Goal: Task Accomplishment & Management: Manage account settings

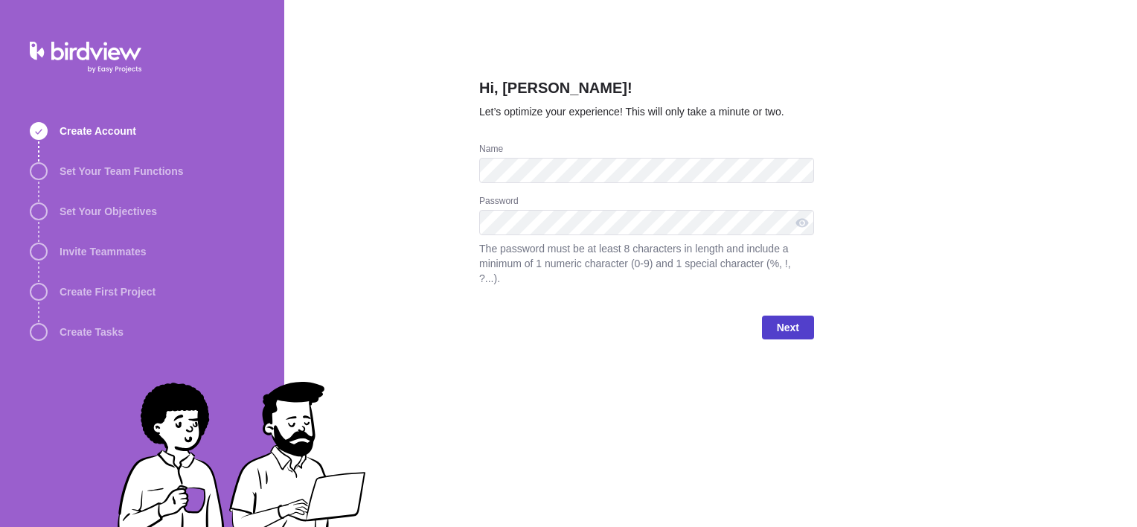
click at [775, 315] on span "Next" at bounding box center [788, 327] width 52 height 24
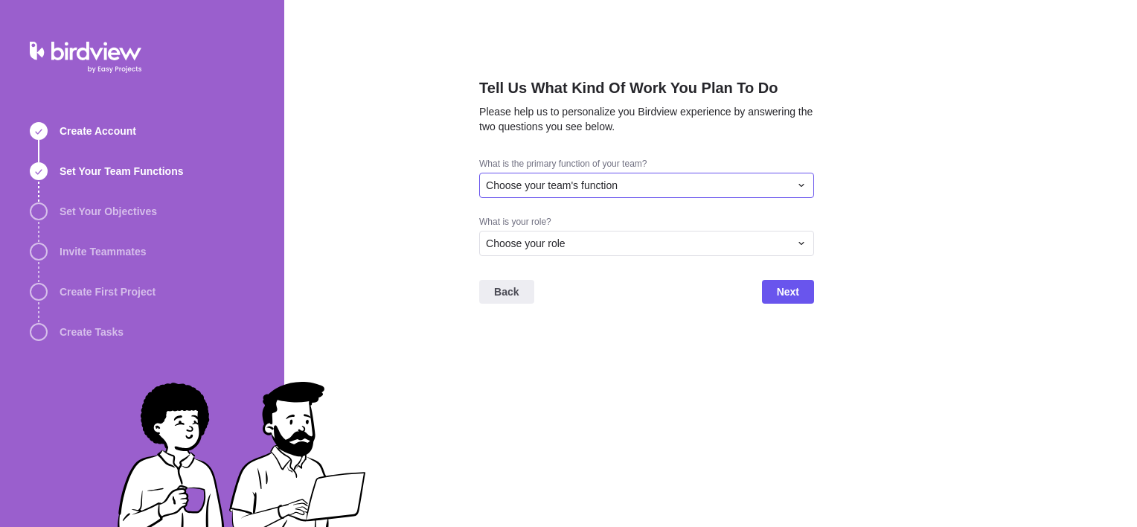
click at [531, 186] on span "Choose your team's function" at bounding box center [552, 185] width 132 height 15
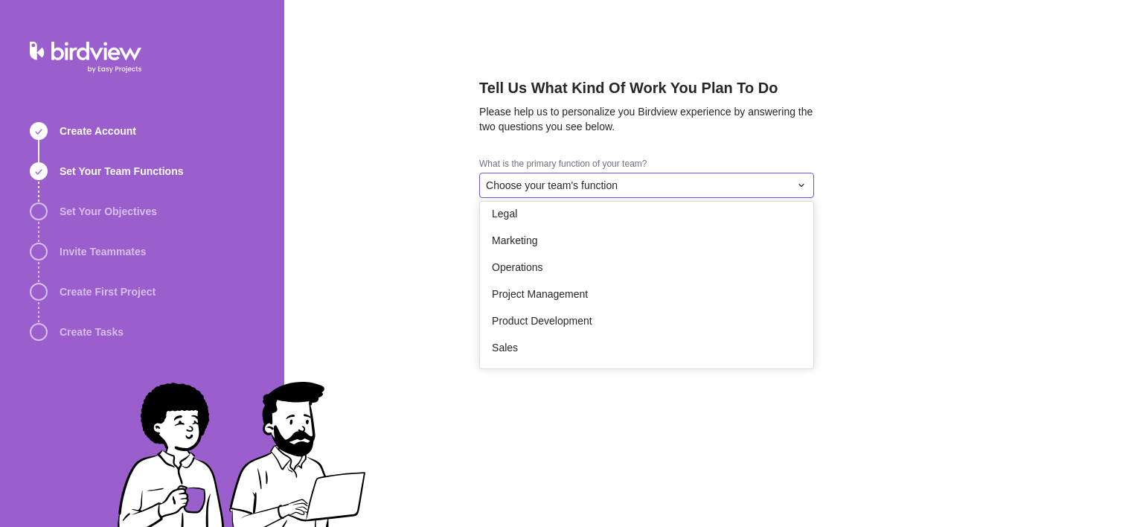
scroll to position [274, 0]
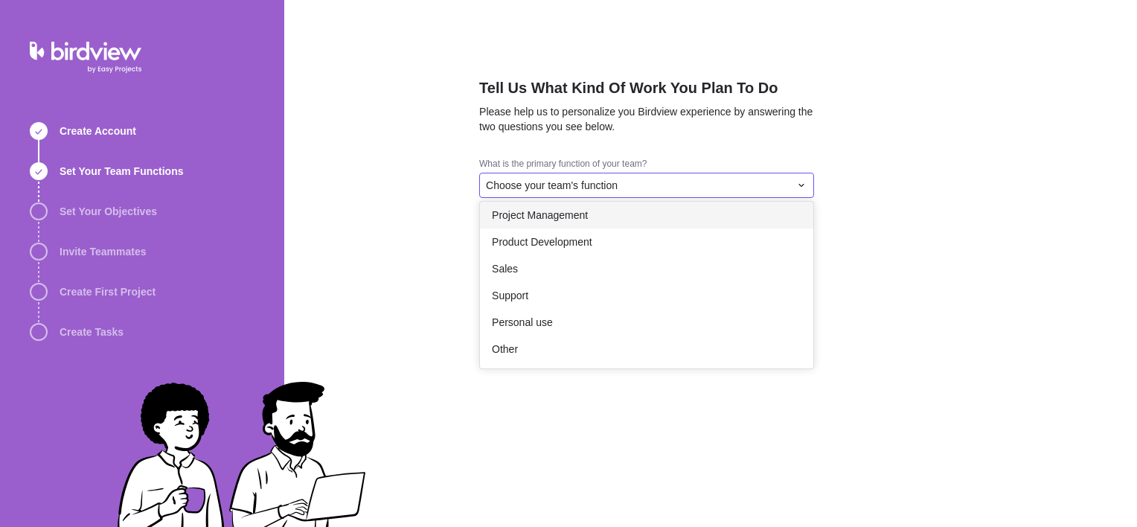
click at [542, 218] on span "Project Management" at bounding box center [540, 215] width 96 height 15
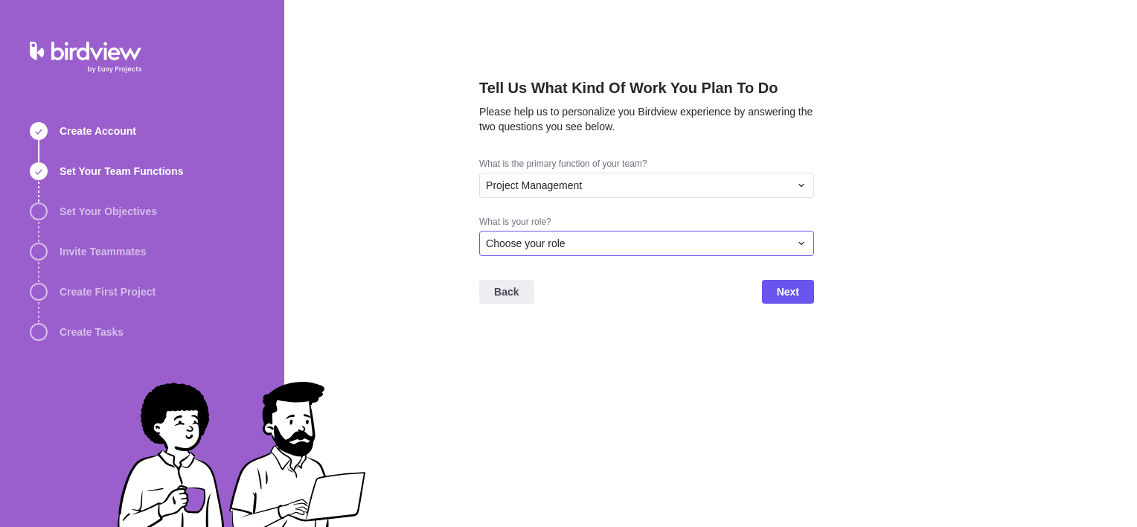
click at [551, 242] on span "Choose your role" at bounding box center [526, 243] width 80 height 15
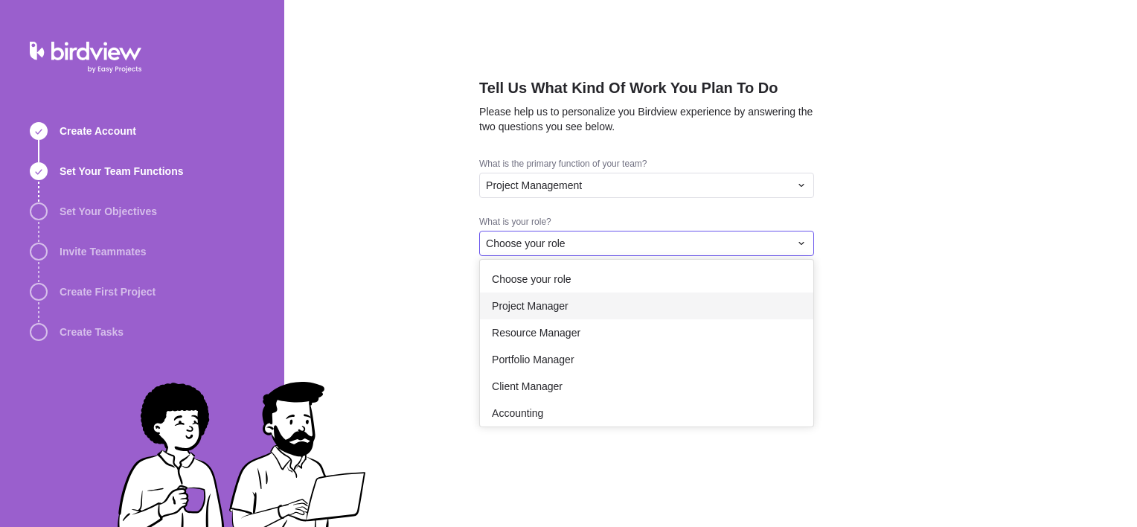
click at [540, 312] on span "Project Manager" at bounding box center [530, 305] width 77 height 15
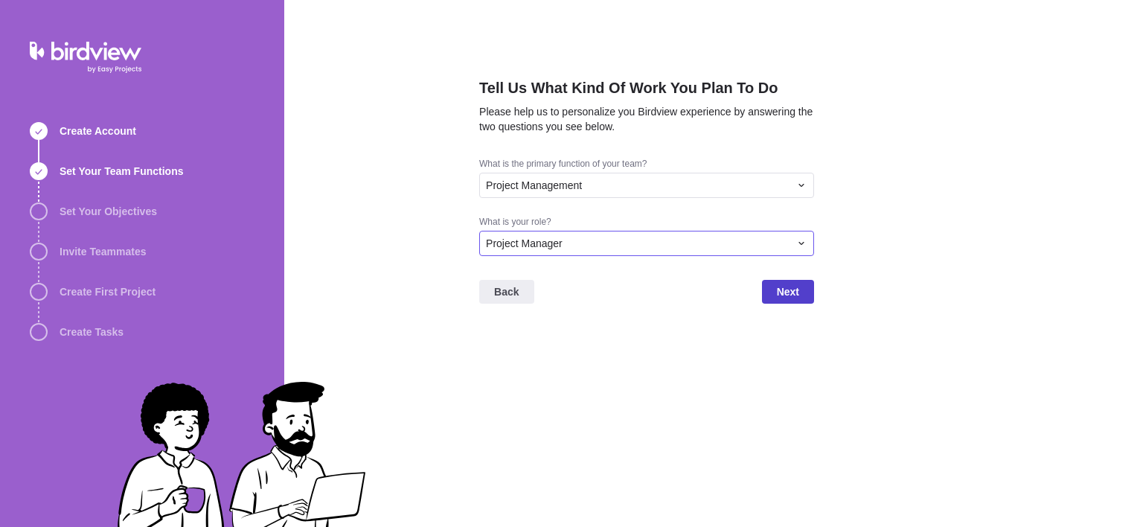
click at [801, 283] on span "Next" at bounding box center [788, 292] width 52 height 24
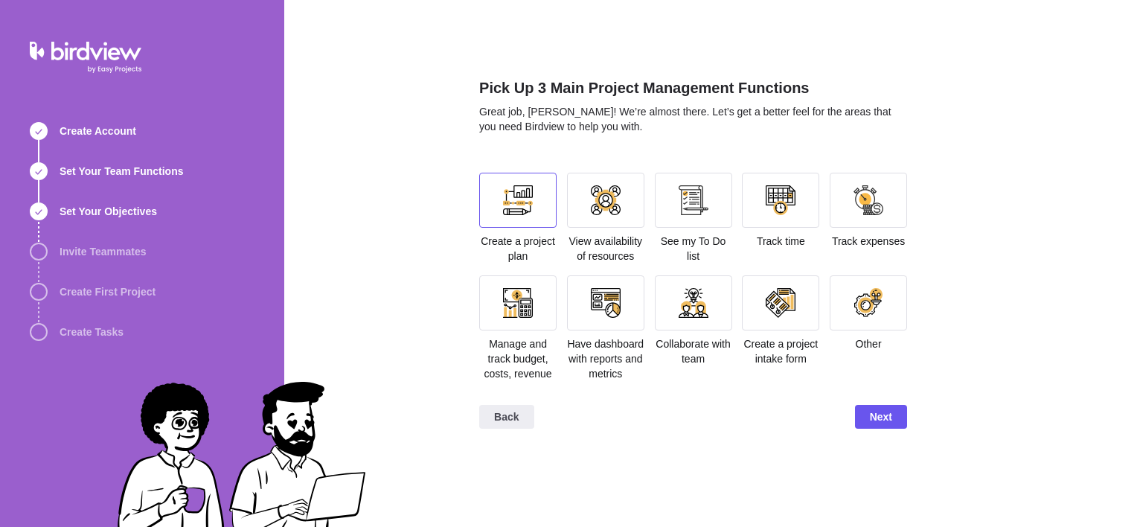
click at [531, 190] on div at bounding box center [518, 200] width 30 height 30
click at [763, 210] on div at bounding box center [780, 200] width 77 height 55
click at [848, 205] on div at bounding box center [868, 200] width 77 height 55
click at [599, 205] on div at bounding box center [606, 200] width 30 height 30
click at [609, 206] on div at bounding box center [606, 200] width 30 height 30
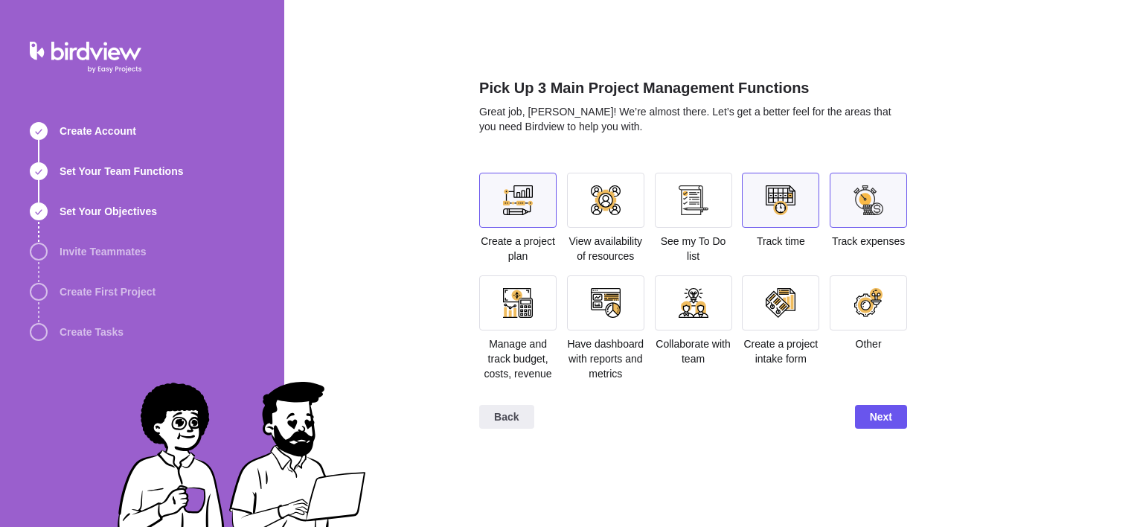
click at [854, 202] on div at bounding box center [868, 200] width 30 height 30
click at [533, 318] on div at bounding box center [517, 302] width 77 height 55
click at [881, 410] on span "Next" at bounding box center [881, 417] width 22 height 18
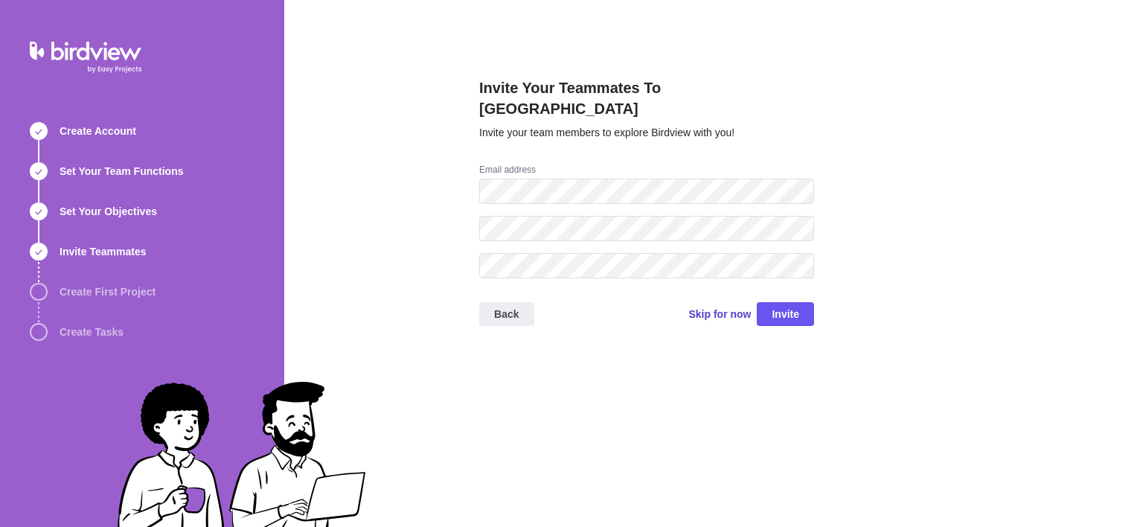
click at [710, 307] on span "Skip for now" at bounding box center [719, 314] width 62 height 15
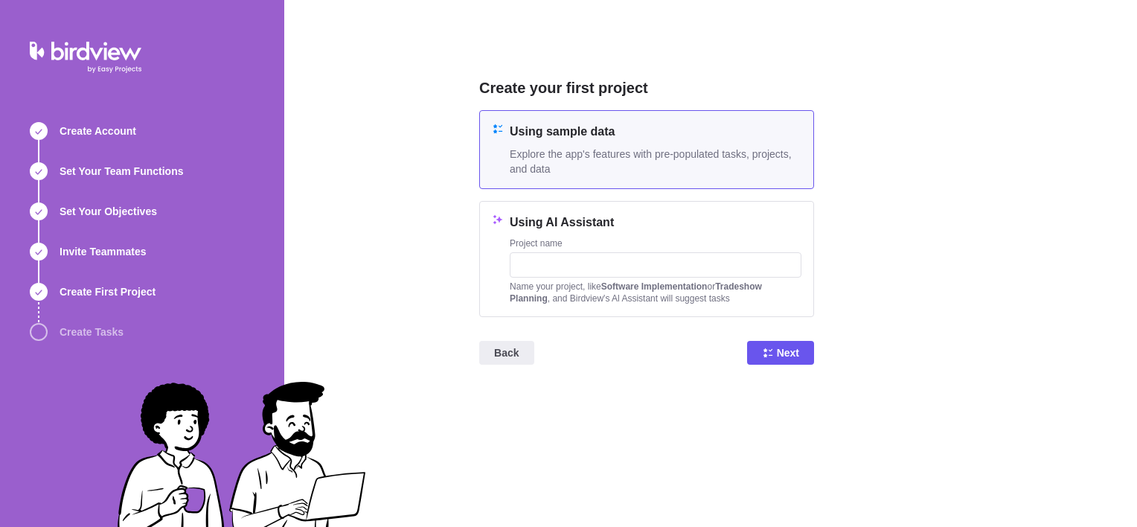
click at [576, 150] on span "Explore the app's features with pre-populated tasks, projects, and data" at bounding box center [656, 162] width 292 height 30
click at [771, 347] on icon at bounding box center [768, 353] width 12 height 12
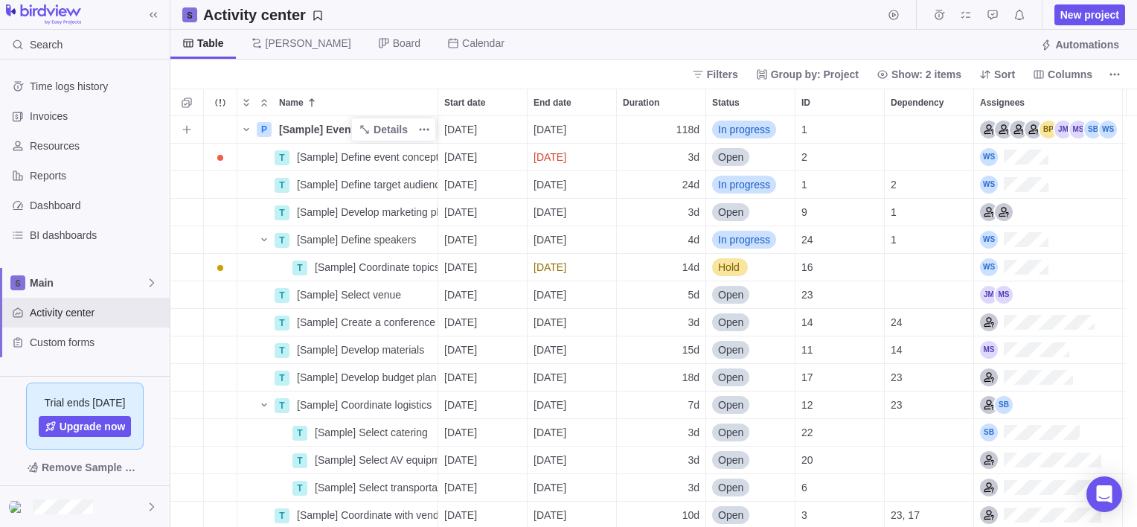
click at [298, 131] on span "[Sample] Event Conference" at bounding box center [346, 129] width 135 height 15
click at [247, 129] on div "P [Sample] Event Conference [DATE] [DATE] 118d In progress 1 T [Sample] Define …" at bounding box center [653, 321] width 967 height 411
click at [247, 131] on icon "Name" at bounding box center [246, 130] width 12 height 12
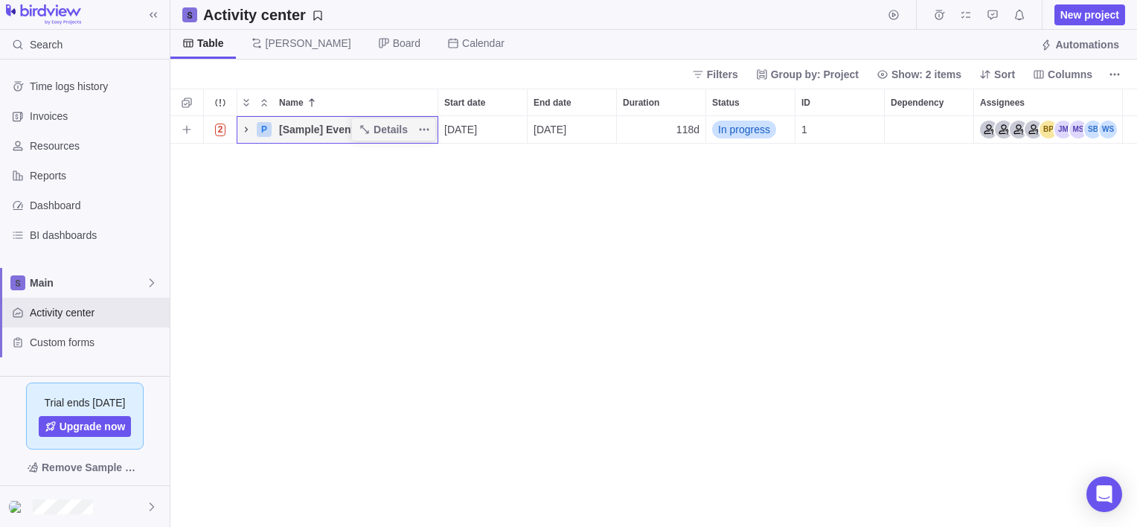
click at [246, 131] on icon "Name" at bounding box center [246, 130] width 12 height 12
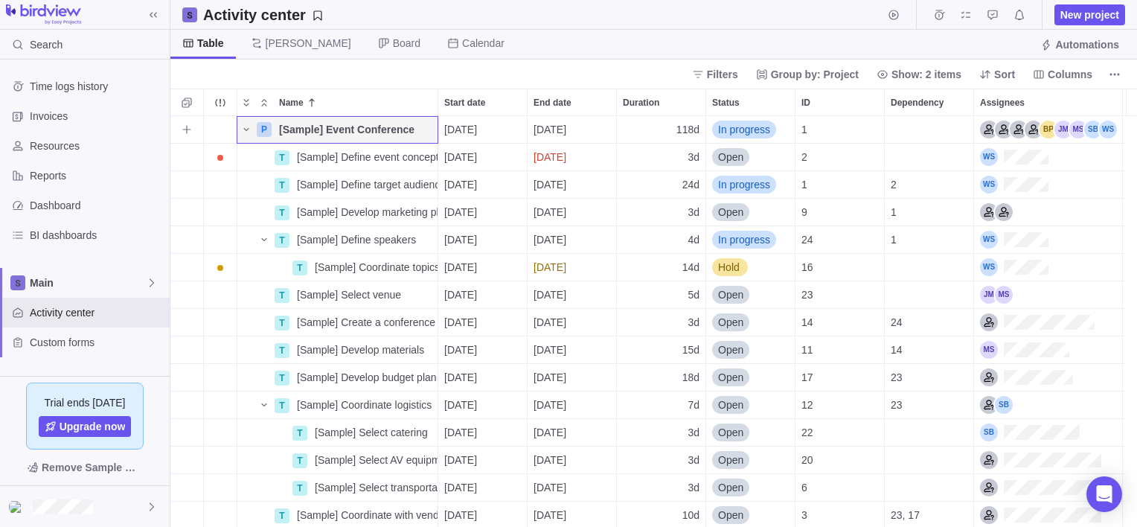
click at [292, 130] on span "[Sample] Event Conference" at bounding box center [346, 129] width 135 height 15
type input "Membrane"
click at [256, 164] on div "P Membrane [DATE] [DATE] 118d In progress 1 T [Sample] Define event concept Det…" at bounding box center [653, 321] width 967 height 411
click at [327, 159] on span "[Sample] Define event concept" at bounding box center [367, 157] width 141 height 15
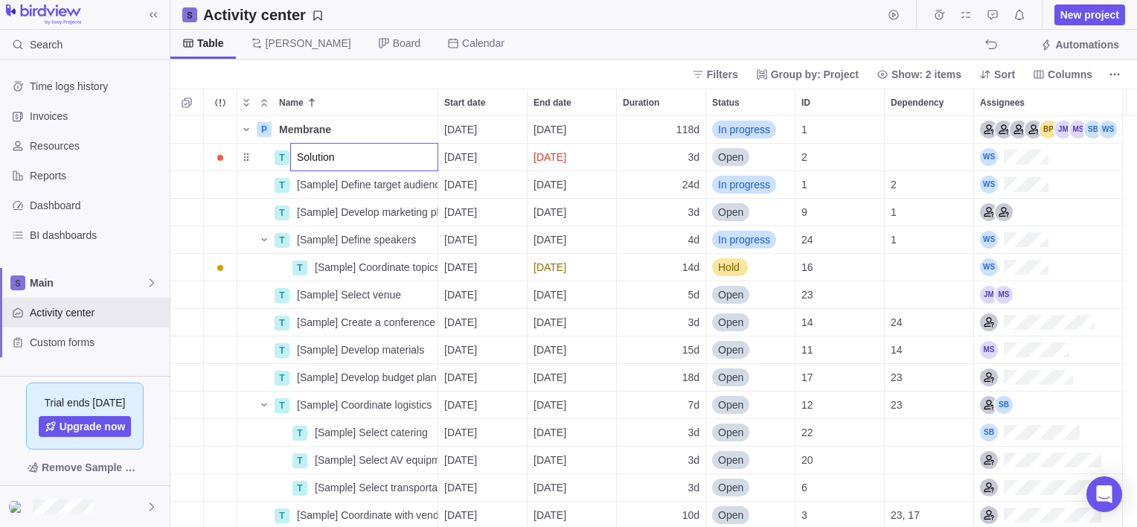
type input "Solution"
click at [364, 186] on div "P Membrane Details [DATE] [DATE] 118d In progress 1 T Solution [DATE] [DATE] 3d…" at bounding box center [653, 321] width 967 height 411
click at [328, 182] on span "[Sample] Define target audience" at bounding box center [367, 184] width 141 height 15
type input "Solvent"
click at [374, 212] on div "P Membrane Details [DATE] [DATE] 118d In progress 1 T Solution Details [DATE] […" at bounding box center [653, 321] width 967 height 411
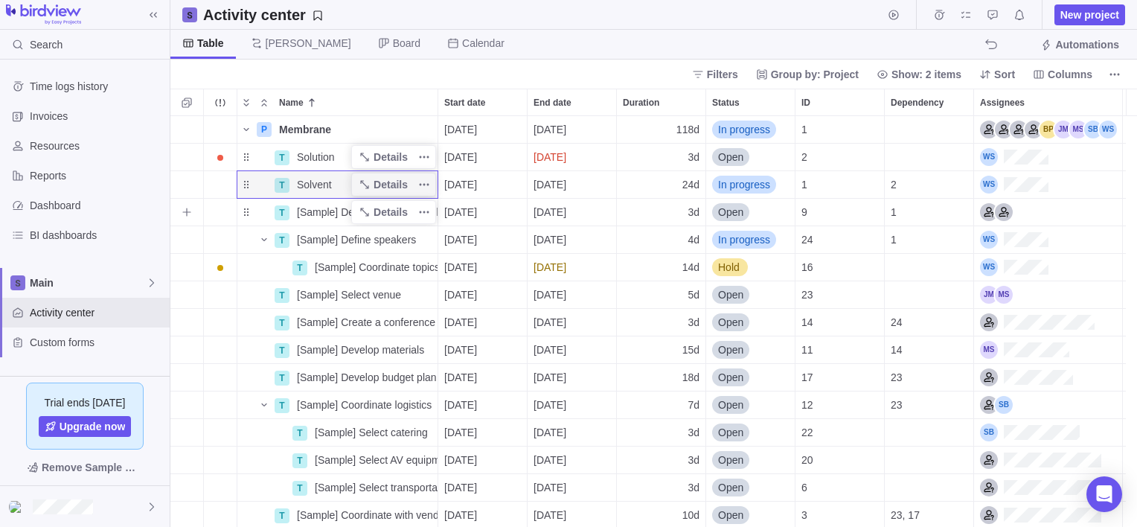
click at [314, 212] on span "[Sample] Develop marketing plan" at bounding box center [367, 212] width 141 height 15
type input "Polymer"
click at [318, 242] on div "P Membrane Details [DATE] [DATE] 118d In progress 1 T Solution Details [DATE] […" at bounding box center [653, 321] width 967 height 411
click at [318, 235] on span "[Sample] Define speakers" at bounding box center [356, 239] width 119 height 15
type input "Monomer"
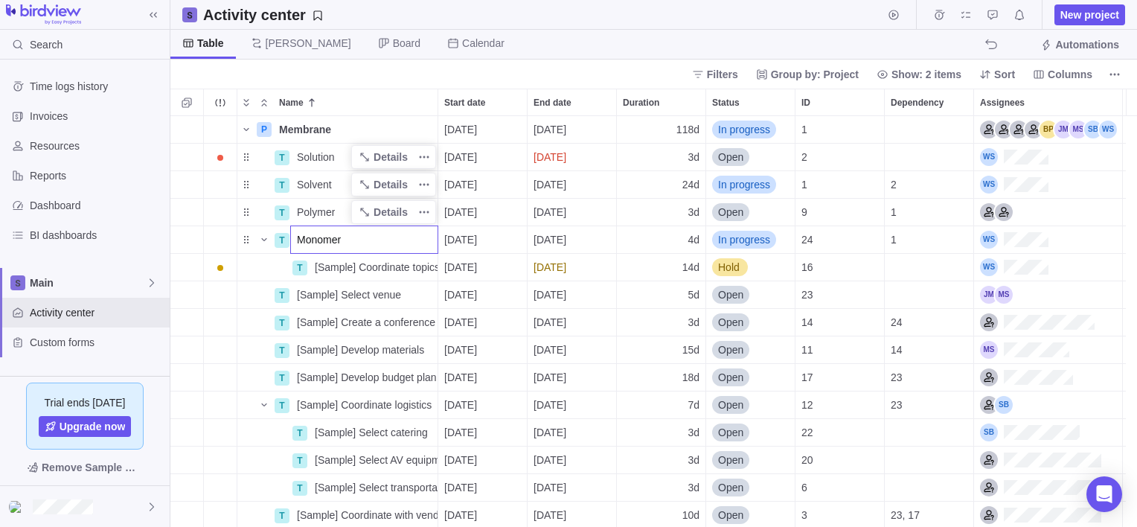
click at [339, 268] on div "P Membrane Details [DATE] [DATE] 118d In progress 1 T Solution Details [DATE] […" at bounding box center [653, 321] width 967 height 411
click at [331, 260] on span "[Sample] Coordinate topics with speakers" at bounding box center [376, 267] width 123 height 15
type input "Raw"
click at [344, 241] on div "P Membrane Details [DATE] [DATE] 118d In progress 1 T Solution Details [DATE] […" at bounding box center [653, 321] width 967 height 411
click at [263, 240] on icon "Name" at bounding box center [263, 239] width 5 height 3
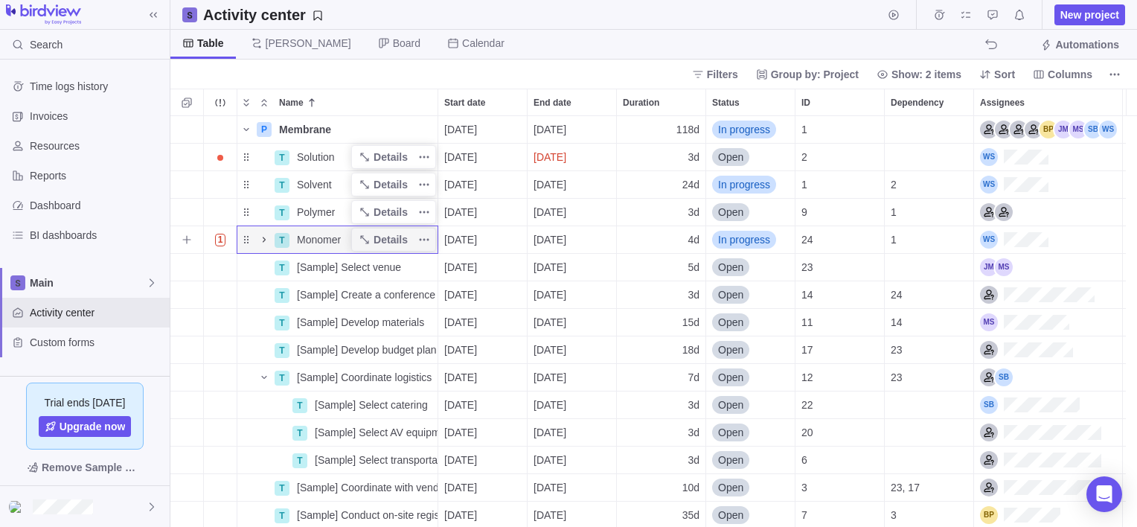
click at [263, 240] on icon "Name" at bounding box center [264, 240] width 12 height 12
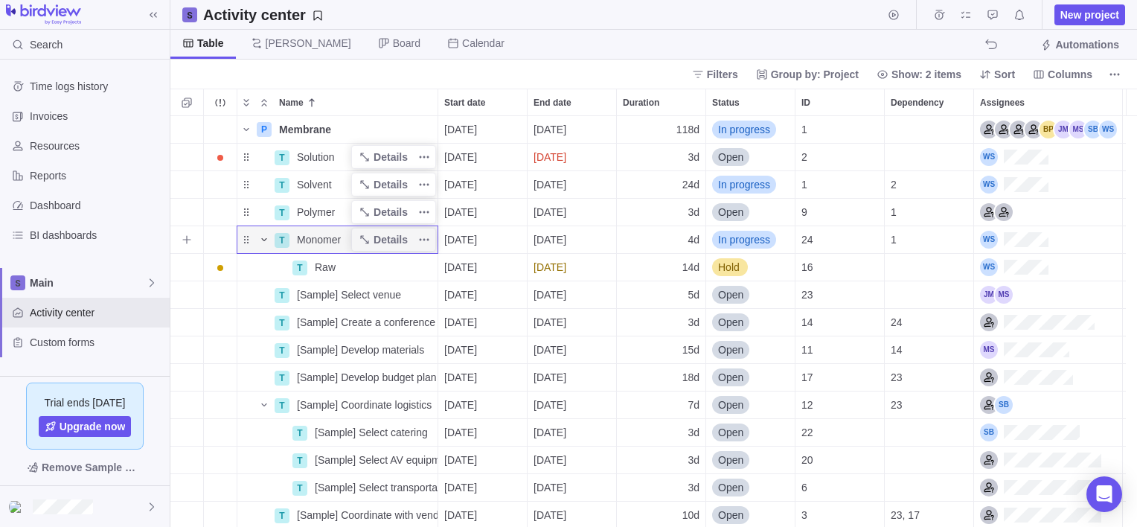
click at [264, 241] on icon "Name" at bounding box center [263, 239] width 5 height 3
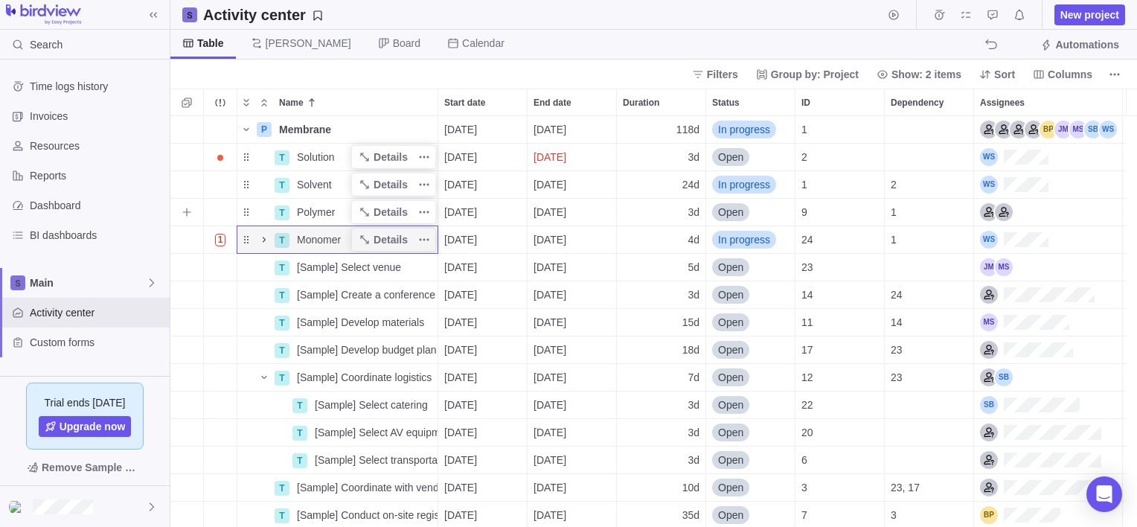
click at [313, 210] on span "Polymer" at bounding box center [316, 212] width 38 height 15
click at [260, 216] on div "P Membrane Details [DATE] [DATE] 118d In progress 1 T Solution Details [DATE] […" at bounding box center [653, 321] width 967 height 411
click at [422, 213] on icon "More actions" at bounding box center [424, 212] width 12 height 12
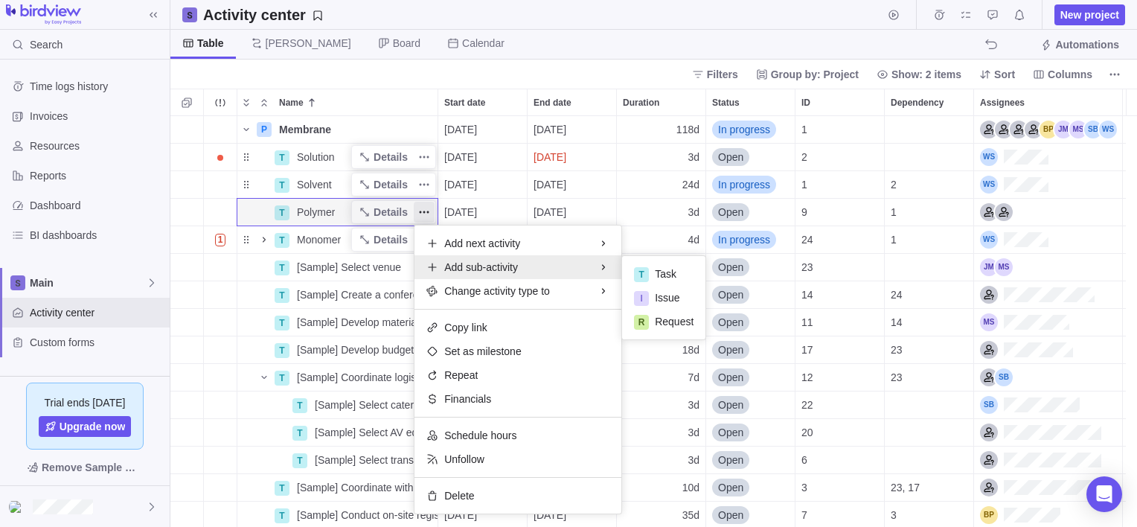
click at [296, 240] on div "P Membrane Details [DATE] [DATE] 118d In progress 1 T Solution Details [DATE] […" at bounding box center [653, 321] width 967 height 411
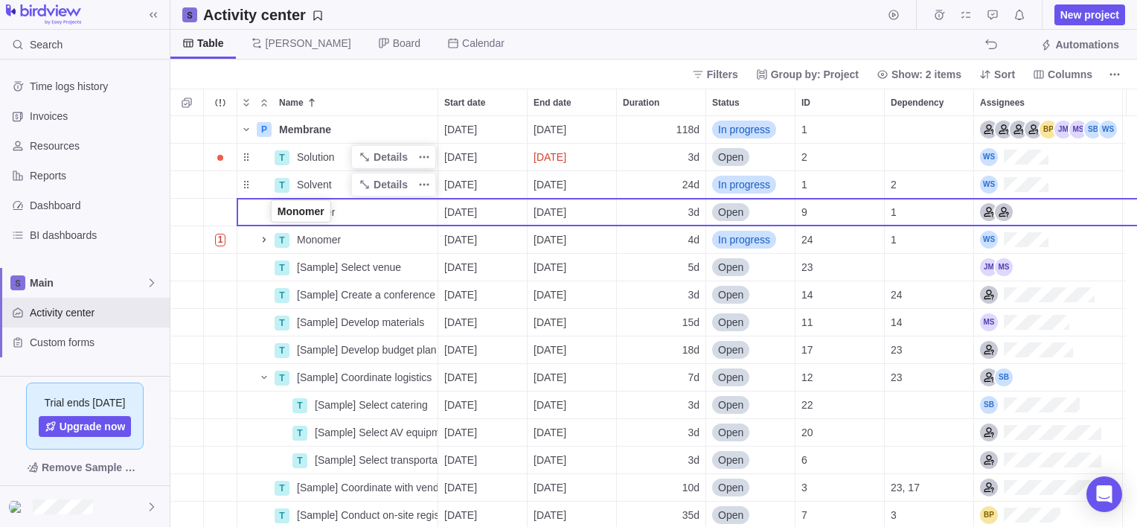
drag, startPoint x: 248, startPoint y: 239, endPoint x: 274, endPoint y: 213, distance: 36.8
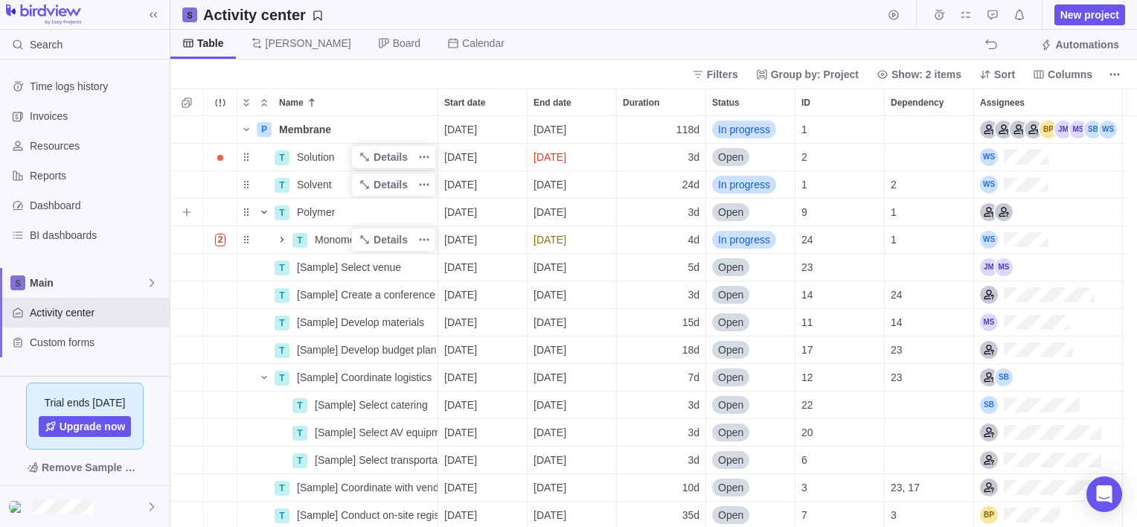
click at [265, 211] on icon "Name" at bounding box center [263, 212] width 5 height 3
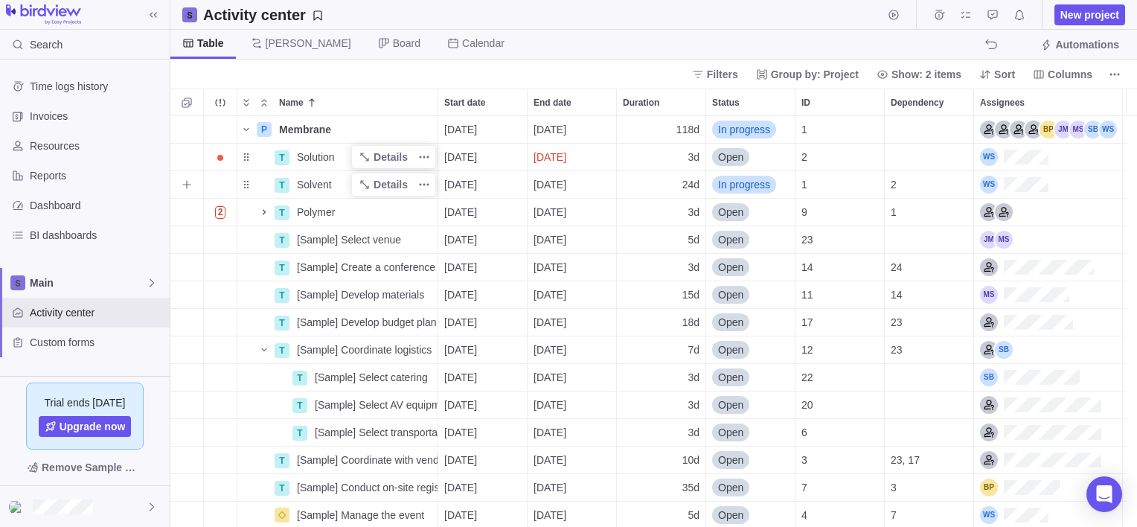
click at [250, 189] on div "Name" at bounding box center [255, 185] width 36 height 12
click at [250, 206] on div "Name" at bounding box center [255, 212] width 36 height 21
click at [246, 211] on div "Name" at bounding box center [255, 212] width 36 height 21
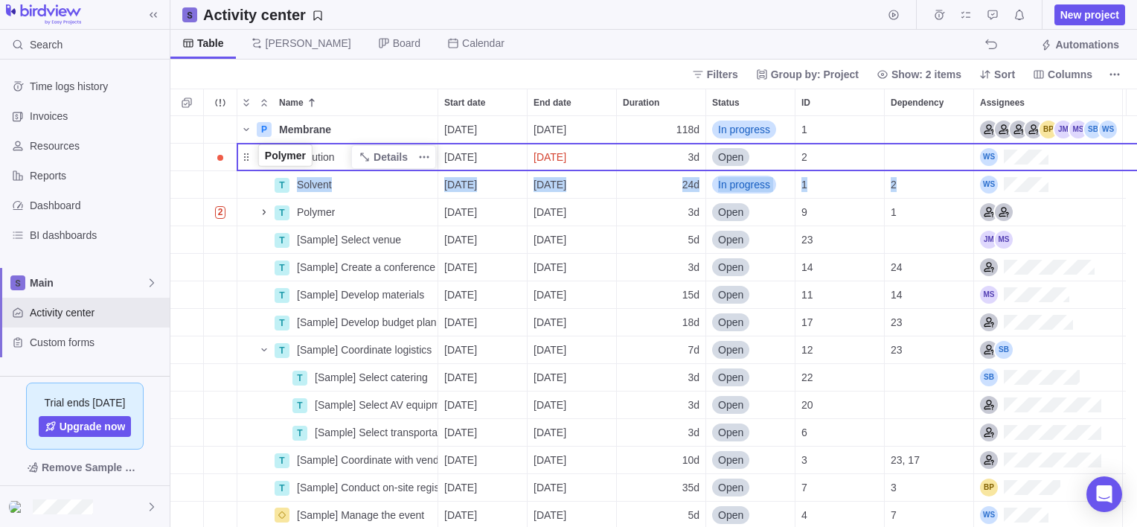
drag, startPoint x: 247, startPoint y: 212, endPoint x: 260, endPoint y: 158, distance: 55.9
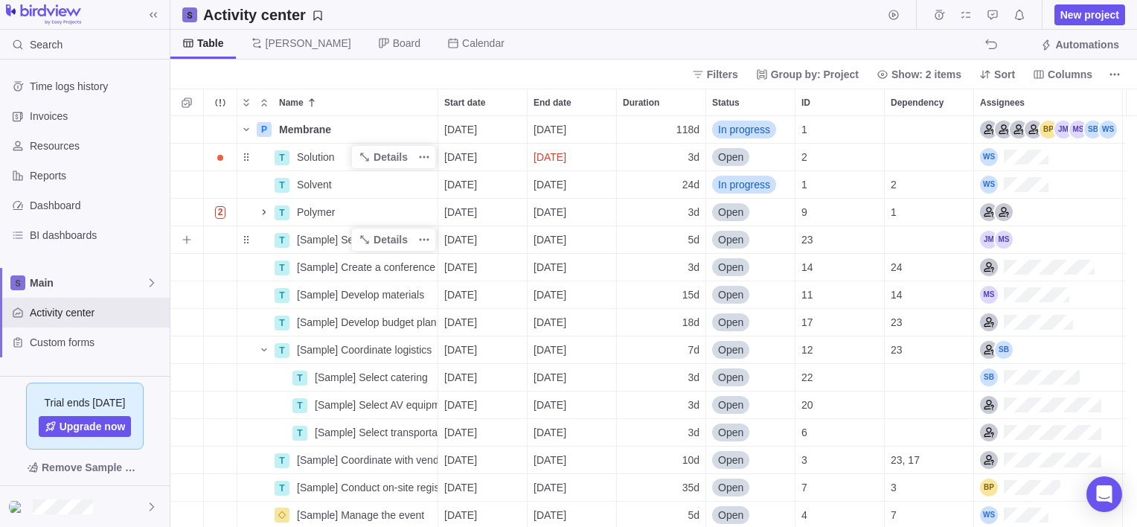
click at [283, 239] on div "T" at bounding box center [282, 240] width 15 height 15
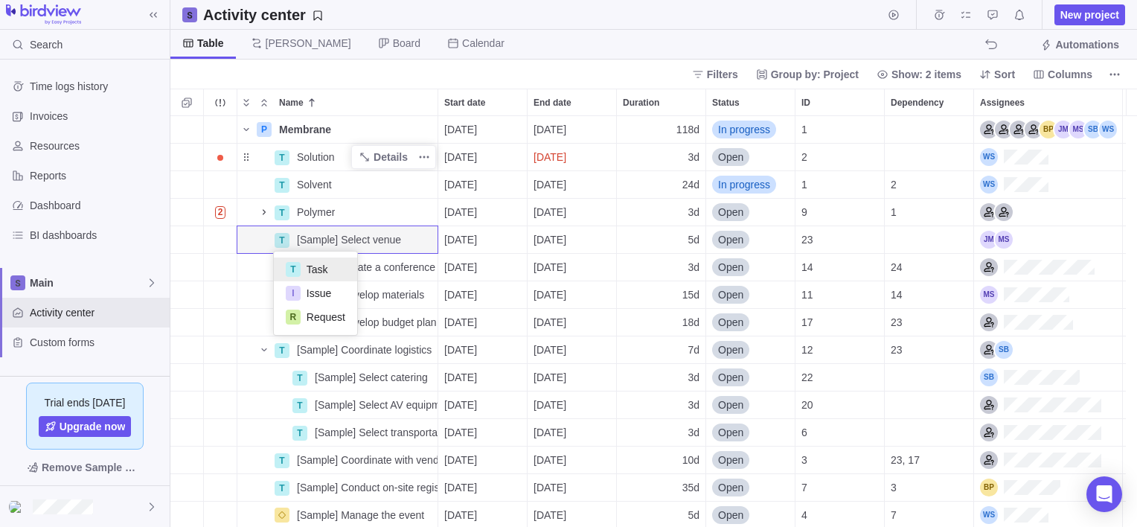
click at [211, 209] on div "P Membrane Details [DATE] [DATE] 118d In progress 1 T Solution Details [DATE] […" at bounding box center [653, 321] width 967 height 411
click at [244, 211] on div "Name" at bounding box center [255, 212] width 36 height 21
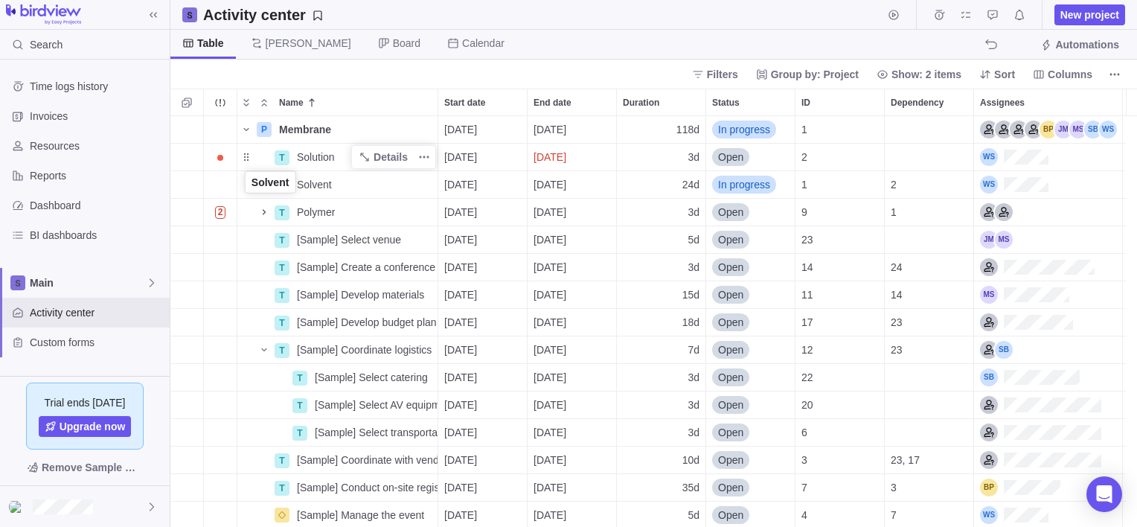
click at [250, 190] on div "Name" at bounding box center [255, 185] width 36 height 12
click at [249, 206] on div "Name" at bounding box center [255, 212] width 36 height 21
click at [419, 211] on icon "More actions" at bounding box center [424, 212] width 12 height 12
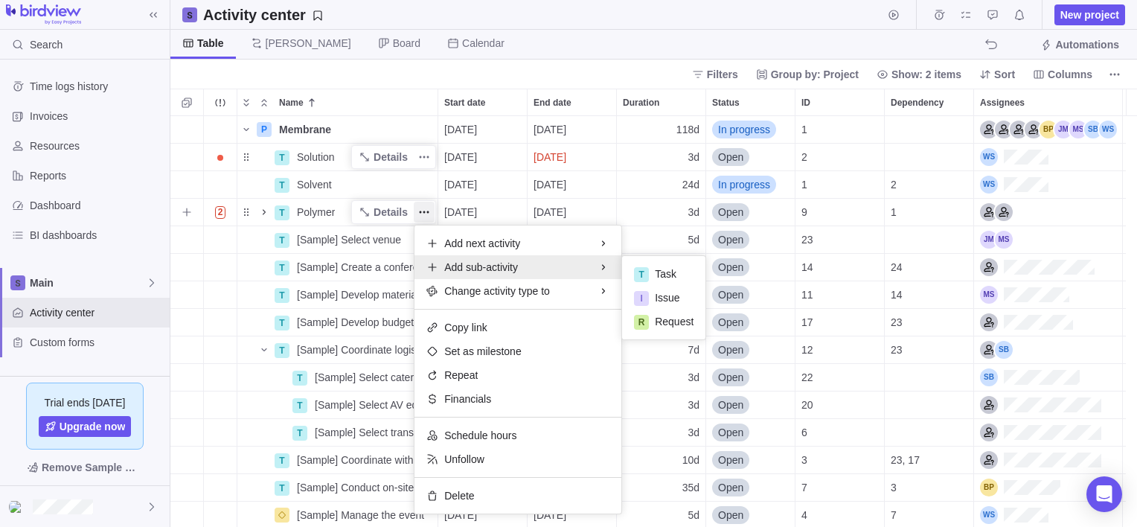
click at [439, 263] on div "Add sub-activity" at bounding box center [517, 267] width 207 height 24
click at [259, 180] on div "P Membrane Details [DATE] [DATE] 118d In progress 1 T Solution Details [DATE] […" at bounding box center [653, 321] width 967 height 411
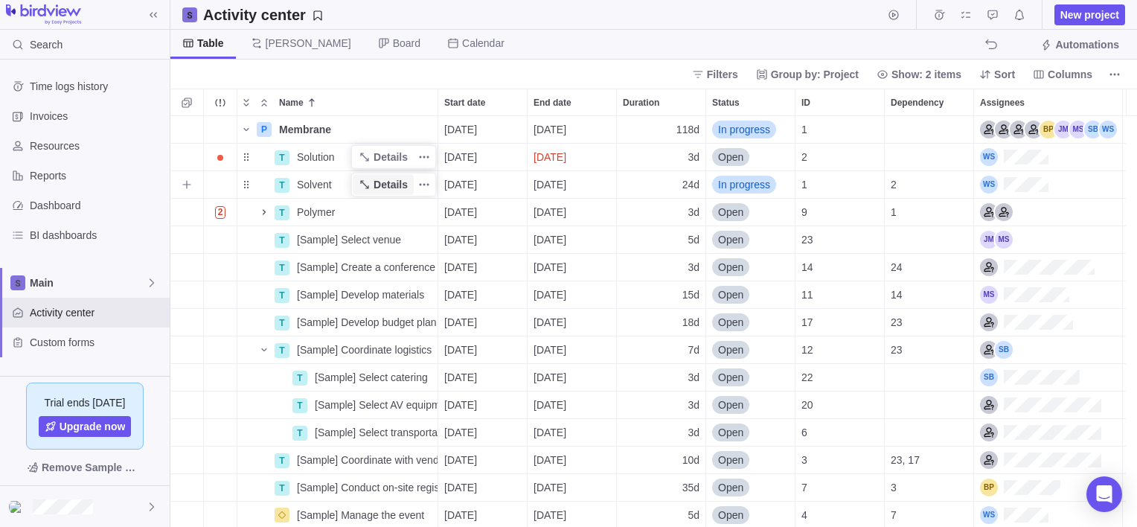
click at [381, 182] on span "Details" at bounding box center [391, 184] width 34 height 15
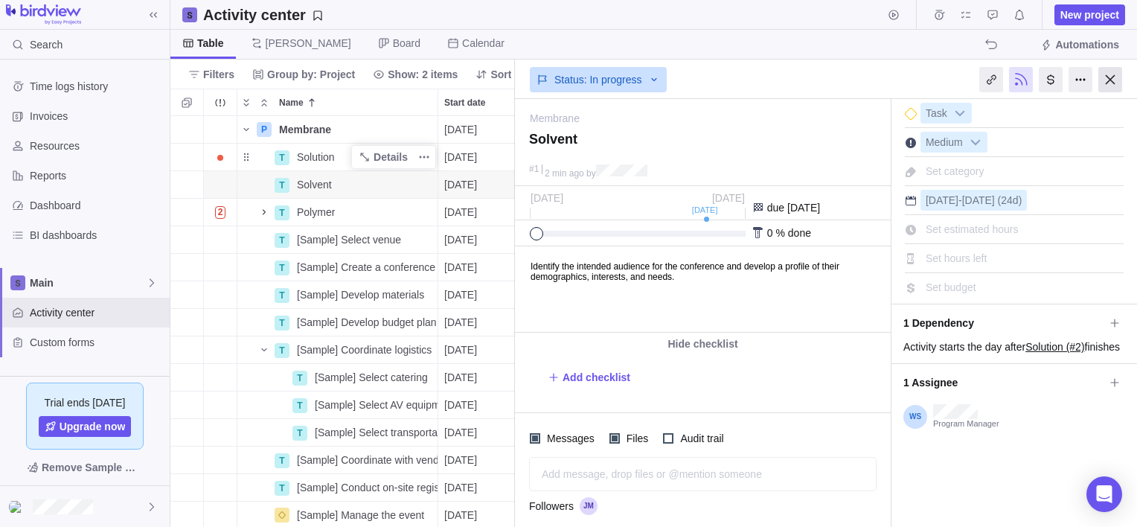
click at [1105, 85] on div at bounding box center [1110, 79] width 24 height 25
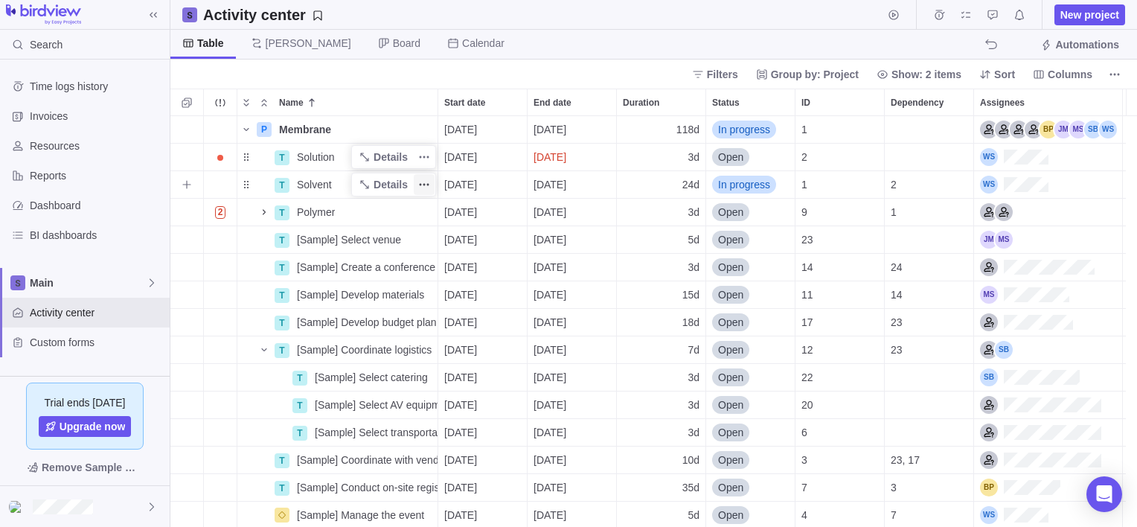
click at [424, 182] on icon "More actions" at bounding box center [424, 185] width 12 height 12
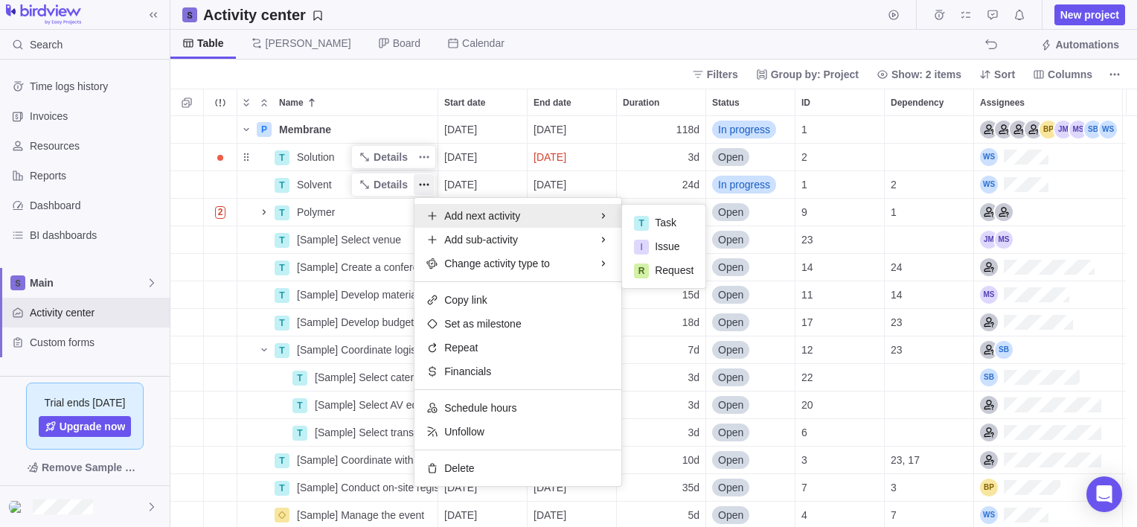
click at [247, 189] on div "P Membrane Details [DATE] [DATE] 118d In progress 1 T Solution Details [DATE] […" at bounding box center [653, 321] width 967 height 411
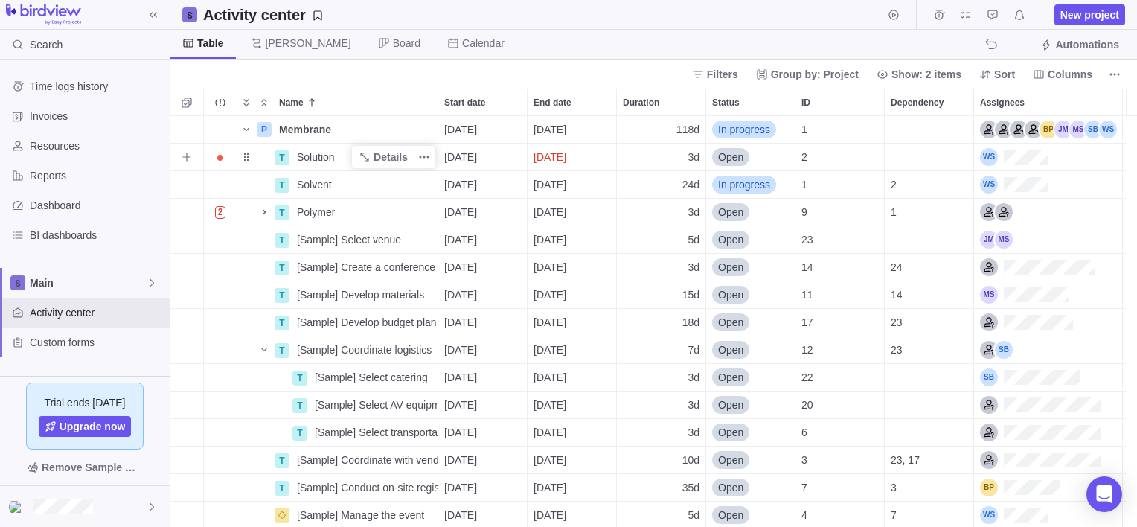
click at [246, 161] on div "Name" at bounding box center [255, 157] width 36 height 12
click at [426, 158] on icon "More actions" at bounding box center [424, 157] width 12 height 12
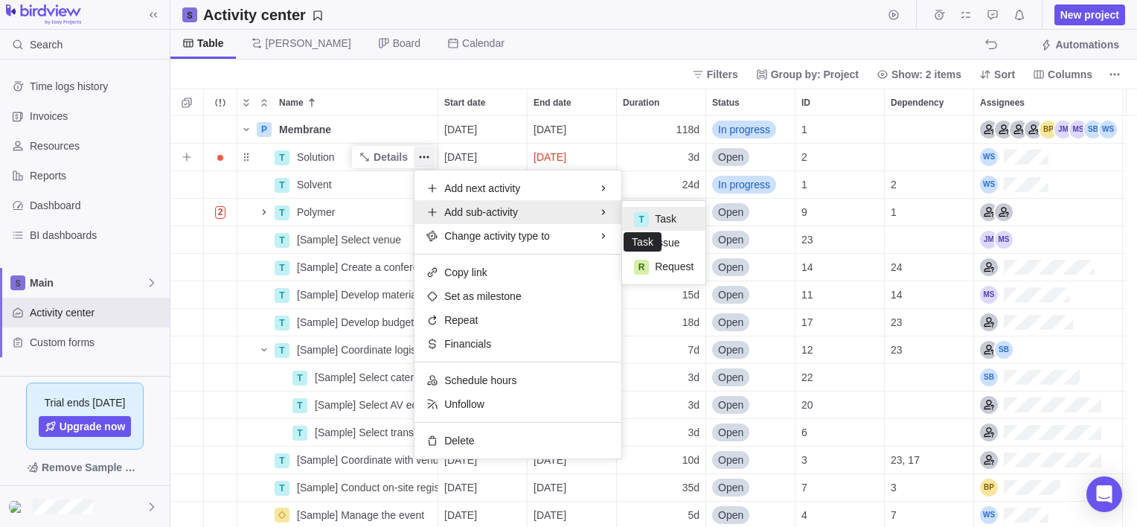
click at [640, 217] on div "T" at bounding box center [641, 219] width 15 height 15
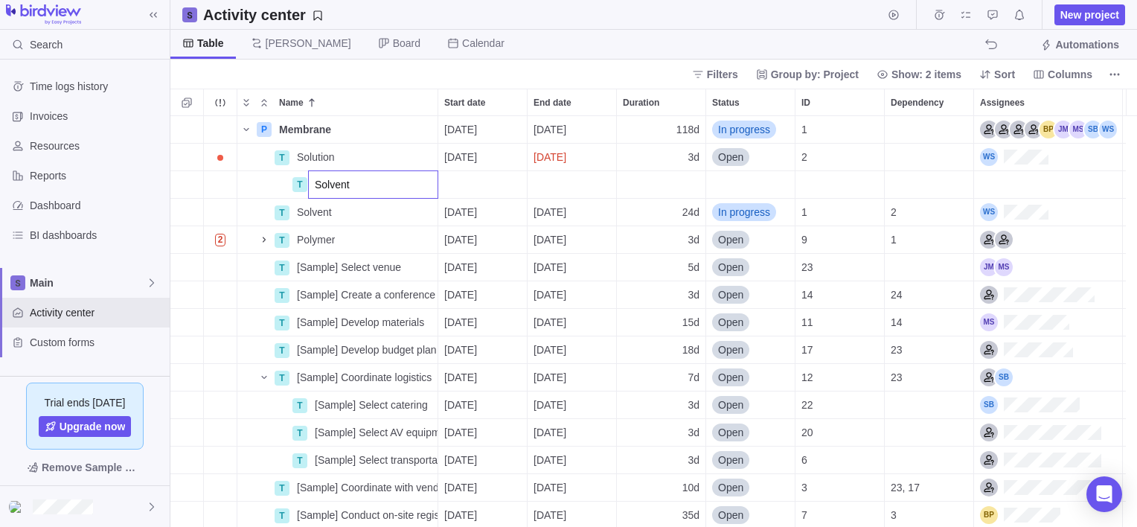
type input "Solvent"
click at [278, 186] on div "P Membrane Details [DATE] [DATE] 118d In progress 1 T Solution Details [DATE] […" at bounding box center [653, 321] width 967 height 411
click at [420, 155] on icon "More actions" at bounding box center [424, 157] width 12 height 12
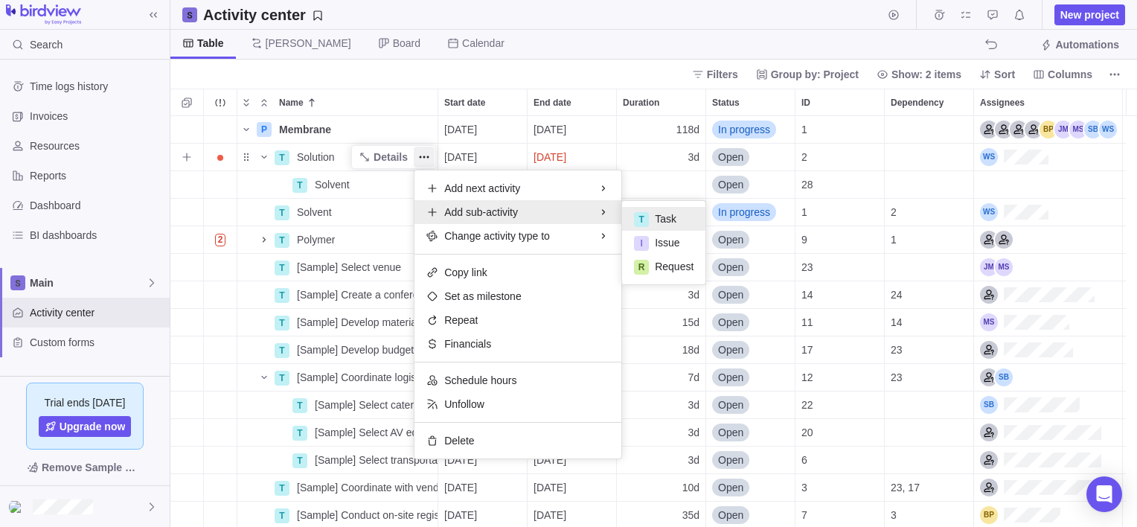
click at [652, 208] on div "T Task" at bounding box center [663, 219] width 83 height 24
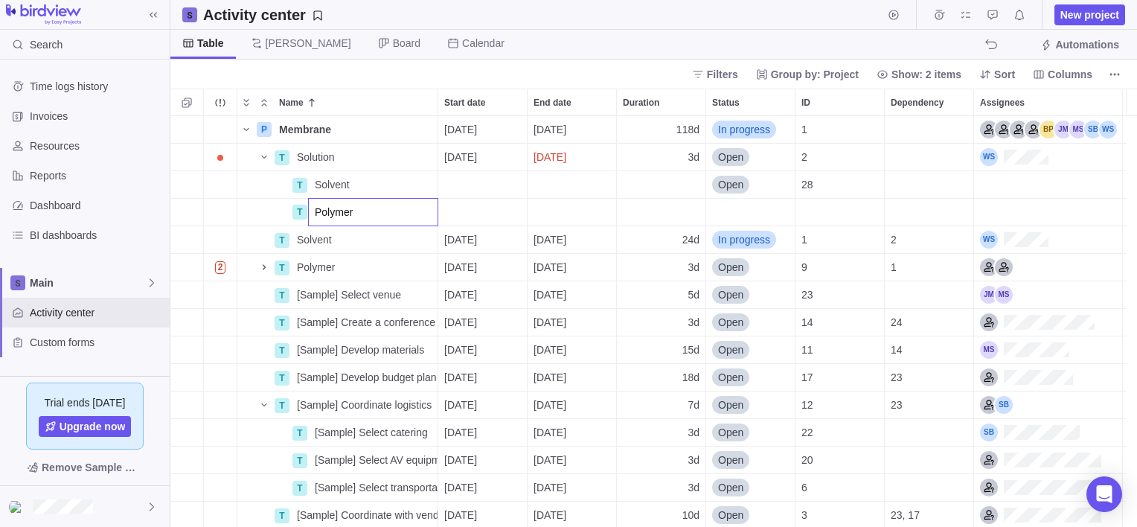
type input "Polymer"
click at [283, 234] on div "P Membrane Details [DATE] [DATE] 118d In progress 1 T Solution Details [DATE] […" at bounding box center [653, 321] width 967 height 411
click at [245, 240] on div "Name" at bounding box center [255, 240] width 36 height 12
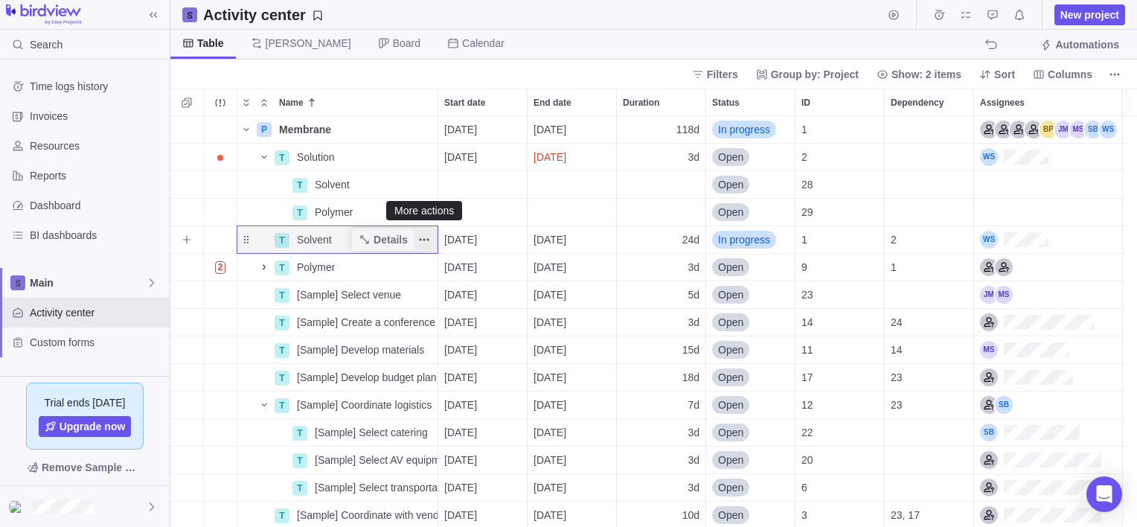
click at [421, 239] on icon "More actions" at bounding box center [424, 240] width 12 height 12
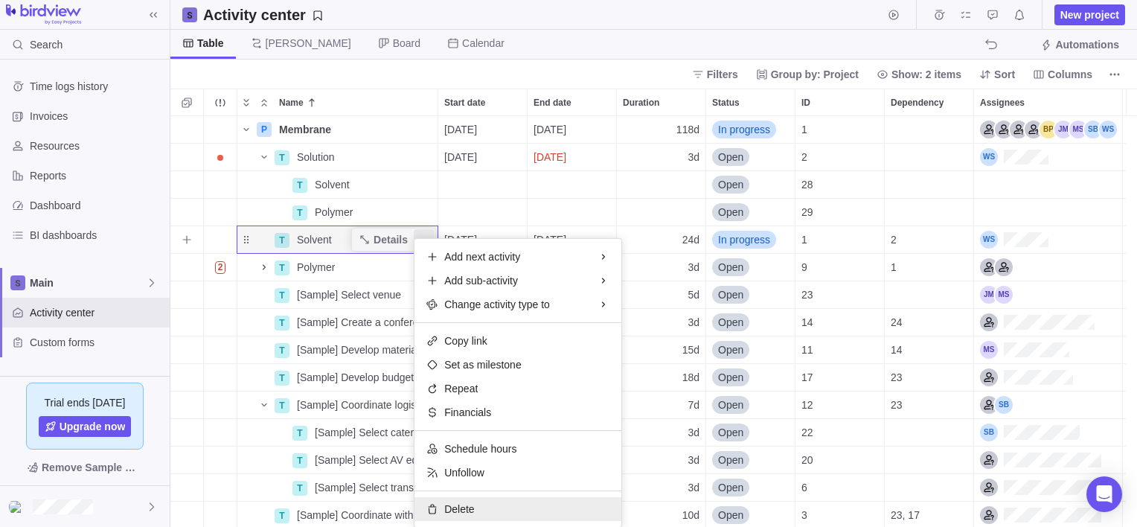
click at [434, 504] on icon at bounding box center [433, 509] width 8 height 10
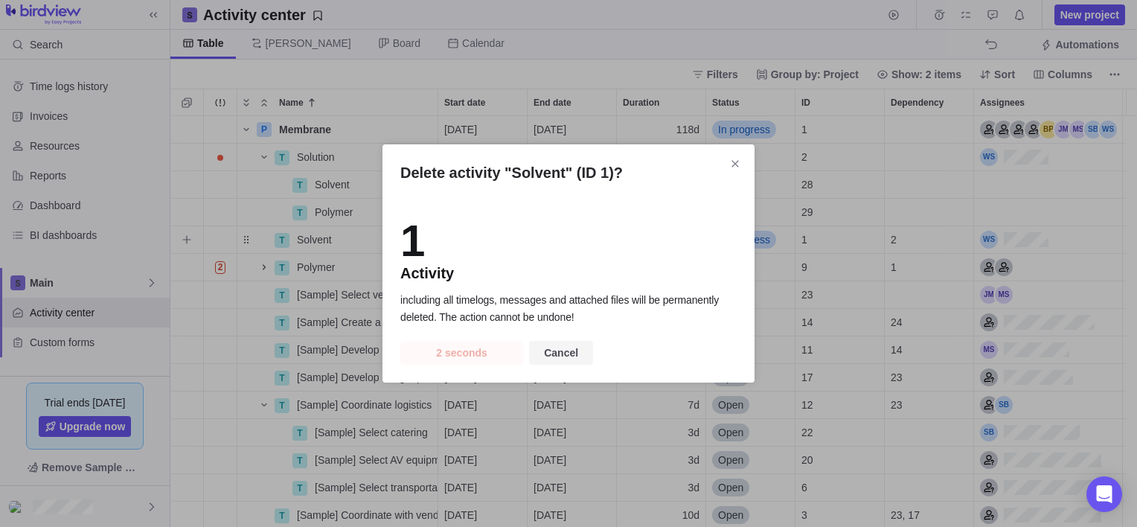
click at [547, 348] on span "Cancel" at bounding box center [561, 353] width 34 height 18
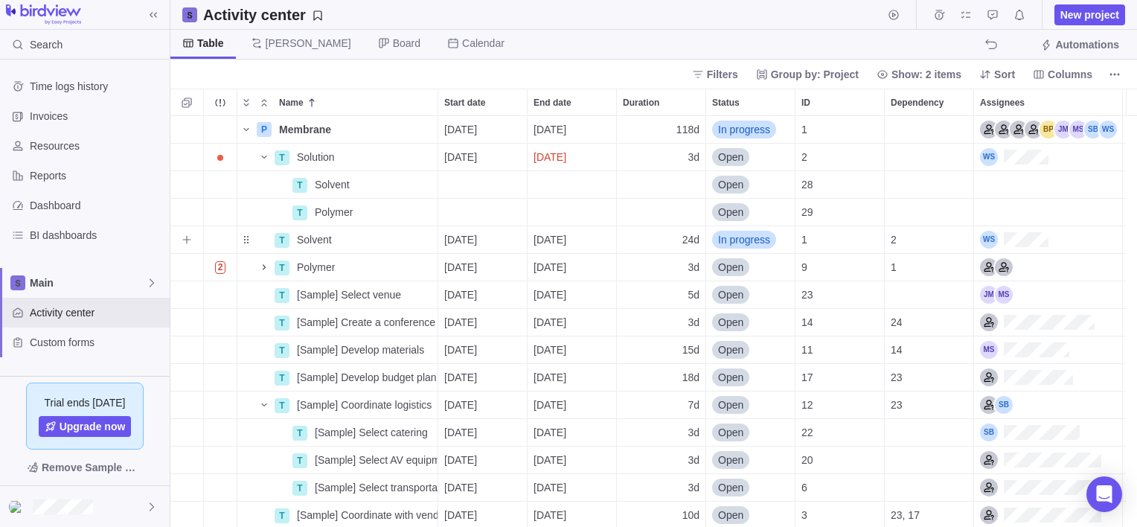
click at [312, 231] on div "Solvent" at bounding box center [364, 239] width 147 height 27
click at [247, 231] on div "P Membrane Details [DATE] [DATE] 118d In progress 1 T Solution Details [DATE] […" at bounding box center [653, 321] width 967 height 411
click at [247, 238] on div "Name" at bounding box center [255, 240] width 36 height 12
drag, startPoint x: 247, startPoint y: 241, endPoint x: 208, endPoint y: 237, distance: 38.9
click at [208, 237] on div "Trouble indication" at bounding box center [220, 239] width 33 height 27
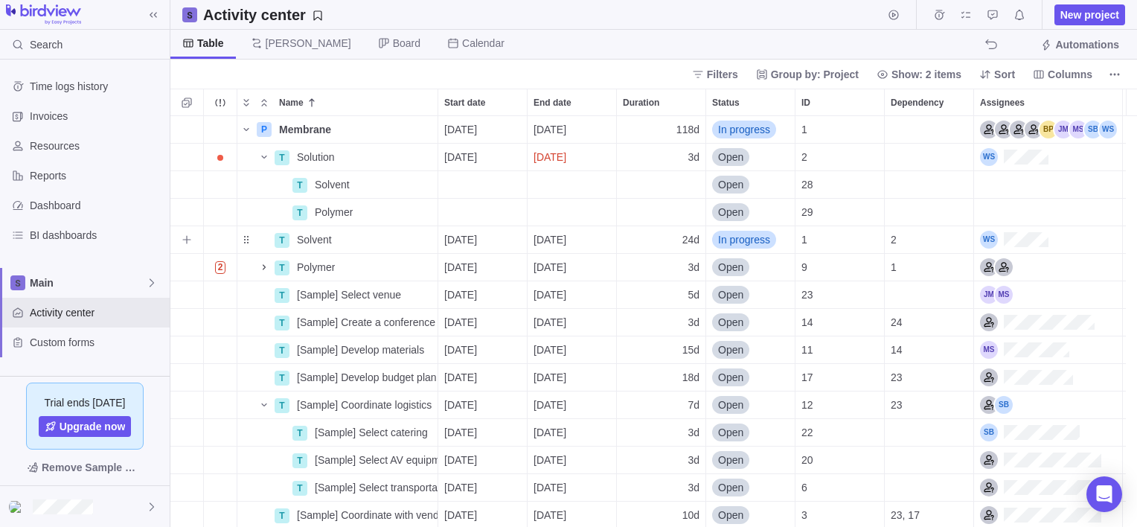
click at [217, 237] on div "Trouble indication" at bounding box center [220, 239] width 33 height 27
click at [429, 234] on icon "More actions" at bounding box center [424, 240] width 12 height 12
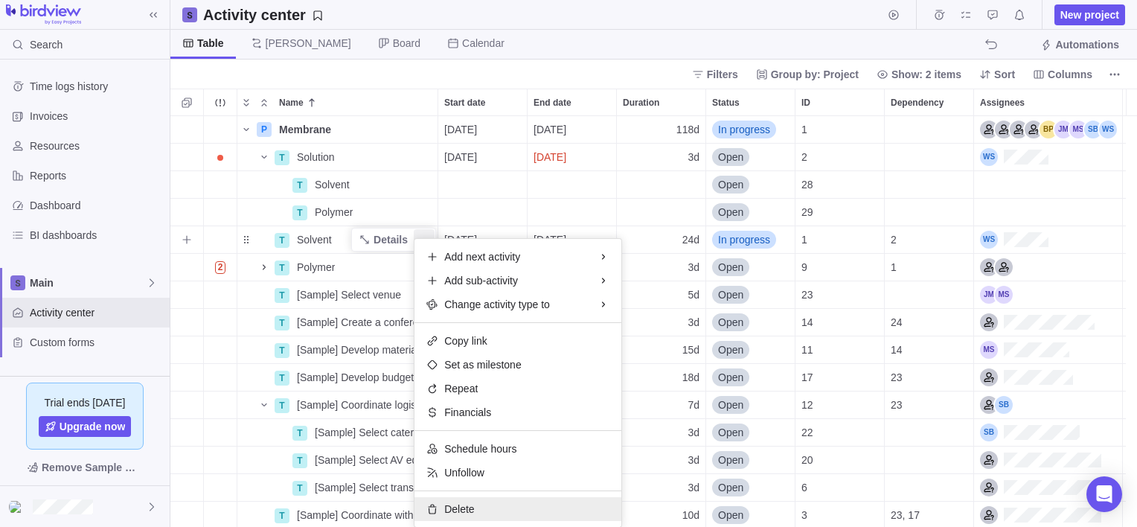
click at [443, 507] on div "Delete" at bounding box center [517, 509] width 207 height 24
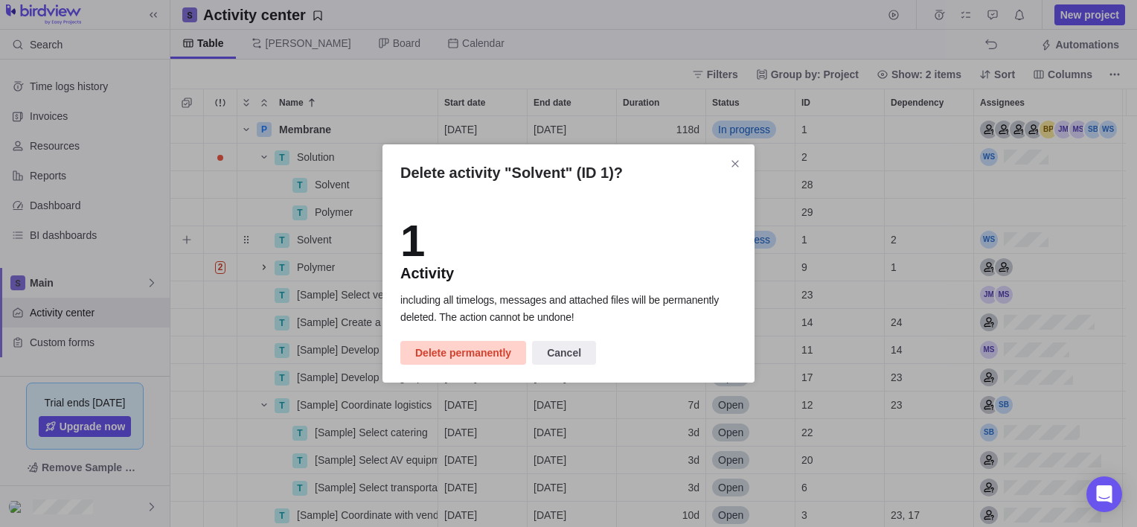
click at [467, 354] on span "Delete permanently" at bounding box center [463, 353] width 96 height 18
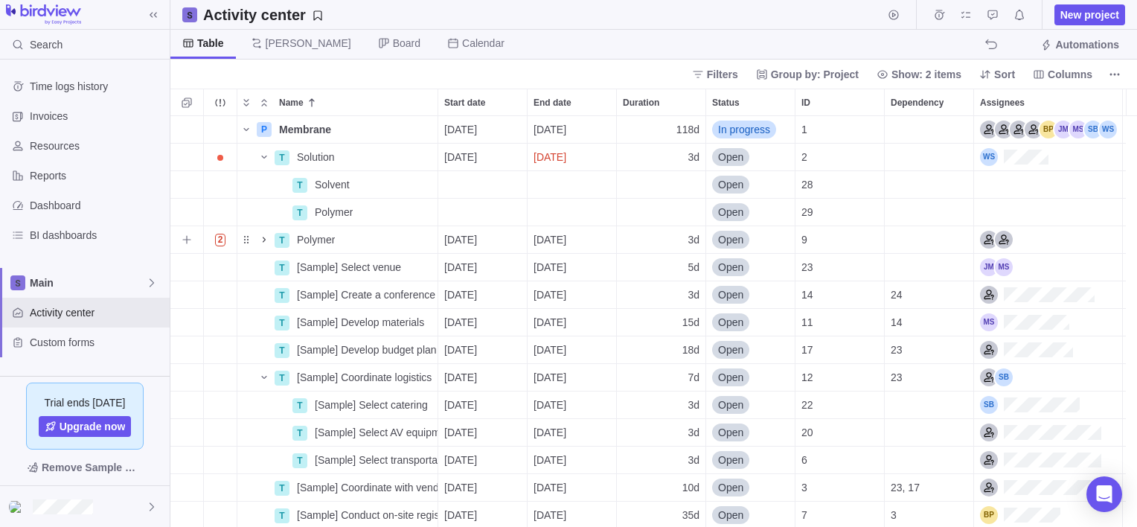
click at [262, 240] on icon "Name" at bounding box center [264, 240] width 12 height 12
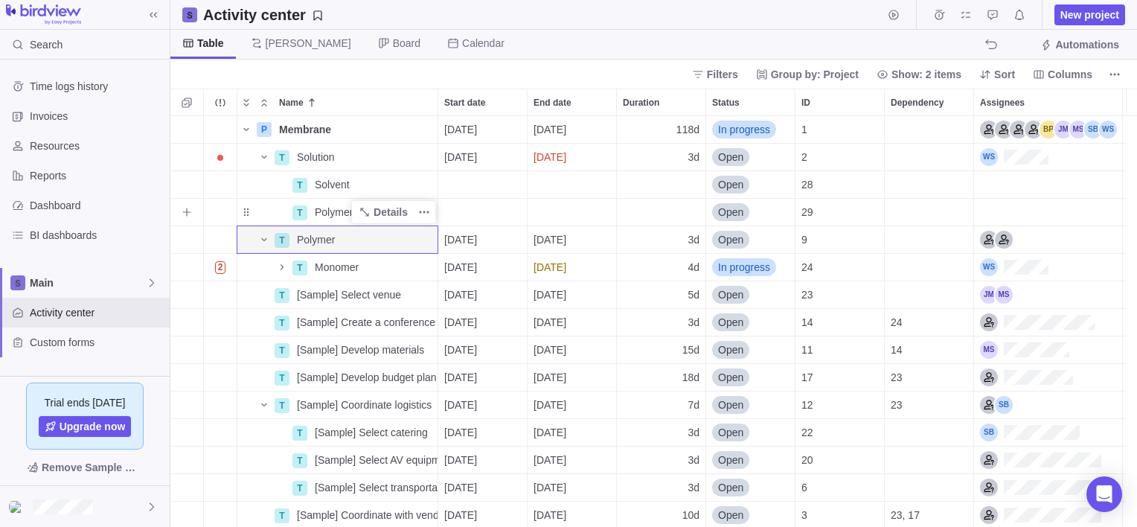
click at [329, 206] on span "Polymer" at bounding box center [334, 212] width 38 height 15
click at [298, 212] on div "P Membrane Details [DATE] [DATE] 118d In progress 1 T Solution Details [DATE] […" at bounding box center [653, 321] width 967 height 411
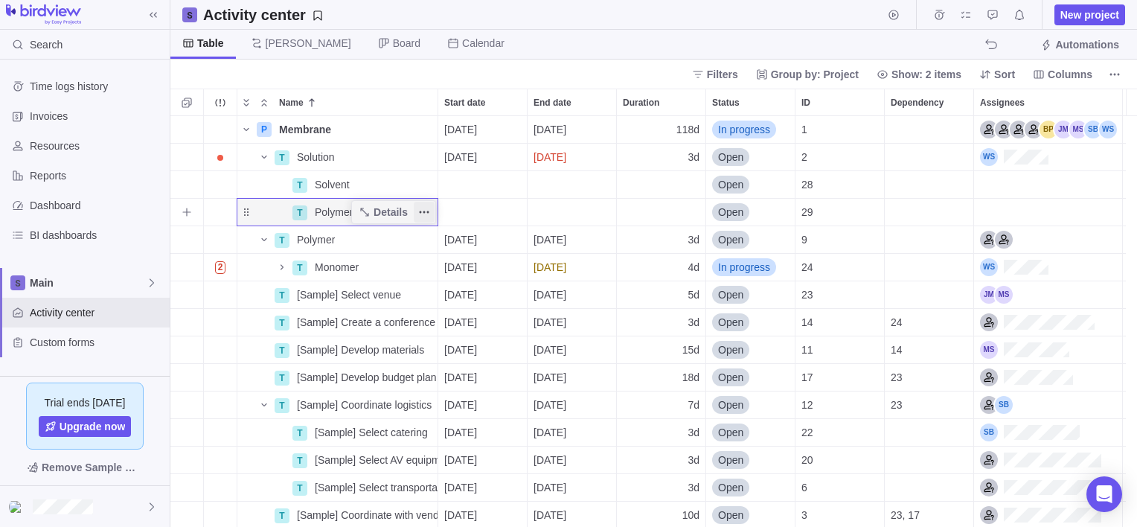
click at [423, 209] on icon "More actions" at bounding box center [424, 212] width 12 height 12
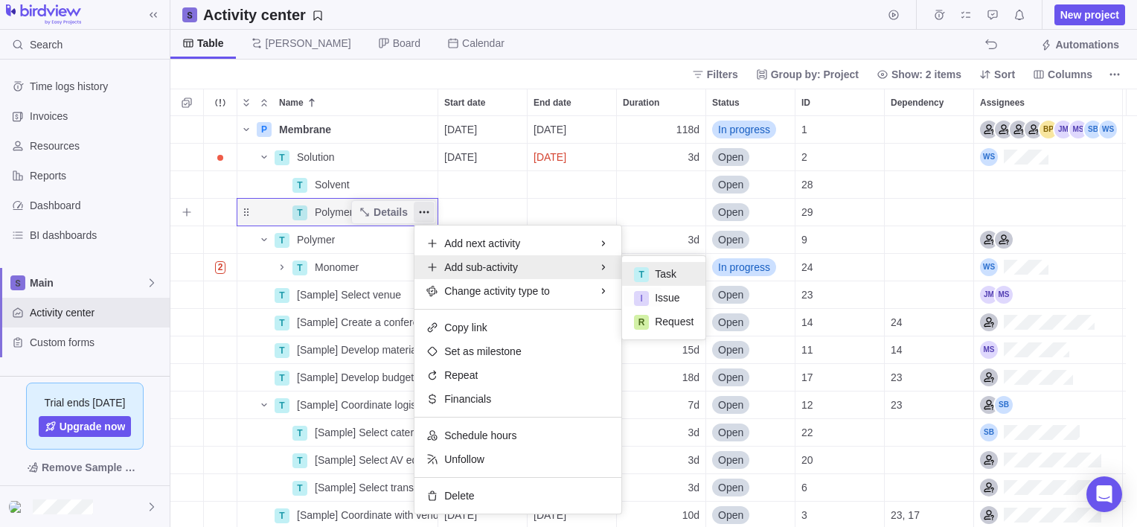
click at [646, 269] on div "T" at bounding box center [641, 274] width 15 height 15
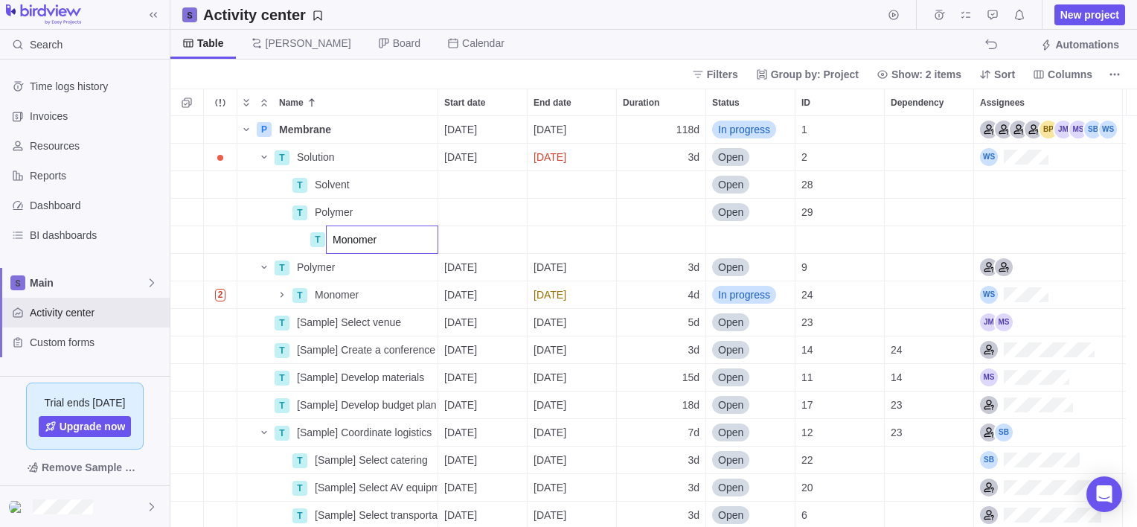
type input "Monomer"
click at [292, 246] on div "P Membrane Details [DATE] [DATE] 118d In progress 1 T Solution Details [DATE] […" at bounding box center [653, 321] width 967 height 411
click at [419, 211] on icon "More actions" at bounding box center [424, 212] width 12 height 12
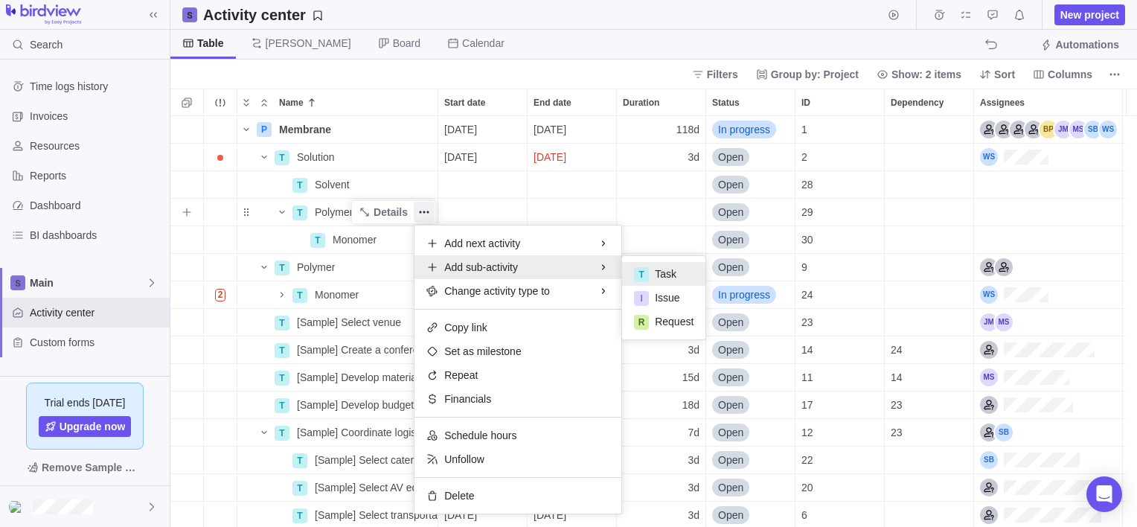
click at [662, 263] on div "T Task" at bounding box center [663, 274] width 83 height 24
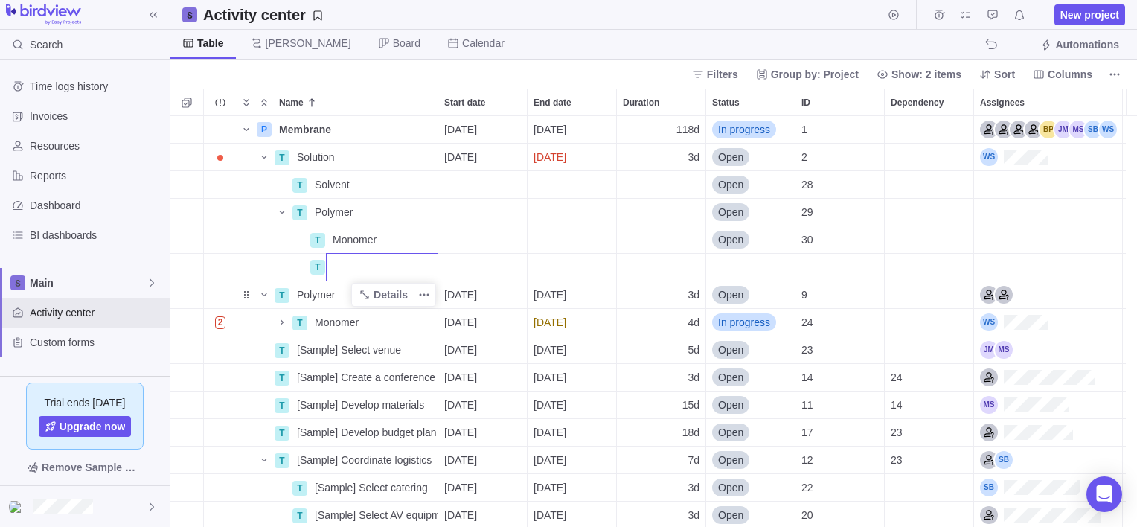
drag, startPoint x: 303, startPoint y: 266, endPoint x: 278, endPoint y: 266, distance: 24.6
click at [302, 266] on div "P Membrane Details [DATE] [DATE] 118d In progress 1 T Solution Details [DATE] […" at bounding box center [653, 321] width 967 height 411
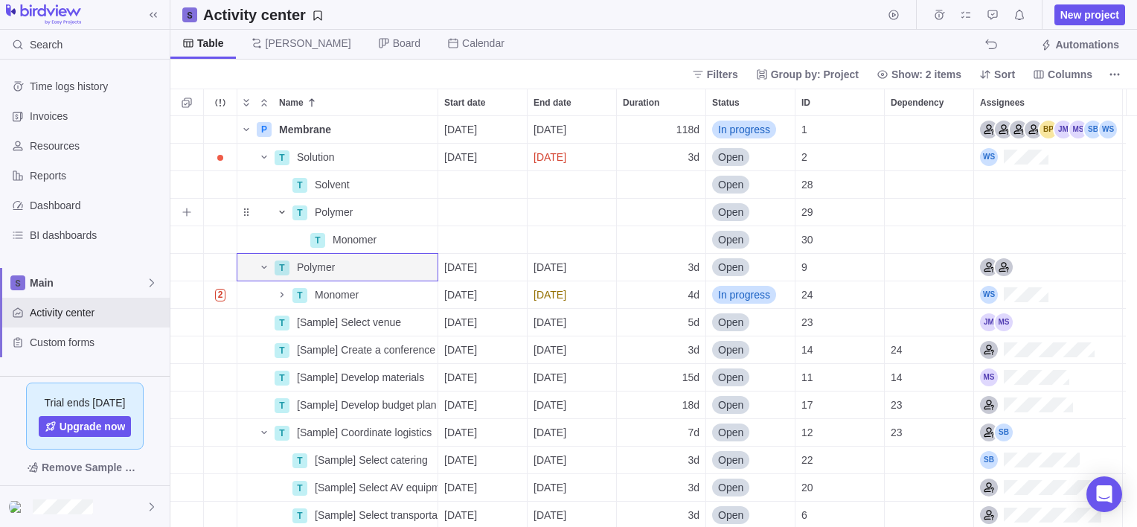
click at [275, 214] on span "Name" at bounding box center [282, 212] width 18 height 21
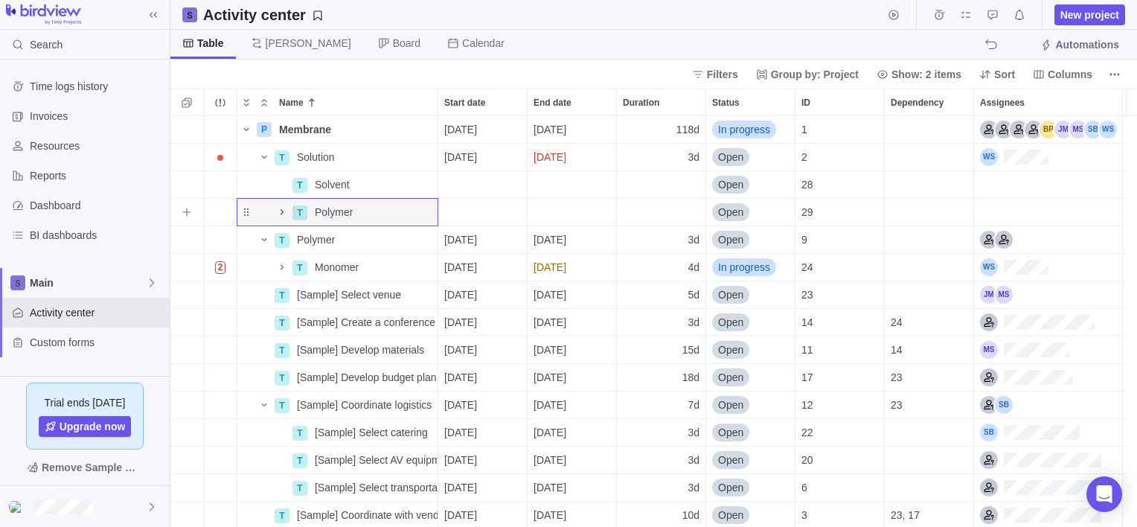
click at [277, 212] on icon "Name" at bounding box center [282, 212] width 12 height 12
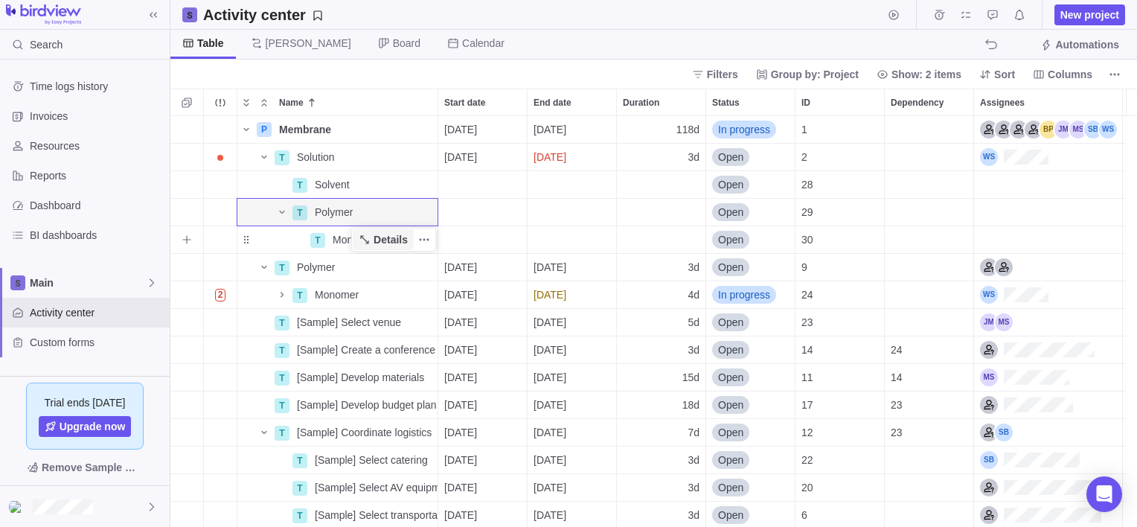
click at [354, 241] on span "Details" at bounding box center [383, 239] width 61 height 21
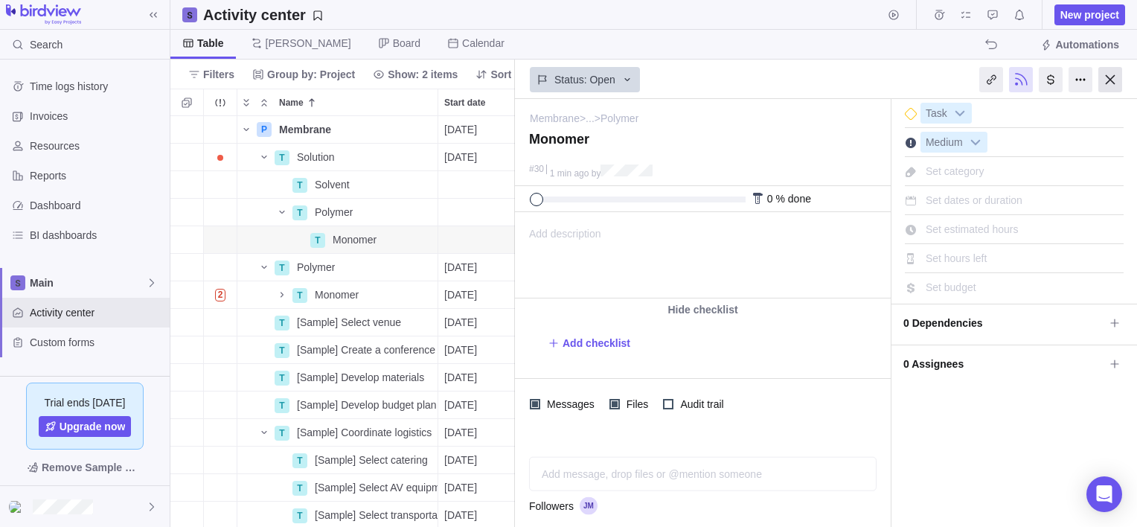
click at [1104, 74] on div at bounding box center [1110, 79] width 24 height 25
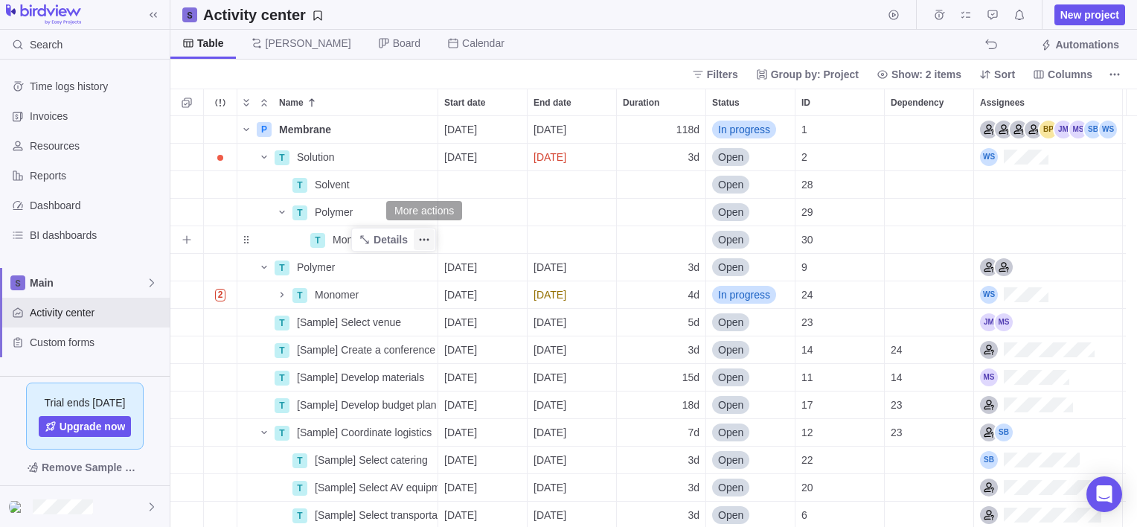
click at [426, 238] on icon "More actions" at bounding box center [424, 240] width 12 height 12
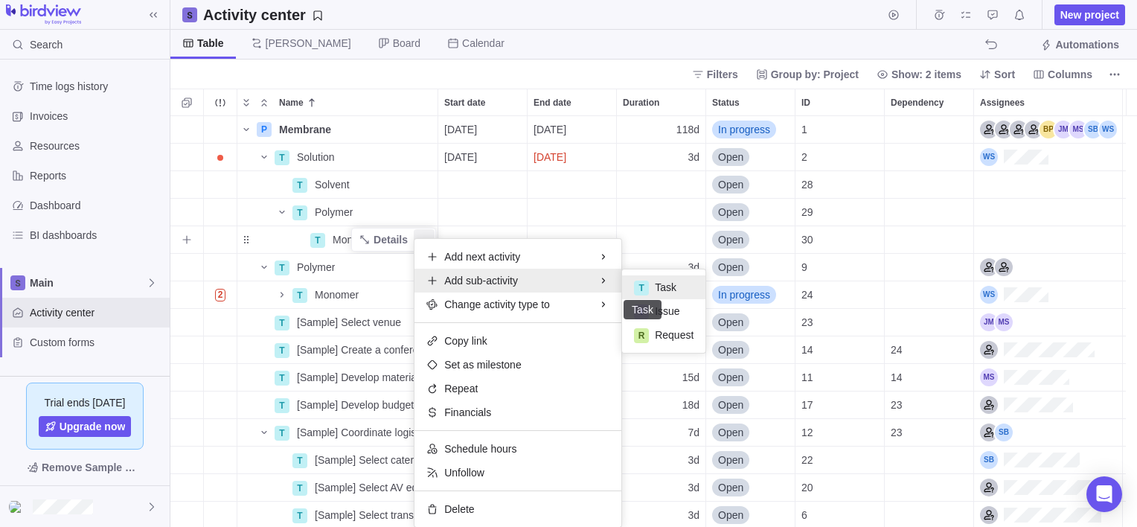
click at [640, 285] on div "T" at bounding box center [641, 288] width 15 height 15
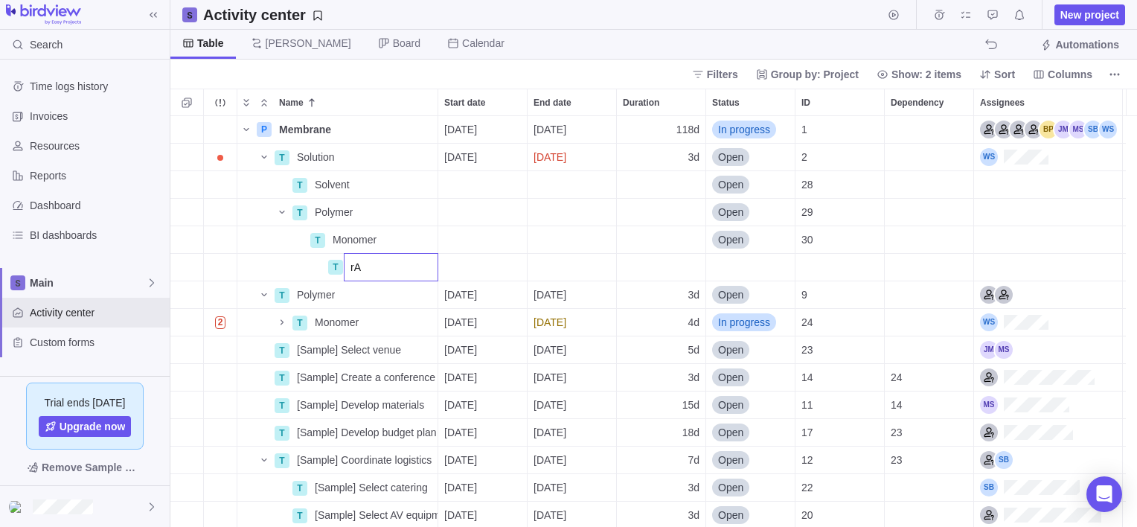
type input "r"
type input "Raw"
click at [283, 263] on div "P Membrane Details [DATE] [DATE] 118d In progress 1 T Solution Details [DATE] […" at bounding box center [653, 321] width 967 height 411
click at [221, 296] on div "Trouble indication" at bounding box center [220, 294] width 33 height 27
click at [421, 292] on icon "More actions" at bounding box center [424, 295] width 12 height 12
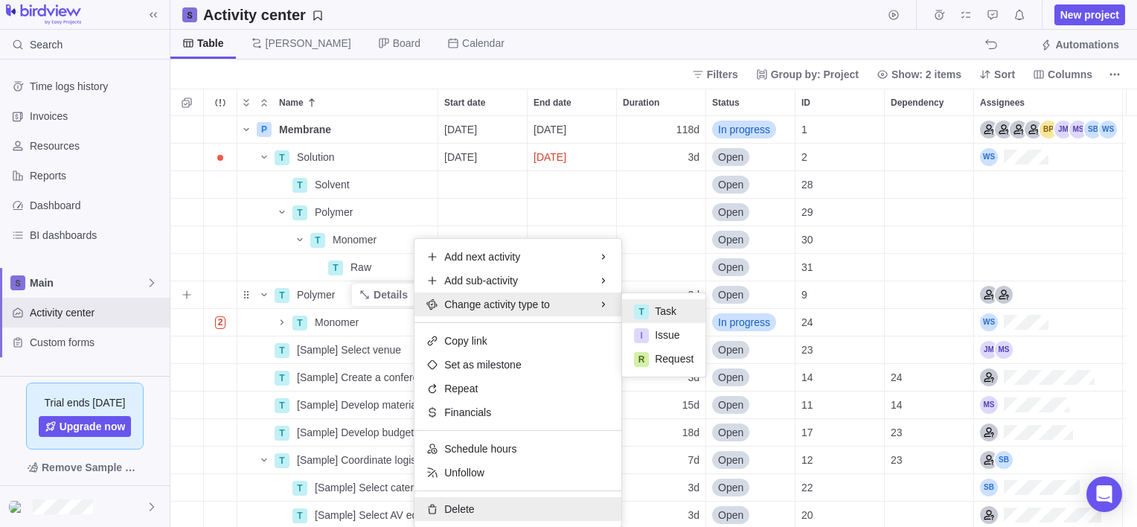
click at [443, 503] on div "Delete" at bounding box center [517, 509] width 207 height 24
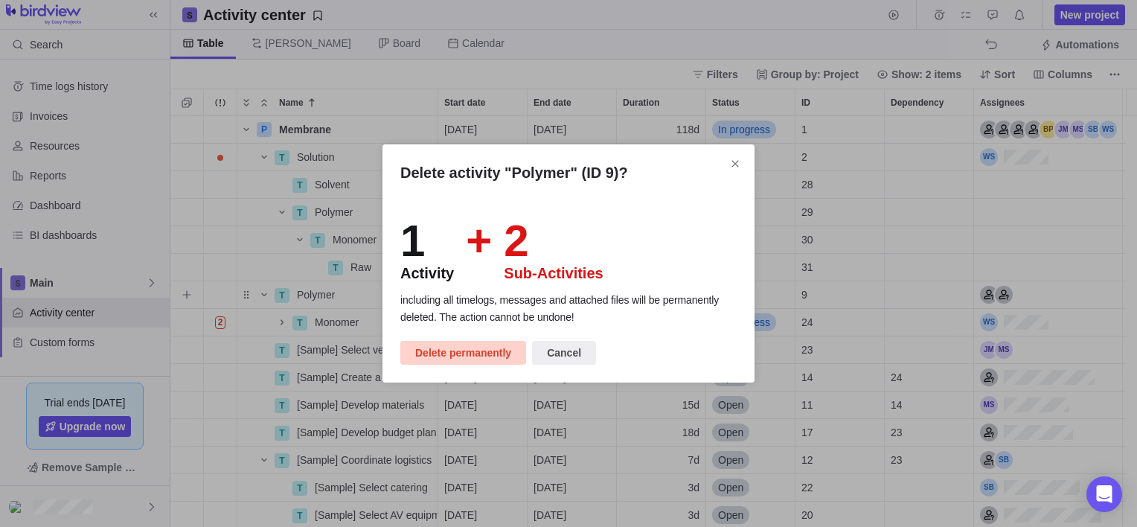
click at [438, 344] on span "Delete permanently" at bounding box center [463, 353] width 96 height 18
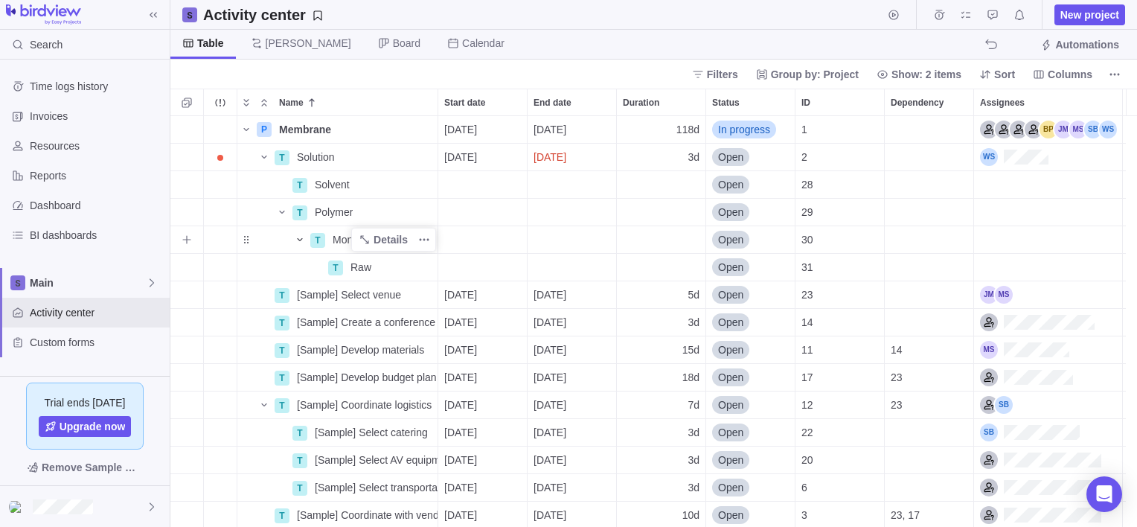
click at [298, 241] on icon "Name" at bounding box center [300, 240] width 12 height 12
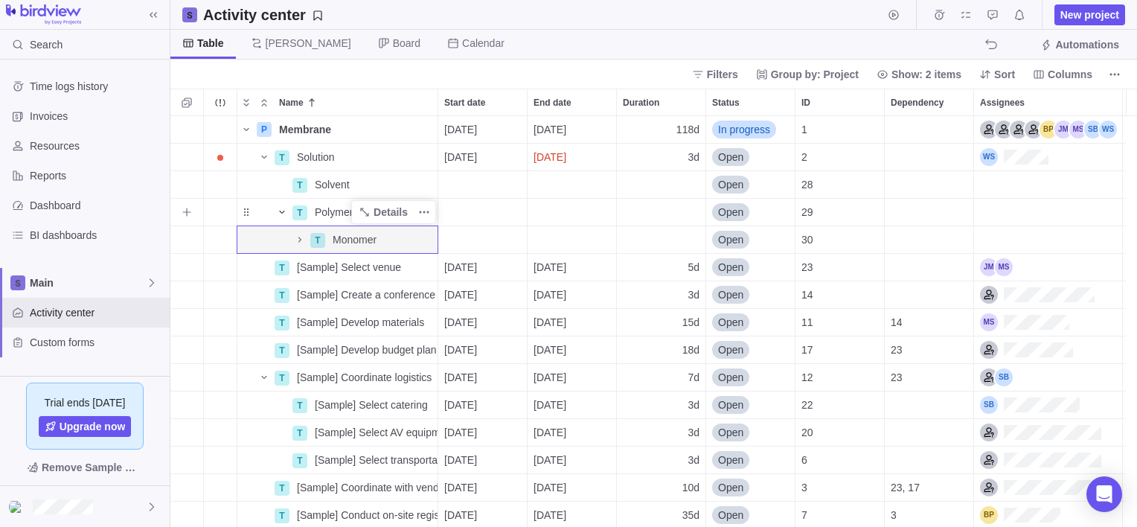
click at [280, 211] on icon "Name" at bounding box center [281, 212] width 5 height 3
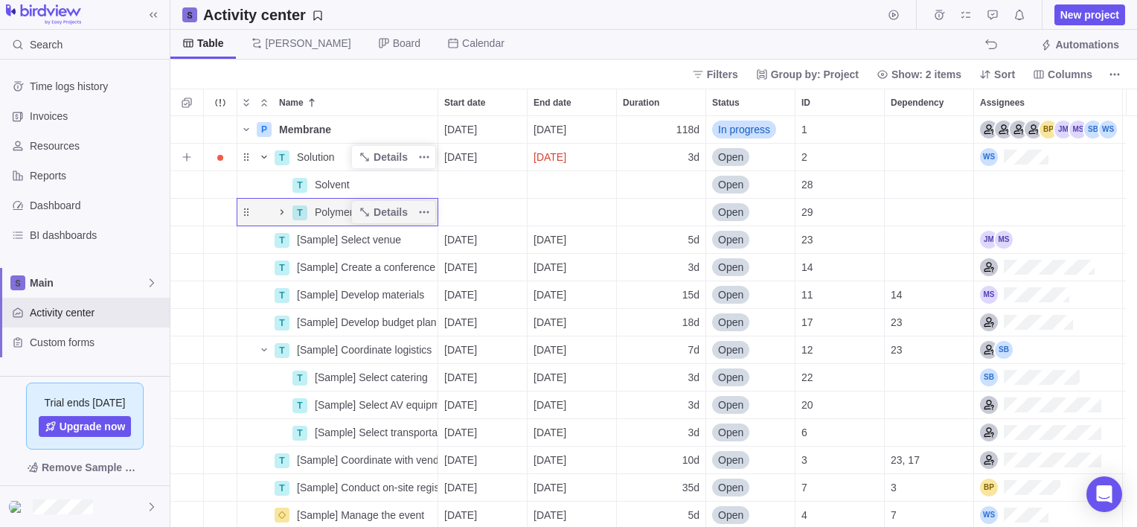
click at [268, 158] on icon "Name" at bounding box center [264, 157] width 12 height 12
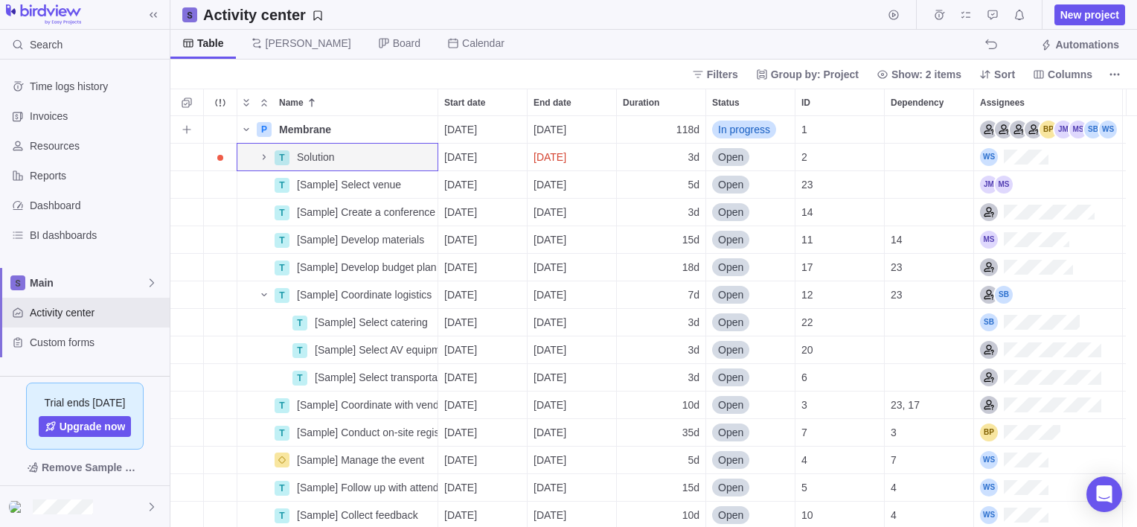
click at [310, 126] on span "Membrane" at bounding box center [305, 129] width 52 height 15
click at [257, 158] on div "P Membrane [DATE] [DATE] 118d In progress 1 T Solution Details [DATE] [DATE] 3d…" at bounding box center [653, 321] width 967 height 411
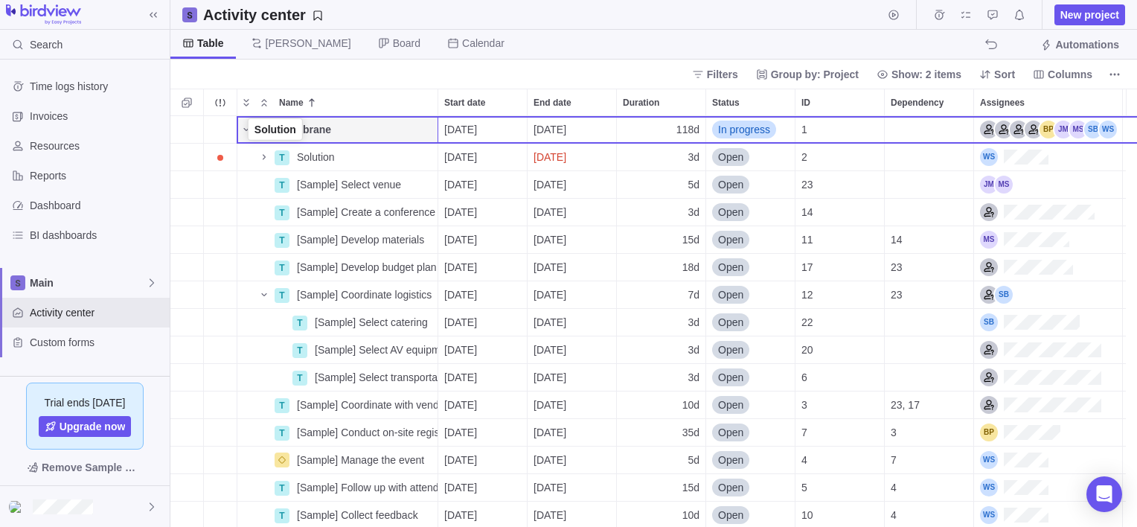
drag, startPoint x: 245, startPoint y: 156, endPoint x: 248, endPoint y: 131, distance: 25.5
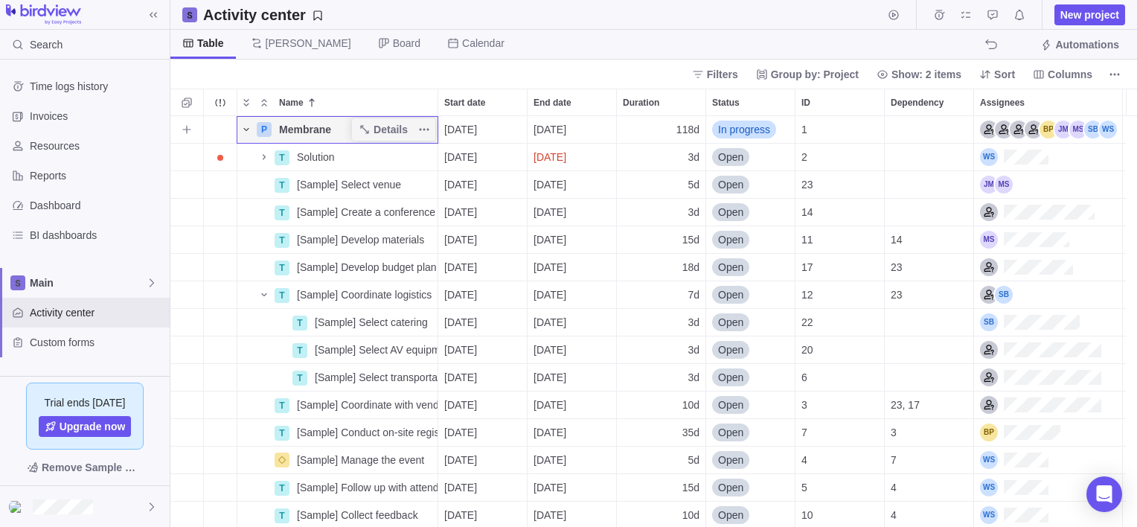
click at [244, 129] on icon "Name" at bounding box center [245, 129] width 5 height 3
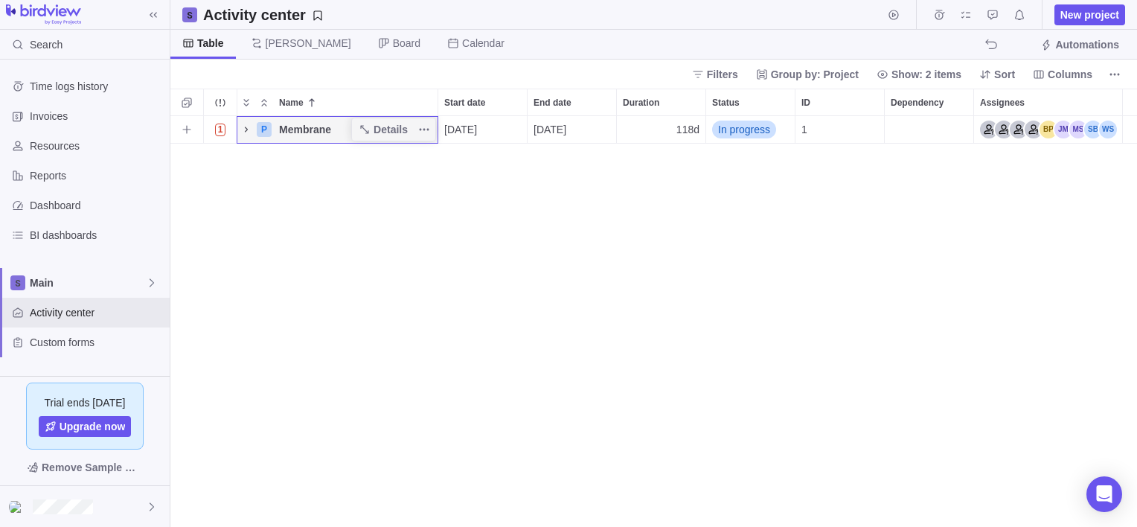
click at [244, 129] on icon "Name" at bounding box center [246, 130] width 12 height 12
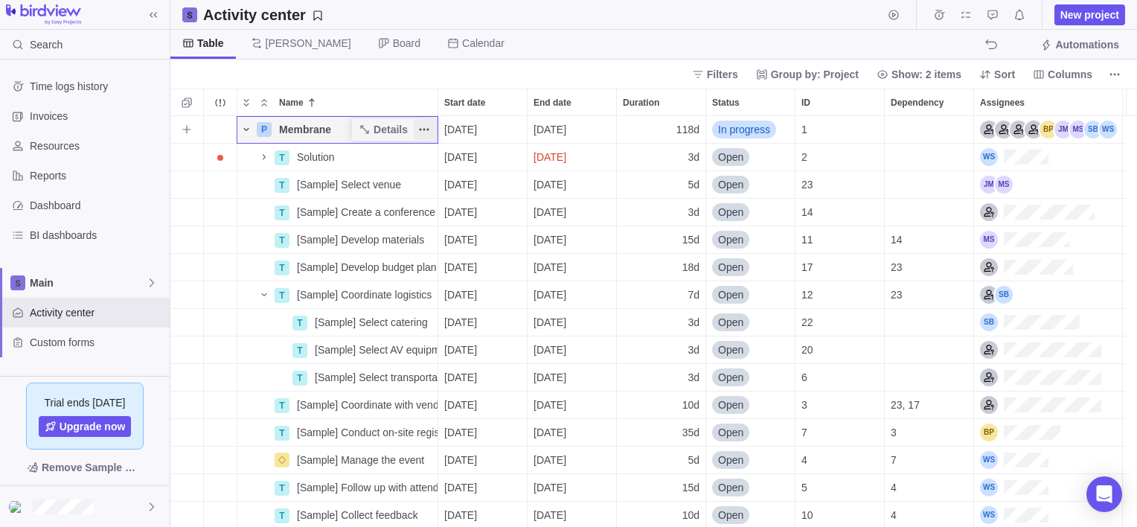
click at [429, 126] on icon "More actions" at bounding box center [424, 130] width 12 height 12
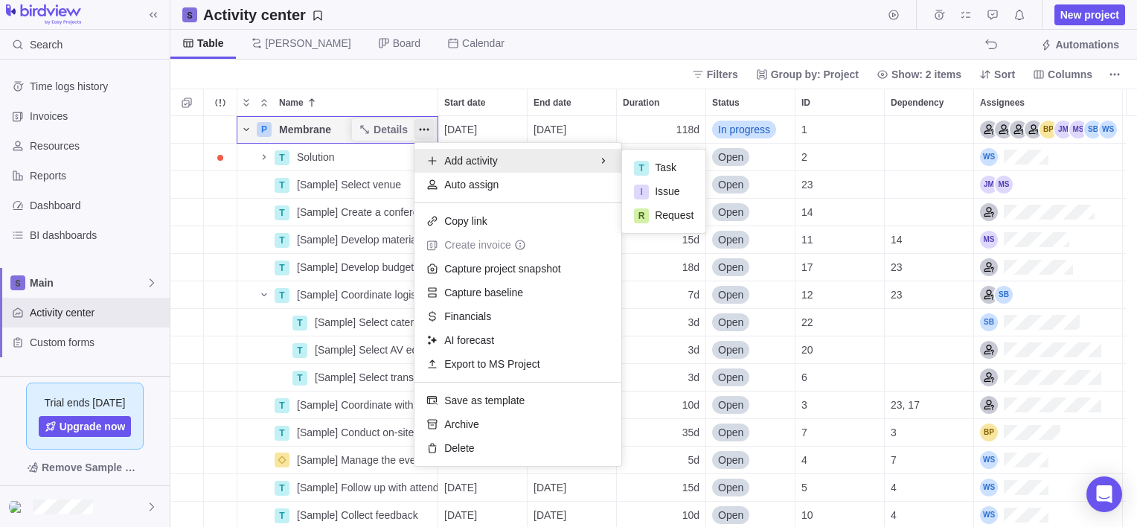
click at [265, 158] on div "P Membrane Details [DATE] [DATE] 118d In progress 1 T Solution Details [DATE] […" at bounding box center [653, 321] width 967 height 411
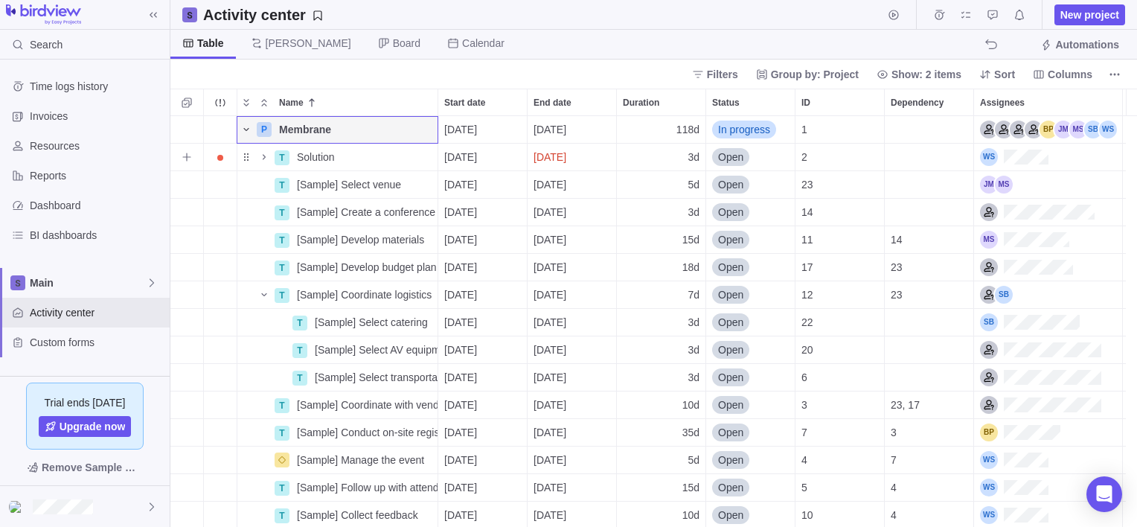
click at [265, 158] on icon "Name" at bounding box center [264, 156] width 3 height 5
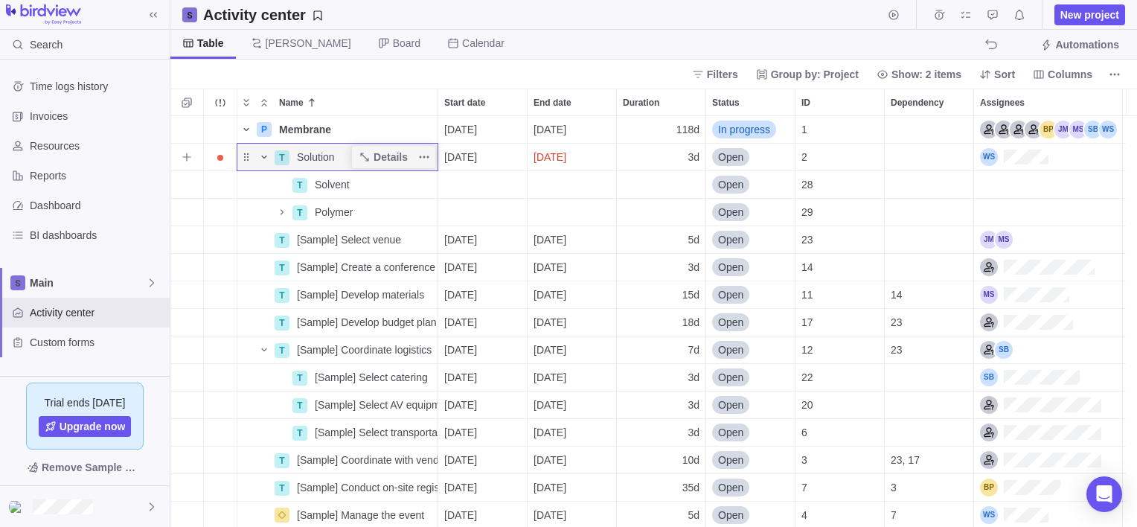
click at [264, 158] on icon "Name" at bounding box center [263, 157] width 5 height 3
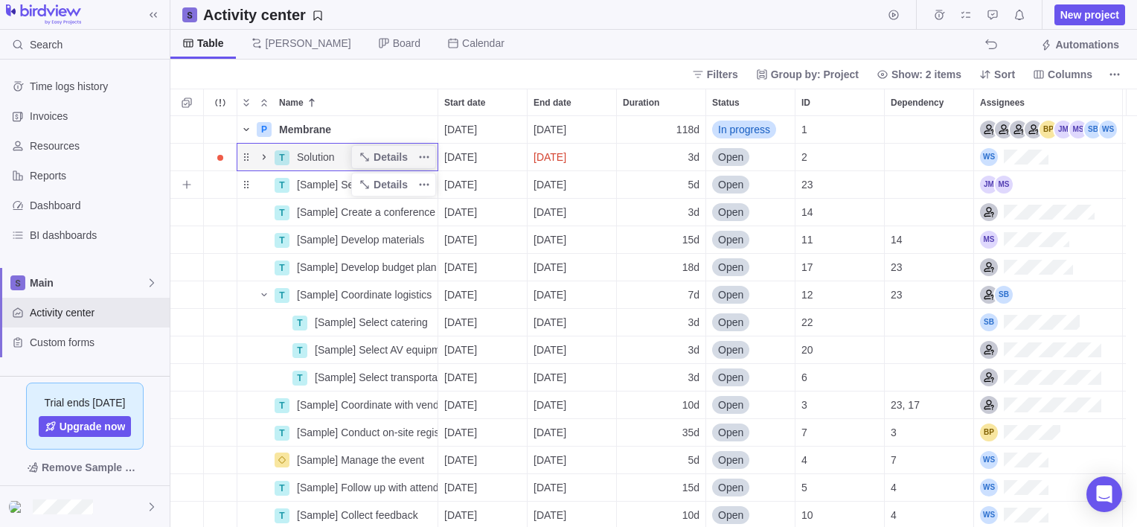
click at [320, 185] on span "[Sample] Select venue" at bounding box center [349, 184] width 104 height 15
type input "Reinforcement"
click at [328, 211] on div "P Membrane Details [DATE] [DATE] 118d In progress 1 T Solution Details [DATE] […" at bounding box center [653, 321] width 967 height 411
click at [307, 217] on span "[Sample] Create a conference program" at bounding box center [367, 212] width 141 height 15
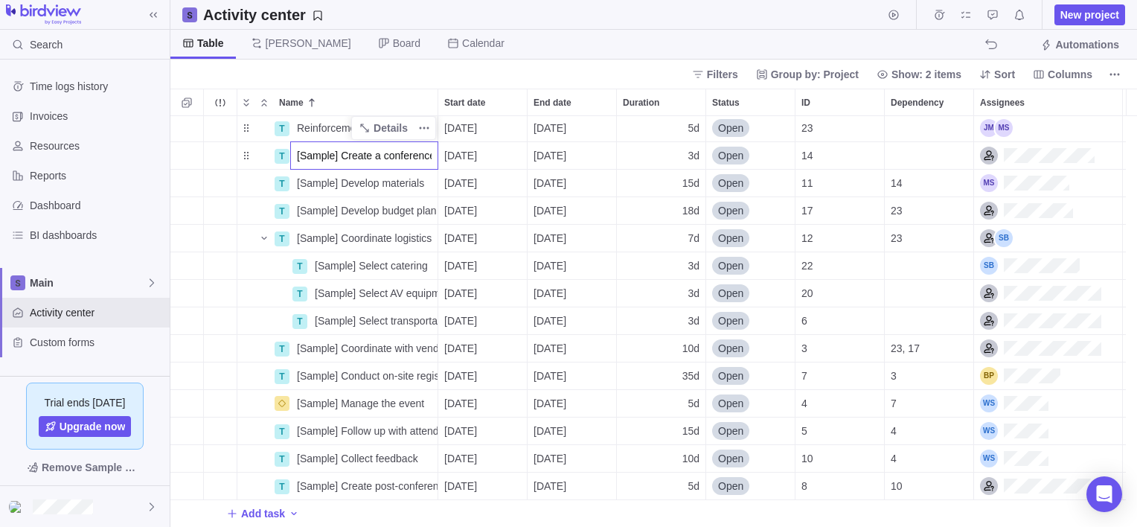
click at [225, 473] on div "T Reinforcement Details [DATE] [DATE] 5d Open 23 T [Sample] Create a conference…" at bounding box center [653, 321] width 967 height 411
click at [249, 489] on div "Name" at bounding box center [255, 486] width 36 height 12
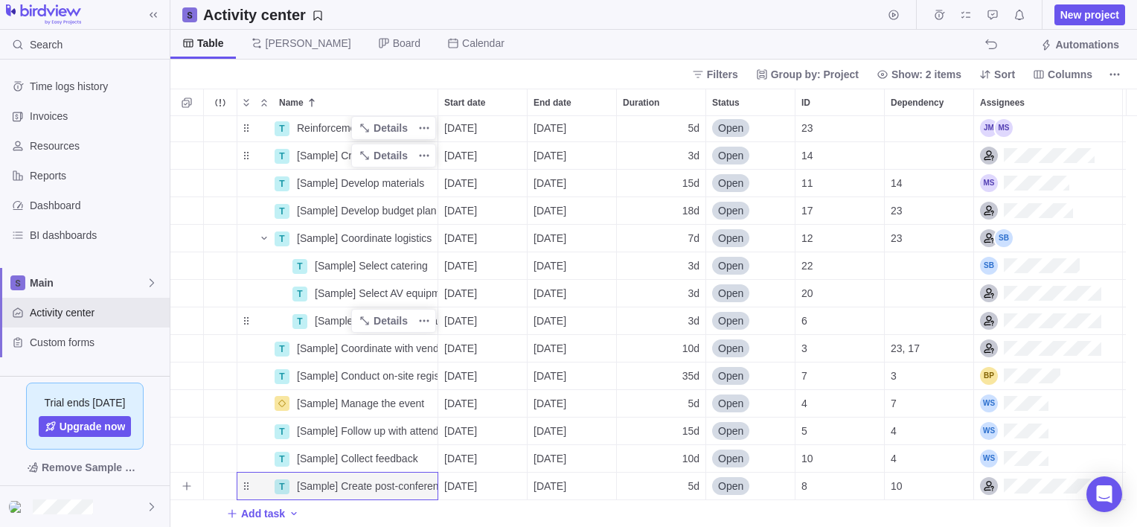
drag, startPoint x: 247, startPoint y: 489, endPoint x: 242, endPoint y: 331, distance: 157.8
click at [242, 331] on div "T [Sample] Select transportation" at bounding box center [338, 321] width 202 height 28
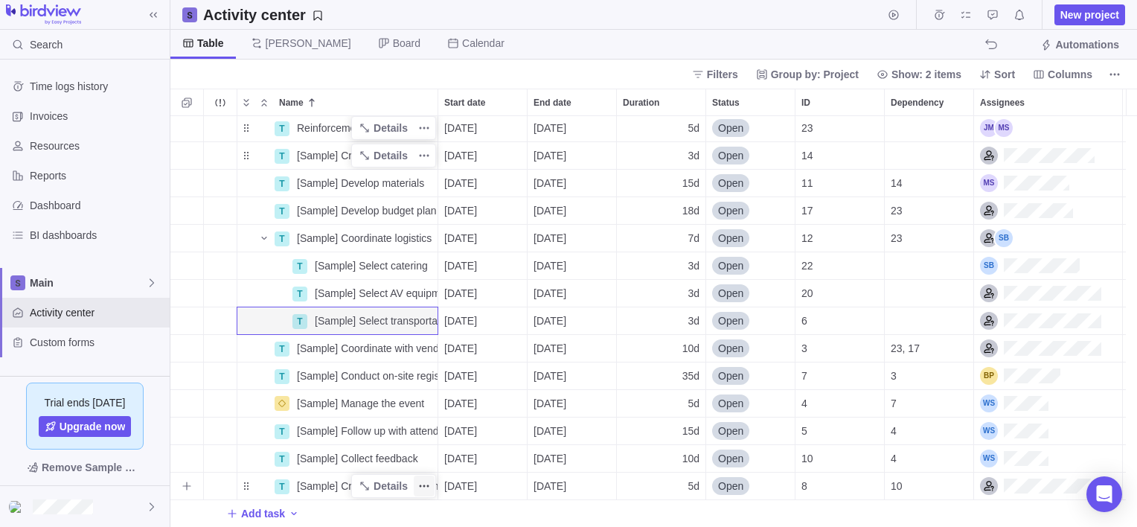
click at [420, 482] on icon "More actions" at bounding box center [424, 486] width 12 height 12
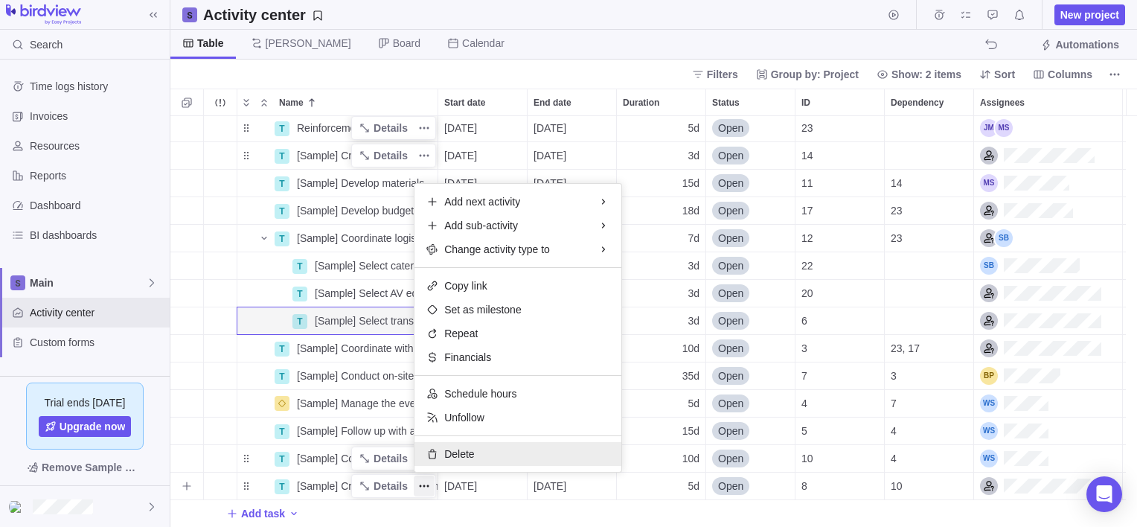
click at [426, 449] on div "Delete" at bounding box center [517, 454] width 207 height 24
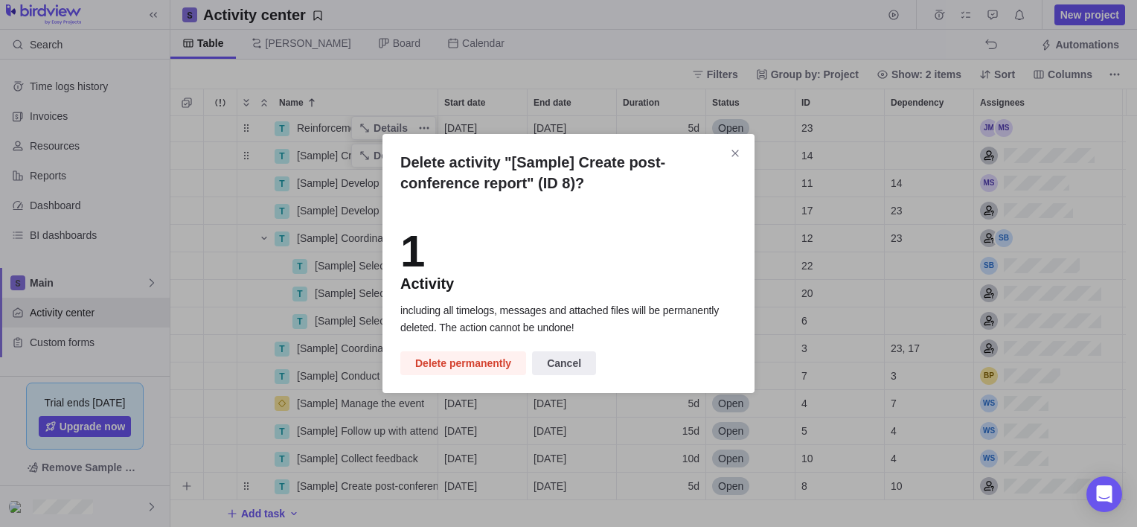
click at [450, 349] on div "Delete activity "[Sample] Create post-conference report" (ID 8)? 1 Activity inc…" at bounding box center [568, 263] width 372 height 259
click at [442, 358] on span "Delete permanently" at bounding box center [463, 363] width 96 height 18
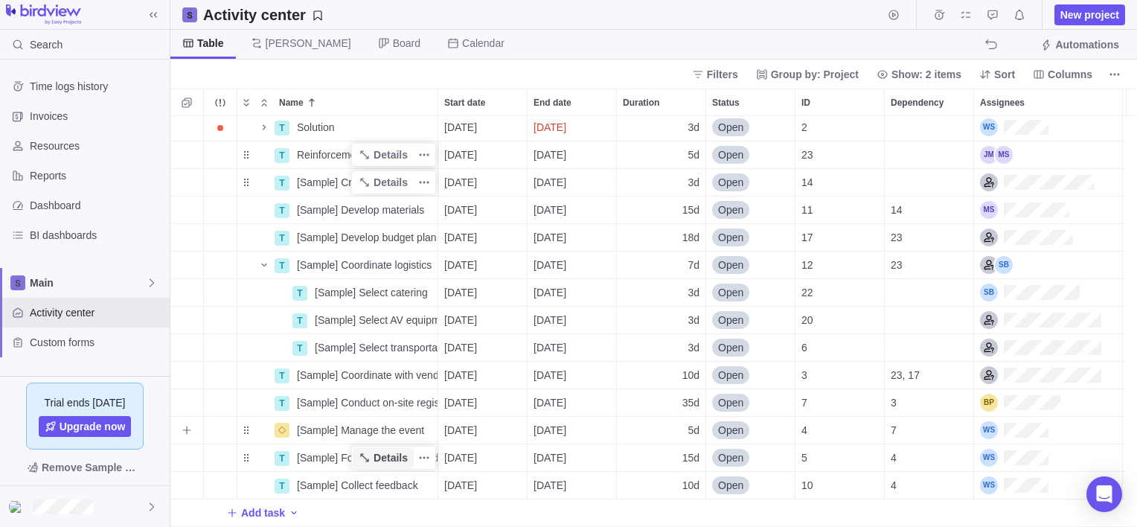
scroll to position [30, 0]
click at [423, 487] on icon "More actions" at bounding box center [424, 485] width 12 height 12
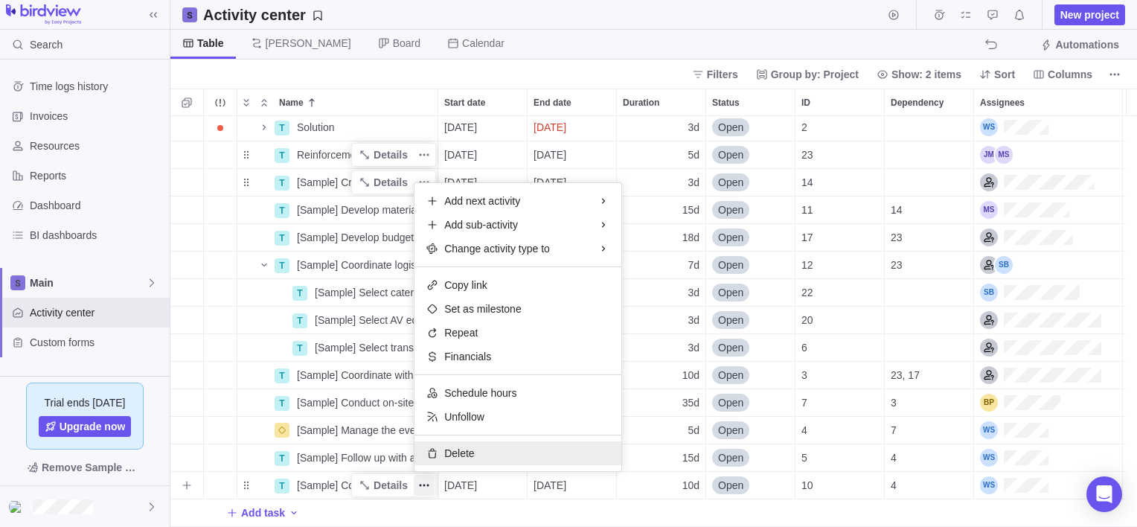
click at [452, 455] on span "Delete" at bounding box center [459, 453] width 30 height 15
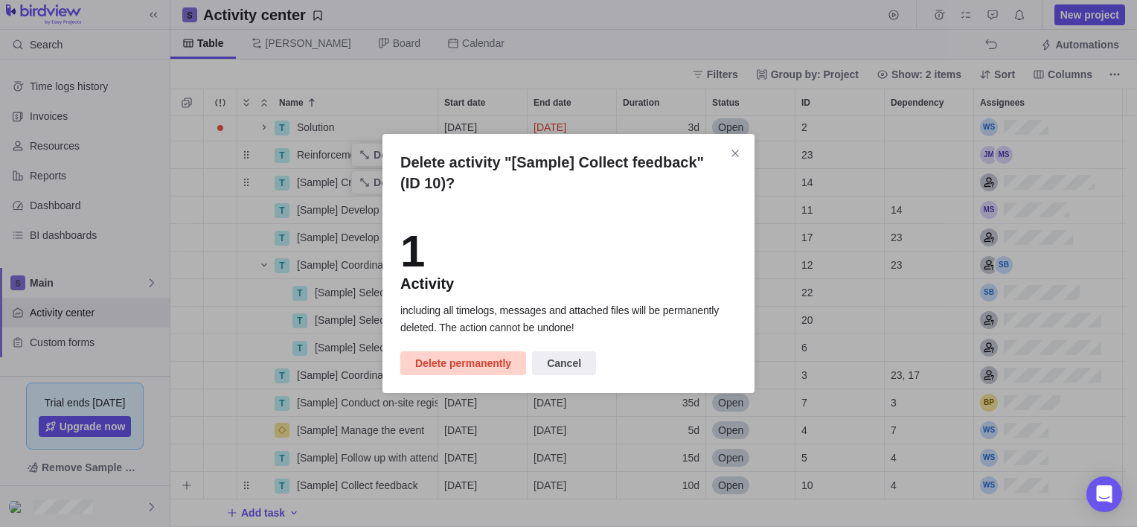
click at [473, 365] on span "Delete permanently" at bounding box center [463, 363] width 96 height 18
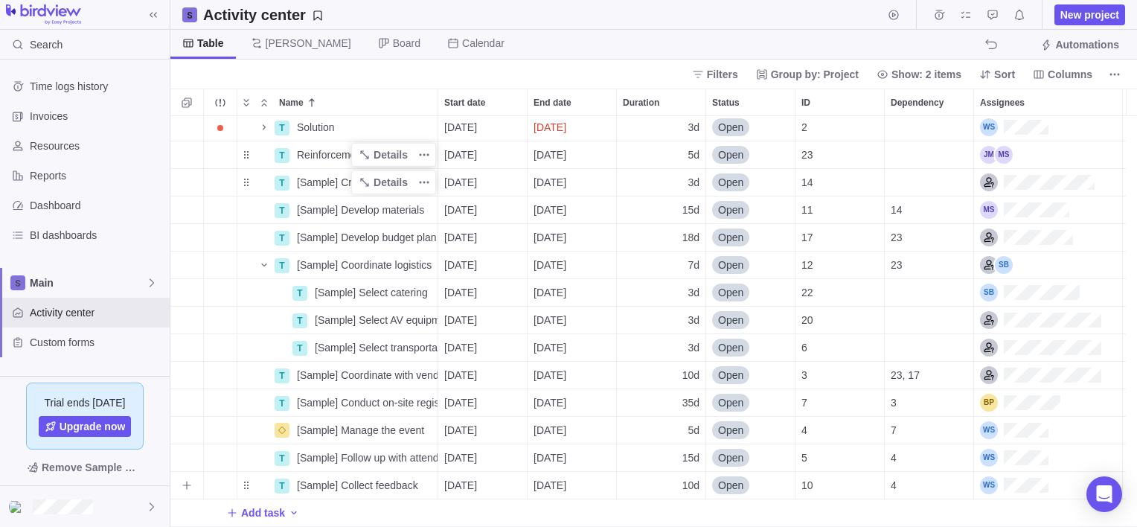
scroll to position [2, 0]
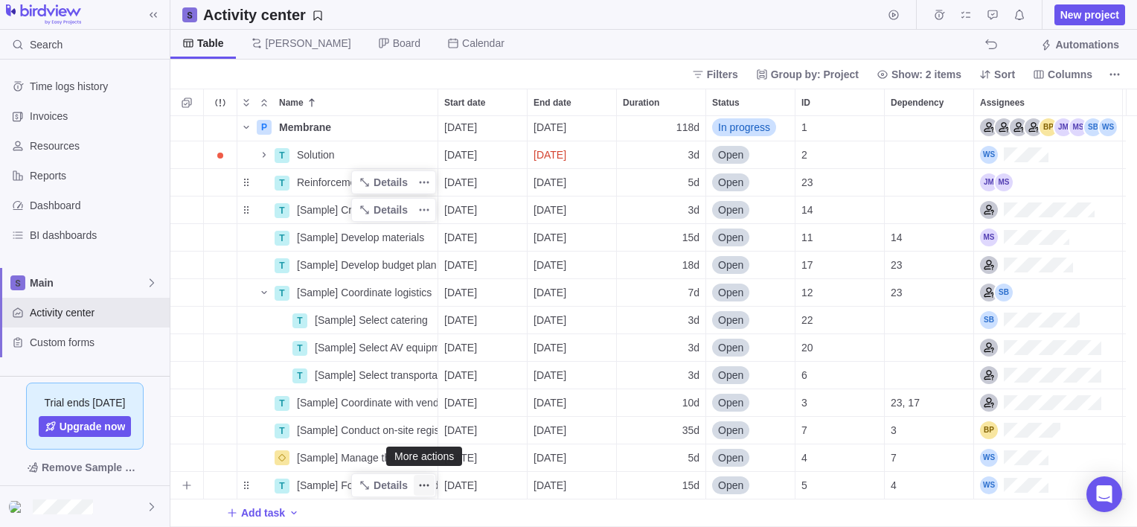
click at [432, 483] on span "More actions" at bounding box center [424, 485] width 21 height 21
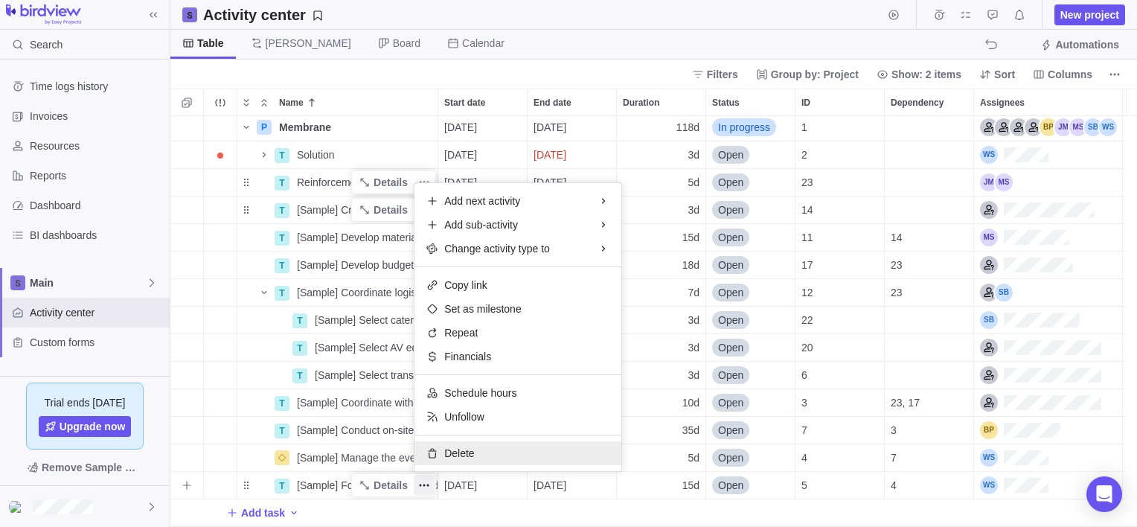
click at [443, 452] on div "Delete" at bounding box center [517, 453] width 207 height 24
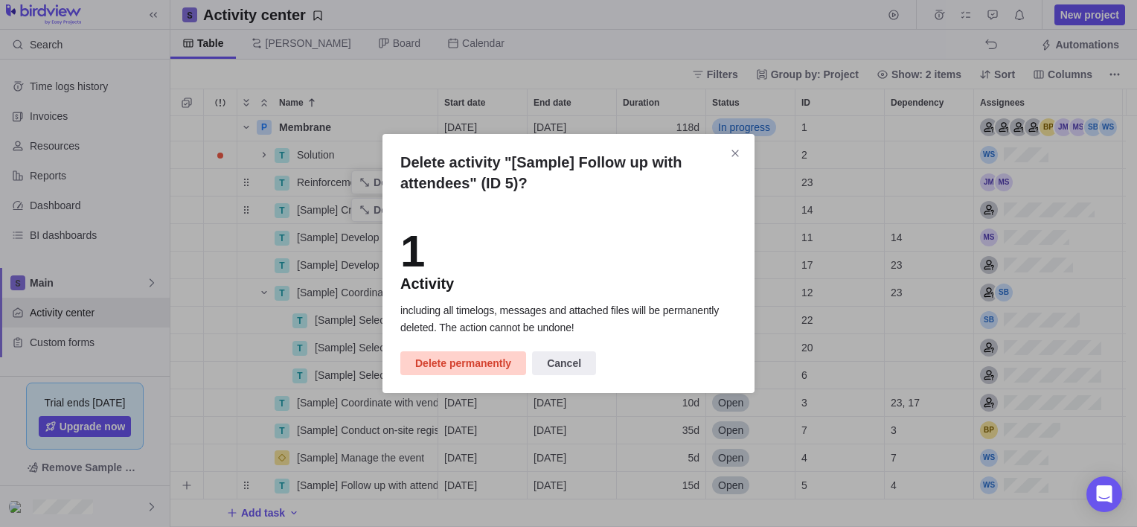
click at [464, 366] on span "Delete permanently" at bounding box center [463, 363] width 96 height 18
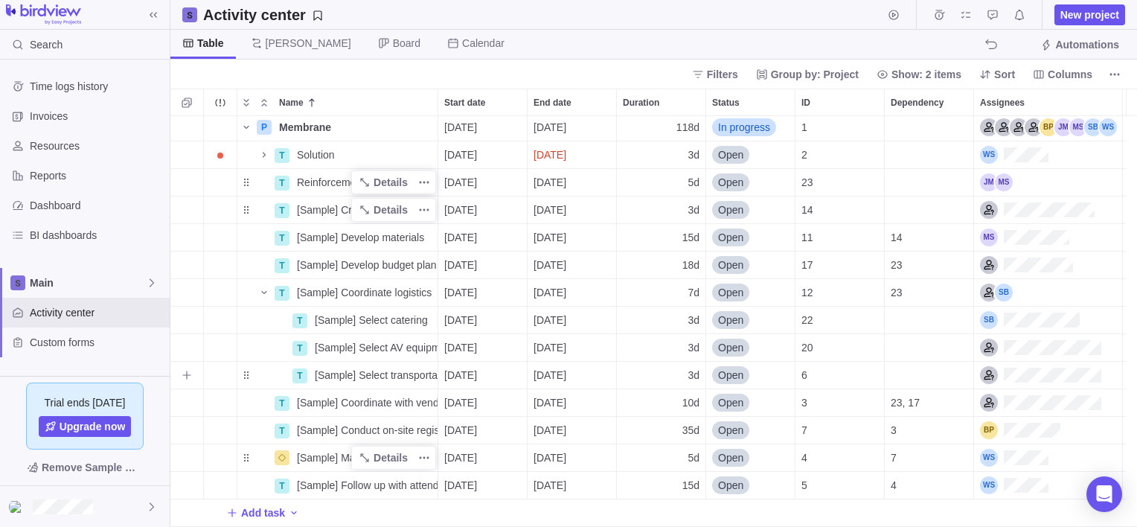
scroll to position [0, 0]
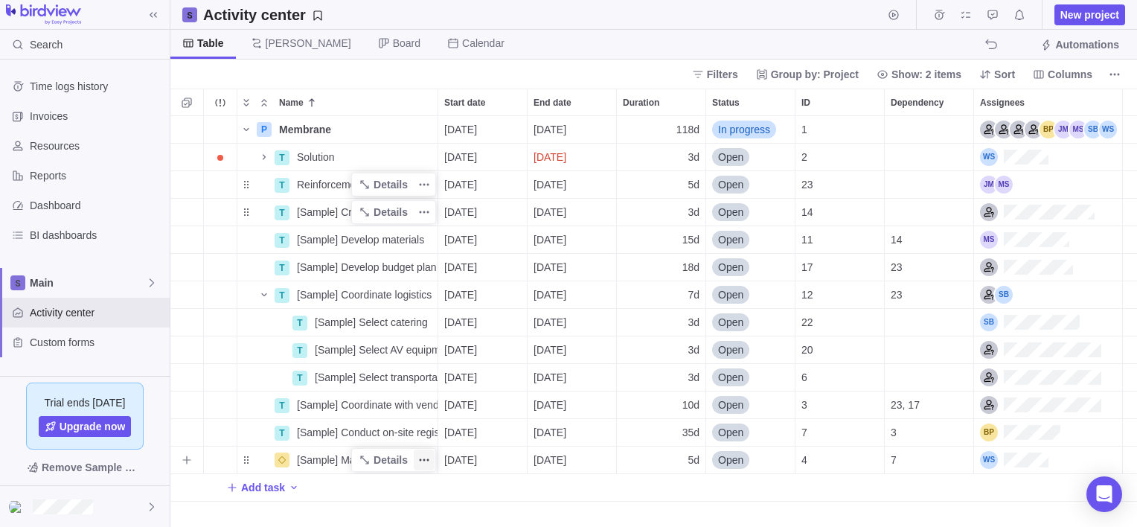
click at [429, 461] on icon "More actions" at bounding box center [424, 460] width 12 height 12
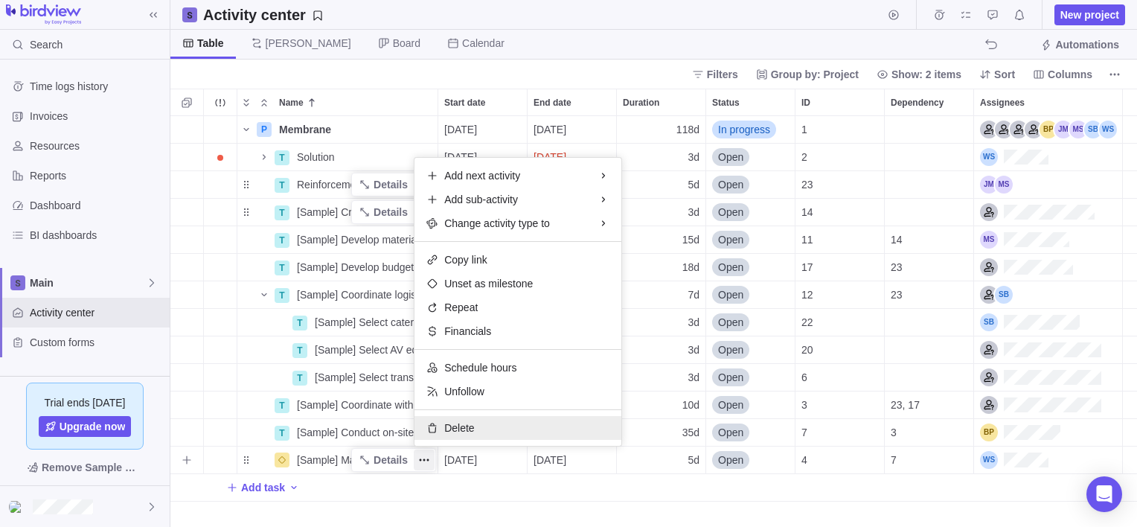
click at [440, 427] on div "Delete" at bounding box center [517, 428] width 207 height 24
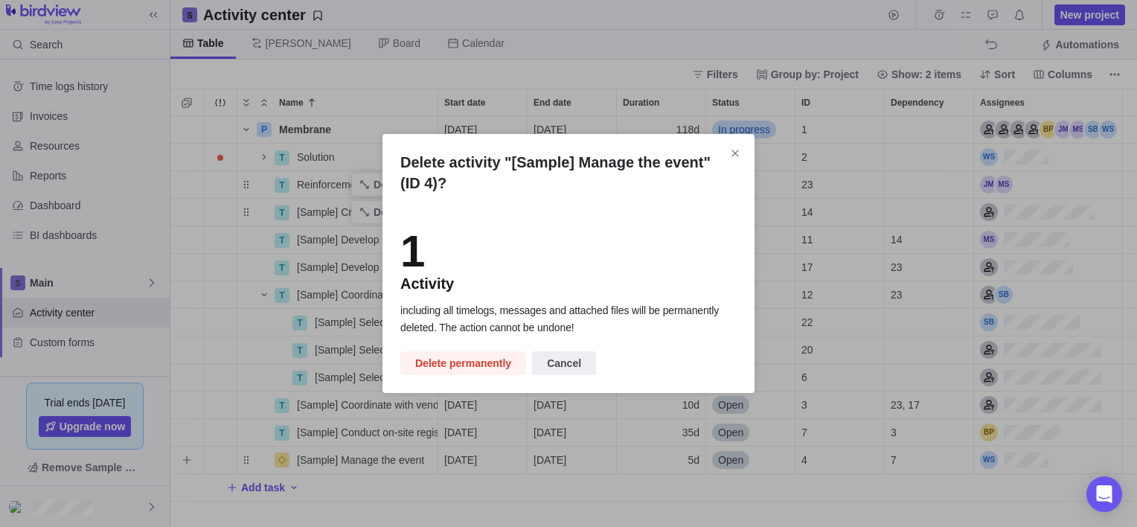
click at [457, 362] on span "Delete permanently" at bounding box center [463, 363] width 96 height 18
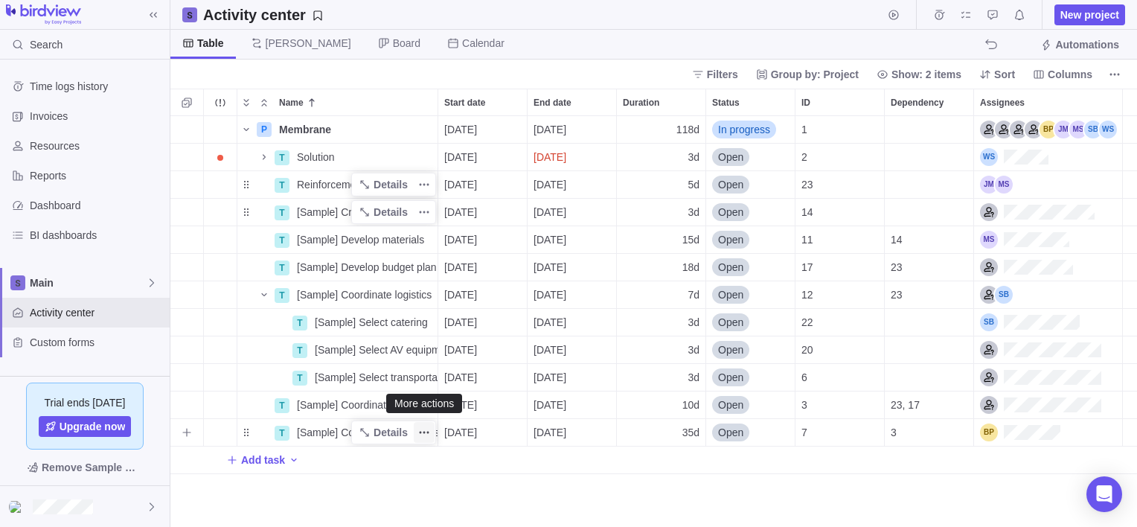
click at [430, 434] on span "More actions" at bounding box center [424, 432] width 21 height 21
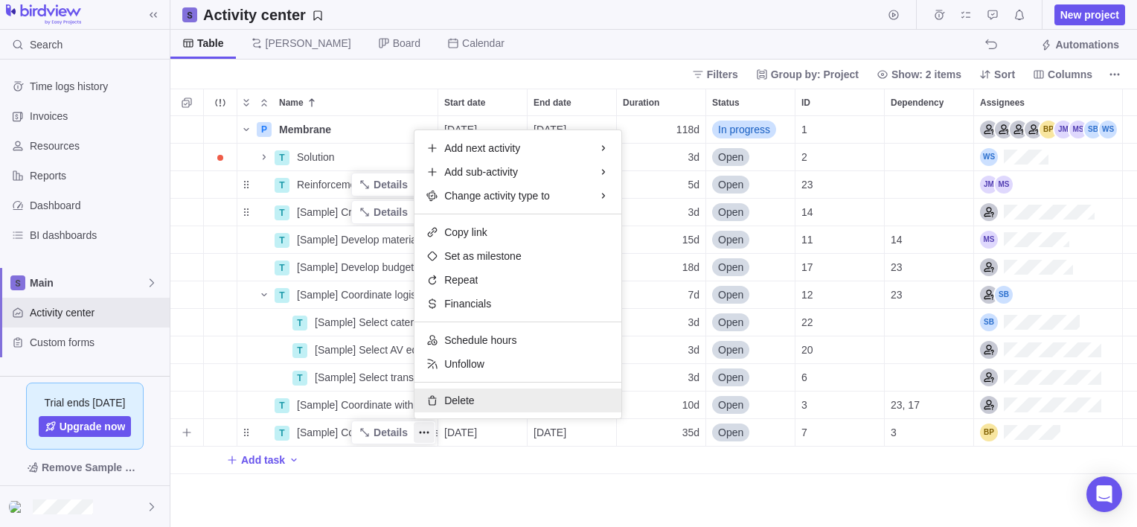
click at [437, 393] on div "Delete" at bounding box center [517, 400] width 207 height 24
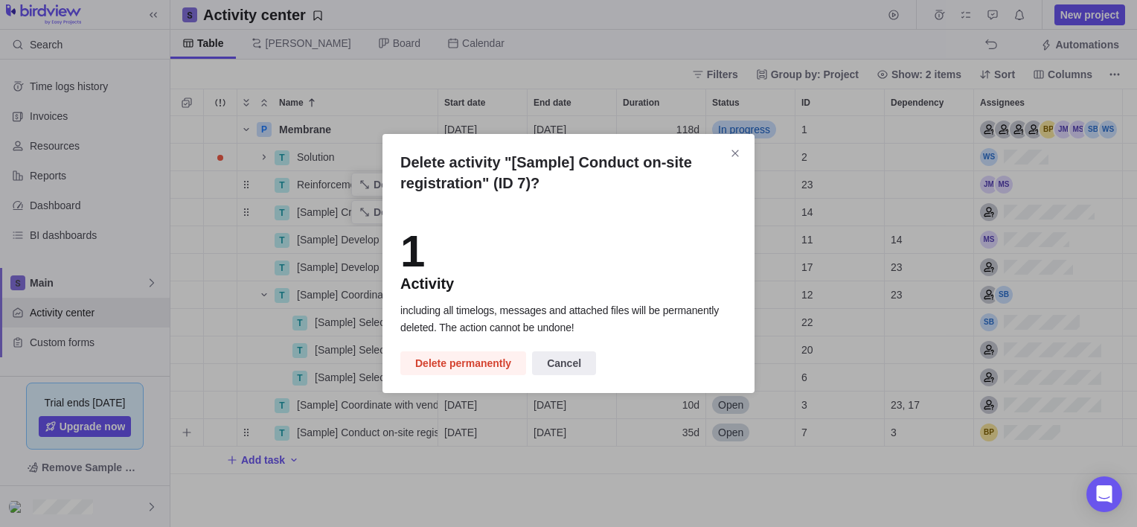
click at [464, 367] on span "Delete permanently" at bounding box center [463, 363] width 96 height 18
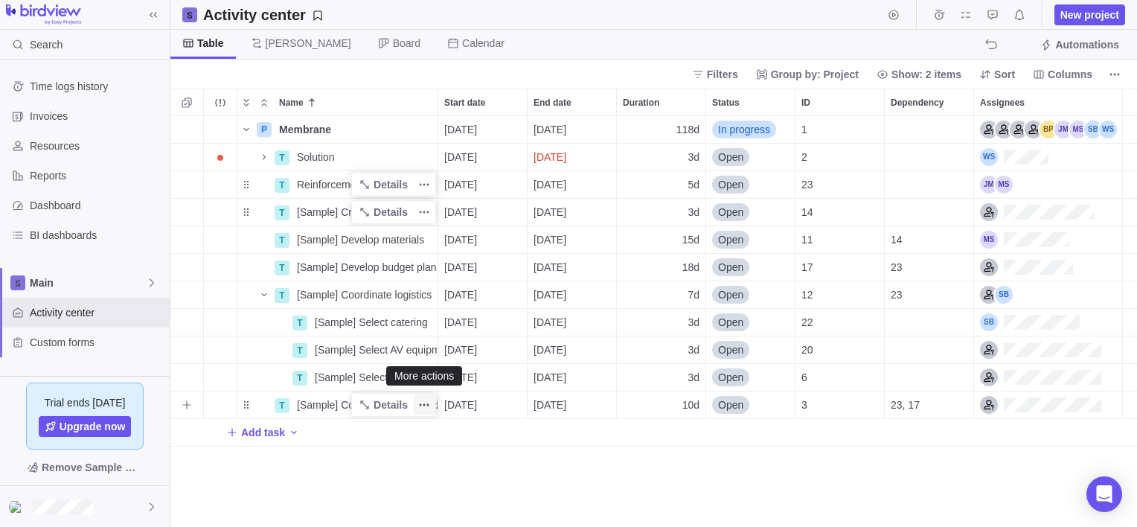
click at [429, 405] on icon "More actions" at bounding box center [424, 405] width 12 height 12
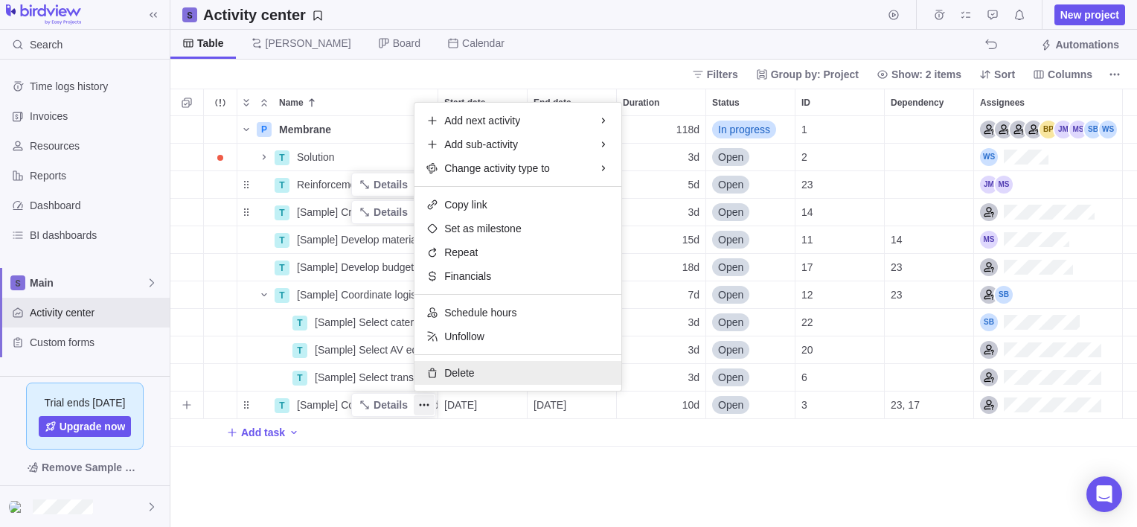
click at [435, 379] on div "Delete" at bounding box center [517, 373] width 207 height 24
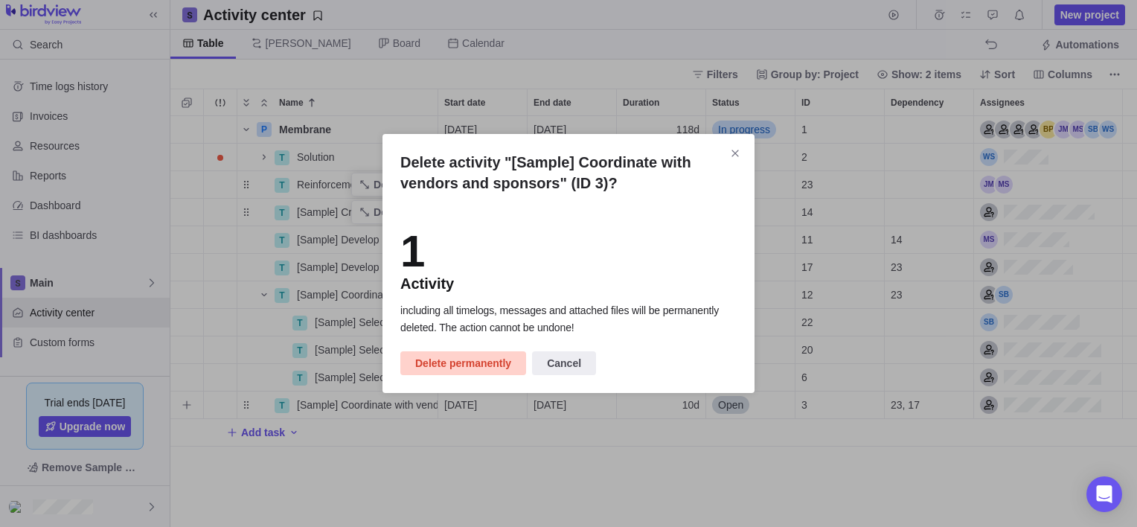
click at [461, 371] on span "Delete permanently" at bounding box center [463, 363] width 96 height 18
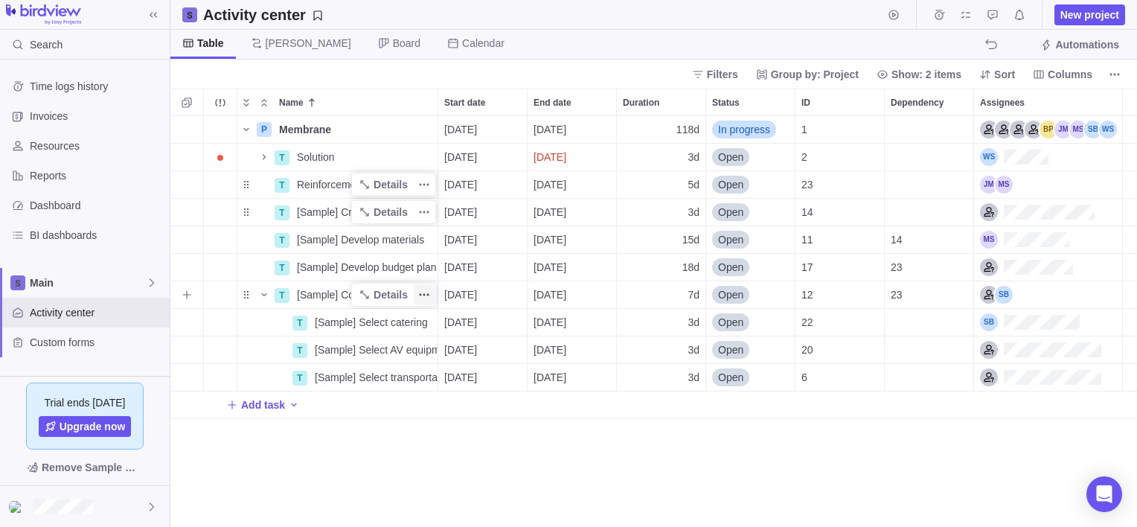
click at [424, 296] on icon "More actions" at bounding box center [424, 295] width 12 height 12
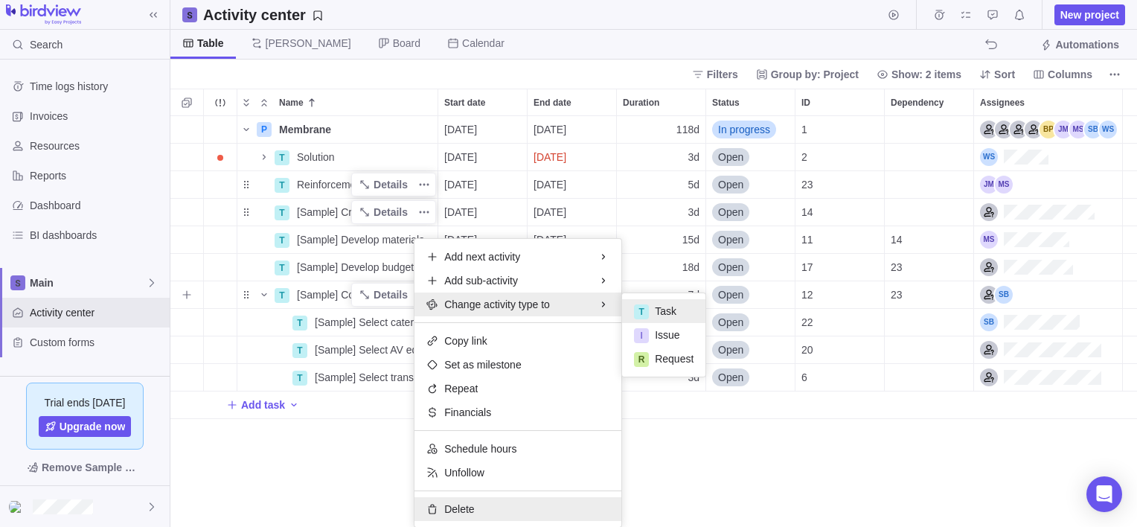
click at [455, 503] on span "Delete" at bounding box center [459, 508] width 30 height 15
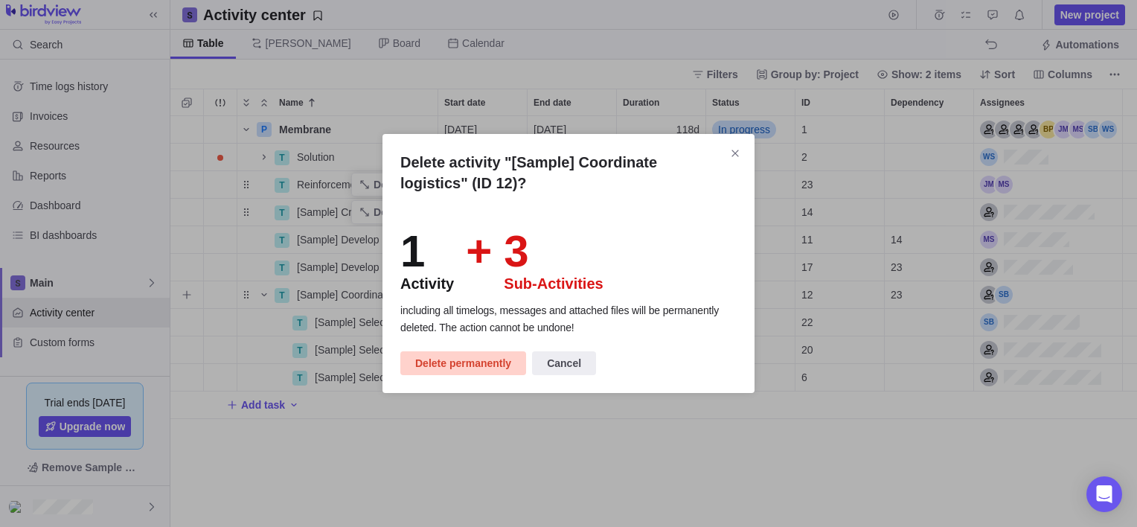
click at [469, 362] on span "Delete permanently" at bounding box center [463, 363] width 96 height 18
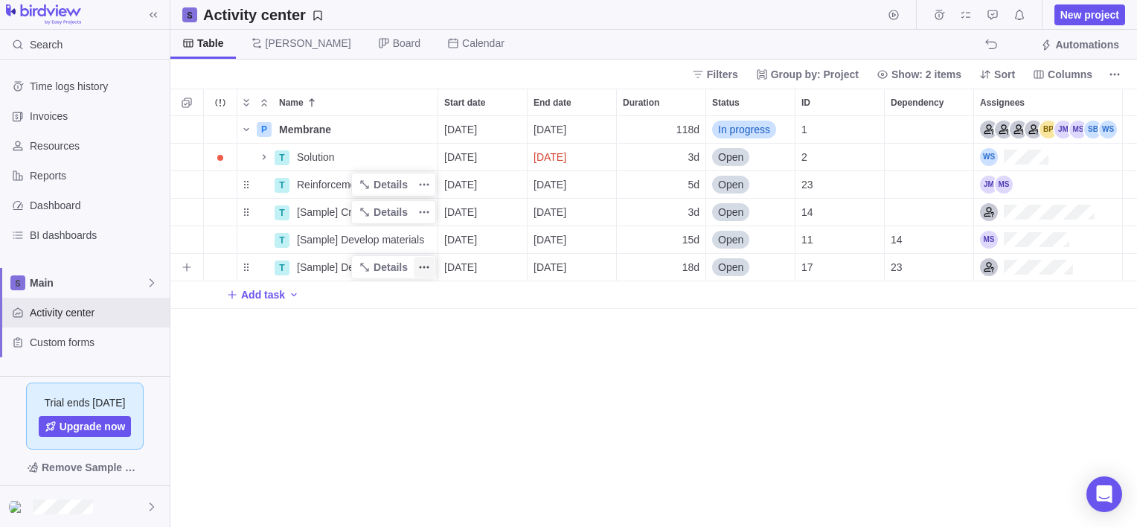
click at [432, 265] on span "More actions" at bounding box center [424, 267] width 21 height 21
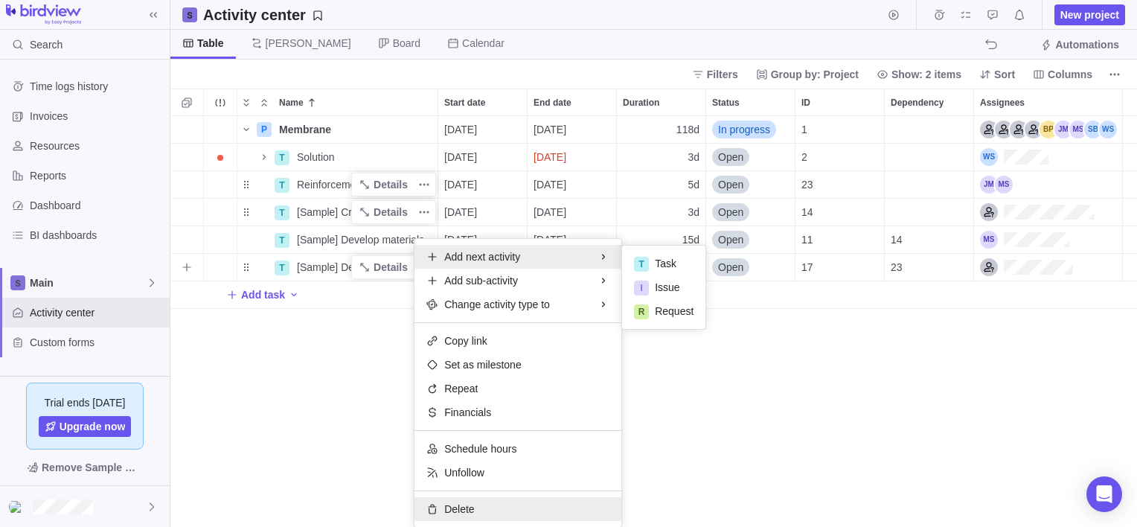
click at [452, 508] on span "Delete" at bounding box center [459, 508] width 30 height 15
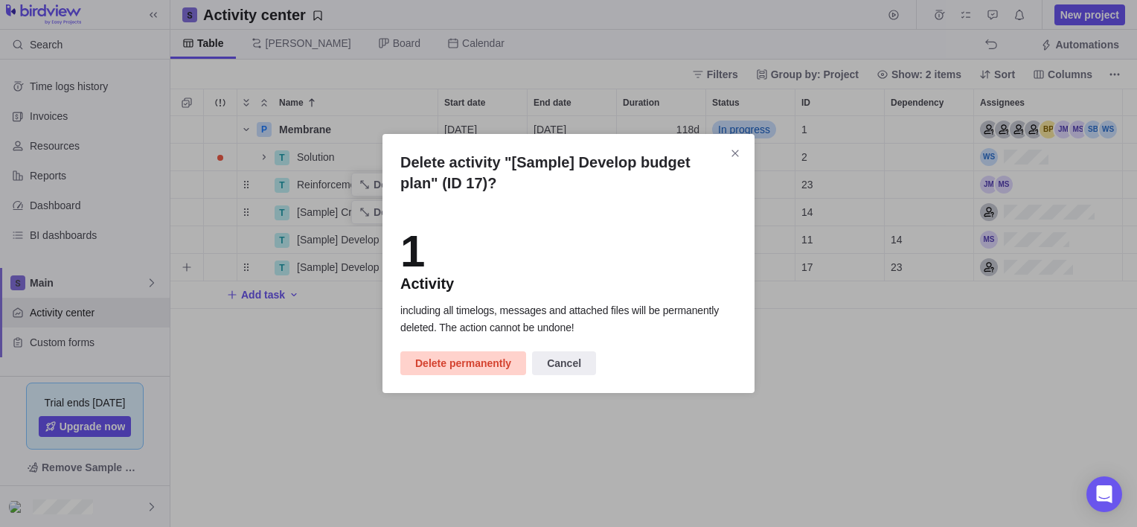
click at [448, 365] on span "Delete permanently" at bounding box center [463, 363] width 96 height 18
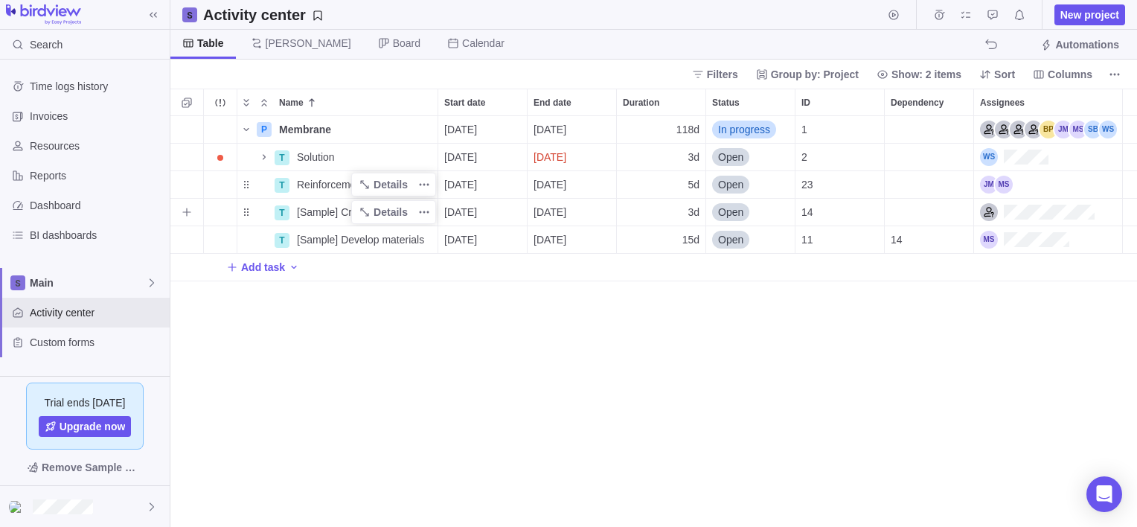
click at [330, 213] on span "[Sample] Create a conference program" at bounding box center [367, 212] width 141 height 15
type input "Additive"
click at [330, 242] on div "Name Start date End date Duration Status ID Dependency Assignees P Membrane Det…" at bounding box center [653, 308] width 967 height 438
click at [330, 242] on span "[Sample] Develop materials" at bounding box center [360, 239] width 127 height 15
click at [330, 242] on input "[Sample] Develop materials" at bounding box center [364, 239] width 148 height 28
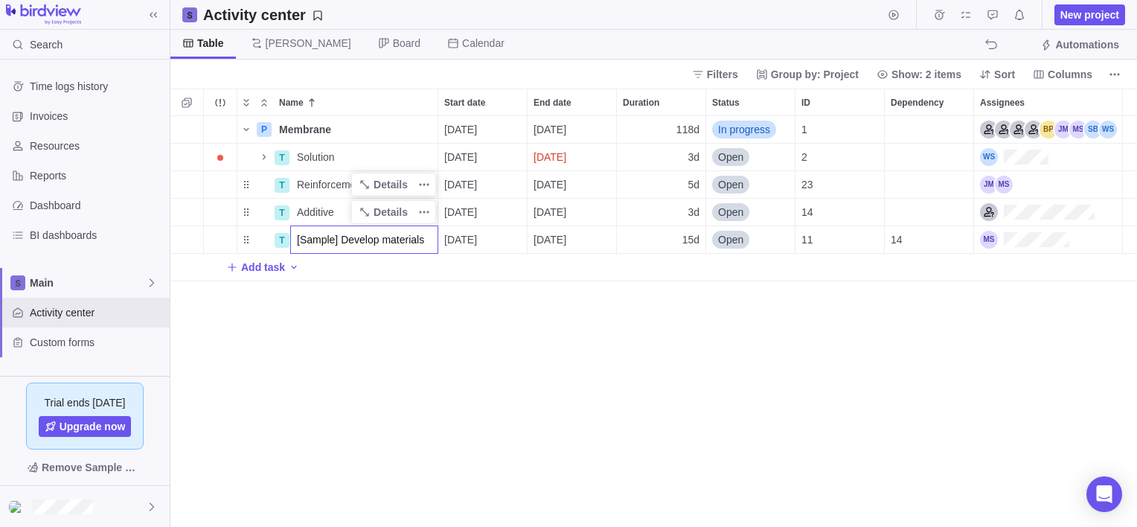
type input "b"
type input "Backer"
click at [247, 241] on div "Name Start date End date Duration Status ID Dependency Assignees P Membrane Det…" at bounding box center [653, 308] width 967 height 438
click at [427, 129] on icon "More actions" at bounding box center [424, 130] width 12 height 12
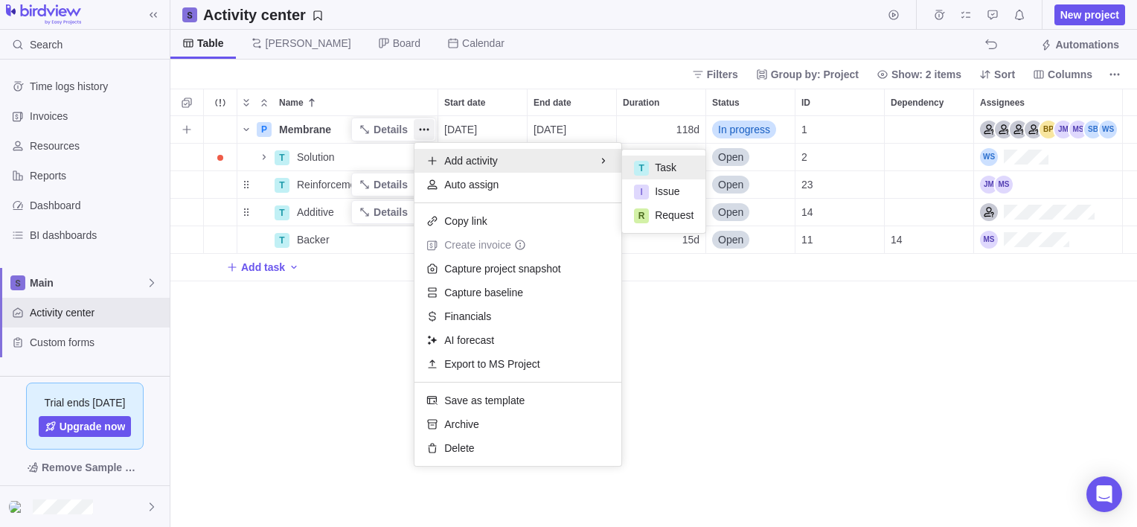
click at [635, 163] on div "T" at bounding box center [641, 168] width 15 height 15
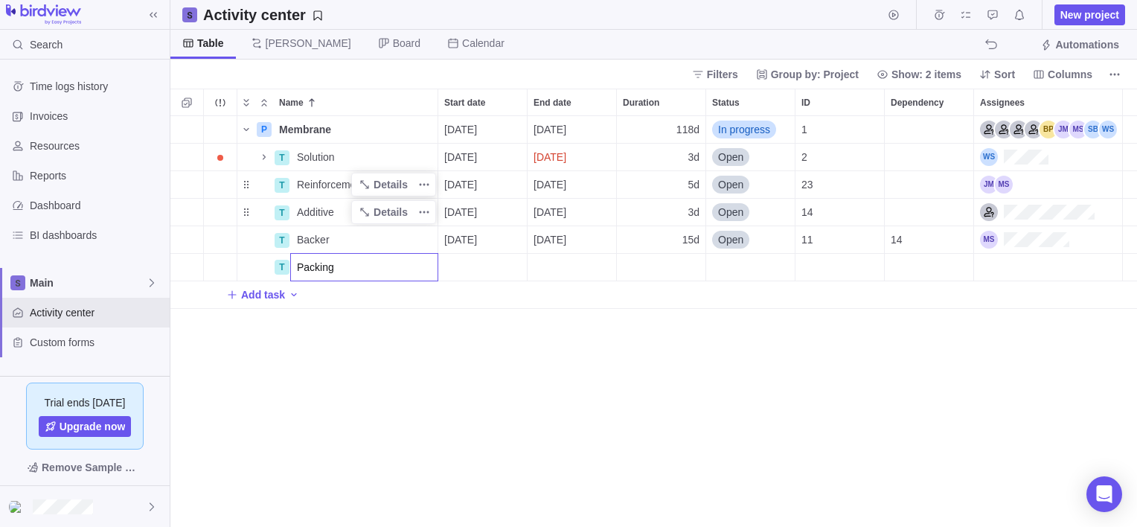
type input "Packing"
drag, startPoint x: 196, startPoint y: 263, endPoint x: 235, endPoint y: 224, distance: 55.2
click at [196, 263] on div "Name Start date End date Duration Status ID Dependency Assignees P Membrane Det…" at bounding box center [653, 308] width 967 height 438
click at [244, 130] on icon "Name" at bounding box center [246, 130] width 12 height 12
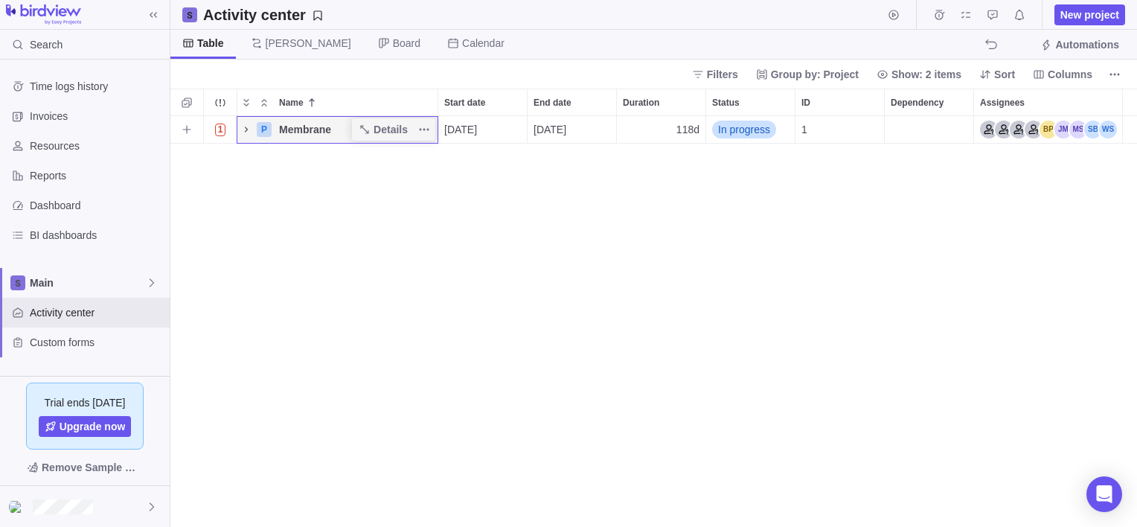
click at [244, 130] on icon "Name" at bounding box center [246, 130] width 12 height 12
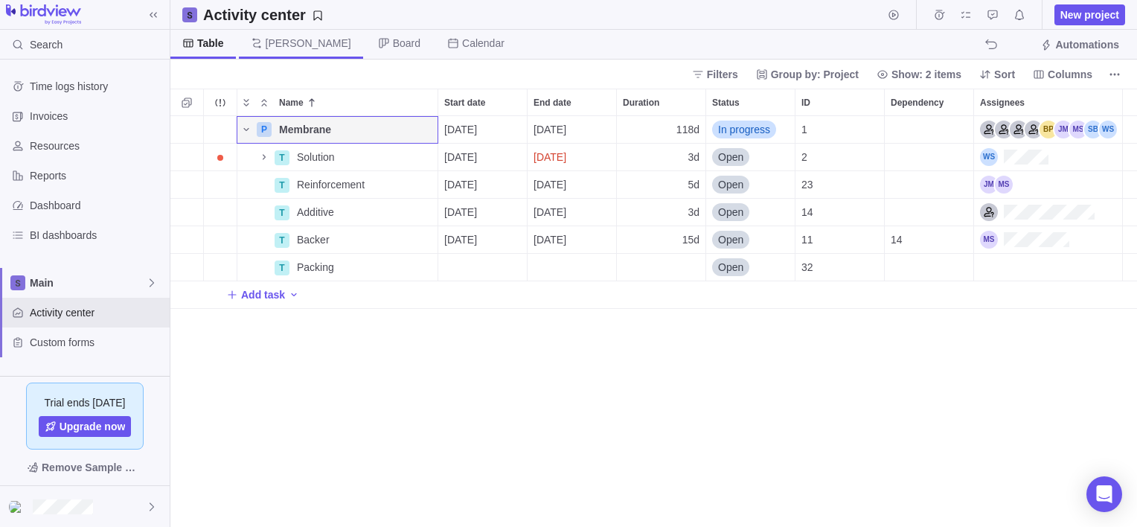
click at [266, 42] on span "[PERSON_NAME]" at bounding box center [309, 43] width 86 height 15
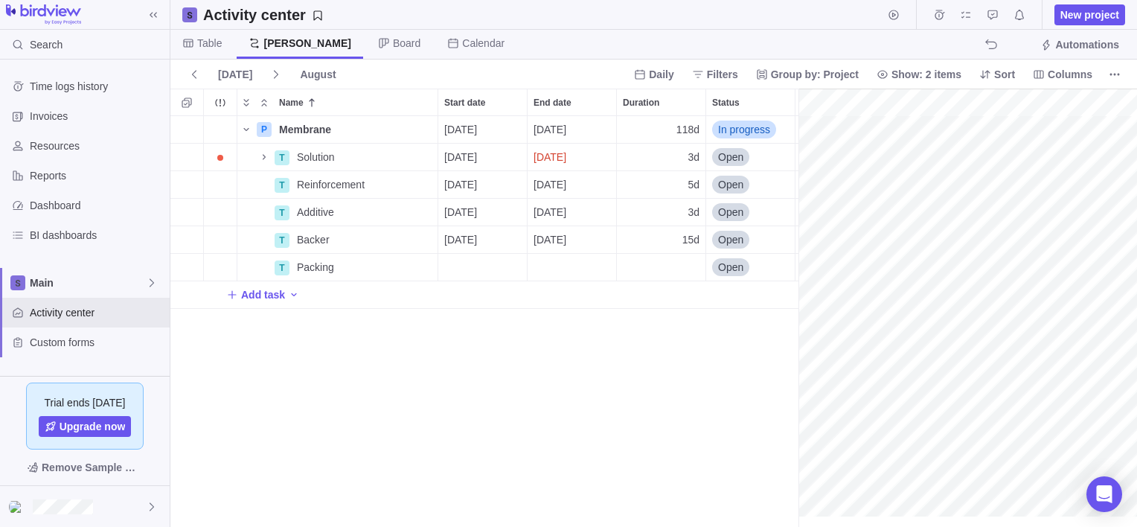
scroll to position [0, 1976]
click at [393, 42] on span "Board" at bounding box center [407, 43] width 28 height 15
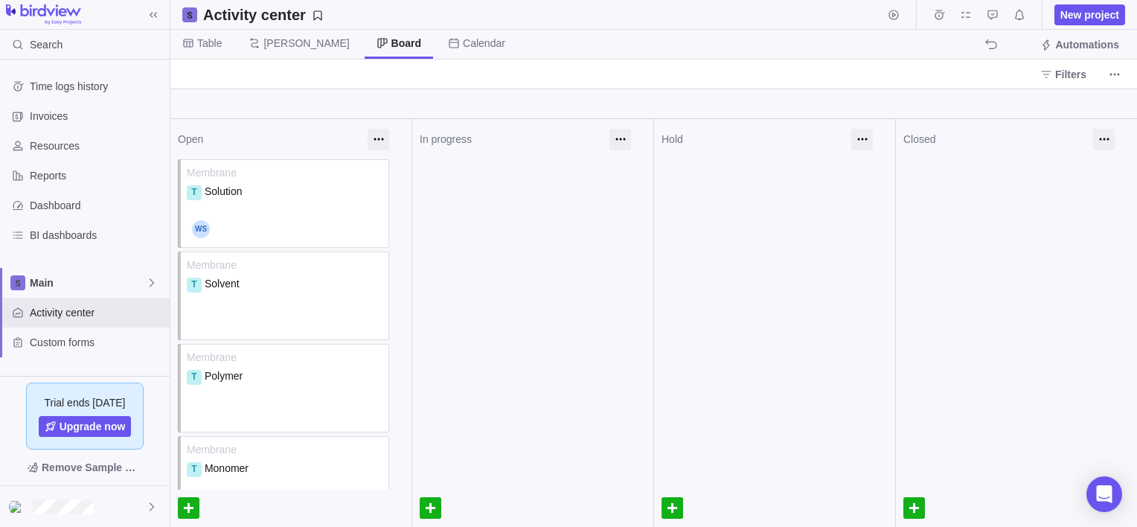
drag, startPoint x: 397, startPoint y: 45, endPoint x: 357, endPoint y: 45, distance: 39.4
click at [436, 45] on span "Calendar" at bounding box center [476, 44] width 81 height 29
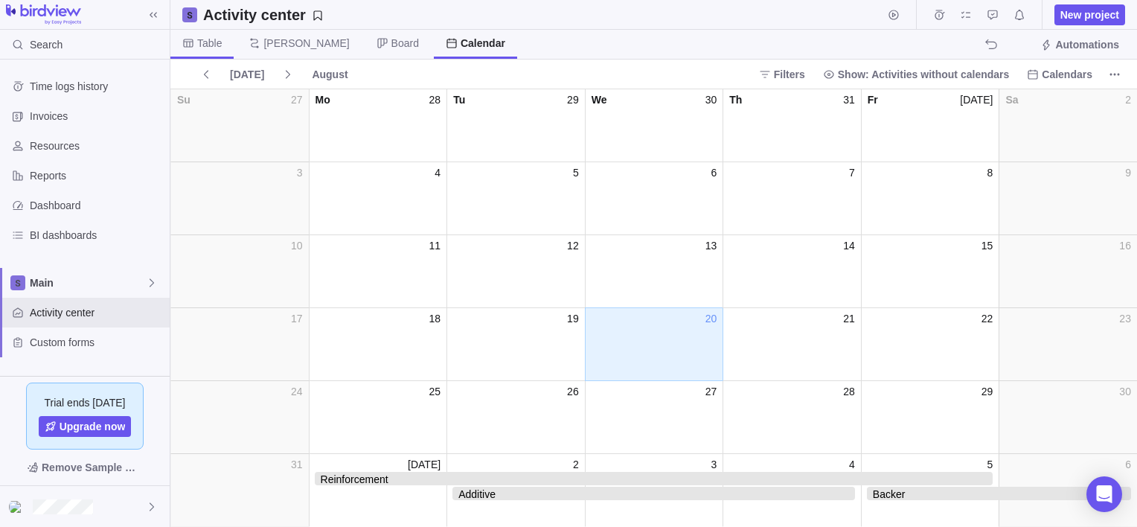
click at [214, 46] on span "Table" at bounding box center [209, 43] width 25 height 15
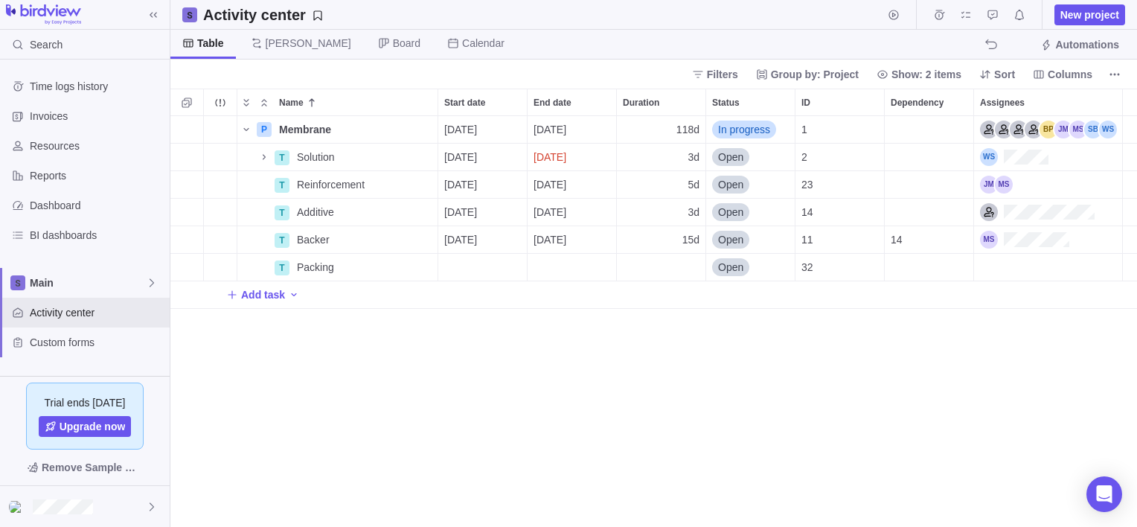
scroll to position [399, 955]
click at [245, 128] on icon "Name" at bounding box center [246, 130] width 12 height 12
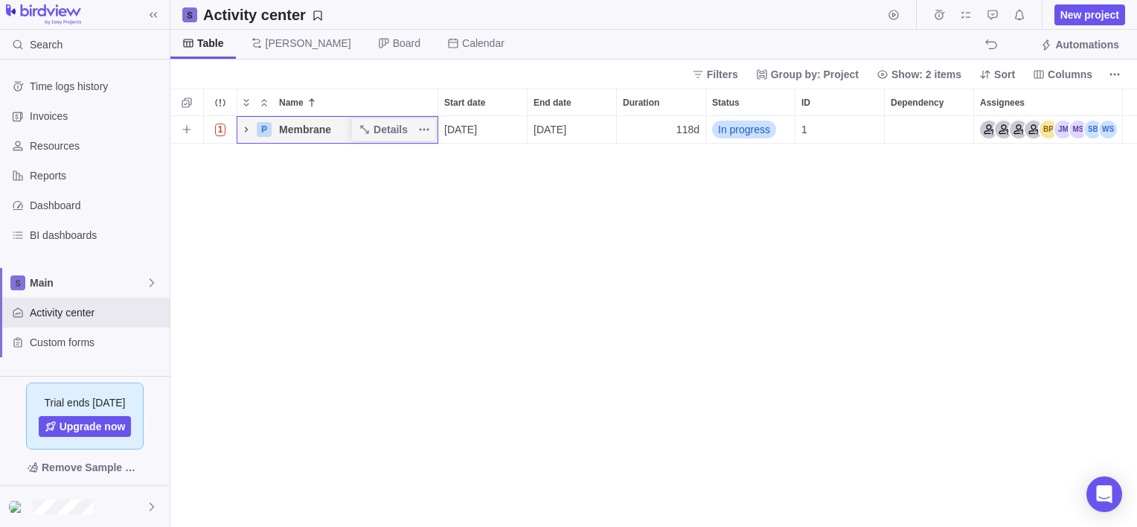
click at [245, 128] on icon "Name" at bounding box center [246, 130] width 12 height 12
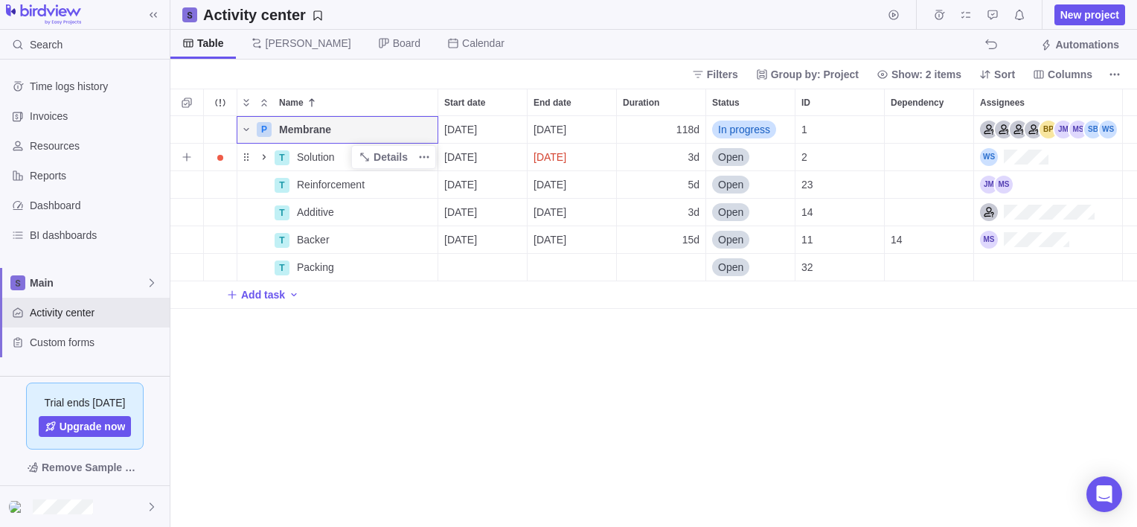
click at [268, 159] on icon "Name" at bounding box center [264, 157] width 12 height 12
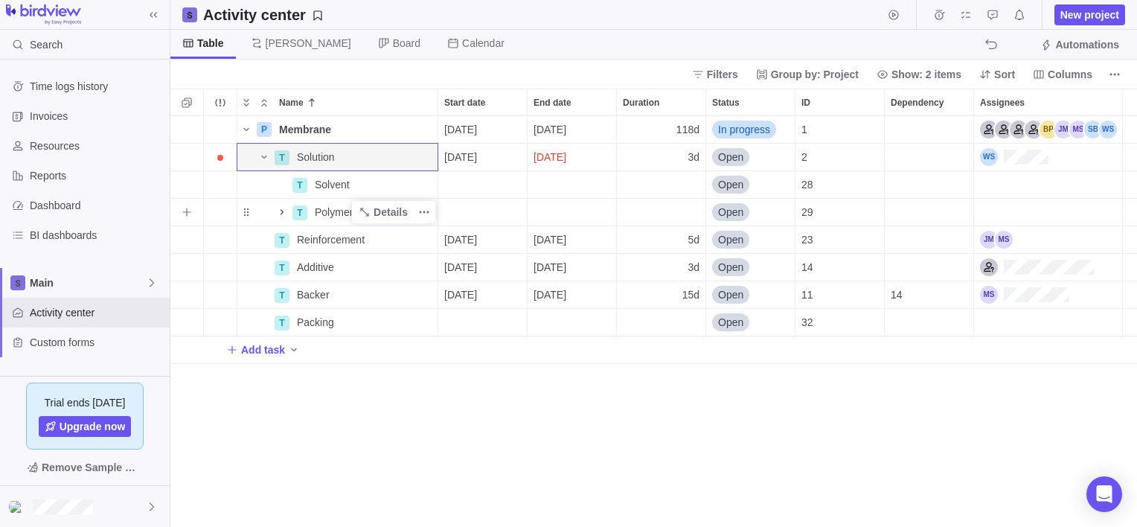
click at [283, 208] on icon "Name" at bounding box center [282, 212] width 12 height 12
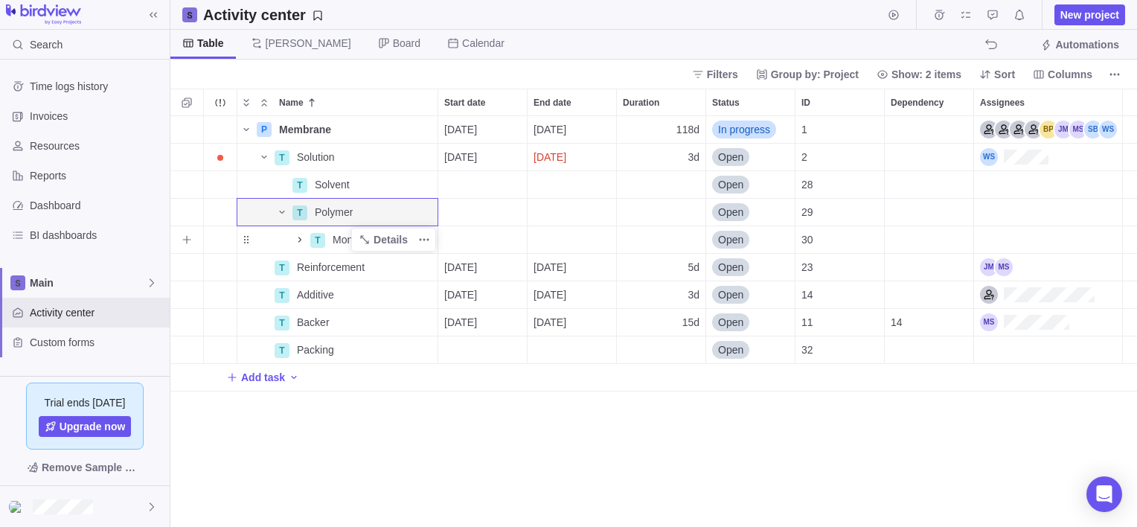
click at [300, 240] on icon "Name" at bounding box center [299, 239] width 3 height 5
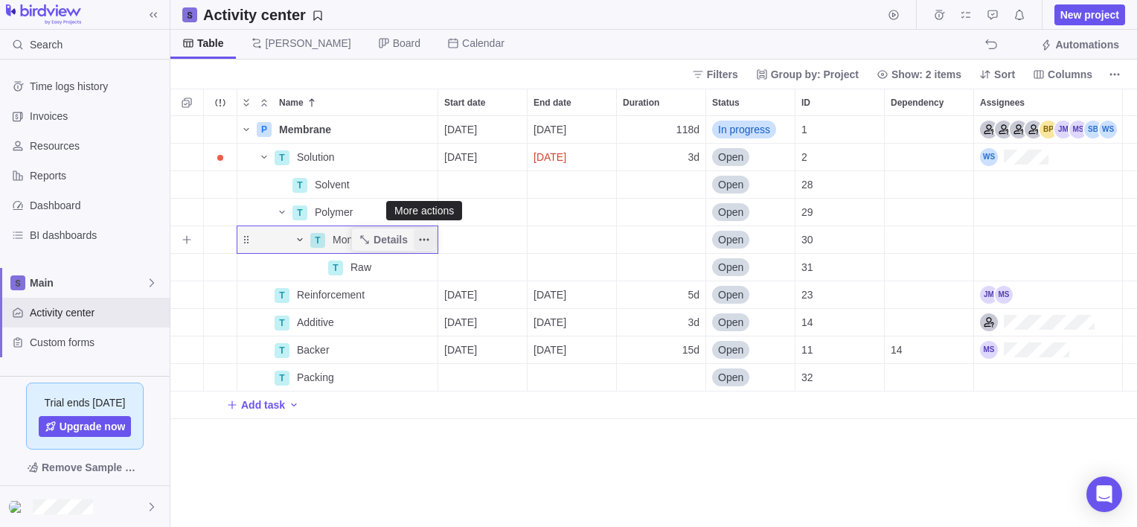
click at [424, 237] on icon "More actions" at bounding box center [424, 240] width 12 height 12
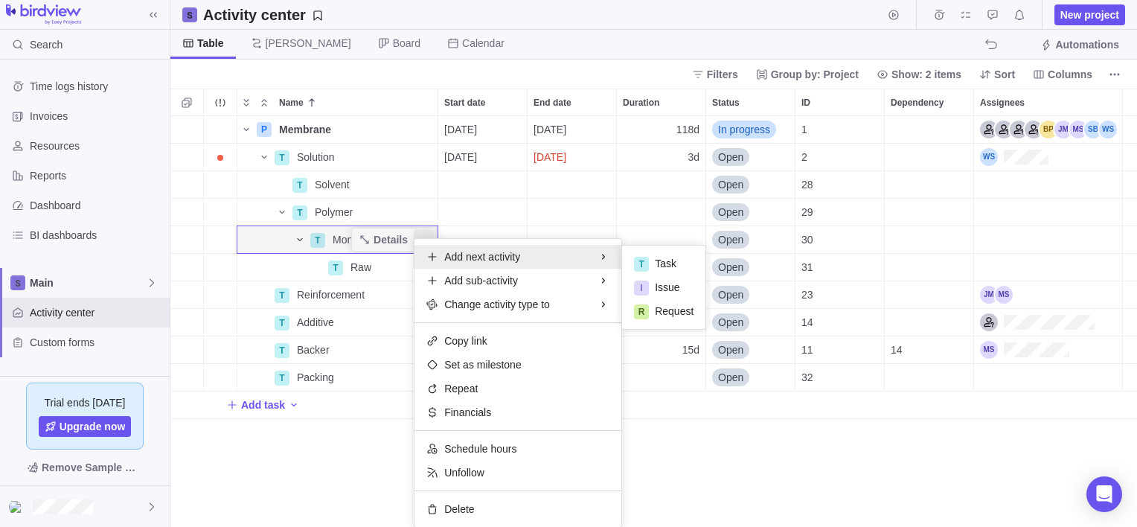
click at [306, 233] on div "Name Start date End date Duration Status ID Dependency Assignees P Membrane Det…" at bounding box center [653, 308] width 967 height 438
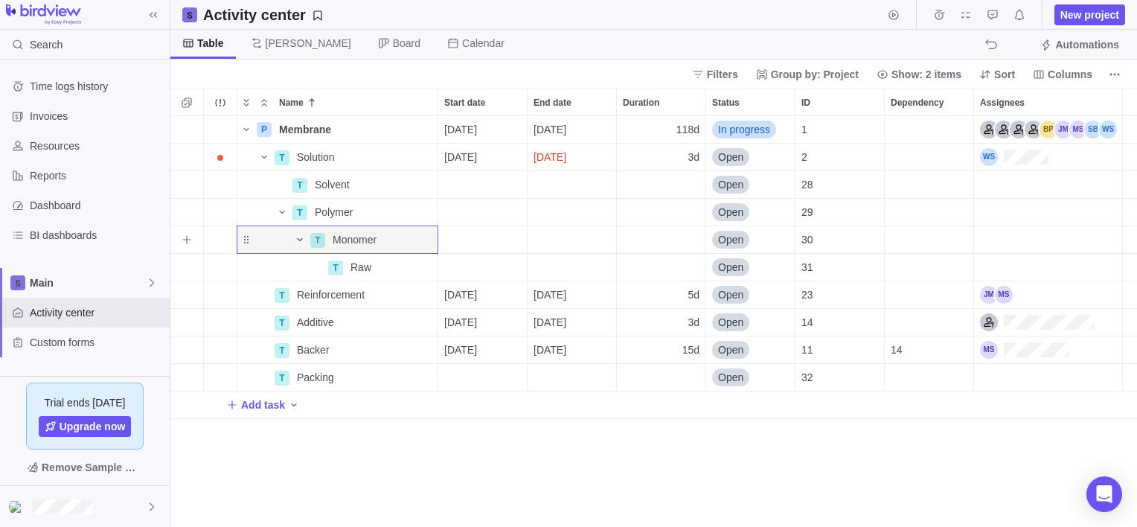
click at [305, 235] on icon "Name" at bounding box center [300, 240] width 12 height 12
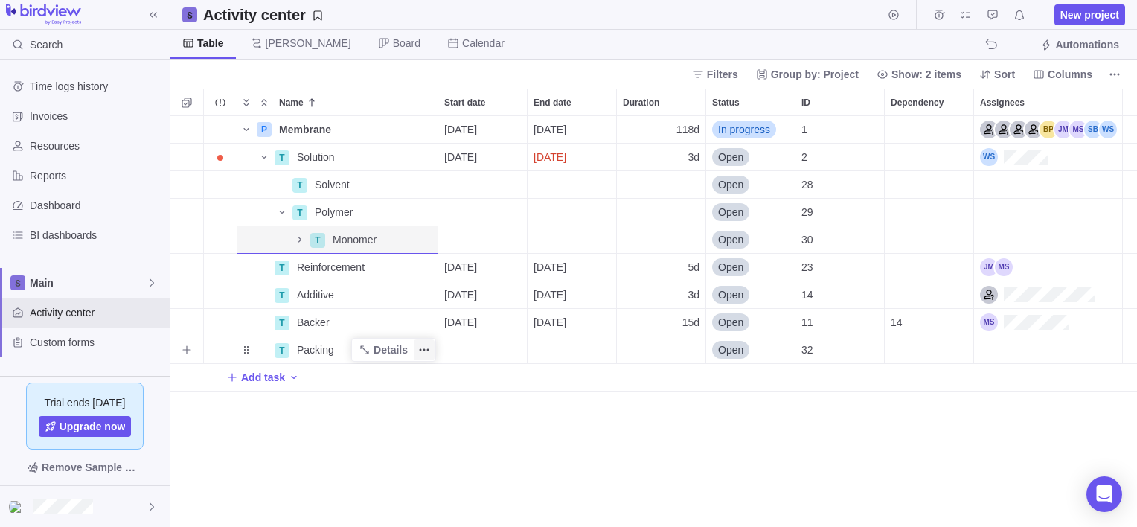
click at [420, 348] on icon "More actions" at bounding box center [424, 350] width 12 height 12
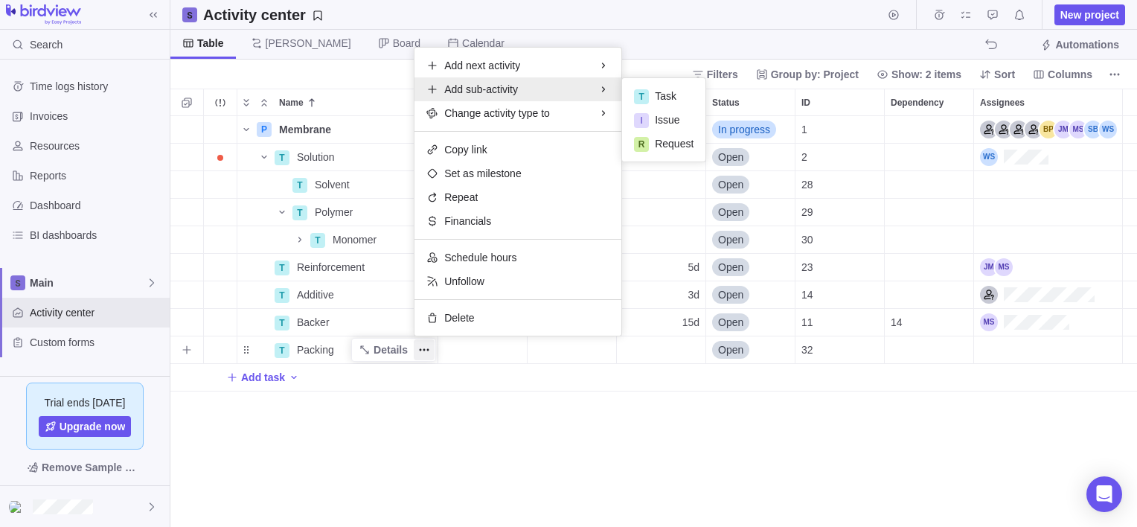
click at [526, 90] on div "Add sub-activity" at bounding box center [517, 89] width 207 height 24
click at [643, 100] on div "T" at bounding box center [641, 96] width 15 height 15
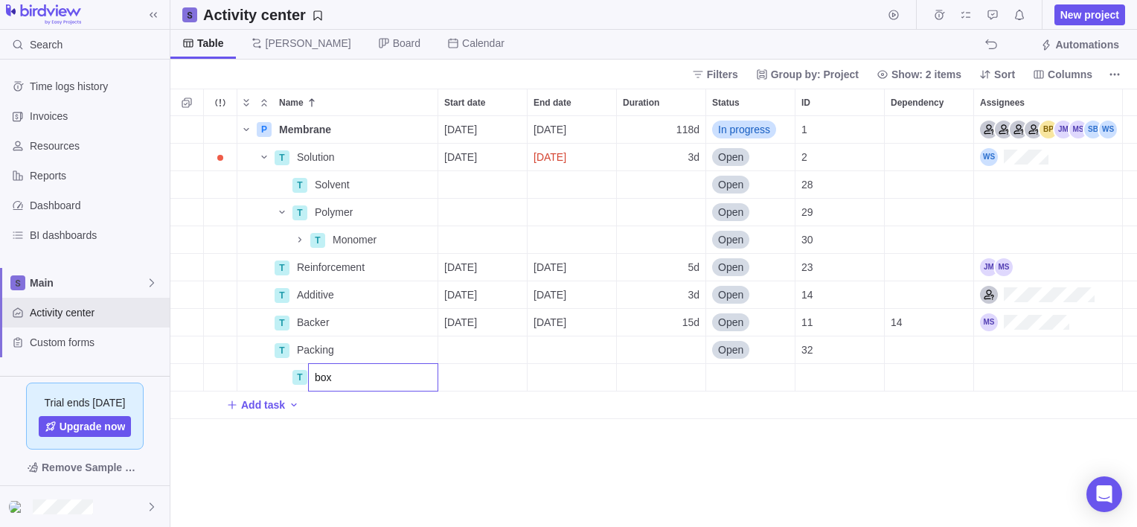
type input "box"
click at [250, 385] on div "Name Start date End date Duration Status ID Dependency Assignees P Membrane Det…" at bounding box center [653, 308] width 967 height 438
click at [423, 350] on icon "More actions" at bounding box center [424, 350] width 12 height 12
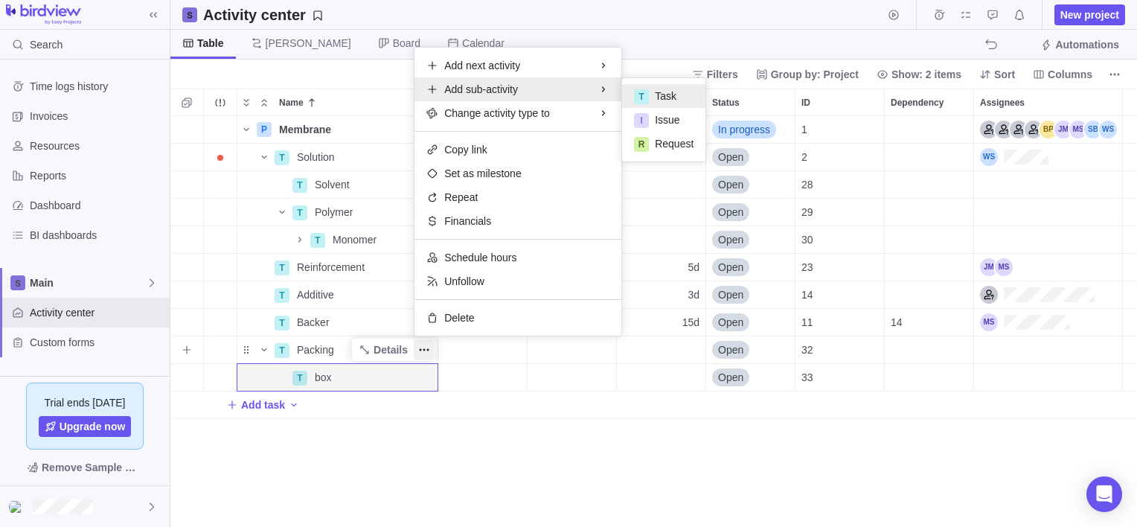
click at [644, 92] on div "T" at bounding box center [641, 96] width 15 height 15
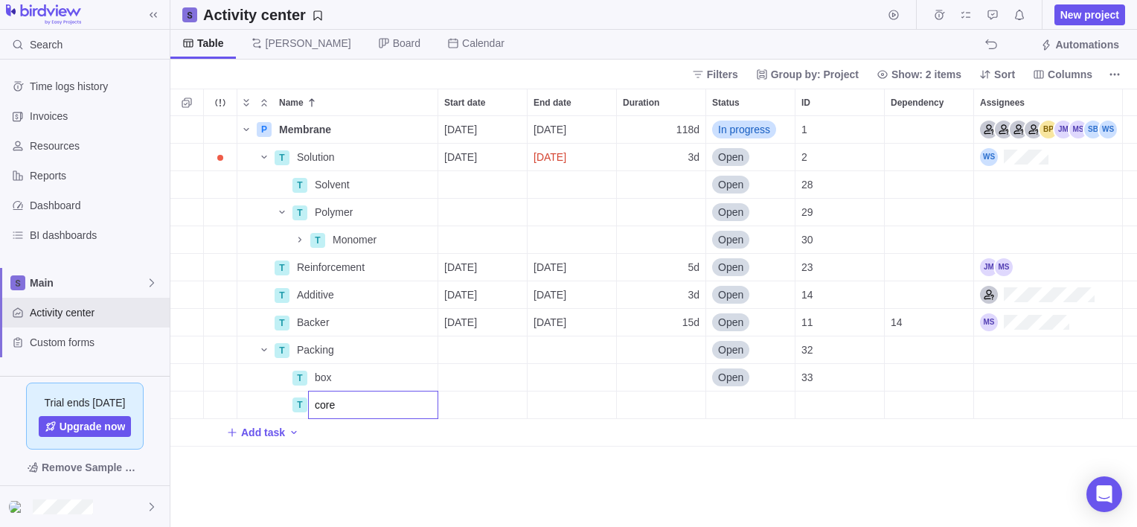
type input "core"
click at [500, 407] on div "Name Start date End date Duration Status ID Dependency Assignees P Membrane Det…" at bounding box center [653, 308] width 967 height 438
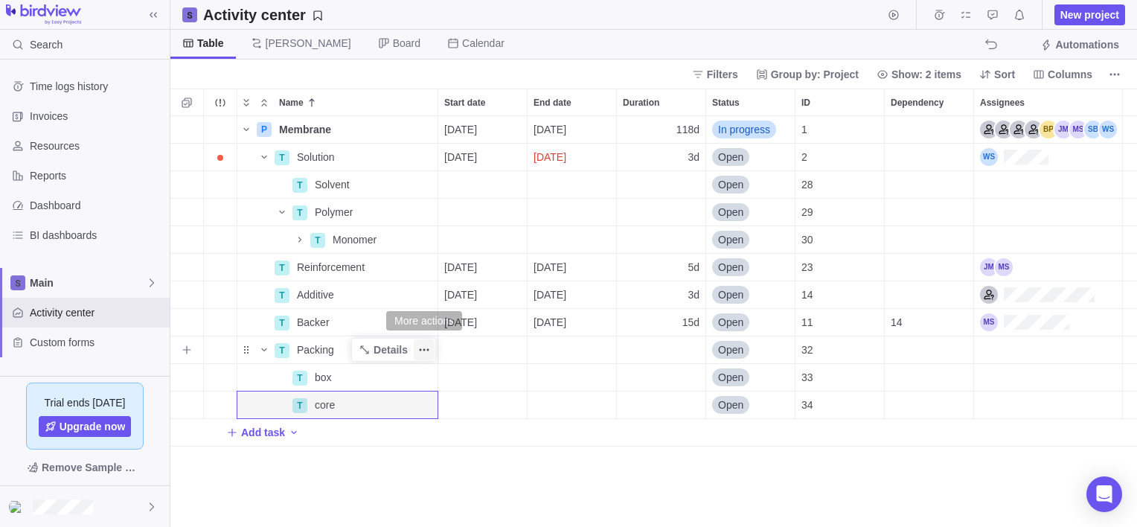
click at [418, 348] on icon "More actions" at bounding box center [424, 350] width 12 height 12
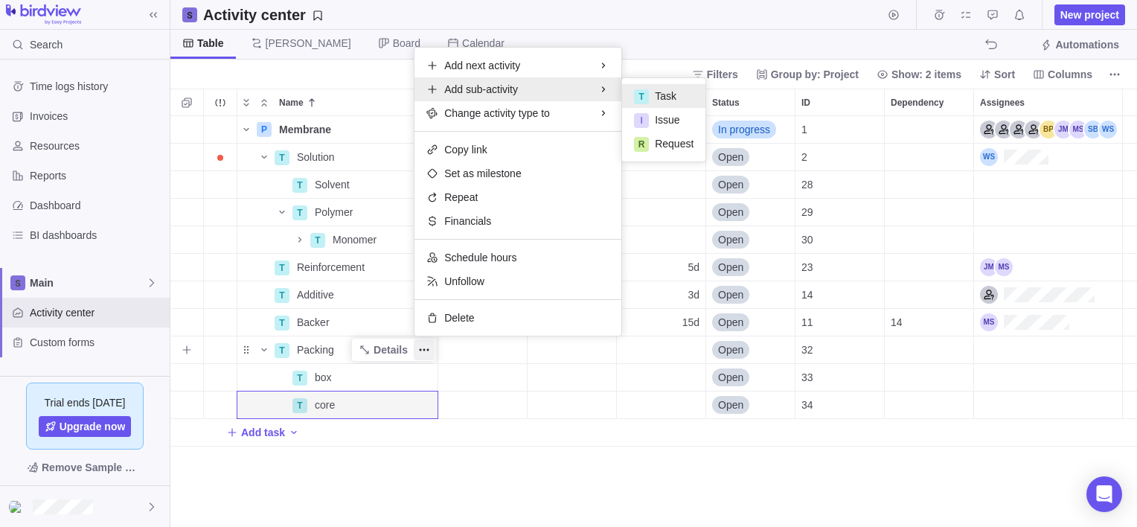
click at [646, 89] on div "T" at bounding box center [641, 96] width 15 height 15
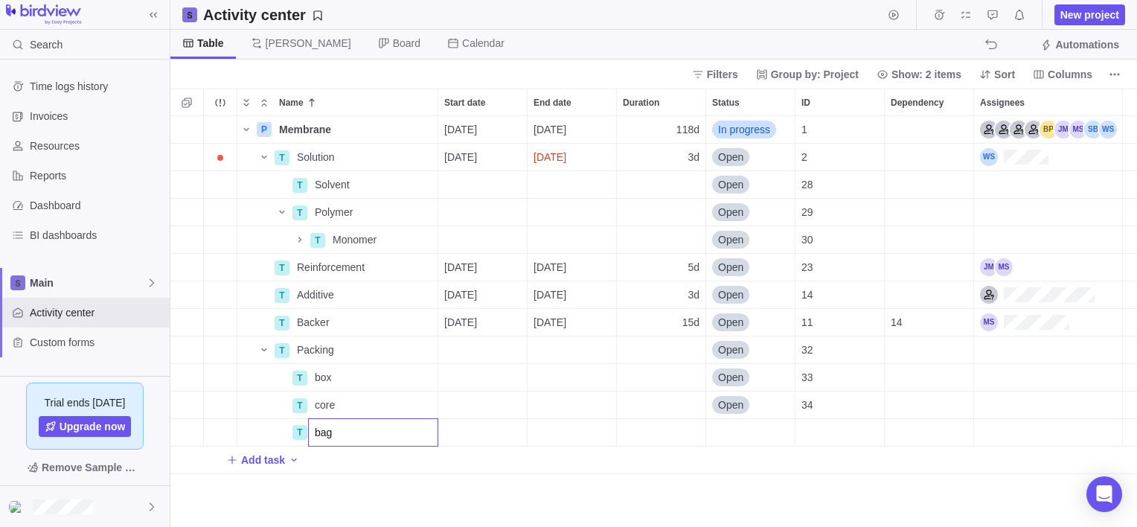
type input "bag"
click at [516, 415] on div "Name Start date End date Duration Status ID Dependency Assignees P Membrane Det…" at bounding box center [653, 308] width 967 height 438
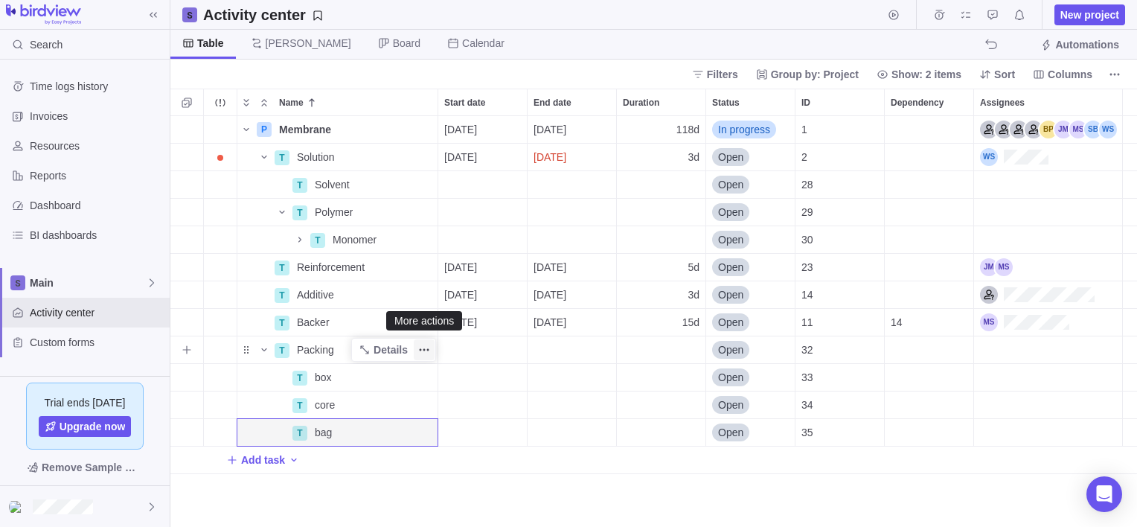
click at [430, 346] on span "More actions" at bounding box center [424, 349] width 21 height 21
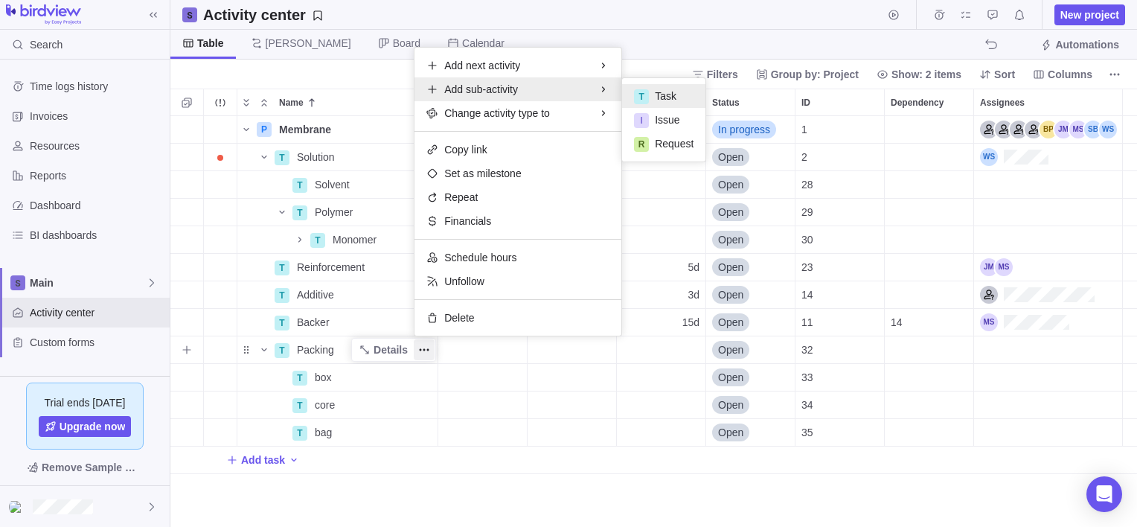
click at [647, 95] on div "T" at bounding box center [641, 96] width 15 height 15
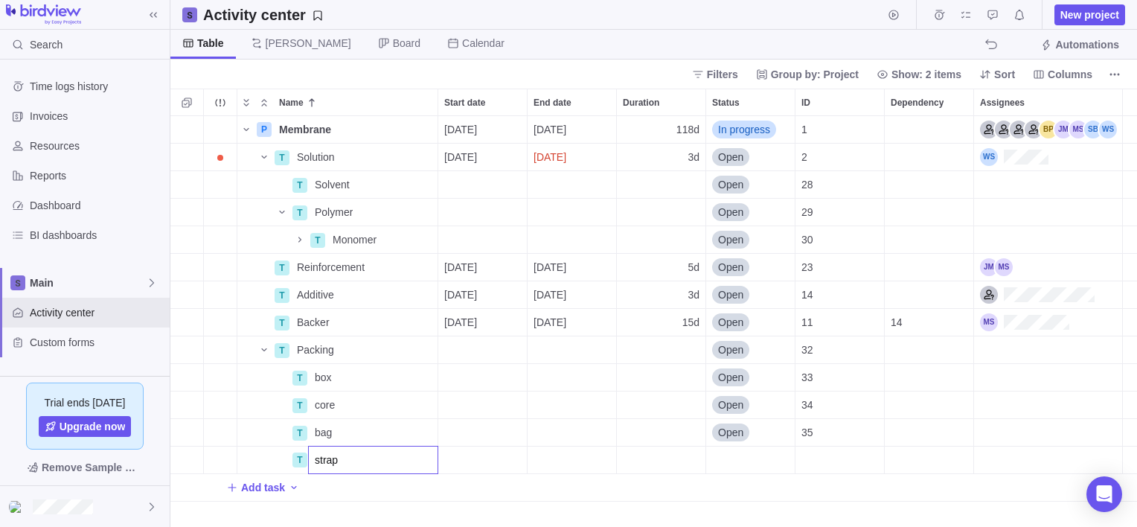
type input "strap"
click at [482, 450] on div "Name Start date End date Duration Status ID Dependency Assignees P Membrane Det…" at bounding box center [653, 308] width 967 height 438
click at [432, 351] on span "More actions" at bounding box center [424, 349] width 21 height 21
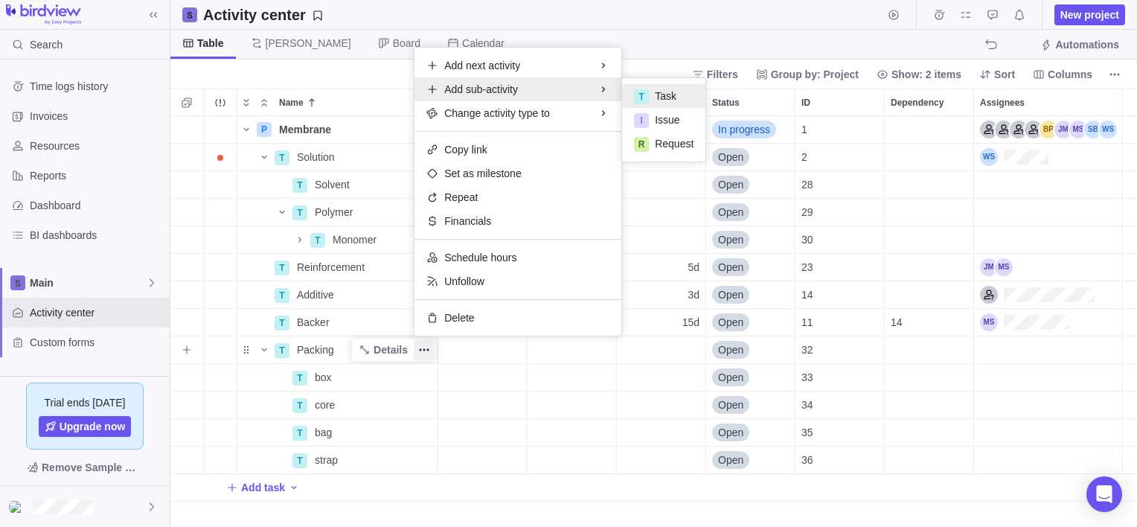
click at [647, 92] on div "T" at bounding box center [641, 96] width 15 height 15
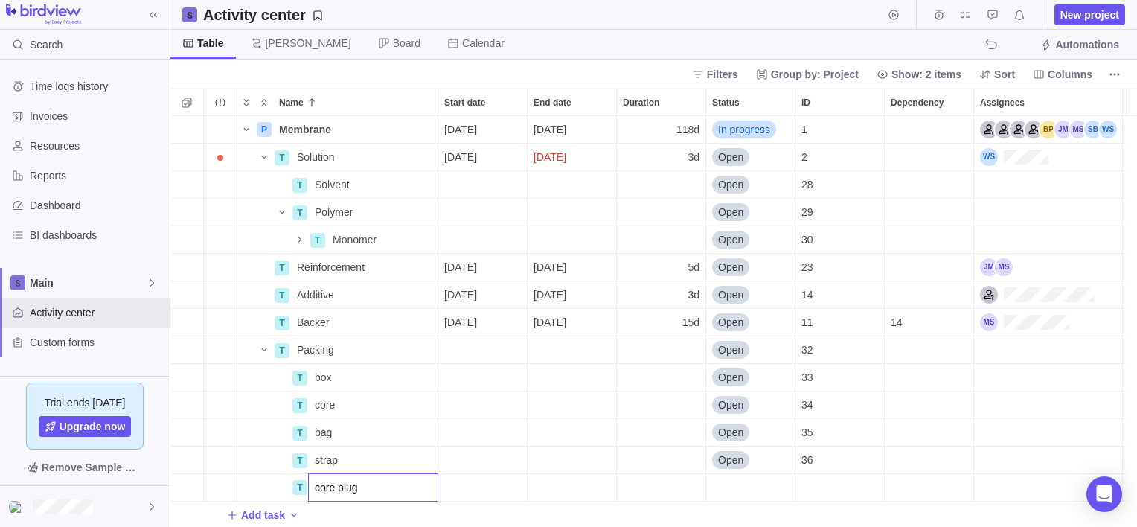
type input "core plug"
click at [427, 347] on div "P Membrane Details [DATE] [DATE] 118d In progress 1 T Solution Details [DATE] […" at bounding box center [653, 321] width 967 height 411
click at [428, 351] on icon "More actions" at bounding box center [424, 350] width 12 height 12
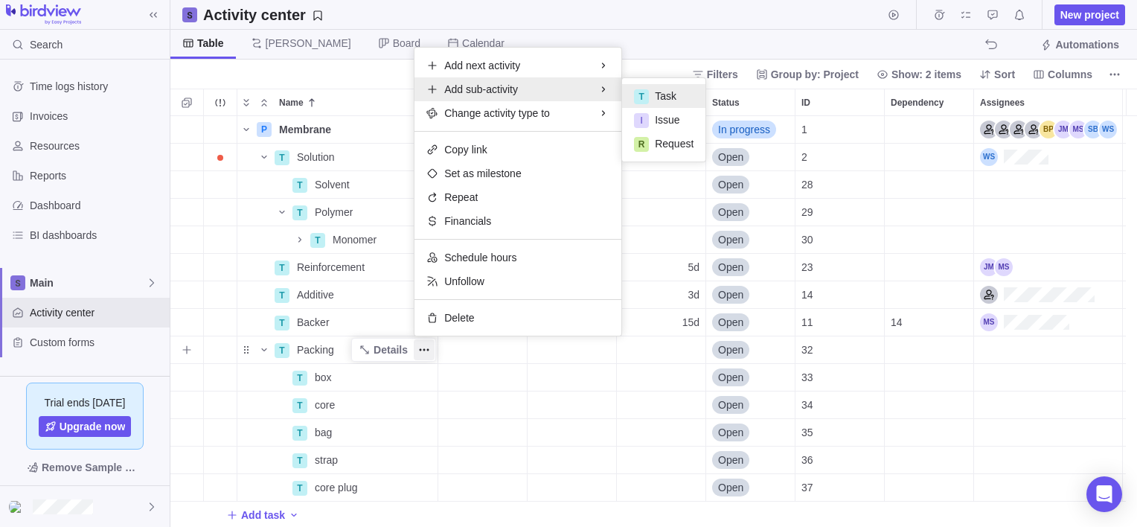
click at [648, 92] on div "T" at bounding box center [641, 96] width 15 height 15
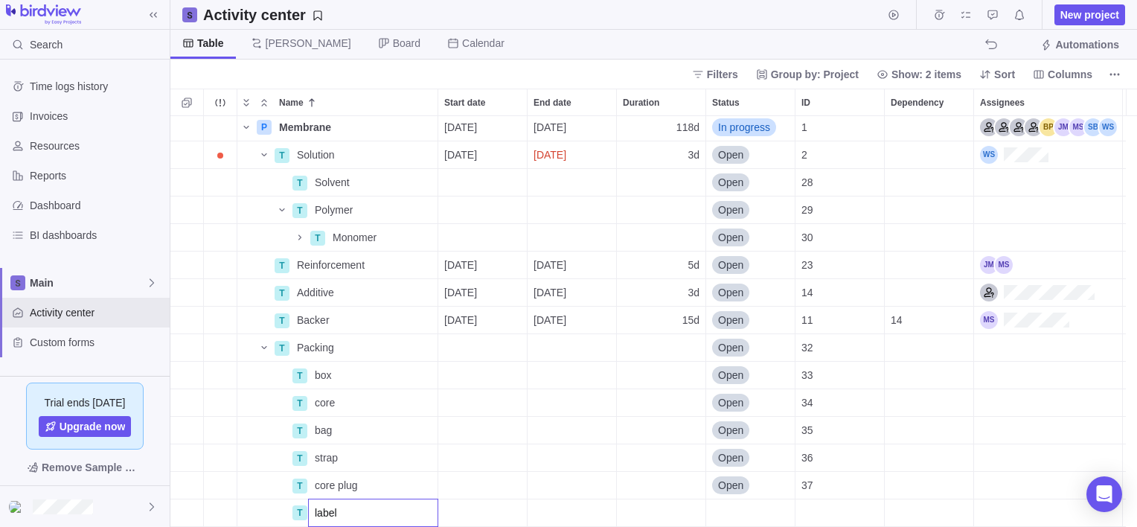
type input "label"
click at [263, 345] on div "P Membrane Details [DATE] [DATE] 118d In progress 1 T Solution Details [DATE] […" at bounding box center [653, 321] width 967 height 411
click at [263, 345] on icon "Name" at bounding box center [264, 348] width 12 height 12
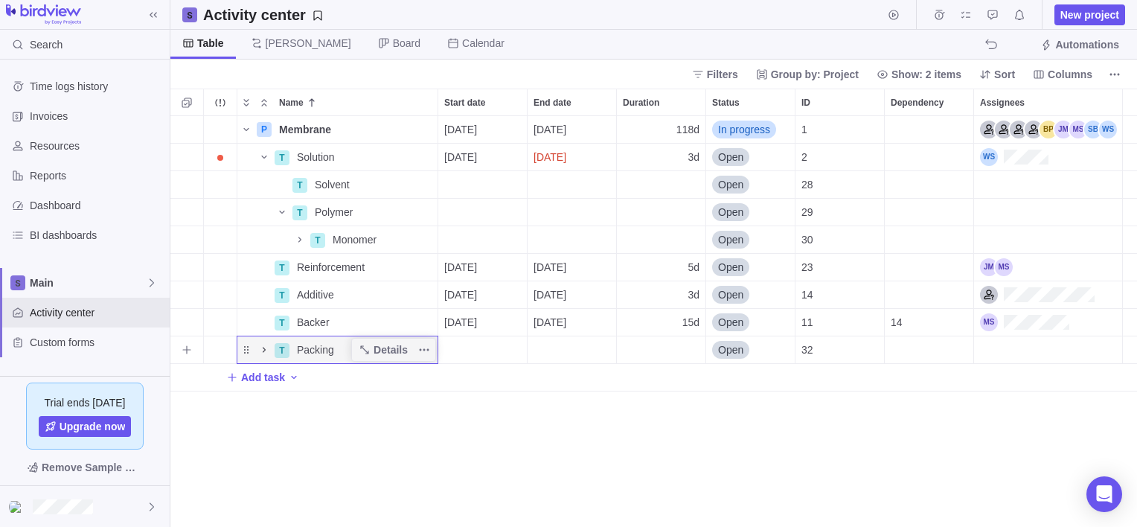
click at [263, 350] on icon "Name" at bounding box center [264, 350] width 12 height 12
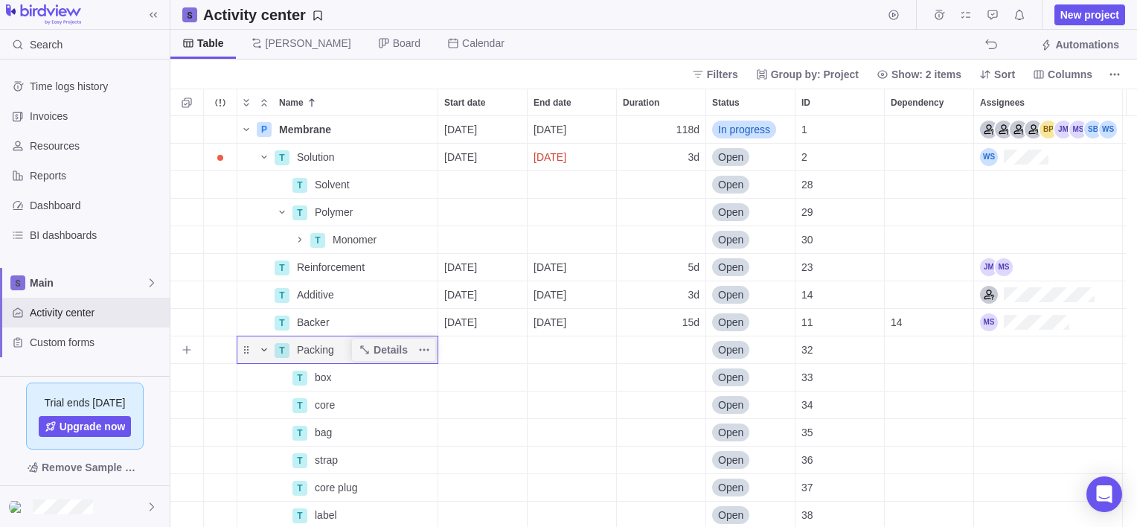
click at [265, 351] on icon "Name" at bounding box center [264, 350] width 12 height 12
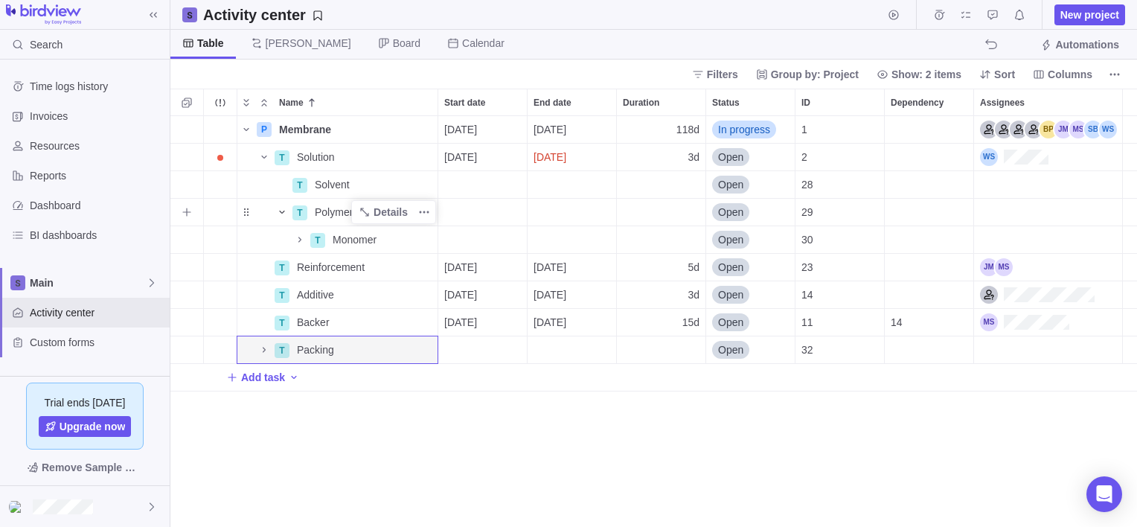
click at [283, 214] on icon "Name" at bounding box center [282, 212] width 12 height 12
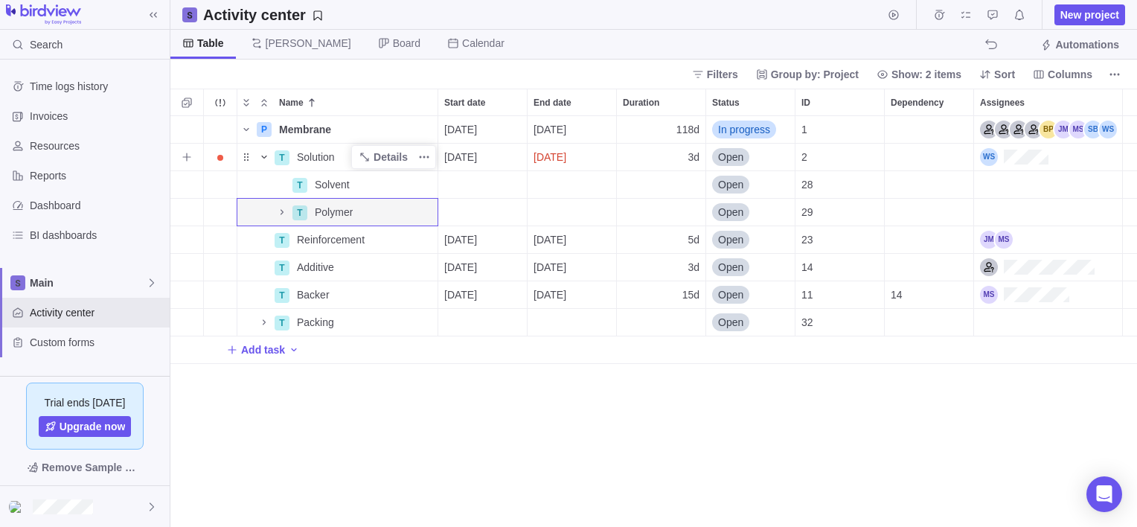
click at [266, 156] on icon "Name" at bounding box center [264, 157] width 12 height 12
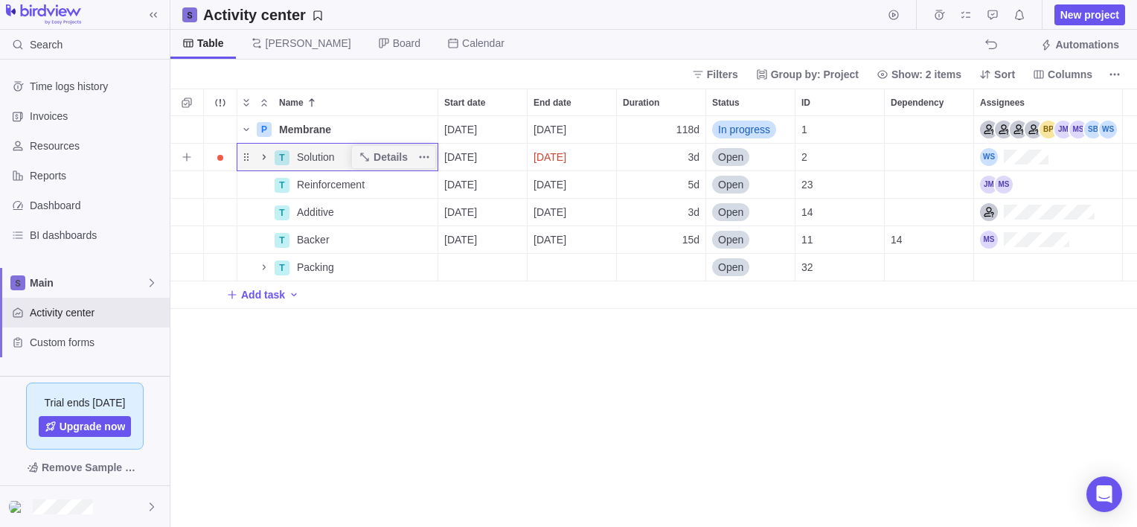
click at [264, 157] on icon "Name" at bounding box center [264, 157] width 12 height 12
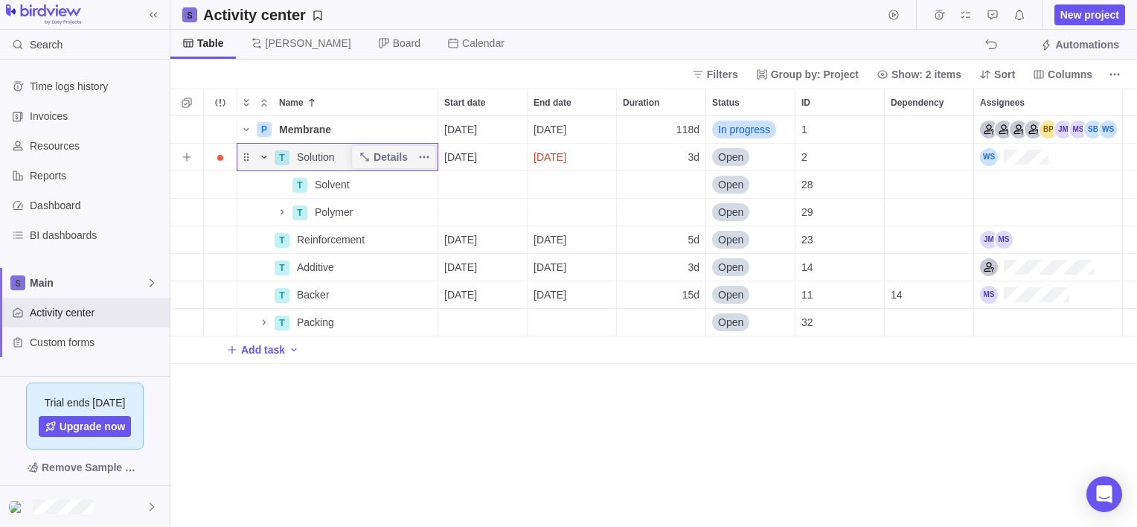
click at [263, 157] on icon "Name" at bounding box center [264, 157] width 12 height 12
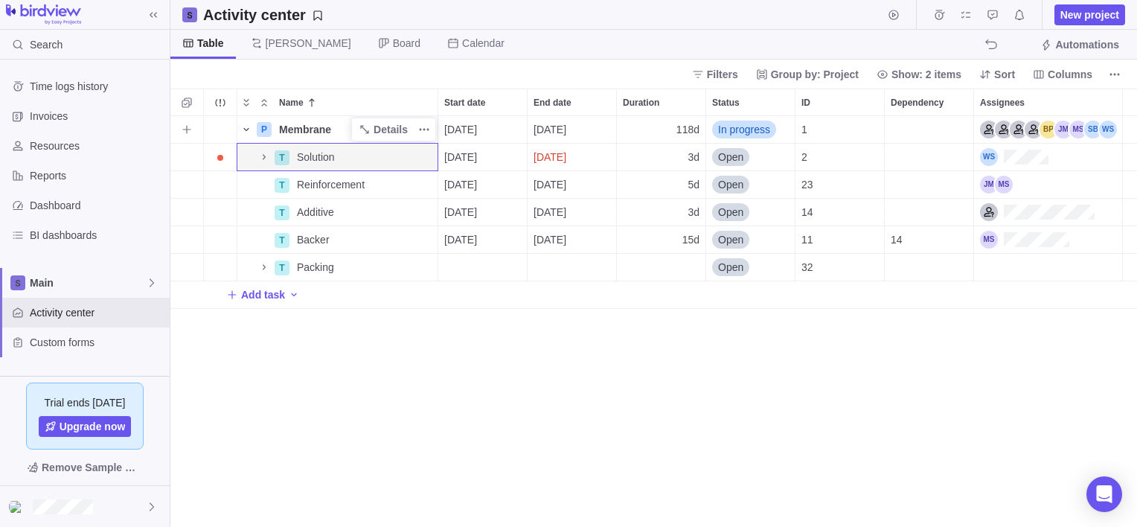
click at [247, 128] on icon "Name" at bounding box center [246, 130] width 12 height 12
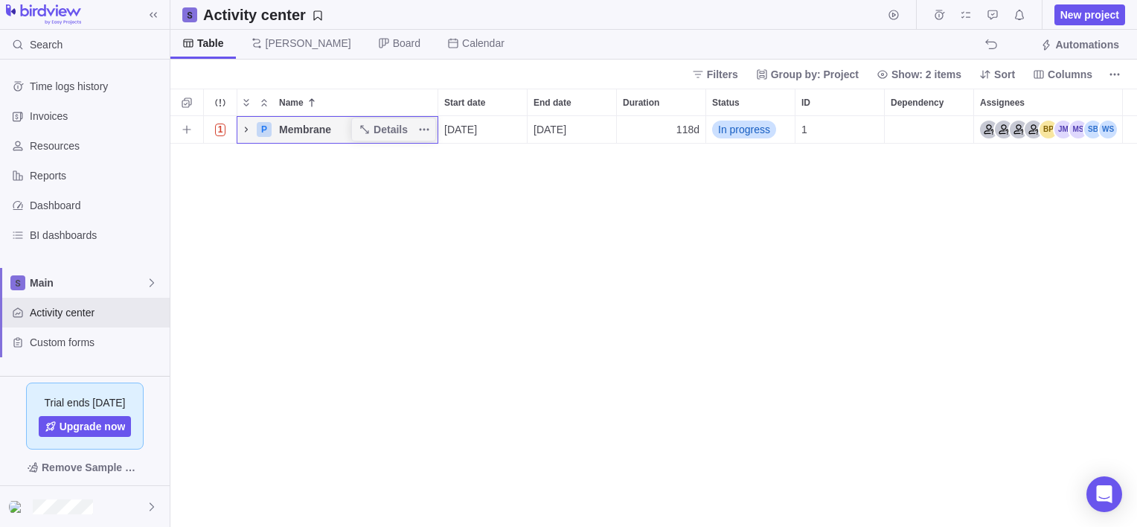
click at [247, 128] on icon "Name" at bounding box center [246, 130] width 12 height 12
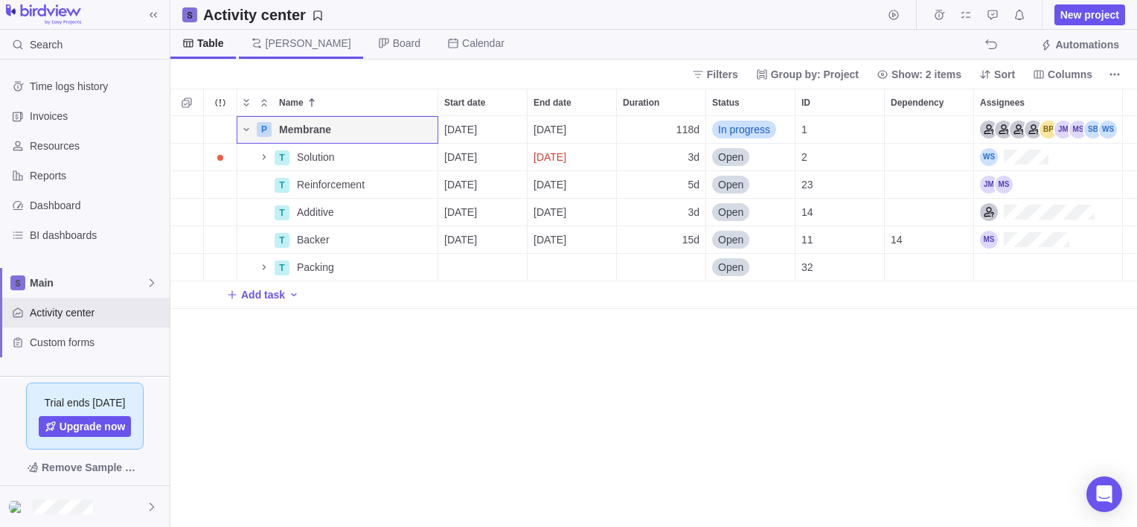
click at [273, 36] on span "[PERSON_NAME]" at bounding box center [309, 43] width 86 height 15
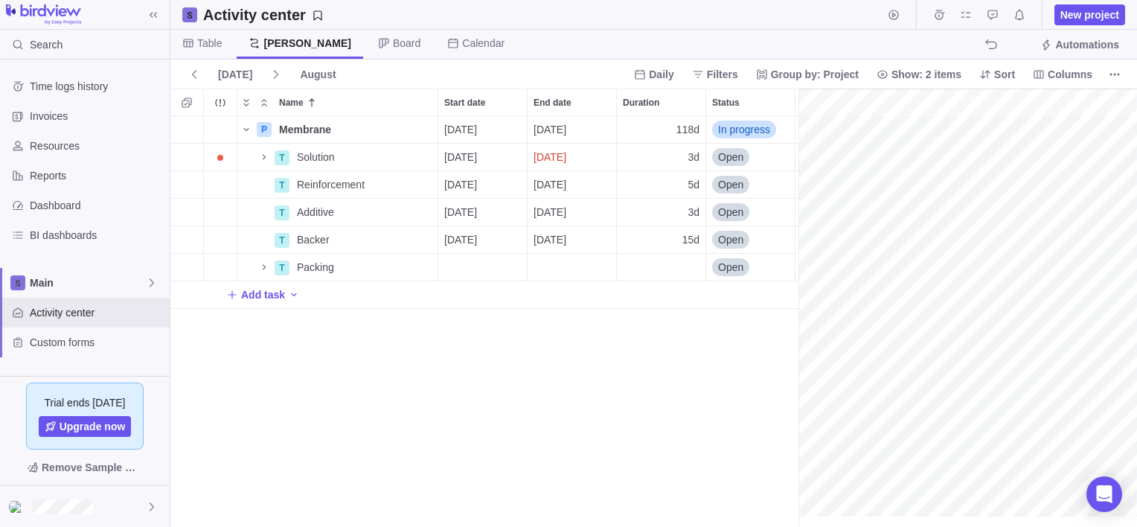
scroll to position [0, 1976]
click at [1113, 65] on span "More actions" at bounding box center [1114, 74] width 21 height 21
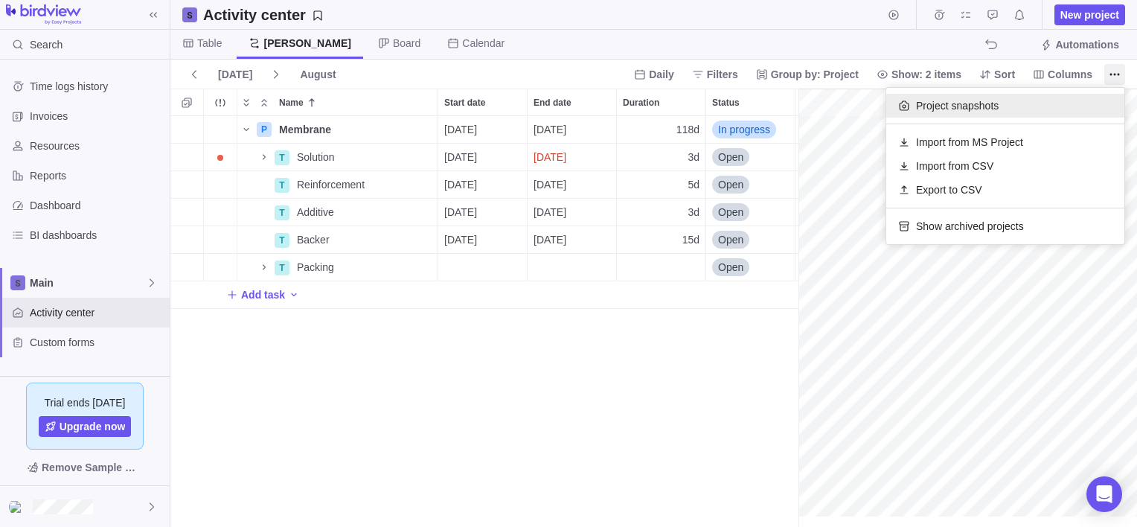
click at [932, 99] on span "Project snapshots" at bounding box center [957, 105] width 83 height 15
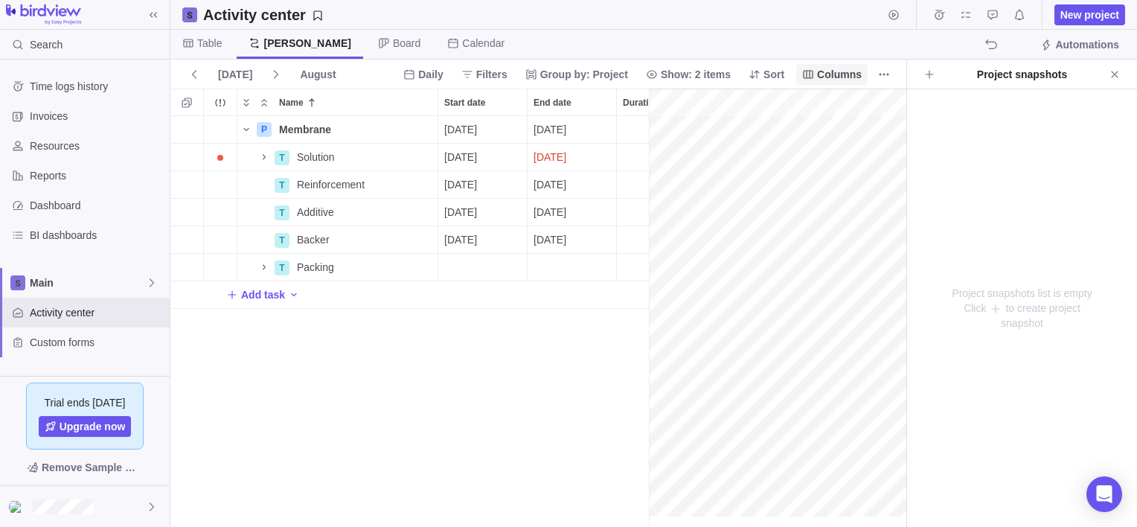
click at [1112, 70] on icon "Close" at bounding box center [1115, 74] width 12 height 12
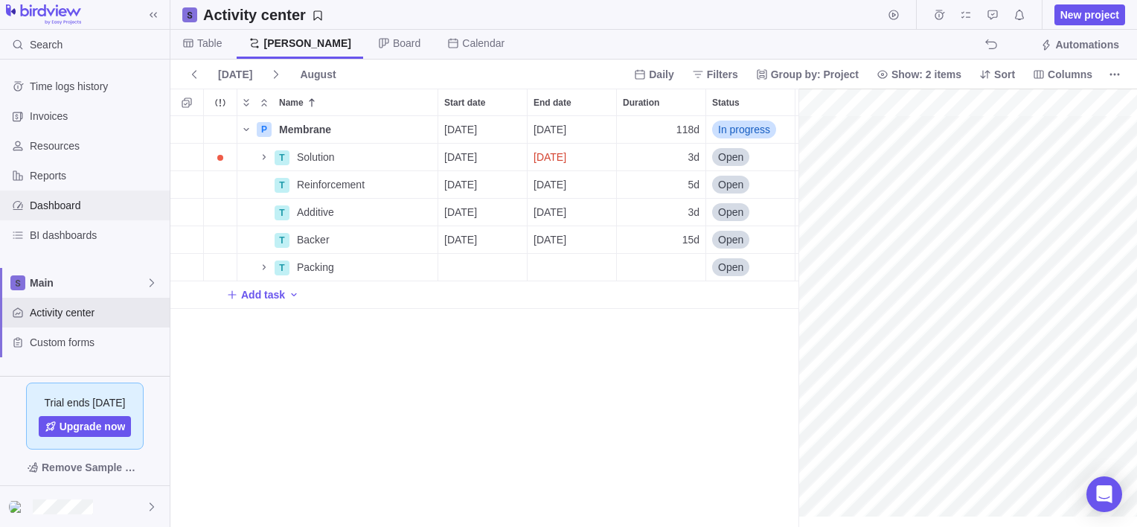
click at [57, 202] on span "Dashboard" at bounding box center [97, 205] width 134 height 15
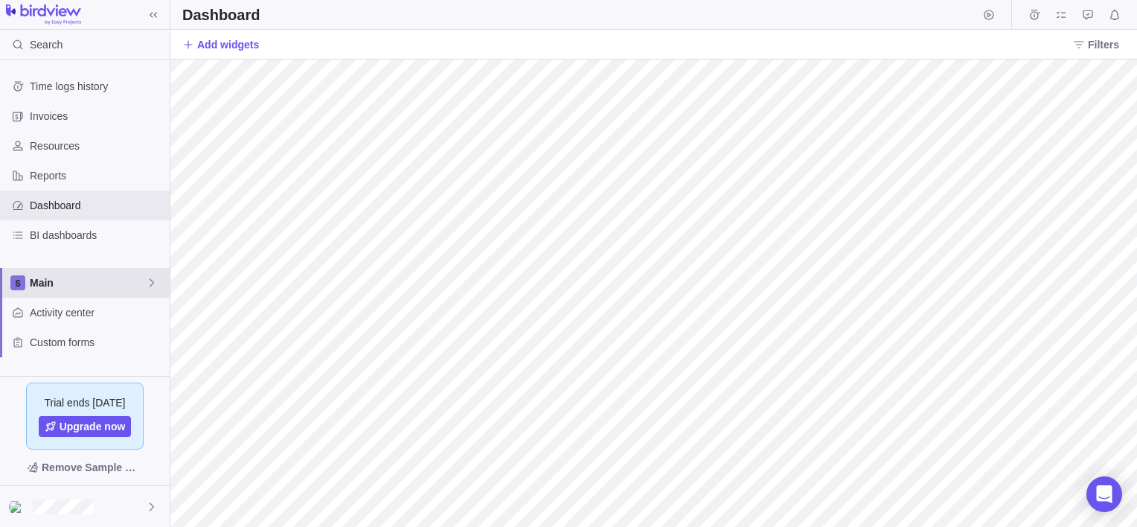
click at [68, 281] on span "Main" at bounding box center [88, 282] width 116 height 15
click at [45, 315] on span "Main" at bounding box center [84, 317] width 91 height 15
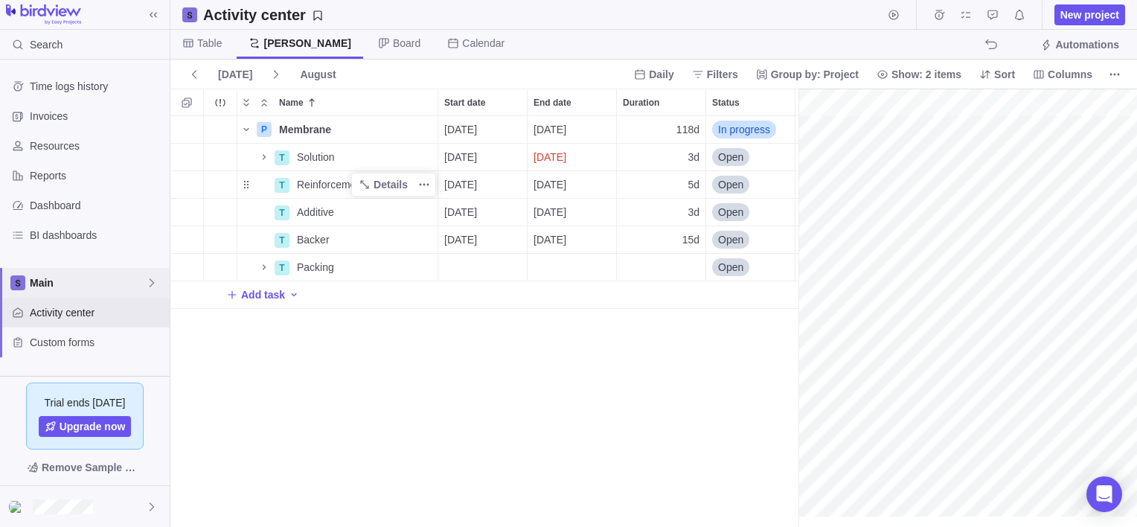
scroll to position [0, 1976]
click at [266, 158] on icon "Name" at bounding box center [264, 157] width 12 height 12
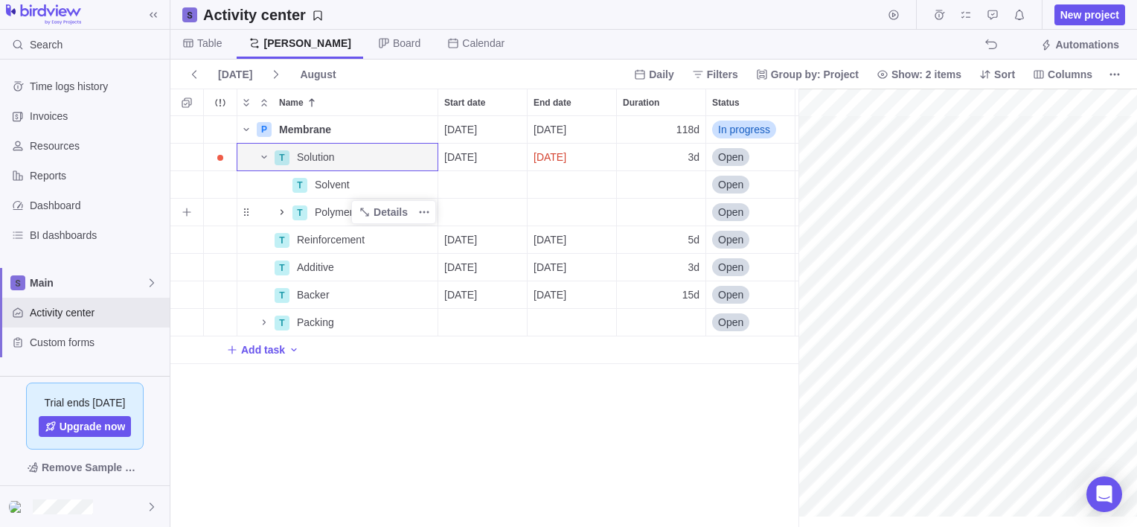
click at [283, 212] on icon "Name" at bounding box center [282, 212] width 12 height 12
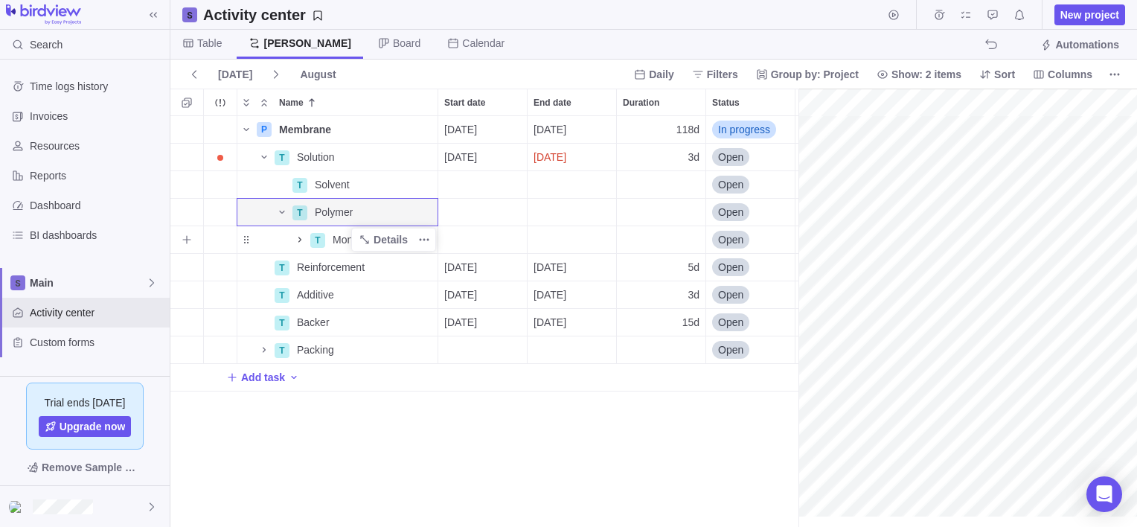
click at [292, 241] on span "Name" at bounding box center [300, 239] width 18 height 21
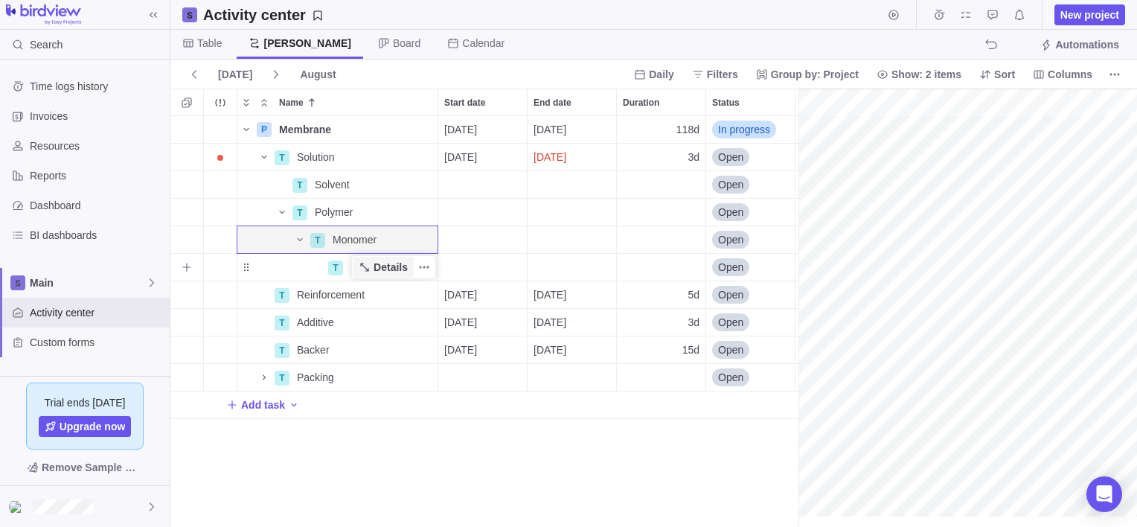
click at [387, 260] on span "Details" at bounding box center [391, 267] width 34 height 15
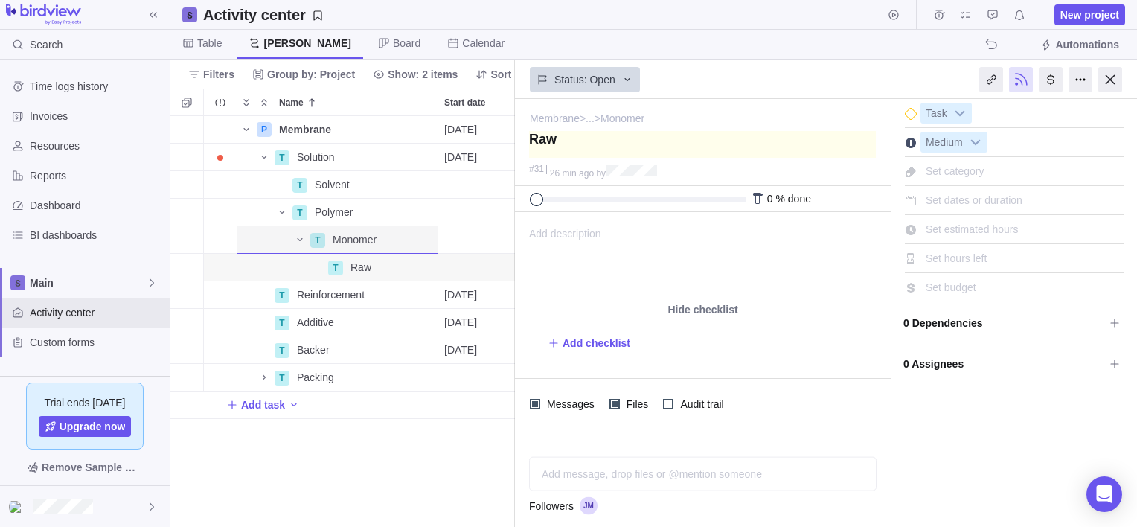
click at [580, 139] on textarea at bounding box center [702, 144] width 347 height 27
type textarea "Raw"
type textarea "Raw C"
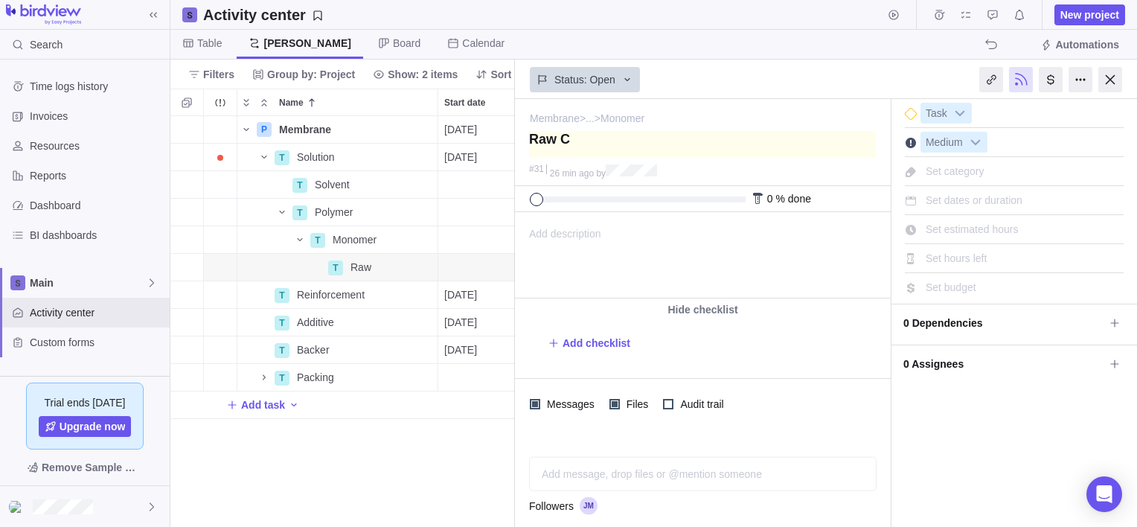
type textarea "Raw Ch"
type textarea "Raw Che"
type textarea "Raw Chem"
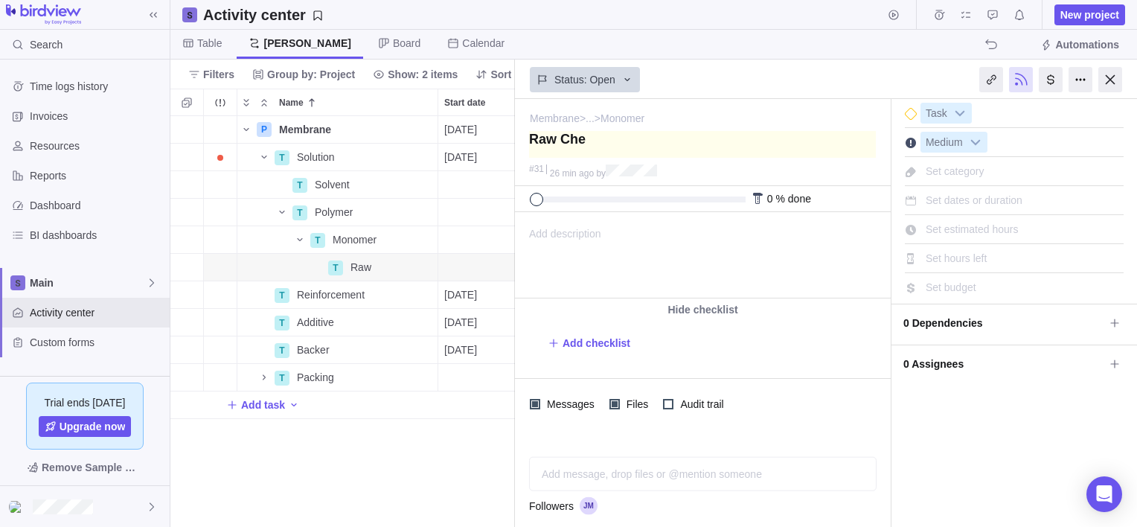
type textarea "Raw Chem"
type textarea "Raw Chemu"
type textarea "Raw Chemuc"
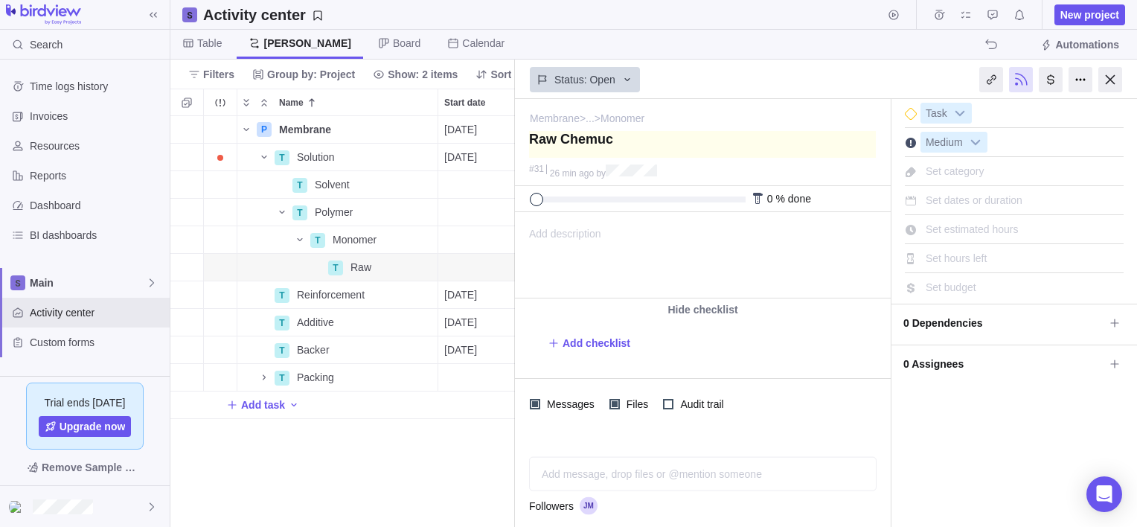
type textarea "Raw Chemu"
type textarea "Raw Chem"
type textarea "Raw Chemi"
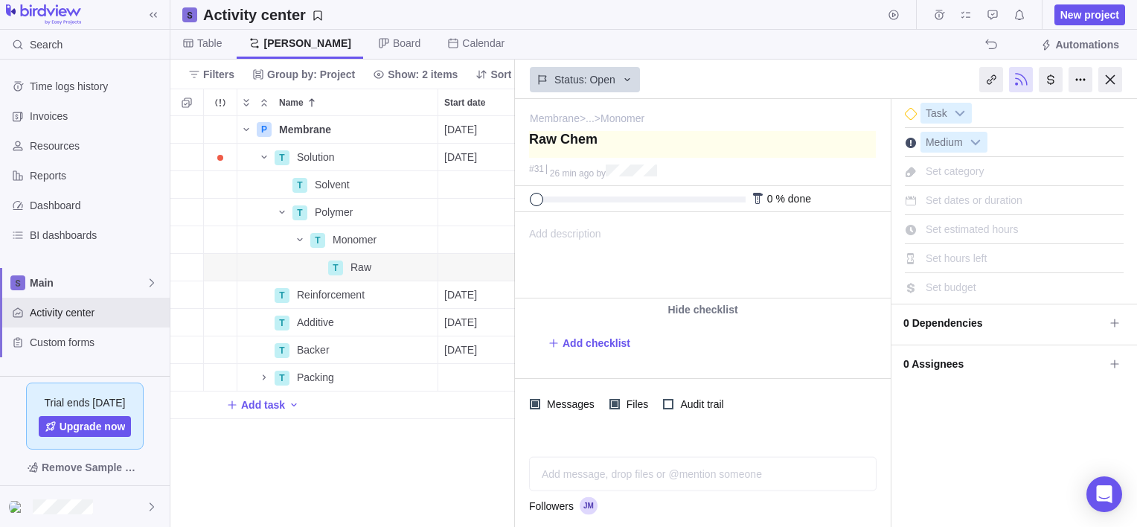
type textarea "Raw Chemi"
type textarea "Raw Chemic"
type textarea "Raw Chemica"
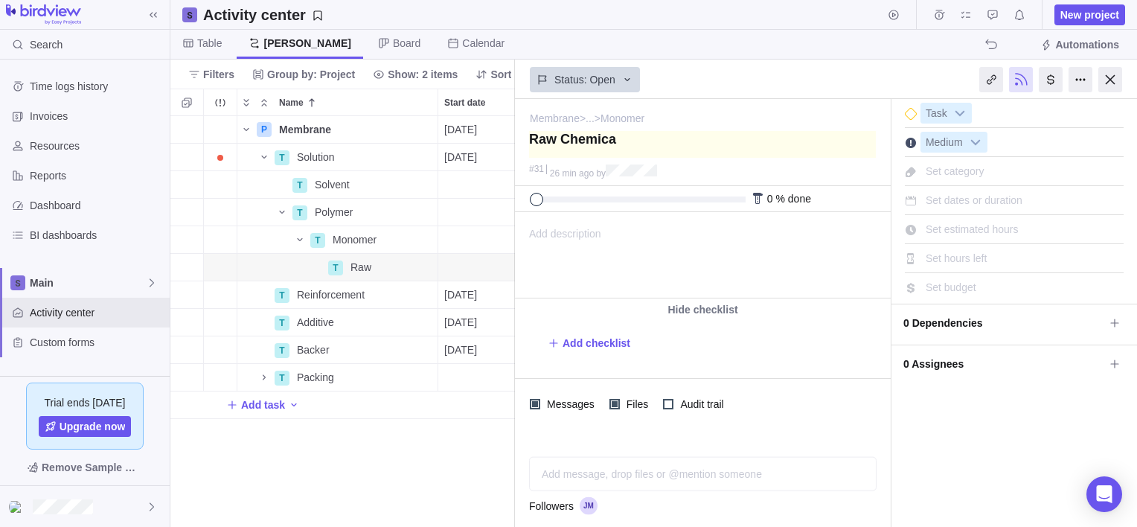
type textarea "Raw Chemical"
click at [1104, 78] on div at bounding box center [1110, 79] width 24 height 25
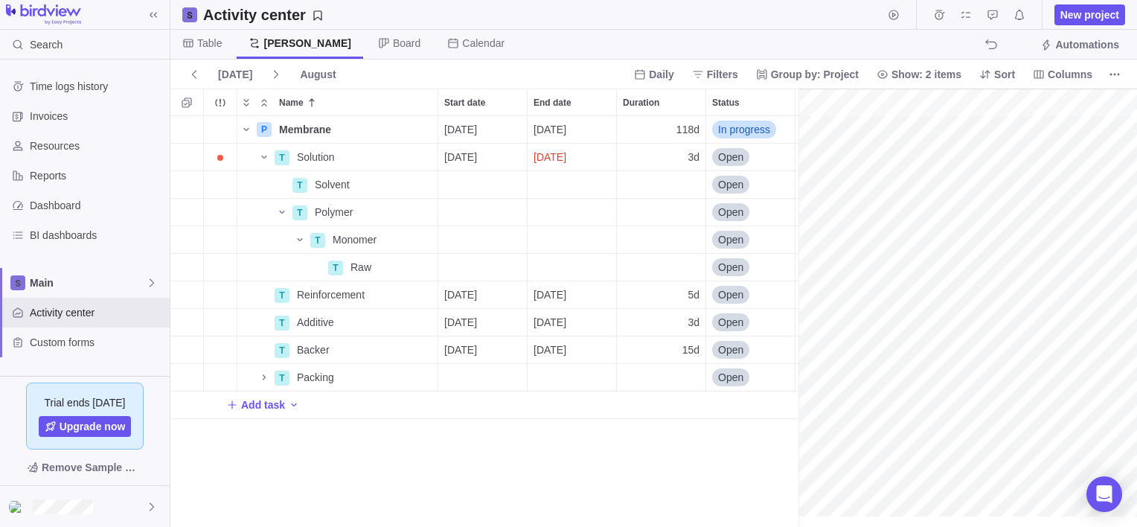
scroll to position [0, 1976]
click at [469, 265] on div "Start date" at bounding box center [482, 267] width 89 height 27
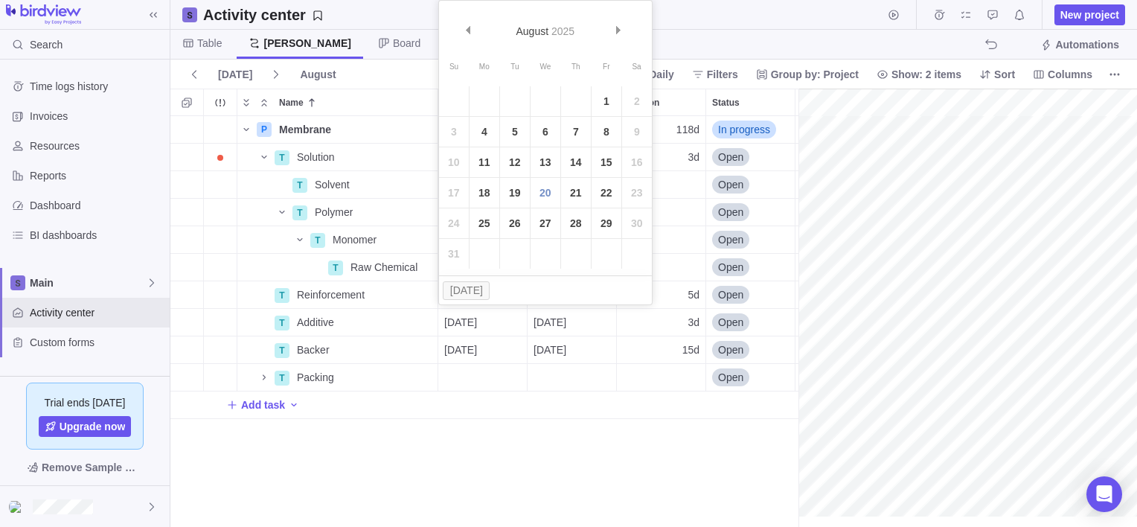
click at [391, 264] on div "P Membrane Details [DATE] [DATE] 118d In progress 1 T Solution Details [DATE] […" at bounding box center [484, 321] width 628 height 411
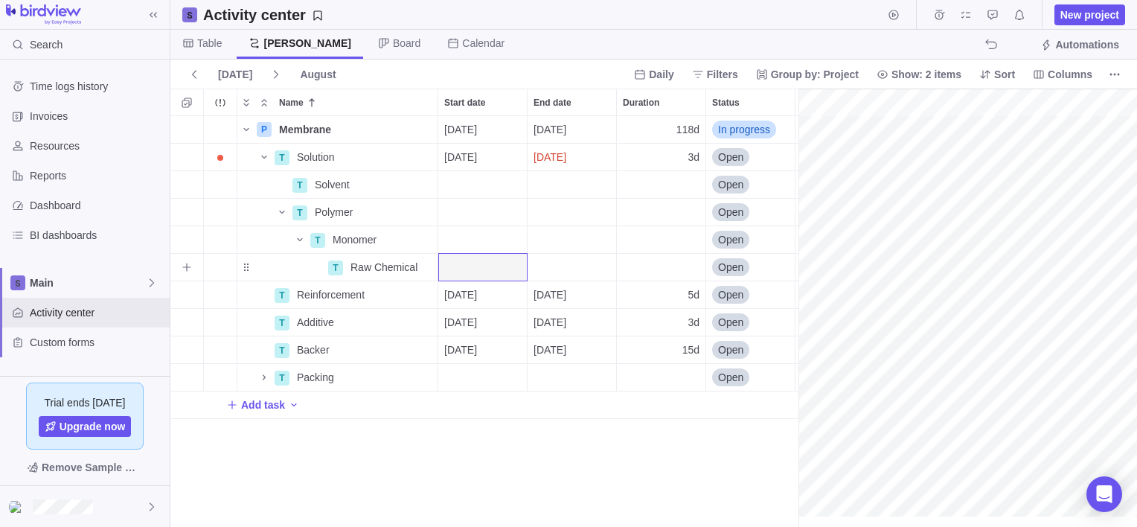
click at [656, 263] on div "Duration" at bounding box center [661, 267] width 89 height 27
type input "7"
click at [589, 261] on div "P Membrane Details [DATE] [DATE] 118d In progress 1 T Solution Details [DATE] […" at bounding box center [484, 321] width 628 height 411
click at [420, 237] on icon "More actions" at bounding box center [424, 240] width 12 height 12
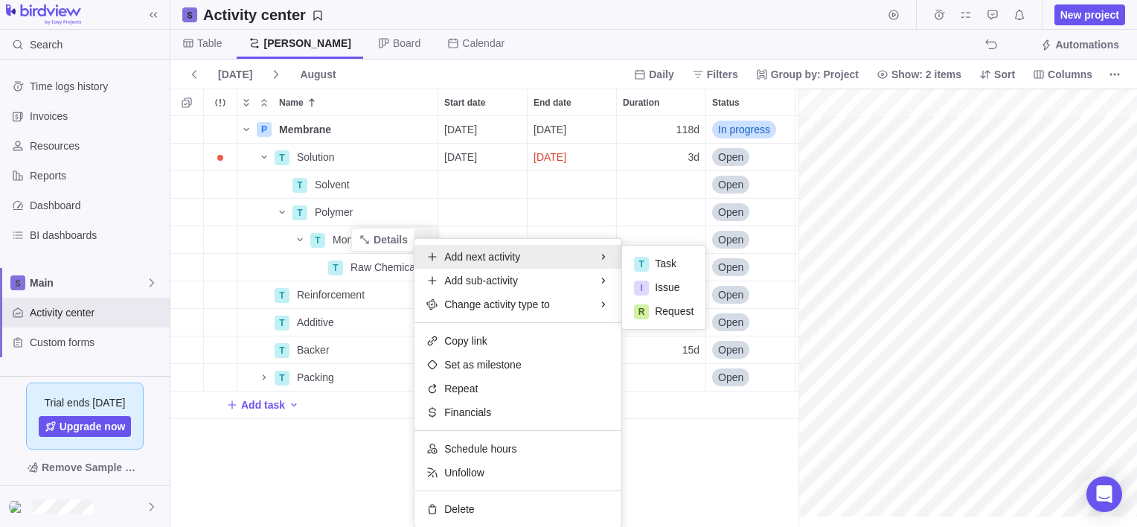
click at [244, 241] on div "P Membrane Details [DATE] [DATE] 118d In progress 1 T Solution Details [DATE] […" at bounding box center [484, 321] width 628 height 411
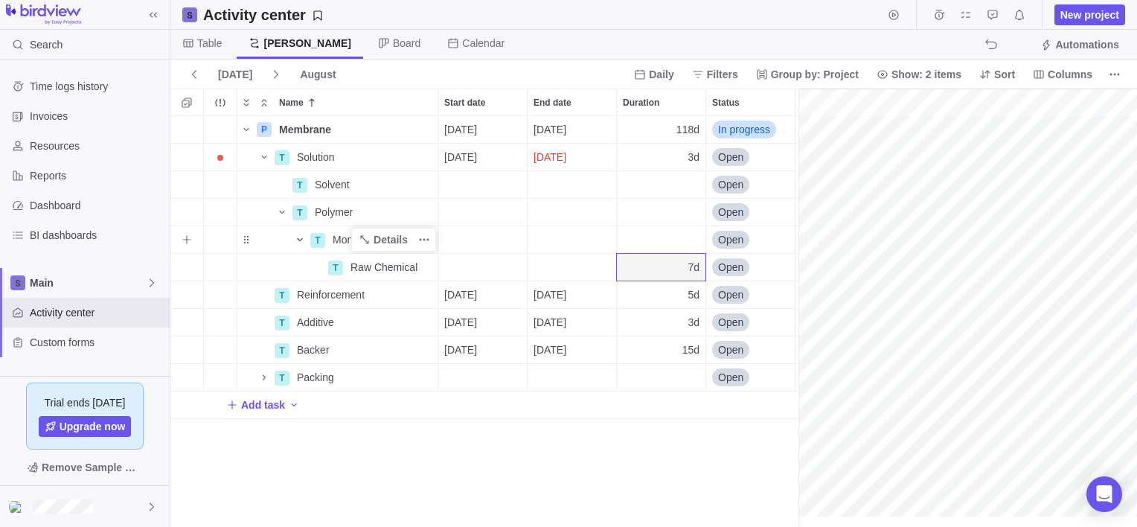
click at [301, 241] on icon "Name" at bounding box center [300, 240] width 12 height 12
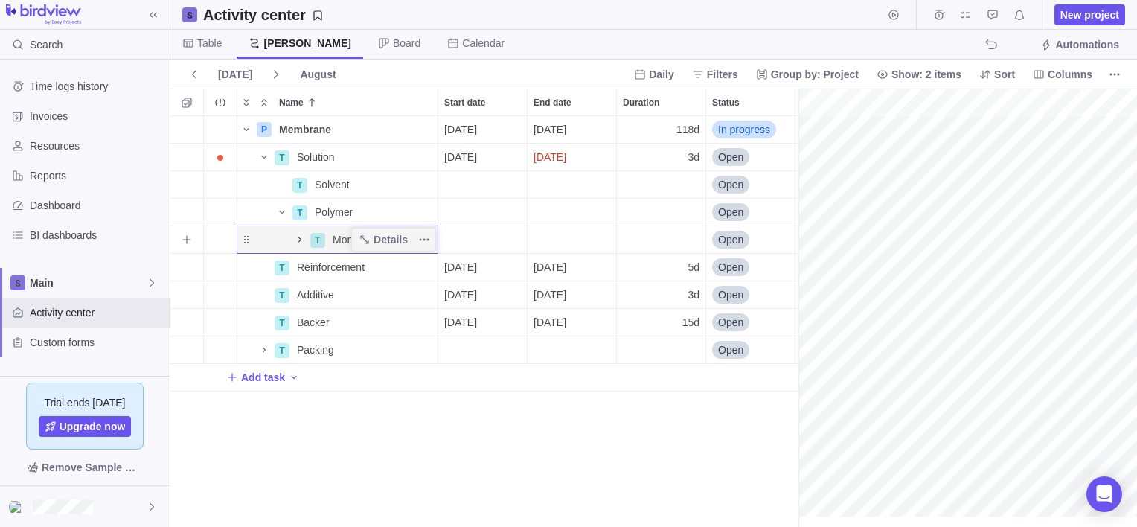
click at [301, 241] on icon "Name" at bounding box center [300, 240] width 12 height 12
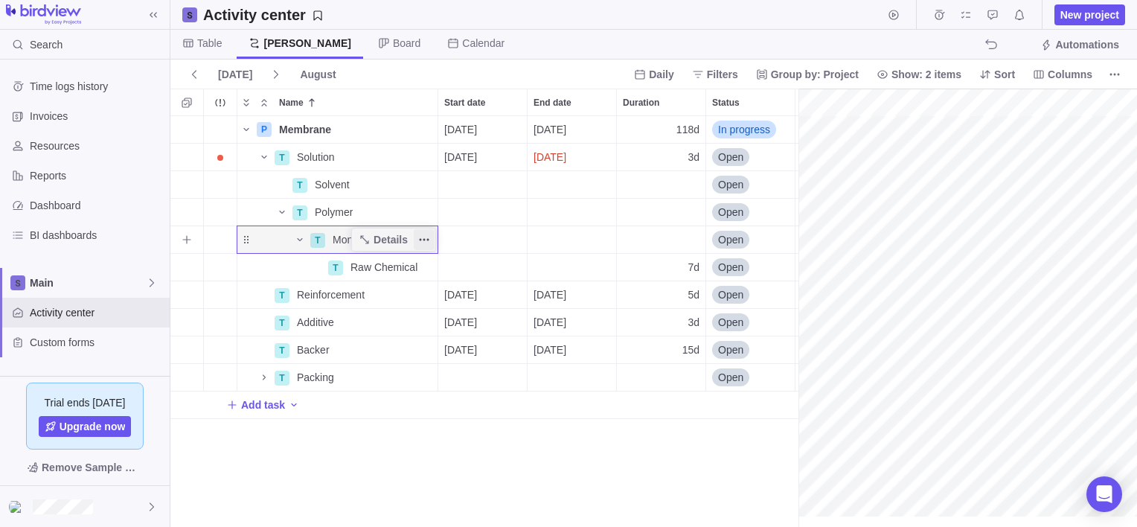
click at [423, 235] on icon "More actions" at bounding box center [424, 240] width 12 height 12
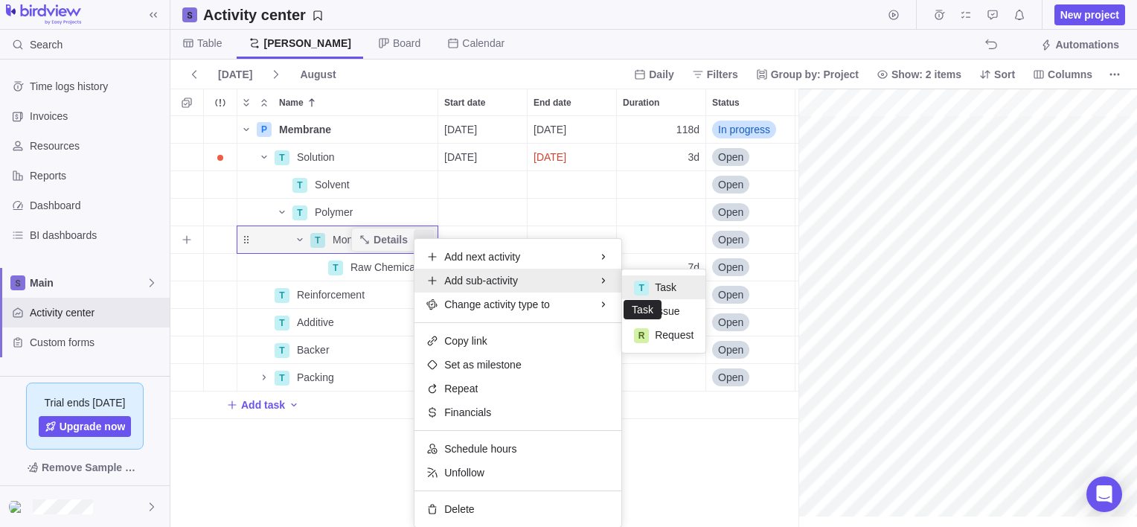
click at [643, 282] on div "T" at bounding box center [641, 288] width 15 height 15
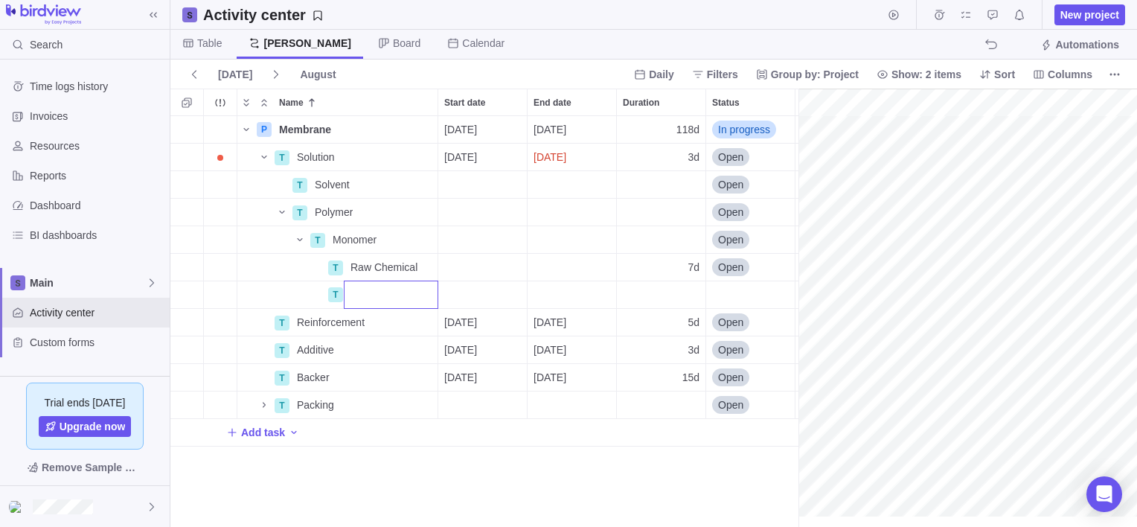
paste input "TPSB-TES Pemion monomer"
type input "TPSB-TES Pemion monomer"
click at [455, 295] on div "P Membrane Details [DATE] [DATE] 118d In progress 1 T Solution Details [DATE] […" at bounding box center [484, 321] width 628 height 411
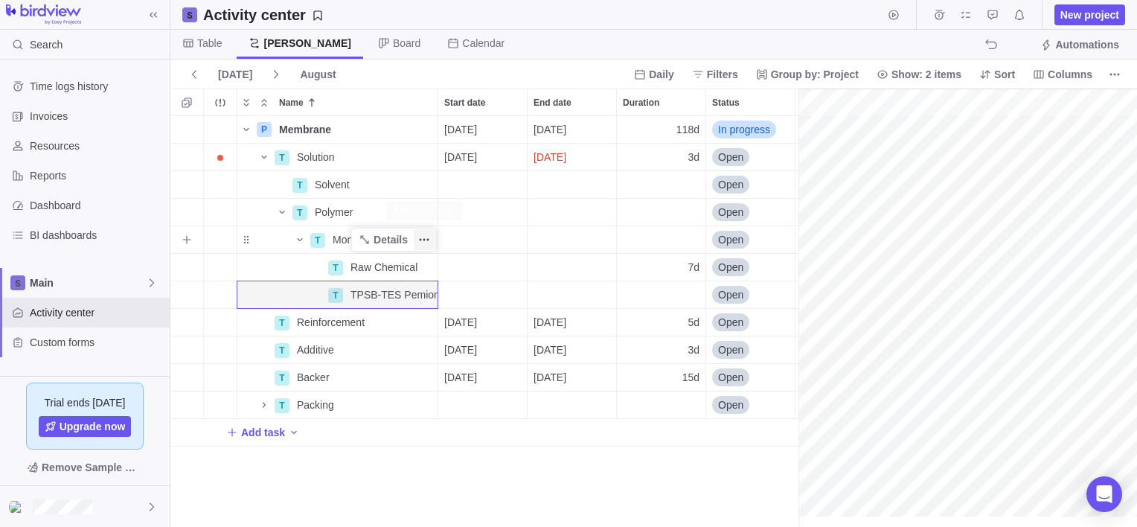
click at [420, 239] on icon "More actions" at bounding box center [421, 240] width 2 height 2
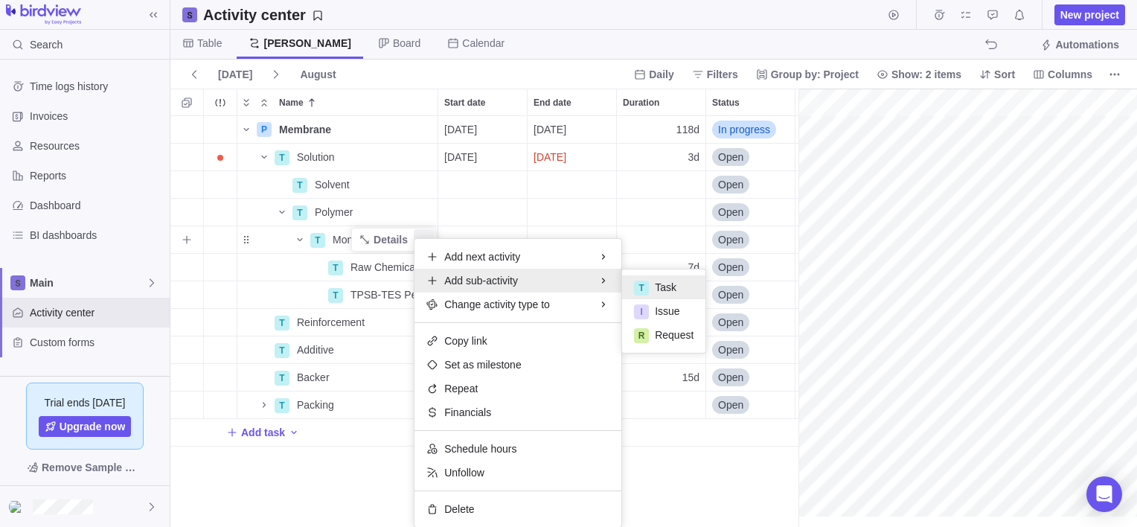
click at [673, 282] on div "T Task" at bounding box center [663, 287] width 83 height 24
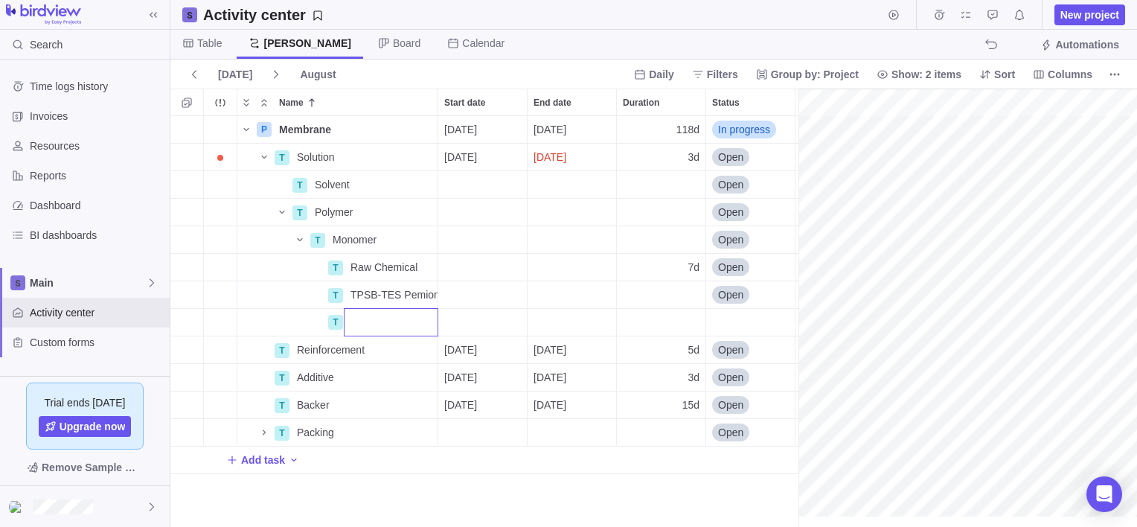
click at [366, 321] on input "Name" at bounding box center [391, 322] width 94 height 28
paste input "BTCB Pemion monomer"
type input "BTCB Pemion monomer"
click at [298, 327] on div "P Membrane Details [DATE] [DATE] 118d In progress 1 T Solution Details [DATE] […" at bounding box center [484, 321] width 628 height 411
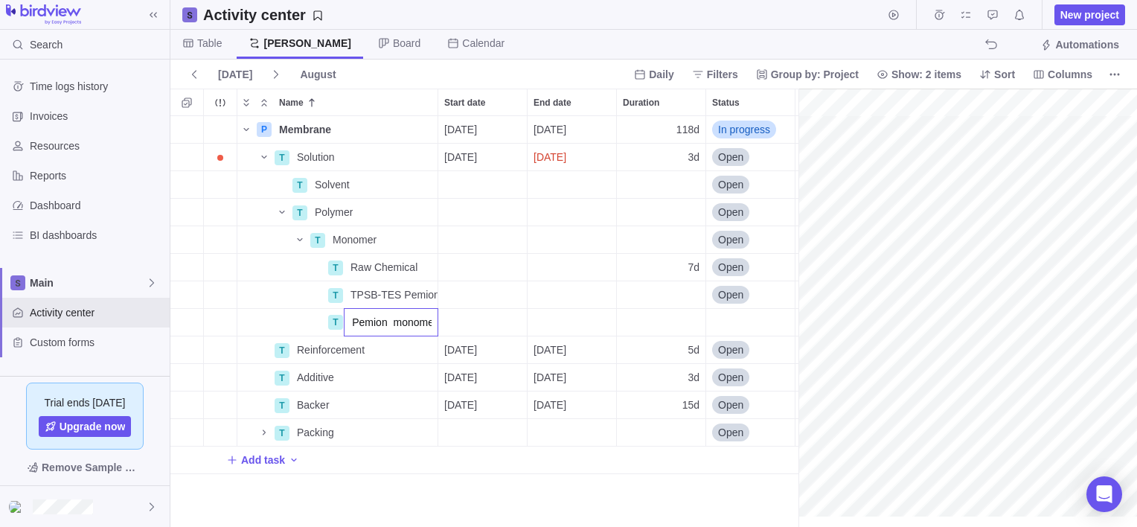
scroll to position [0, 0]
click at [426, 238] on icon "More actions" at bounding box center [424, 240] width 12 height 12
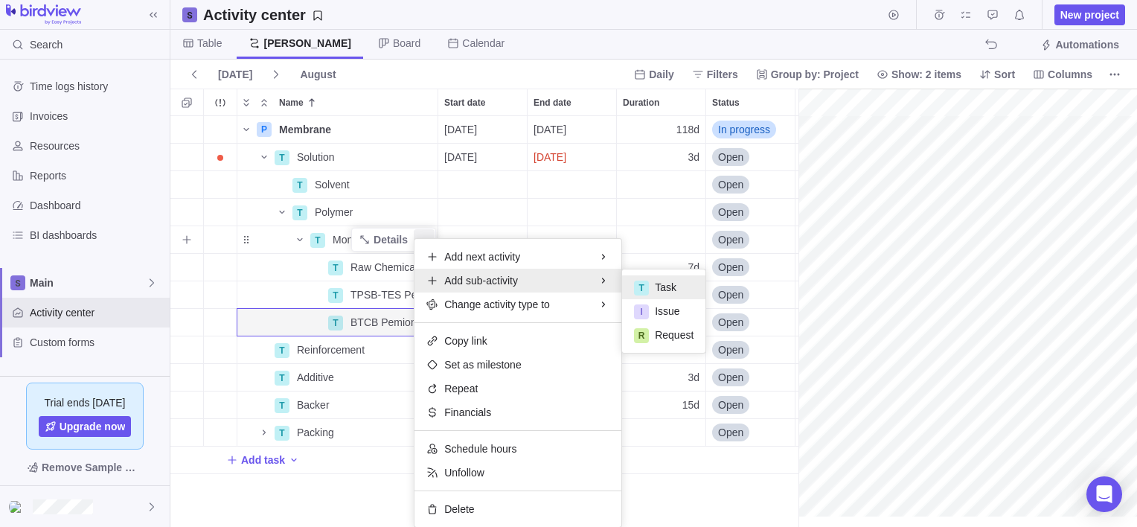
click at [643, 283] on div "T" at bounding box center [641, 288] width 15 height 15
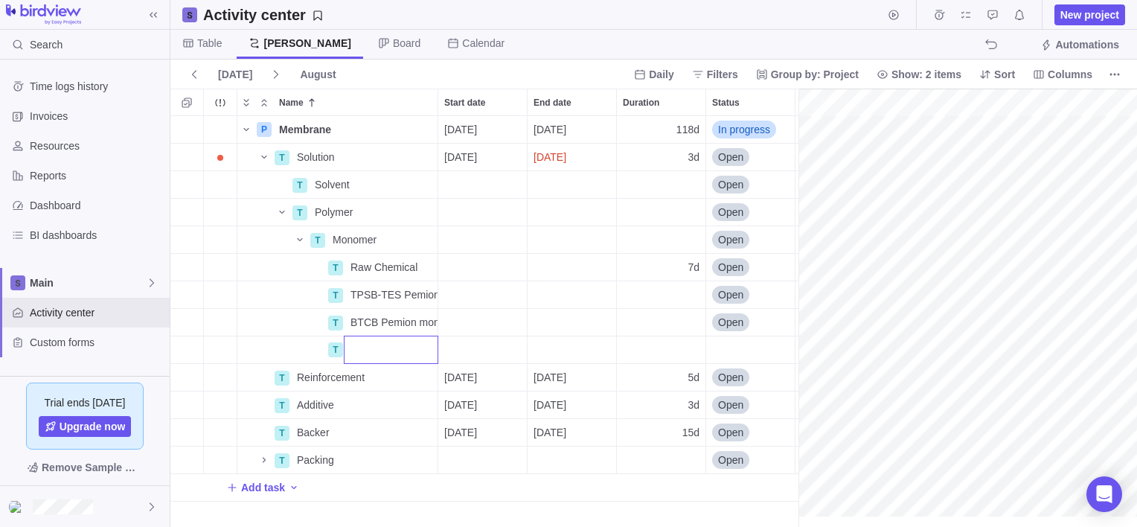
click at [374, 353] on input "Name" at bounding box center [391, 350] width 94 height 28
paste input "DETB Pemion monomer"
type input "DETB Pemion monomer"
click at [437, 92] on body "Search Time logs history Invoices Resources Reports Dashboard BI dashboards Mai…" at bounding box center [568, 263] width 1137 height 527
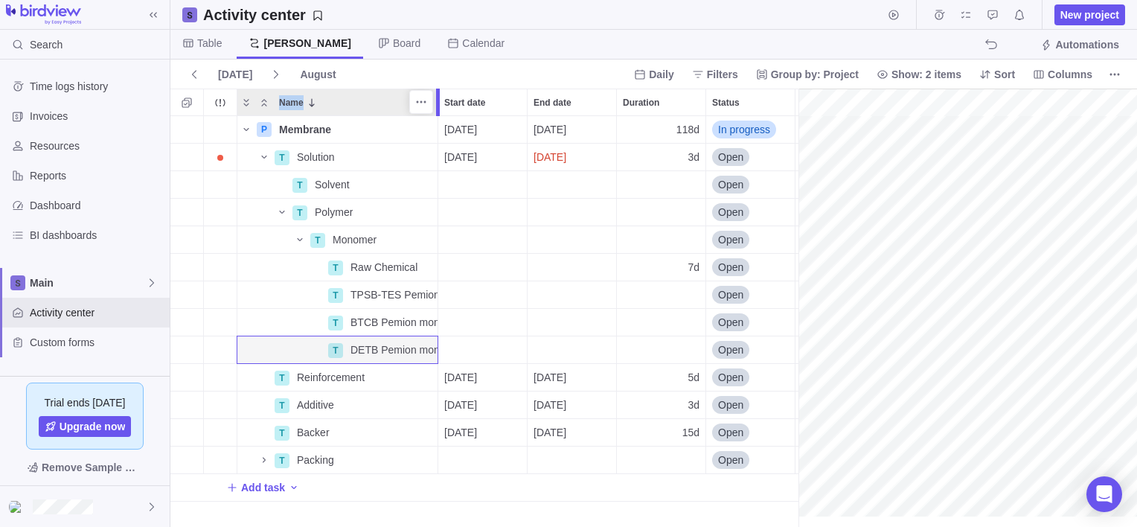
click at [437, 98] on div at bounding box center [438, 103] width 4 height 28
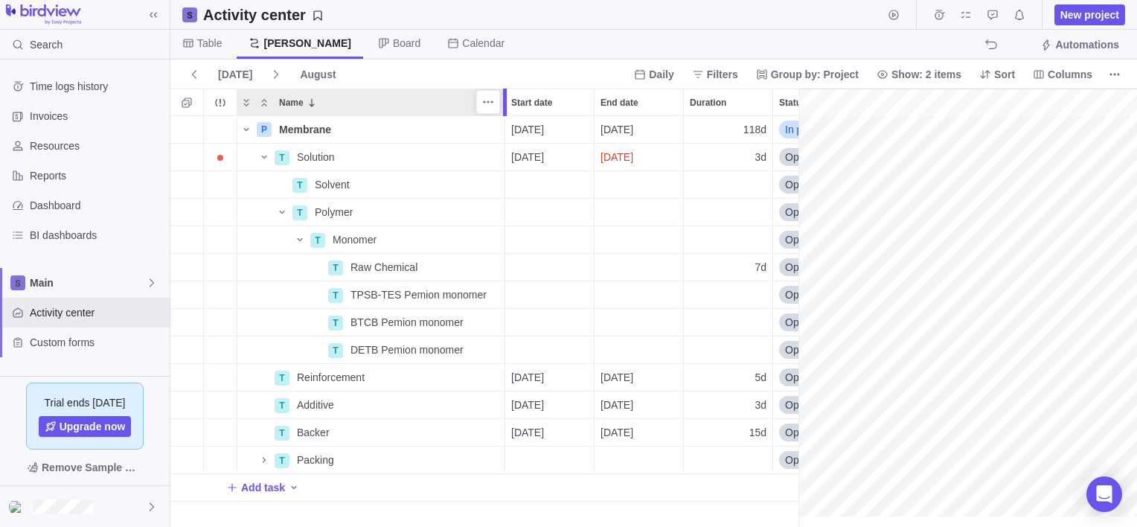
drag, startPoint x: 437, startPoint y: 107, endPoint x: 516, endPoint y: 110, distance: 79.7
click at [513, 110] on div at bounding box center [507, 103] width 12 height 28
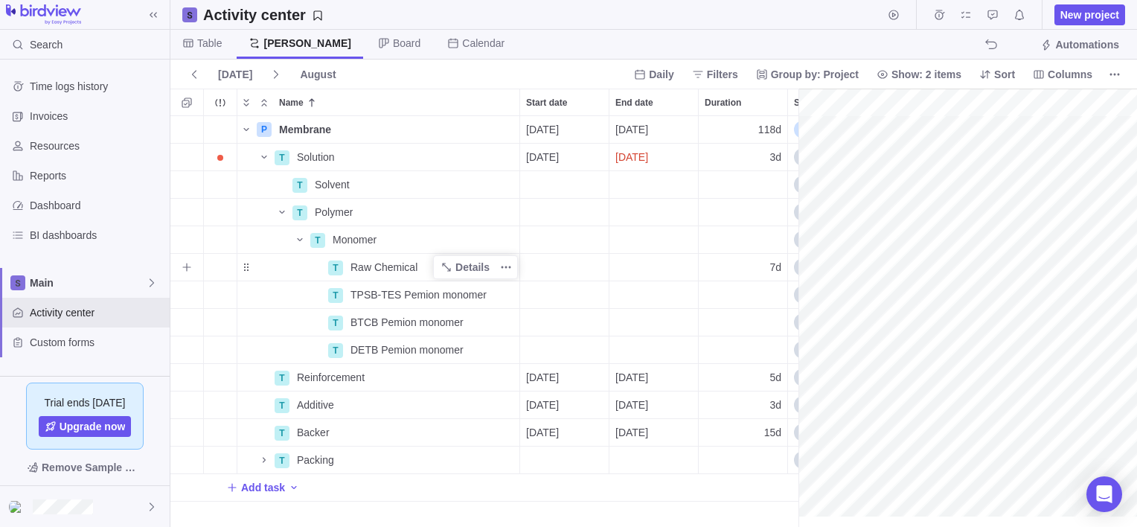
click at [365, 266] on span "Raw Chemical" at bounding box center [383, 267] width 67 height 15
click at [299, 265] on div "P Membrane Details [DATE] [DATE] 118d In progress 1 T Solution Details [DATE] […" at bounding box center [484, 321] width 628 height 411
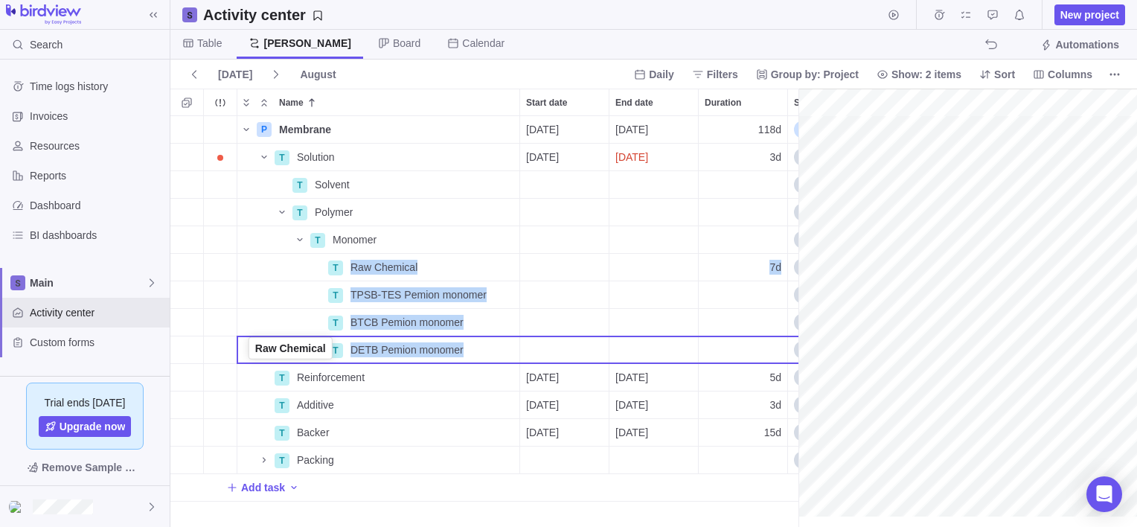
drag, startPoint x: 245, startPoint y: 271, endPoint x: 249, endPoint y: 346, distance: 75.2
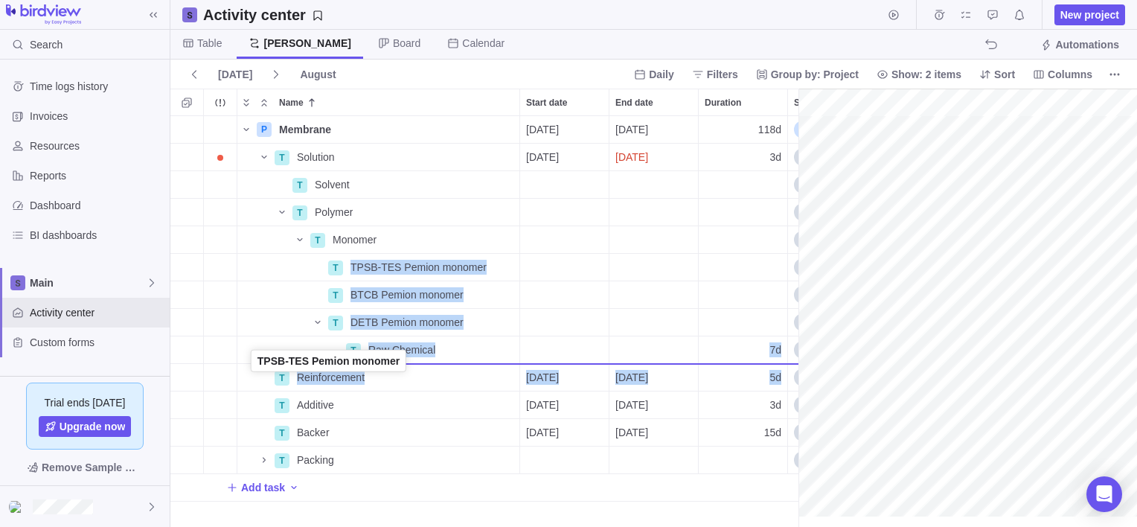
drag, startPoint x: 247, startPoint y: 267, endPoint x: 253, endPoint y: 363, distance: 96.2
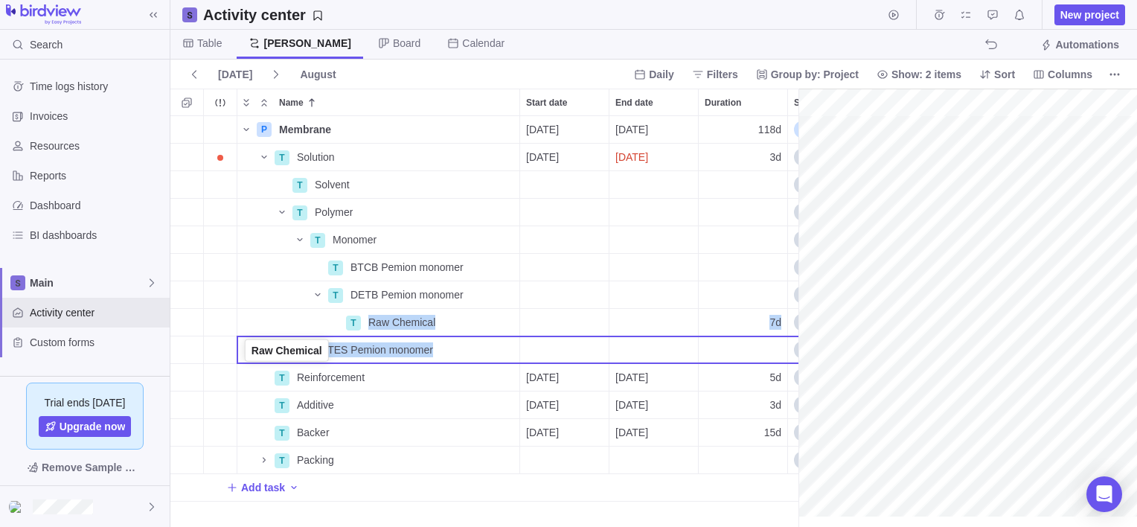
drag, startPoint x: 246, startPoint y: 325, endPoint x: 248, endPoint y: 356, distance: 30.5
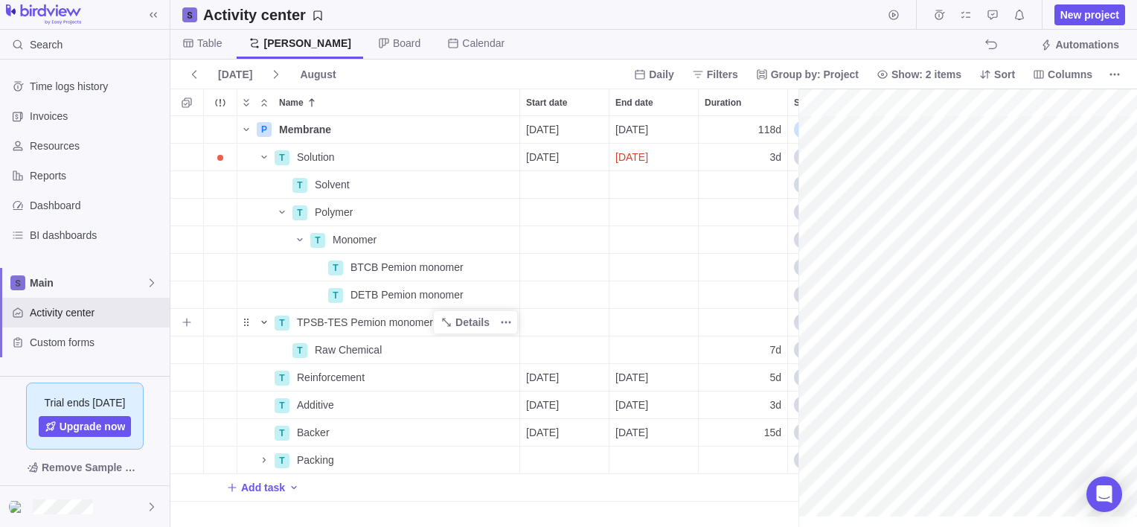
click at [265, 317] on icon "Name" at bounding box center [264, 322] width 12 height 12
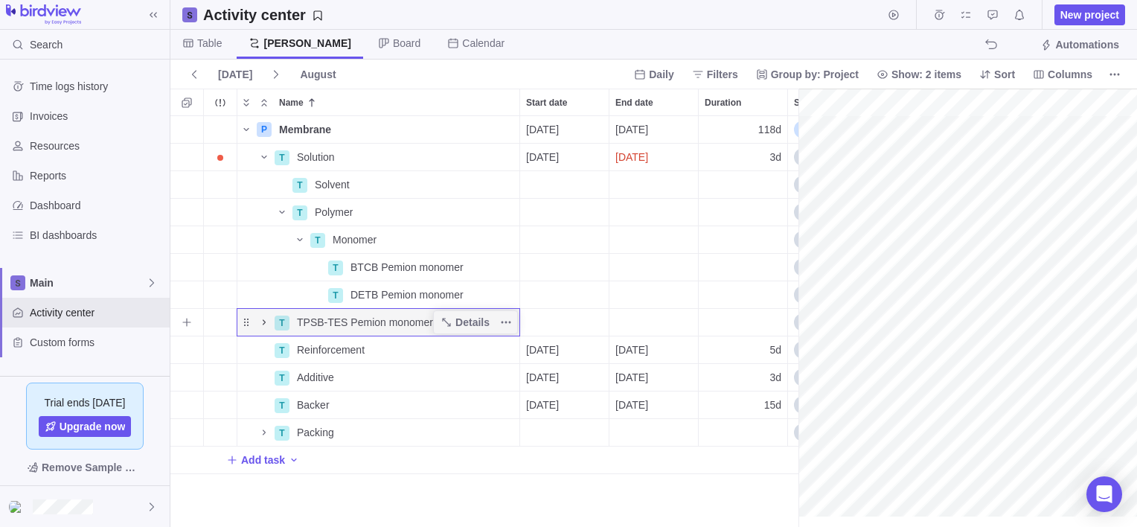
click at [265, 318] on icon "Name" at bounding box center [264, 322] width 12 height 12
click at [512, 318] on icon "More actions" at bounding box center [506, 322] width 12 height 12
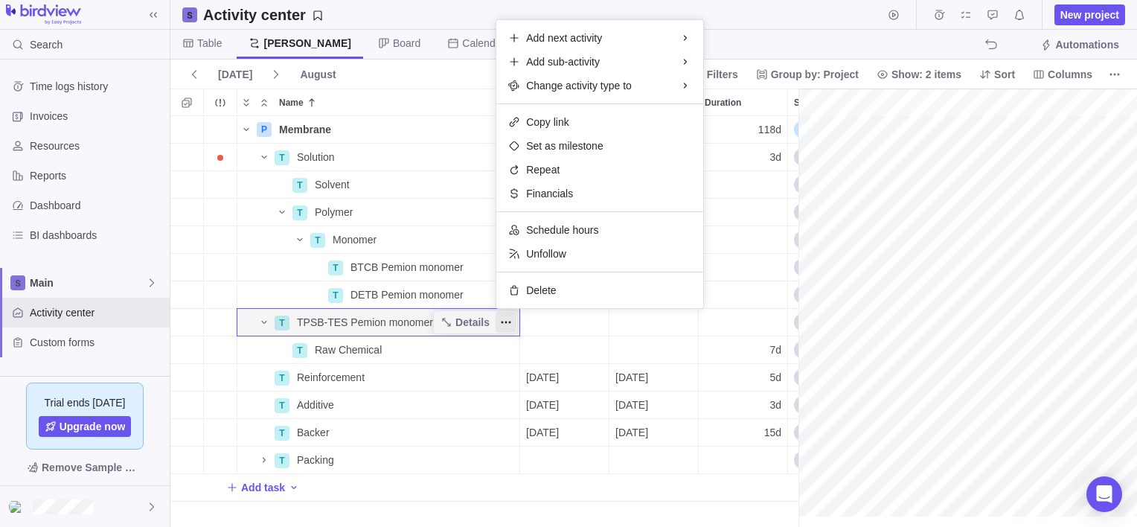
scroll to position [0, 1976]
click at [772, 19] on body "Search Time logs history Invoices Resources Reports Dashboard BI dashboards Mai…" at bounding box center [568, 263] width 1137 height 527
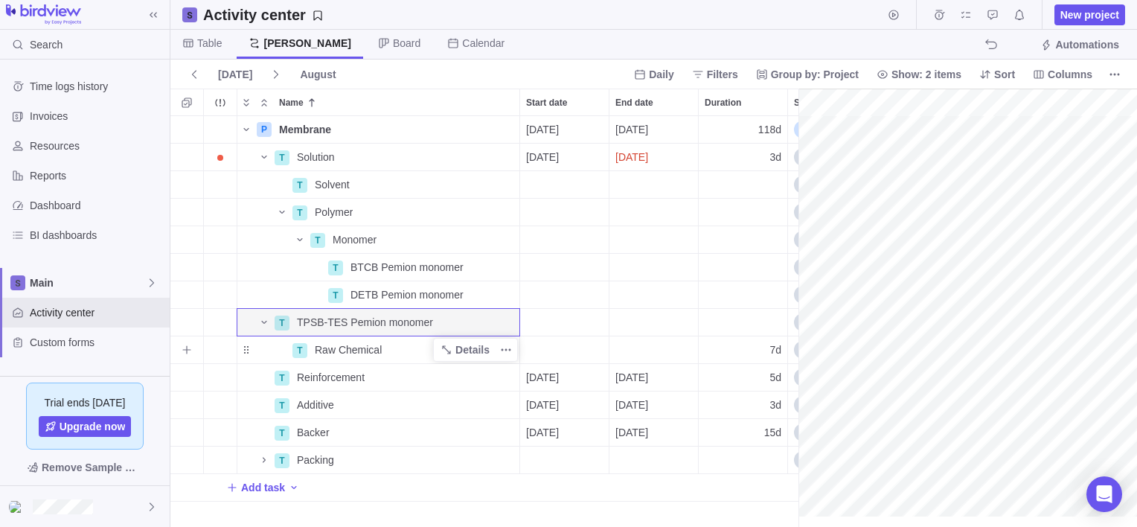
click at [252, 351] on div "Name" at bounding box center [264, 350] width 54 height 12
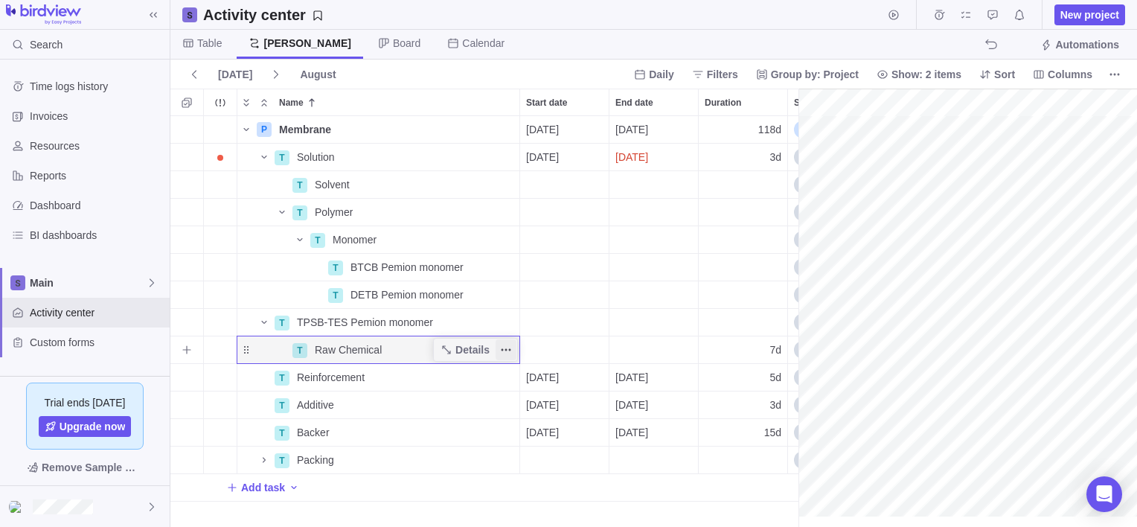
click at [505, 350] on icon "More actions" at bounding box center [506, 350] width 2 height 2
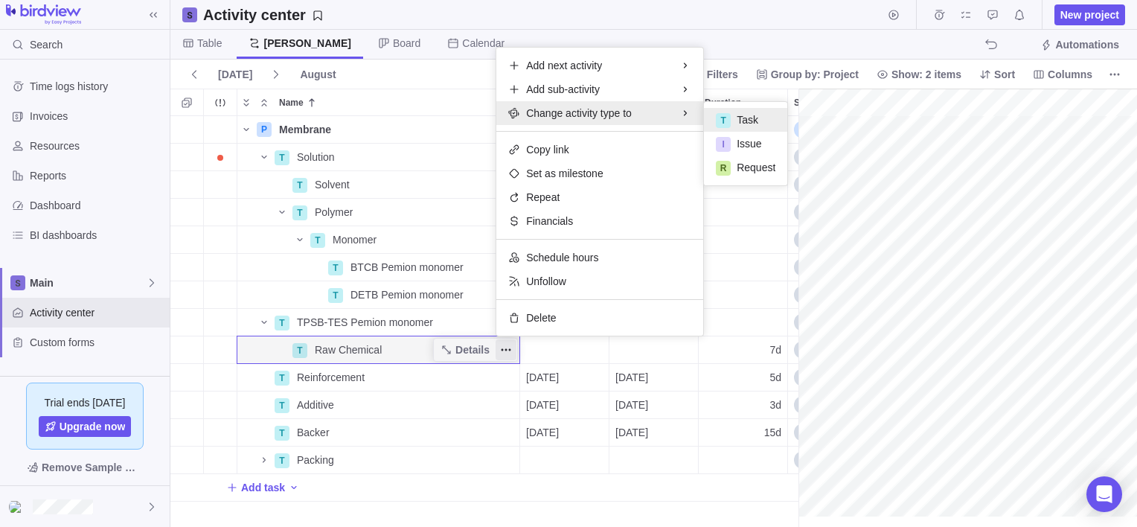
click at [263, 321] on div "P Membrane Details [DATE] [DATE] 118d In progress 1 T Solution Details [DATE] […" at bounding box center [484, 321] width 628 height 411
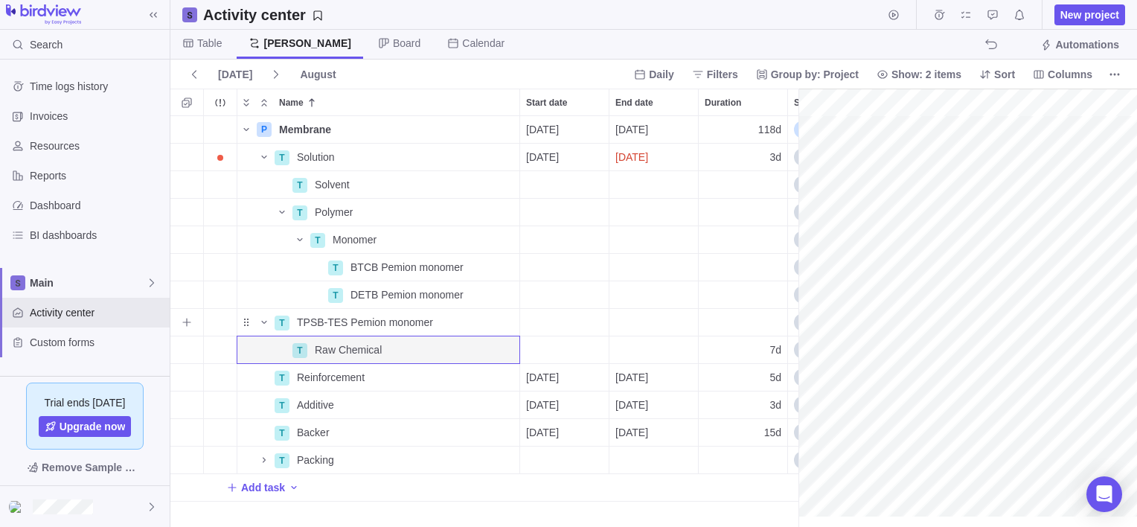
click at [263, 321] on icon "Name" at bounding box center [264, 322] width 12 height 12
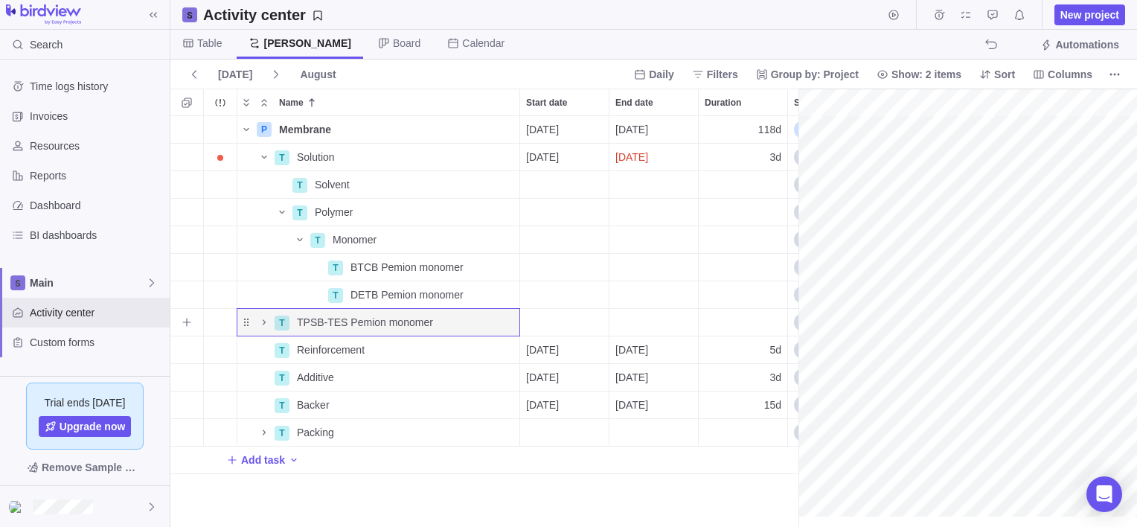
click at [263, 321] on icon "Name" at bounding box center [264, 322] width 12 height 12
click at [249, 323] on div "Name" at bounding box center [255, 322] width 36 height 21
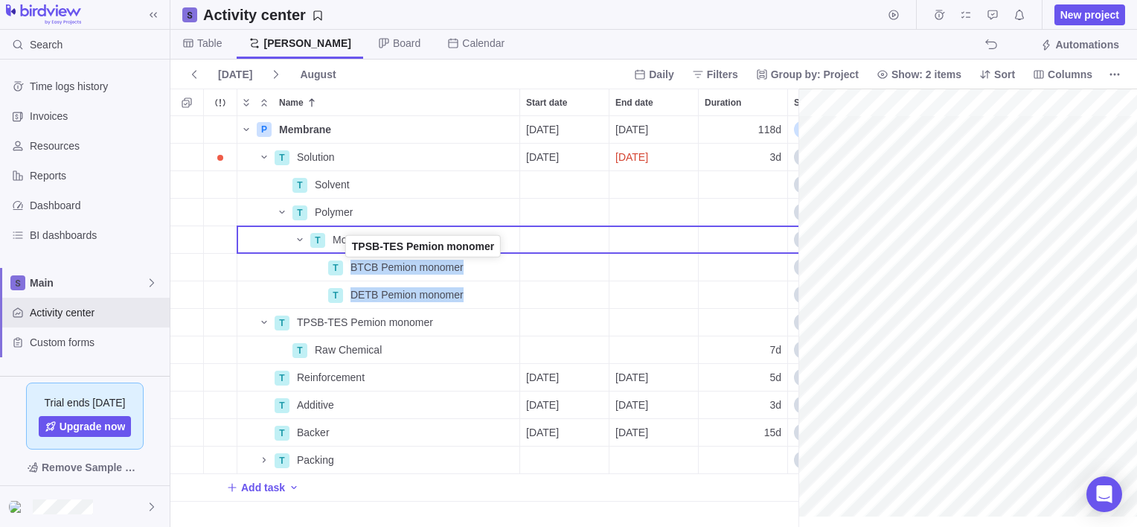
drag, startPoint x: 249, startPoint y: 324, endPoint x: 349, endPoint y: 250, distance: 124.6
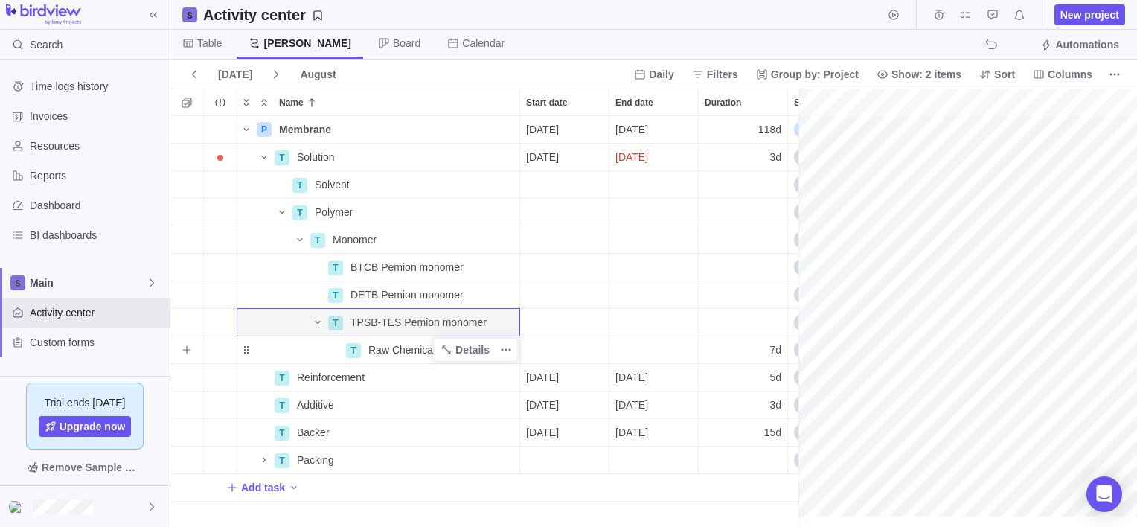
click at [378, 347] on span "Raw Chemical" at bounding box center [401, 349] width 67 height 15
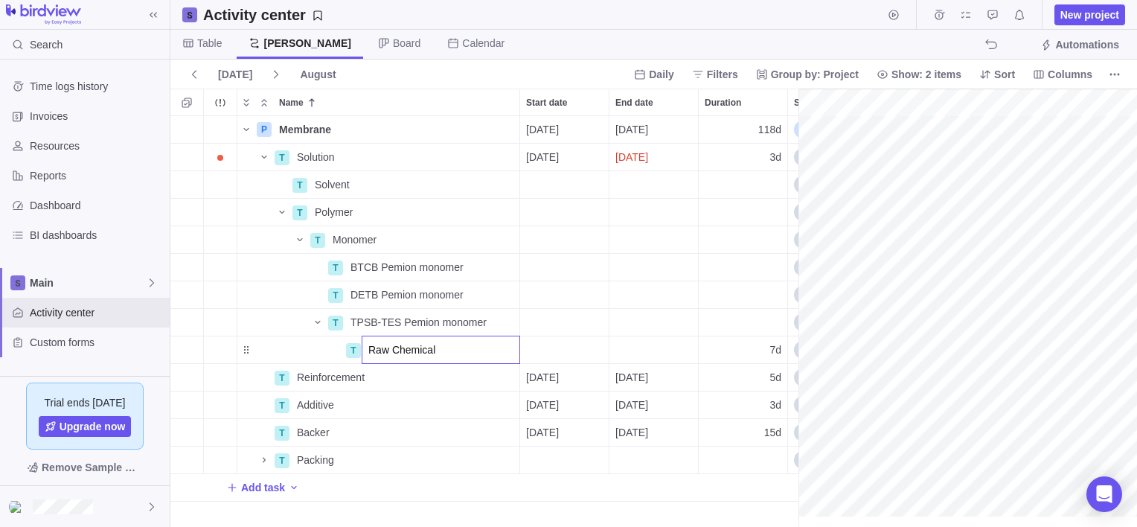
drag, startPoint x: 299, startPoint y: 354, endPoint x: 319, endPoint y: 348, distance: 21.0
click at [299, 353] on div "P Membrane Details [DATE] [DATE] 118d In progress 1 T Solution Details [DATE] […" at bounding box center [484, 321] width 628 height 411
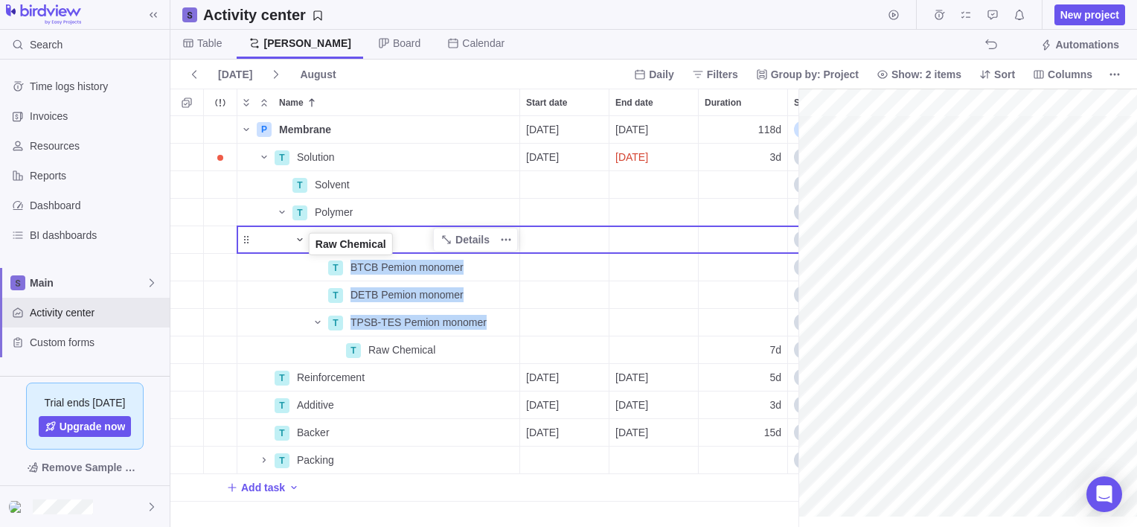
drag, startPoint x: 243, startPoint y: 344, endPoint x: 307, endPoint y: 247, distance: 117.0
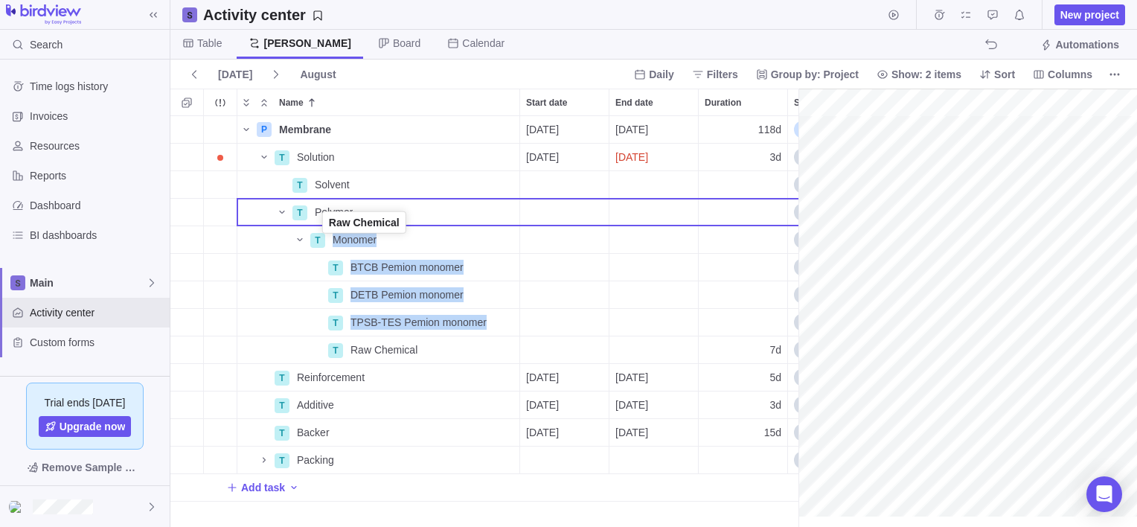
drag, startPoint x: 246, startPoint y: 349, endPoint x: 322, endPoint y: 225, distance: 146.0
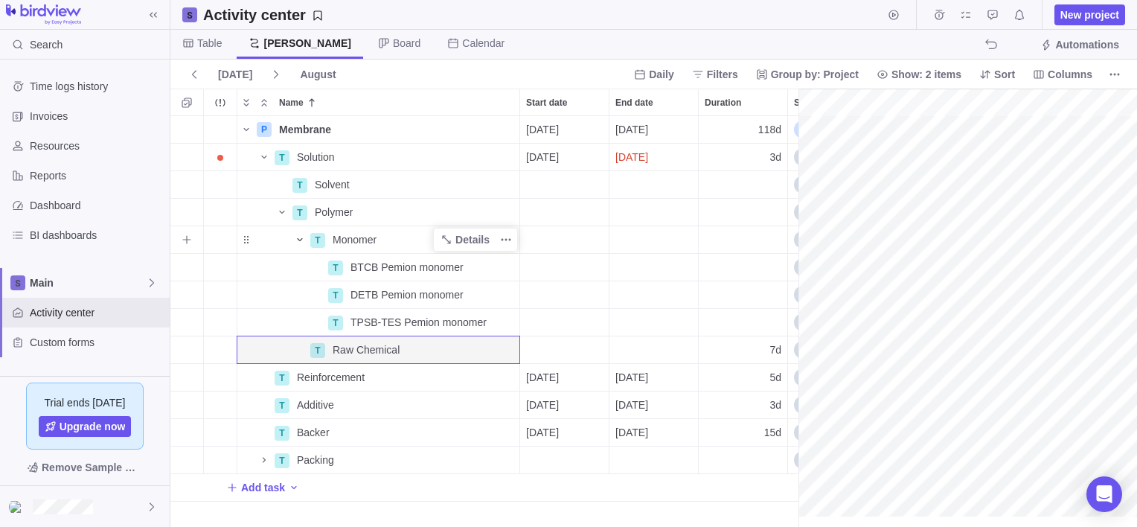
click at [297, 239] on icon "Name" at bounding box center [300, 240] width 12 height 12
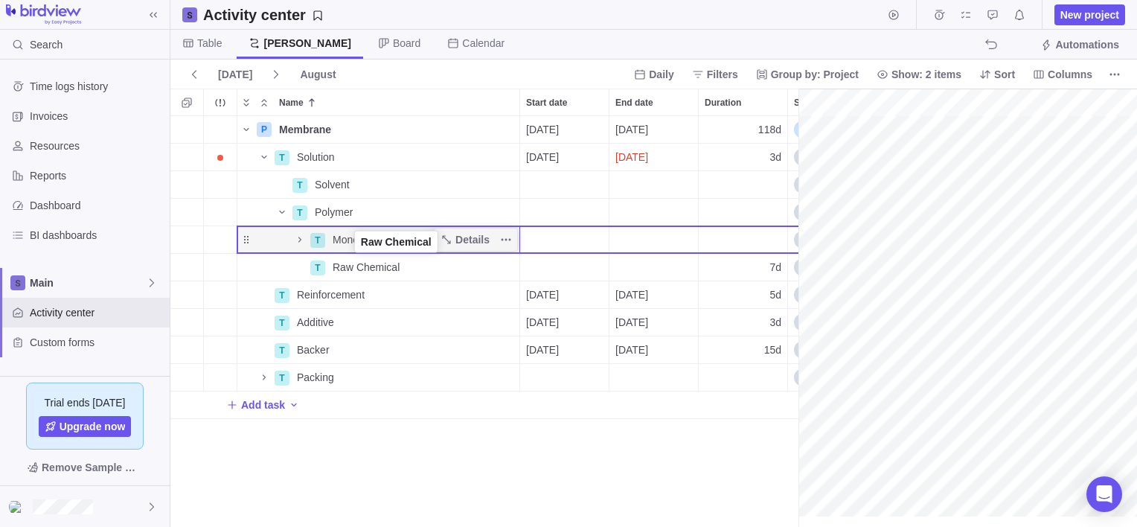
drag, startPoint x: 267, startPoint y: 261, endPoint x: 356, endPoint y: 244, distance: 90.9
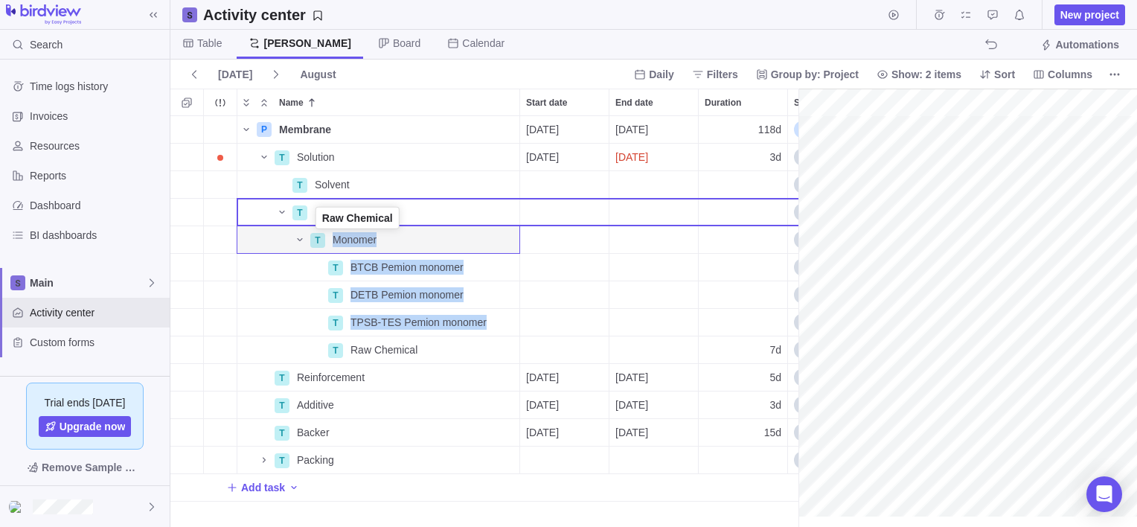
drag, startPoint x: 246, startPoint y: 353, endPoint x: 316, endPoint y: 225, distance: 146.9
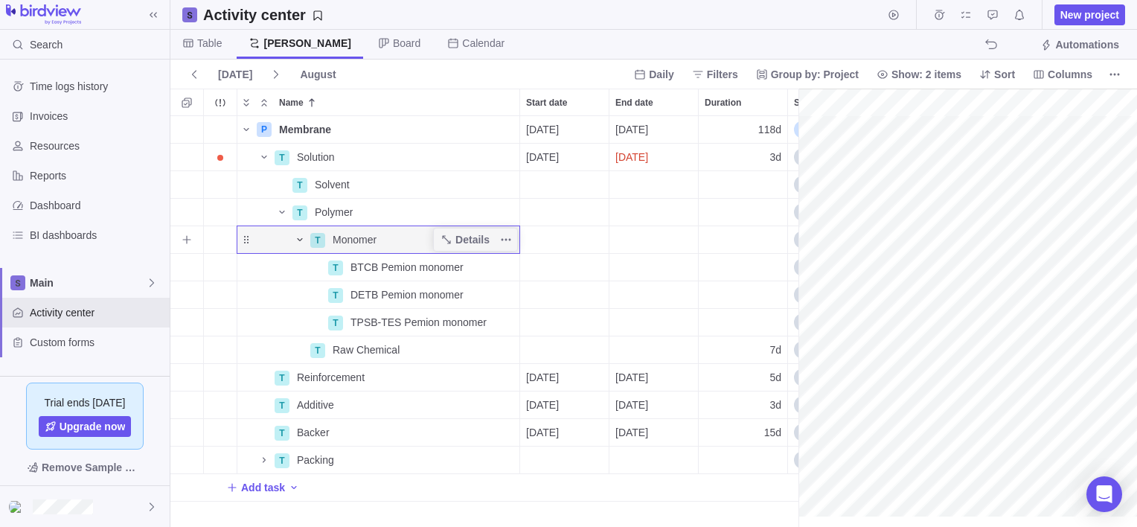
click at [301, 237] on icon "Name" at bounding box center [300, 240] width 12 height 12
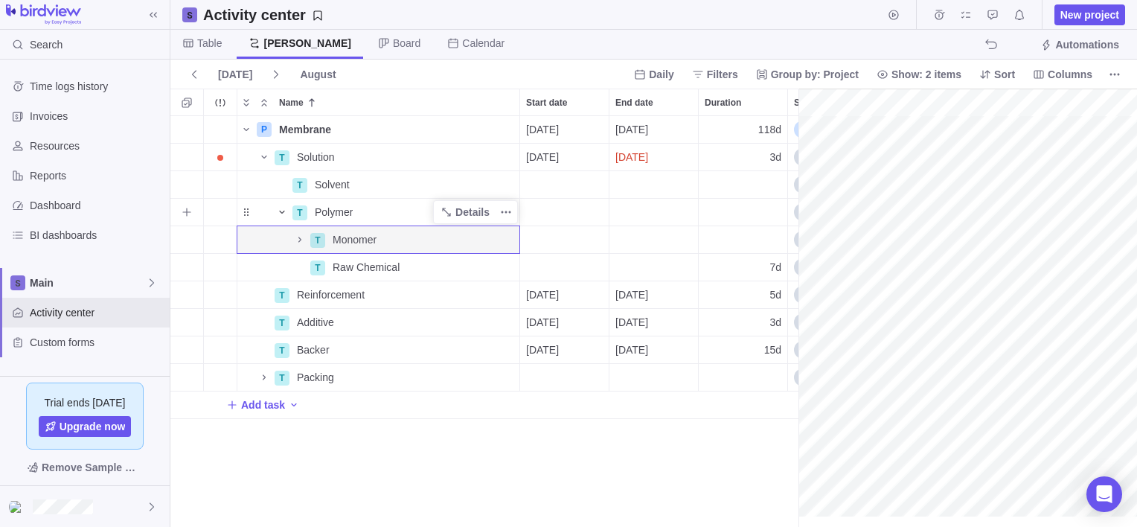
click at [281, 214] on icon "Name" at bounding box center [282, 212] width 12 height 12
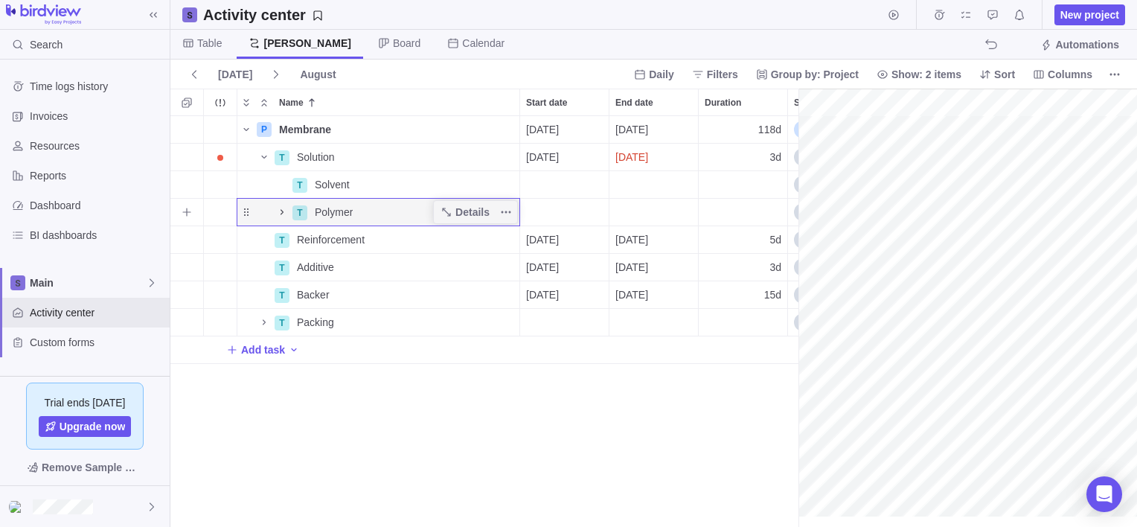
click at [281, 214] on icon "Name" at bounding box center [282, 212] width 12 height 12
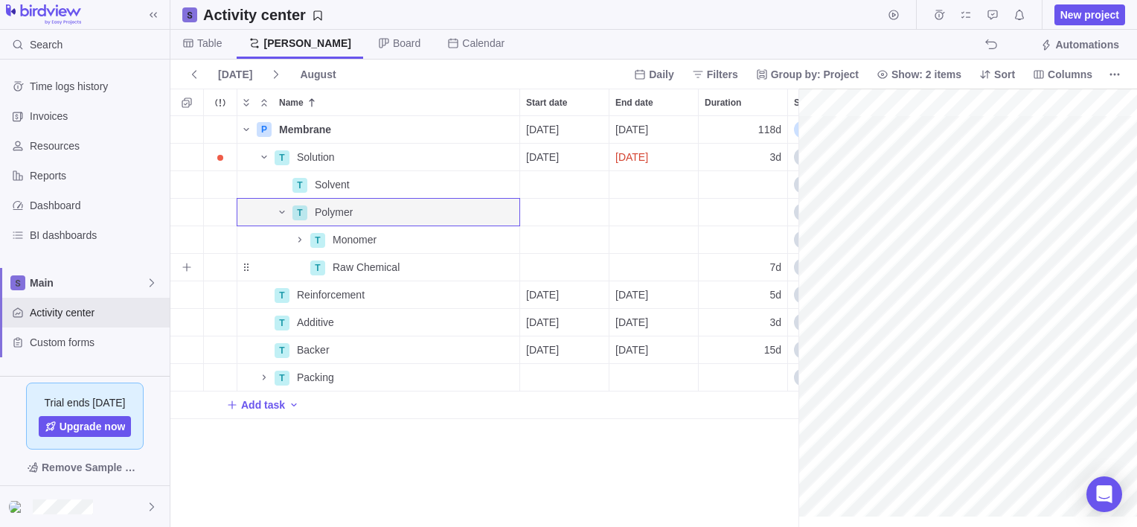
click at [748, 265] on div "7d" at bounding box center [743, 267] width 89 height 27
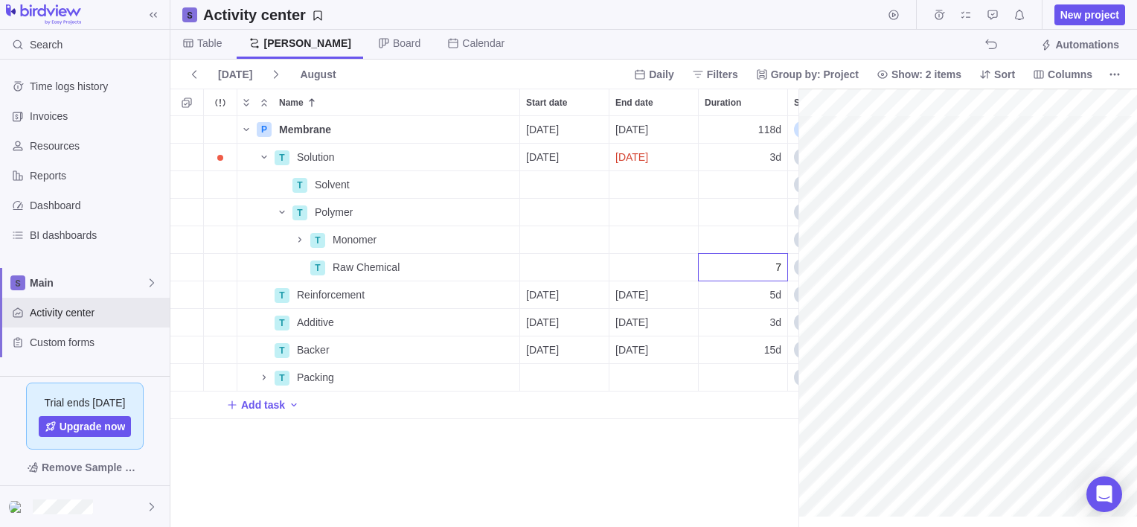
click at [299, 241] on div "P Membrane Details [DATE] [DATE] 118d In progress 1 T Solution Details [DATE] […" at bounding box center [484, 321] width 628 height 411
click at [296, 240] on icon "Name" at bounding box center [300, 240] width 12 height 12
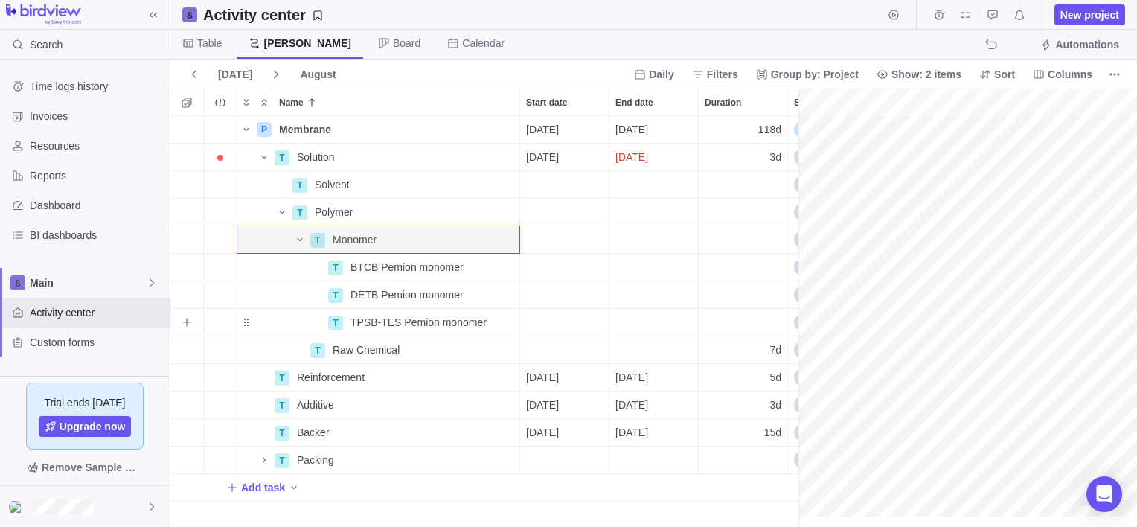
click at [729, 315] on div "Duration" at bounding box center [743, 322] width 89 height 27
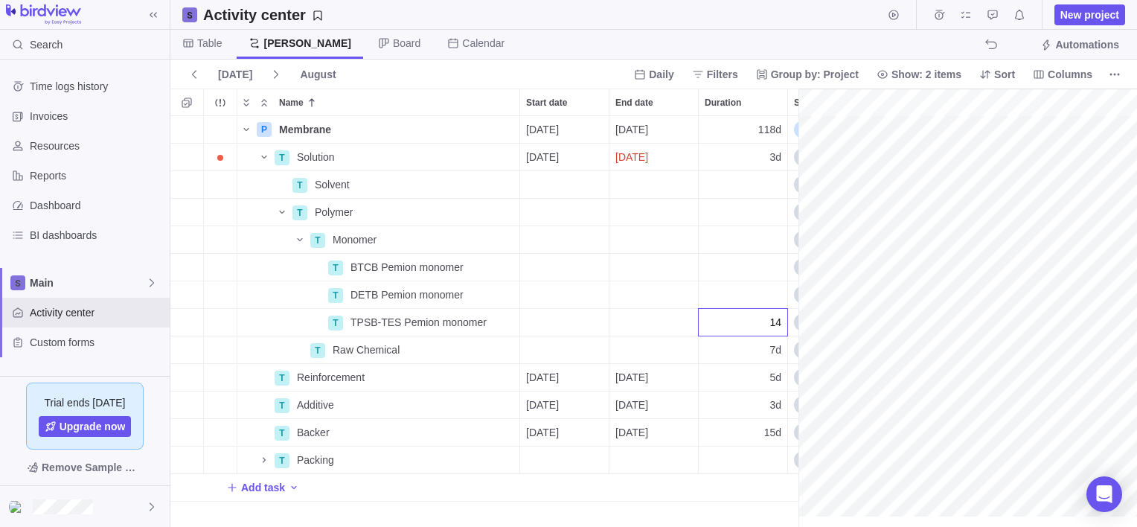
type input "1"
click at [323, 213] on div "P Membrane Details [DATE] [DATE] 118d In progress 1 T Solution Details [DATE] […" at bounding box center [484, 321] width 628 height 411
click at [286, 210] on icon "Name" at bounding box center [282, 212] width 12 height 12
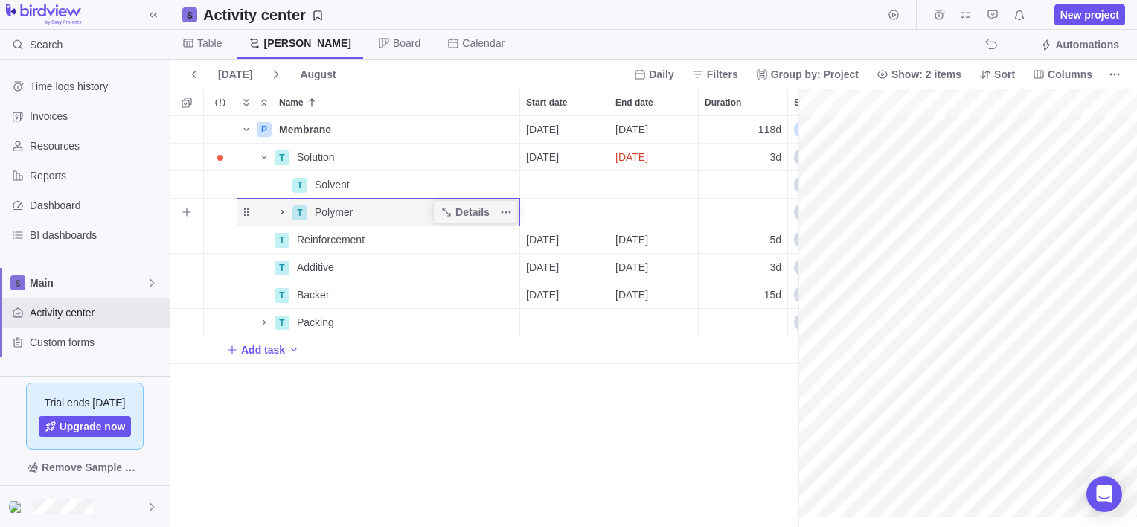
click at [281, 213] on icon "Name" at bounding box center [282, 211] width 3 height 5
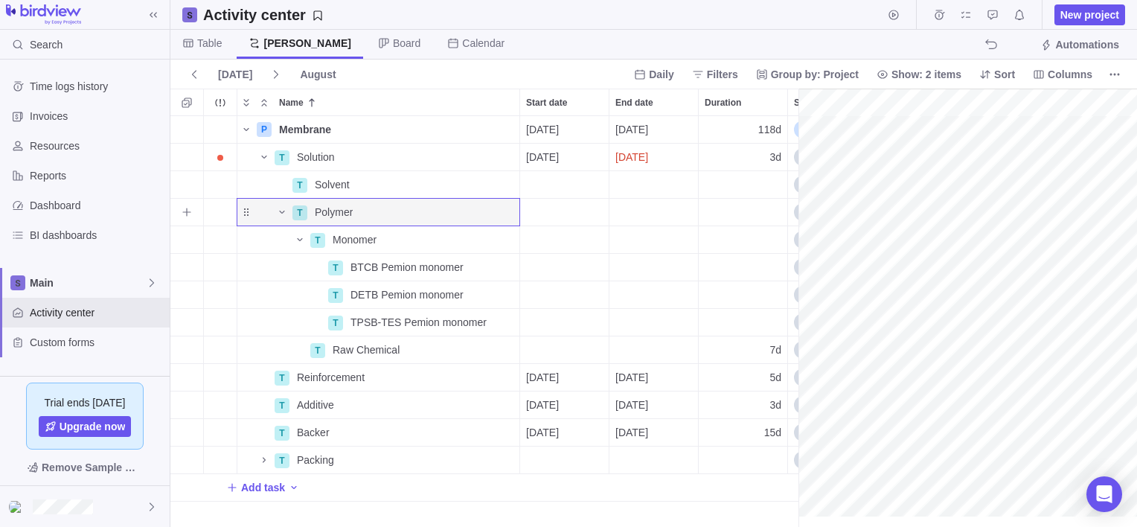
click at [751, 214] on div "Duration" at bounding box center [743, 212] width 89 height 27
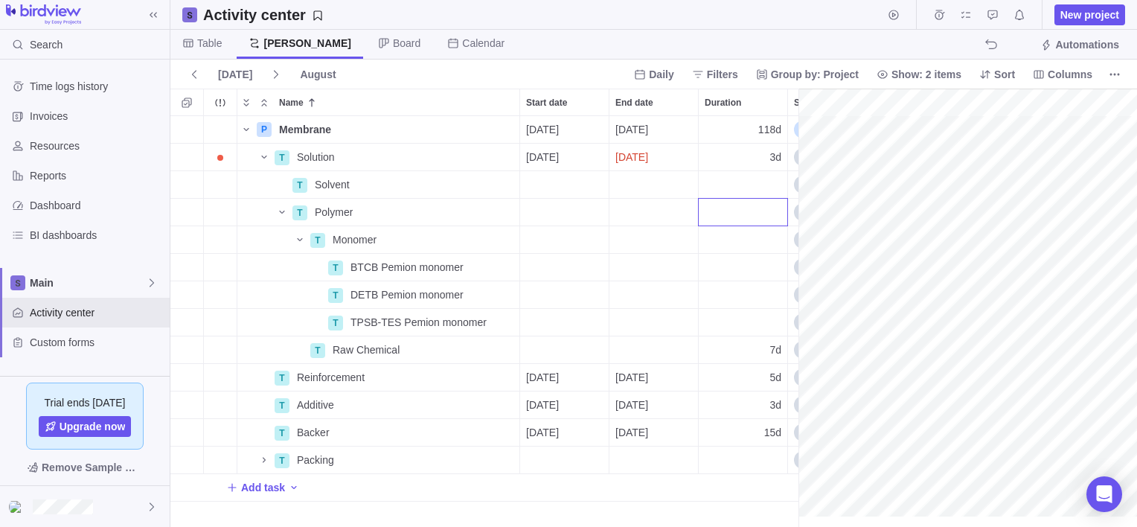
click at [801, 94] on div "Name Start date End date Duration Status ID Dependency Assignees P Membrane Det…" at bounding box center [653, 308] width 967 height 438
click at [1109, 70] on icon "More actions" at bounding box center [1115, 74] width 12 height 12
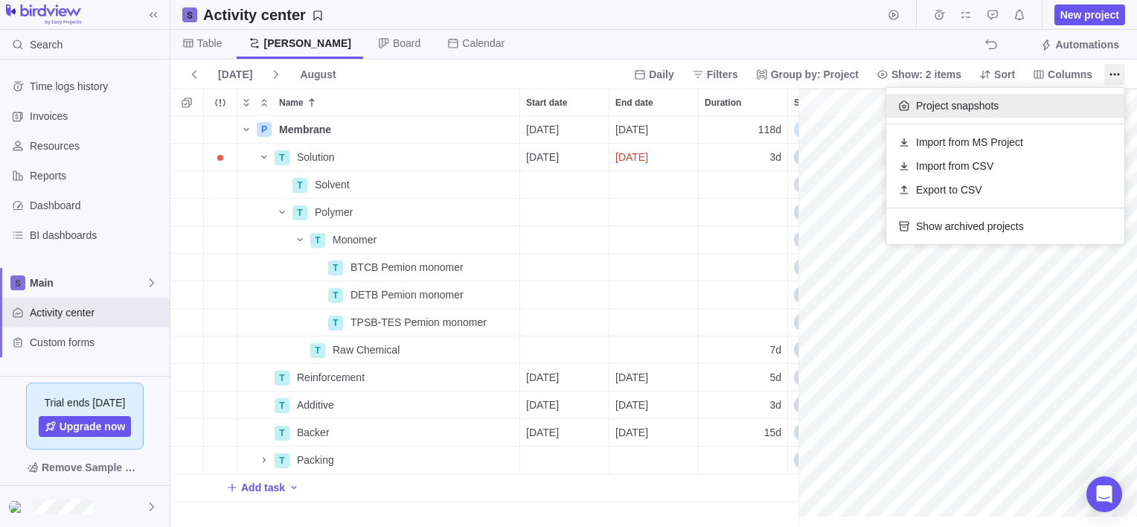
click at [940, 94] on div "Project snapshots" at bounding box center [1005, 106] width 238 height 24
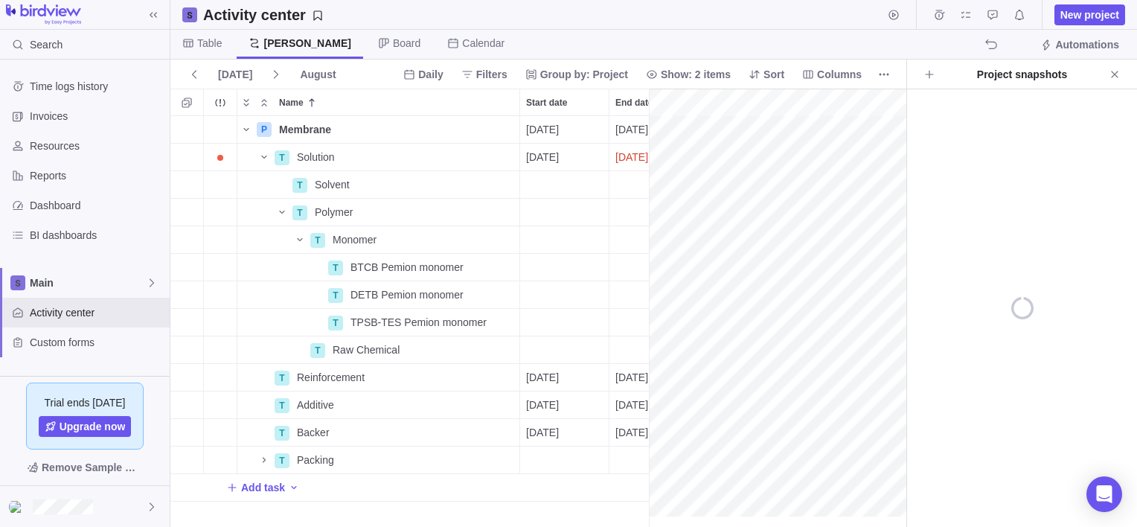
scroll to position [11, 12]
click at [926, 70] on icon "Create project snapshot" at bounding box center [929, 74] width 12 height 12
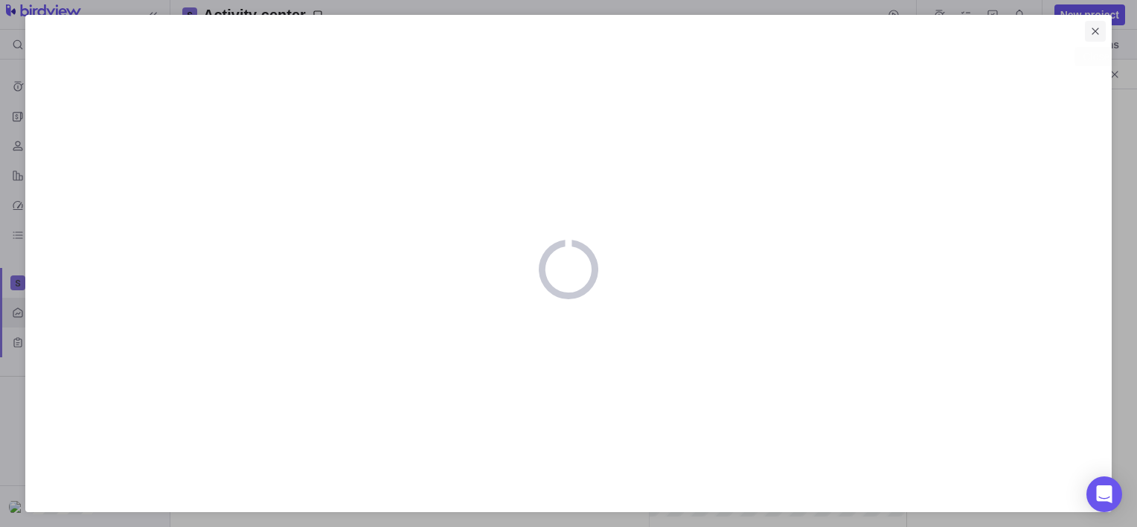
click at [1086, 30] on span "Close" at bounding box center [1095, 31] width 21 height 21
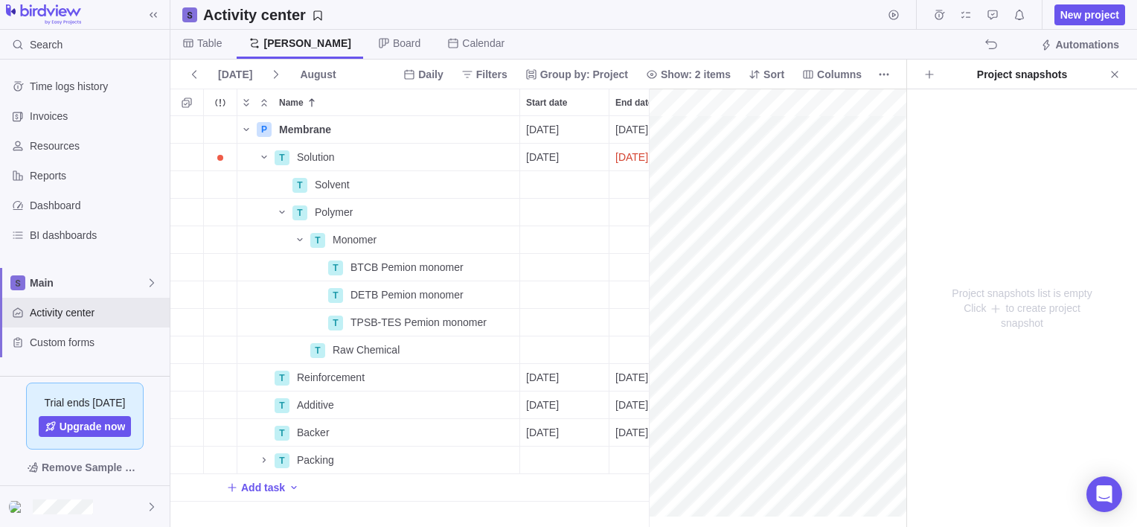
scroll to position [0, 552]
click at [1120, 77] on span "Close" at bounding box center [1114, 74] width 21 height 21
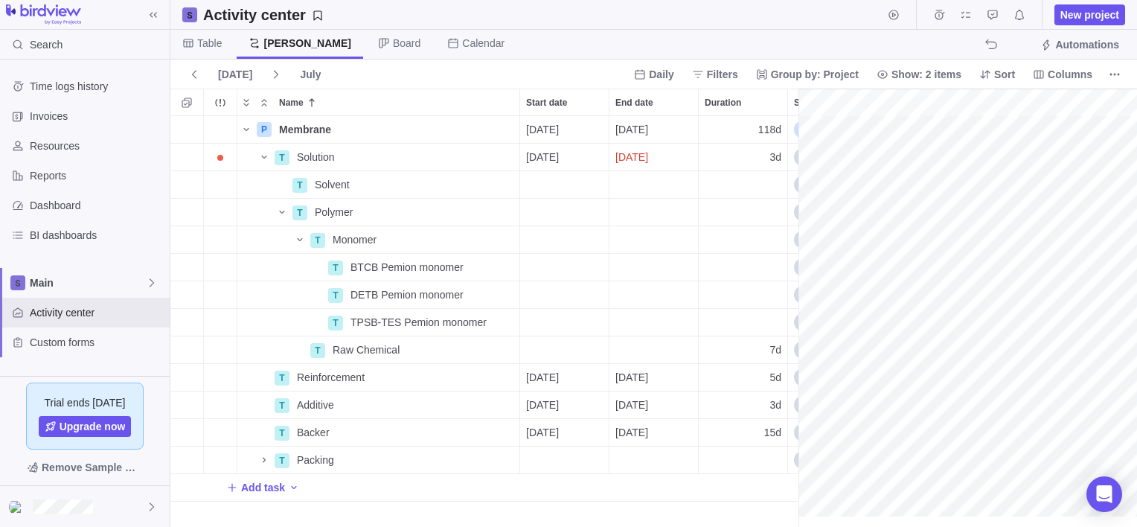
scroll to position [0, 2489]
drag, startPoint x: 802, startPoint y: 96, endPoint x: 1030, endPoint y: 109, distance: 228.8
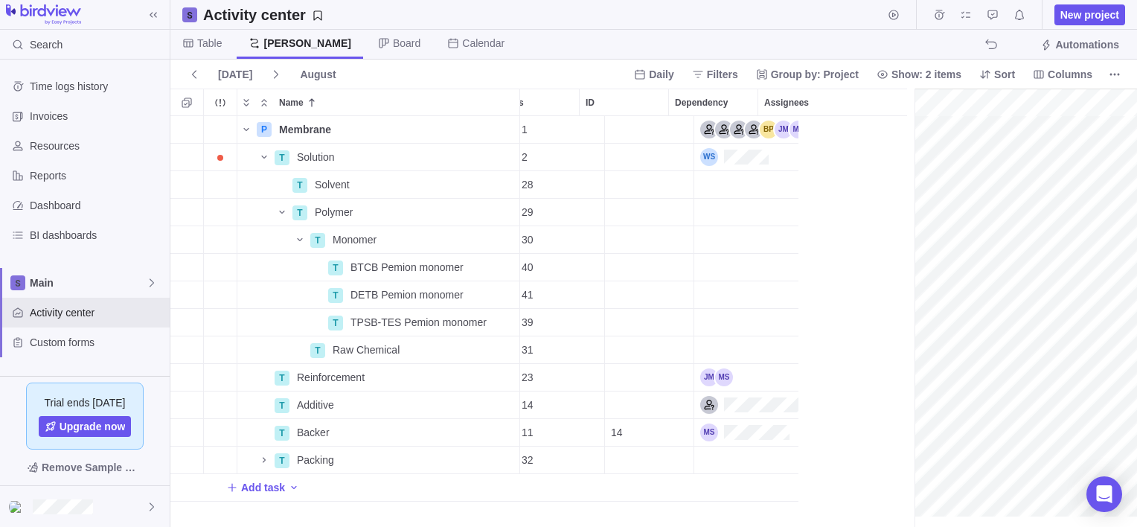
scroll to position [0, 364]
click at [636, 347] on div "Dependency" at bounding box center [647, 349] width 89 height 27
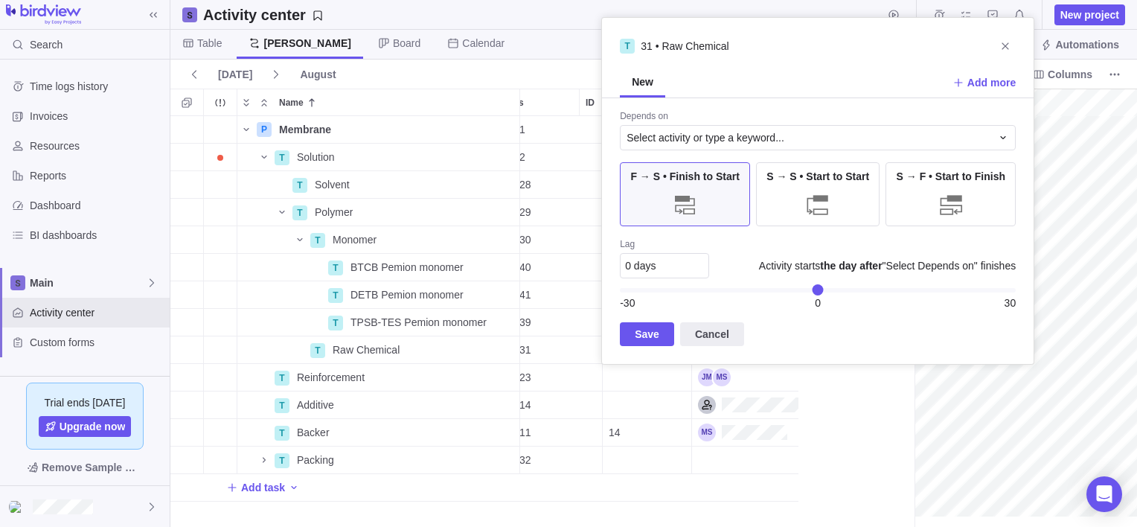
click at [366, 235] on div "P Membrane Details [DATE] [DATE] 118d In progress 1 T Solution Details [DATE] […" at bounding box center [484, 321] width 628 height 411
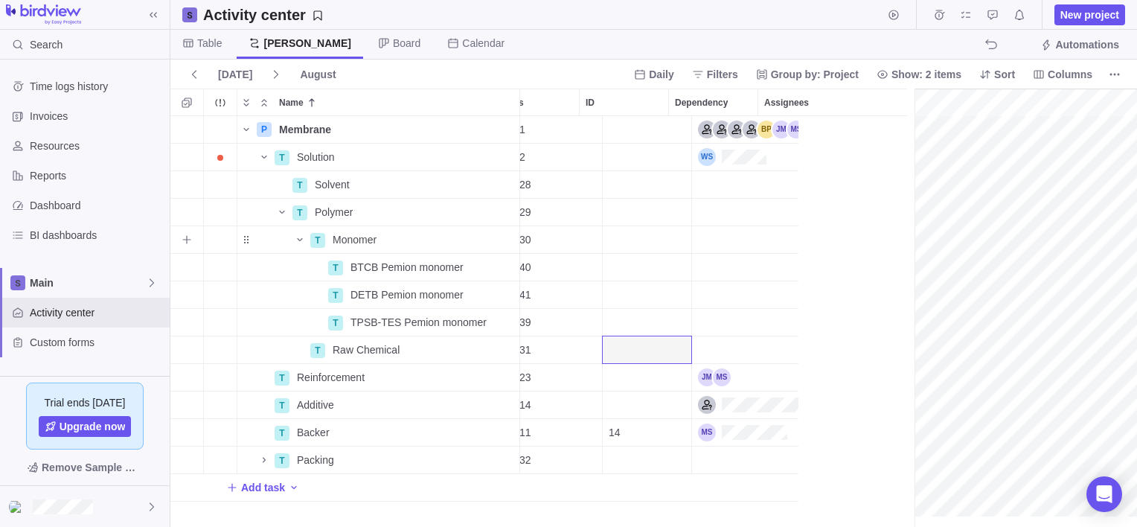
click at [650, 243] on div "Dependency" at bounding box center [647, 239] width 89 height 27
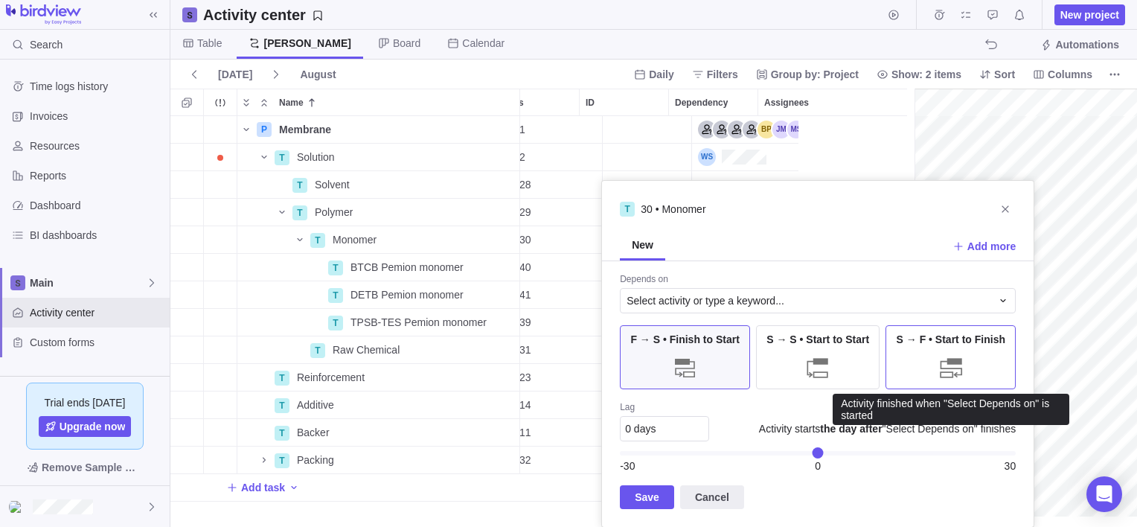
click at [946, 354] on div at bounding box center [951, 368] width 30 height 30
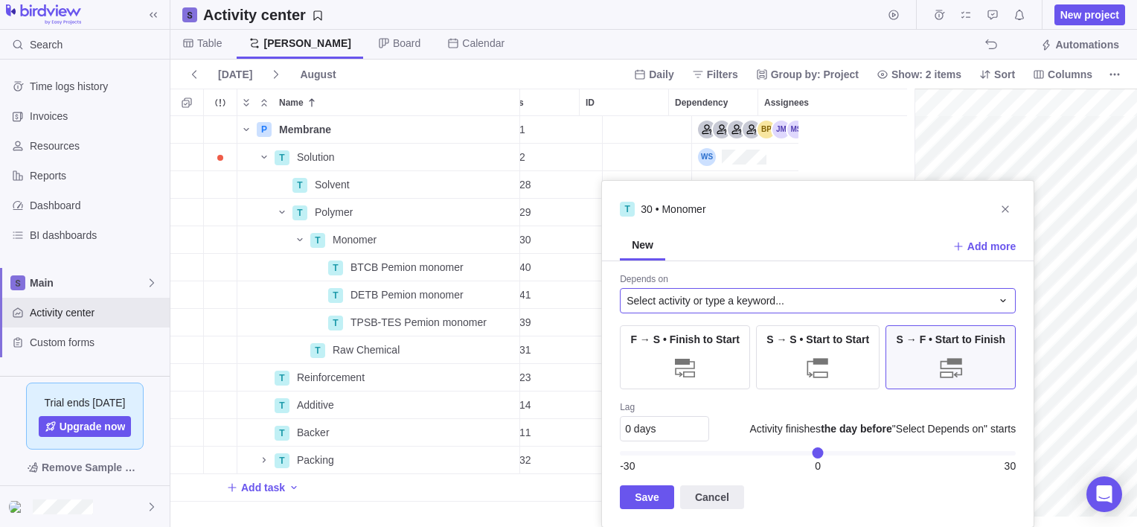
click at [673, 297] on span "Select activity or type a keyword..." at bounding box center [705, 300] width 158 height 15
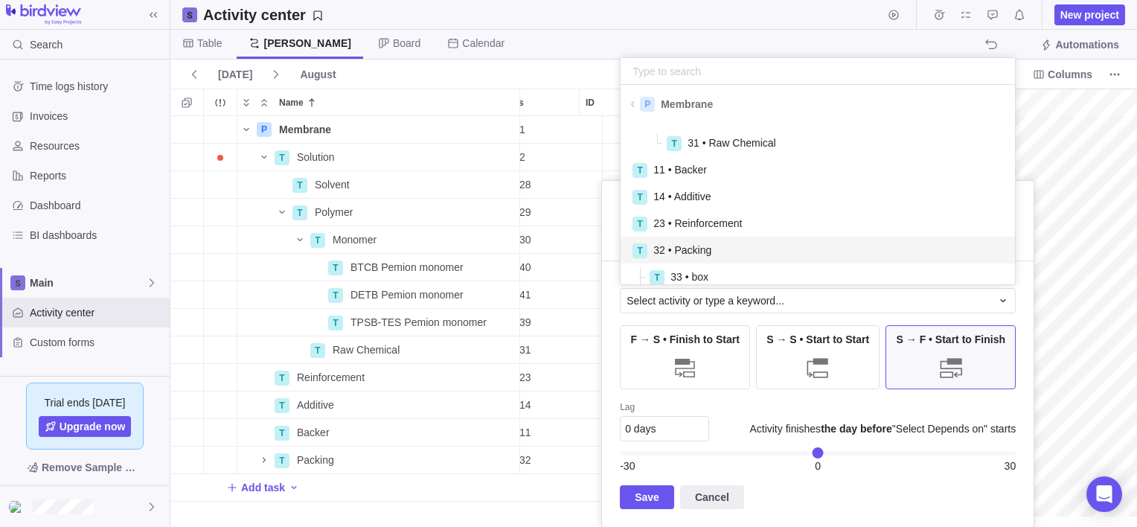
scroll to position [149, 0]
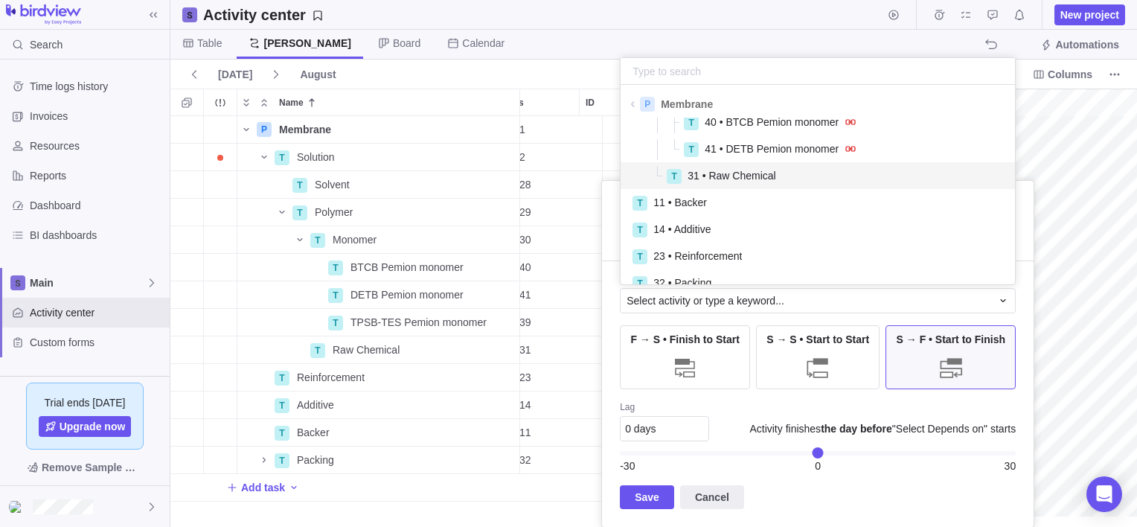
click at [717, 177] on span "31 • Raw Chemical" at bounding box center [731, 175] width 89 height 15
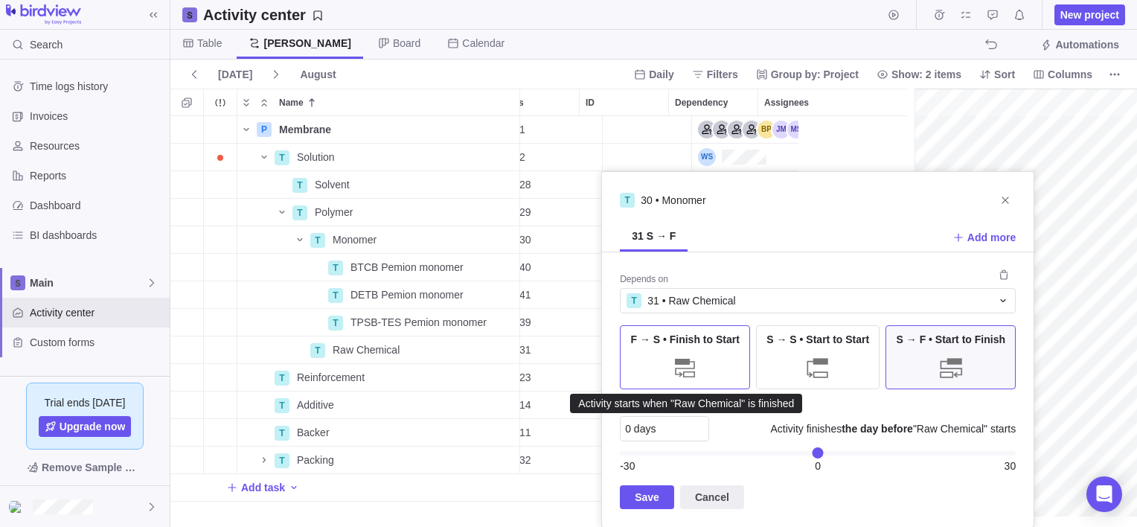
click at [658, 357] on div "F → S • Finish to Start" at bounding box center [685, 357] width 130 height 64
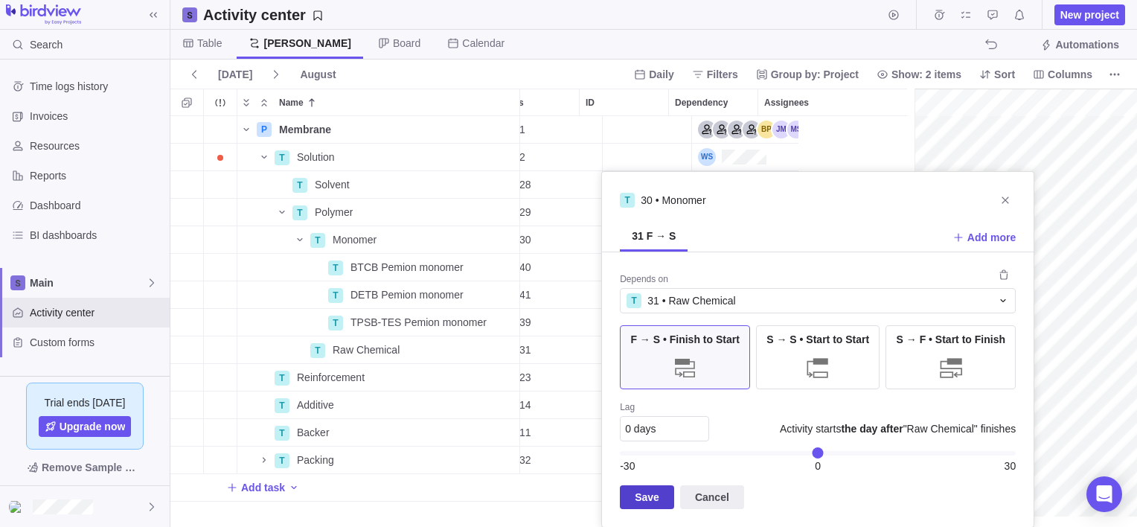
click at [643, 500] on span "Save" at bounding box center [647, 497] width 25 height 18
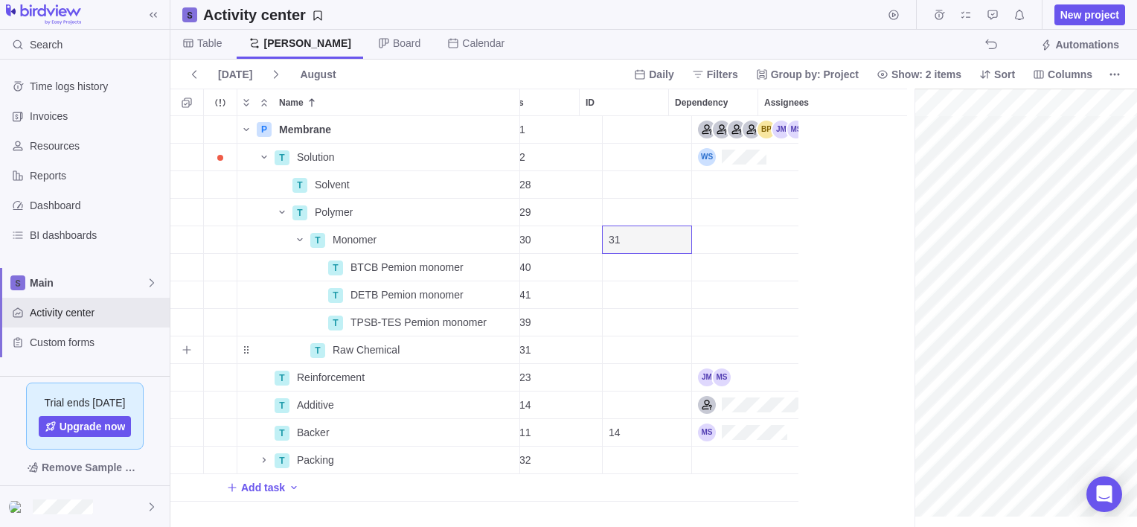
click at [640, 345] on div "Dependency" at bounding box center [647, 349] width 89 height 27
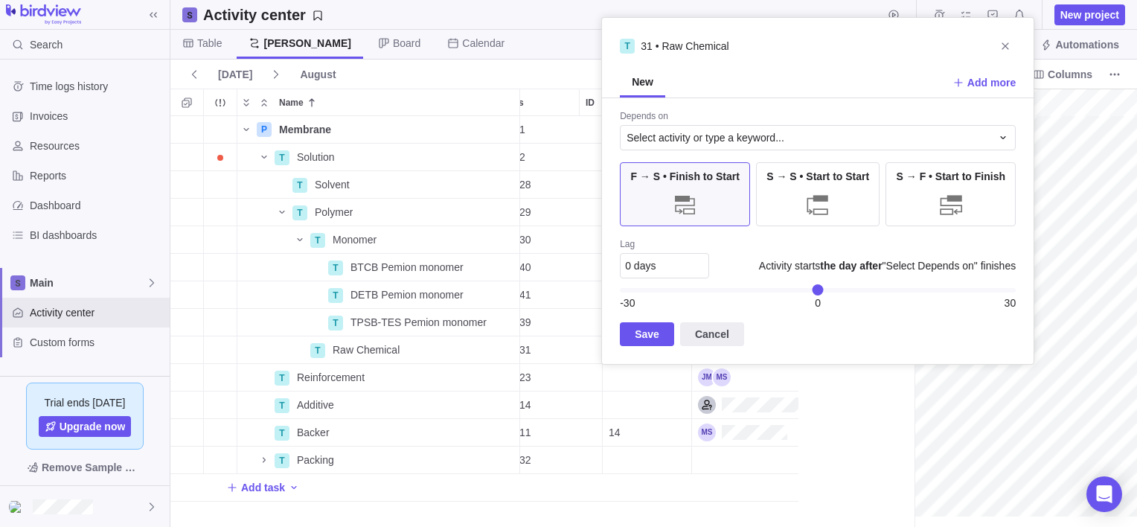
drag, startPoint x: 1004, startPoint y: 39, endPoint x: 979, endPoint y: 59, distance: 31.3
click at [1004, 40] on icon "Close" at bounding box center [1005, 46] width 12 height 12
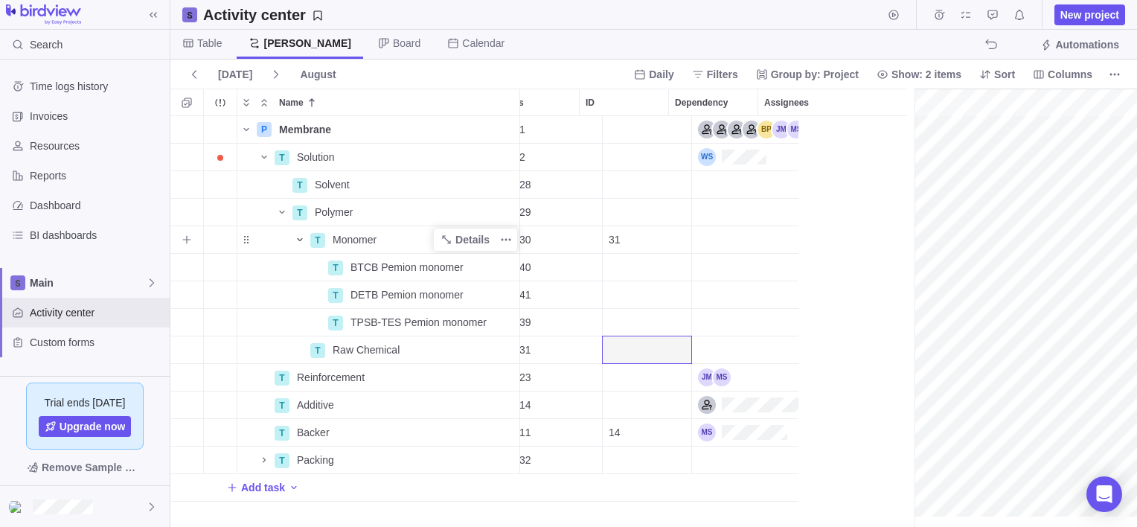
click at [294, 240] on icon "Name" at bounding box center [300, 240] width 12 height 12
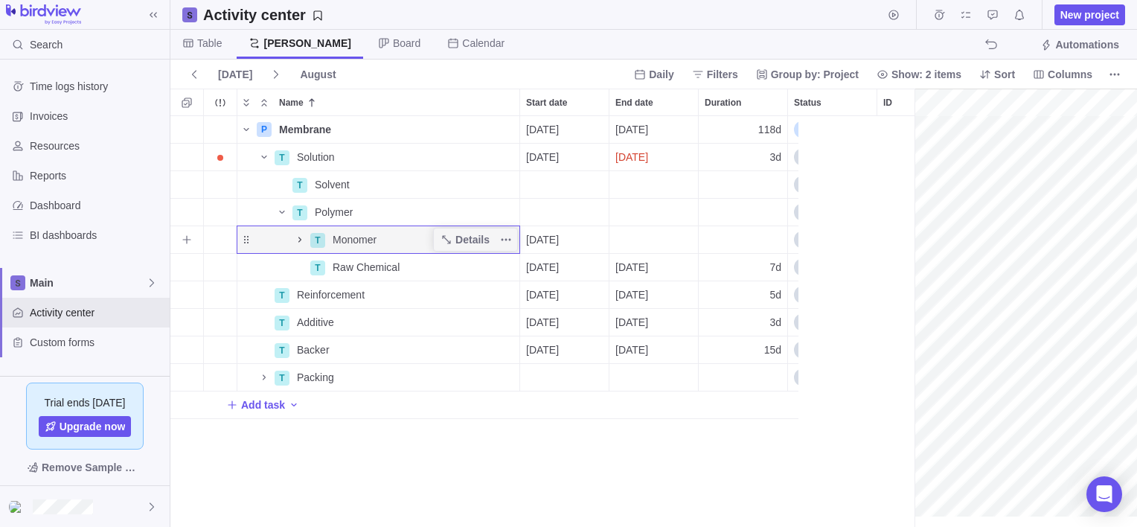
click at [294, 240] on icon "Name" at bounding box center [300, 240] width 12 height 12
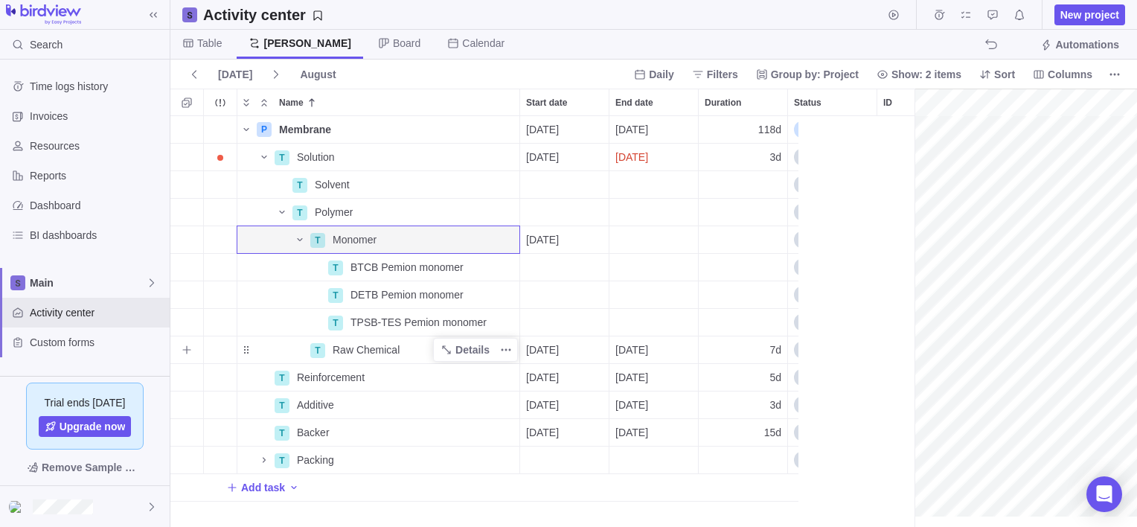
click at [414, 350] on div "Raw Chemical" at bounding box center [423, 349] width 193 height 27
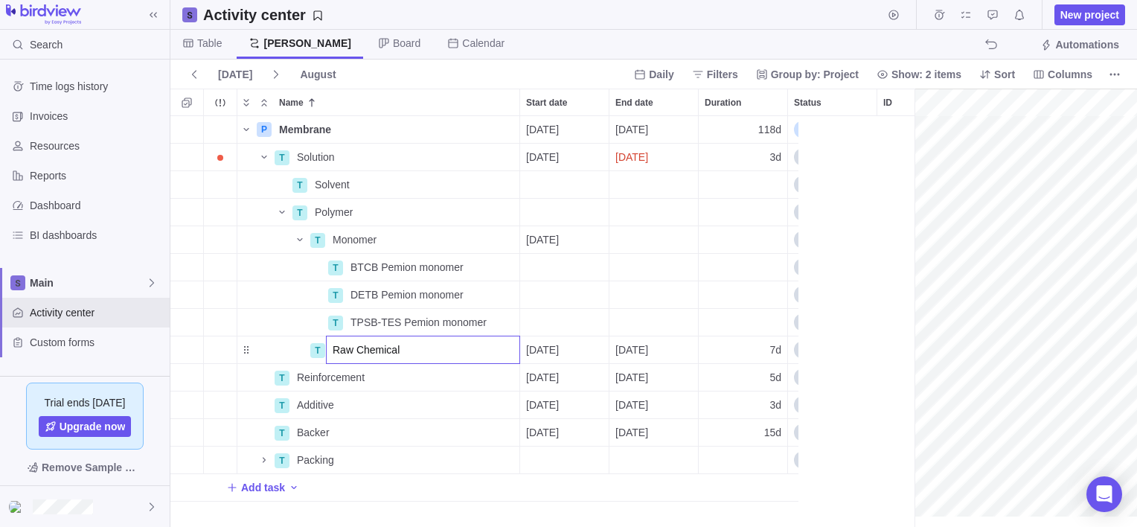
click at [414, 350] on input "Raw Chemical" at bounding box center [423, 350] width 194 height 28
type input "Raw Chemical- RC-XXXX-XX"
click at [548, 313] on div "P Membrane Details [DATE] [DATE] 118d In progress 1 T Solution Details [DATE] […" at bounding box center [484, 321] width 628 height 411
click at [300, 240] on icon "Name" at bounding box center [299, 239] width 5 height 3
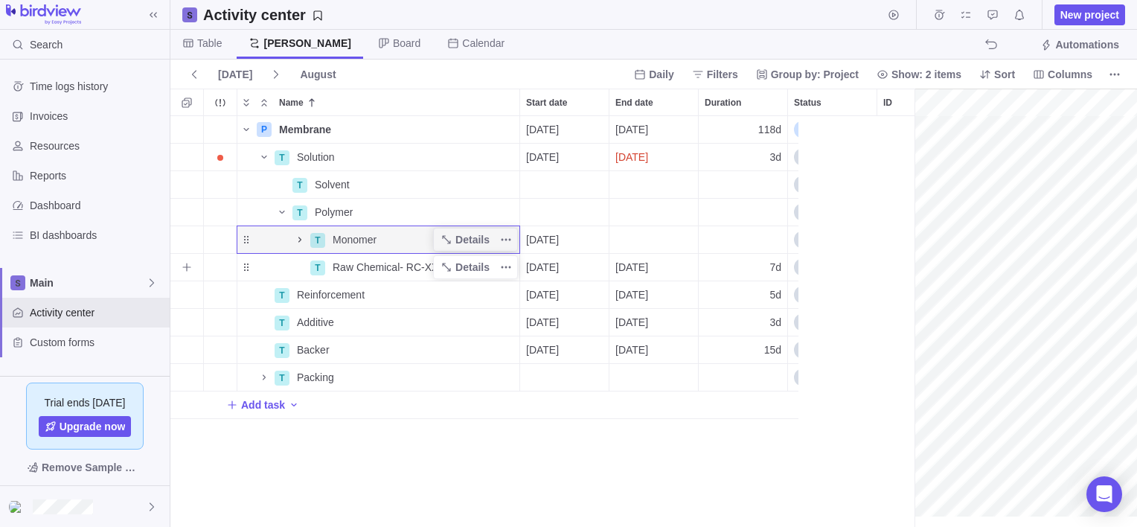
click at [348, 266] on span "Raw Chemical- RC-XXXX-XX" at bounding box center [401, 267] width 137 height 15
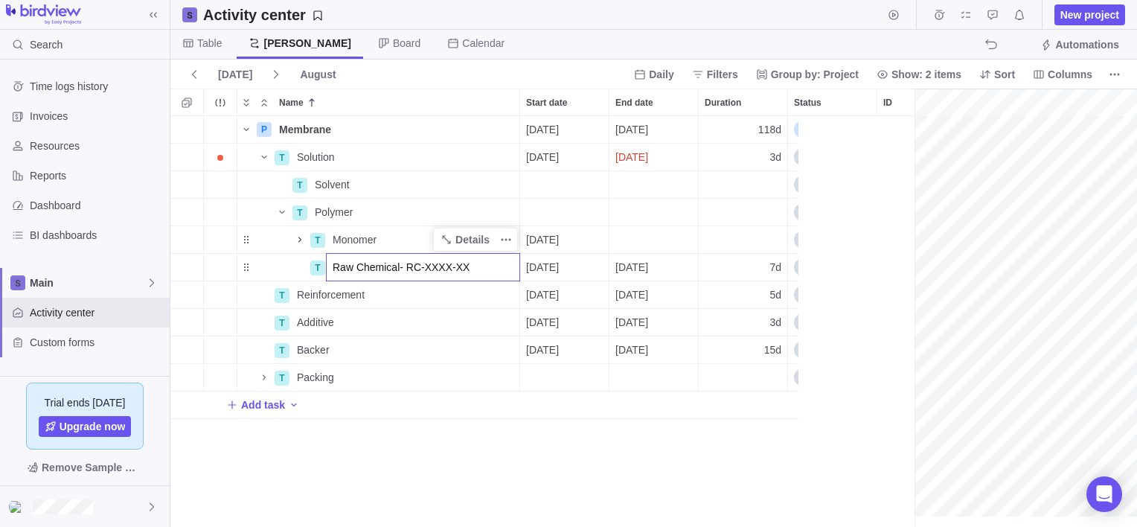
click at [263, 262] on div "P Membrane Details [DATE] [DATE] 118d In progress 1 T Solution Details [DATE] […" at bounding box center [484, 321] width 628 height 411
click at [295, 237] on icon "Name" at bounding box center [300, 240] width 12 height 12
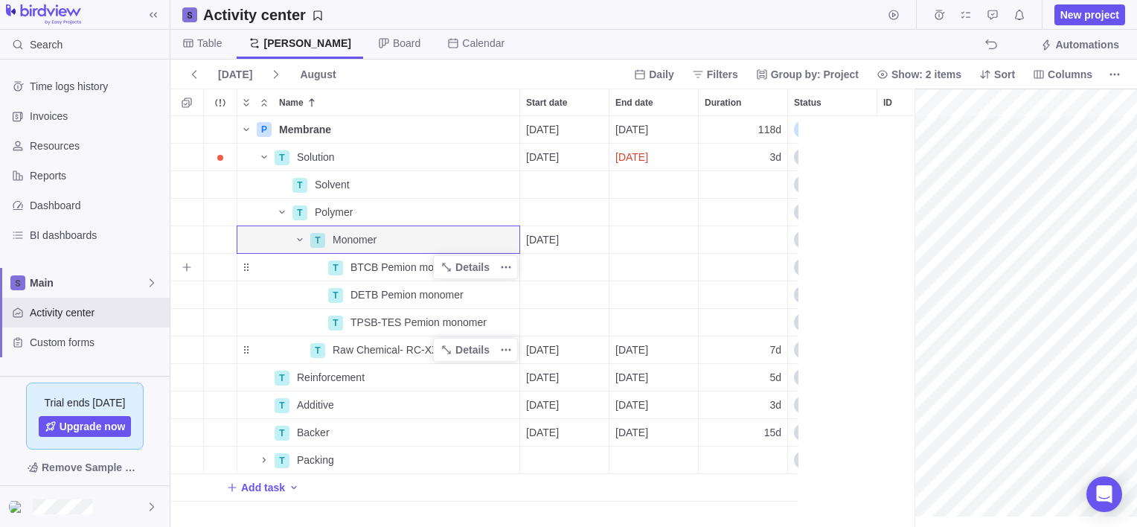
click at [397, 268] on span "BTCB Pemion monomer" at bounding box center [406, 267] width 113 height 15
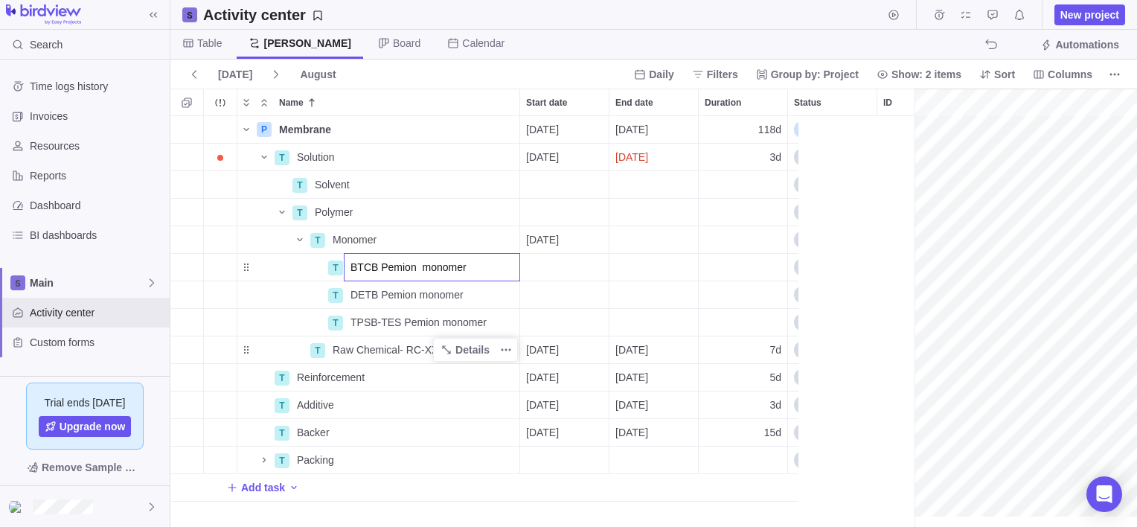
click at [283, 263] on div "P Membrane Details [DATE] [DATE] 118d In progress 1 T Solution Details [DATE] […" at bounding box center [484, 321] width 628 height 411
click at [506, 265] on icon "More actions" at bounding box center [506, 267] width 12 height 12
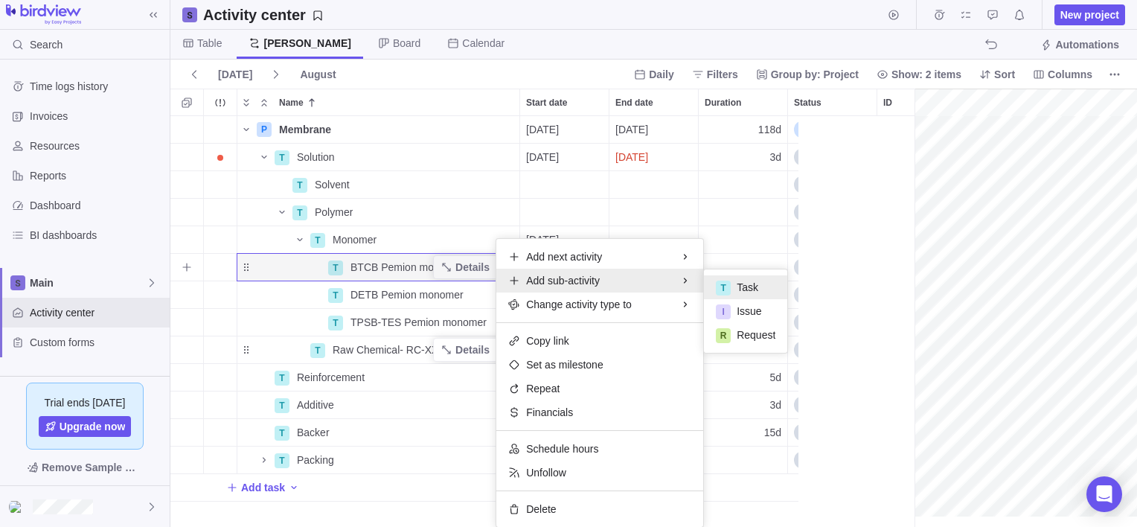
click at [709, 277] on div "T Task" at bounding box center [745, 287] width 83 height 24
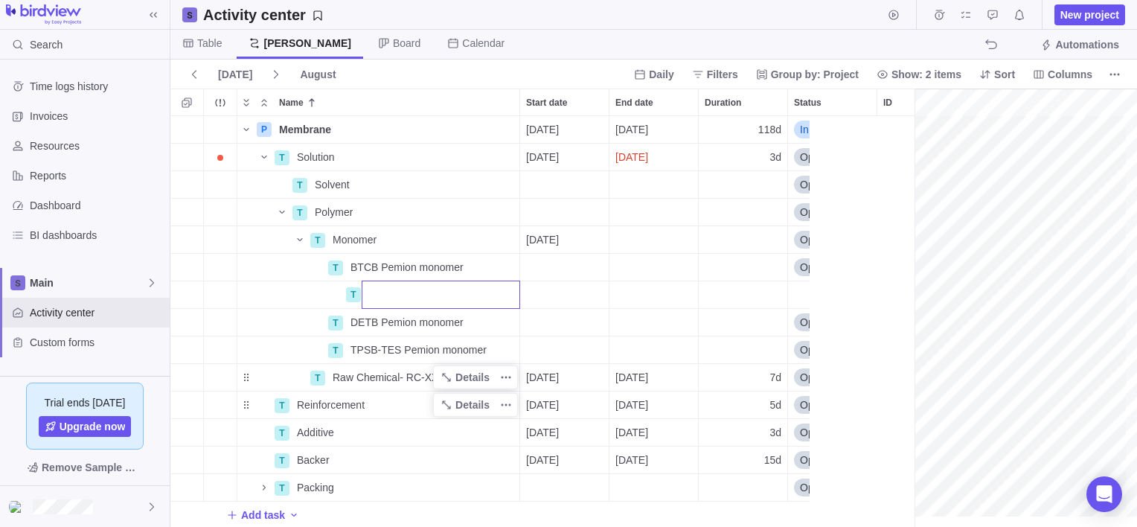
click at [399, 378] on div "P Membrane Details [DATE] [DATE] 118d In progress 1 T Solution Details [DATE] […" at bounding box center [489, 321] width 639 height 411
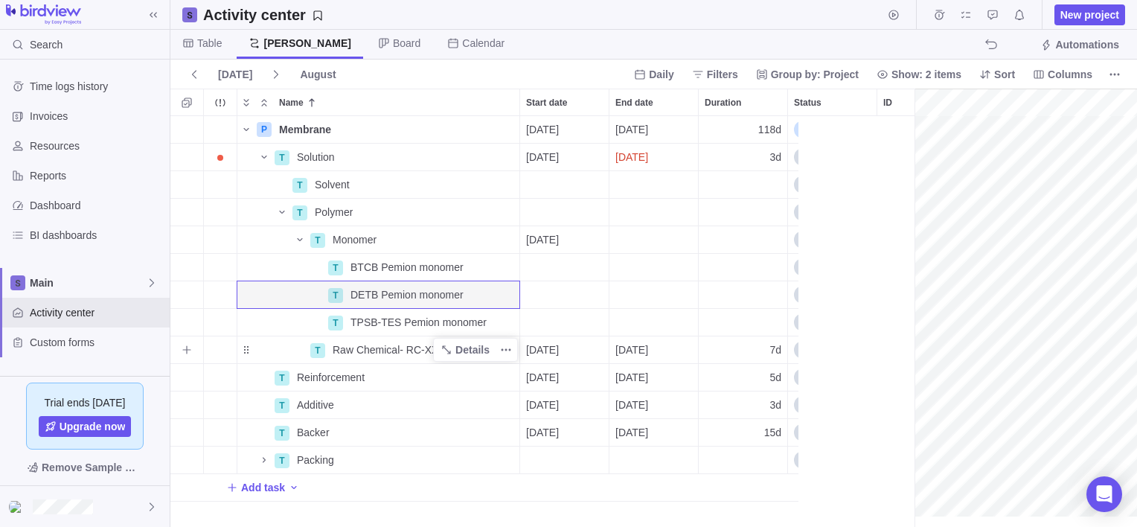
click at [409, 346] on span "Raw Chemical- RC-XXXX-XX" at bounding box center [401, 349] width 137 height 15
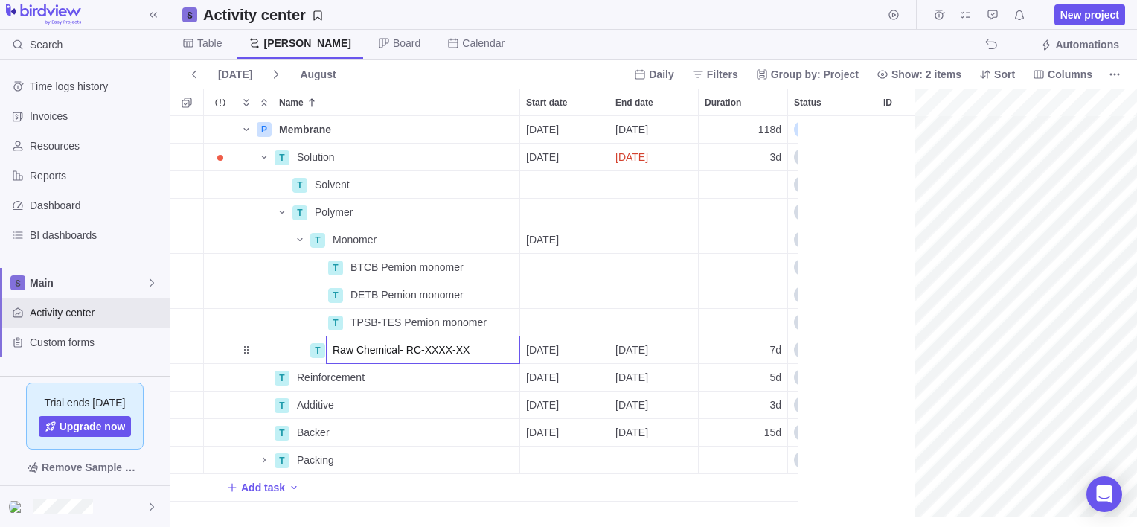
click at [409, 346] on input "Raw Chemical- RC-XXXX-XX" at bounding box center [423, 350] width 194 height 28
click at [360, 263] on div "P Membrane Details [DATE] [DATE] 118d In progress 1 T Solution Details [DATE] […" at bounding box center [484, 321] width 628 height 411
click at [367, 268] on span "BTCB Pemion monomer" at bounding box center [406, 267] width 113 height 15
click at [292, 268] on div "P Membrane Details [DATE] [DATE] 118d In progress 1 T Solution Details [DATE] […" at bounding box center [484, 321] width 628 height 411
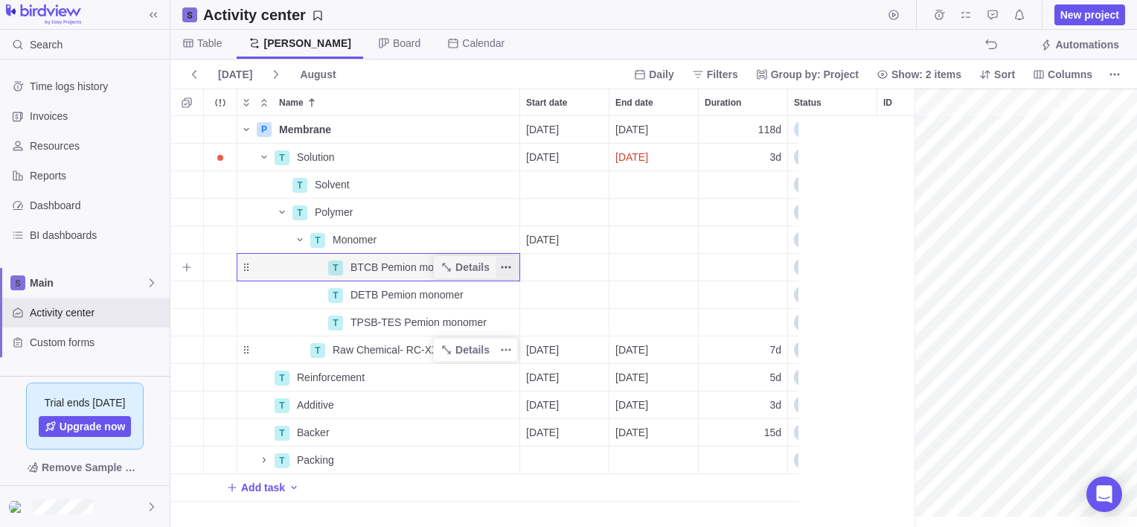
click at [504, 265] on icon "More actions" at bounding box center [506, 267] width 12 height 12
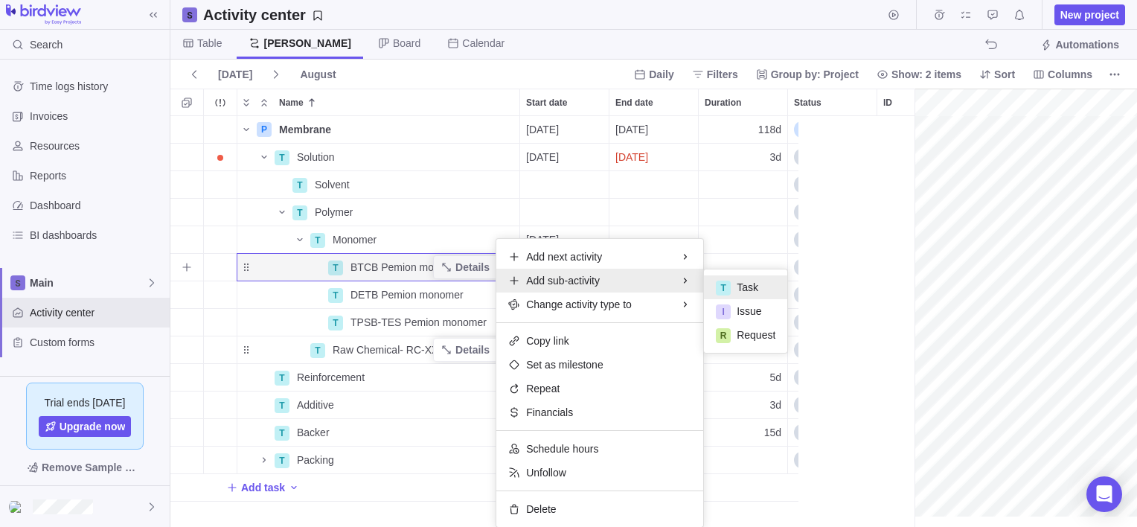
click at [721, 281] on div "T" at bounding box center [723, 288] width 15 height 15
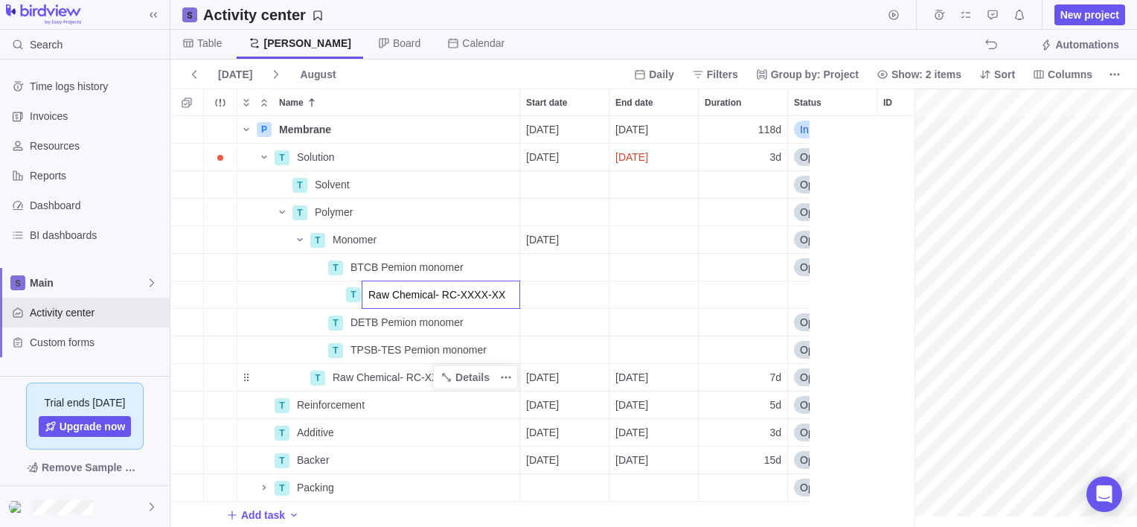
type input "Raw Chemical- RC-XXXX-XX"
click at [304, 298] on div "P Membrane Details [DATE] [DATE] 118d In progress 1 T Solution Details [DATE] […" at bounding box center [489, 321] width 639 height 411
click at [385, 321] on span "DETB Pemion monomer" at bounding box center [406, 322] width 113 height 15
click at [593, 301] on div "P Membrane Details [DATE] [DATE] 118d In progress 1 T Solution Details [DATE] […" at bounding box center [489, 321] width 639 height 411
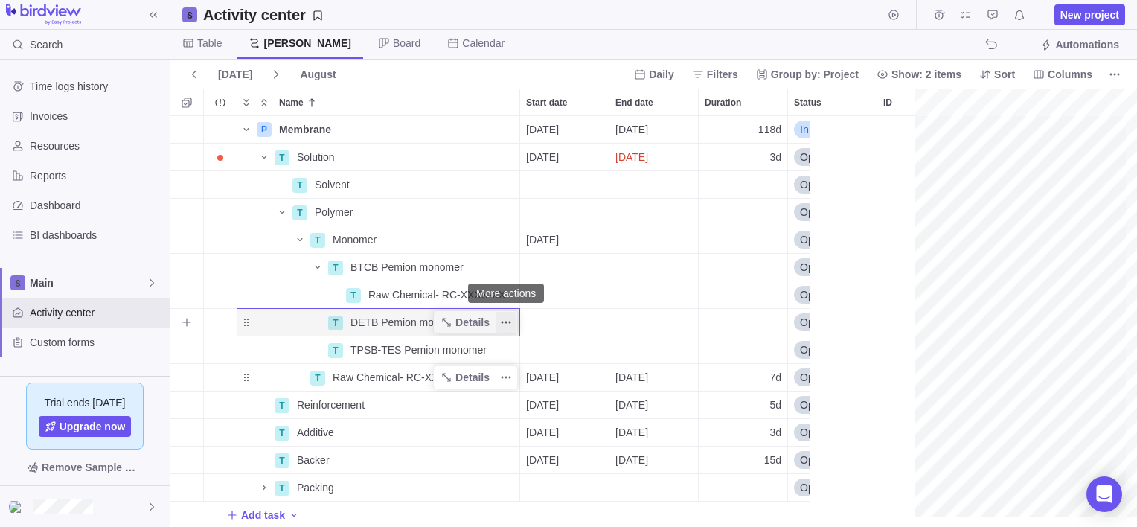
click at [510, 322] on icon "More actions" at bounding box center [510, 322] width 2 height 2
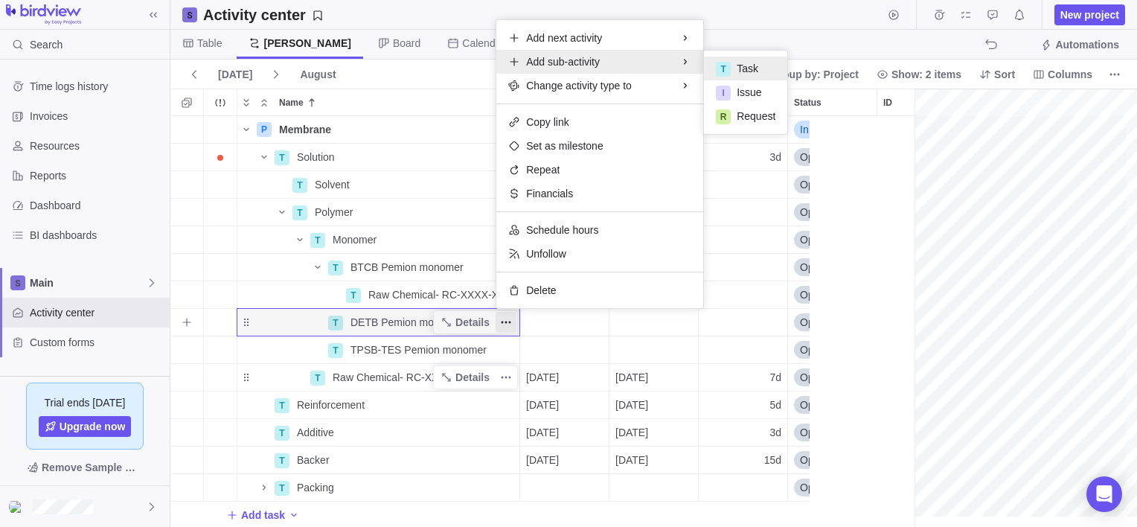
click at [711, 63] on div "T Task" at bounding box center [745, 69] width 83 height 24
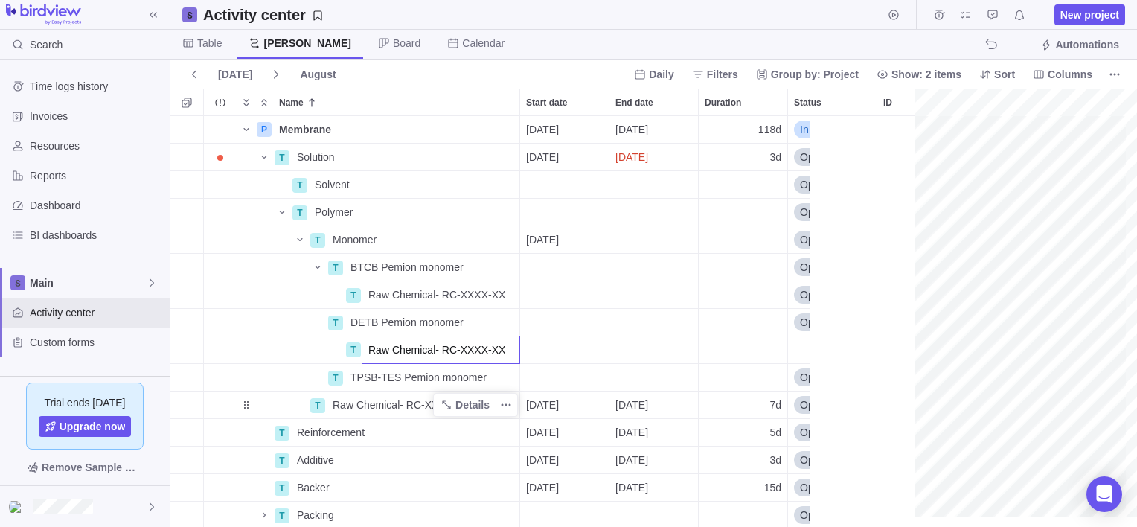
type input "Raw Chemical- RC-XXXX-XX"
click at [408, 375] on div "P Membrane Details [DATE] [DATE] 118d In progress 1 T Solution Details [DATE] […" at bounding box center [489, 321] width 639 height 411
click at [507, 374] on icon "More actions" at bounding box center [506, 377] width 12 height 12
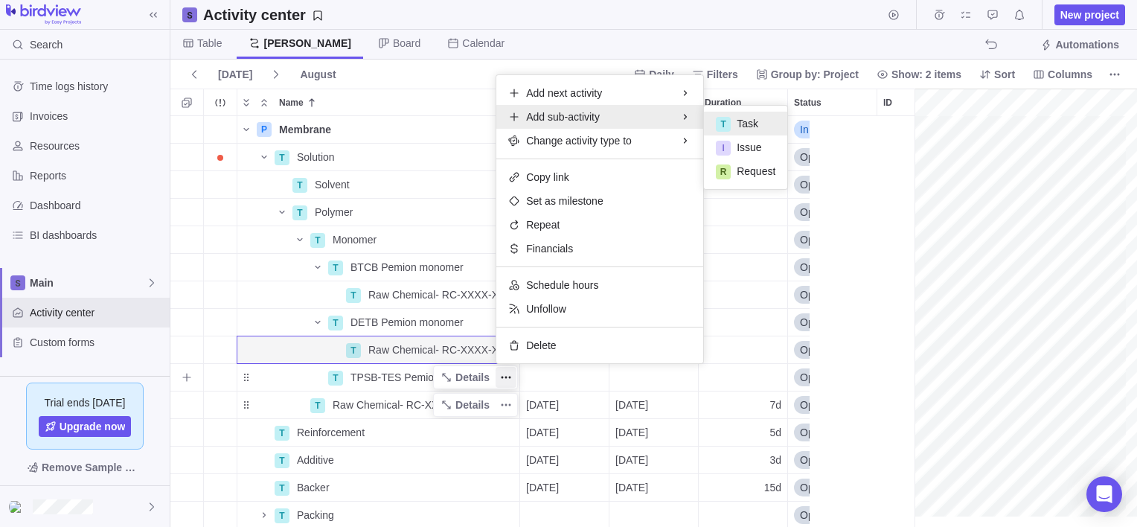
click at [720, 122] on div "T" at bounding box center [723, 124] width 15 height 15
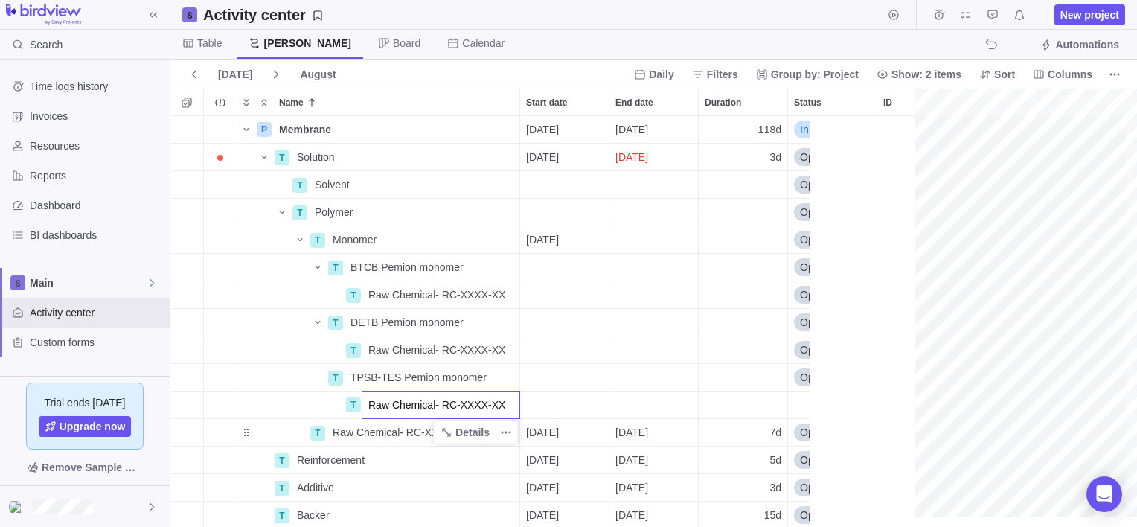
type input "Raw Chemical- RC-XXXX-XX"
click at [228, 416] on div "P Membrane Details [DATE] [DATE] 118d In progress 1 T Solution Details [DATE] […" at bounding box center [489, 321] width 639 height 411
click at [243, 423] on div "T Raw Chemical- RC-XXXX-XX" at bounding box center [378, 432] width 283 height 28
click at [510, 429] on icon "More actions" at bounding box center [506, 432] width 12 height 12
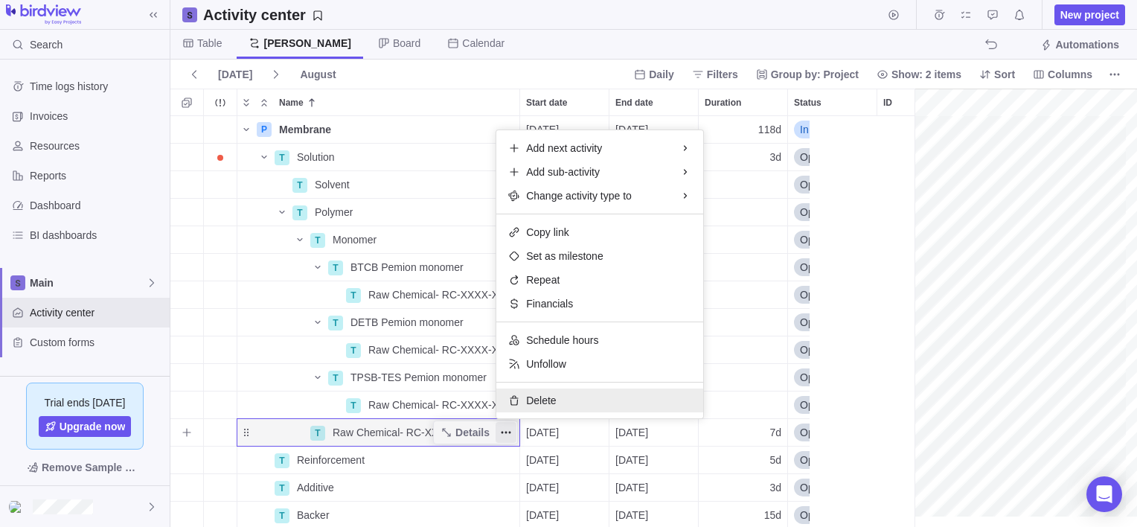
click at [548, 403] on span "Delete" at bounding box center [541, 400] width 30 height 15
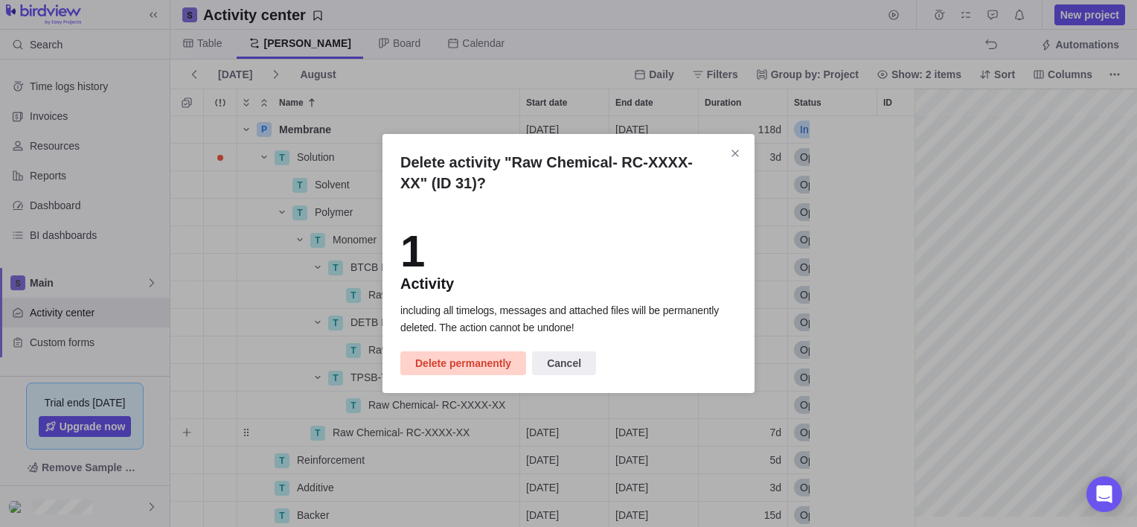
click at [496, 365] on span "Delete permanently" at bounding box center [463, 363] width 96 height 18
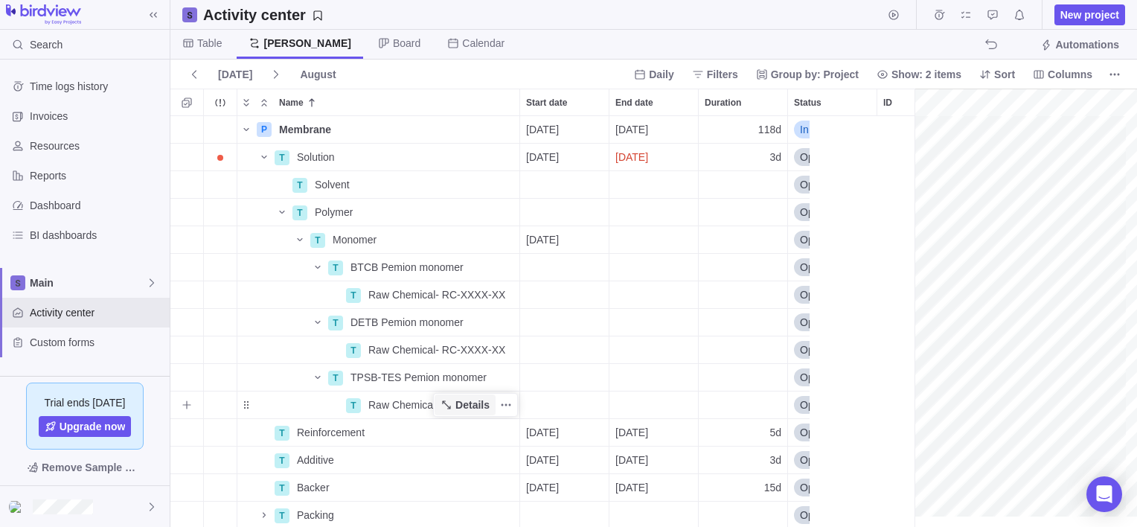
click at [467, 408] on span "Details" at bounding box center [472, 404] width 34 height 15
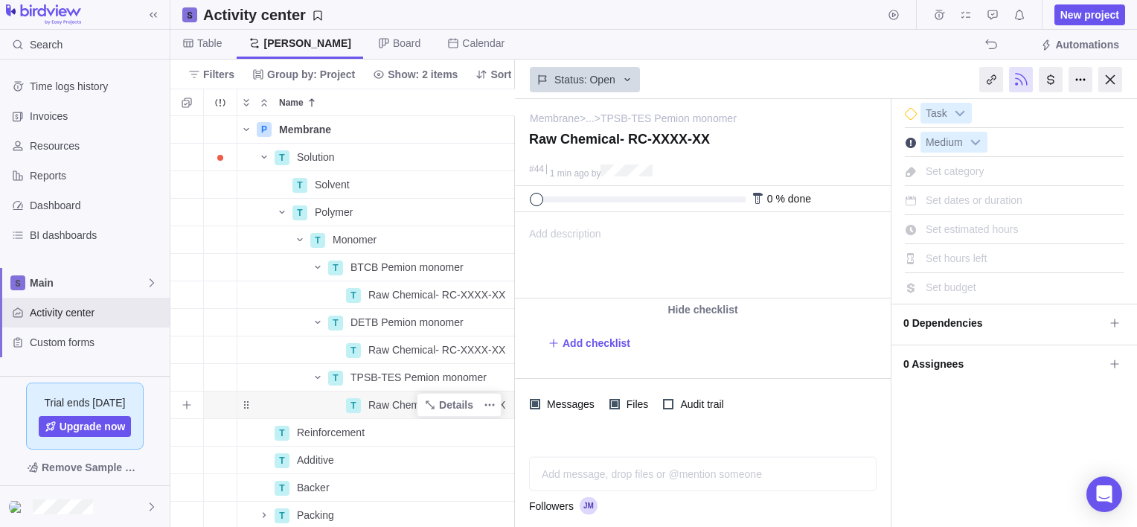
click at [391, 400] on span "Raw Chemical- RC-XXXX-XX" at bounding box center [436, 404] width 137 height 15
click at [1107, 80] on body "Search Time logs history Invoices Resources Reports Dashboard BI dashboards Mai…" at bounding box center [568, 263] width 1137 height 527
click at [1110, 77] on div at bounding box center [1110, 79] width 24 height 25
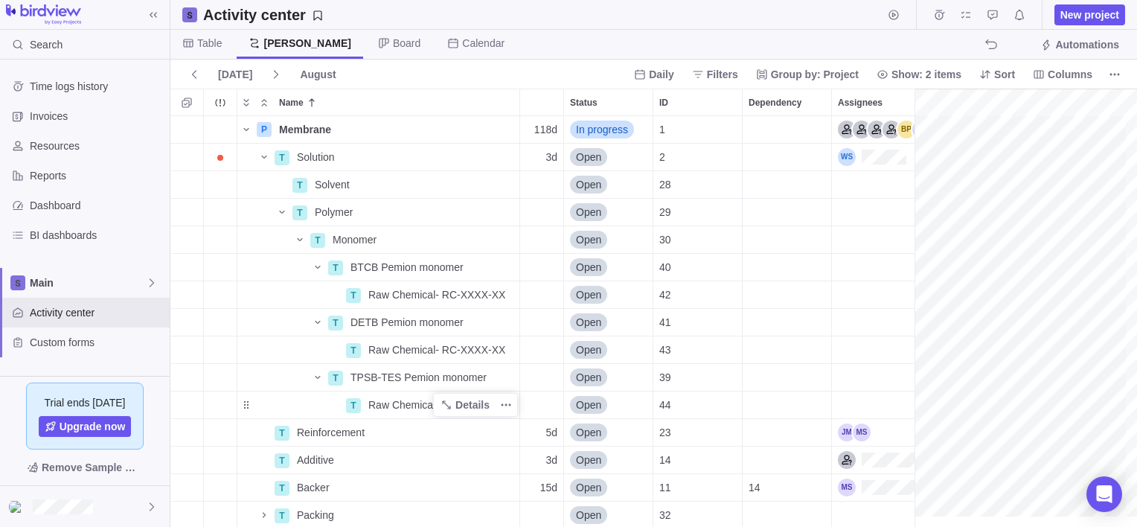
scroll to position [0, 251]
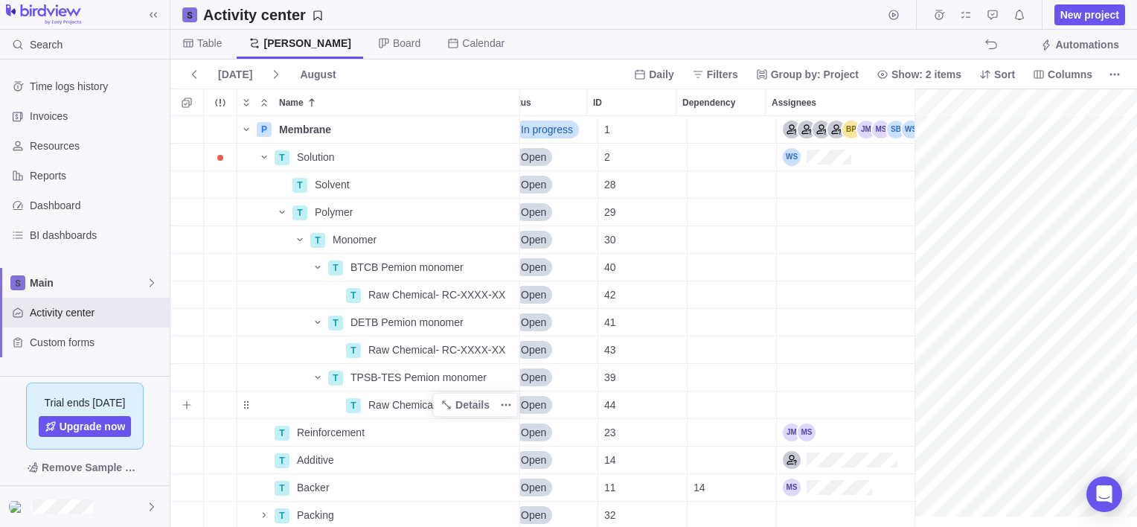
click at [688, 401] on div "Dependency" at bounding box center [731, 404] width 89 height 27
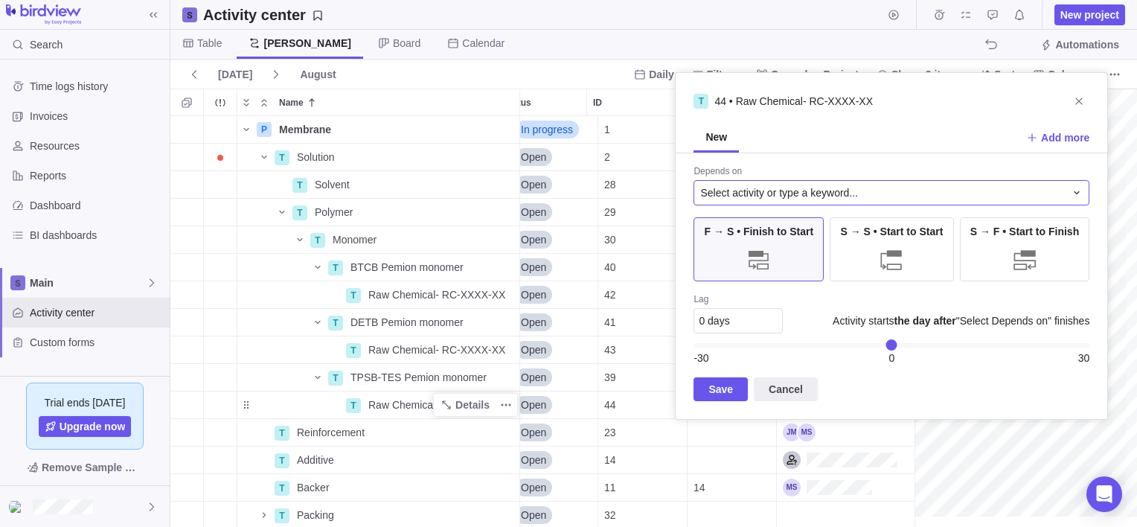
click at [786, 188] on span "Select activity or type a keyword..." at bounding box center [779, 192] width 158 height 15
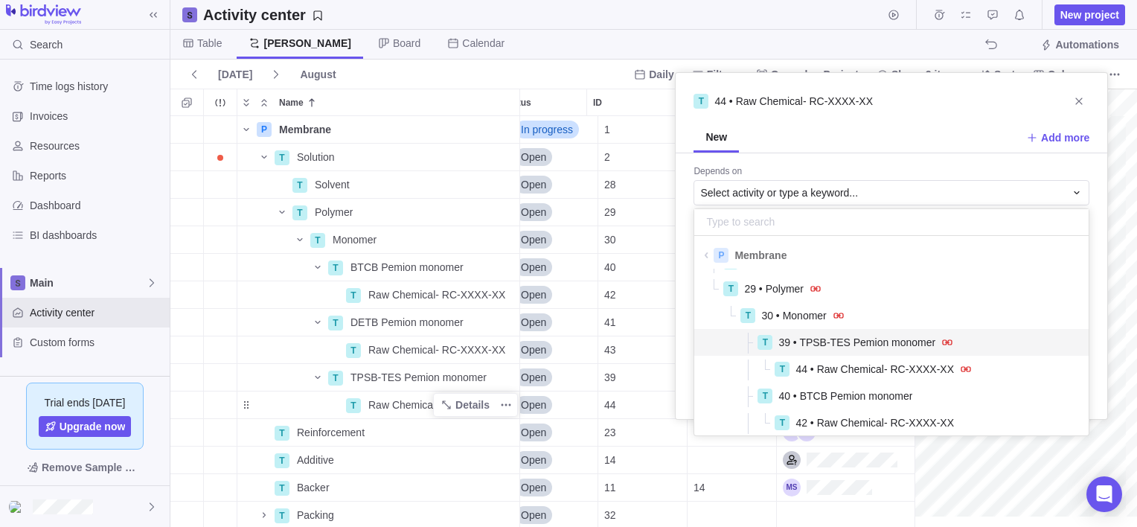
scroll to position [74, 0]
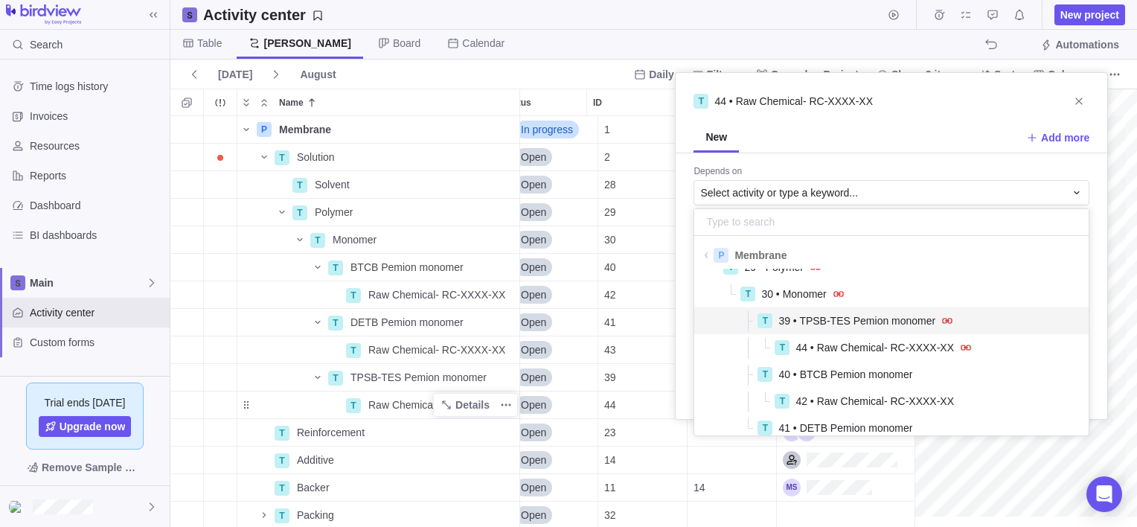
click at [827, 322] on span "39 • TPSB-TES Pemion monomer" at bounding box center [856, 320] width 157 height 15
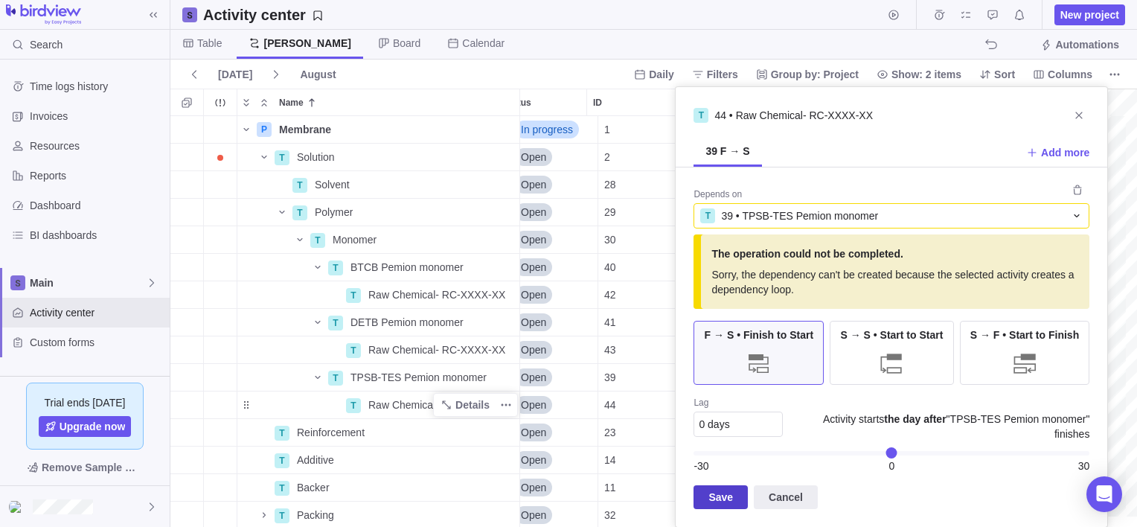
click at [729, 493] on span "Save" at bounding box center [720, 497] width 25 height 18
click at [712, 493] on span "Save" at bounding box center [720, 497] width 25 height 18
click at [722, 502] on span "Save" at bounding box center [720, 497] width 25 height 18
click at [783, 286] on span "Sorry, the dependency can't be created because the selected activity creates a …" at bounding box center [897, 282] width 372 height 30
click at [1071, 116] on span "Close" at bounding box center [1078, 115] width 21 height 21
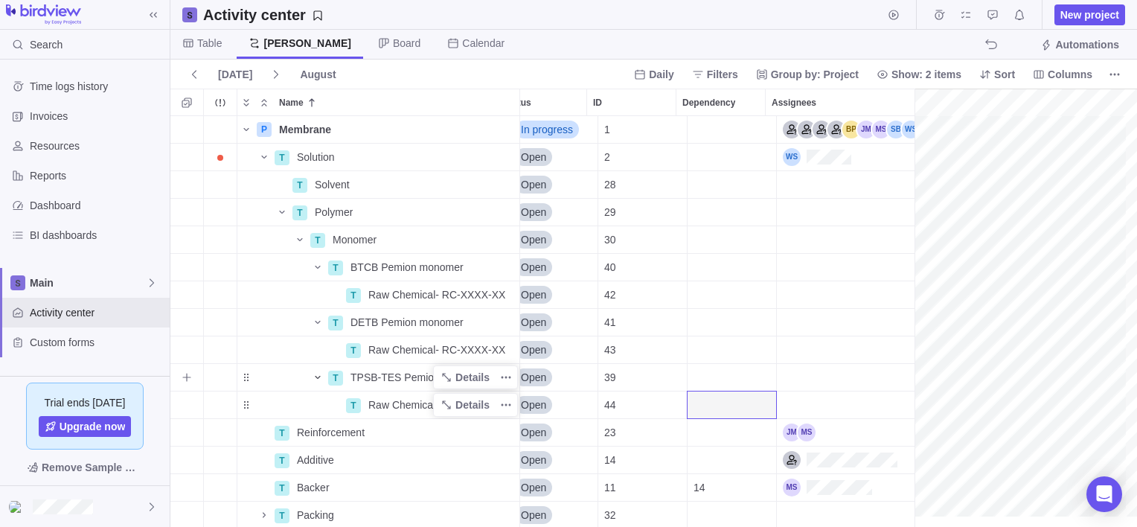
click at [318, 381] on icon "Name" at bounding box center [318, 377] width 12 height 12
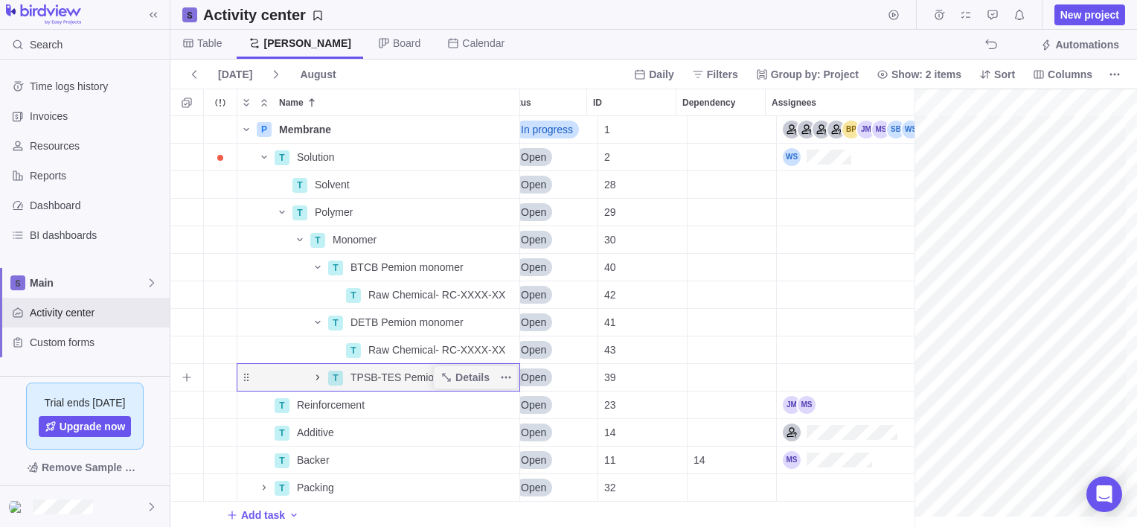
scroll to position [0, 0]
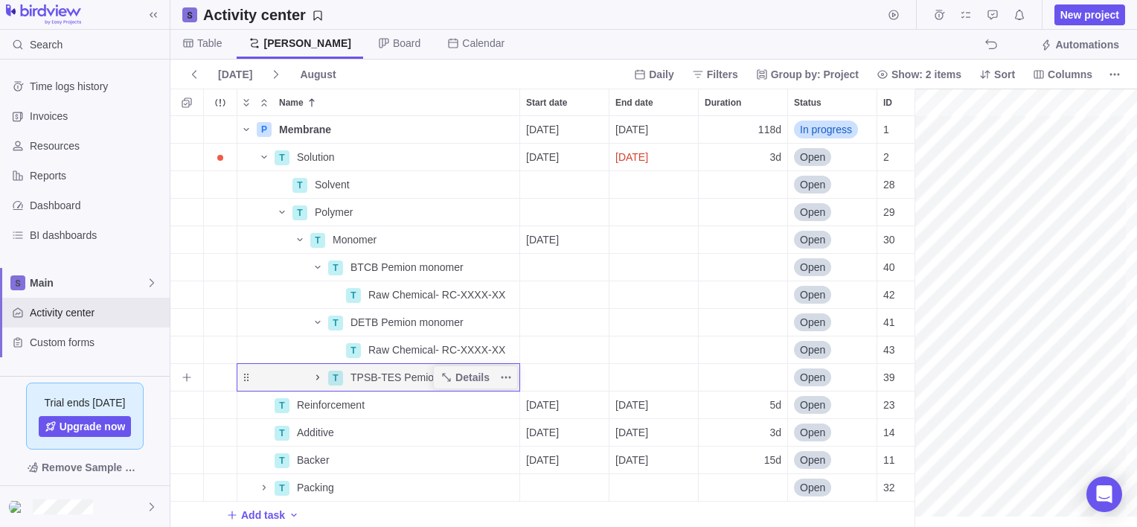
click at [318, 381] on icon "Name" at bounding box center [318, 377] width 12 height 12
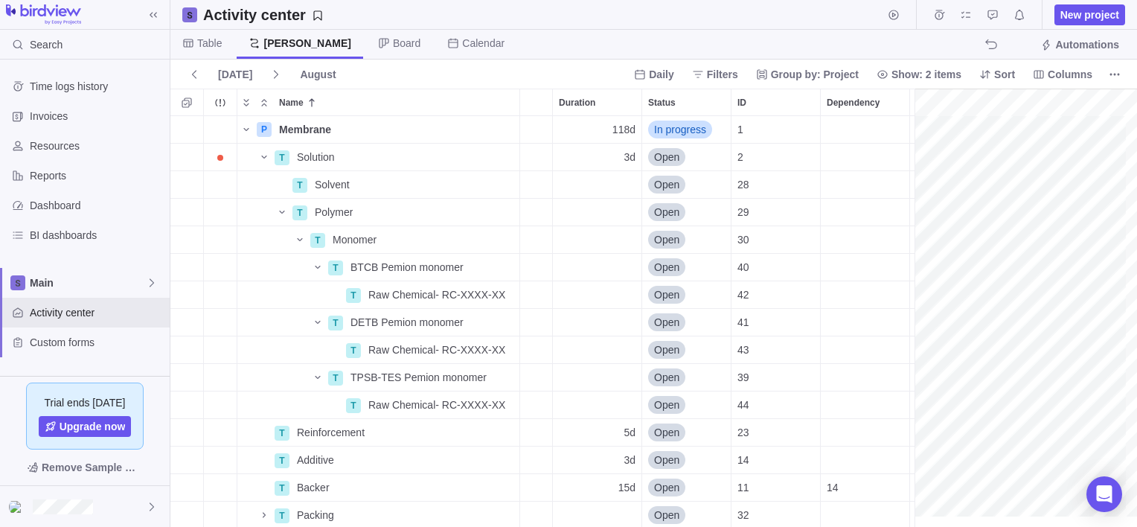
scroll to position [0, 77]
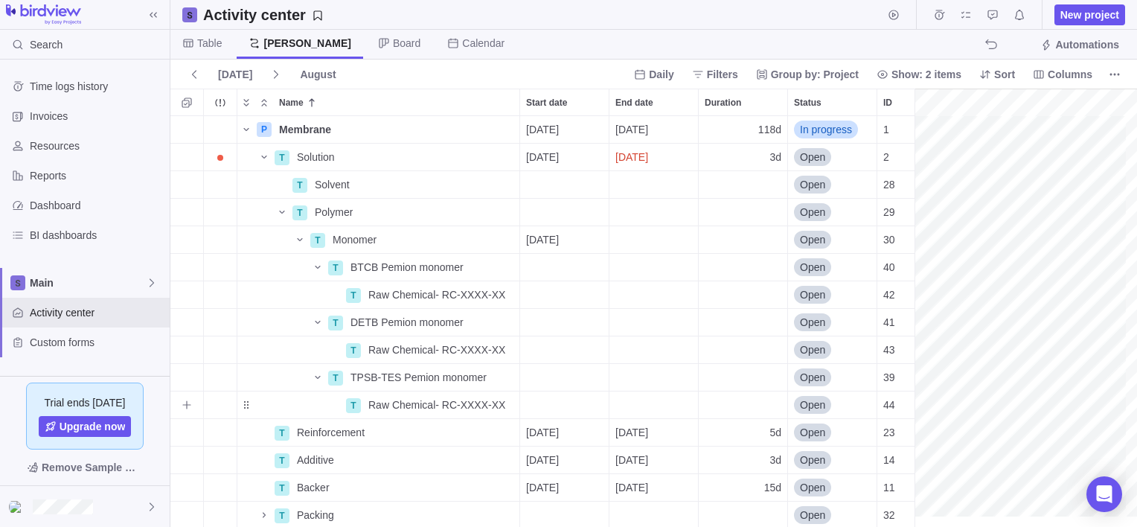
click at [719, 402] on div "Duration" at bounding box center [743, 404] width 89 height 27
type input "7"
click at [721, 347] on div "P Membrane Details [DATE] [DATE] 118d In progress 1 T Solution Details [DATE] […" at bounding box center [547, 321] width 755 height 411
click at [722, 345] on div "Duration" at bounding box center [743, 349] width 89 height 27
type input "7"
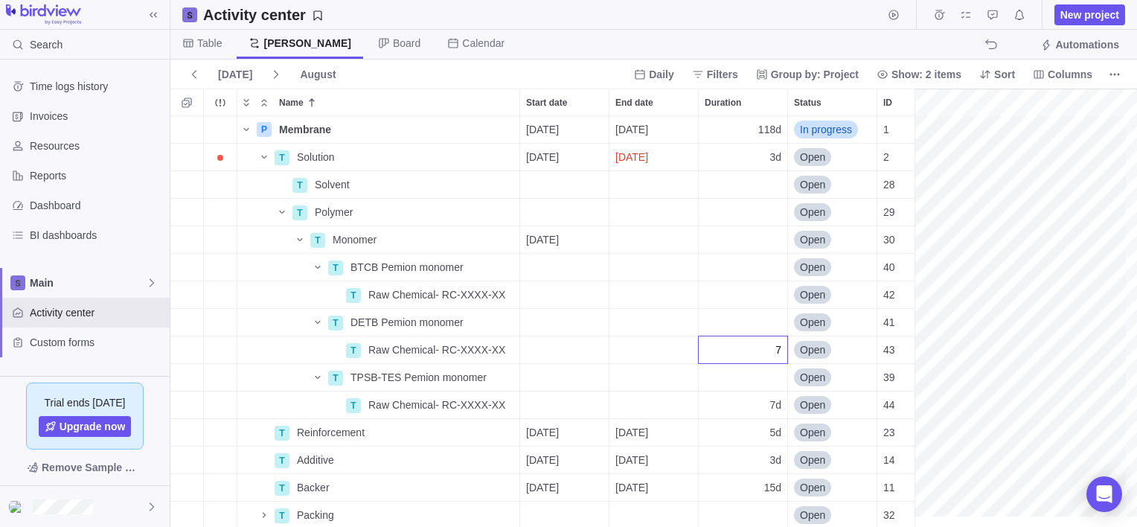
click at [733, 293] on div "P Membrane Details [DATE] [DATE] 118d In progress 1 T Solution Details [DATE] […" at bounding box center [547, 321] width 755 height 411
click at [738, 296] on div "Duration" at bounding box center [743, 294] width 89 height 27
type input "7"
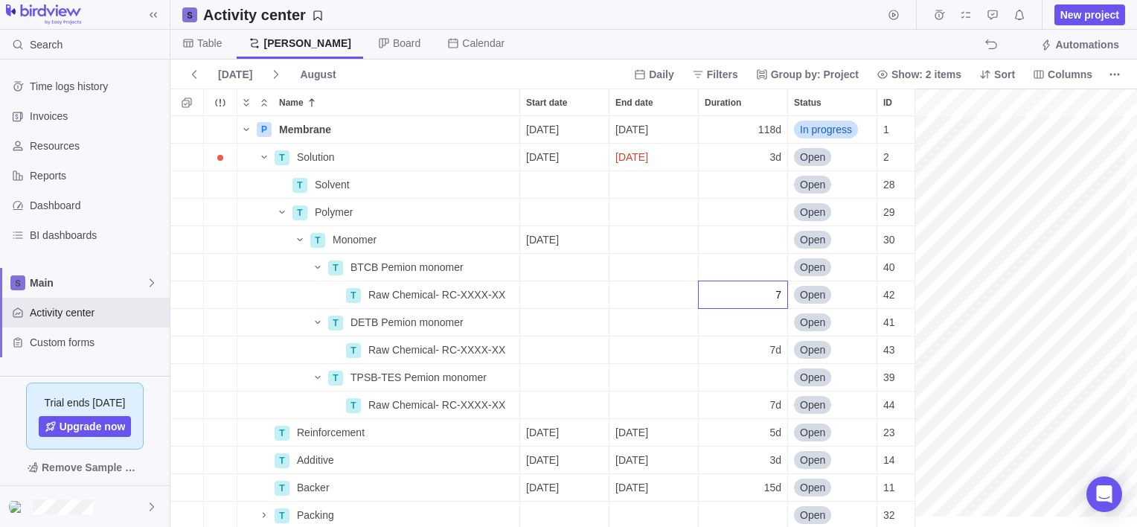
click at [656, 295] on div "P Membrane Details [DATE] [DATE] 118d In progress 1 T Solution Details [DATE] […" at bounding box center [547, 321] width 755 height 411
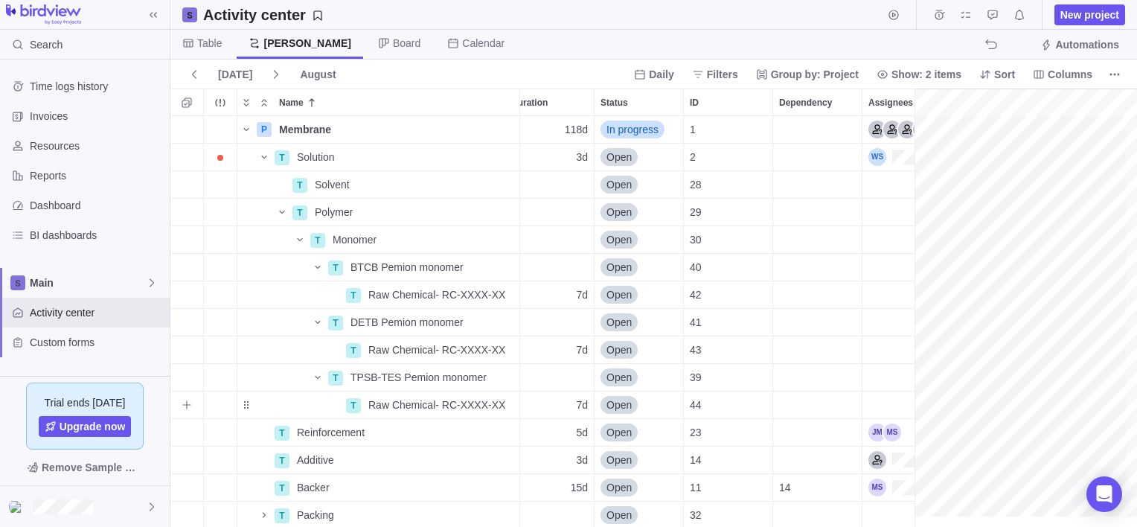
click at [812, 400] on div "Dependency" at bounding box center [817, 404] width 89 height 27
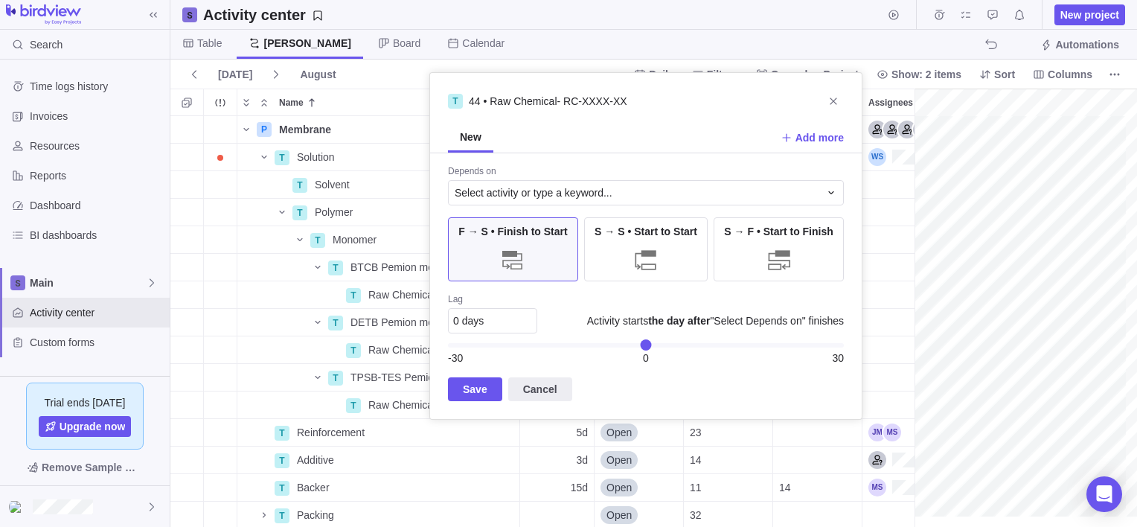
click at [390, 376] on div "P Membrane Details [DATE] [DATE] 118d In progress 1 T Solution Details [DATE] […" at bounding box center [547, 321] width 755 height 411
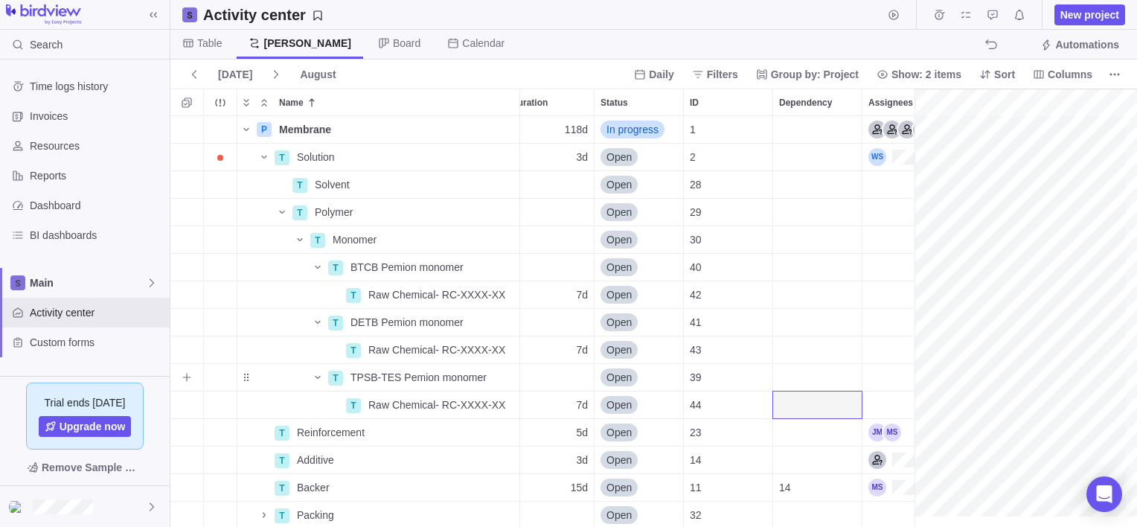
click at [810, 368] on div "Dependency" at bounding box center [817, 377] width 89 height 27
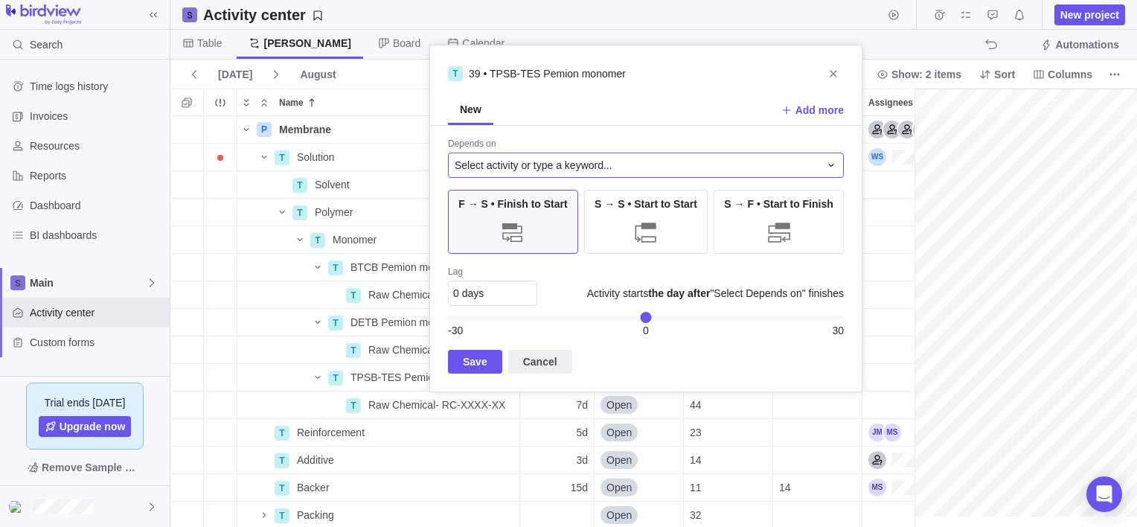
click at [561, 164] on span "Select activity or type a keyword..." at bounding box center [534, 165] width 158 height 15
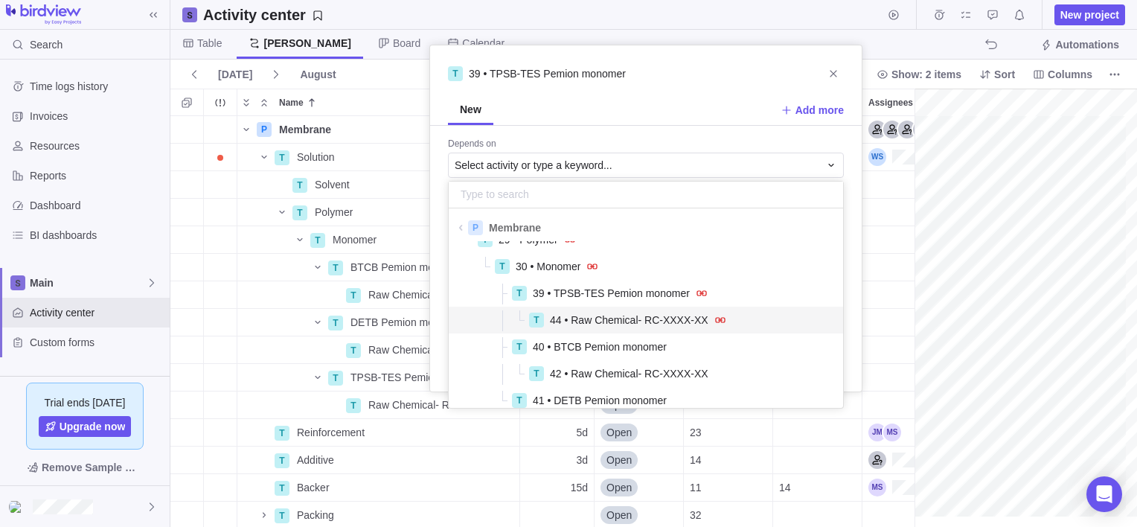
click at [599, 313] on span "44 • Raw Chemical- RC-XXXX-XX" at bounding box center [629, 319] width 158 height 15
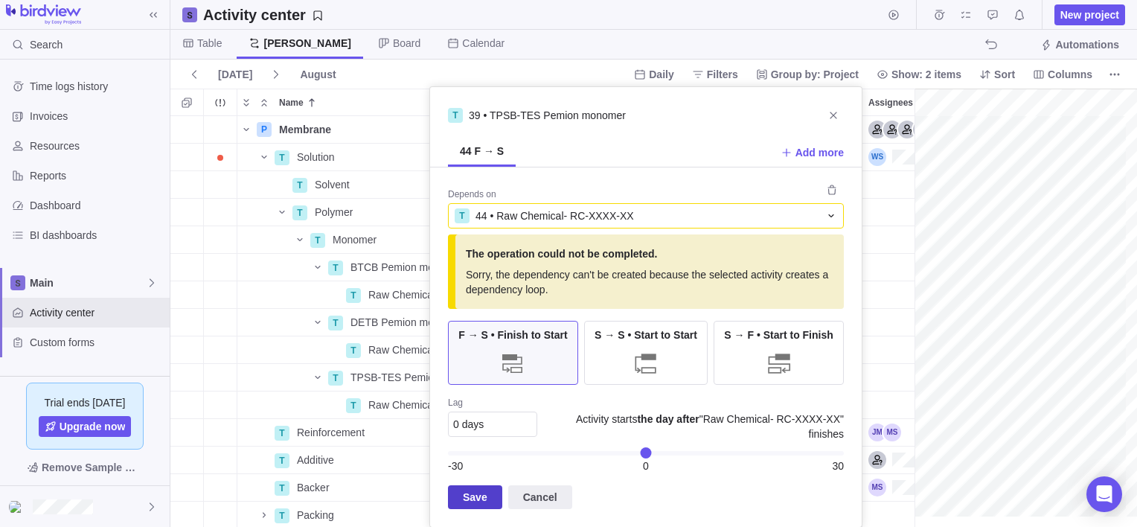
click at [464, 488] on span "Save" at bounding box center [475, 497] width 25 height 18
click at [463, 494] on span "Save" at bounding box center [475, 497] width 25 height 18
click at [832, 108] on span "Close" at bounding box center [833, 115] width 21 height 21
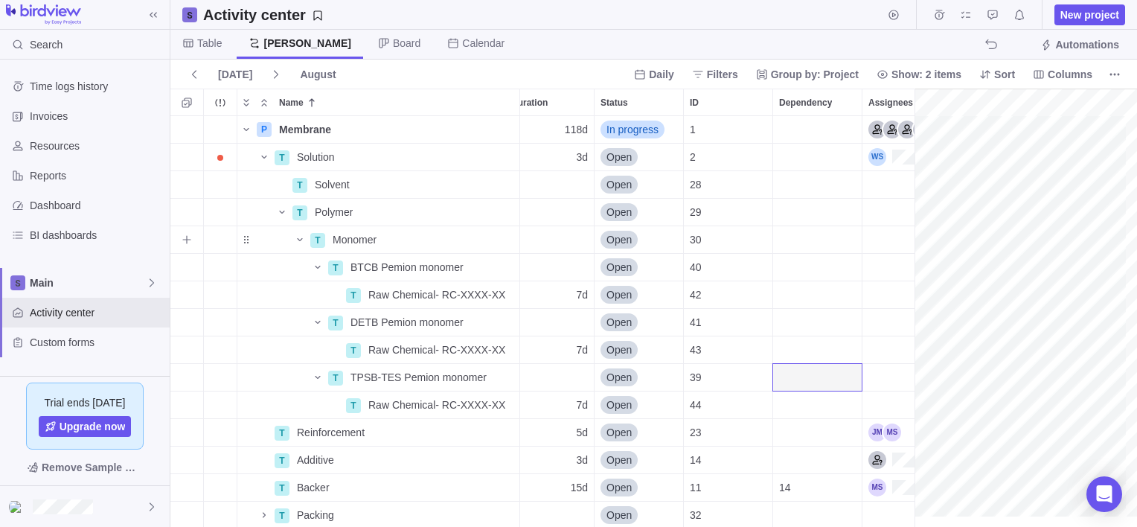
click at [546, 241] on div "Duration" at bounding box center [549, 239] width 89 height 27
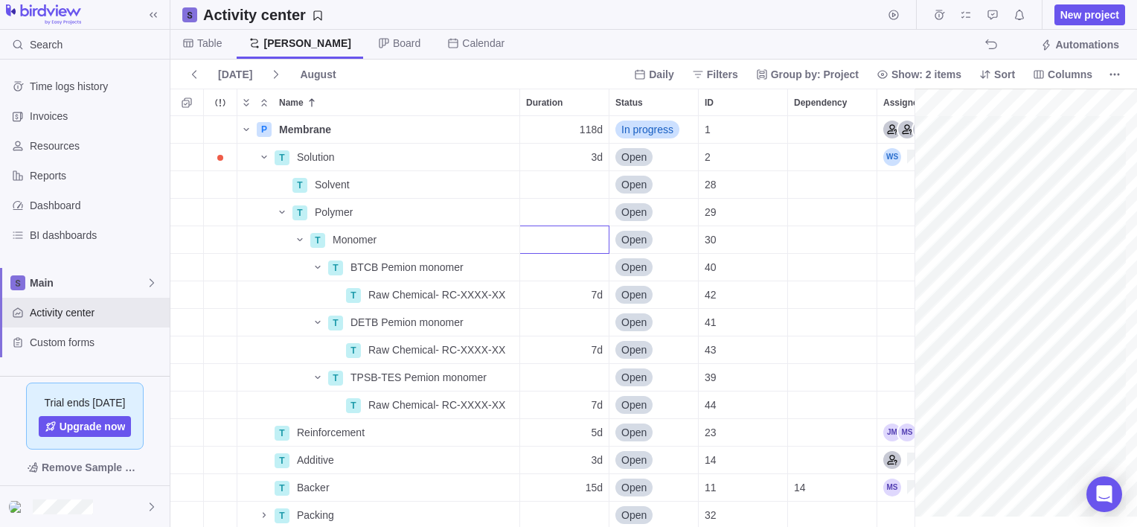
click at [449, 240] on div "P Membrane Details [DATE] [DATE] 118d In progress 1 T Solution Details [DATE] […" at bounding box center [547, 321] width 755 height 411
click at [510, 236] on icon "More actions" at bounding box center [506, 240] width 12 height 12
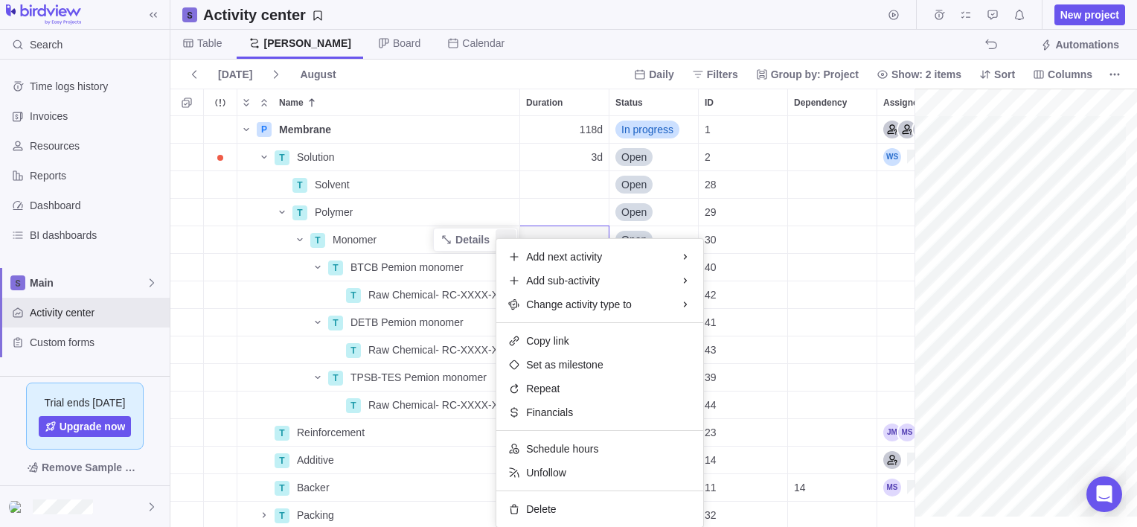
click at [815, 238] on div "P Membrane Details [DATE] [DATE] 118d In progress 1 T Solution Details [DATE] […" at bounding box center [547, 321] width 755 height 411
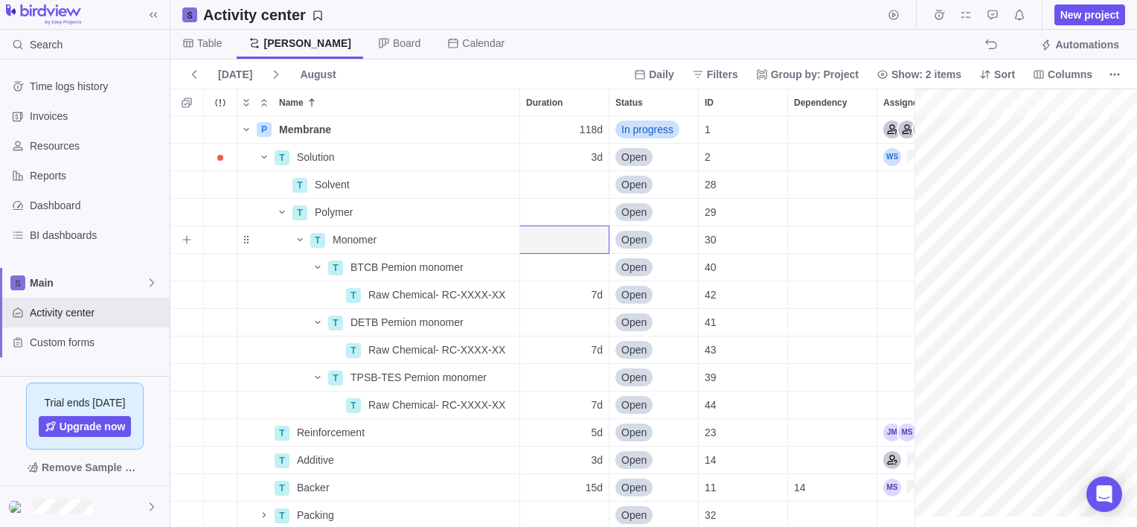
click at [814, 240] on div "Dependency" at bounding box center [832, 239] width 89 height 27
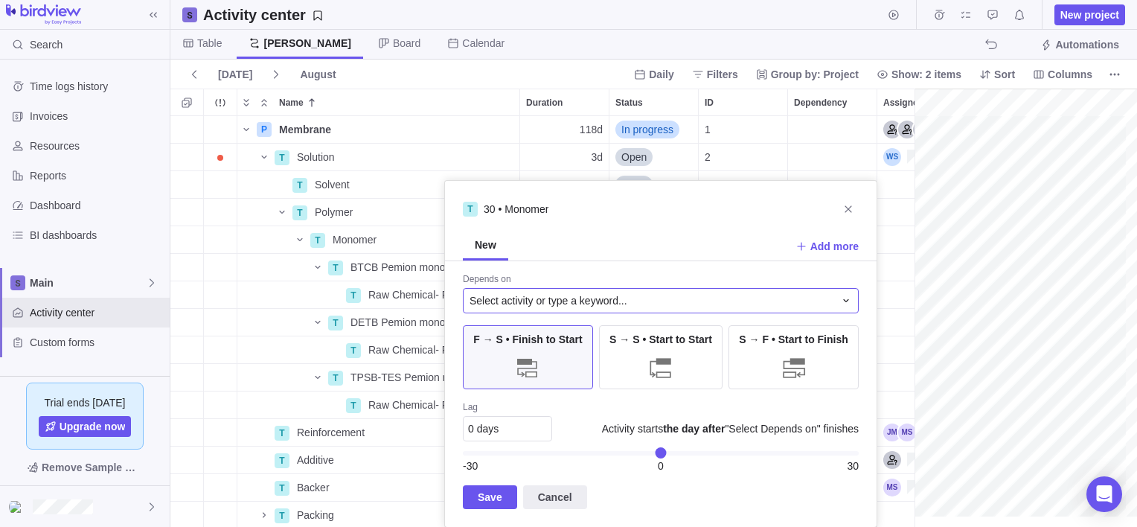
click at [542, 304] on span "Select activity or type a keyword..." at bounding box center [548, 300] width 158 height 15
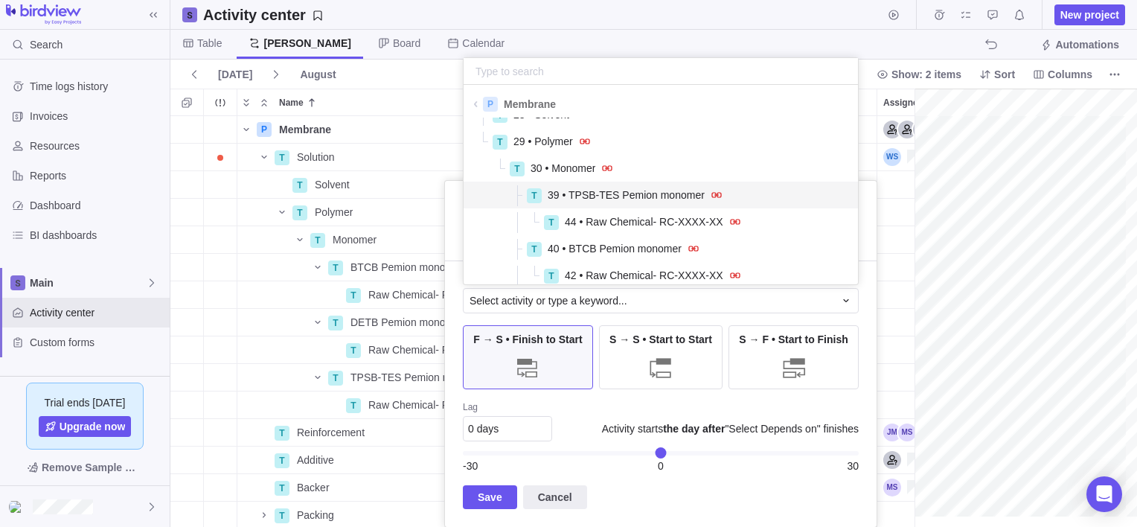
scroll to position [74, 0]
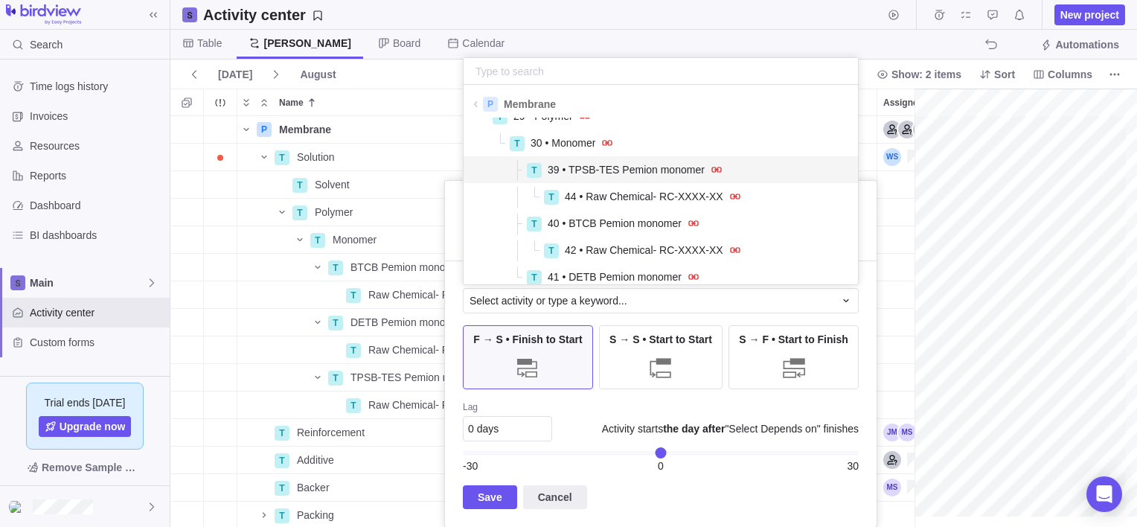
click at [539, 168] on div "T" at bounding box center [534, 170] width 15 height 15
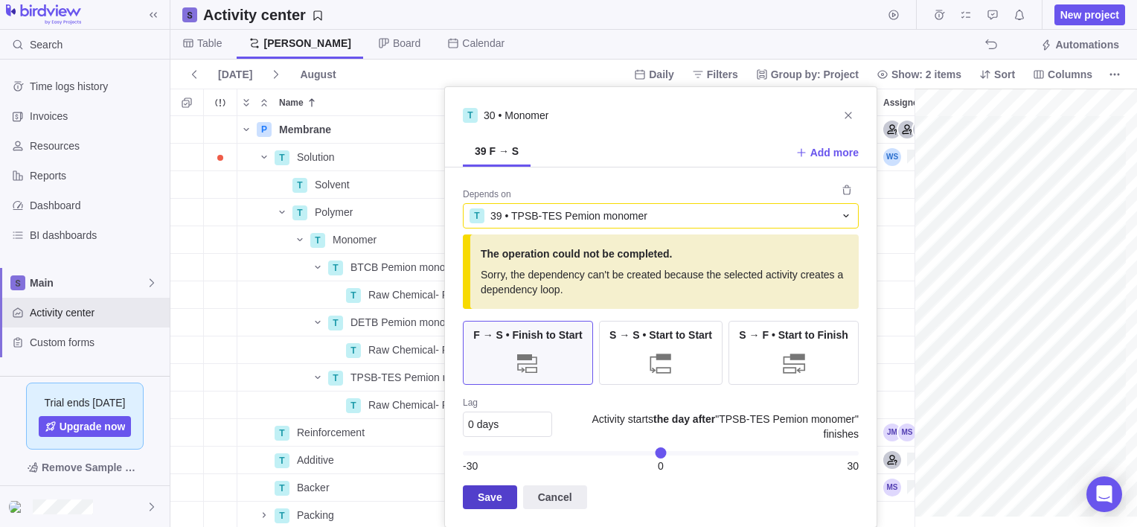
click at [488, 491] on span "Save" at bounding box center [490, 497] width 25 height 18
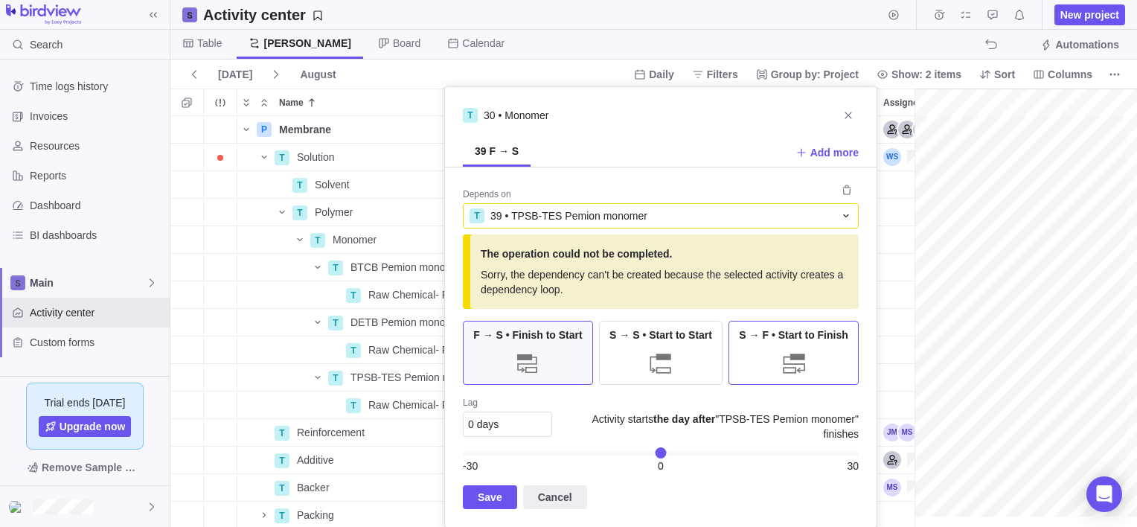
click at [774, 345] on div "S → F • Start to Finish" at bounding box center [793, 353] width 130 height 64
click at [498, 499] on span "Save" at bounding box center [490, 497] width 25 height 18
click at [596, 259] on span "The operation could not be completed." at bounding box center [667, 253] width 372 height 15
drag, startPoint x: 596, startPoint y: 259, endPoint x: 848, endPoint y: 120, distance: 288.1
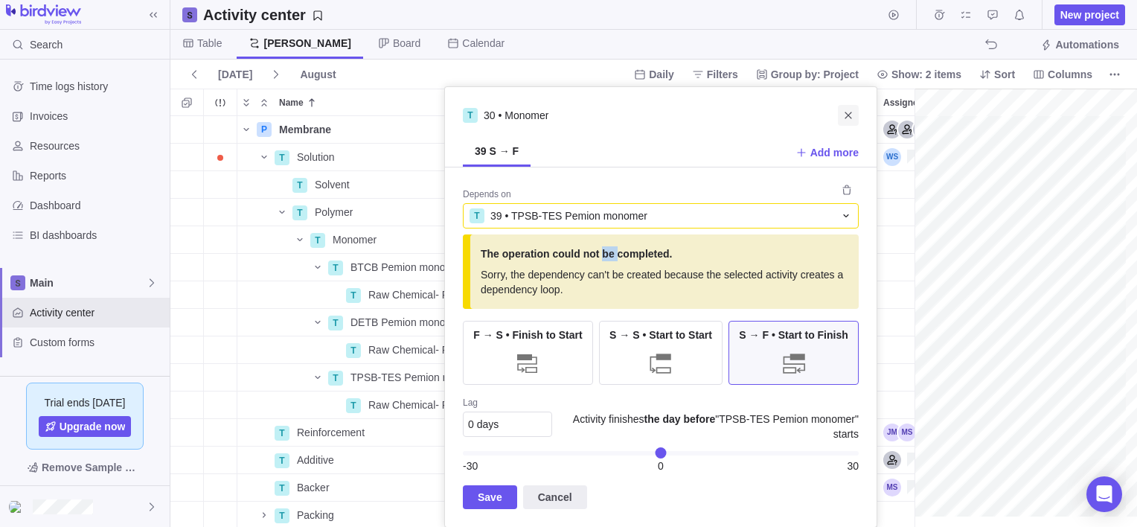
click at [848, 120] on icon "Close" at bounding box center [848, 115] width 12 height 12
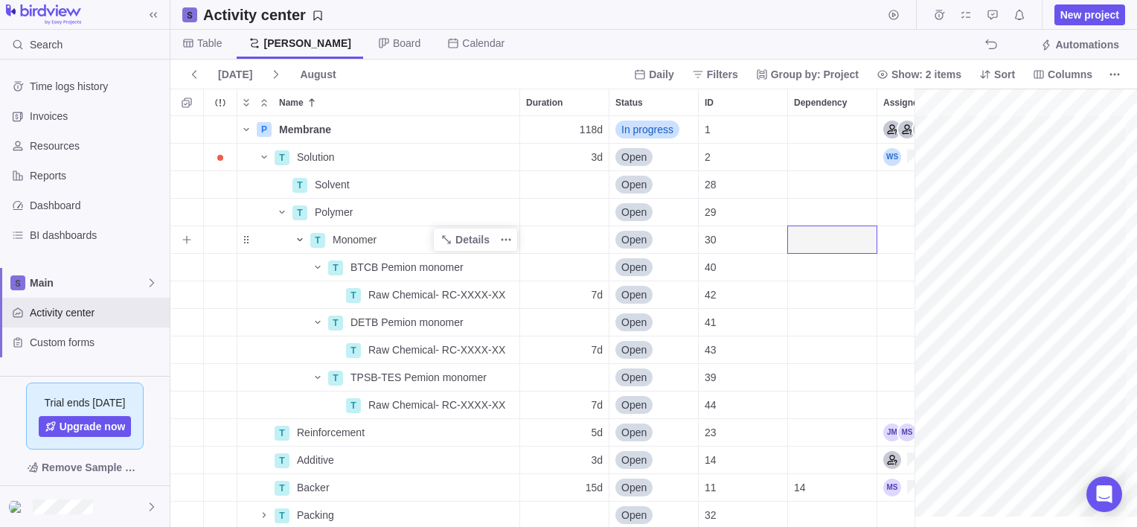
click at [298, 243] on icon "Name" at bounding box center [300, 240] width 12 height 12
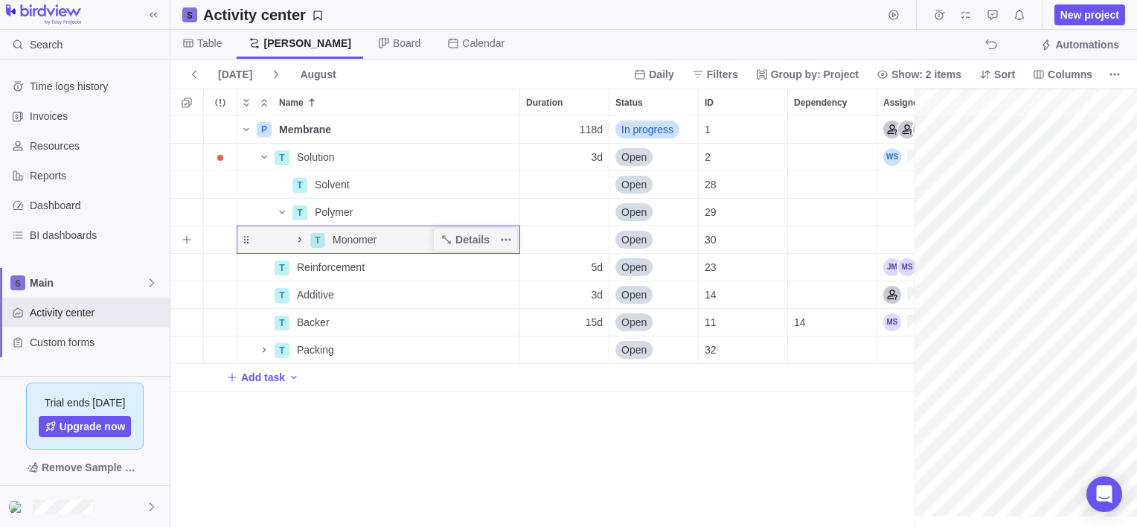
scroll to position [0, 0]
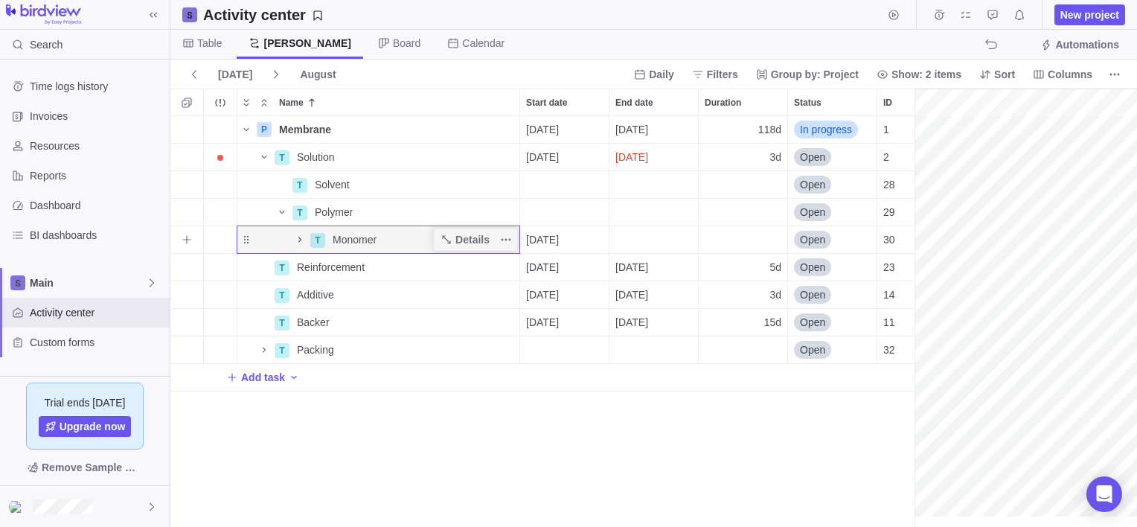
click at [300, 240] on icon "Name" at bounding box center [299, 239] width 3 height 5
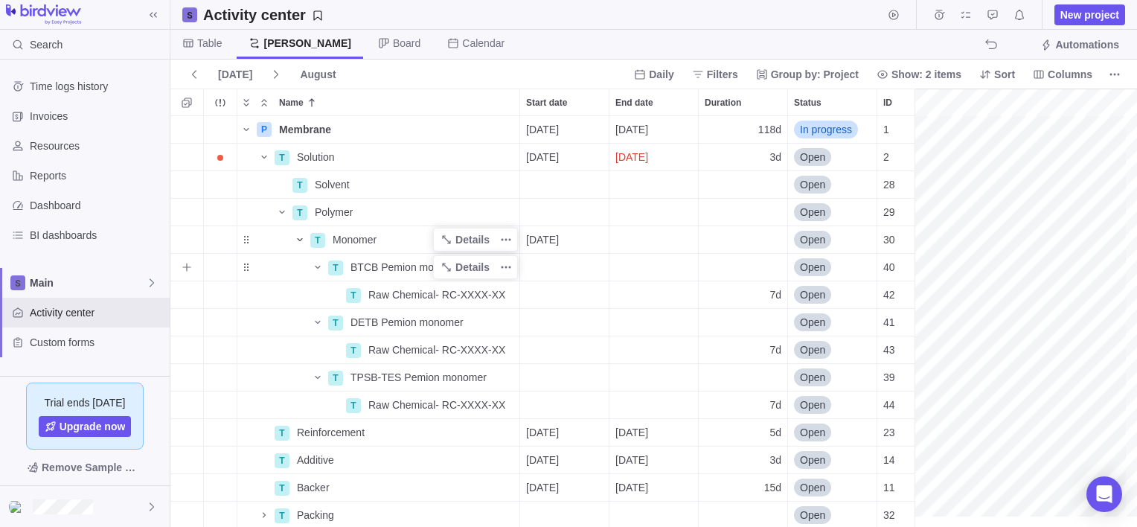
click at [432, 266] on span "BTCB Pemion monomer" at bounding box center [406, 267] width 113 height 15
click at [471, 263] on input "BTCB Pemion monomer" at bounding box center [432, 267] width 176 height 28
click at [469, 267] on input "BTCB Pemion monomer - MN-XXXX-XX" at bounding box center [432, 267] width 176 height 28
drag, startPoint x: 453, startPoint y: 265, endPoint x: 487, endPoint y: 264, distance: 34.2
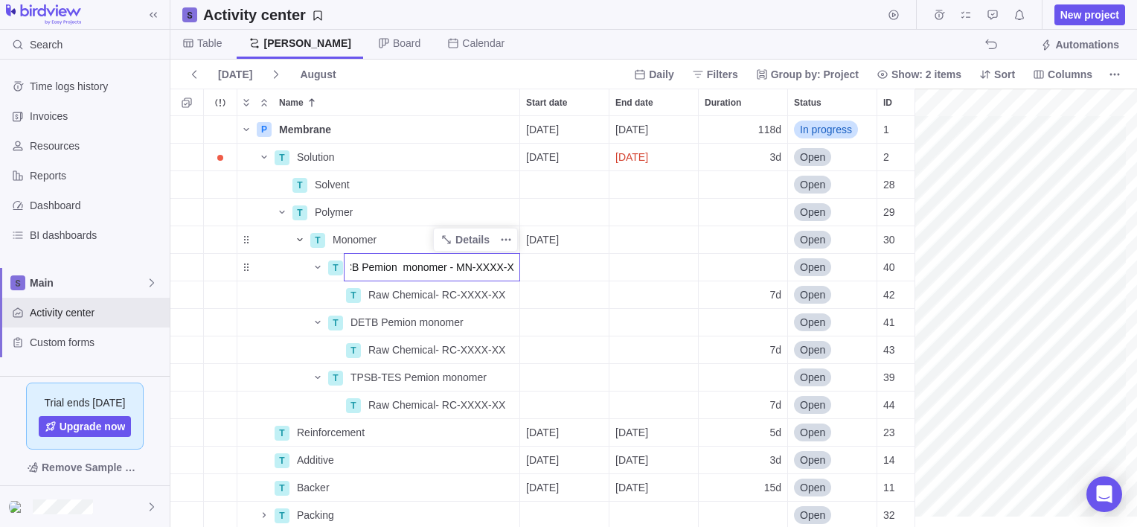
click at [515, 267] on input "BTCB Pemion monomer - MN-XXXX-XX" at bounding box center [432, 267] width 176 height 28
click at [481, 265] on input "BTCB Pemion monomer - MN-XXXX-XX" at bounding box center [432, 267] width 176 height 28
drag, startPoint x: 449, startPoint y: 268, endPoint x: 528, endPoint y: 268, distance: 78.1
click at [528, 268] on div "P Membrane Details [DATE] [DATE] 118d In progress 1 T Solution Details [DATE] […" at bounding box center [547, 321] width 755 height 411
drag, startPoint x: 445, startPoint y: 268, endPoint x: 516, endPoint y: 269, distance: 71.4
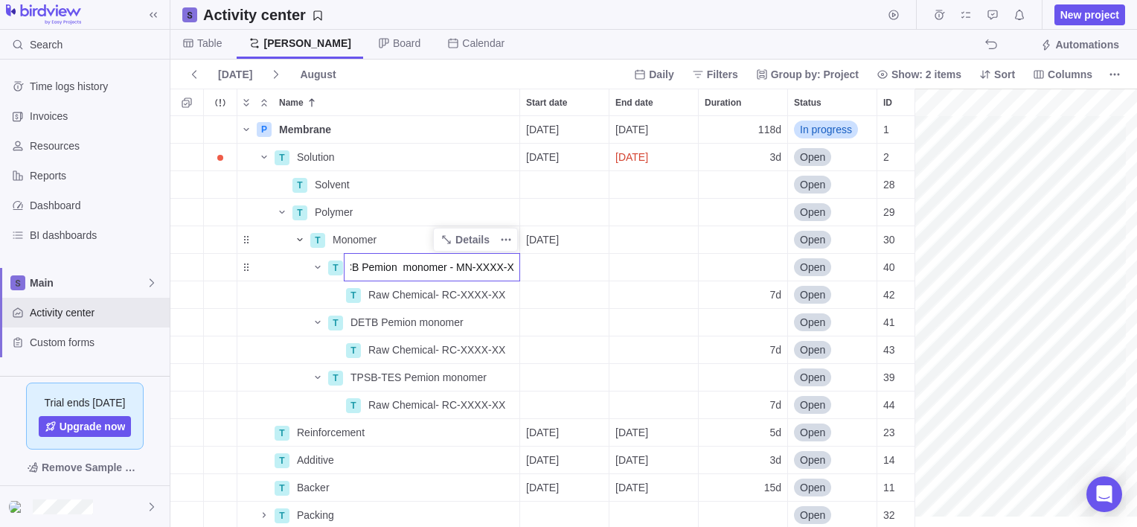
click at [518, 269] on input "BTCB Pemion monomer - MN-XXXX-XX" at bounding box center [432, 267] width 176 height 28
type input "BTCB Pemion monomer - MN-XXXX-XX"
click at [490, 376] on div "P Membrane Details [DATE] [DATE] 118d In progress 1 T Solution Details [DATE] […" at bounding box center [547, 321] width 755 height 411
click at [490, 376] on span "Details" at bounding box center [465, 377] width 61 height 21
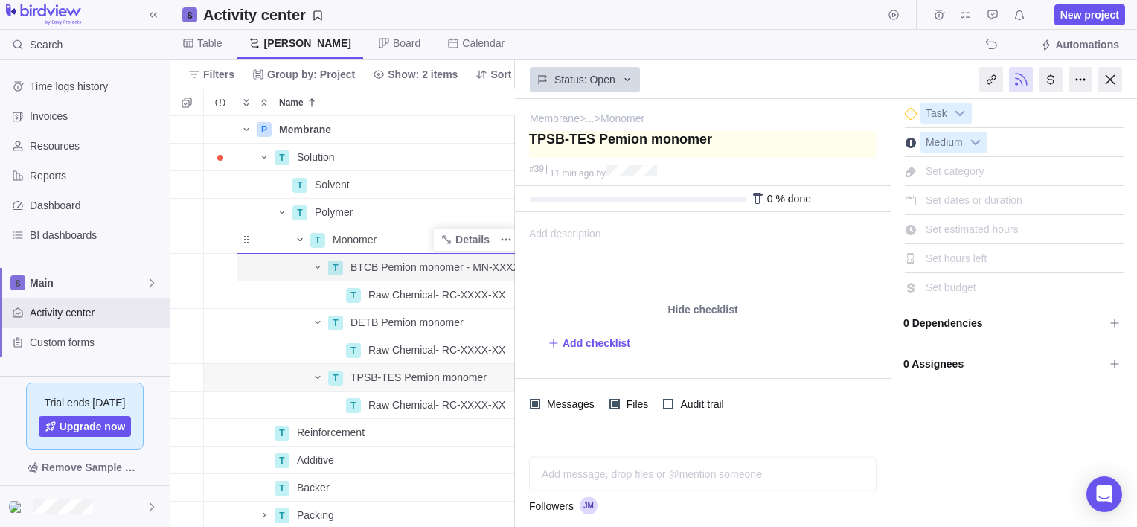
click at [719, 139] on textarea at bounding box center [702, 144] width 347 height 27
type textarea "TPSB-TES Pemion monomer"
type textarea "TPSB-TES Pemion monomer - MN-XXXX-XX"
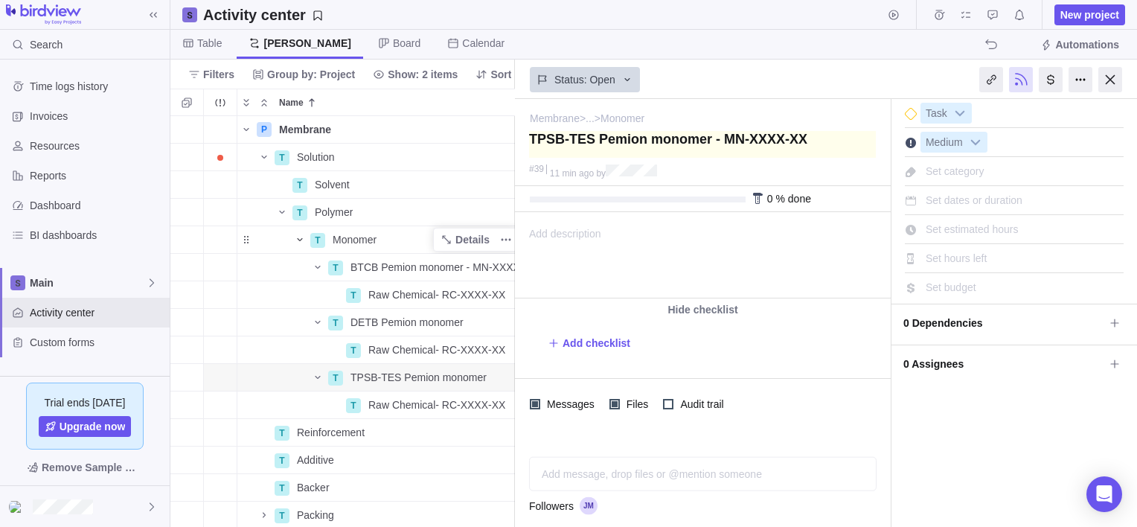
click at [772, 140] on textarea at bounding box center [702, 144] width 347 height 27
type textarea "TPSB-TES Pemion monomer - MN-XXX-XX"
type textarea "TPSB-TES Pemion monomer - MN-XX-XX"
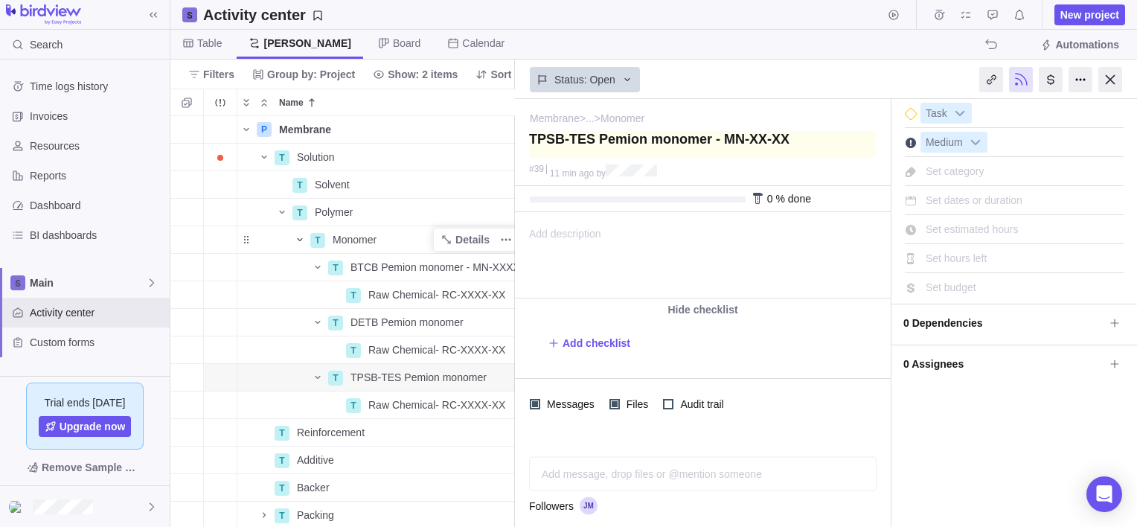
type textarea "TPSB-TES Pemion monomer - MN-X-XX"
type textarea "TPSB-TES Pemion monomer - MN--XX"
type textarea "TPSB-TES Pemion monomer - MN-T-XX"
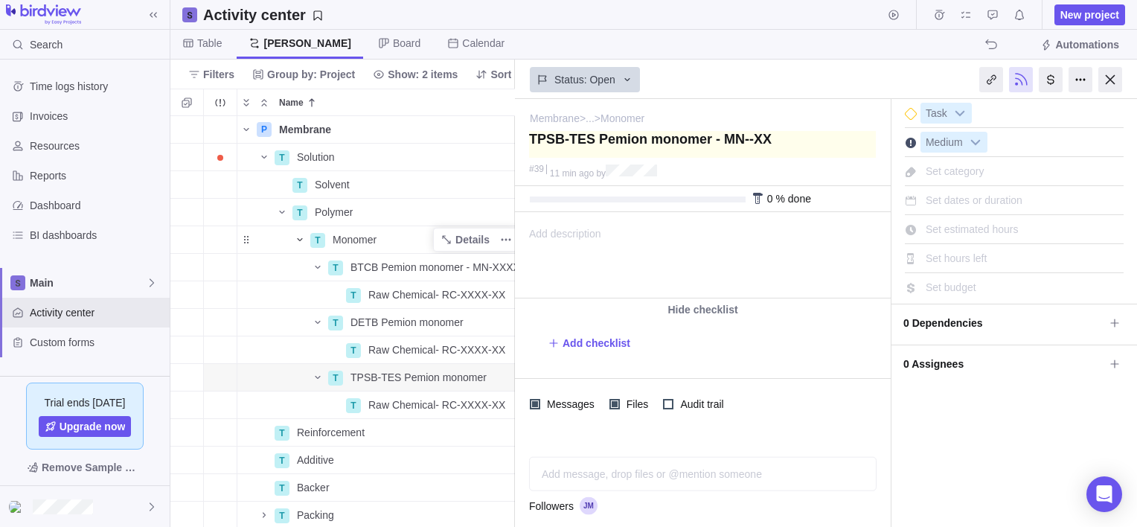
type textarea "TPSB-TES Pemion monomer - MN-T-XX"
type textarea "TPSB-TES Pemion monomer - MN-TP-XX"
type textarea "TPSB-TES Pemion monomer - MN-TPS-XX"
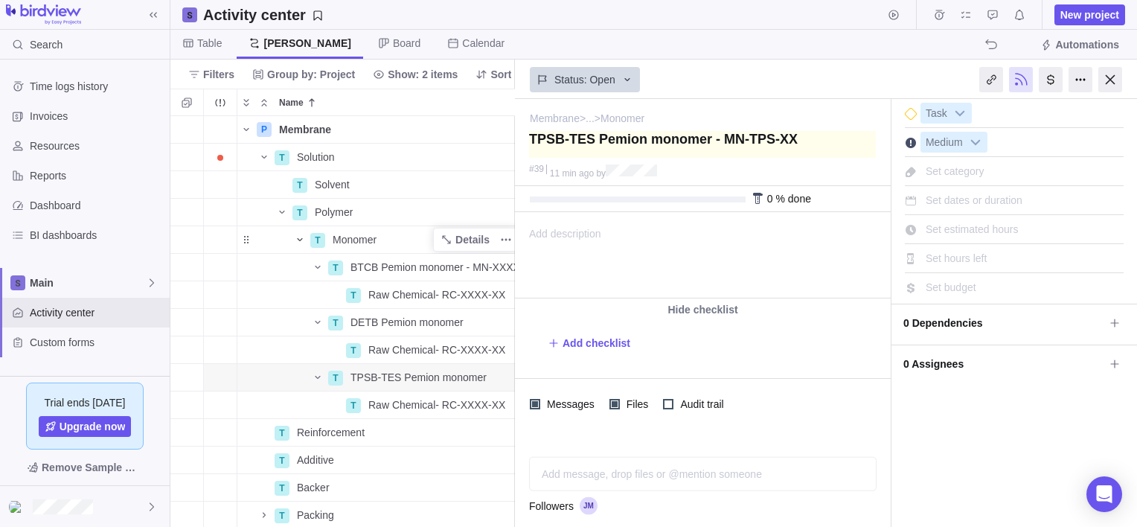
type textarea "TPSB-TES Pemion monomer - MN-TPSB-XX"
click at [1106, 77] on div at bounding box center [1110, 79] width 24 height 25
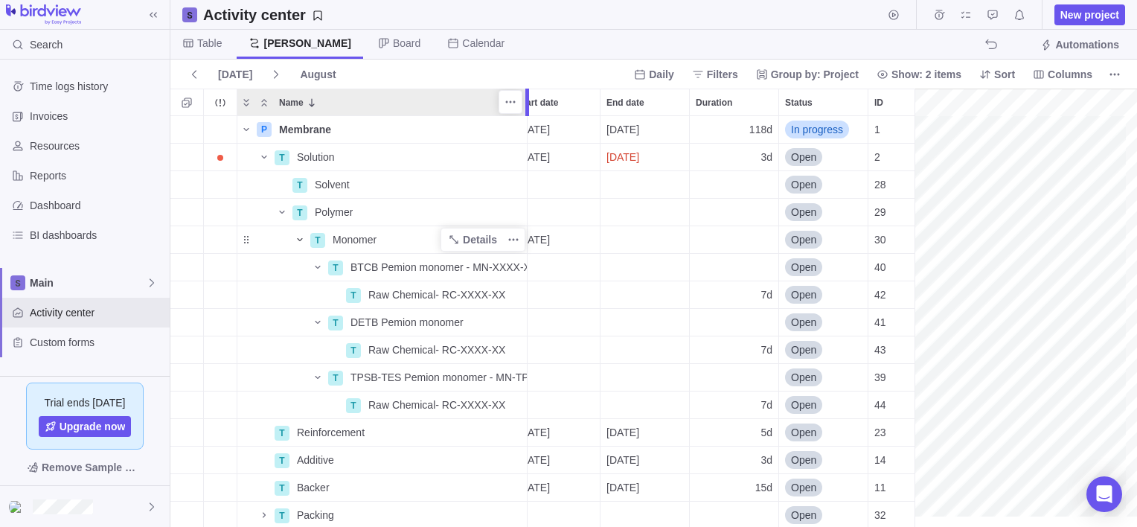
scroll to position [0, 7]
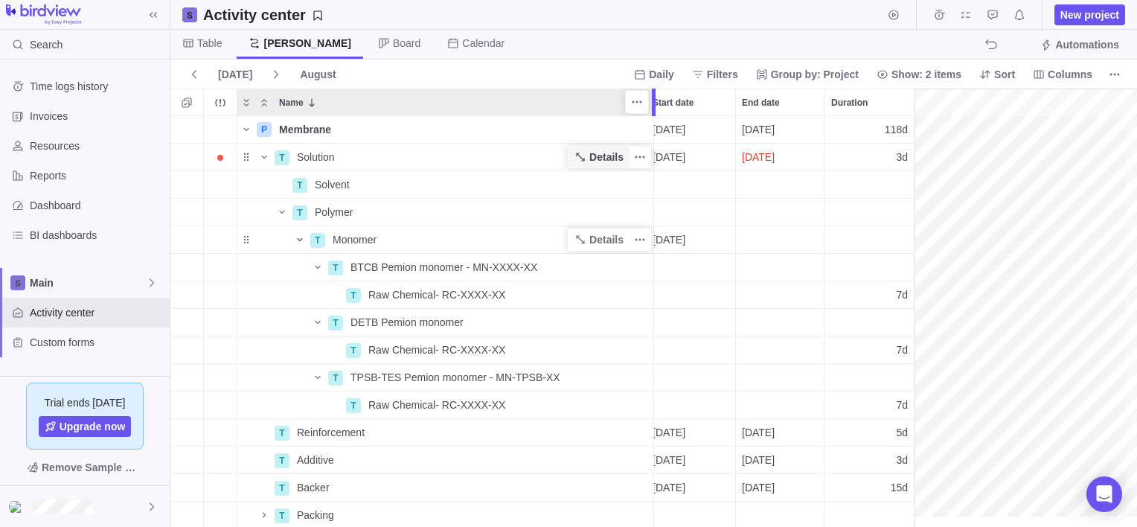
drag, startPoint x: 526, startPoint y: 104, endPoint x: 622, endPoint y: 158, distance: 109.9
click at [649, 115] on div "Name Start date End date Duration Status ID Dependency Assignees P Membrane Det…" at bounding box center [653, 308] width 967 height 438
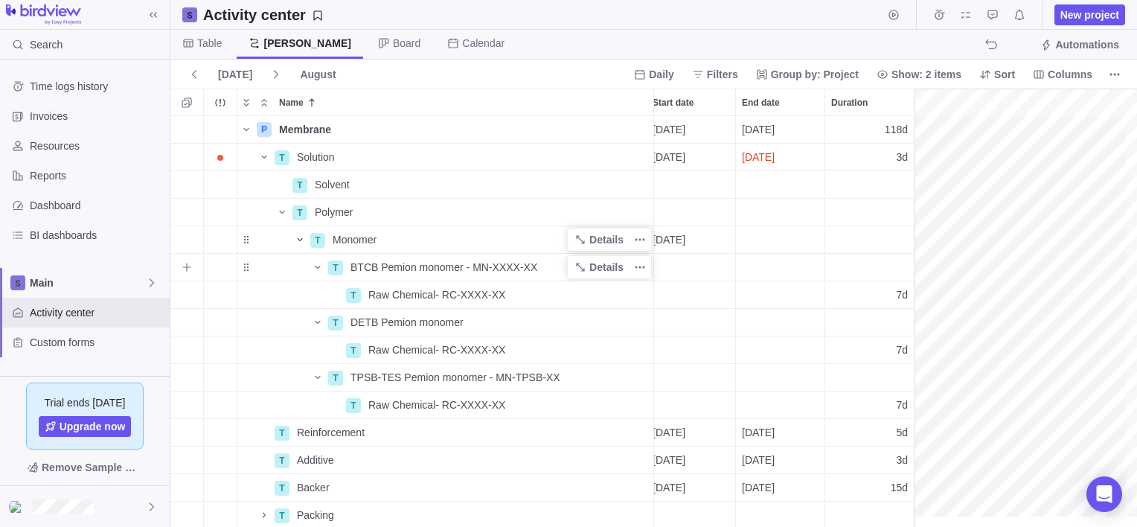
click at [509, 266] on span "BTCB Pemion monomer - MN-XXXX-XX" at bounding box center [443, 267] width 187 height 15
click at [516, 263] on input "BTCB Pemion monomer - MN-XXXX-XX" at bounding box center [499, 267] width 310 height 28
click at [512, 264] on input "BTCB Pemion monomer - MN-XXXX-XX" at bounding box center [499, 267] width 310 height 28
click at [515, 264] on input "BTCB Pemion monomer - MN-XXXX-XX" at bounding box center [499, 267] width 310 height 28
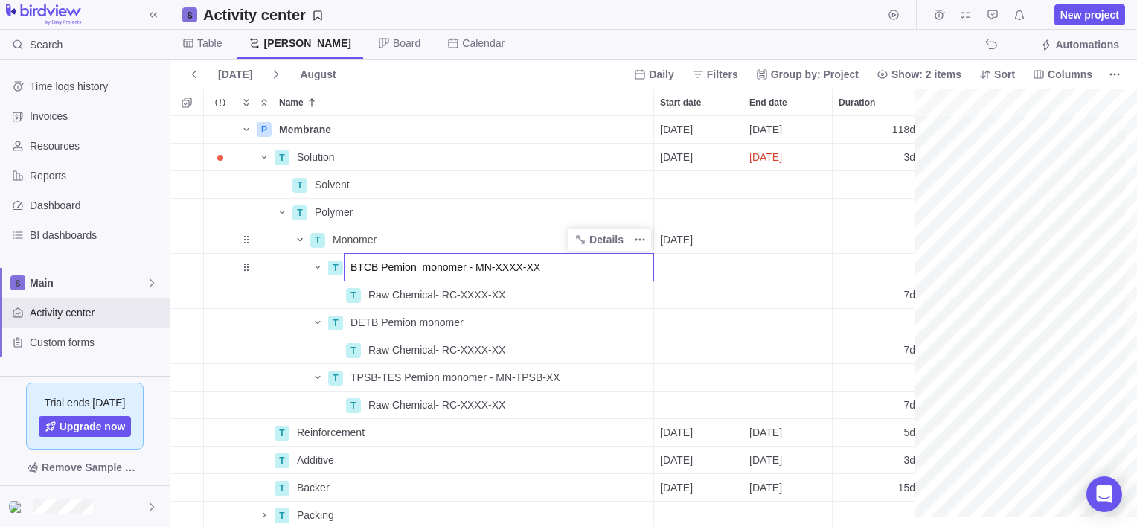
click at [515, 266] on input "BTCB Pemion monomer - MN-XXXX-XX" at bounding box center [499, 267] width 310 height 28
click at [513, 269] on input "BTCB Pemion monomer - MN-XXXX-XX" at bounding box center [499, 267] width 310 height 28
click at [530, 270] on input "BTCB Pemion monomer - MN-BTCB-XX" at bounding box center [499, 267] width 310 height 28
click at [540, 265] on input "BTCB Pemion monomer - MN-BTCB-XX" at bounding box center [499, 267] width 310 height 28
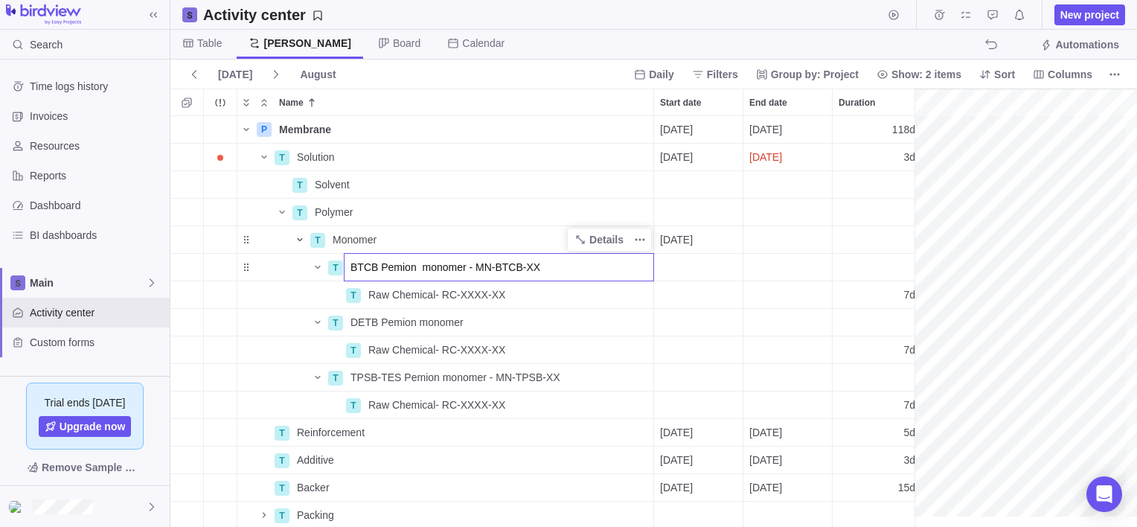
click at [541, 265] on input "BTCB Pemion monomer - MN-BTCB-XX" at bounding box center [499, 267] width 310 height 28
click at [545, 269] on input "BTCB Pemion monomer - MN-BTCB-XX" at bounding box center [499, 267] width 310 height 28
click at [537, 263] on input "BTCB Pemion monomer - MN-BTCB-XX" at bounding box center [499, 267] width 310 height 28
click at [536, 266] on input "BTCB Pemion monomer - MN-BTCB-XX" at bounding box center [499, 267] width 310 height 28
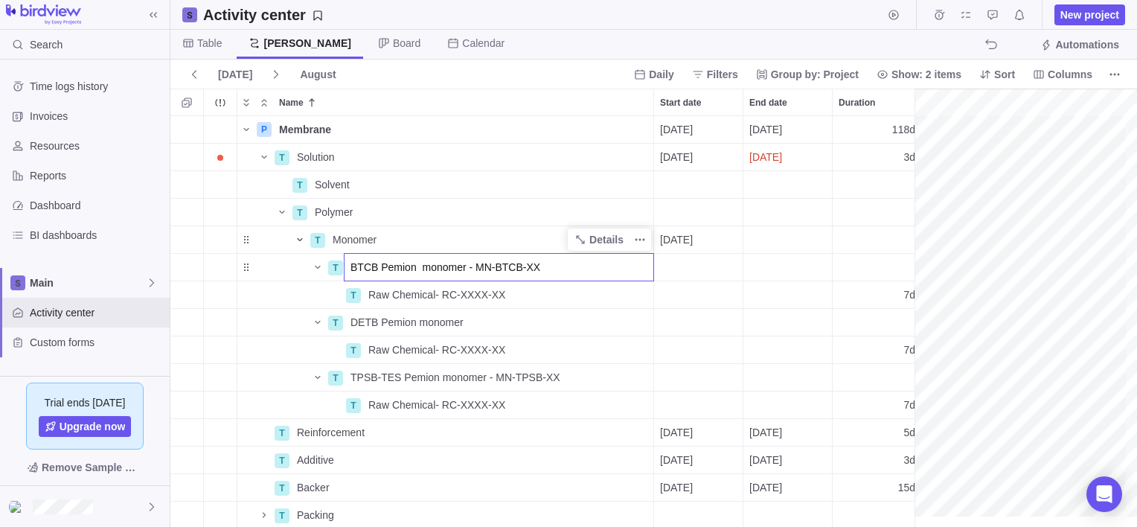
click at [533, 265] on input "BTCB Pemion monomer - MN-BTCB-XX" at bounding box center [499, 267] width 310 height 28
drag, startPoint x: 539, startPoint y: 266, endPoint x: 471, endPoint y: 265, distance: 67.7
click at [471, 265] on input "BTCB Pemion monomer - MN-BTCB-XX" at bounding box center [499, 267] width 310 height 28
type input "BTCB Pemion monomer - MN-BTCB-XX"
click at [470, 323] on div "P Membrane Details [DATE] [DATE] 118d In progress 1 T Solution Details [DATE] […" at bounding box center [547, 321] width 755 height 411
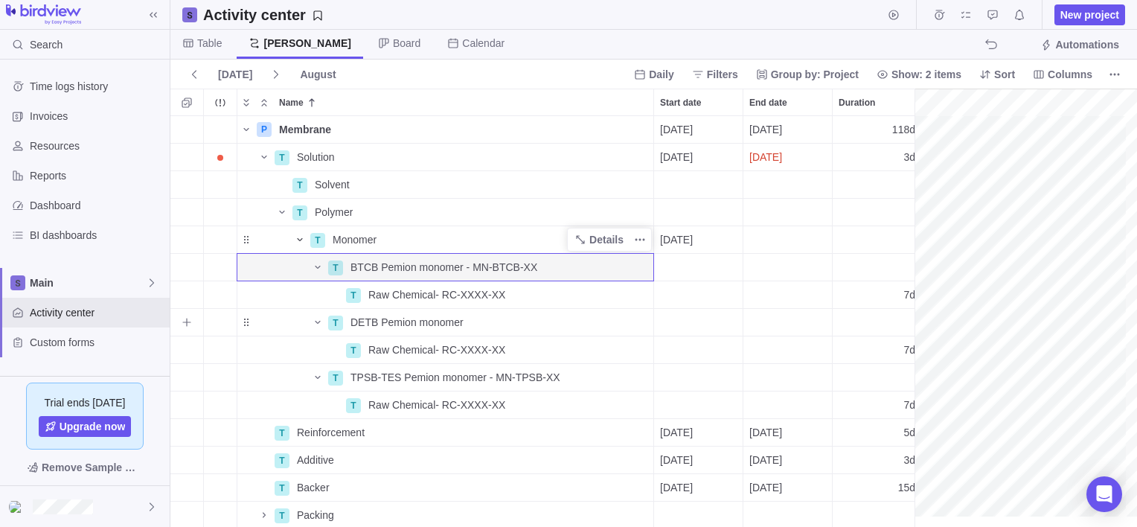
click at [470, 323] on div "DETB Pemion monomer" at bounding box center [498, 322] width 309 height 27
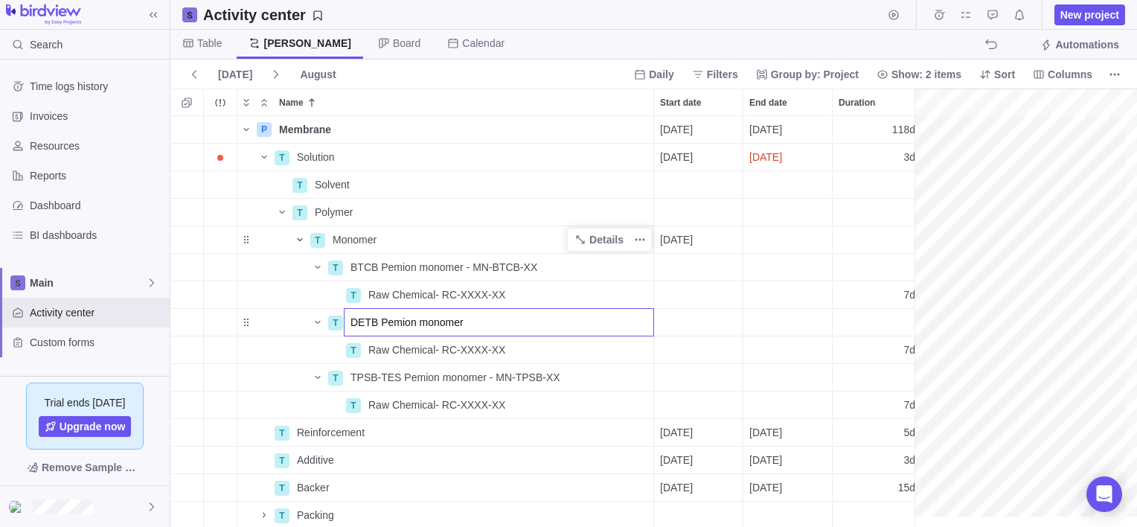
click at [461, 318] on input "DETB Pemion monomer" at bounding box center [499, 322] width 310 height 28
click at [510, 321] on input "DETB Pemion monomer - MN-BTCB-XX" at bounding box center [499, 322] width 310 height 28
type input "DETB Pemion monomer - MN-DETB-XX"
click at [663, 315] on div "P Membrane Details [DATE] [DATE] 118d In progress 1 T Solution Details [DATE] […" at bounding box center [547, 321] width 755 height 411
click at [317, 376] on icon "Name" at bounding box center [318, 377] width 12 height 12
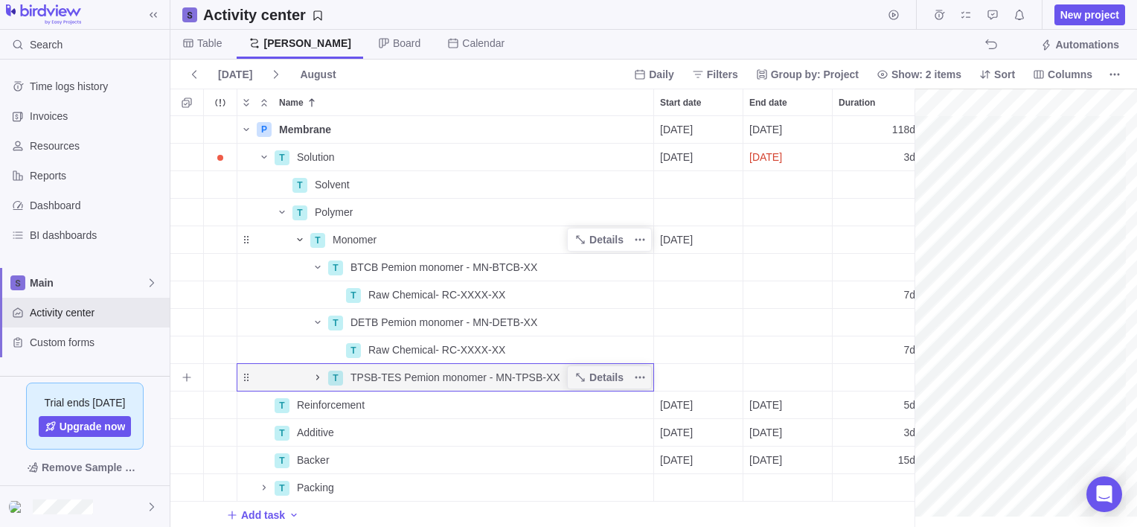
click at [317, 376] on icon "Name" at bounding box center [318, 377] width 12 height 12
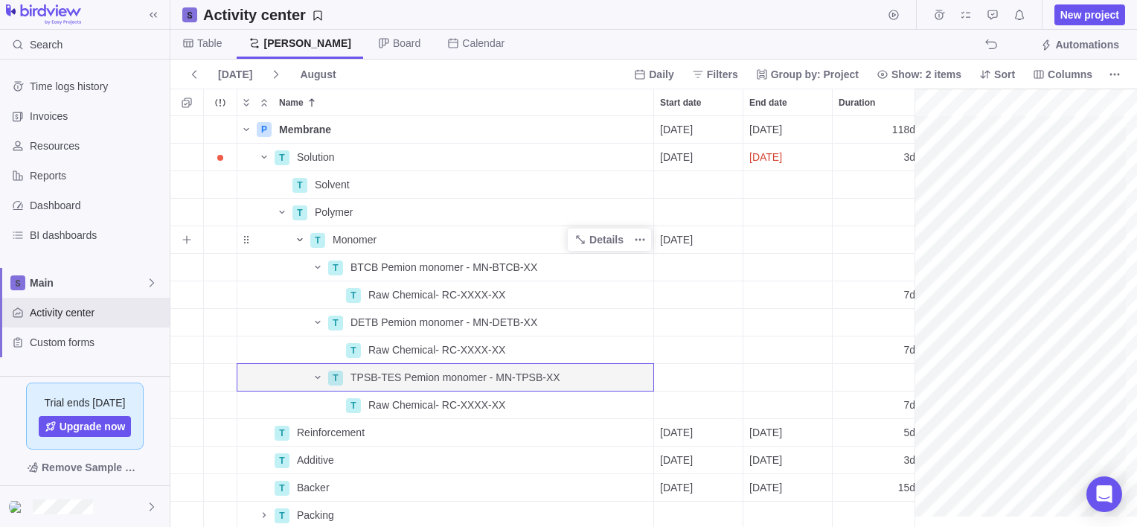
click at [385, 238] on div "Monomer" at bounding box center [490, 239] width 327 height 27
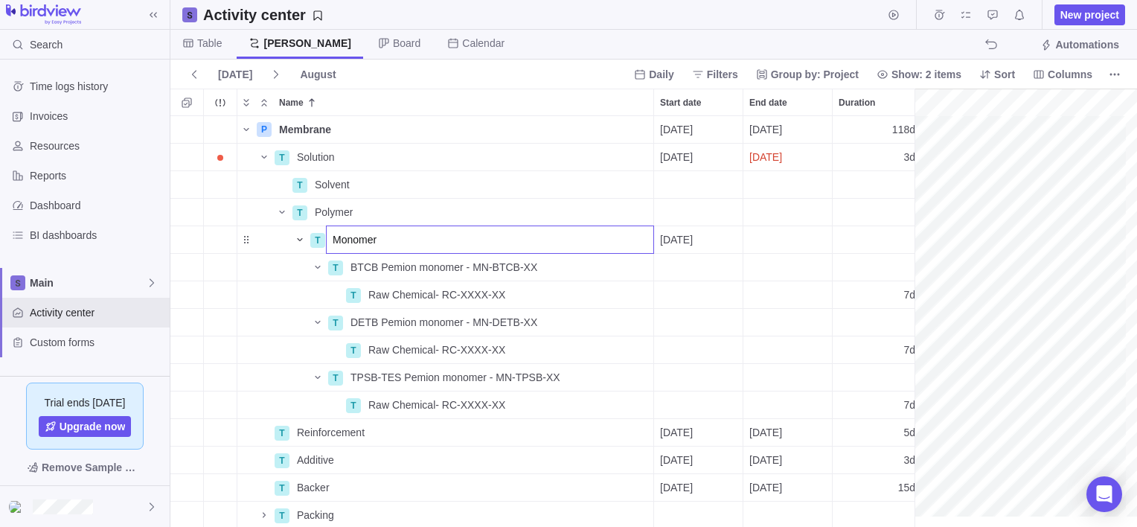
click at [406, 240] on input "Monomer" at bounding box center [490, 239] width 328 height 28
click at [410, 238] on input "Monomer" at bounding box center [490, 239] width 328 height 28
click at [874, 240] on div "P Membrane Details [DATE] [DATE] 118d In progress 1 T Solution Details [DATE] […" at bounding box center [547, 321] width 755 height 411
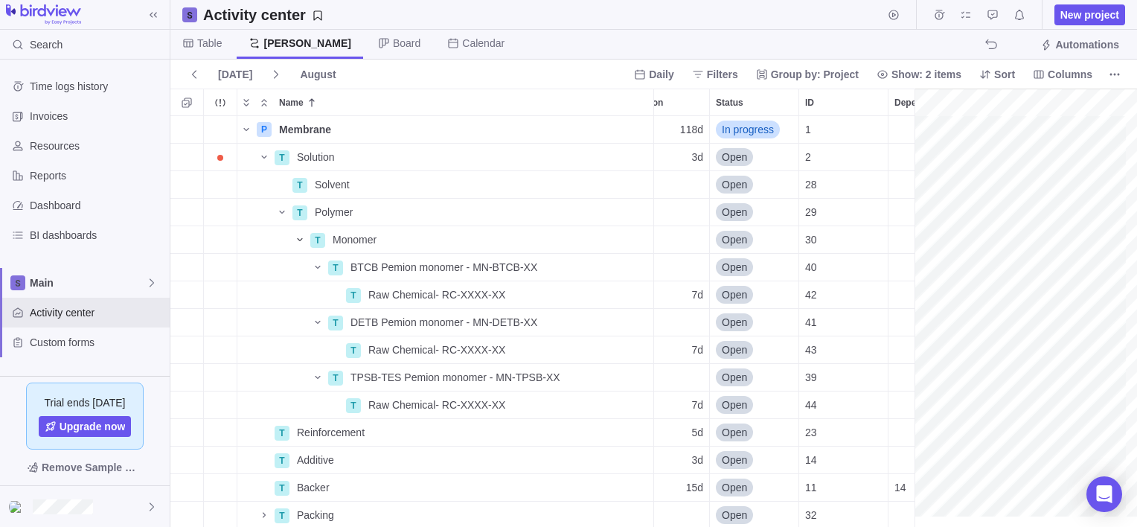
scroll to position [0, 235]
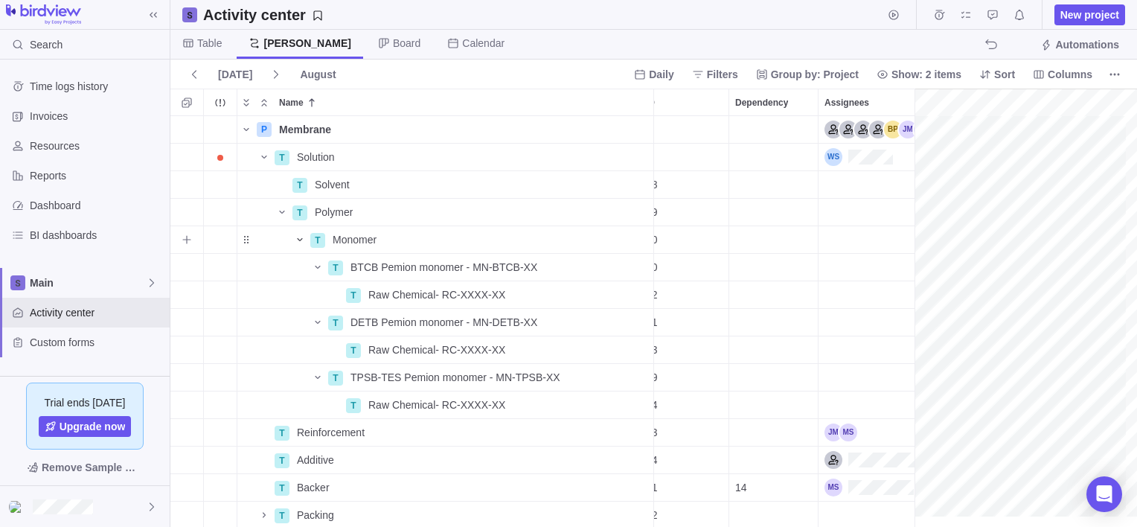
click at [774, 244] on div "Dependency" at bounding box center [773, 239] width 89 height 27
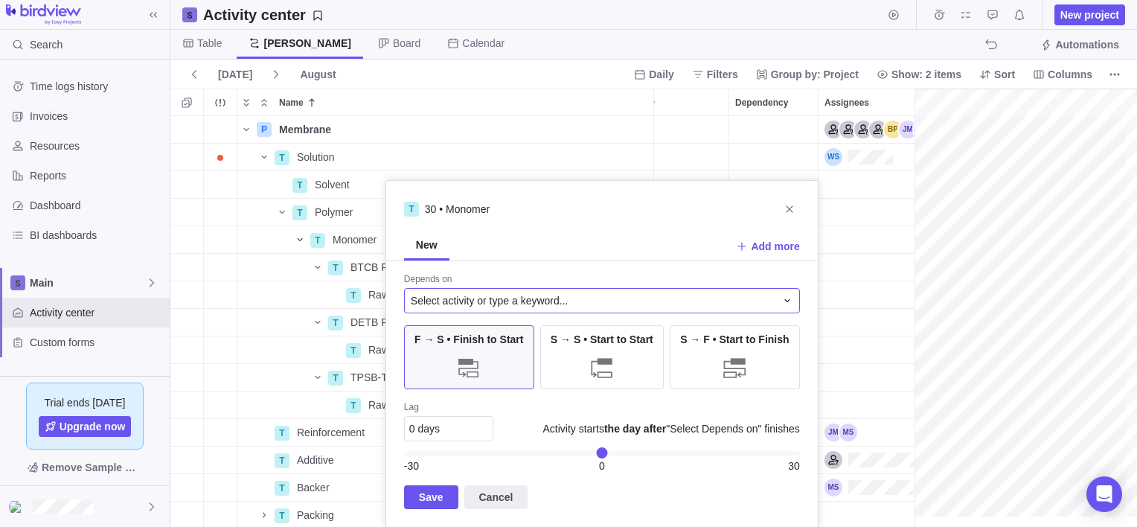
click at [482, 296] on span "Select activity or type a keyword..." at bounding box center [490, 300] width 158 height 15
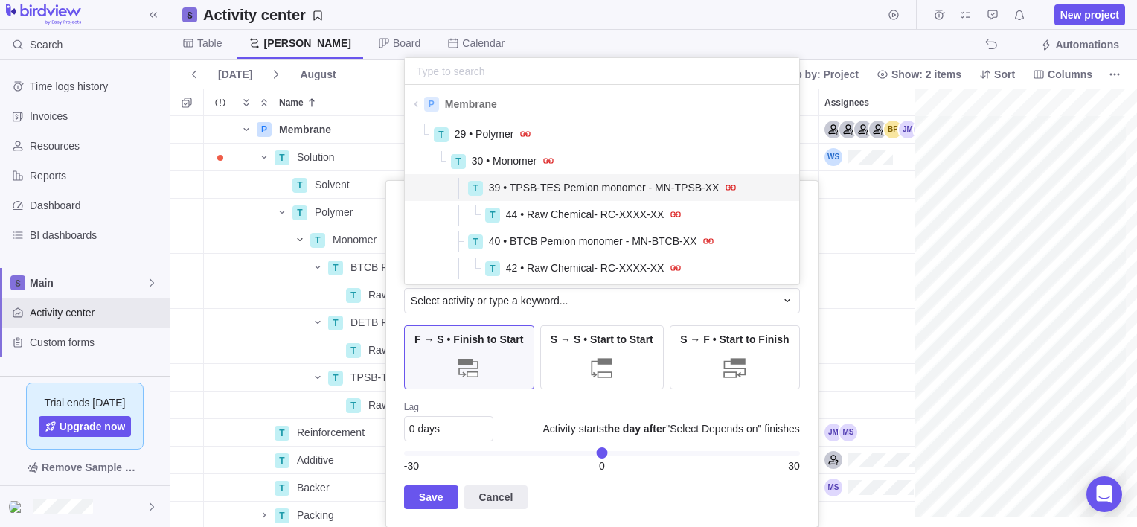
scroll to position [74, 0]
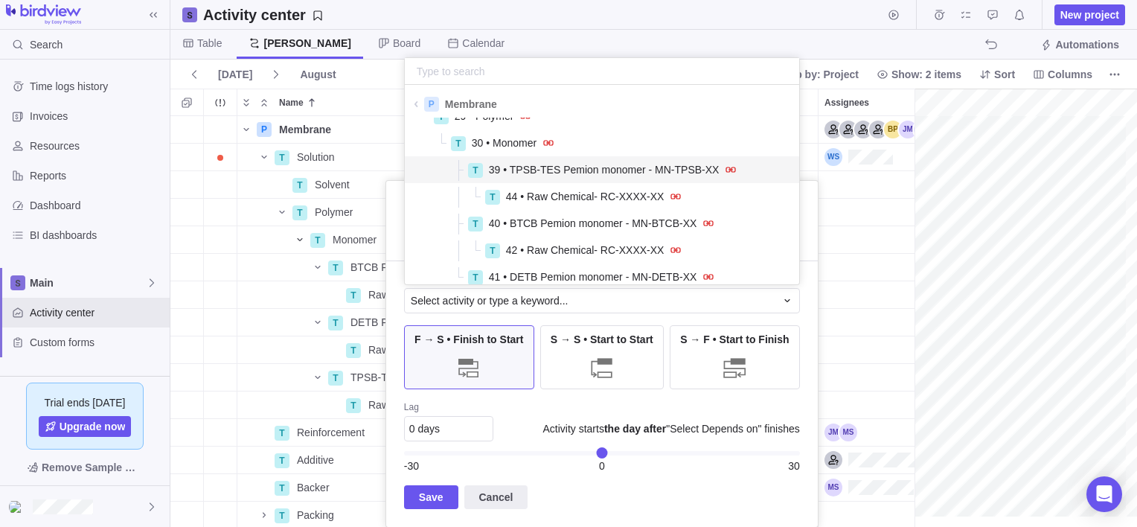
click at [726, 167] on icon "grid" at bounding box center [731, 169] width 10 height 5
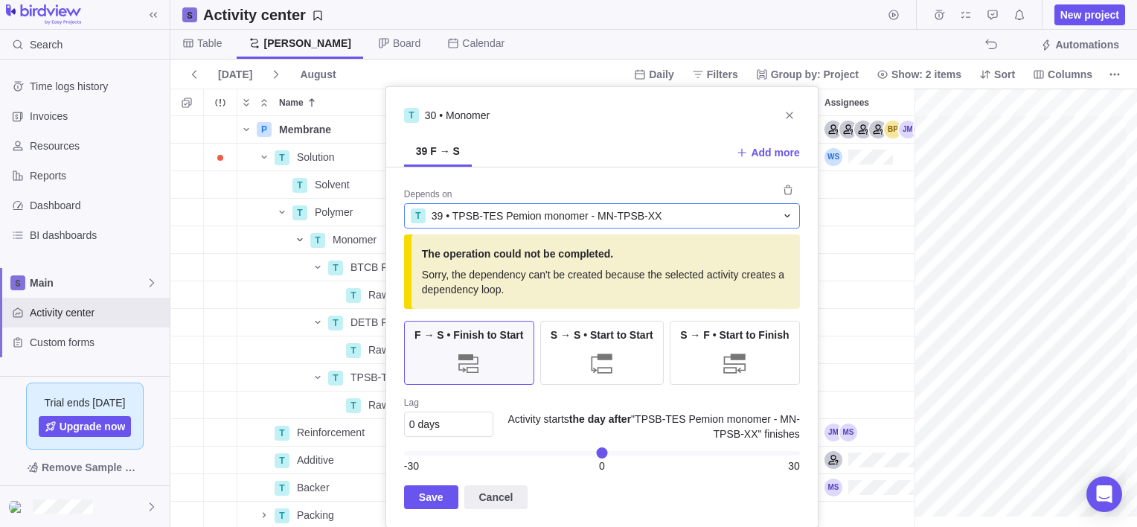
click at [683, 217] on div "T 39 • TPSB-TES Pemion monomer - MN-TPSB-XX" at bounding box center [593, 215] width 365 height 15
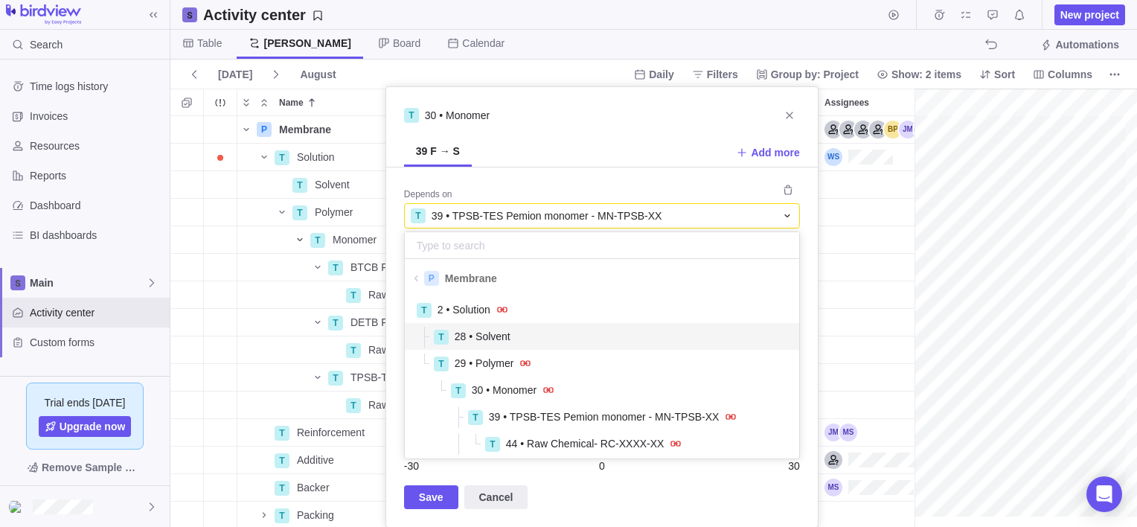
scroll to position [0, 0]
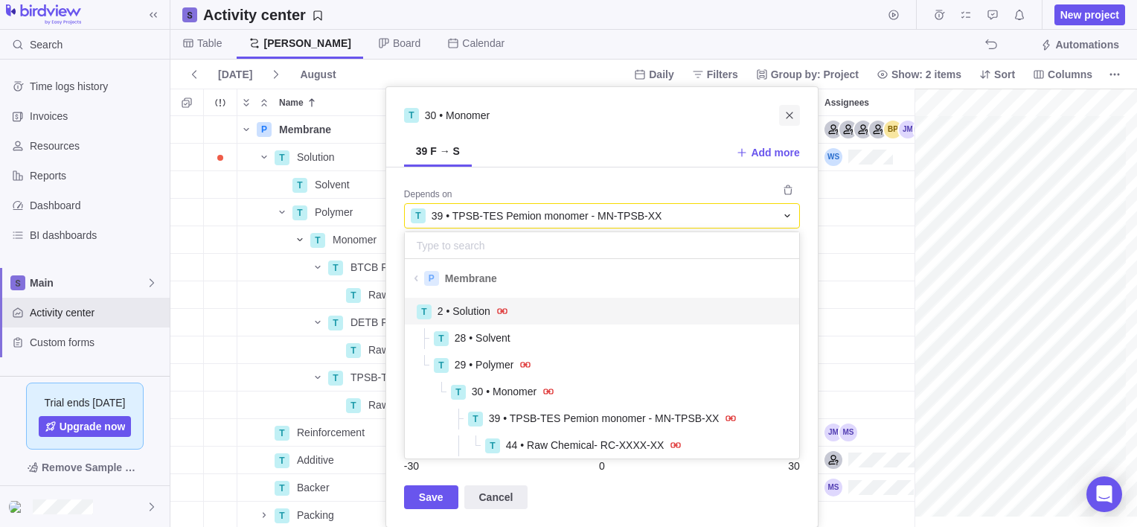
click at [781, 118] on div "T 30 • Monomer 39 F → S Add more Depends on T 39 • TPSB-TES Pemion monomer - MN…" at bounding box center [601, 306] width 433 height 441
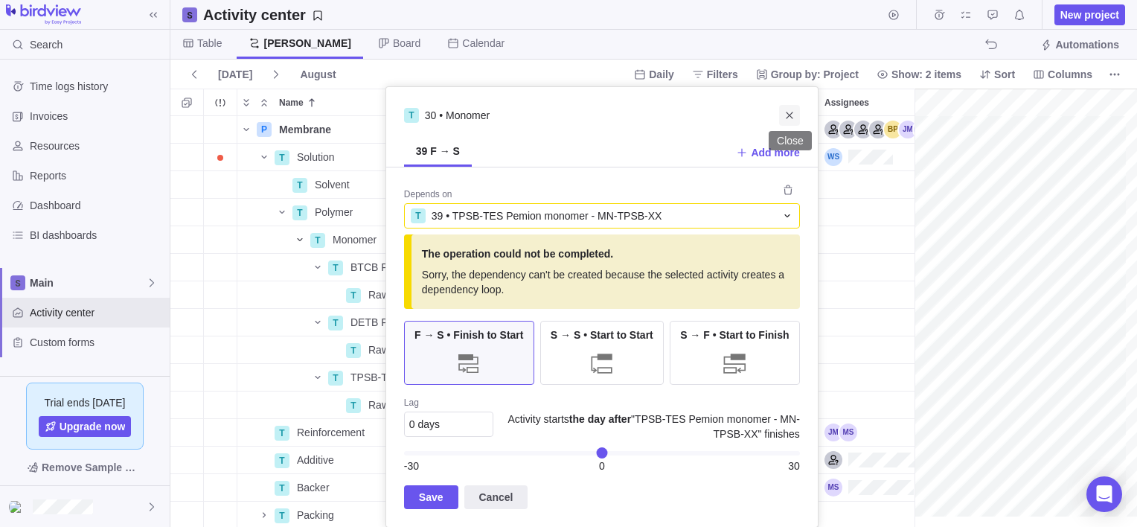
click at [783, 118] on icon "Close" at bounding box center [789, 115] width 12 height 12
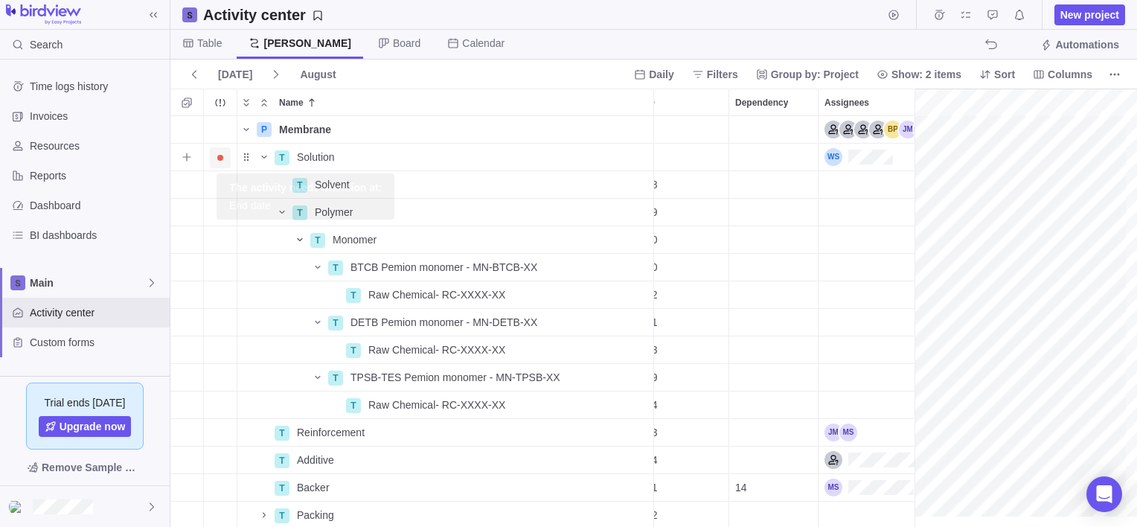
click at [214, 154] on span "Trouble indication" at bounding box center [220, 157] width 21 height 21
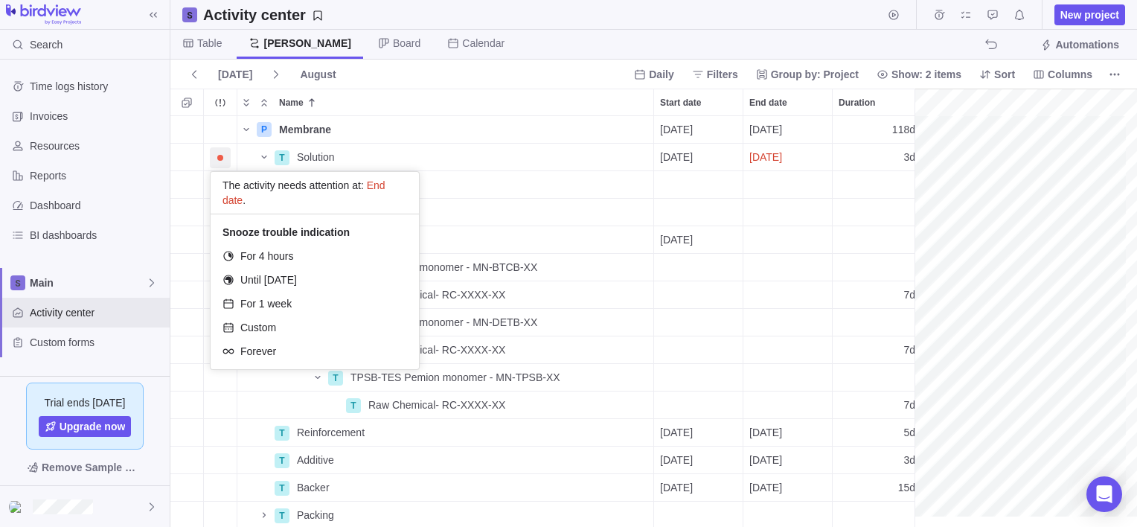
click at [476, 161] on div "P Membrane Details [DATE] [DATE] 118d In progress 1 T Solution Details [DATE] […" at bounding box center [547, 321] width 755 height 411
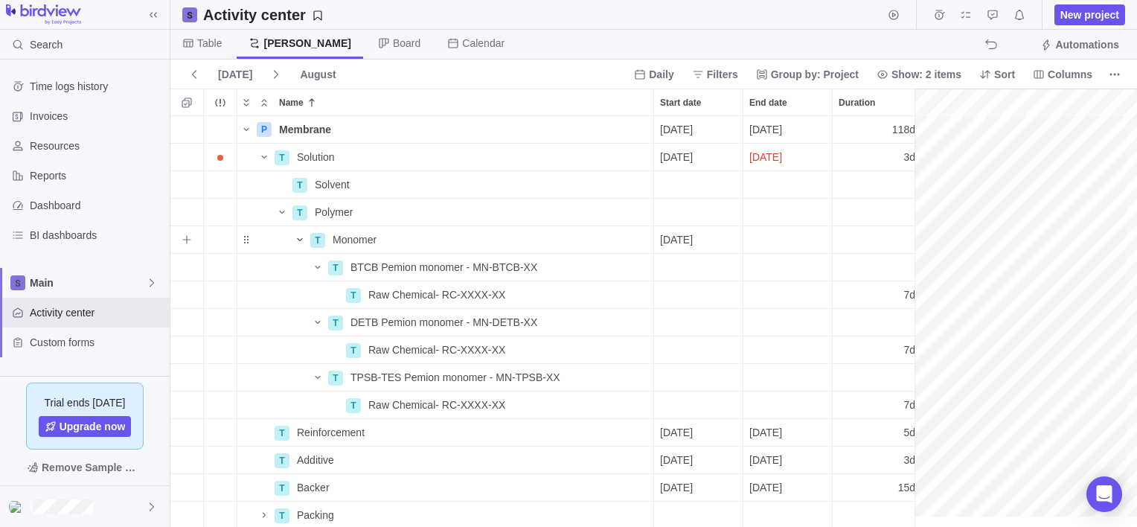
click at [296, 238] on icon "Name" at bounding box center [300, 240] width 12 height 12
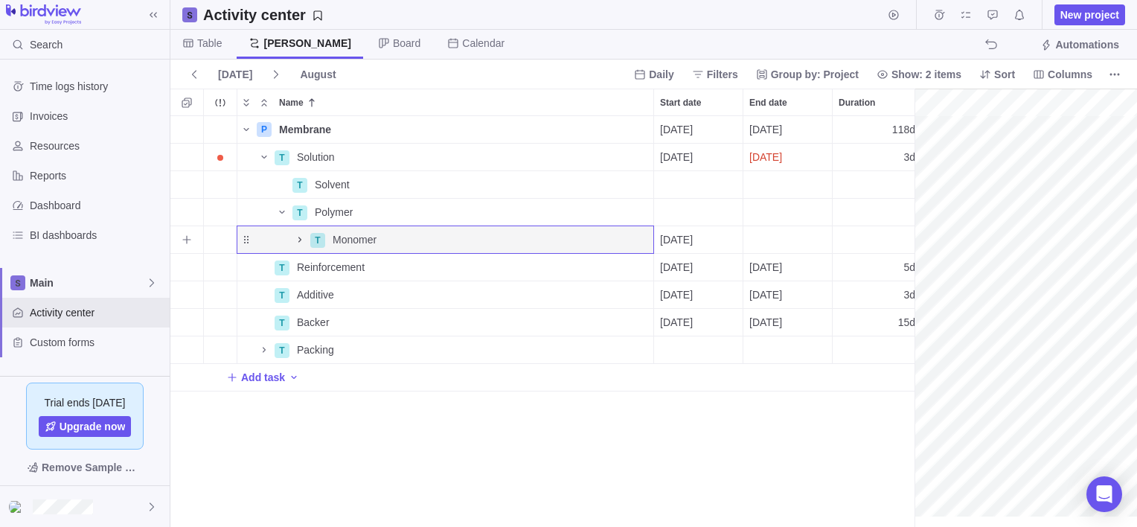
click at [301, 238] on icon "Name" at bounding box center [300, 240] width 12 height 12
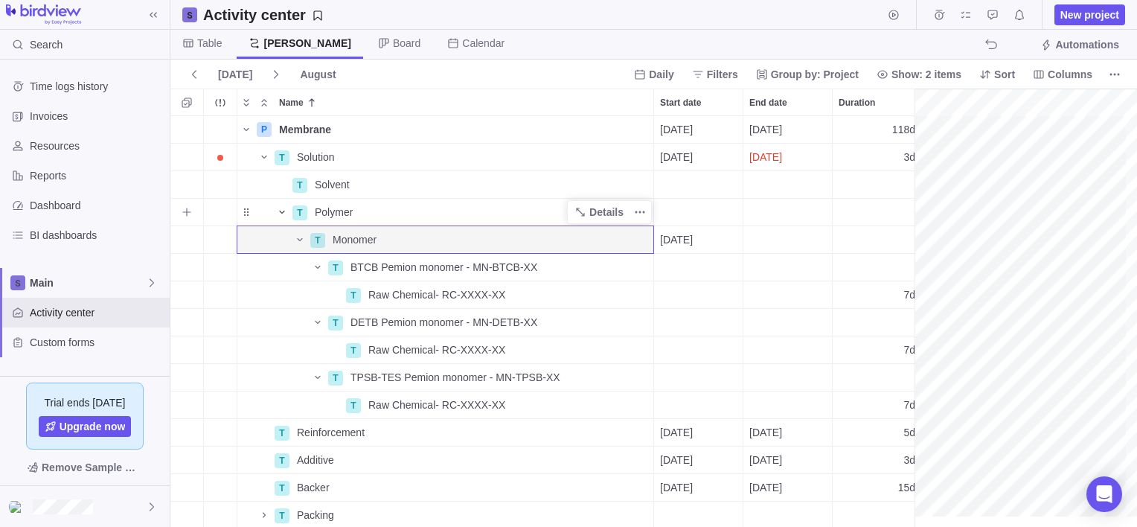
click at [283, 211] on icon "Name" at bounding box center [282, 212] width 12 height 12
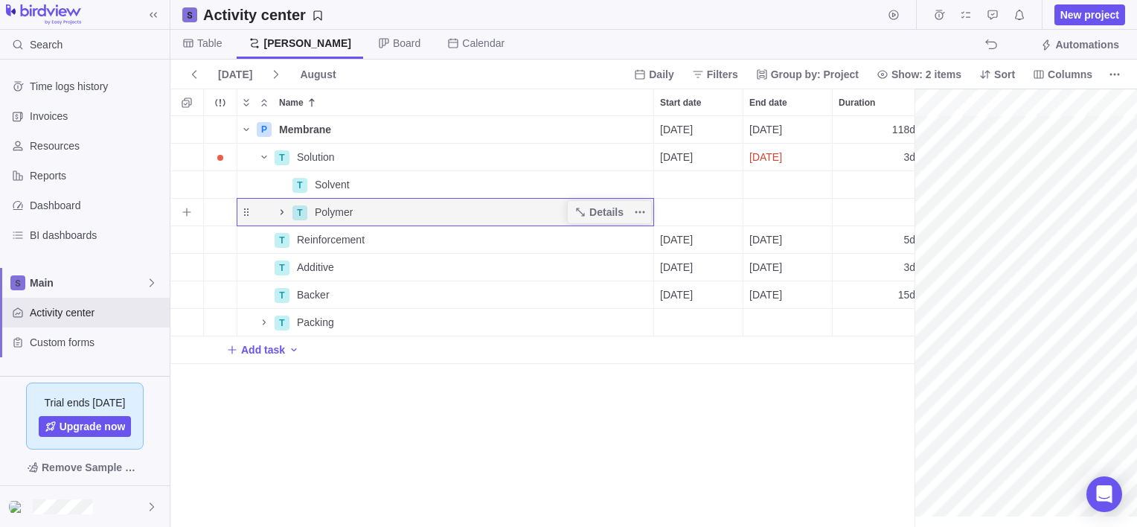
click at [283, 211] on icon "Name" at bounding box center [282, 212] width 12 height 12
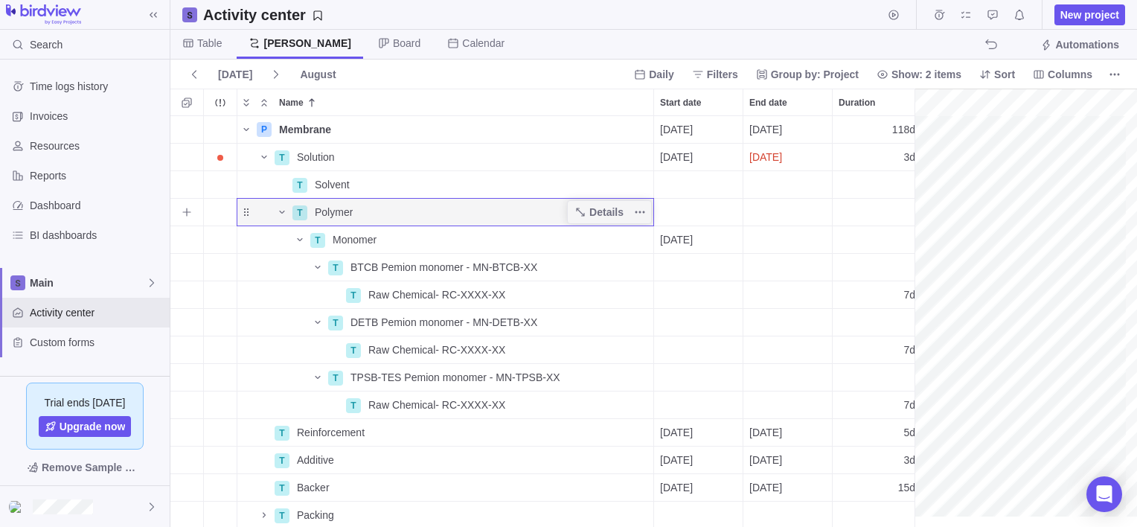
click at [353, 210] on div "Polymer" at bounding box center [481, 212] width 344 height 27
click at [353, 210] on input "Polymer" at bounding box center [481, 212] width 346 height 28
type input "Polymer - PR-XXXX"
click at [399, 192] on div "P Membrane Details [DATE] [DATE] 118d In progress 1 T Solution Details [DATE] […" at bounding box center [547, 321] width 755 height 411
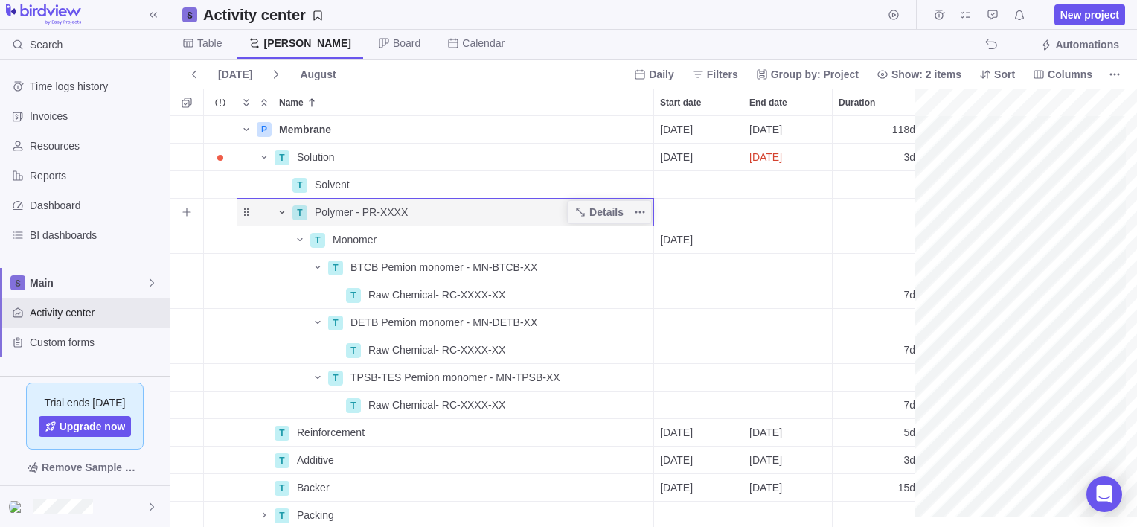
click at [283, 211] on icon "Name" at bounding box center [282, 212] width 12 height 12
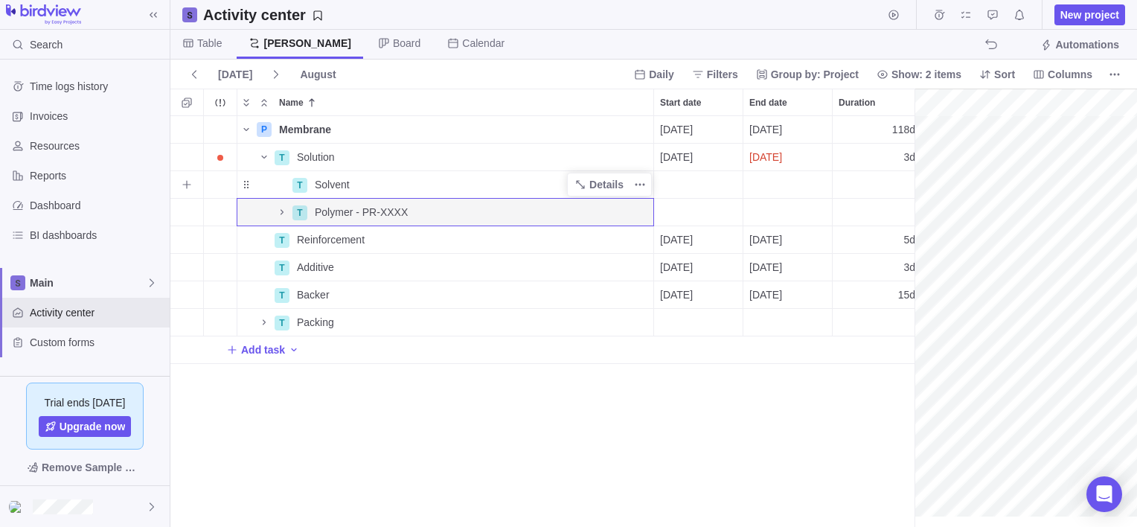
click at [348, 183] on span "Solvent" at bounding box center [332, 184] width 35 height 15
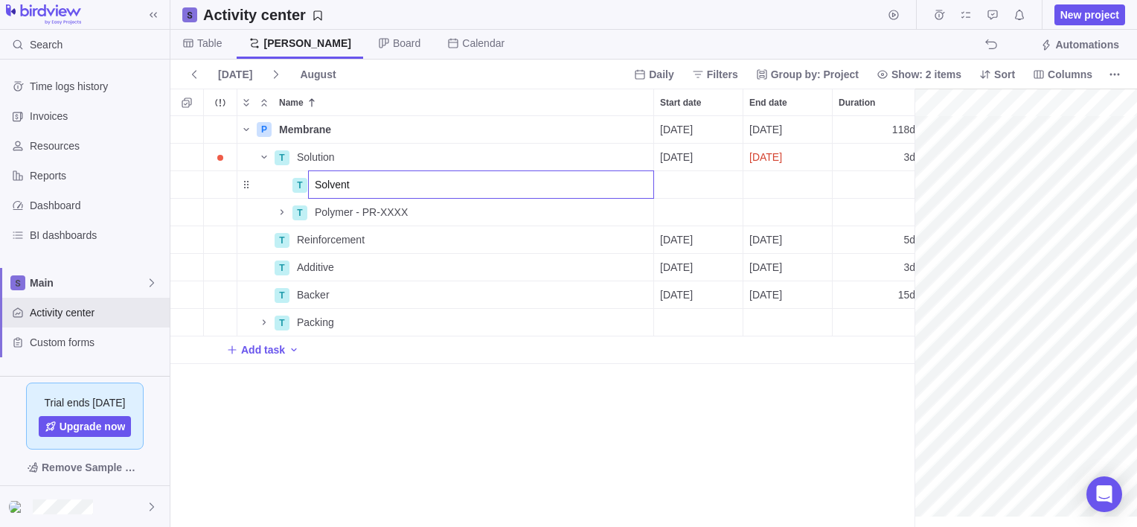
click at [362, 185] on input "Solvent" at bounding box center [481, 184] width 346 height 28
type input "Solvent - SV-XXXX"
click at [426, 80] on body "Search Time logs history Invoices Resources Reports Dashboard BI dashboards Mai…" at bounding box center [568, 263] width 1137 height 527
click at [307, 153] on span "Solution" at bounding box center [316, 157] width 38 height 15
click at [296, 155] on input "Solution" at bounding box center [472, 157] width 364 height 28
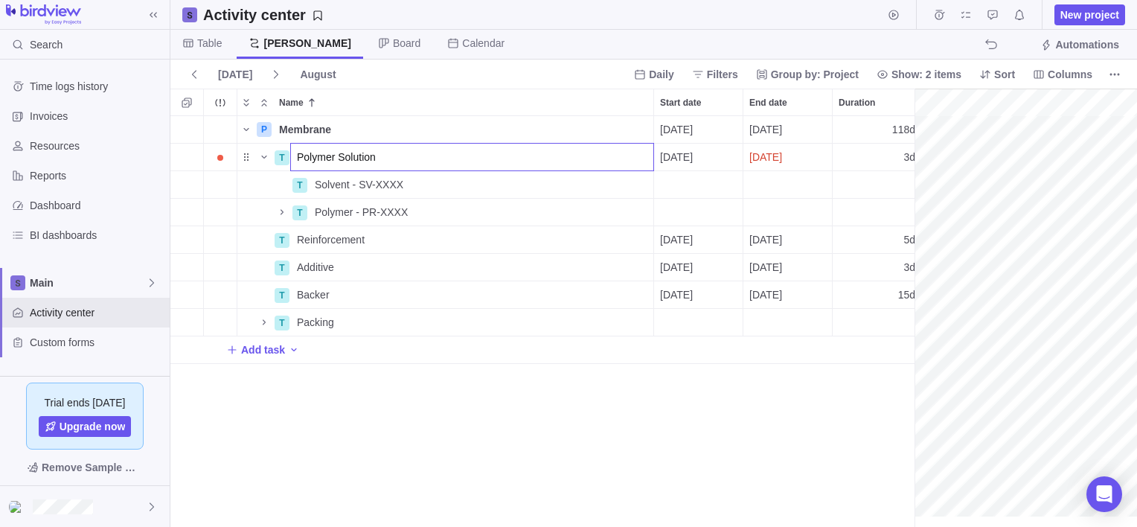
click at [374, 155] on input "Polymer Solution" at bounding box center [472, 157] width 364 height 28
type input "Polymer Solution - PL-XXXX"
click at [401, 127] on div "P Membrane Details [DATE] [DATE] 118d In progress 1 T Polymer Solution - PL-XXX…" at bounding box center [542, 321] width 744 height 411
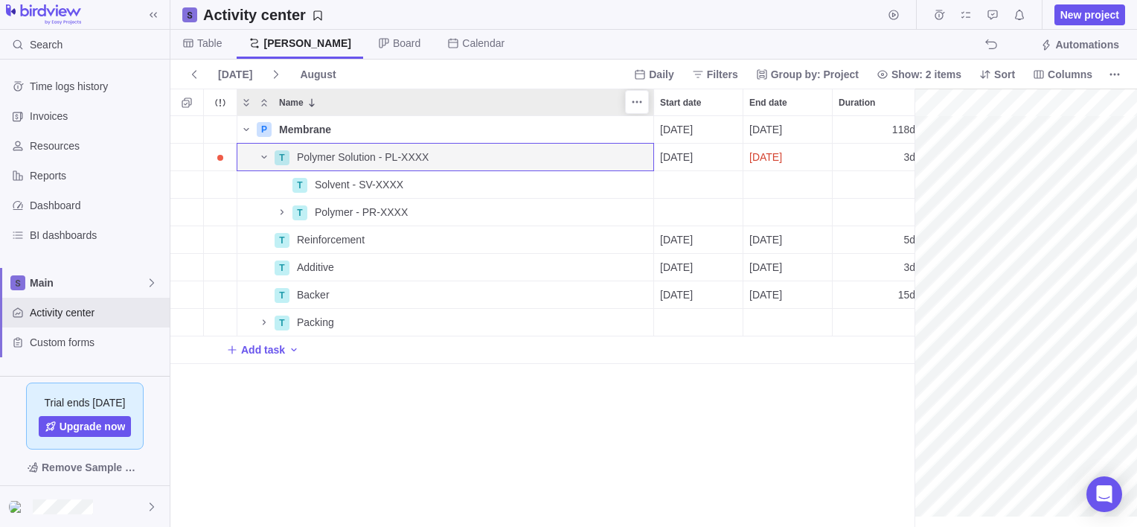
click at [410, 103] on div "Name" at bounding box center [463, 102] width 380 height 26
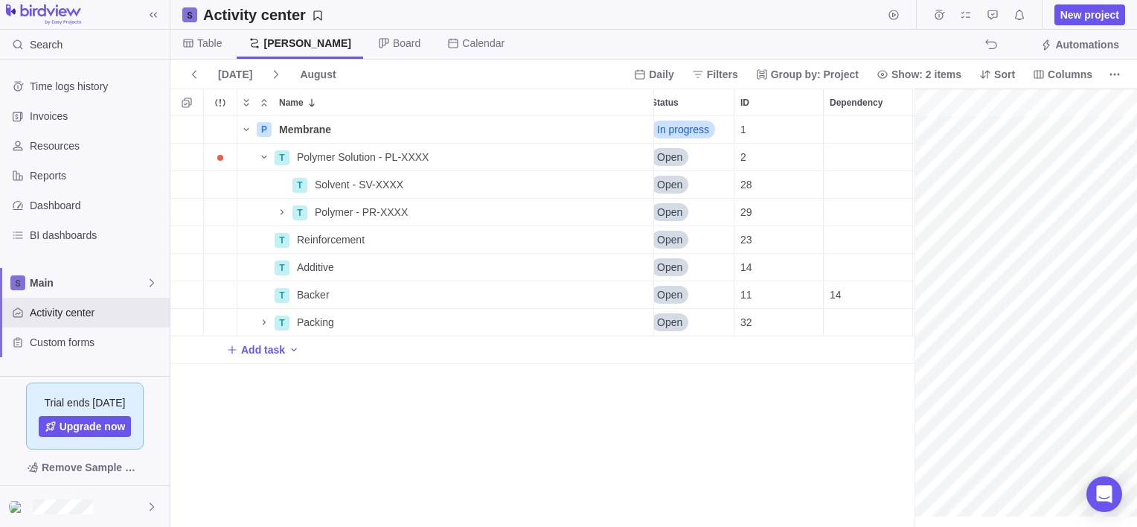
scroll to position [0, 280]
click at [845, 182] on div "Dependency" at bounding box center [865, 184] width 89 height 27
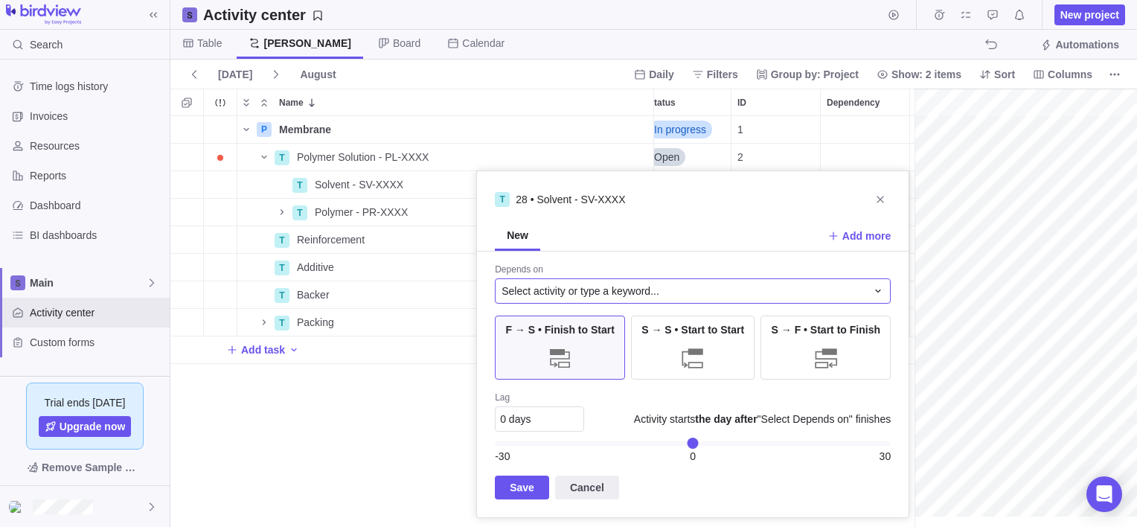
click at [580, 289] on span "Select activity or type a keyword..." at bounding box center [580, 290] width 158 height 15
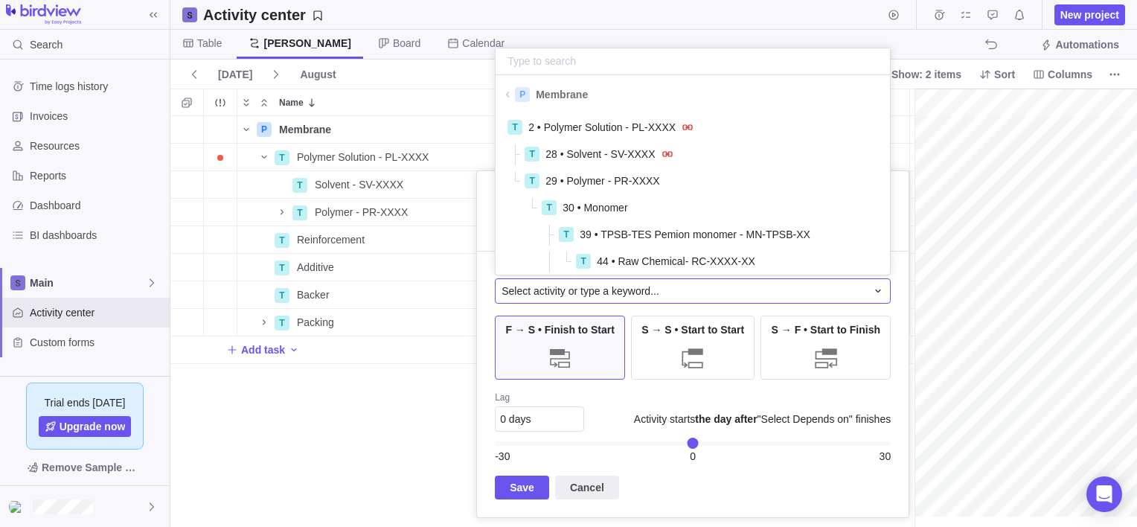
scroll to position [155, 383]
click at [588, 180] on span "29 • Polymer - PR-XXXX" at bounding box center [602, 180] width 115 height 15
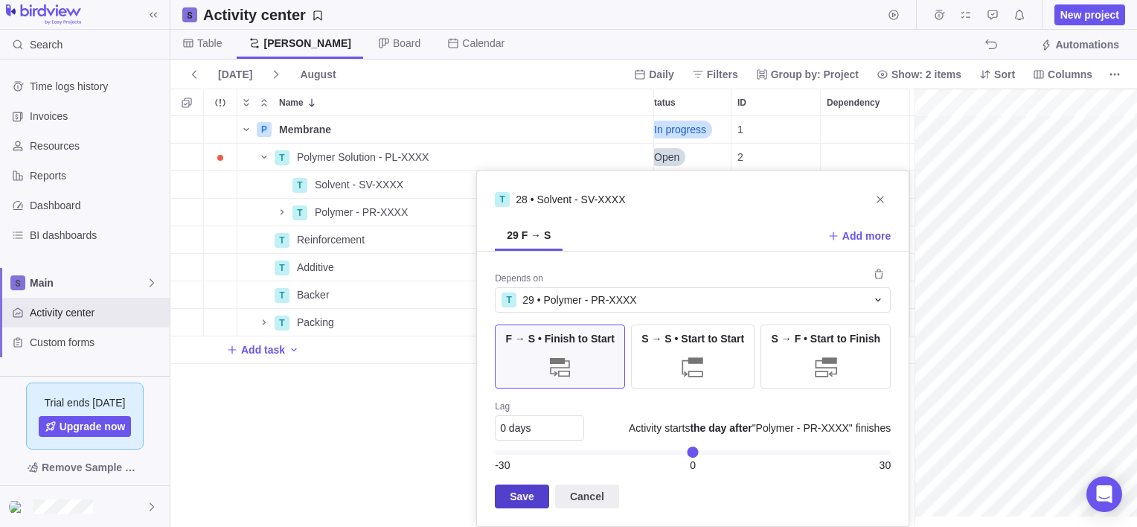
click at [530, 494] on span "Save" at bounding box center [522, 496] width 25 height 18
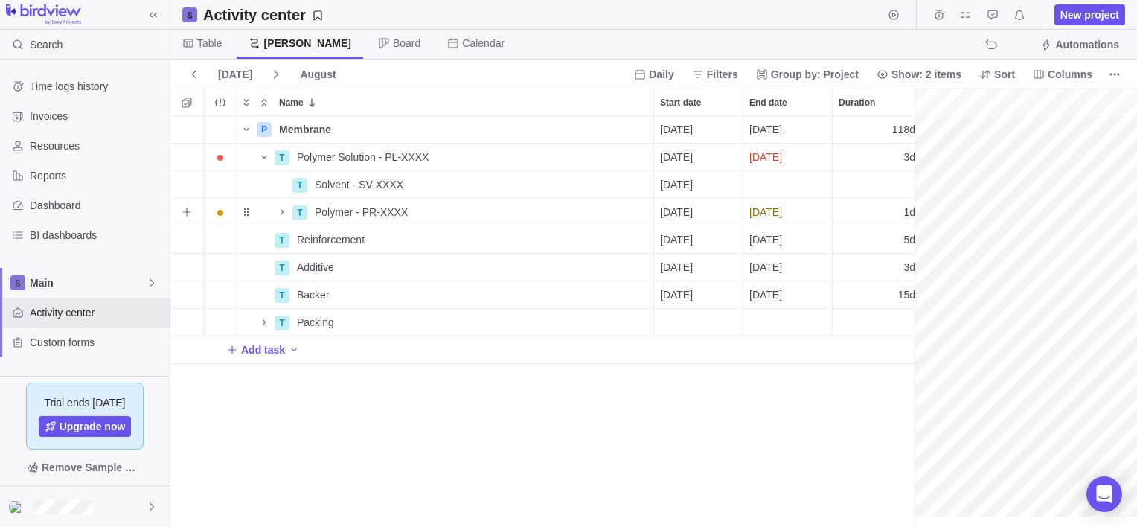
click at [899, 208] on div "1d" at bounding box center [877, 212] width 89 height 27
type input "14"
click at [855, 184] on div "P Membrane Details [DATE] [DATE] 118d In progress 1 T Polymer Solution - PL-XXX…" at bounding box center [542, 321] width 744 height 411
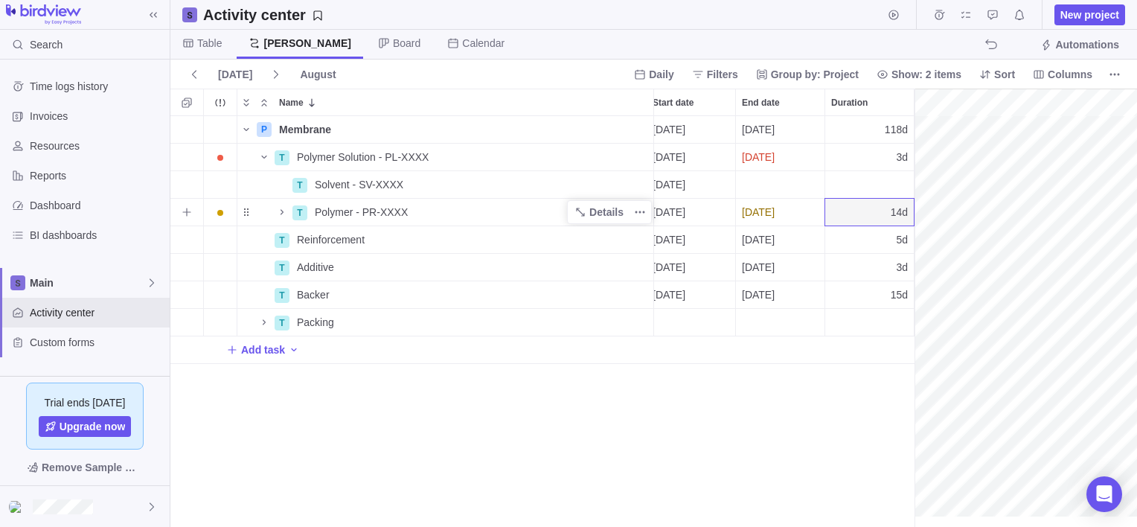
click at [272, 211] on div "Name" at bounding box center [264, 212] width 54 height 21
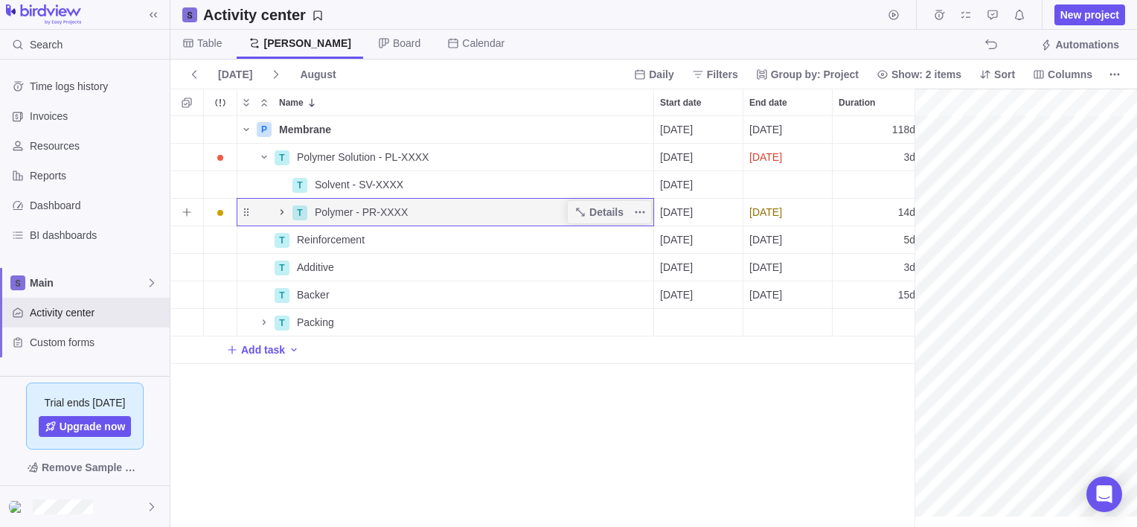
click at [280, 209] on icon "Name" at bounding box center [282, 212] width 12 height 12
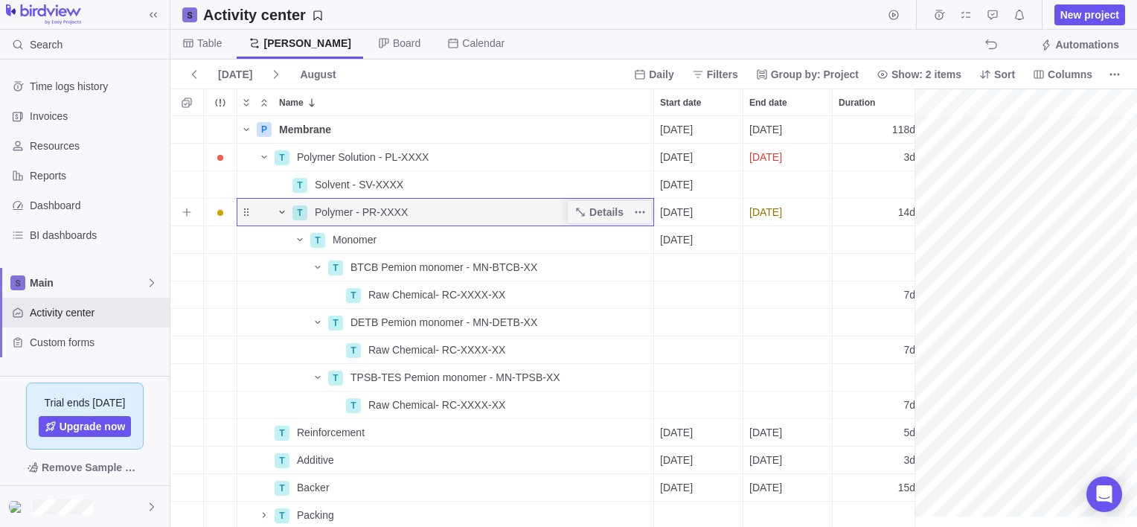
click at [278, 214] on icon "Name" at bounding box center [282, 212] width 12 height 12
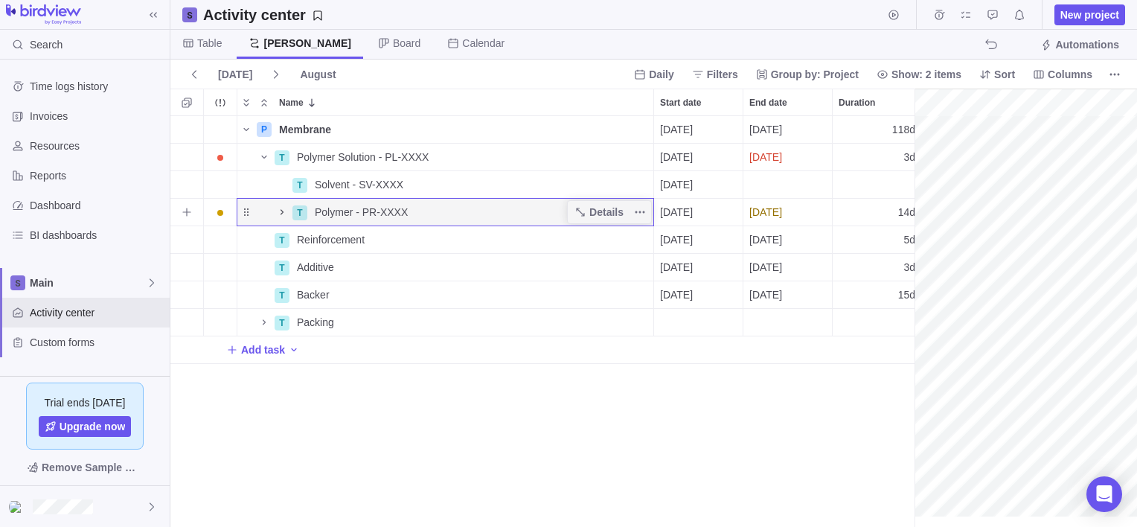
click at [278, 208] on icon "Name" at bounding box center [282, 212] width 12 height 12
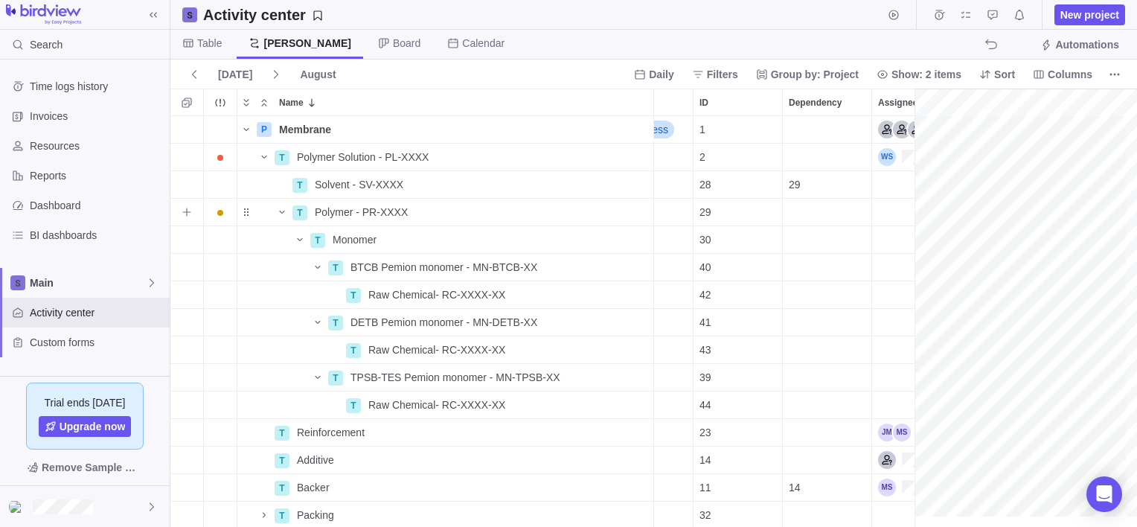
click at [804, 216] on div "Dependency" at bounding box center [827, 212] width 89 height 27
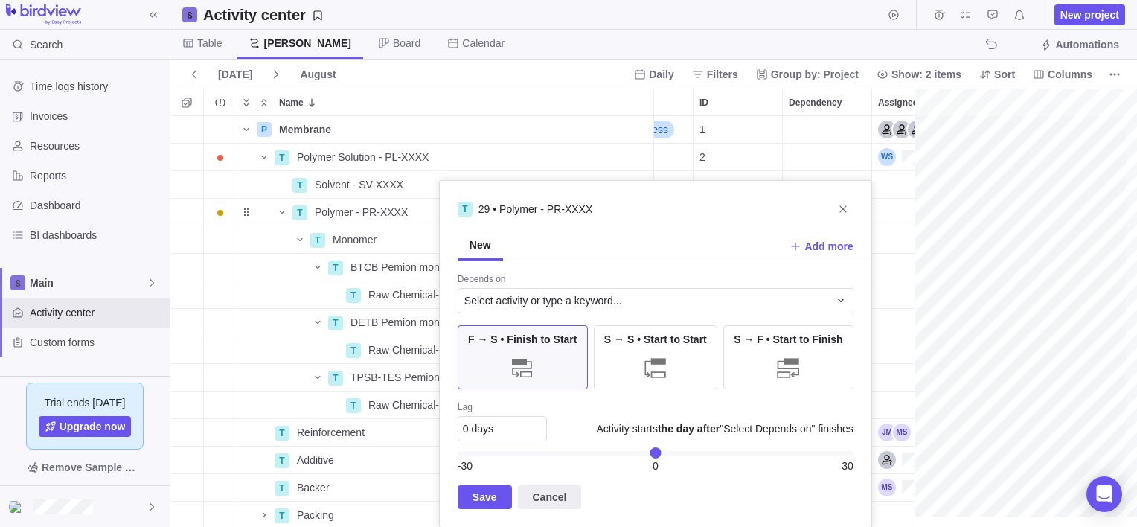
click at [365, 217] on div "P Membrane Details [DATE] [DATE] 118d In progress 1 T Polymer Solution - PL-XXX…" at bounding box center [547, 321] width 755 height 411
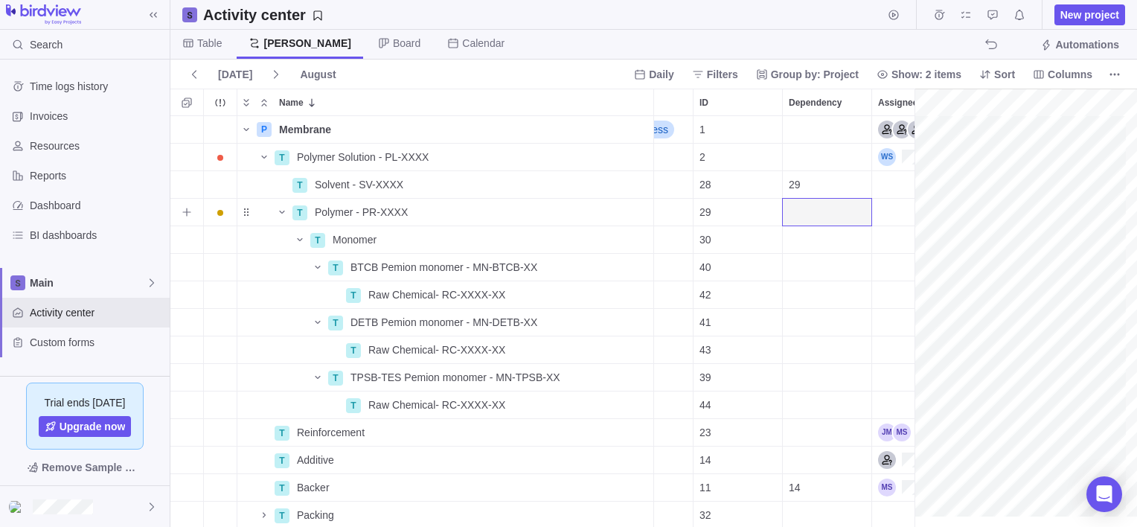
click at [811, 214] on div "Dependency" at bounding box center [827, 212] width 89 height 27
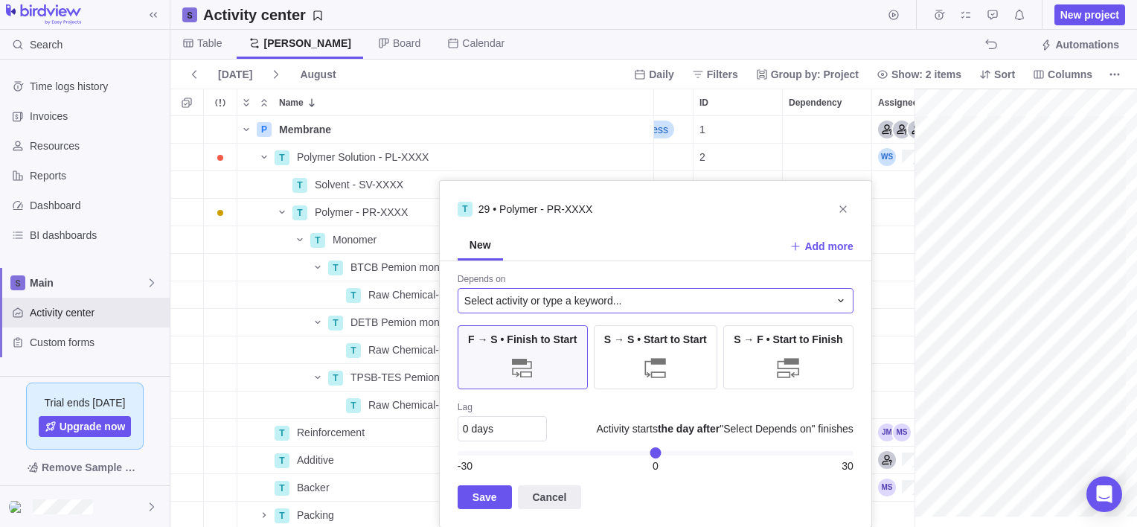
click at [527, 298] on span "Select activity or type a keyword..." at bounding box center [543, 300] width 158 height 15
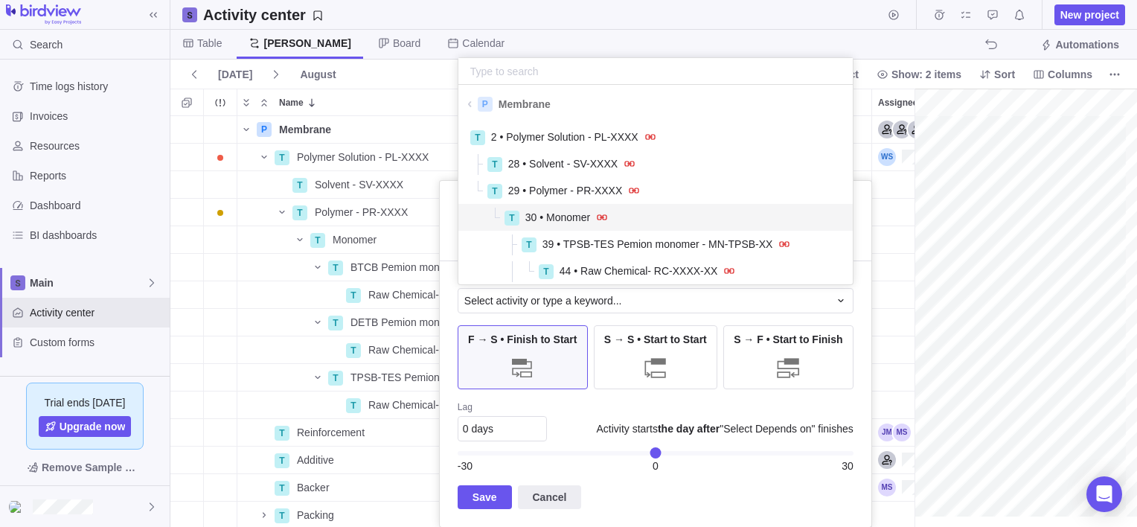
click at [560, 215] on span "30 • Monomer" at bounding box center [557, 217] width 65 height 15
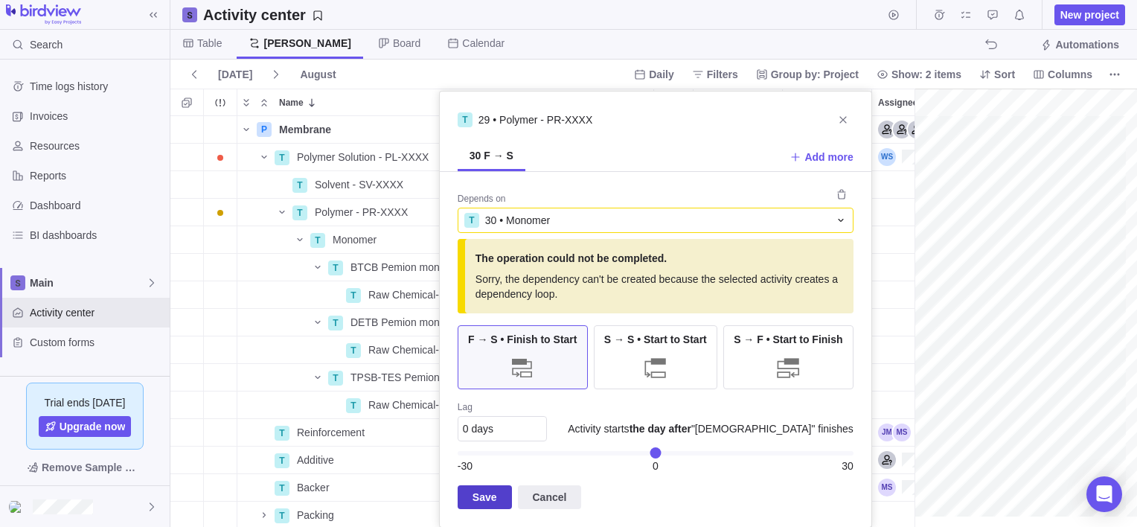
click at [490, 497] on span "Save" at bounding box center [484, 497] width 25 height 18
click at [839, 116] on icon "Close" at bounding box center [842, 119] width 7 height 7
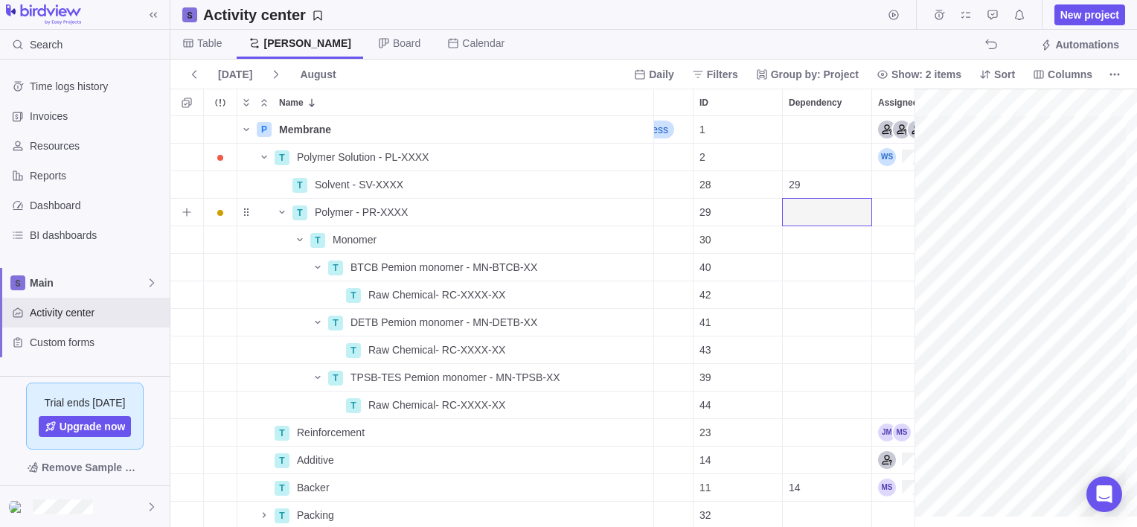
click at [809, 210] on div "Dependency" at bounding box center [827, 212] width 89 height 27
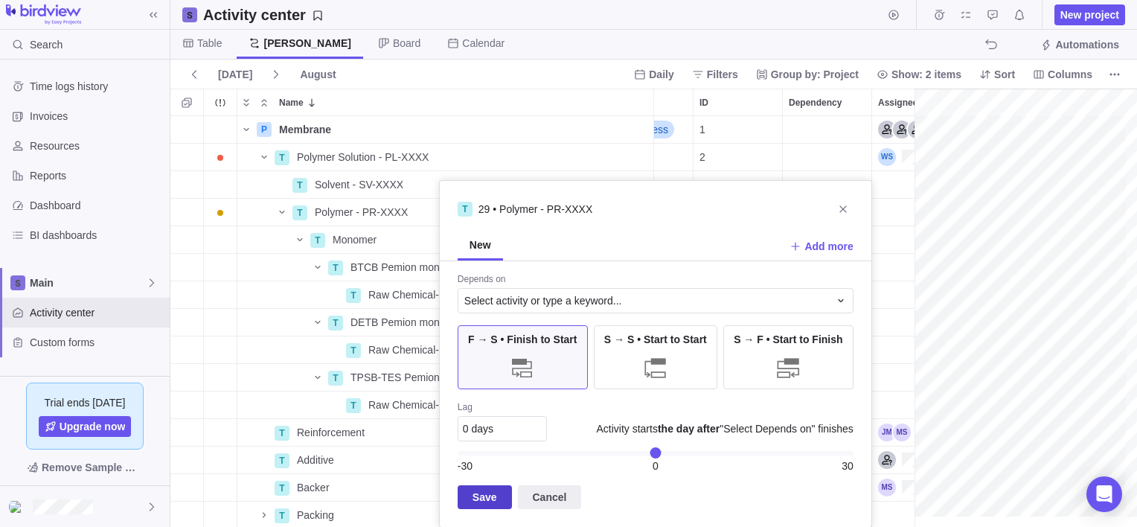
click at [500, 493] on span "Save" at bounding box center [485, 497] width 54 height 24
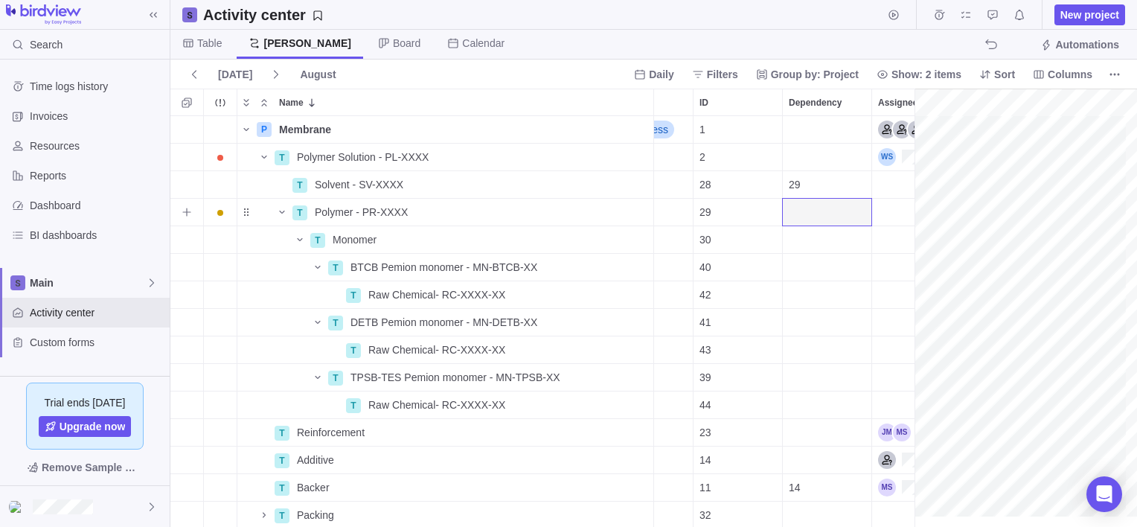
click at [812, 206] on div "Dependency" at bounding box center [827, 212] width 89 height 27
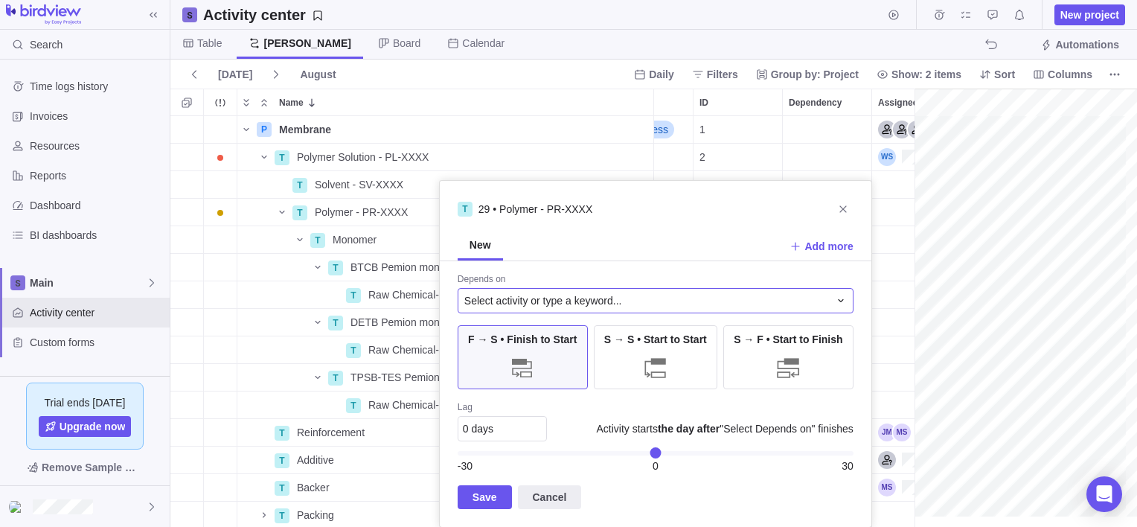
click at [575, 303] on span "Select activity or type a keyword..." at bounding box center [543, 300] width 158 height 15
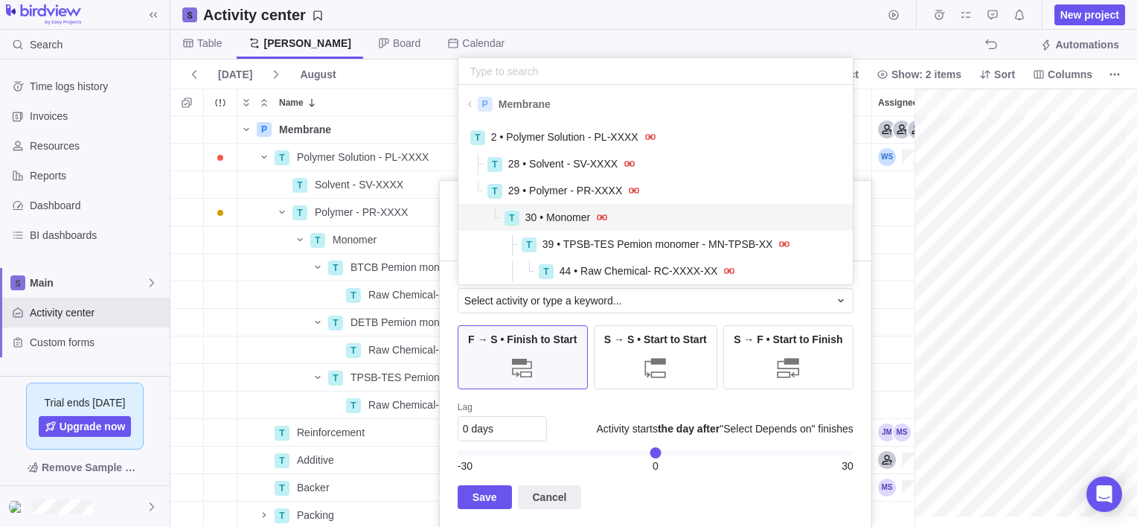
click at [562, 211] on span "30 • Monomer" at bounding box center [557, 217] width 65 height 15
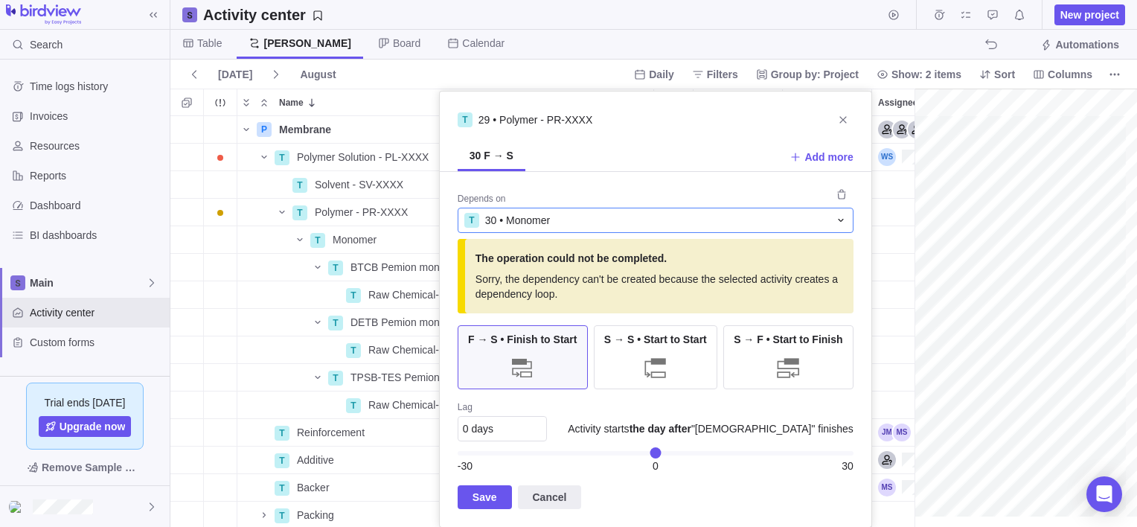
click at [646, 222] on div "T 30 • Monomer" at bounding box center [646, 220] width 365 height 15
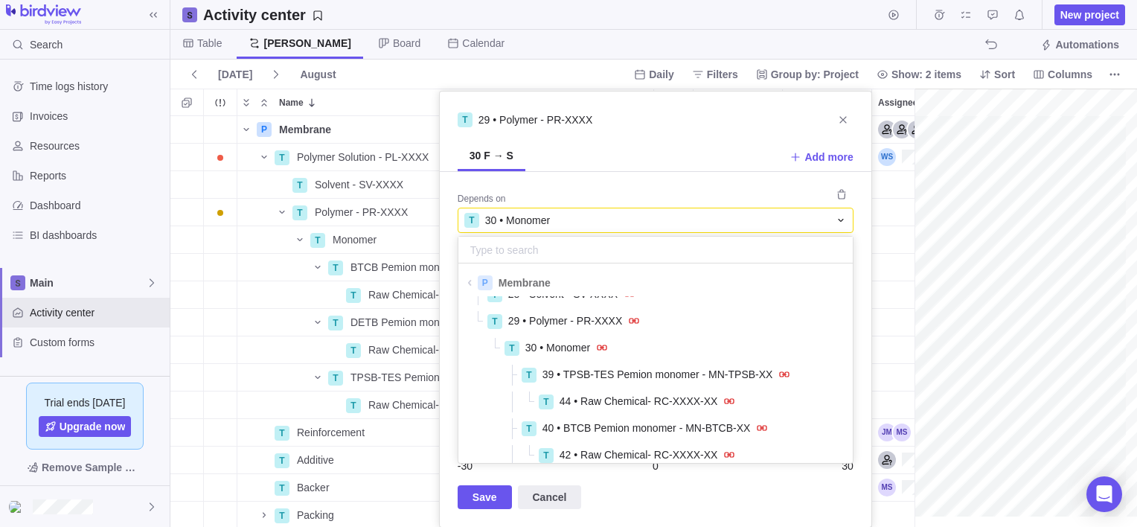
scroll to position [74, 0]
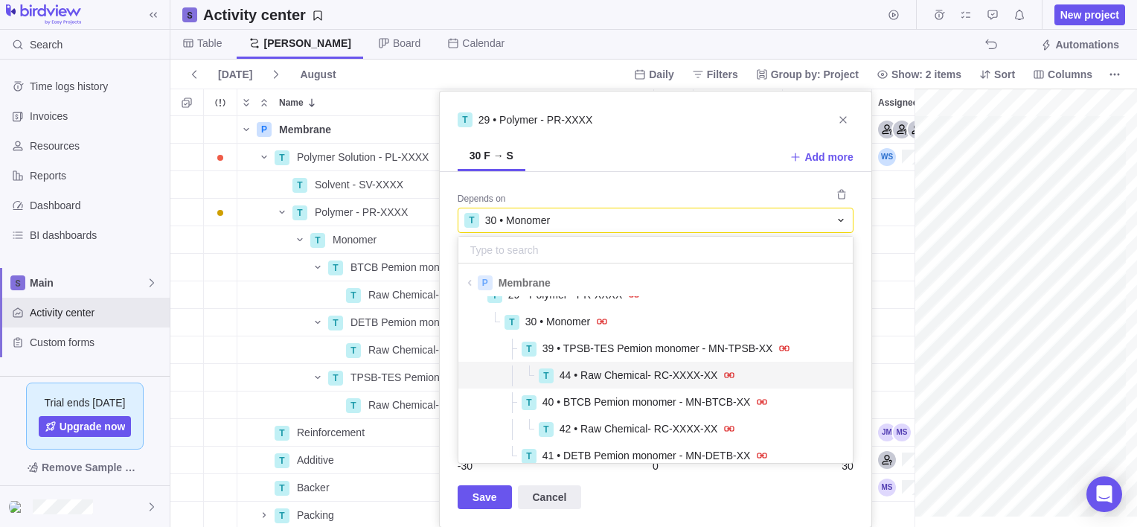
click at [584, 369] on span "44 • Raw Chemical- RC-XXXX-XX" at bounding box center [639, 375] width 158 height 15
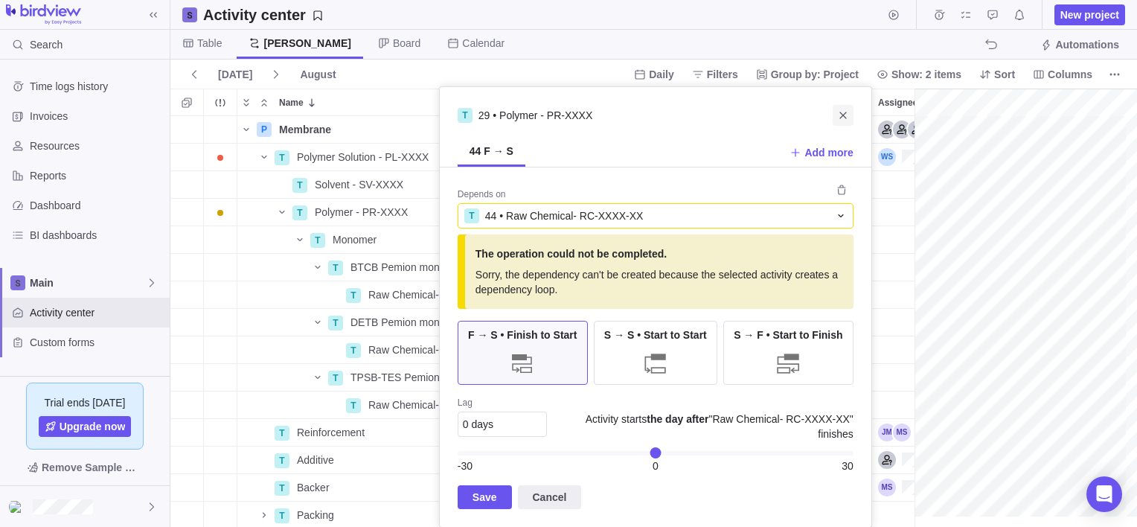
click at [839, 114] on icon "Close" at bounding box center [843, 115] width 12 height 12
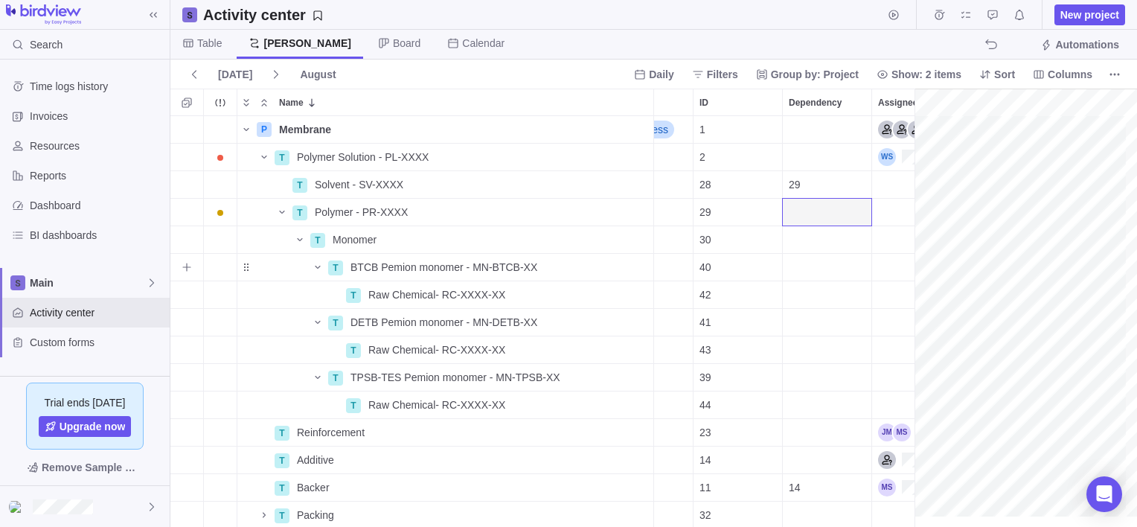
click at [807, 261] on div "Dependency" at bounding box center [827, 267] width 89 height 27
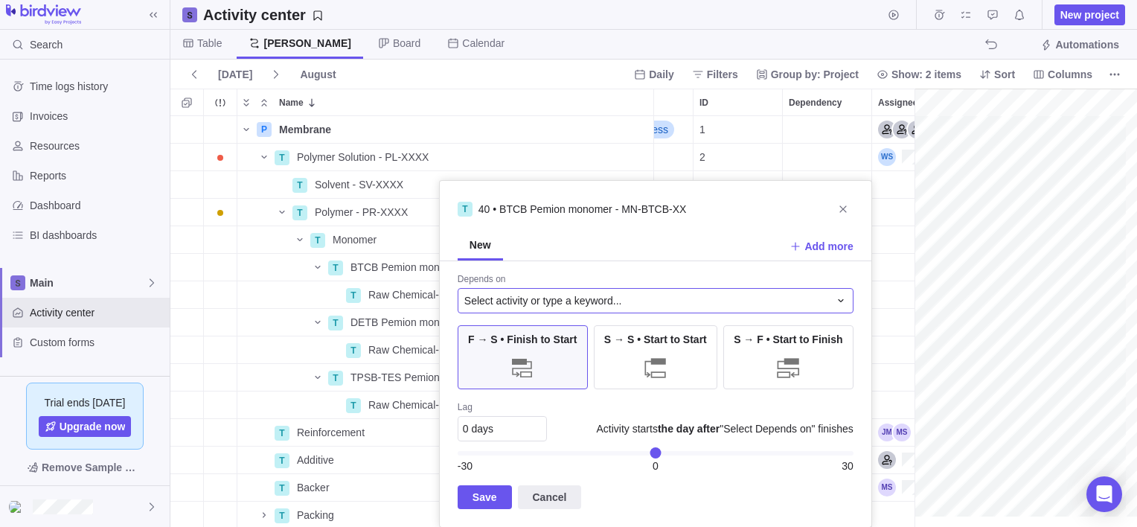
click at [518, 290] on div "Select activity or type a keyword..." at bounding box center [656, 300] width 396 height 25
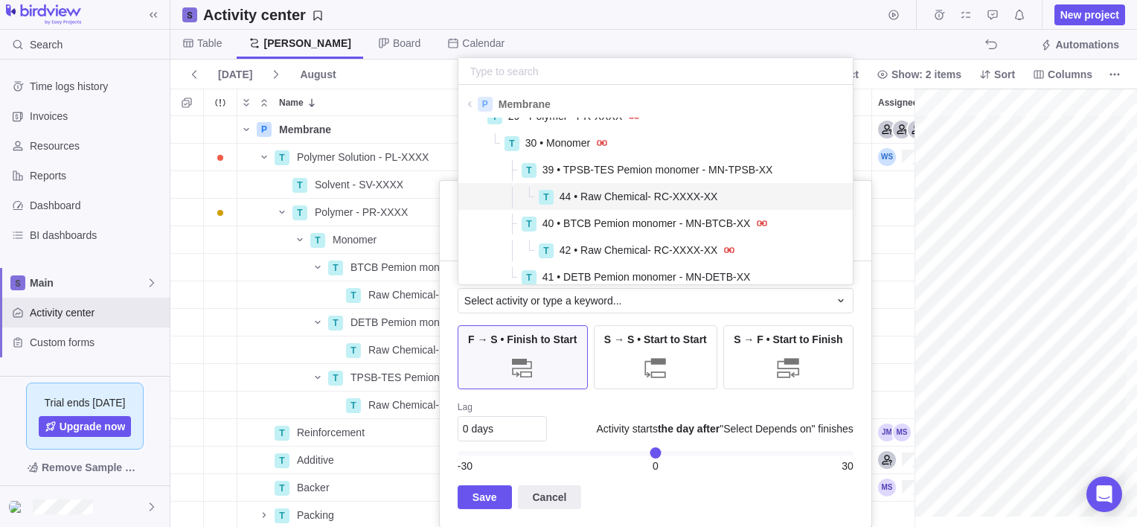
click at [592, 198] on span "44 • Raw Chemical- RC-XXXX-XX" at bounding box center [639, 196] width 158 height 15
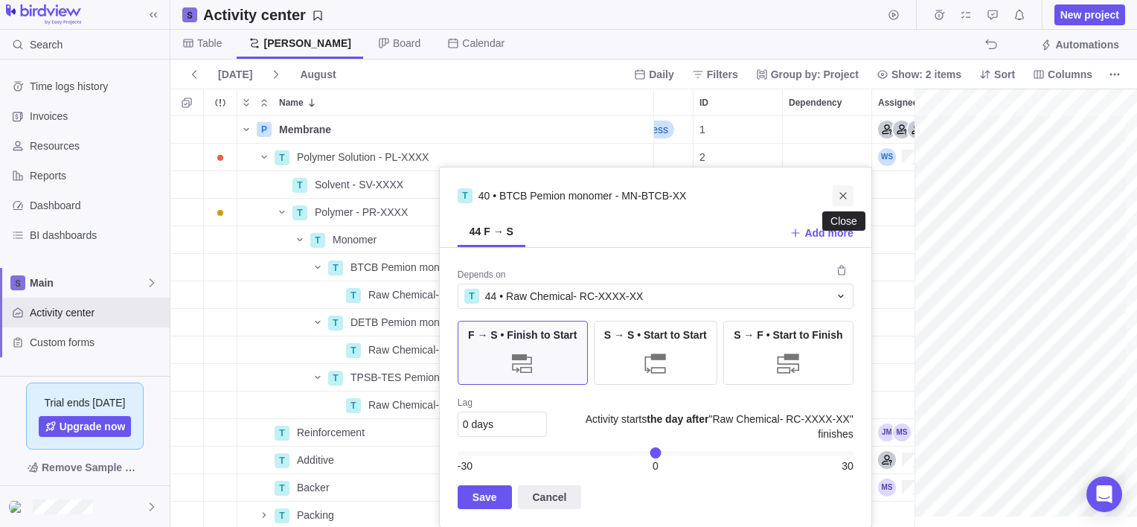
click at [845, 187] on span "Close" at bounding box center [843, 195] width 21 height 21
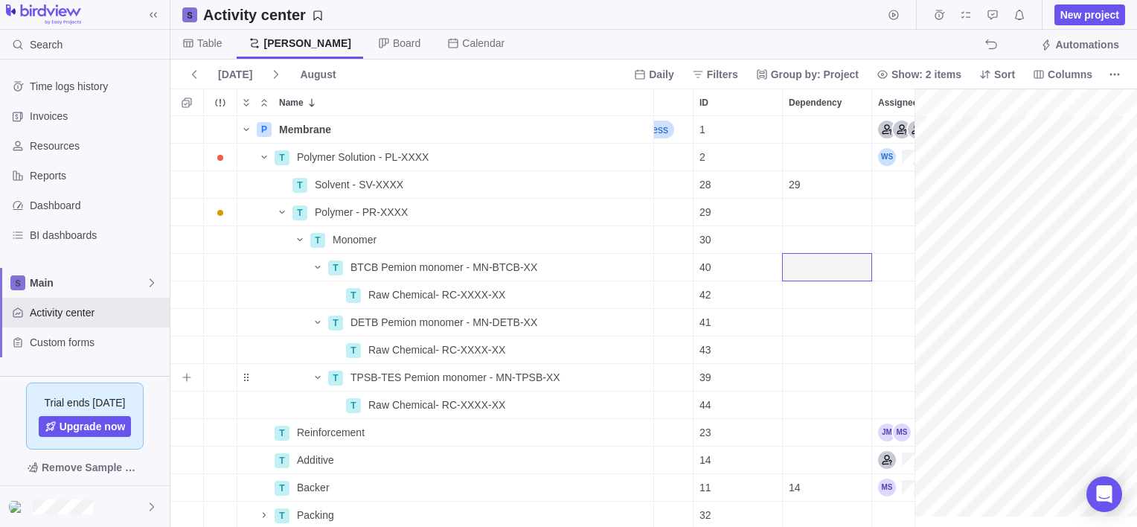
click at [810, 376] on div "Dependency" at bounding box center [827, 377] width 89 height 27
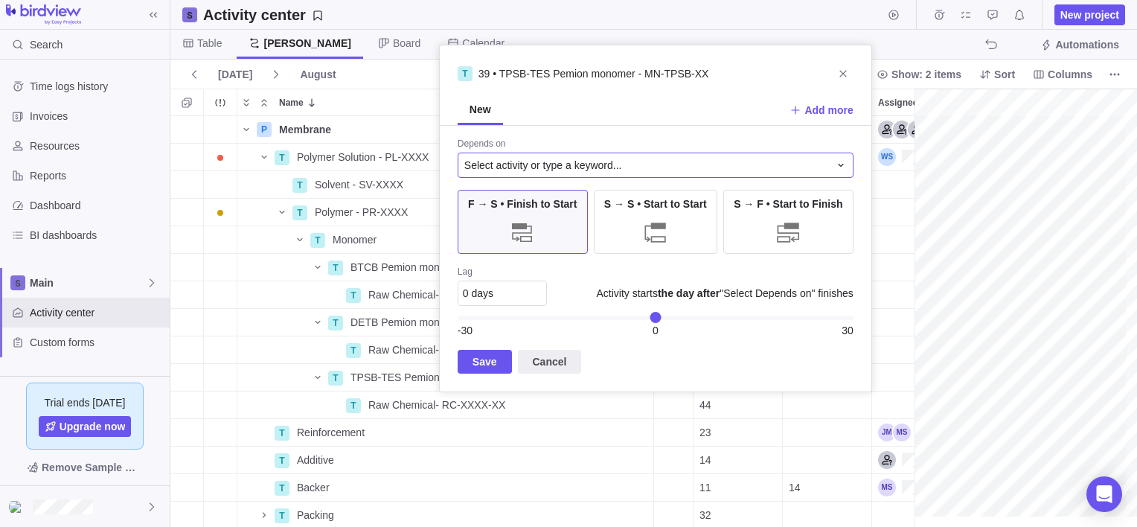
click at [509, 170] on span "Select activity or type a keyword..." at bounding box center [543, 165] width 158 height 15
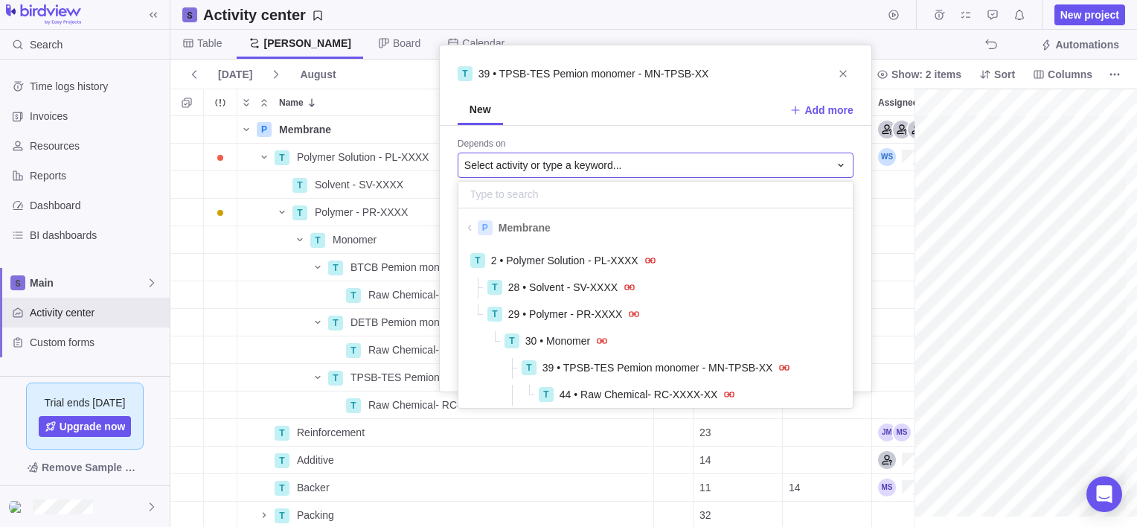
scroll to position [155, 383]
click at [589, 389] on span "44 • Raw Chemical- RC-XXXX-XX" at bounding box center [639, 394] width 158 height 15
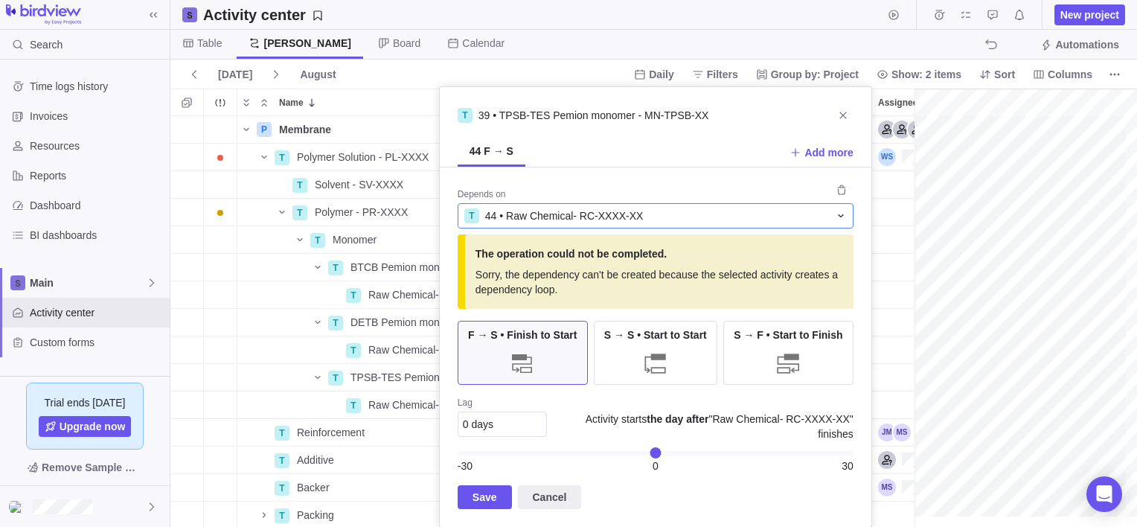
click at [592, 206] on div "T 44 • Raw Chemical- RC-XXXX-XX" at bounding box center [656, 215] width 396 height 25
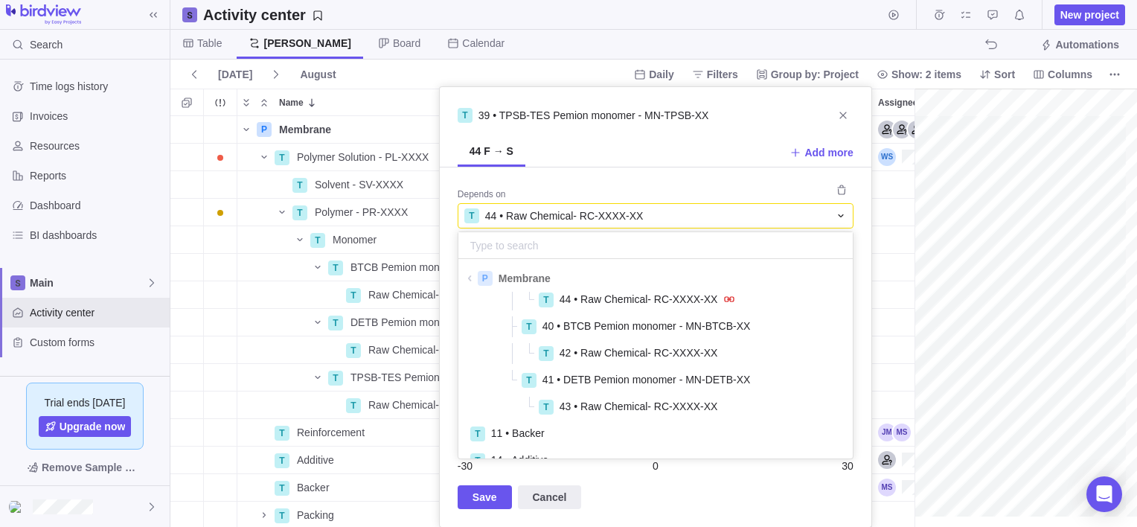
scroll to position [149, 0]
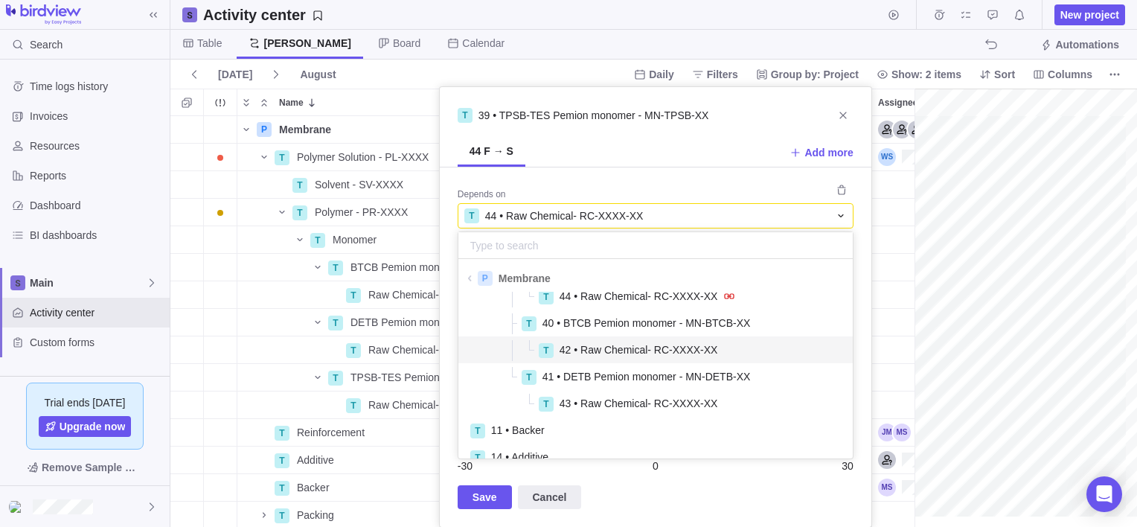
click at [290, 283] on div "P Membrane Details [DATE] [DATE] 118d In progress 1 T Polymer Solution - PL-XXX…" at bounding box center [547, 321] width 755 height 411
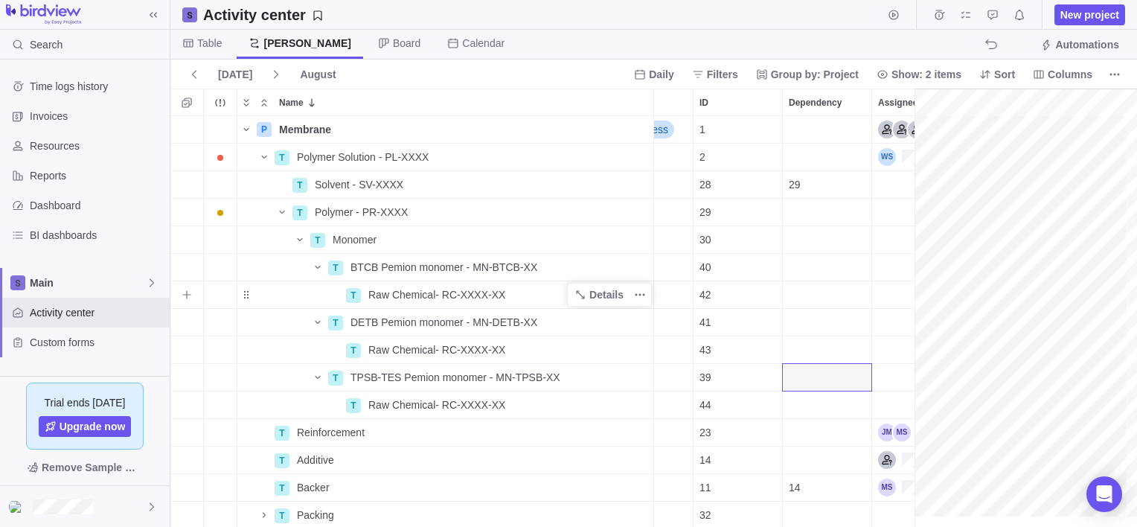
click at [438, 289] on span "Raw Chemical- RC-XXXX-XX" at bounding box center [436, 294] width 137 height 15
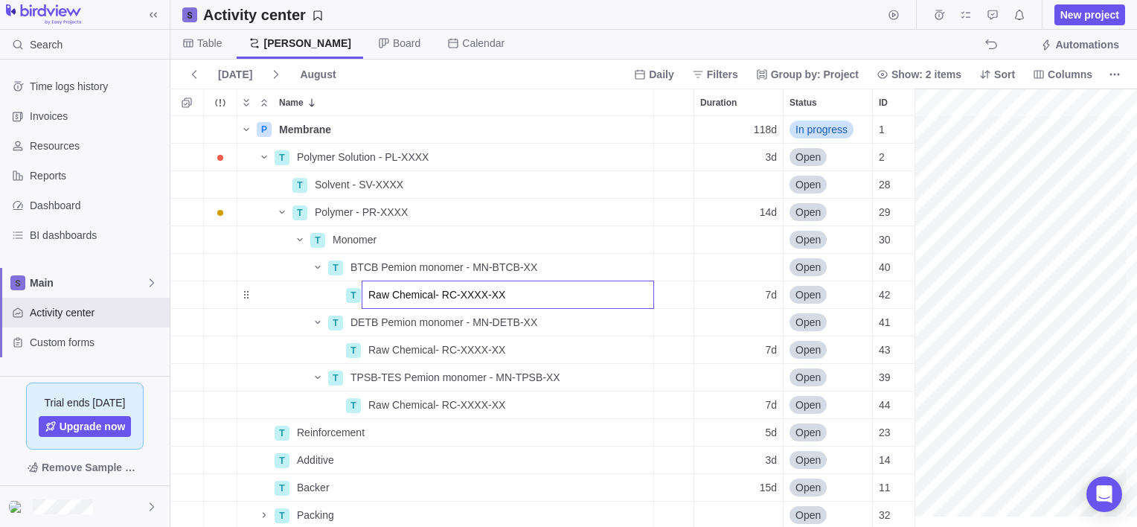
scroll to position [0, 196]
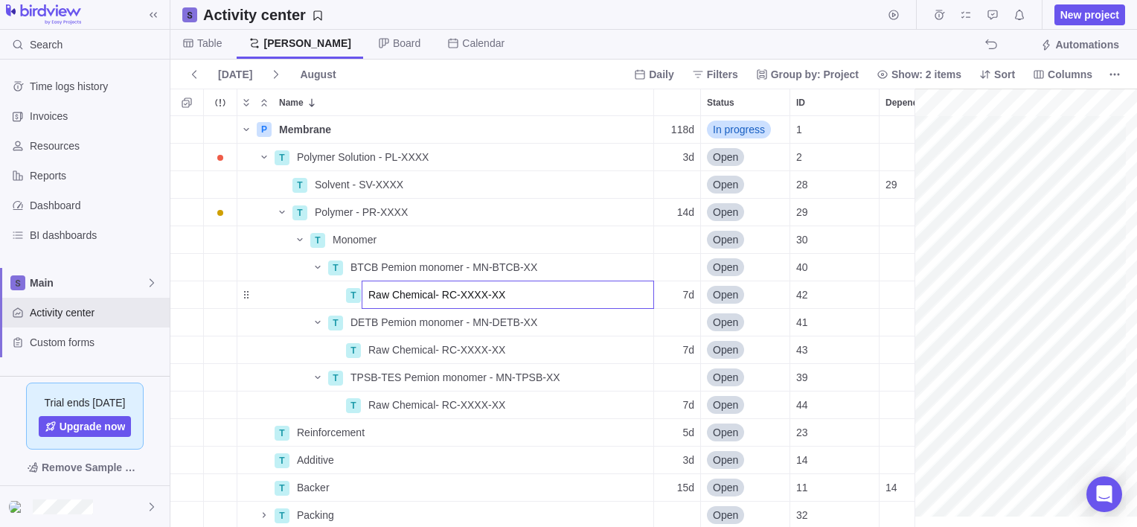
click at [886, 292] on div "P Membrane Details [DATE] [DATE] 118d In progress 1 T Polymer Solution - PL-XXX…" at bounding box center [547, 321] width 755 height 411
click at [888, 292] on div "Dependency" at bounding box center [923, 294] width 89 height 27
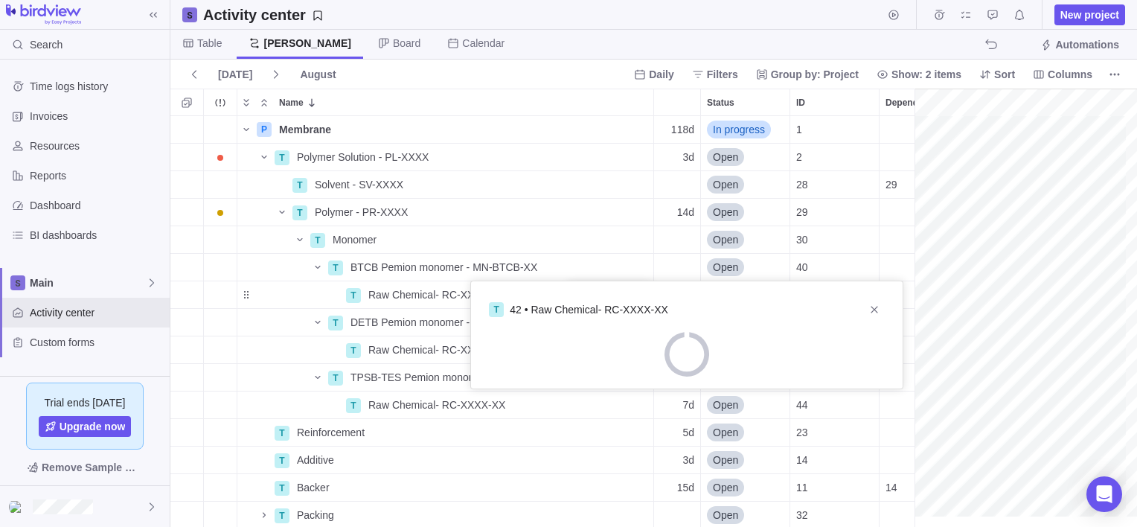
scroll to position [0, 286]
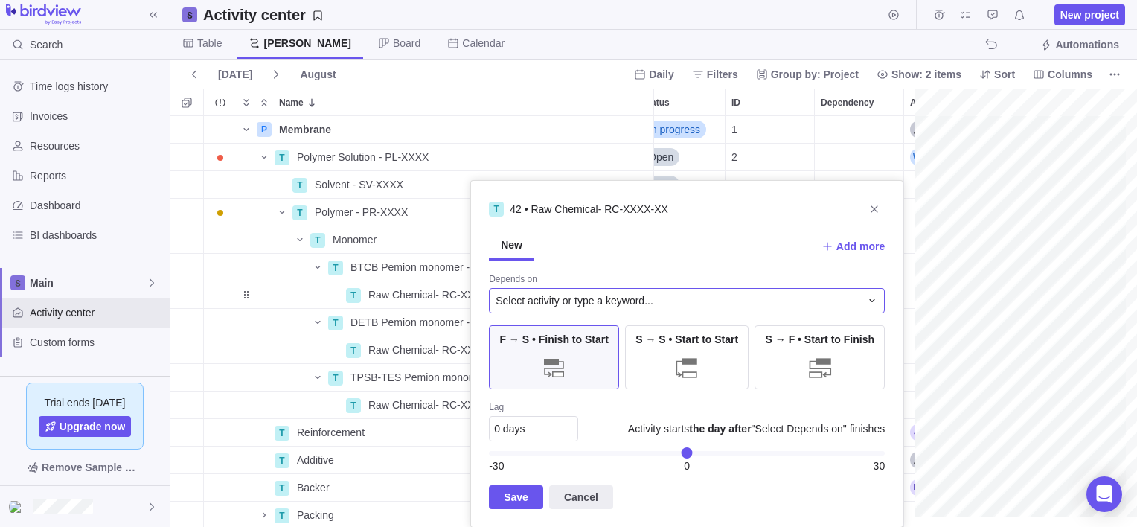
click at [557, 289] on div "Select activity or type a keyword..." at bounding box center [687, 300] width 396 height 25
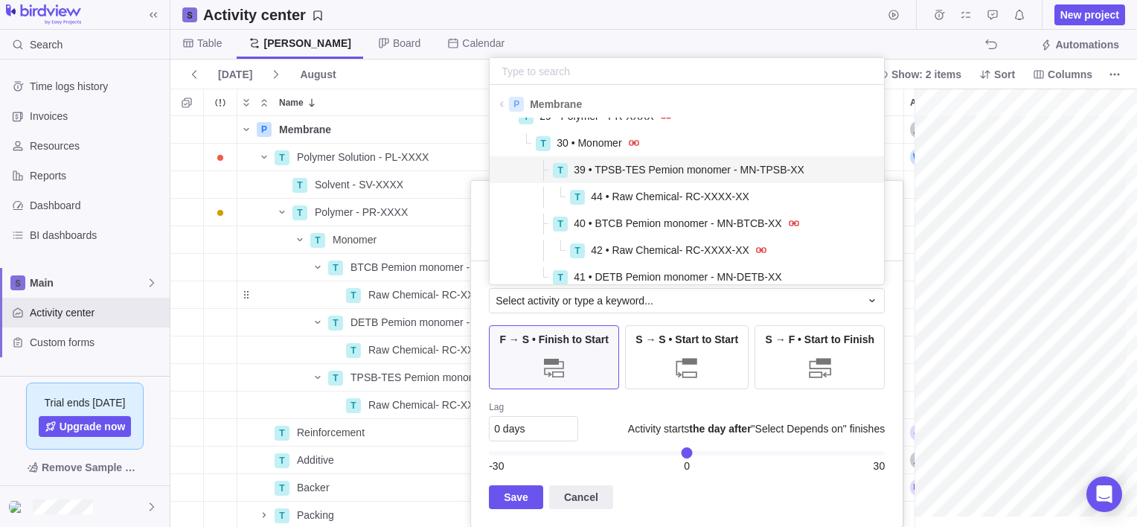
click at [620, 173] on span "39 • TPSB-TES Pemion monomer - MN-TPSB-XX" at bounding box center [689, 169] width 231 height 15
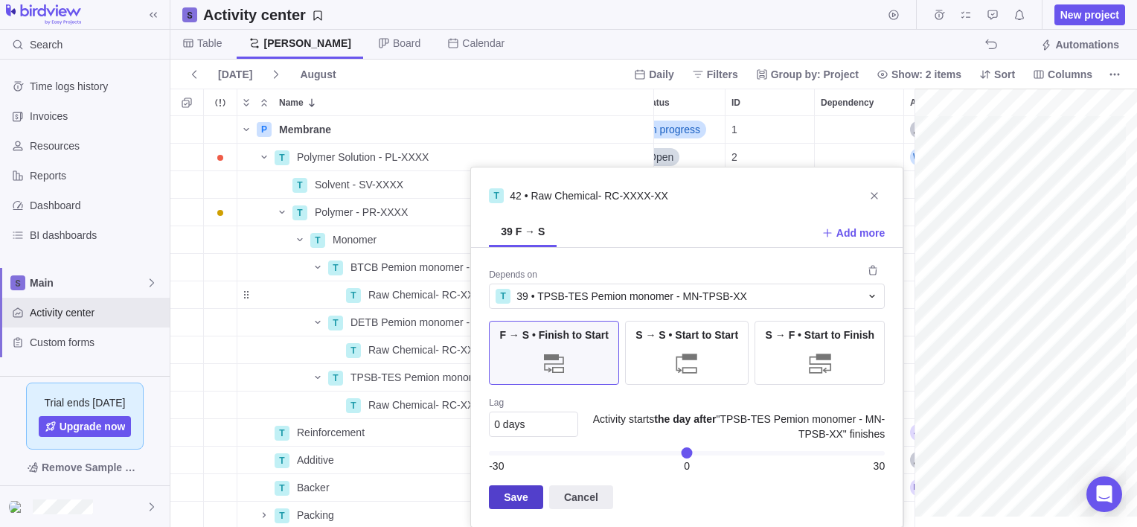
click at [512, 501] on span "Save" at bounding box center [516, 497] width 25 height 18
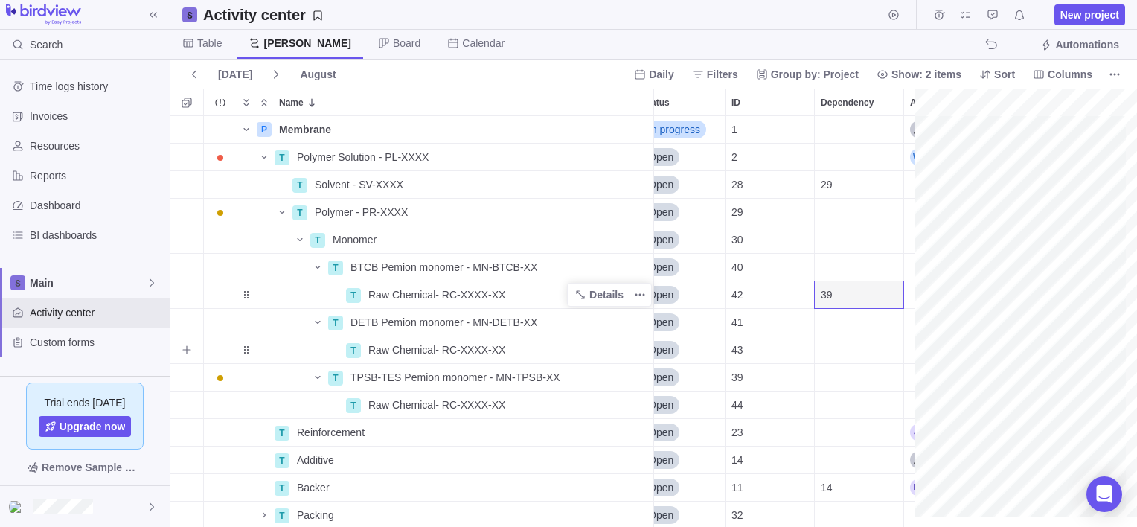
click at [834, 348] on div "Dependency" at bounding box center [859, 349] width 89 height 27
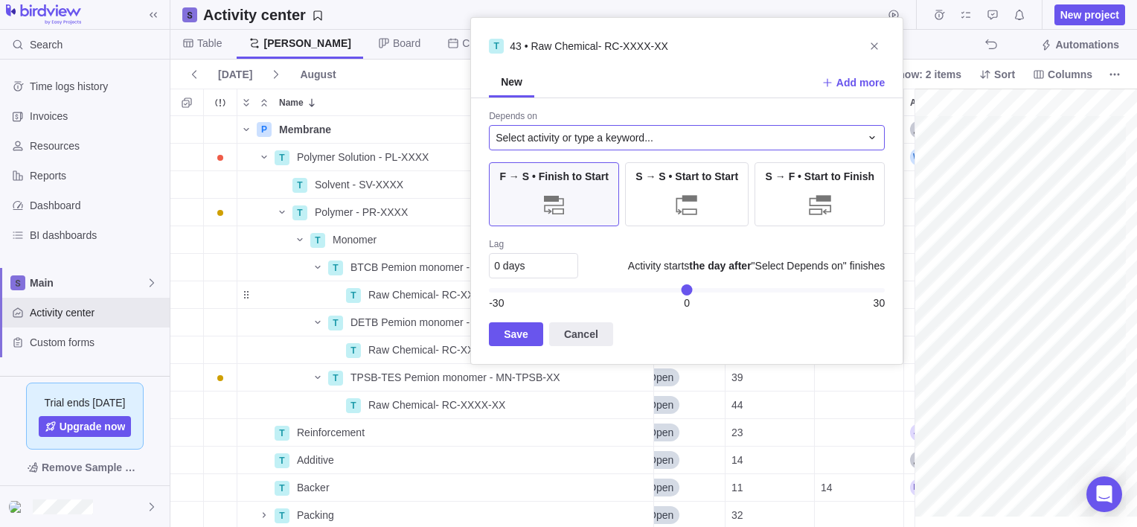
click at [608, 138] on span "Select activity or type a keyword..." at bounding box center [575, 137] width 158 height 15
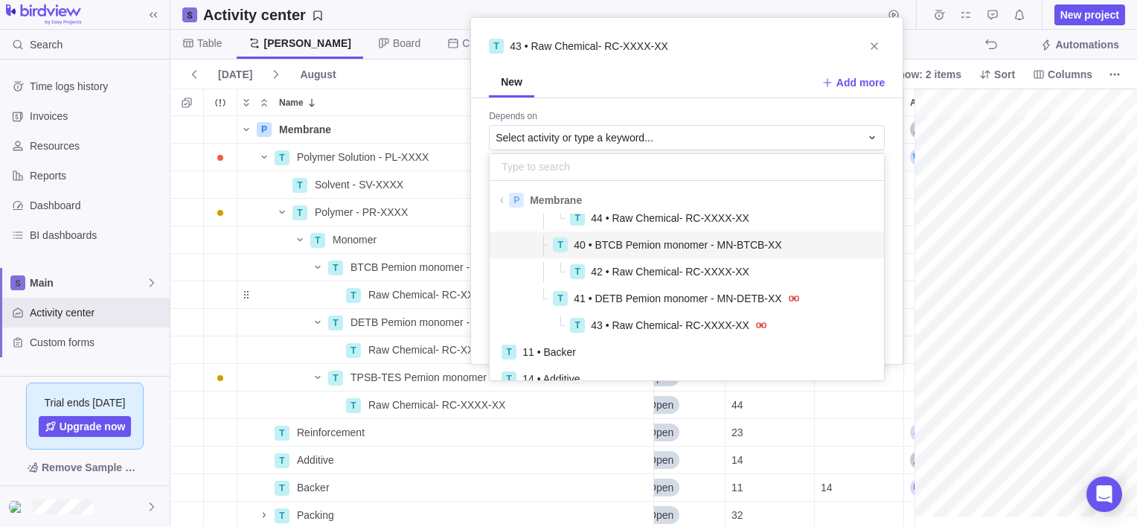
click at [646, 247] on span "40 • BTCB Pemion monomer - MN-BTCB-XX" at bounding box center [678, 244] width 208 height 15
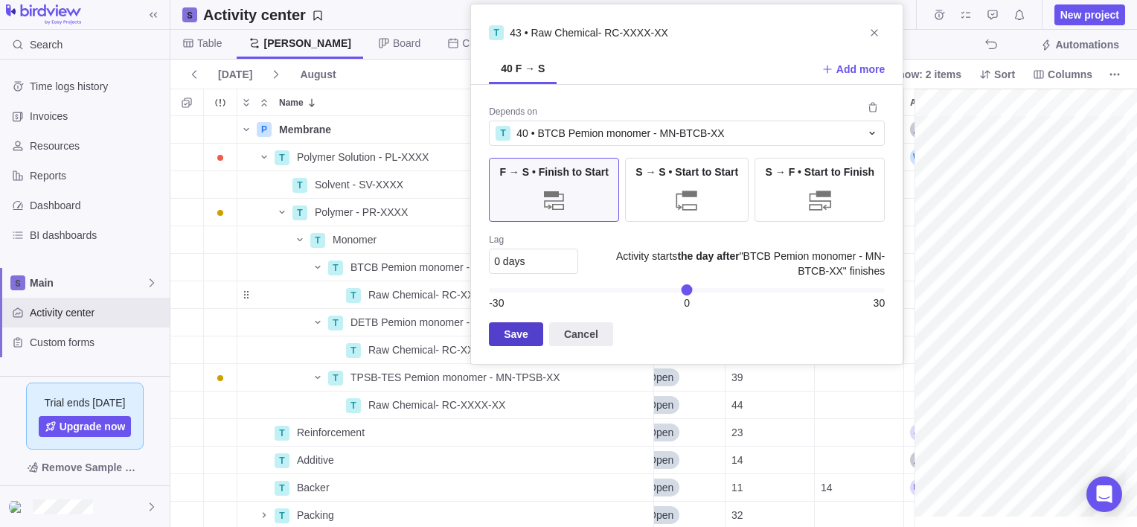
click at [512, 329] on span "Save" at bounding box center [516, 334] width 25 height 18
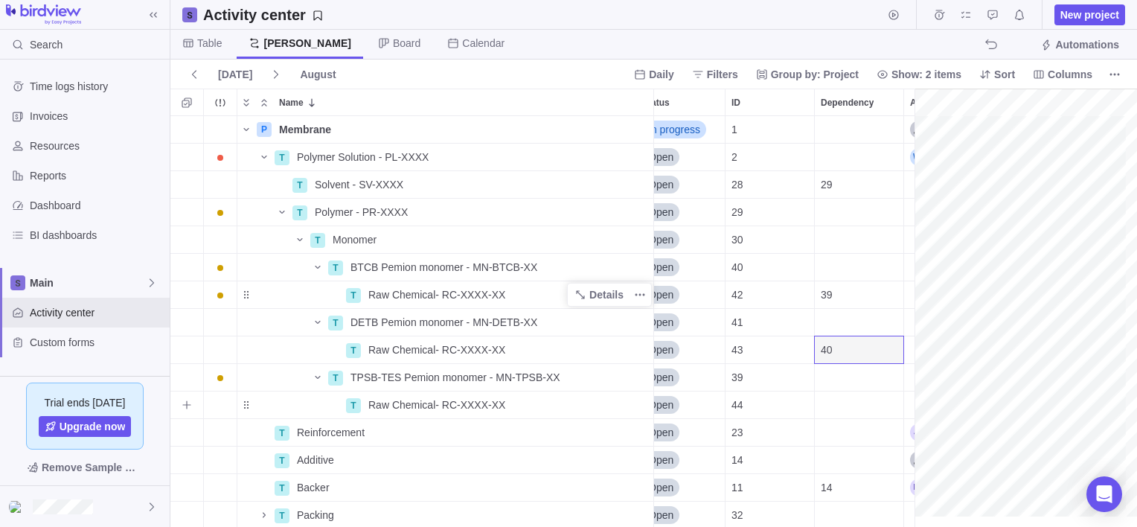
click at [830, 402] on div "Dependency" at bounding box center [859, 404] width 89 height 27
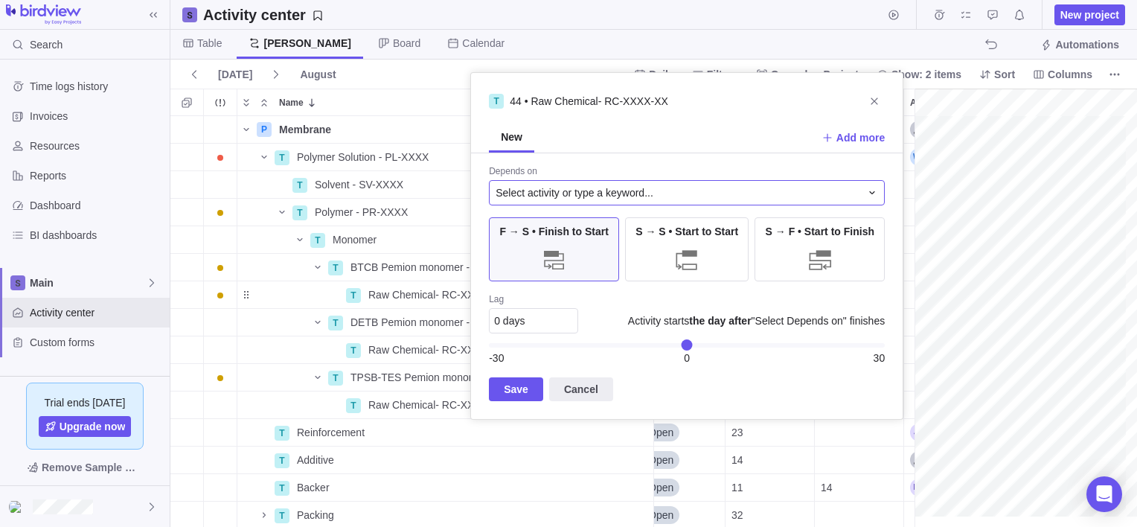
click at [615, 193] on span "Select activity or type a keyword..." at bounding box center [575, 192] width 158 height 15
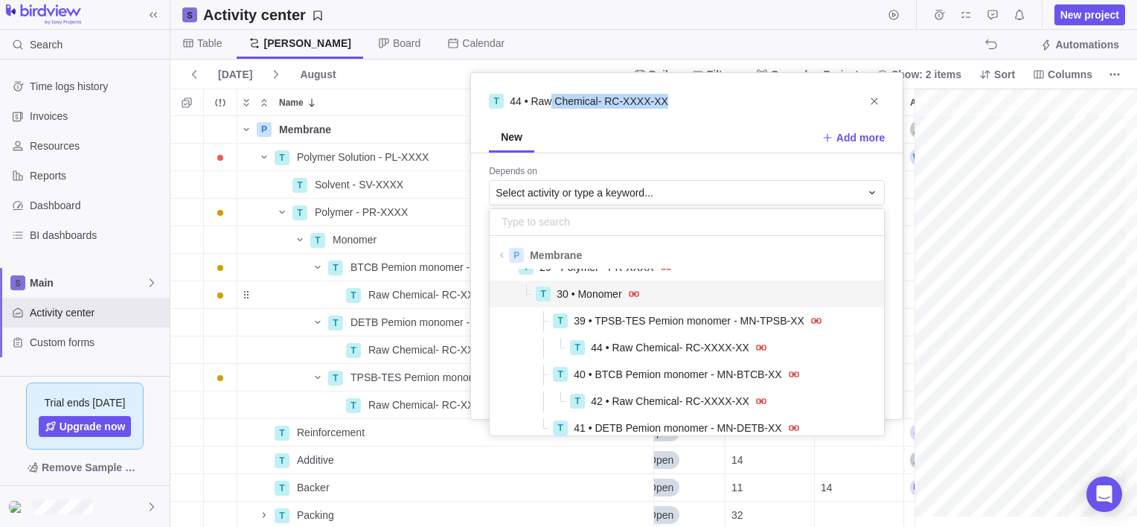
drag, startPoint x: 548, startPoint y: 81, endPoint x: 685, endPoint y: 83, distance: 136.9
click at [721, 88] on div "T 44 • Raw Chemical- RC-XXXX-XX New Add more Depends on Select activity or type…" at bounding box center [686, 245] width 433 height 347
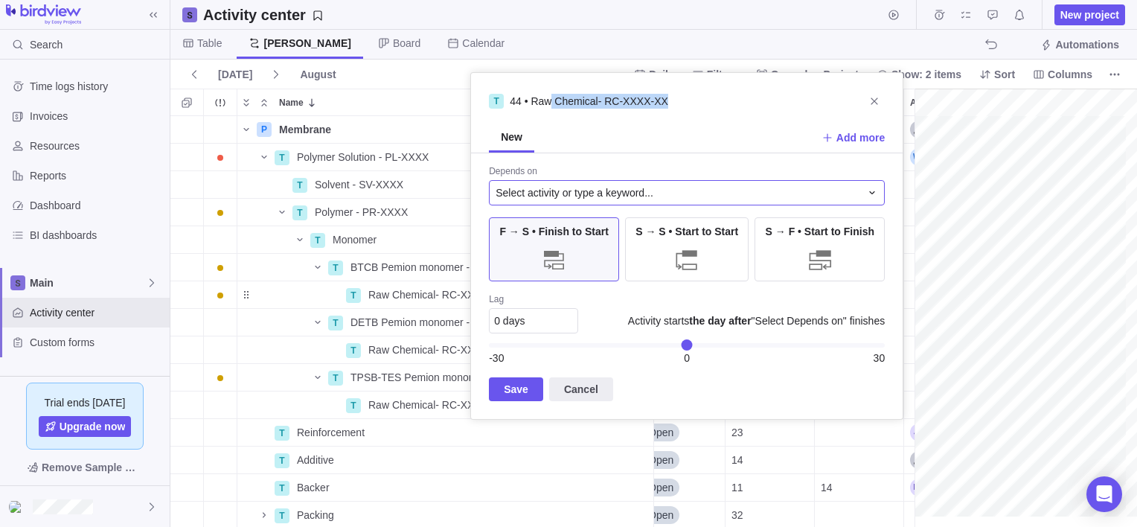
click at [678, 187] on div "Select activity or type a keyword..." at bounding box center [678, 192] width 365 height 15
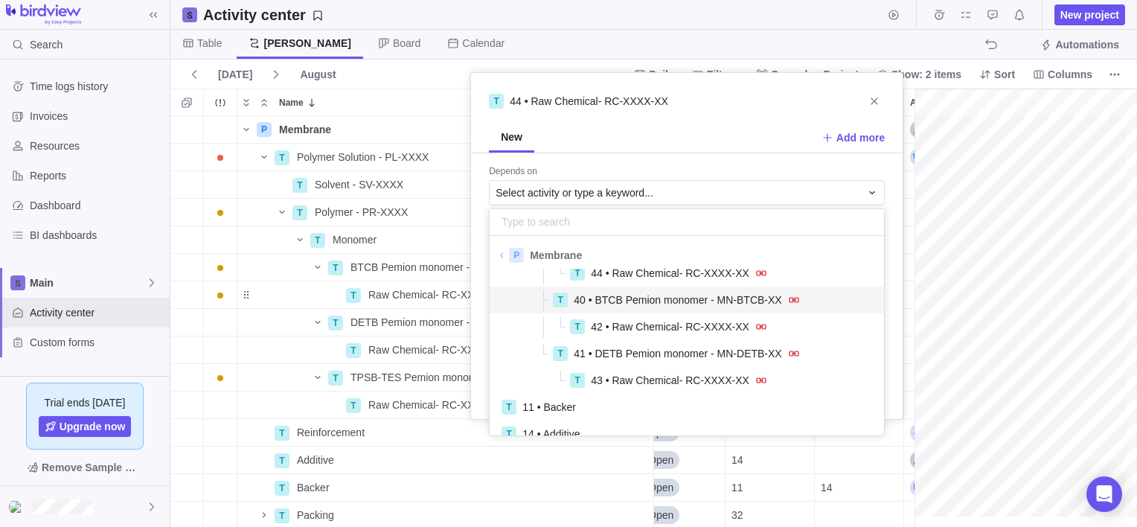
click at [873, 103] on div "T 44 • Raw Chemical- RC-XXXX-XX New Add more Depends on Select activity or type…" at bounding box center [686, 245] width 433 height 347
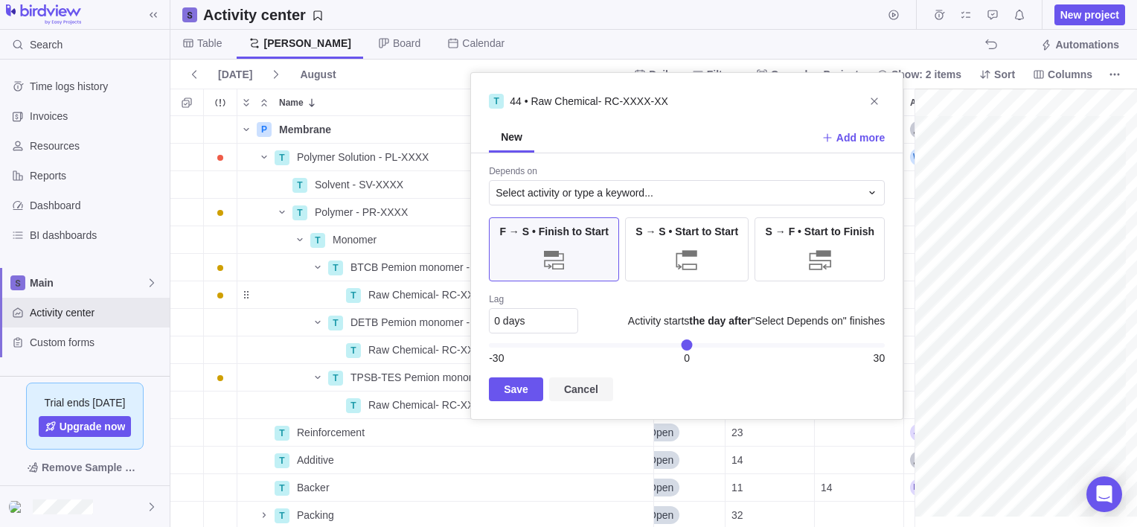
click at [583, 384] on span "Cancel" at bounding box center [581, 389] width 34 height 18
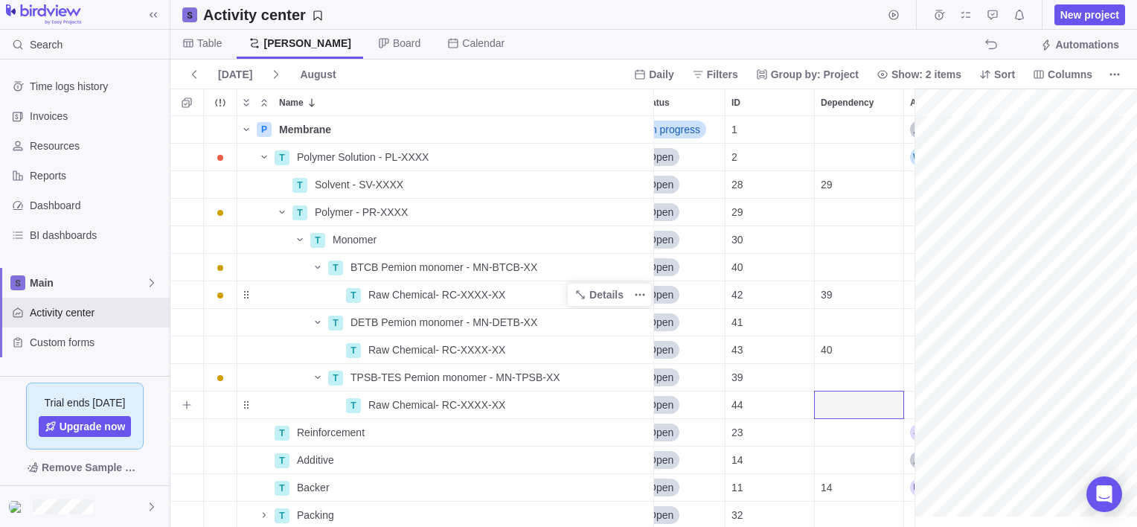
click at [842, 403] on div "Dependency" at bounding box center [859, 404] width 89 height 27
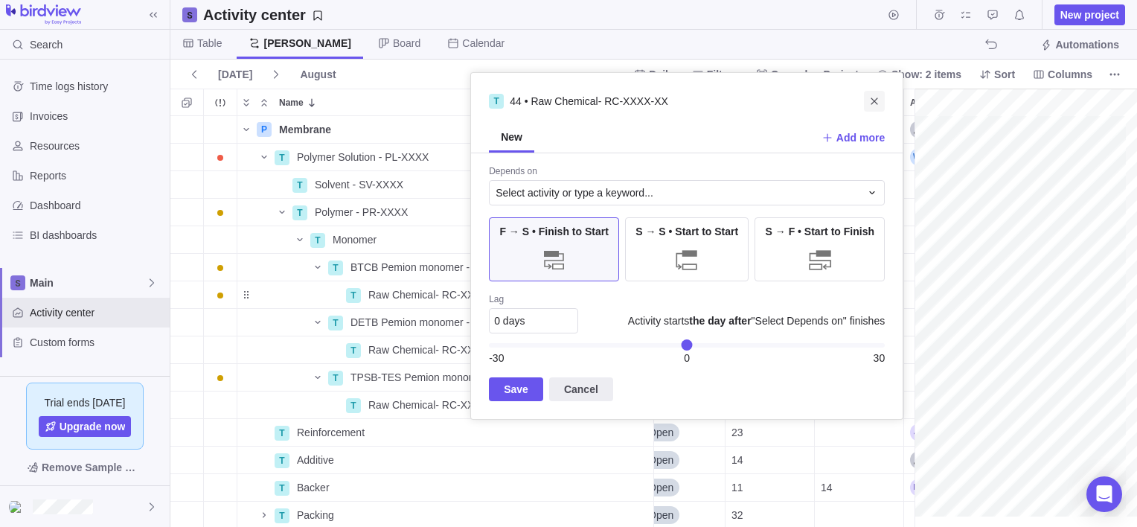
click at [872, 105] on icon "Close" at bounding box center [874, 101] width 12 height 12
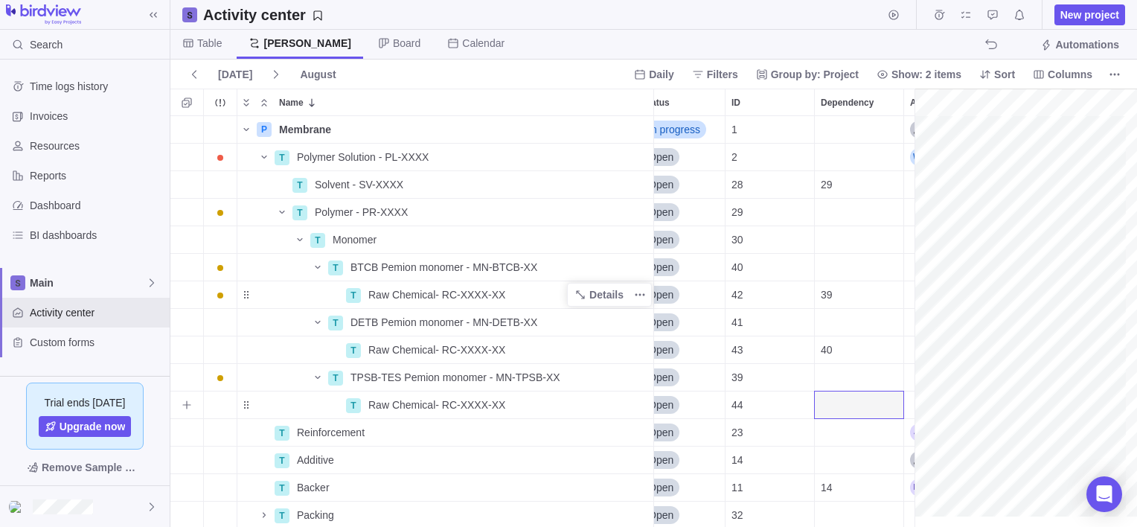
click at [828, 406] on div "Dependency" at bounding box center [859, 404] width 89 height 27
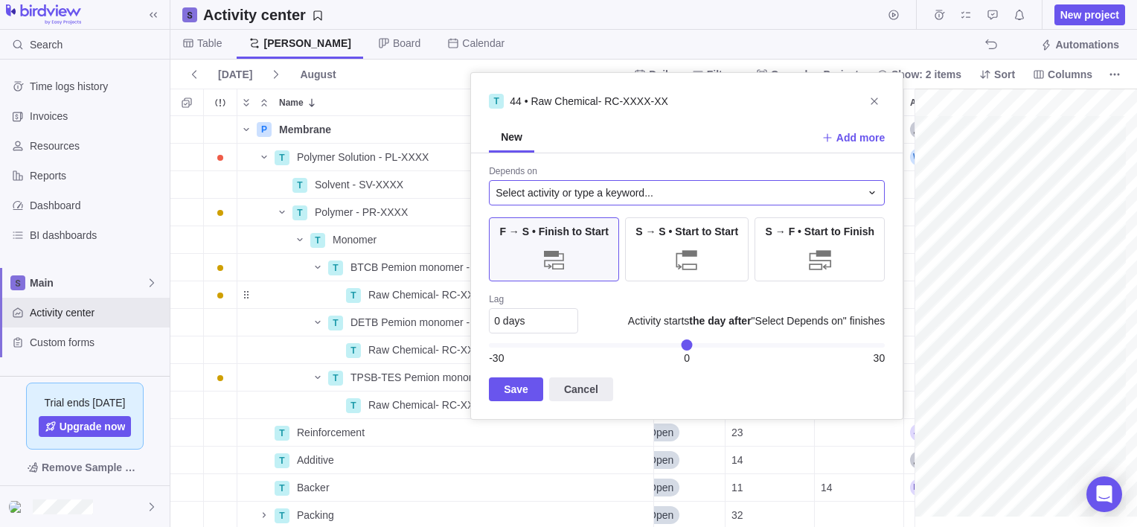
click at [653, 187] on div "Select activity or type a keyword..." at bounding box center [678, 192] width 365 height 15
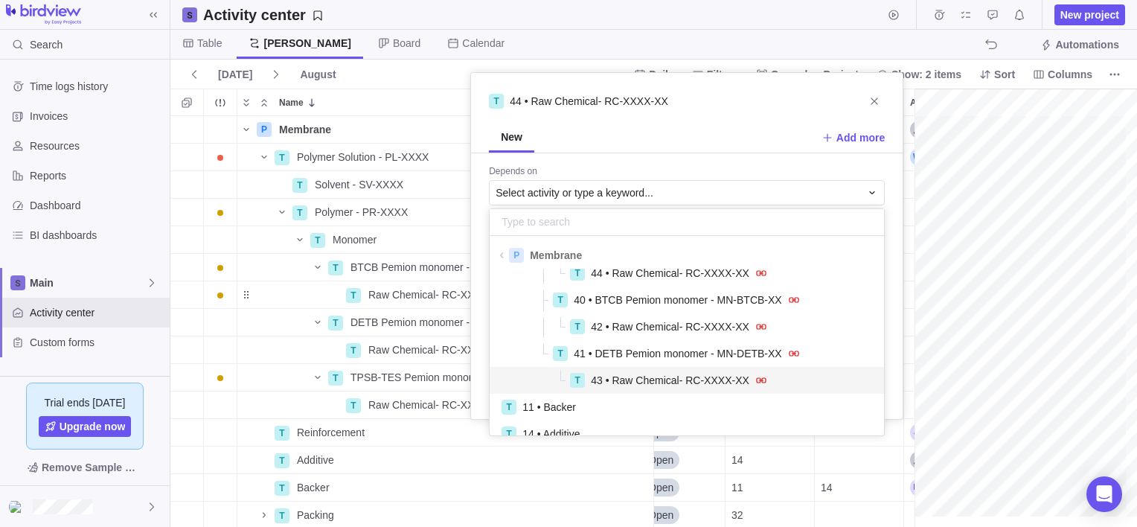
click at [629, 377] on span "43 • Raw Chemical- RC-XXXX-XX" at bounding box center [670, 380] width 158 height 15
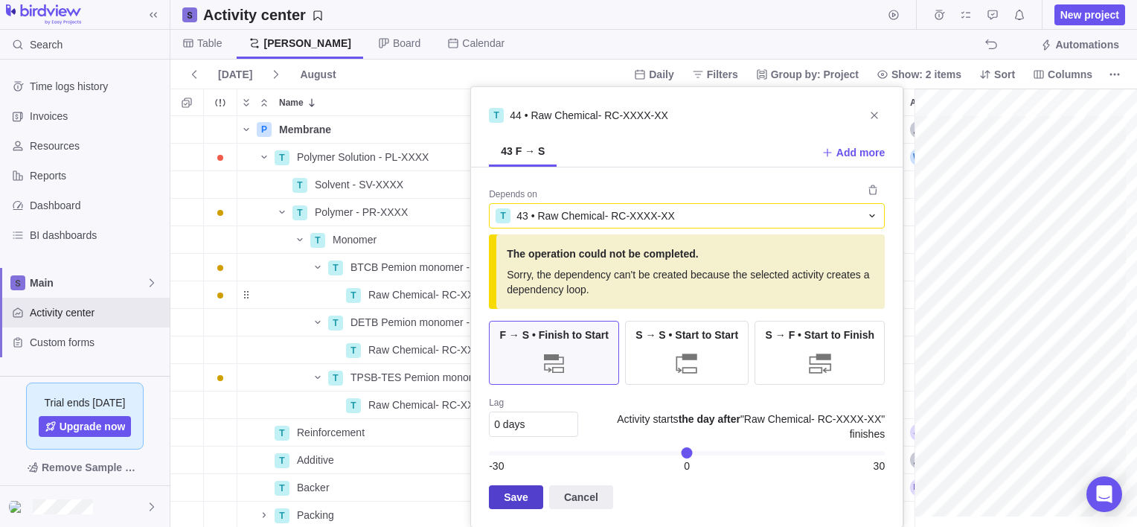
drag, startPoint x: 508, startPoint y: 509, endPoint x: 507, endPoint y: 500, distance: 9.0
click at [507, 508] on div "Depends on T 43 • Raw Chemical- RC-XXXX-XX The operation could not be completed…" at bounding box center [687, 346] width 432 height 359
click at [507, 494] on span "Save" at bounding box center [516, 497] width 25 height 18
click at [874, 114] on icon "Close" at bounding box center [874, 115] width 7 height 7
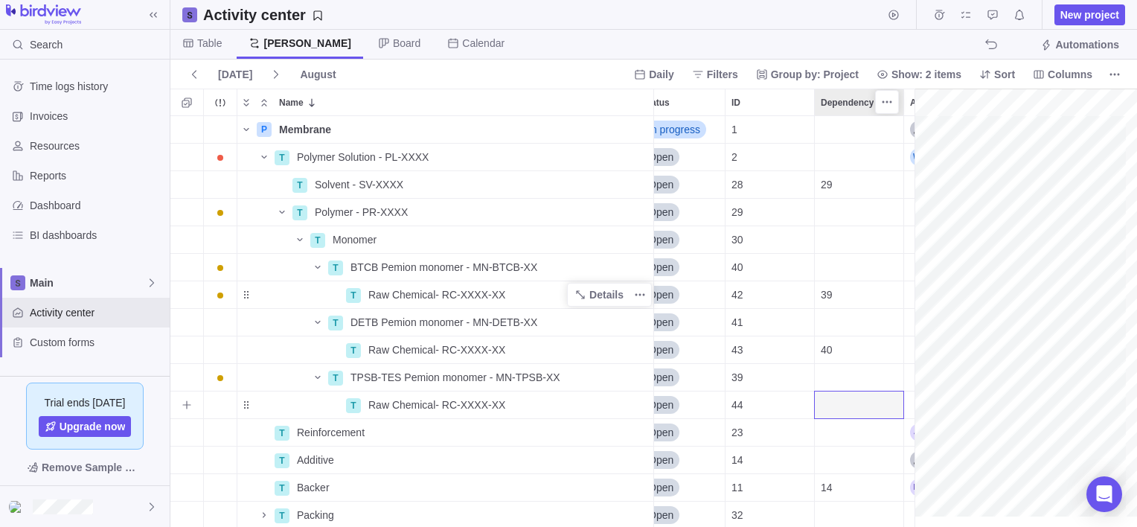
click at [885, 115] on div "Dependency" at bounding box center [859, 102] width 89 height 26
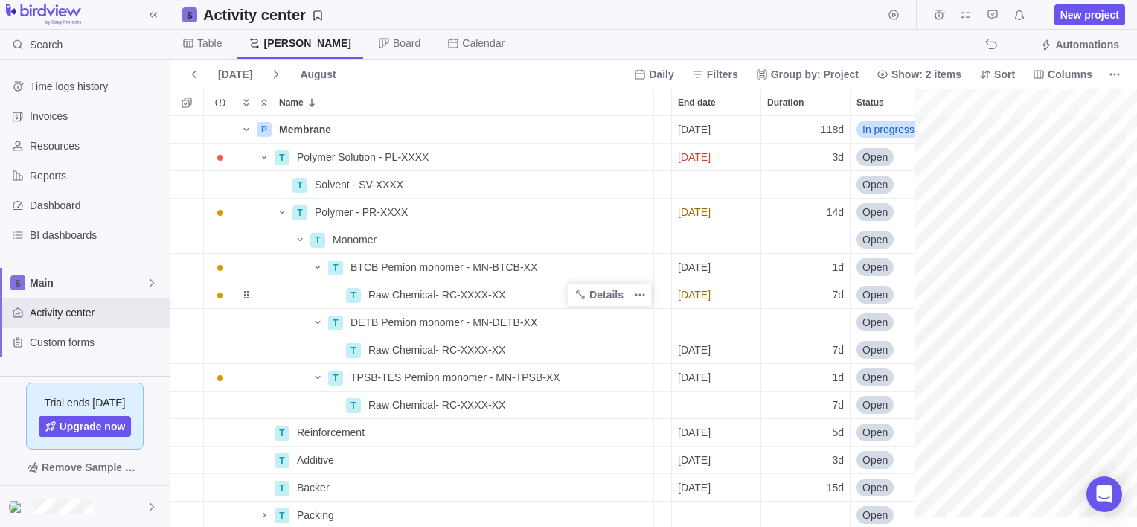
scroll to position [0, 73]
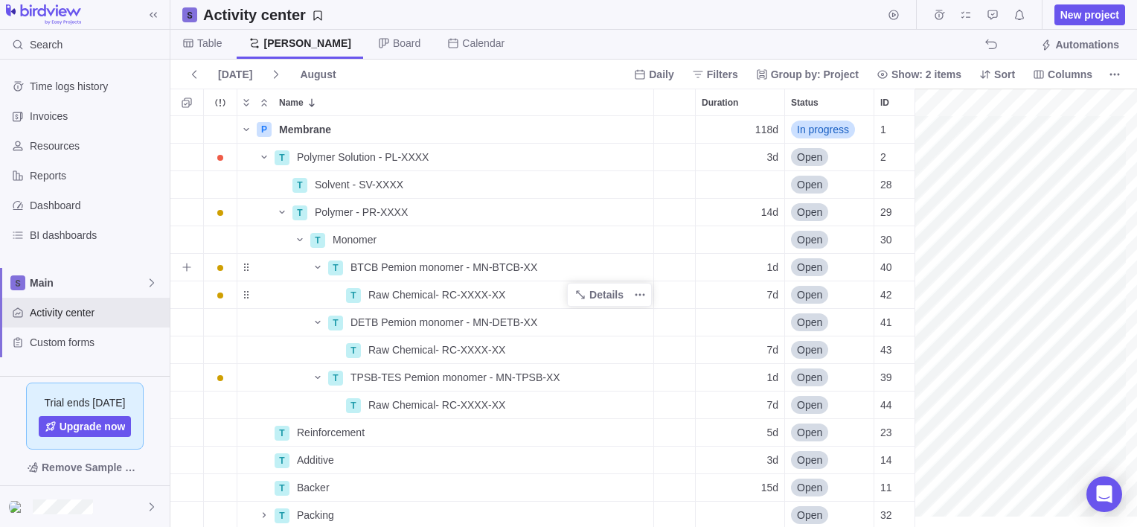
click at [754, 268] on div "1d" at bounding box center [740, 267] width 89 height 27
type input "7"
click at [749, 322] on div "P Membrane Details [DATE] [DATE] 118d In progress 1 T Polymer Solution - PL-XXX…" at bounding box center [547, 321] width 755 height 411
click at [744, 323] on div "P Membrane Details [DATE] [DATE] 118d In progress 1 T Polymer Solution - PL-XXX…" at bounding box center [547, 321] width 755 height 411
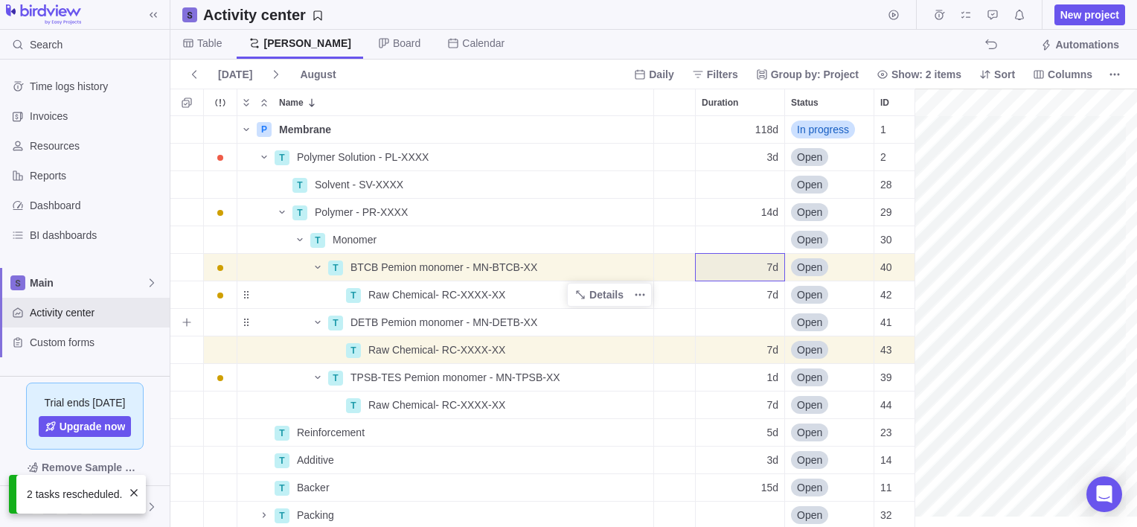
click at [745, 318] on div "Duration" at bounding box center [740, 322] width 89 height 27
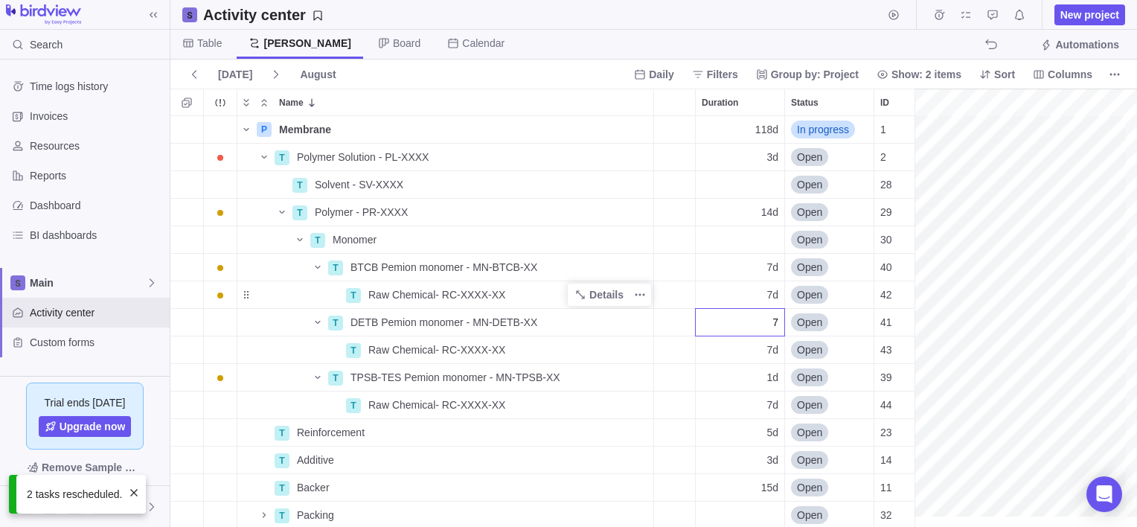
type input "7"
click at [743, 376] on div "P Membrane Details [DATE] [DATE] 118d In progress 1 T Polymer Solution - PL-XXX…" at bounding box center [547, 321] width 755 height 411
click at [741, 374] on div "1d" at bounding box center [740, 377] width 89 height 27
type input "7"
click at [738, 407] on div "P Membrane Details [DATE] [DATE] 118d In progress 1 T Polymer Solution - PL-XXX…" at bounding box center [547, 321] width 755 height 411
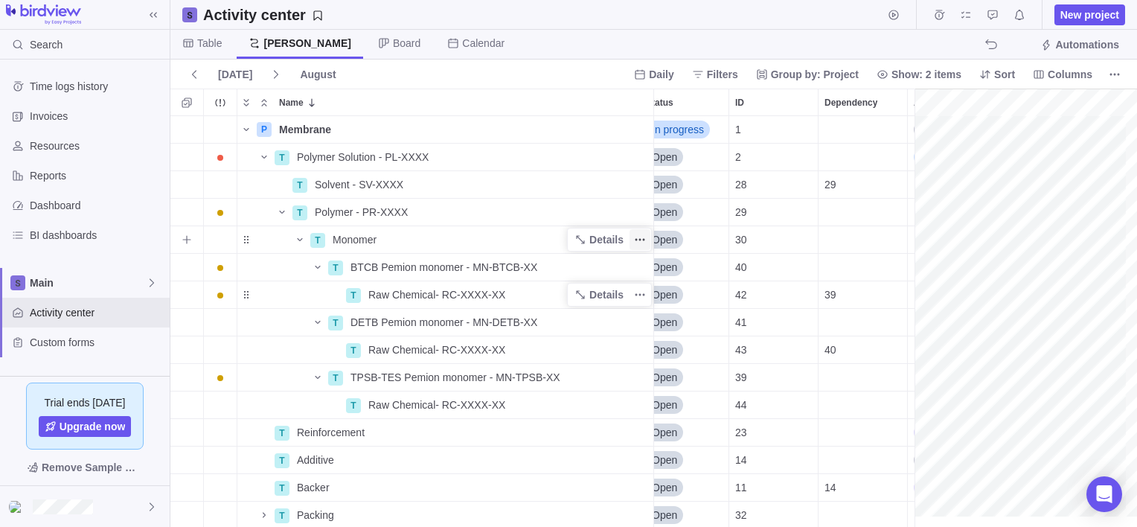
click at [638, 240] on icon "More actions" at bounding box center [640, 240] width 12 height 12
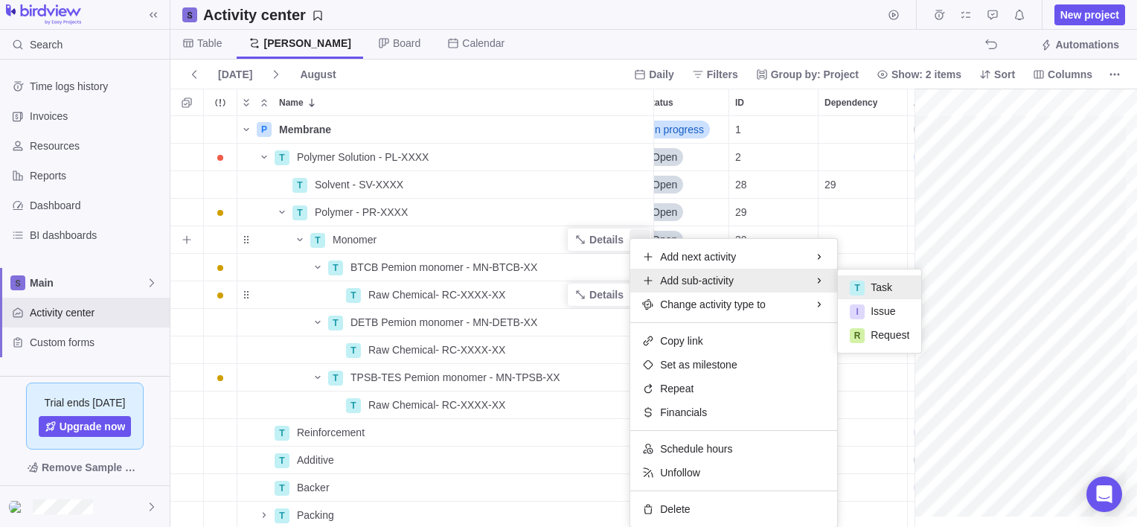
click at [860, 280] on div "T" at bounding box center [857, 288] width 15 height 16
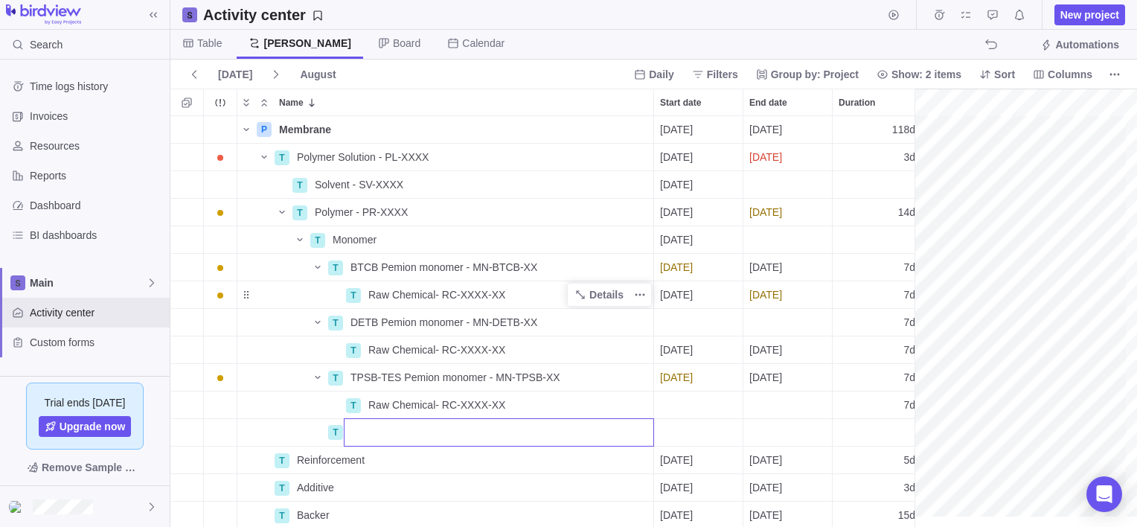
click at [304, 434] on div "P Membrane Details [DATE] [DATE] 118d In progress 1 T Polymer Solution - PL-XXX…" at bounding box center [547, 321] width 755 height 411
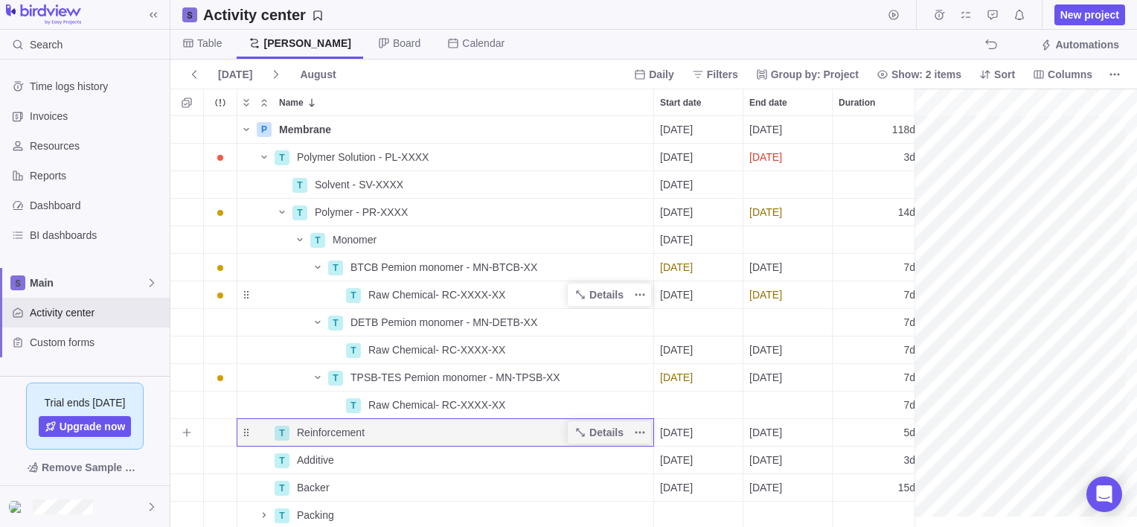
click at [260, 435] on div "Name" at bounding box center [255, 432] width 36 height 12
click at [243, 436] on div "Name" at bounding box center [255, 432] width 36 height 12
drag, startPoint x: 249, startPoint y: 432, endPoint x: 645, endPoint y: 432, distance: 396.6
click at [661, 429] on span "[DATE]" at bounding box center [676, 432] width 33 height 15
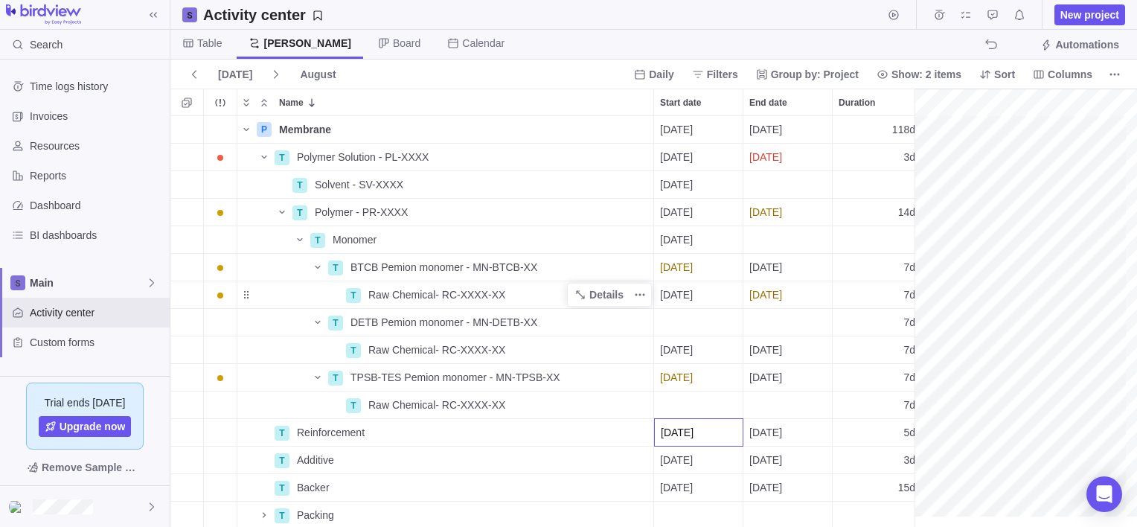
click at [609, 431] on div "P Membrane Details [DATE] [DATE] 118d In progress 1 T Polymer Solution - PL-XXX…" at bounding box center [547, 321] width 755 height 411
click at [640, 429] on icon "More actions" at bounding box center [640, 432] width 12 height 12
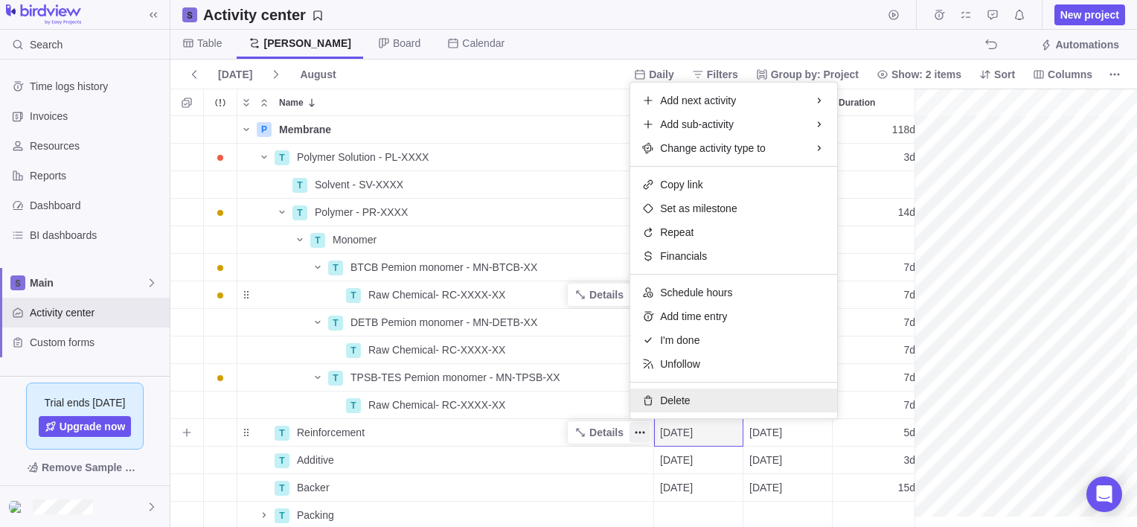
click at [673, 394] on span "Delete" at bounding box center [675, 400] width 30 height 15
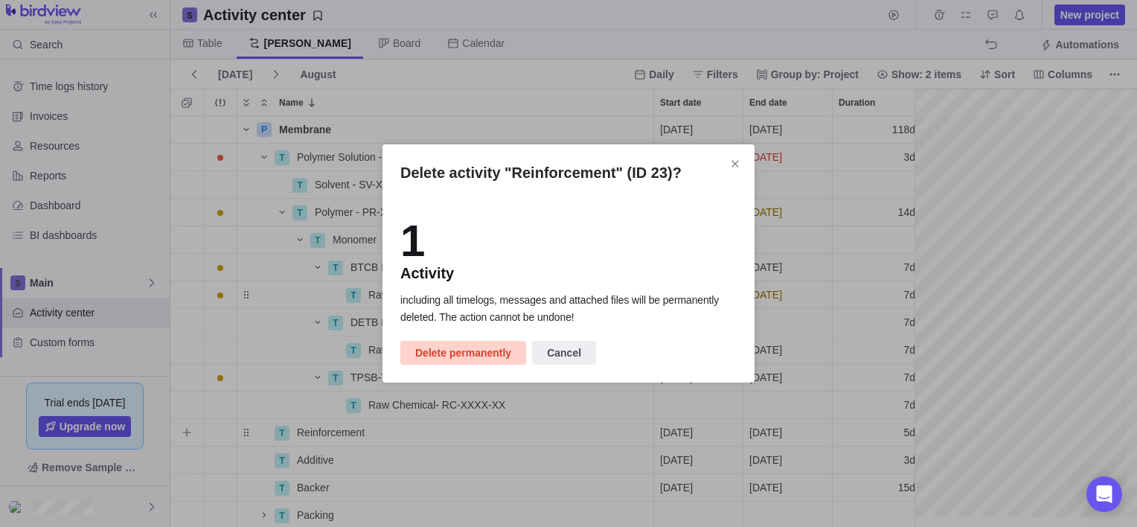
click at [463, 348] on span "Delete permanently" at bounding box center [463, 353] width 96 height 18
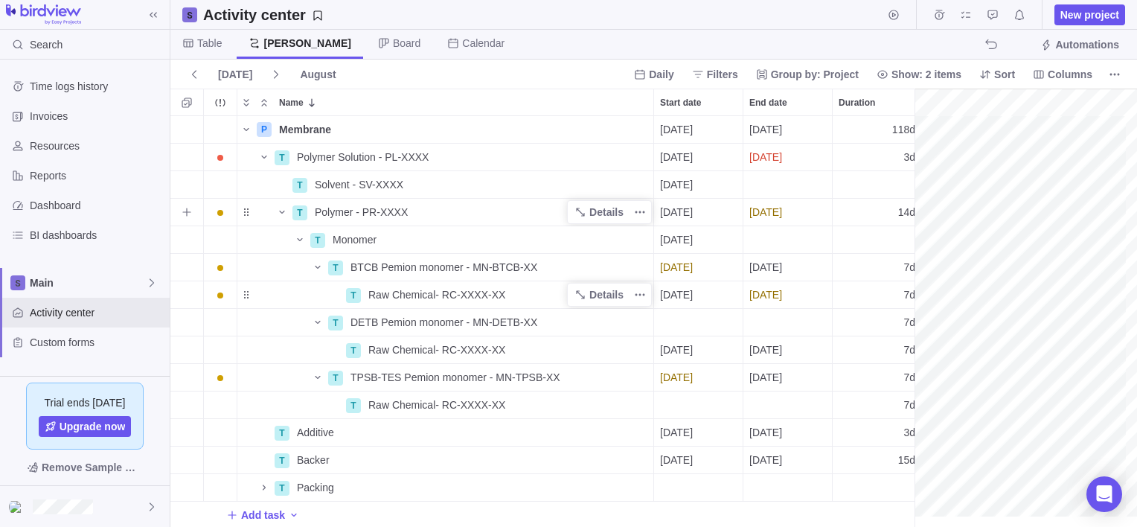
click at [357, 211] on span "Polymer - PR-XXXX" at bounding box center [361, 212] width 93 height 15
click at [248, 242] on div "P Membrane Details [DATE] [DATE] 118d In progress 1 T Polymer Solution - PL-XXX…" at bounding box center [547, 321] width 755 height 411
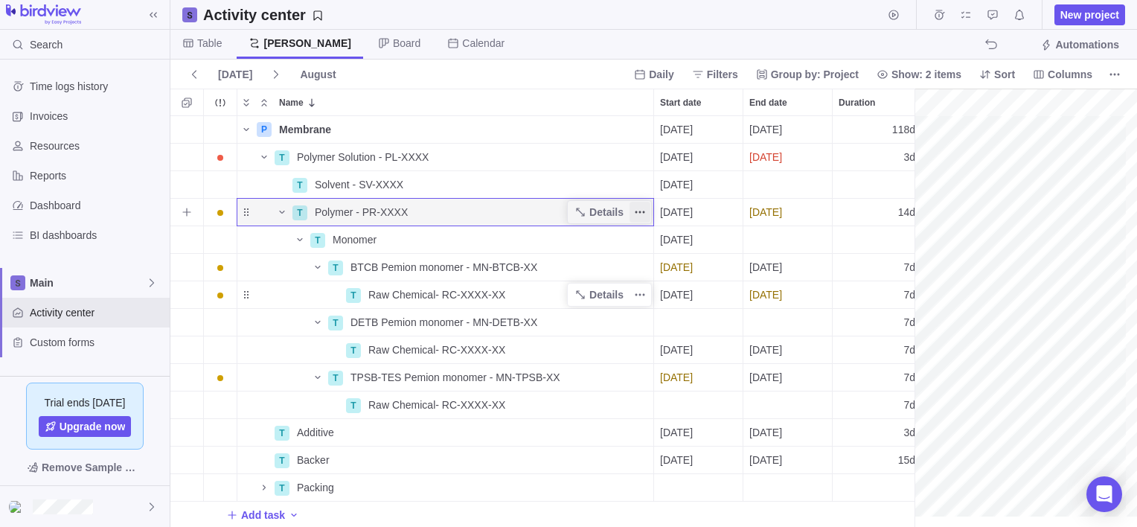
click at [641, 214] on icon "More actions" at bounding box center [640, 212] width 12 height 12
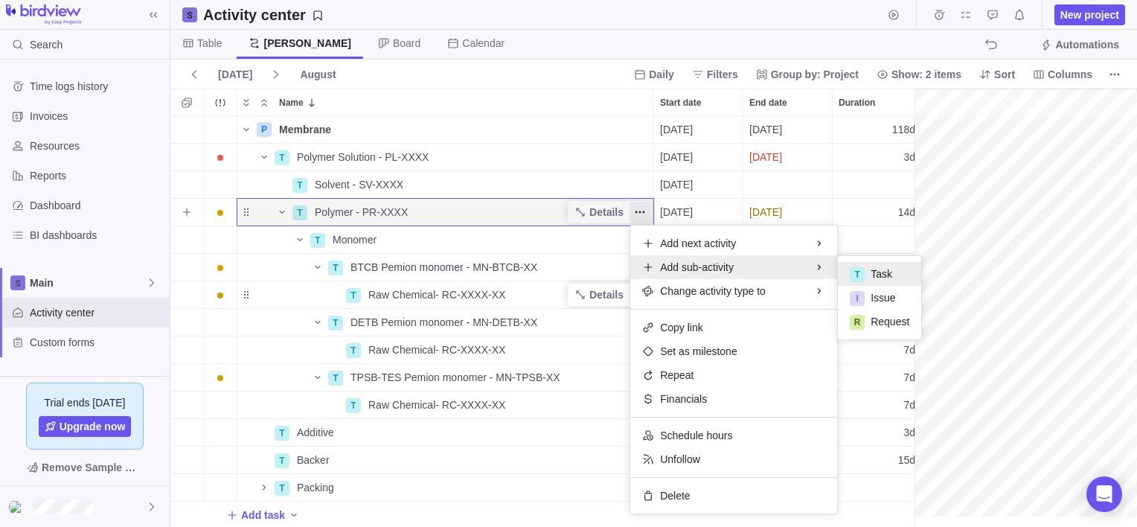
click at [860, 267] on div "T" at bounding box center [857, 274] width 15 height 15
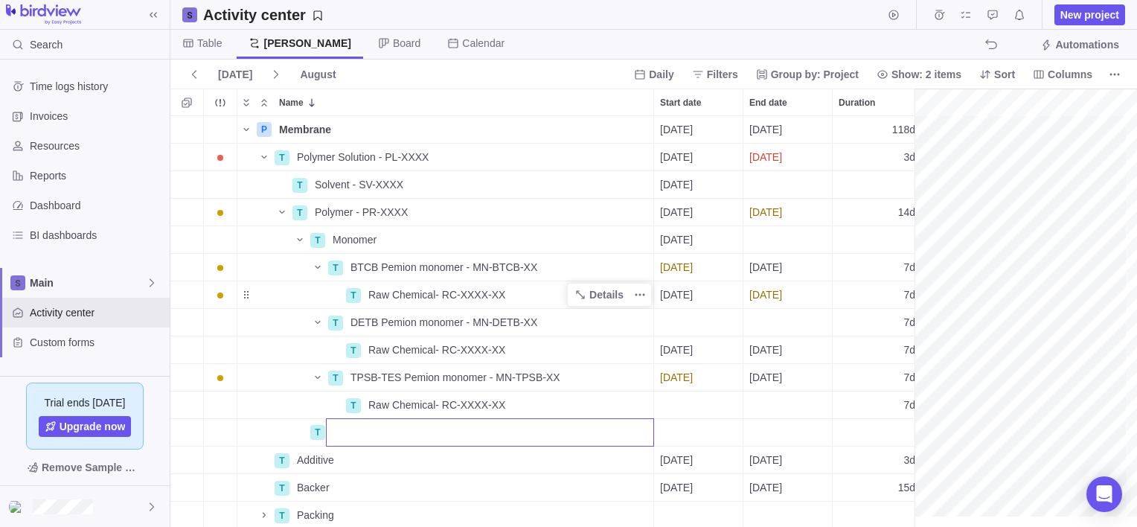
type input "r"
type input "Raw Chemical - RC-XXXX_XX"
click at [271, 311] on div "P Membrane Details [DATE] [DATE] 118d In progress 1 T Polymer Solution - PL-XXX…" at bounding box center [547, 321] width 755 height 411
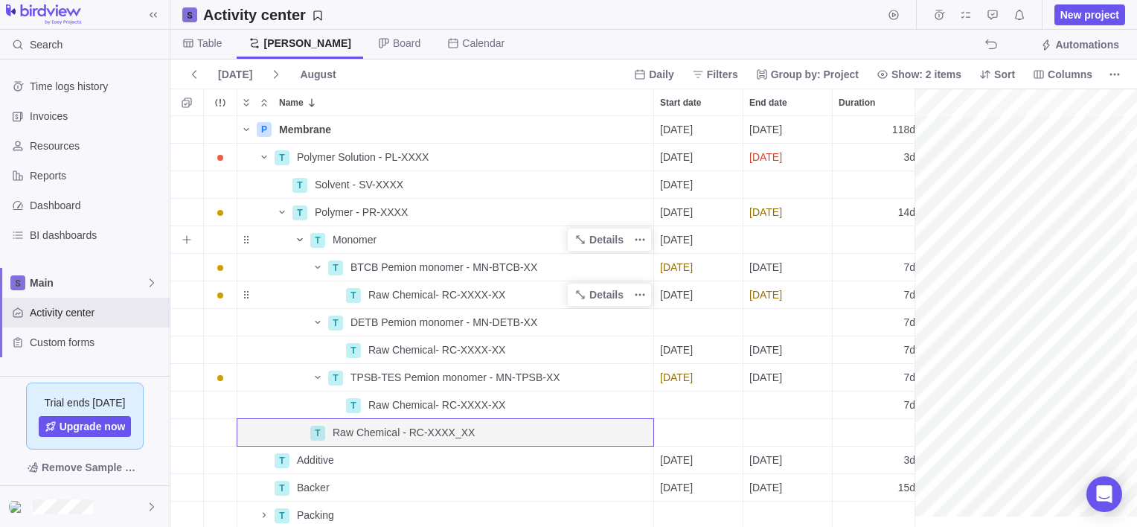
click at [301, 239] on icon "Name" at bounding box center [299, 239] width 5 height 3
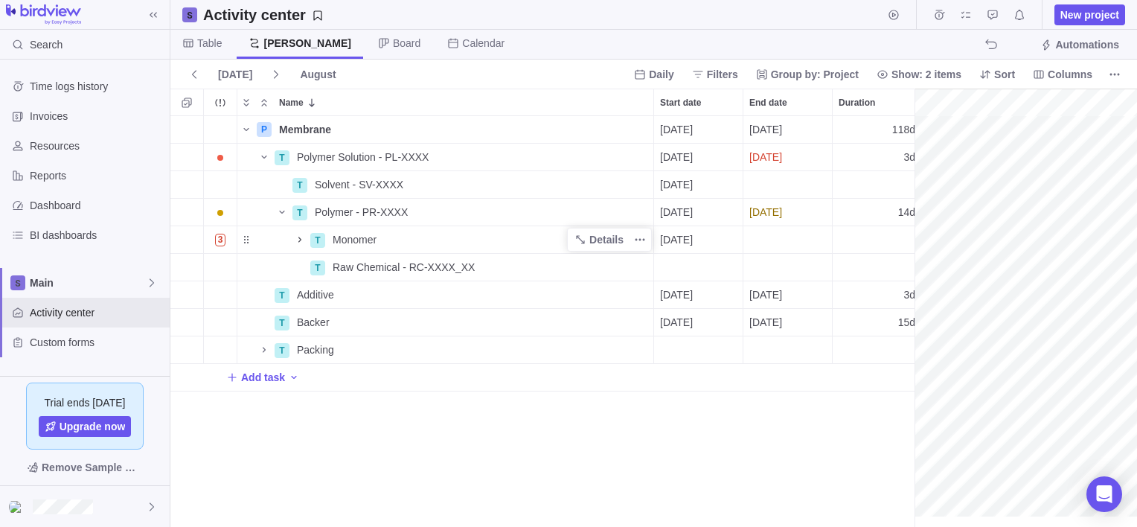
scroll to position [0, 272]
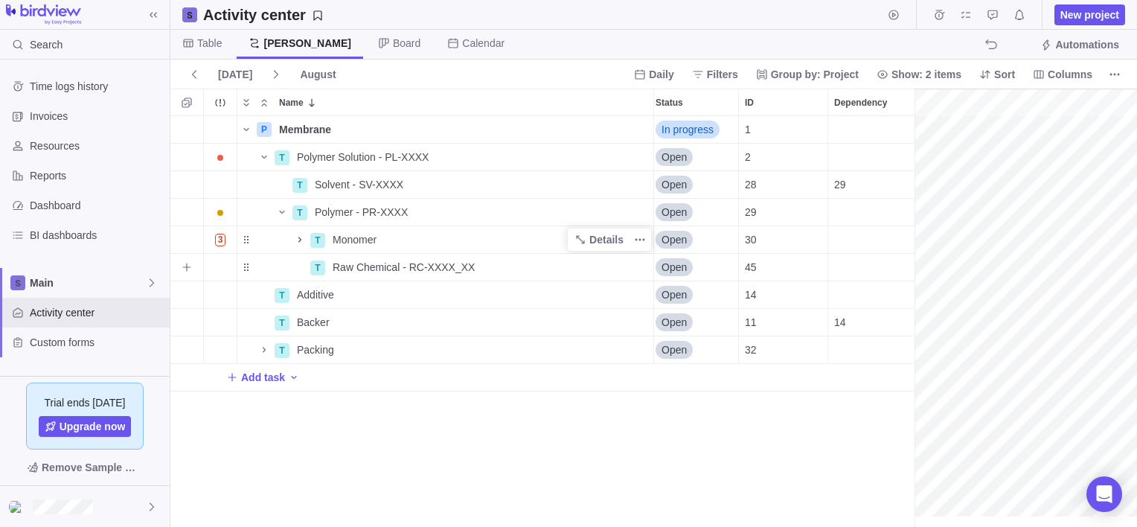
click at [854, 267] on div "Dependency" at bounding box center [872, 267] width 89 height 27
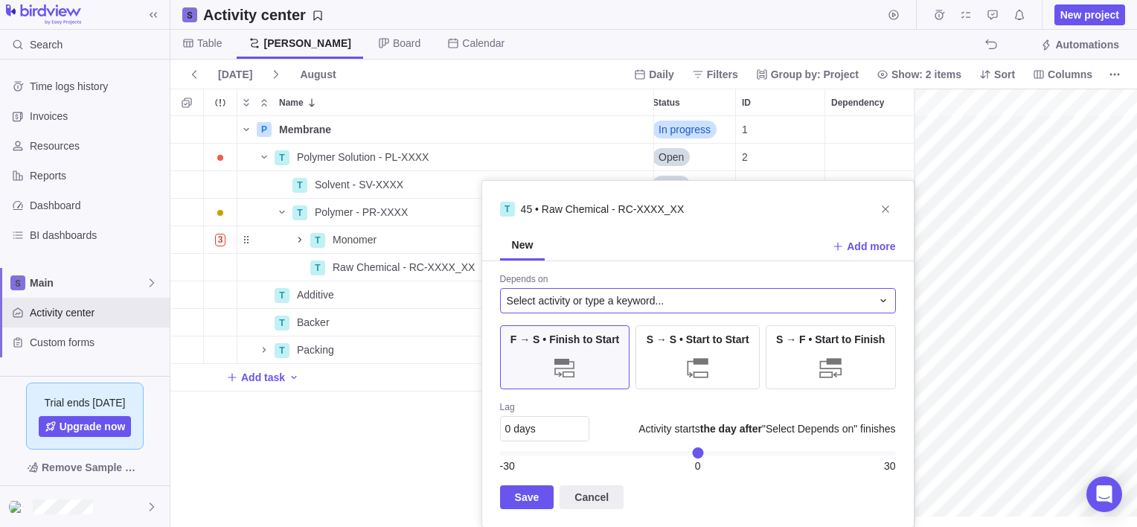
click at [584, 301] on span "Select activity or type a keyword..." at bounding box center [586, 300] width 158 height 15
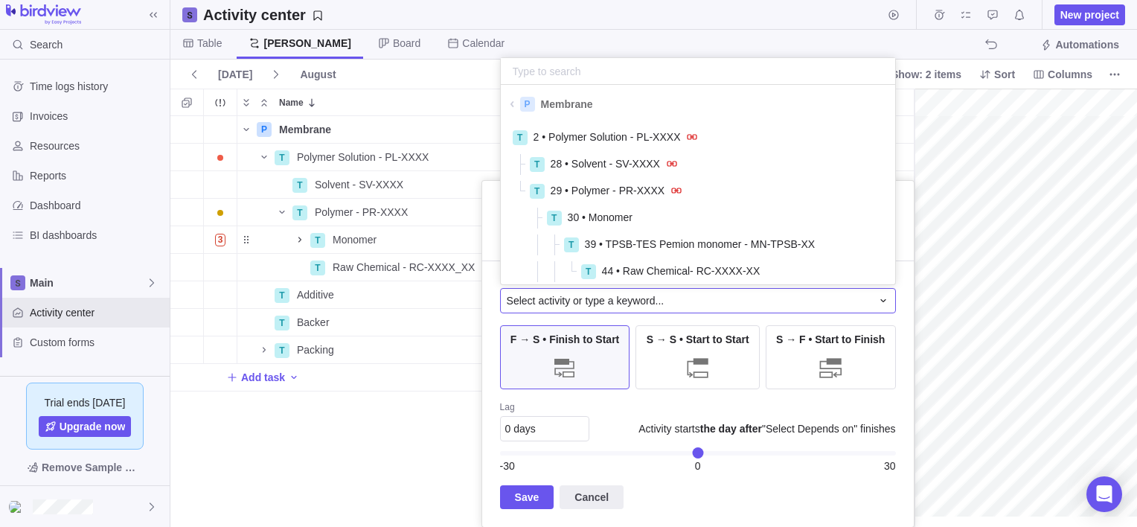
scroll to position [155, 383]
click at [625, 219] on span "30 • Monomer" at bounding box center [600, 217] width 65 height 15
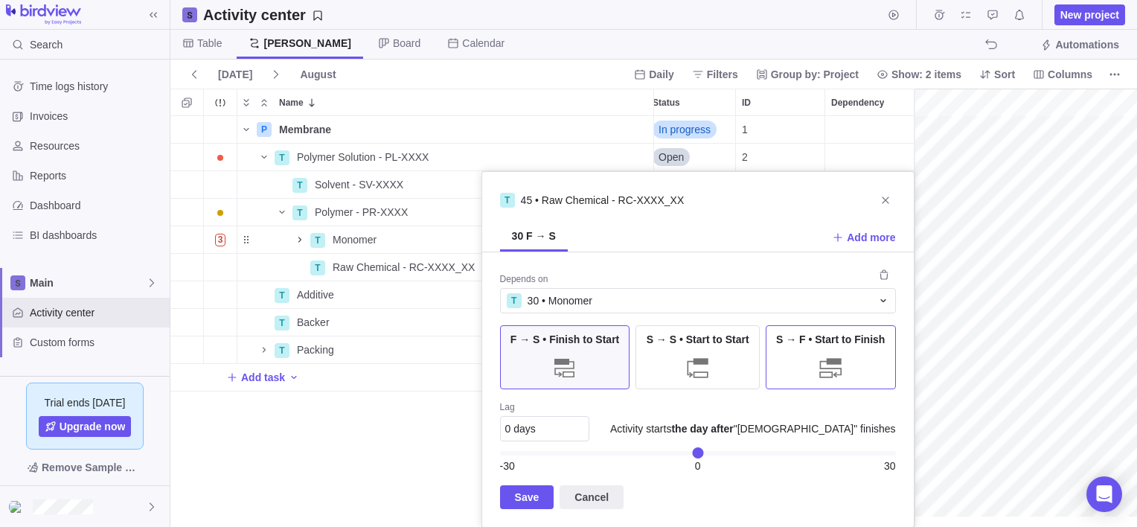
click at [801, 351] on div "S → F • Start to Finish" at bounding box center [831, 357] width 130 height 64
click at [537, 351] on div "F → S • Finish to Start" at bounding box center [565, 357] width 130 height 64
click at [888, 196] on icon "Close" at bounding box center [885, 199] width 7 height 7
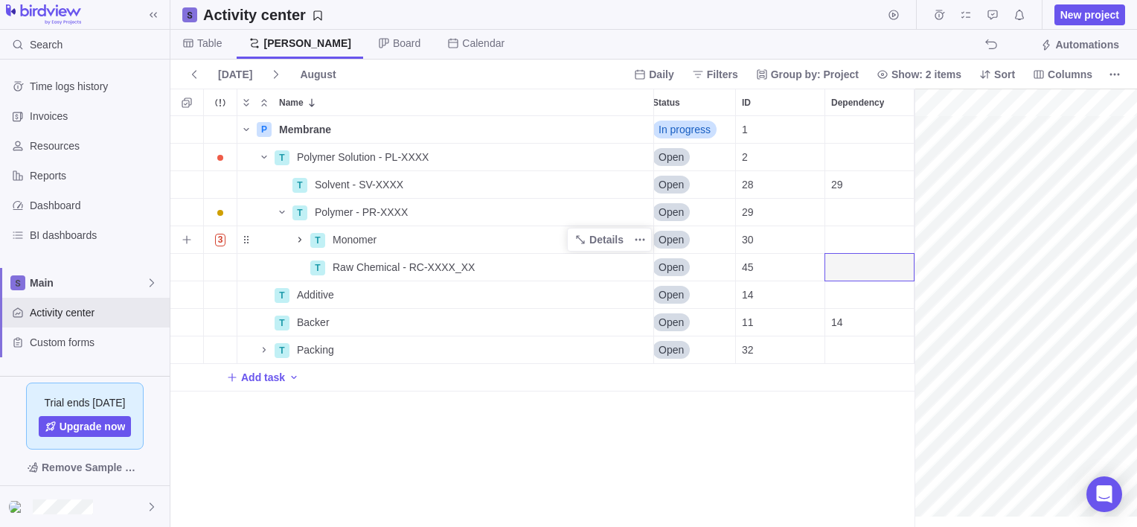
click at [848, 236] on div "Dependency" at bounding box center [869, 239] width 89 height 27
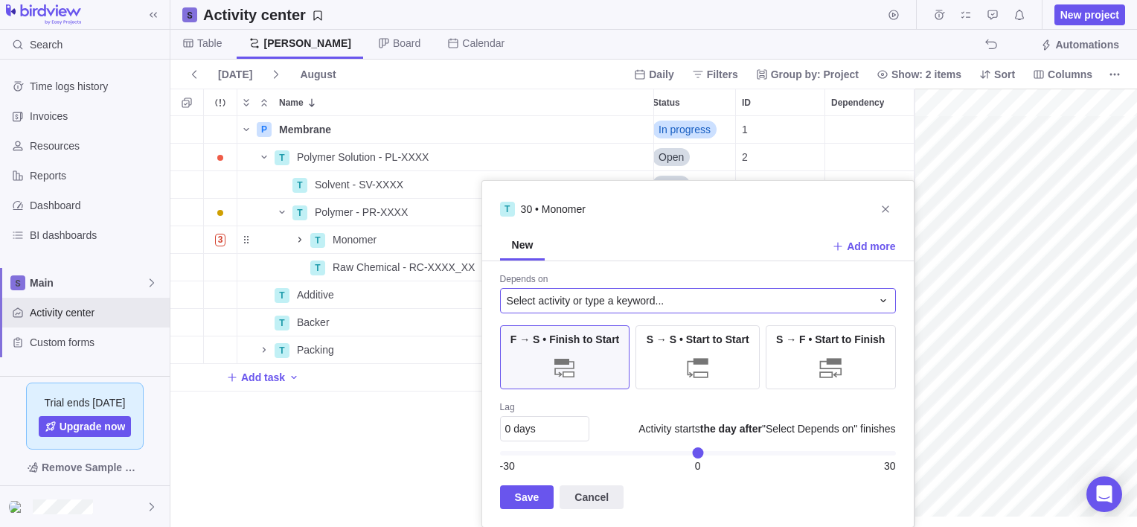
click at [583, 295] on span "Select activity or type a keyword..." at bounding box center [586, 300] width 158 height 15
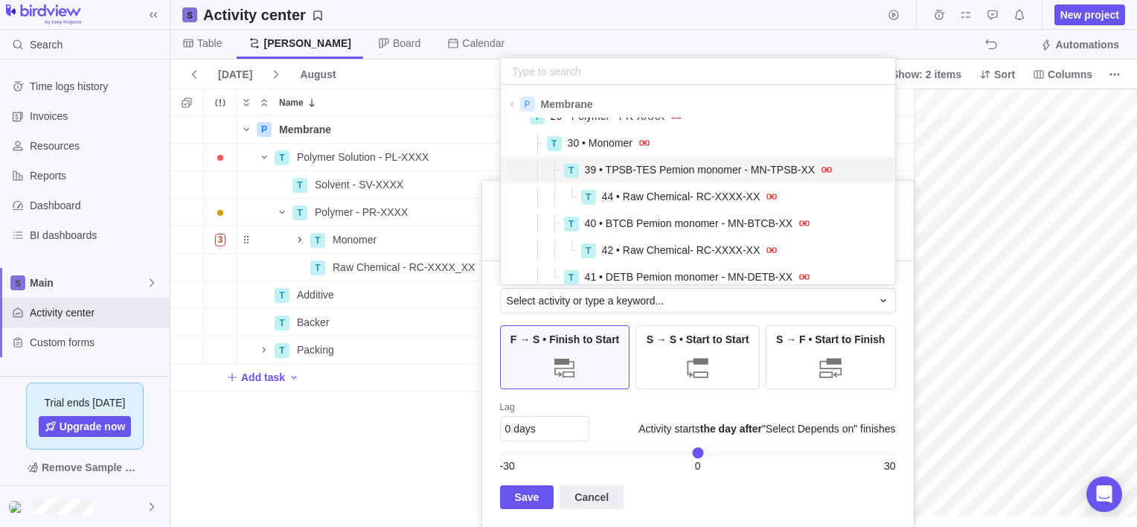
scroll to position [149, 0]
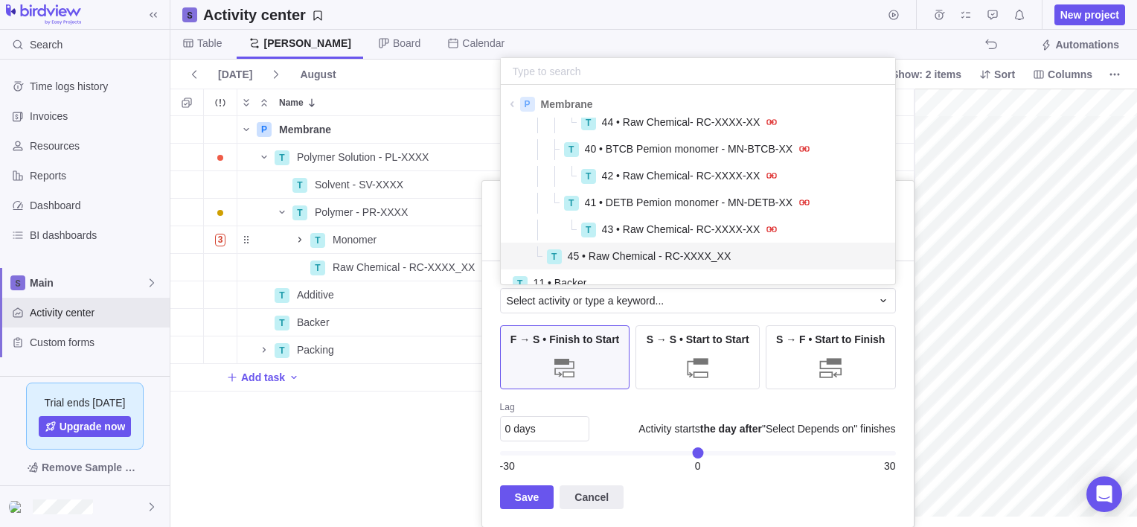
click at [612, 254] on span "45 • Raw Chemical - RC-XXXX_XX" at bounding box center [650, 256] width 164 height 15
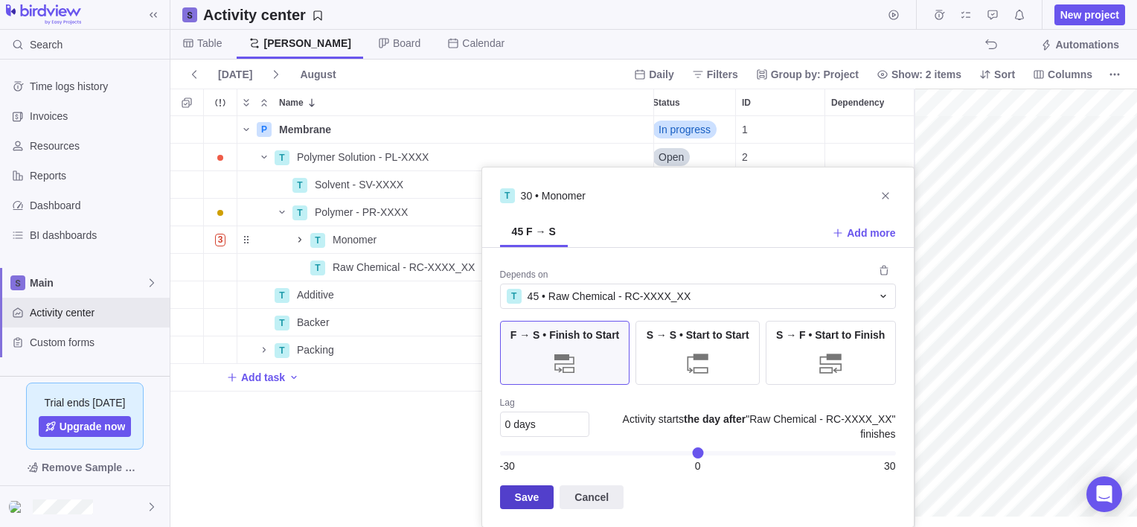
click at [515, 496] on span "Save" at bounding box center [527, 497] width 25 height 18
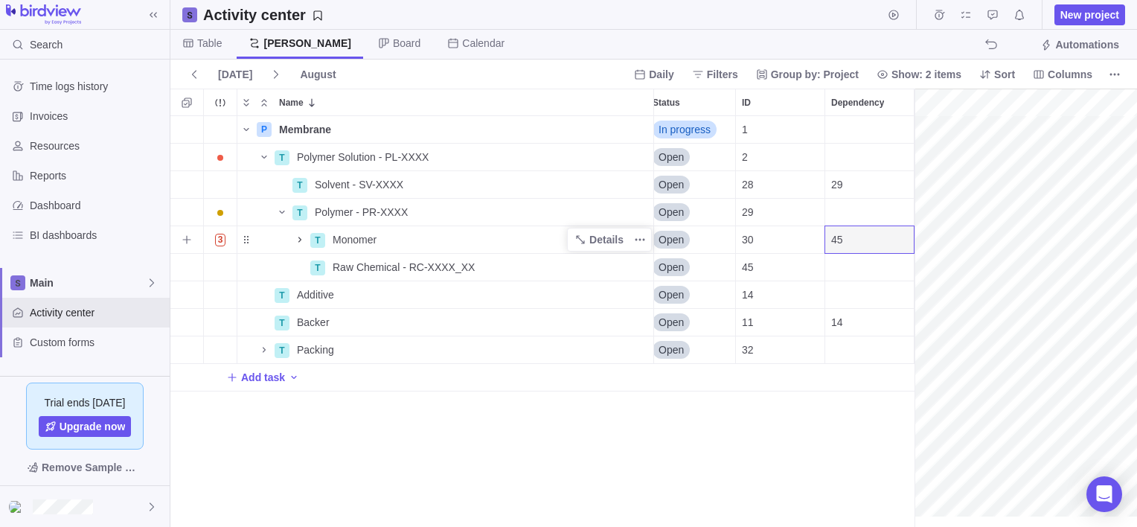
click at [300, 238] on icon "Name" at bounding box center [300, 240] width 12 height 12
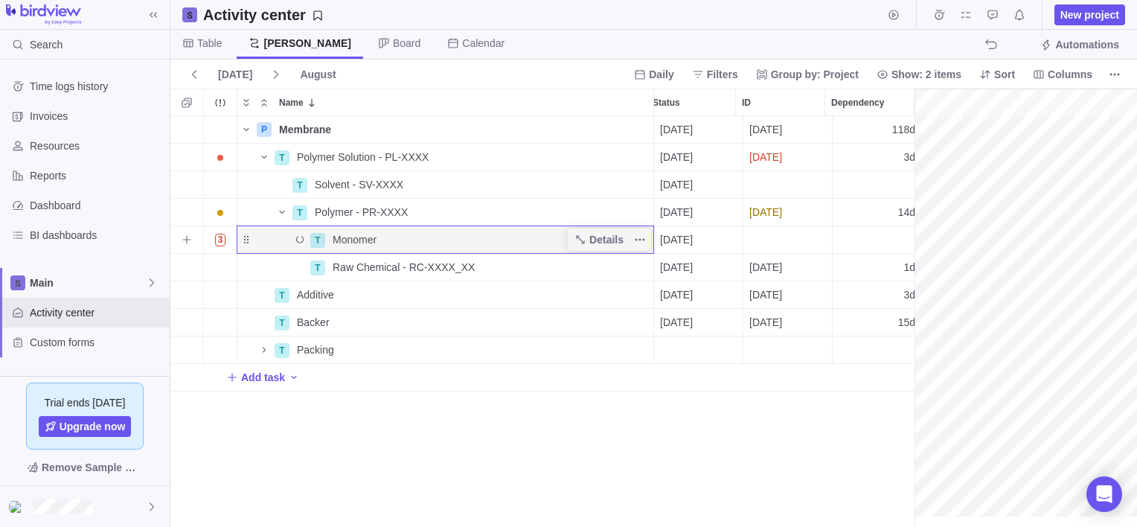
scroll to position [0, 0]
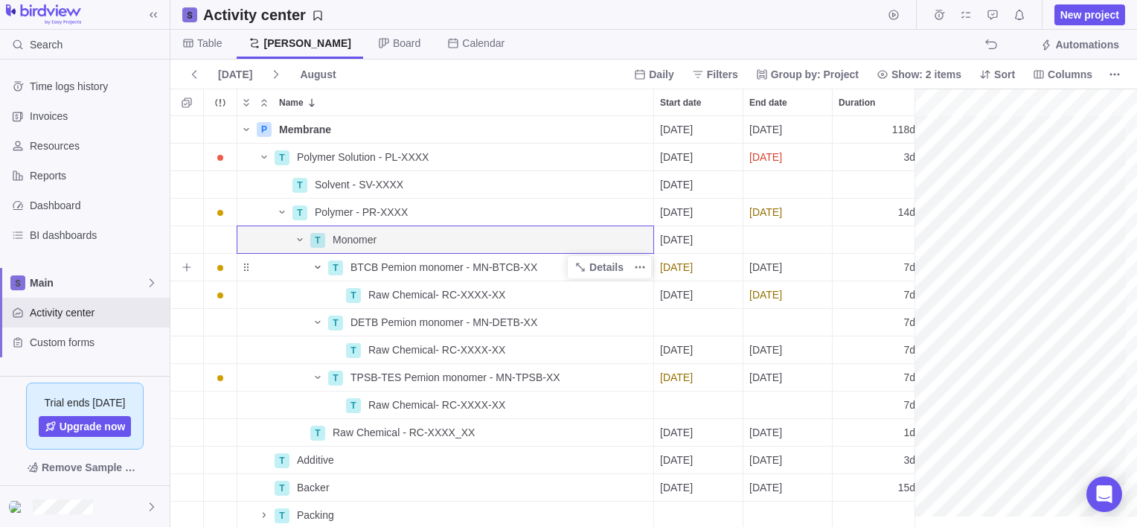
click at [310, 268] on span "Name" at bounding box center [318, 267] width 18 height 21
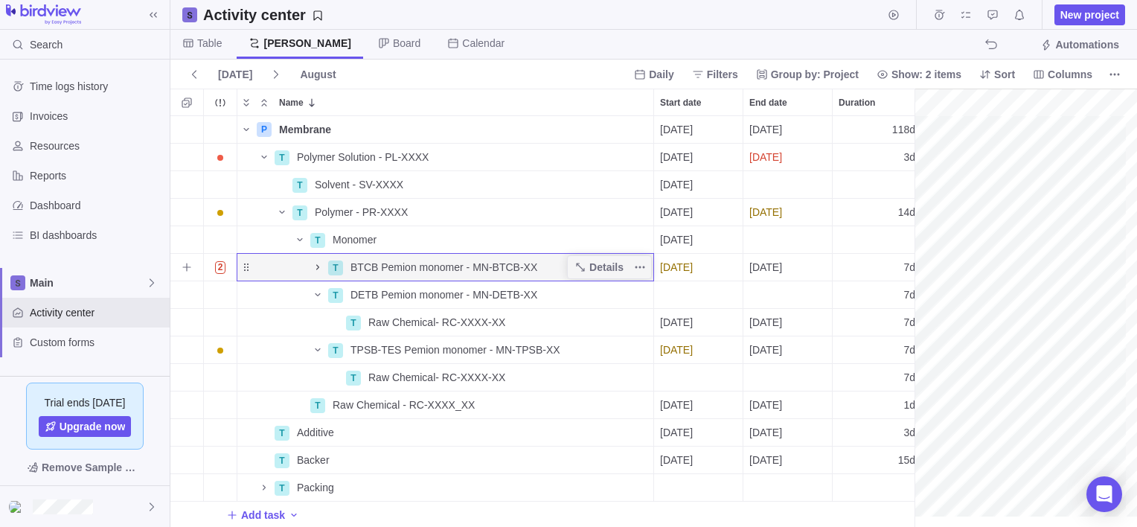
click at [314, 266] on icon "Name" at bounding box center [318, 267] width 12 height 12
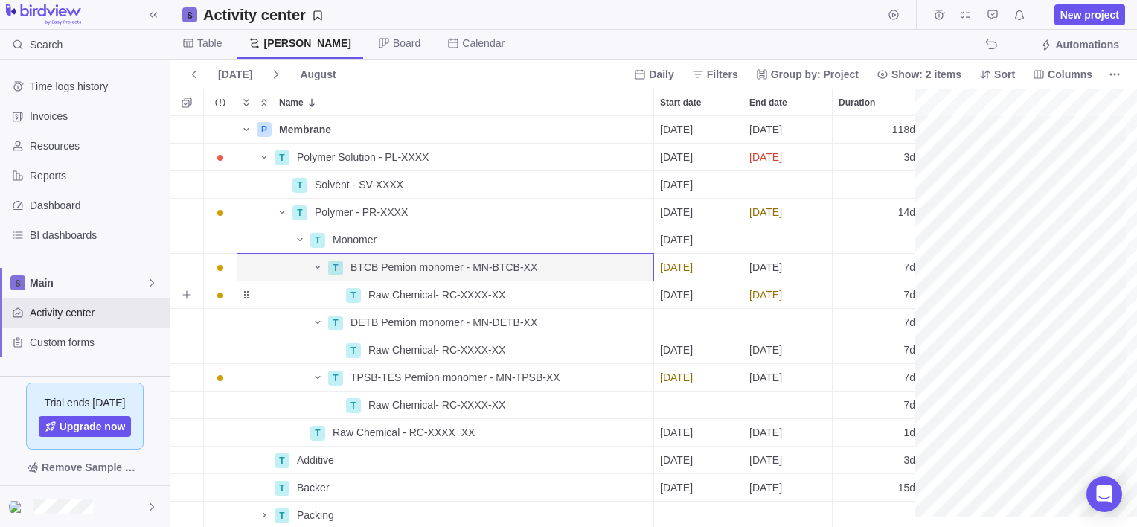
click at [868, 292] on div "7d" at bounding box center [877, 294] width 89 height 27
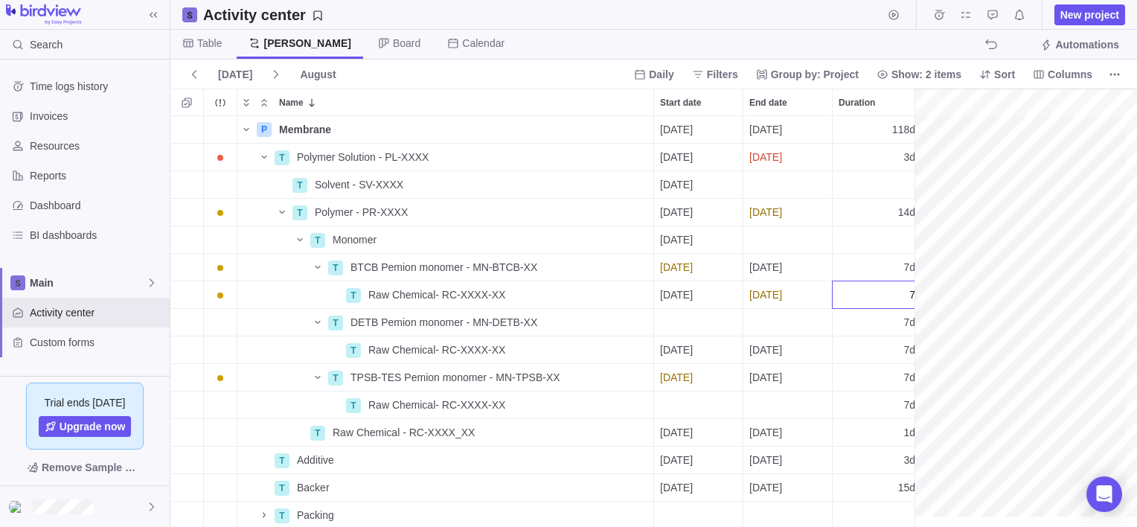
scroll to position [0, 18]
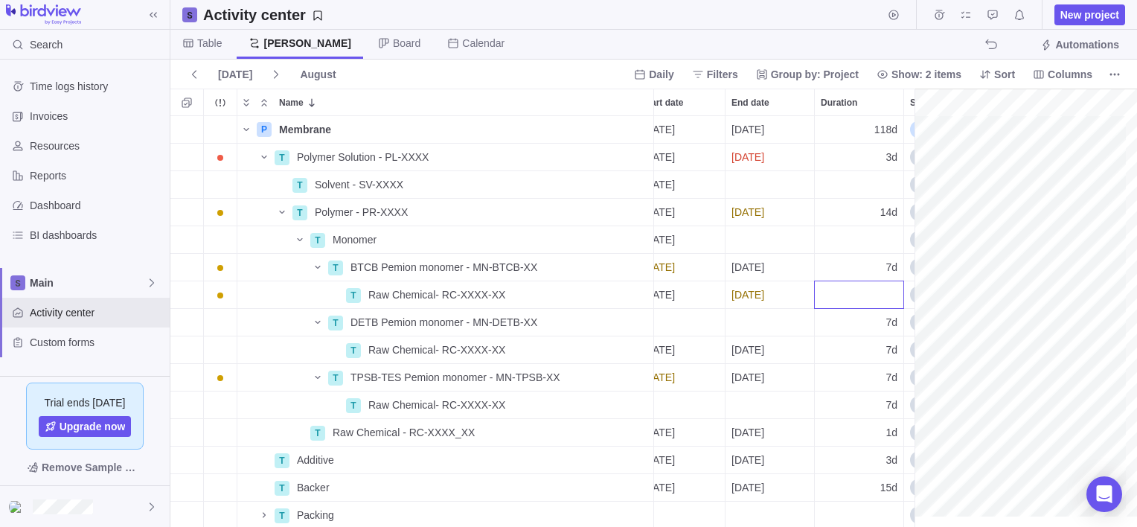
click at [869, 353] on div "P Membrane Details [DATE] [DATE] 118d In progress 1 T Polymer Solution - PL-XXX…" at bounding box center [547, 321] width 755 height 411
click at [859, 348] on div "7d" at bounding box center [859, 349] width 89 height 27
click at [859, 398] on div "P Membrane Details [DATE] [DATE] 118d In progress 1 T Polymer Solution - PL-XXX…" at bounding box center [547, 321] width 755 height 411
click at [865, 404] on div "7d" at bounding box center [859, 404] width 89 height 27
click at [315, 377] on div "P Membrane Details [DATE] [DATE] 118d In progress 1 T Polymer Solution - PL-XXX…" at bounding box center [547, 321] width 755 height 411
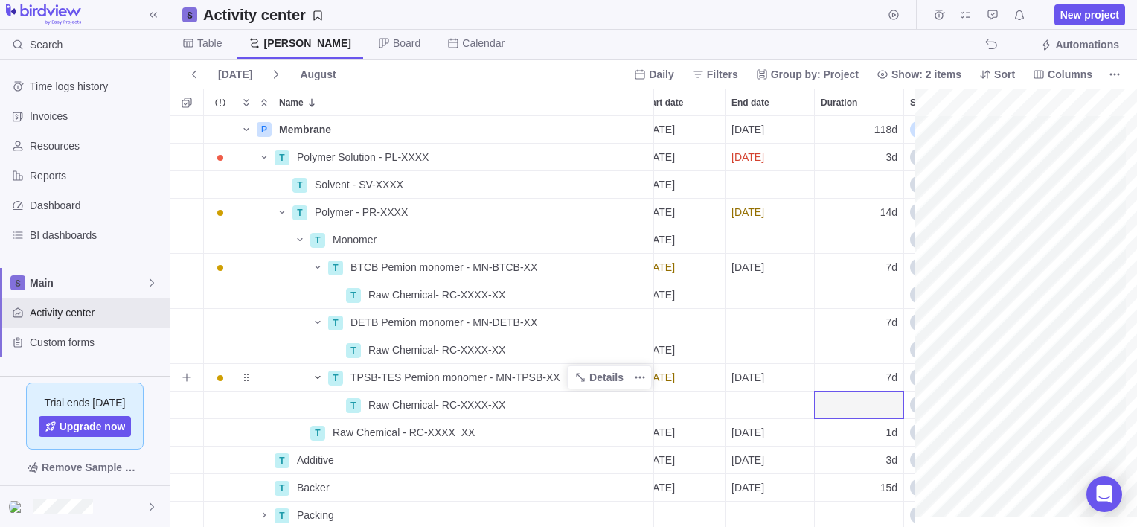
click at [317, 375] on icon "Name" at bounding box center [318, 377] width 12 height 12
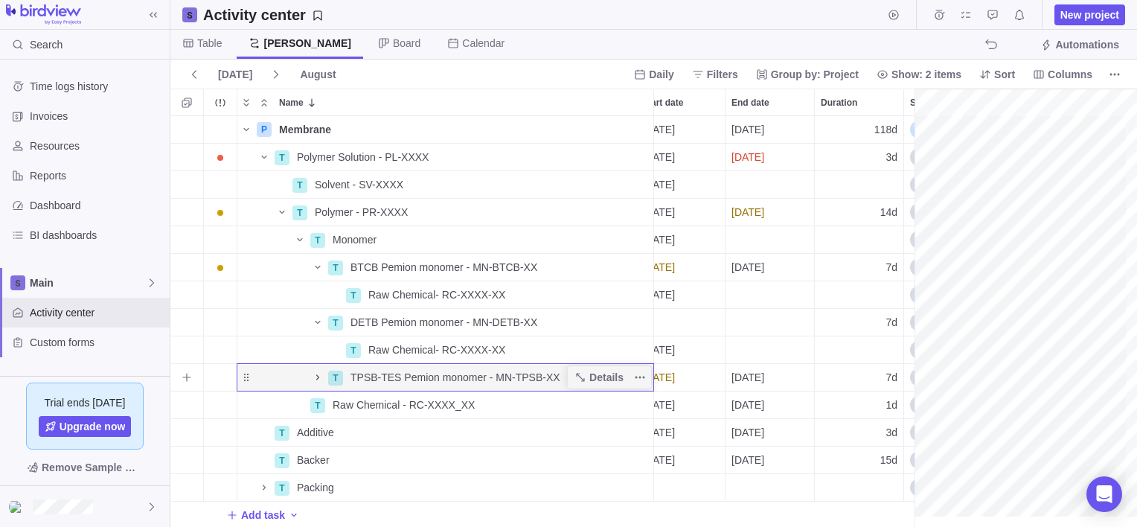
scroll to position [0, 0]
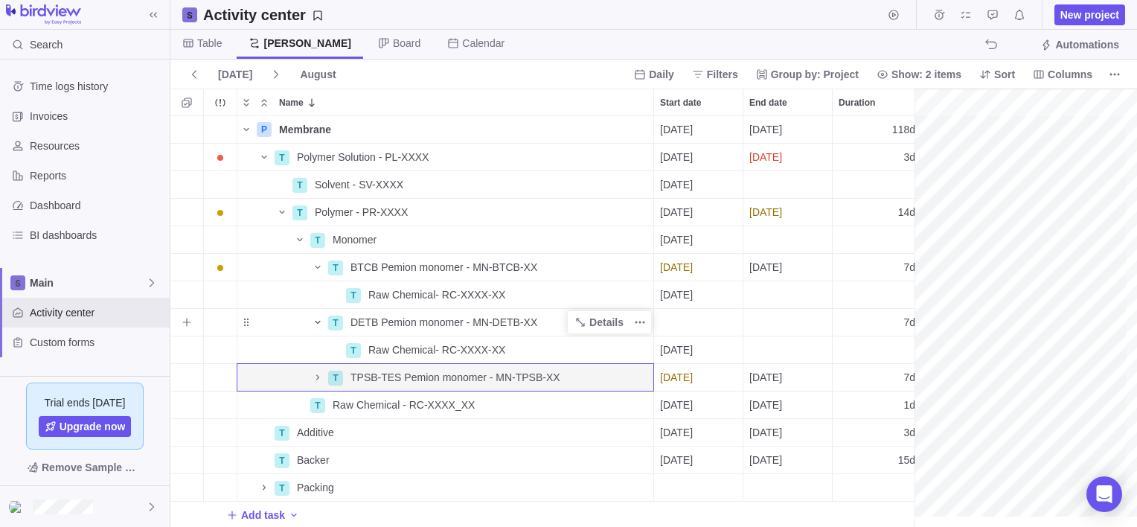
click at [318, 321] on icon "Name" at bounding box center [318, 322] width 12 height 12
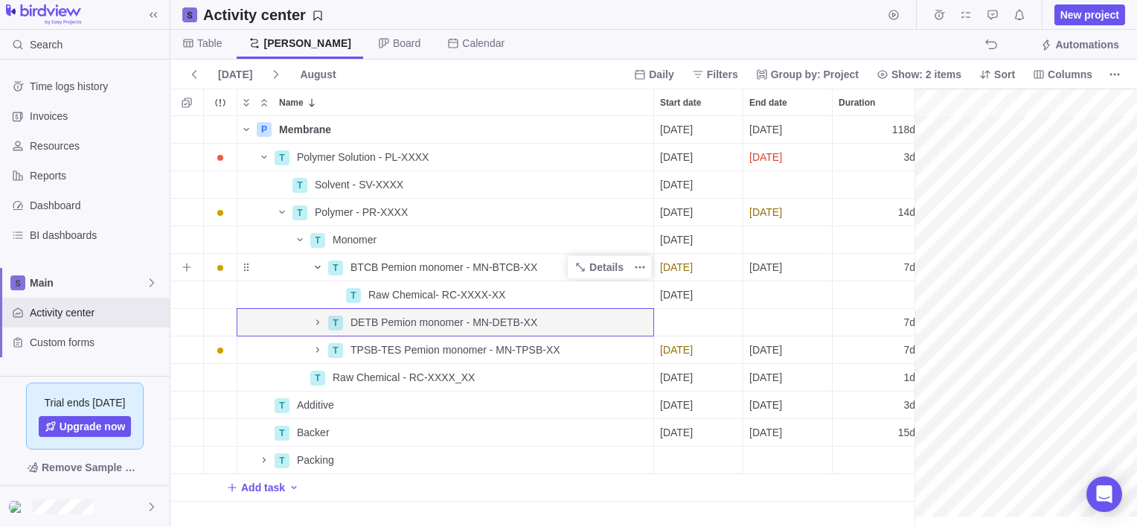
click at [312, 264] on icon "Name" at bounding box center [318, 267] width 12 height 12
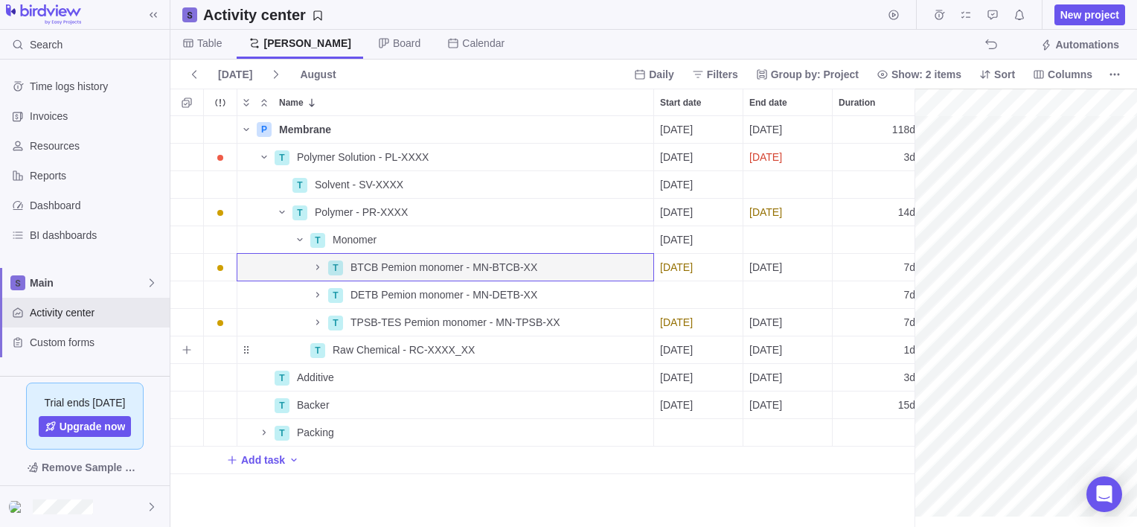
click at [871, 349] on div "1d" at bounding box center [877, 349] width 89 height 27
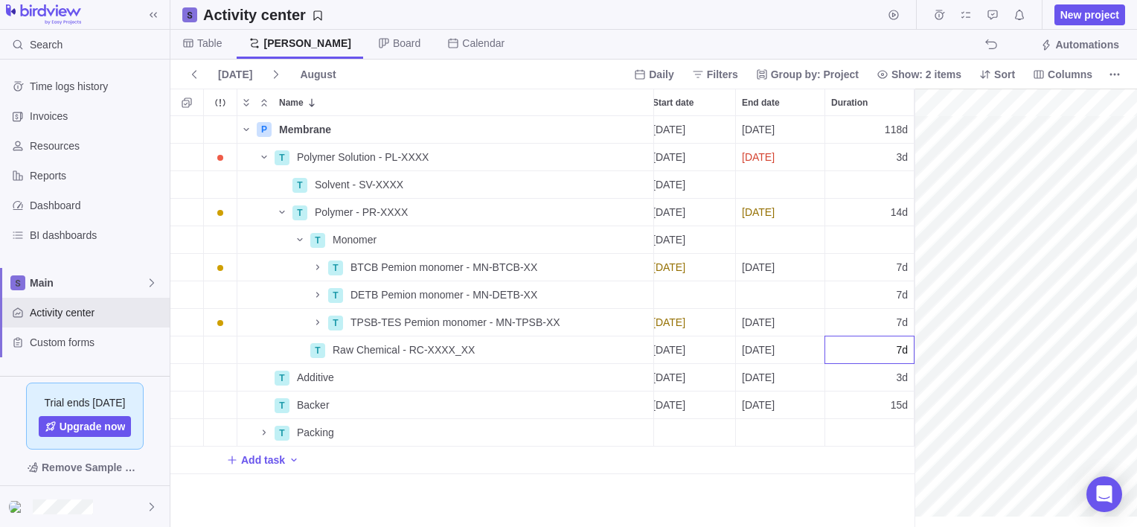
type input "7"
click at [557, 237] on div "P Membrane Details [DATE] [DATE] 118d In progress 1 T Polymer Solution - PL-XXX…" at bounding box center [542, 321] width 744 height 411
click at [866, 312] on div "7d" at bounding box center [869, 322] width 89 height 27
click at [896, 290] on div "P Membrane Details [DATE] [DATE] 118d In progress 1 T Polymer Solution - PL-XXX…" at bounding box center [542, 321] width 744 height 411
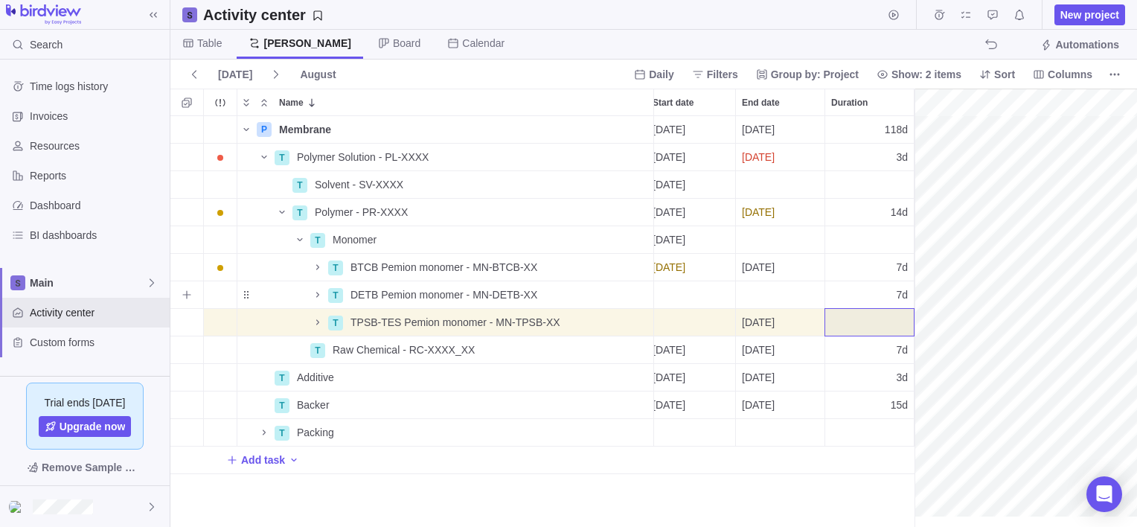
click at [884, 291] on div "7d" at bounding box center [869, 294] width 89 height 27
click at [887, 264] on div "P Membrane Details [DATE] [DATE] 118d In progress 1 T Polymer Solution - PL-XXX…" at bounding box center [542, 321] width 744 height 411
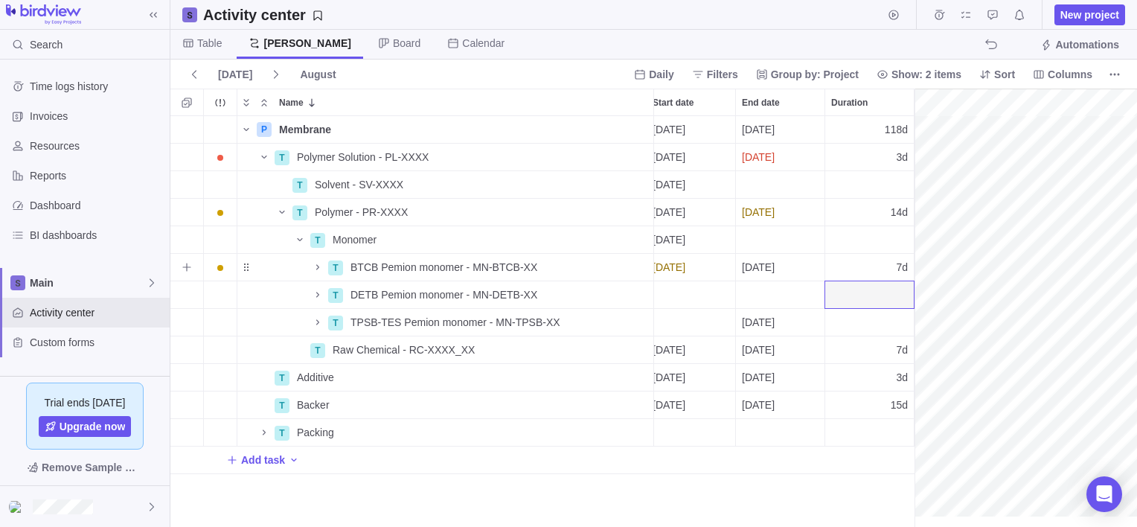
click at [887, 260] on div "7d" at bounding box center [869, 267] width 89 height 27
click at [886, 344] on div "P Membrane Details [DATE] [DATE] 118d In progress 1 T Polymer Solution - PL-XXX…" at bounding box center [542, 321] width 744 height 411
click at [886, 345] on div "7d" at bounding box center [869, 349] width 89 height 27
click at [473, 388] on div "P Membrane Details [DATE] [DATE] 118d In progress 1 T Polymer Solution - PL-XXX…" at bounding box center [542, 321] width 744 height 411
click at [859, 350] on div "Duration" at bounding box center [869, 349] width 89 height 27
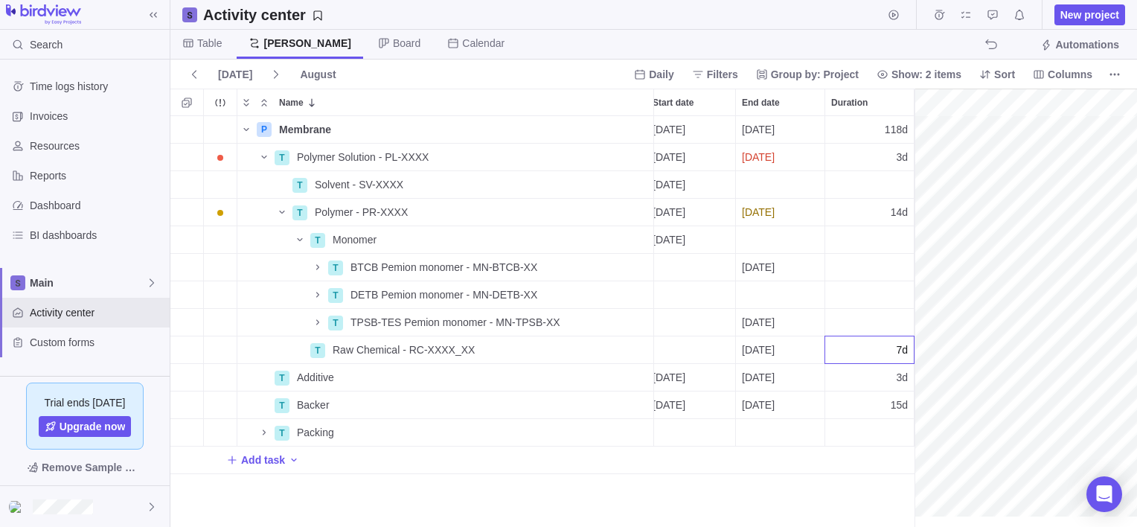
type input "7"
click at [510, 139] on div "P Membrane Details [DATE] [DATE] 118d In progress 1 T Polymer Solution - PL-XXX…" at bounding box center [542, 321] width 744 height 411
click at [679, 348] on span "[DATE]" at bounding box center [669, 349] width 33 height 15
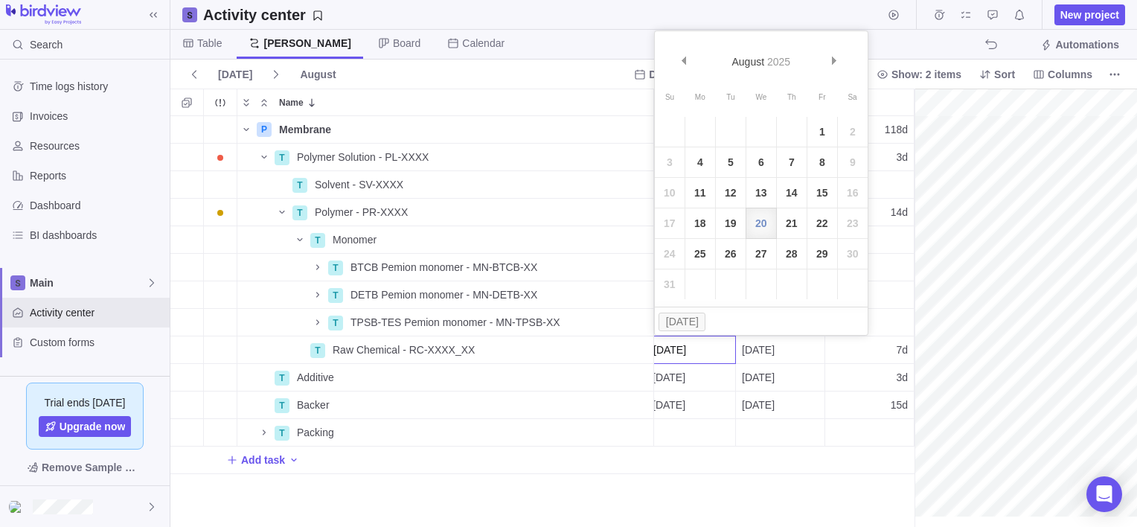
scroll to position [0, 0]
click at [788, 220] on link "21" at bounding box center [792, 223] width 30 height 30
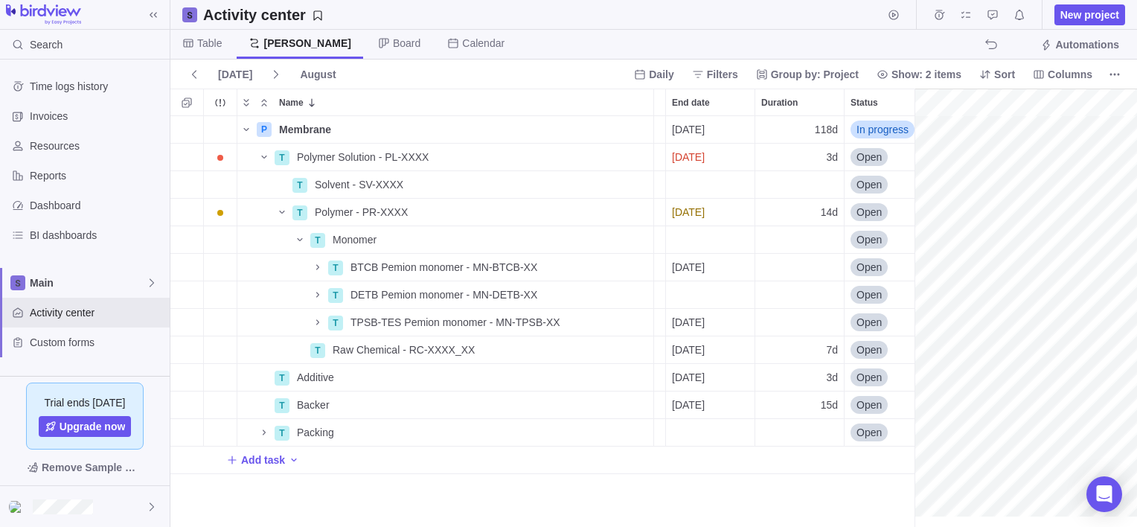
scroll to position [0, 78]
click at [811, 348] on div "7d" at bounding box center [798, 349] width 89 height 27
type input "1"
click at [807, 323] on div "P Membrane Details [DATE] [DATE] 118d In progress 1 T Polymer Solution - PL-XXX…" at bounding box center [542, 321] width 744 height 411
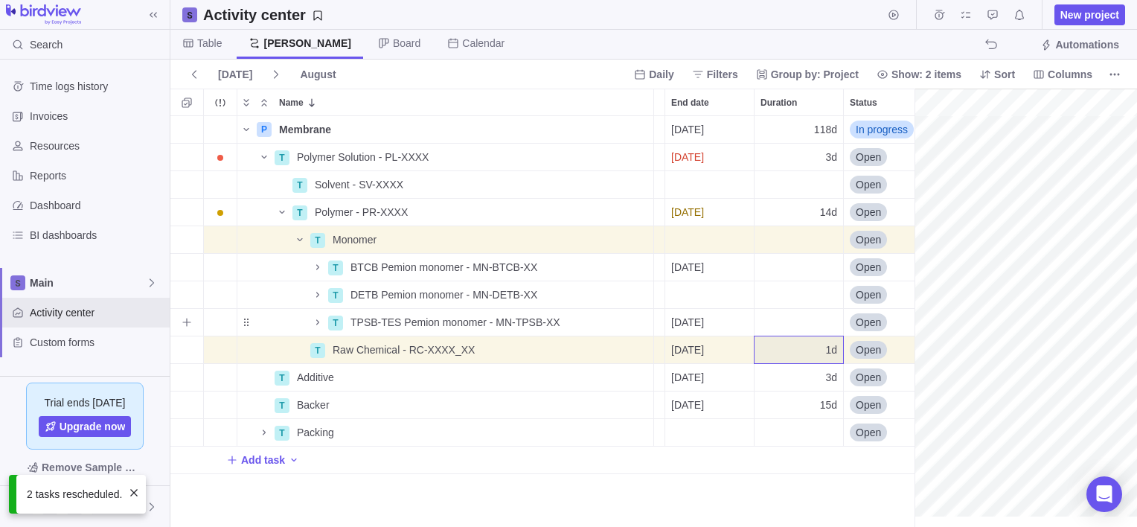
click at [807, 323] on div "Duration" at bounding box center [798, 322] width 89 height 27
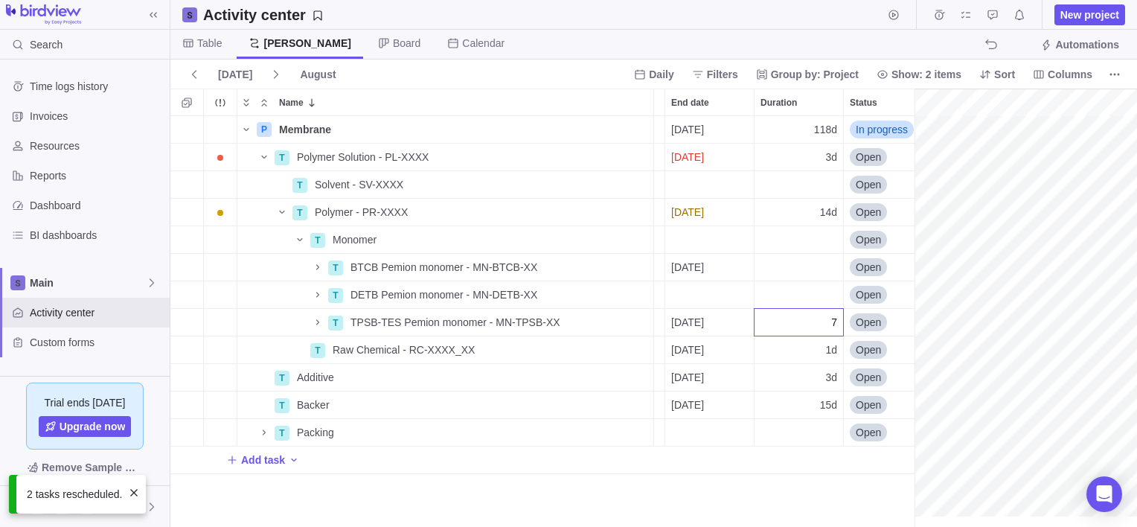
type input "7"
click at [801, 298] on div "P Membrane Details [DATE] [DATE] 118d In progress 1 T Polymer Solution - PL-XXX…" at bounding box center [542, 321] width 744 height 411
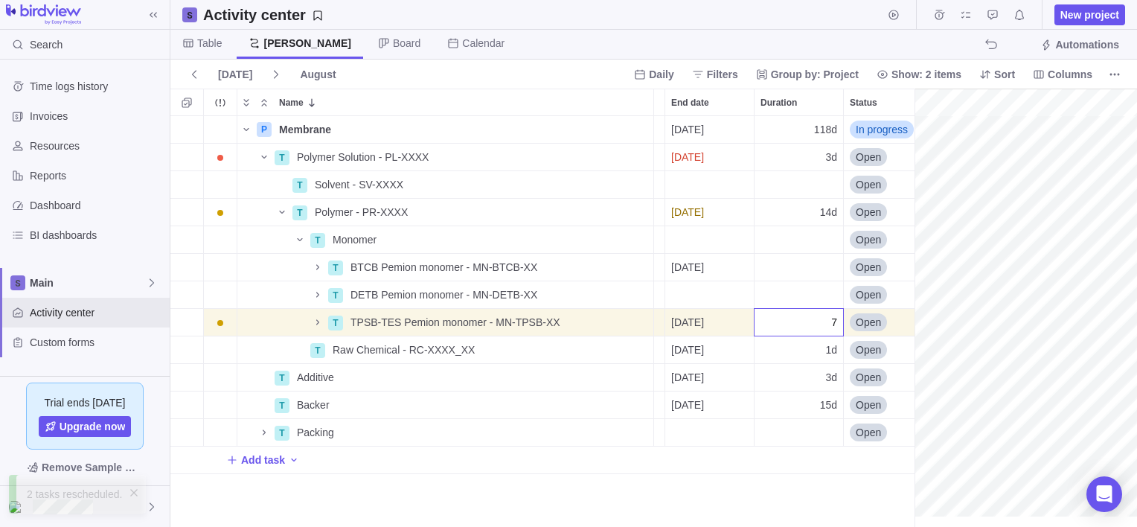
click at [804, 291] on div "P Membrane Details [DATE] [DATE] 118d In progress 1 T Polymer Solution - PL-XXX…" at bounding box center [542, 321] width 744 height 411
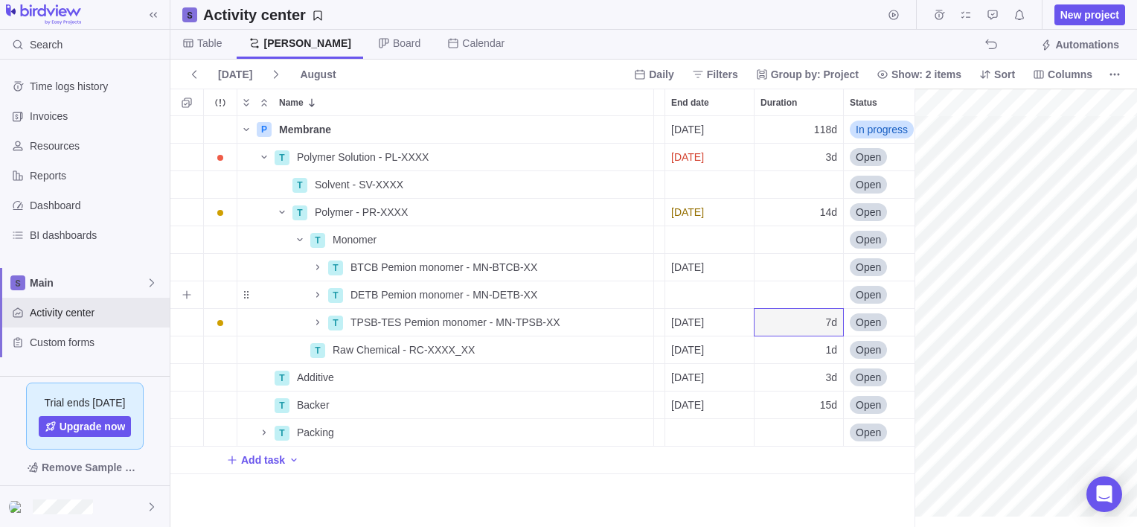
click at [810, 288] on div "Duration" at bounding box center [798, 294] width 89 height 27
type input "7"
click at [804, 268] on div "P Membrane Details [DATE] [DATE] 118d In progress 1 T Polymer Solution - PL-XXX…" at bounding box center [542, 321] width 744 height 411
click at [804, 265] on div "Duration" at bounding box center [798, 267] width 89 height 27
type input "7"
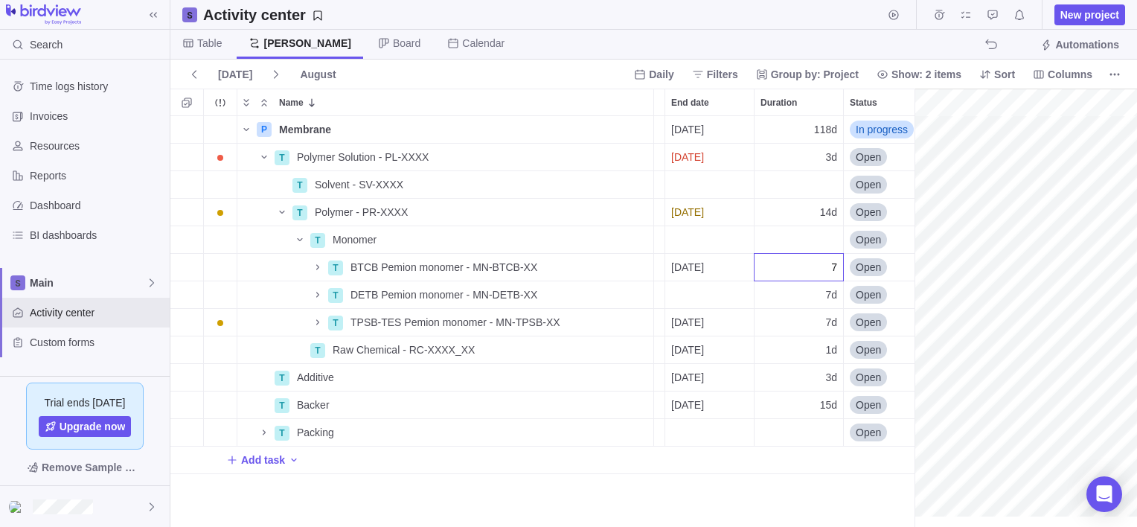
click at [789, 240] on div "P Membrane Details [DATE] [DATE] 118d In progress 1 T Polymer Solution - PL-XXX…" at bounding box center [542, 321] width 744 height 411
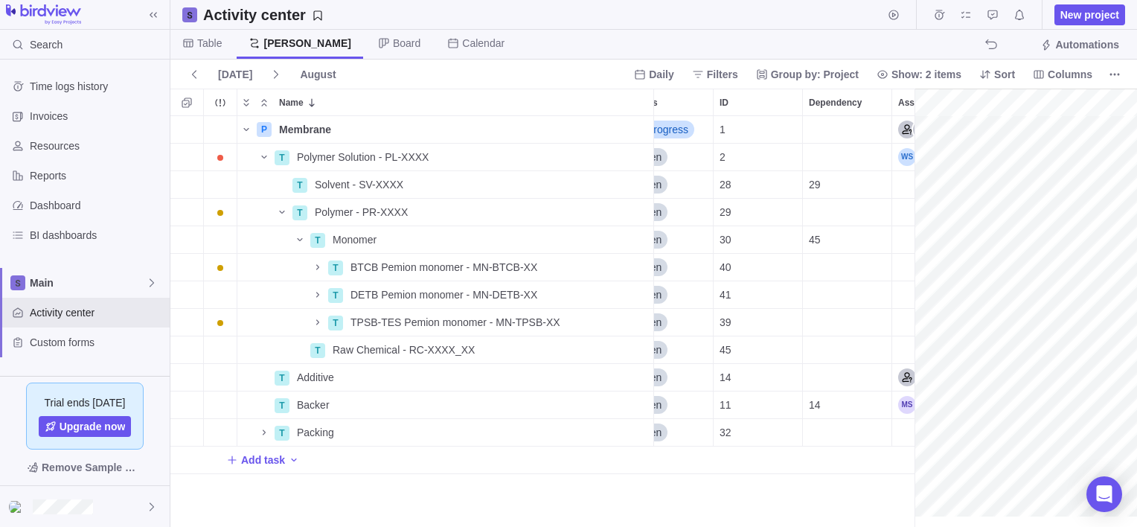
scroll to position [0, 327]
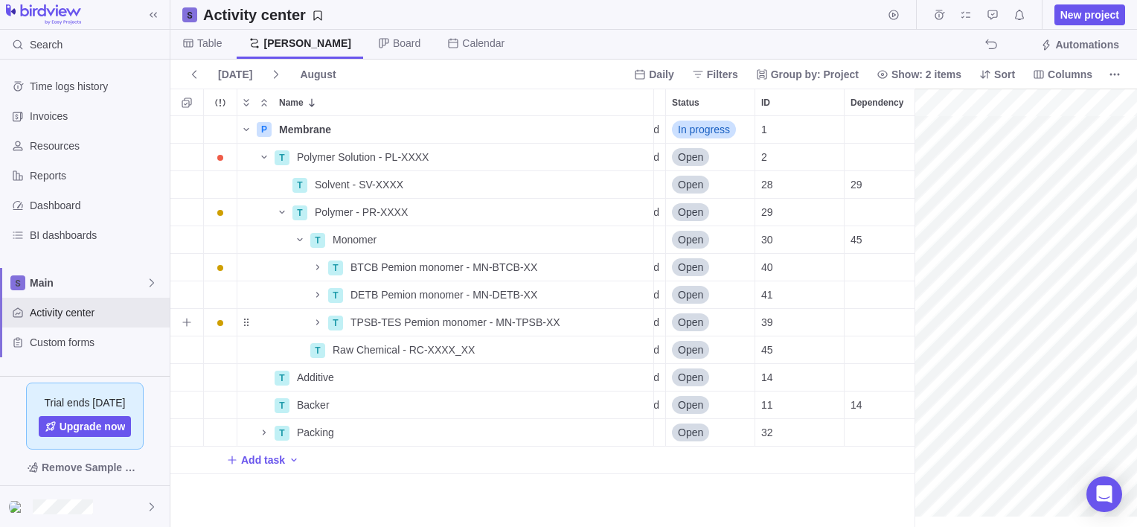
click at [782, 321] on div "39" at bounding box center [799, 322] width 89 height 27
click at [771, 320] on span "39" at bounding box center [767, 322] width 12 height 15
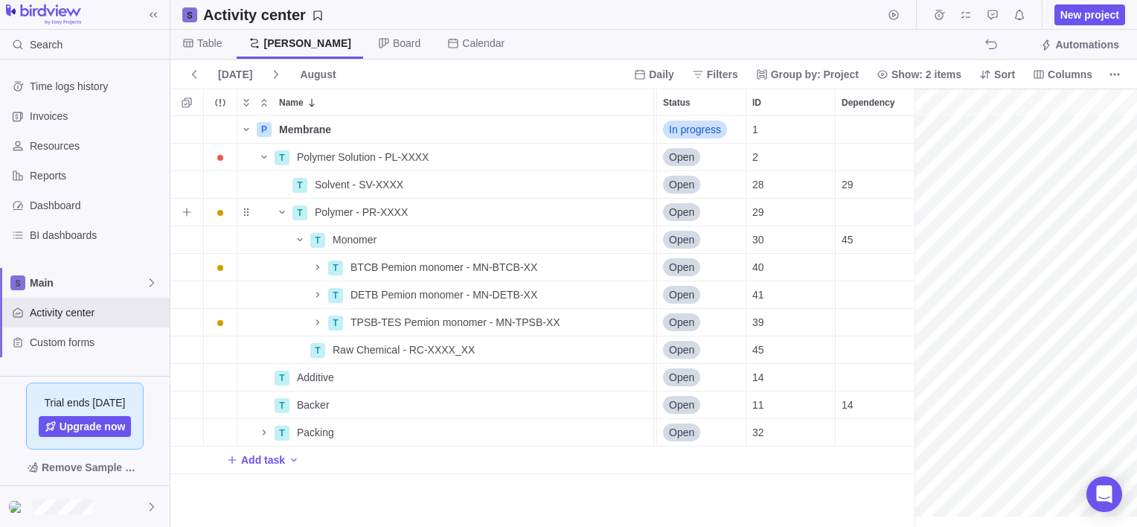
click at [848, 211] on div "Dependency" at bounding box center [880, 212] width 89 height 27
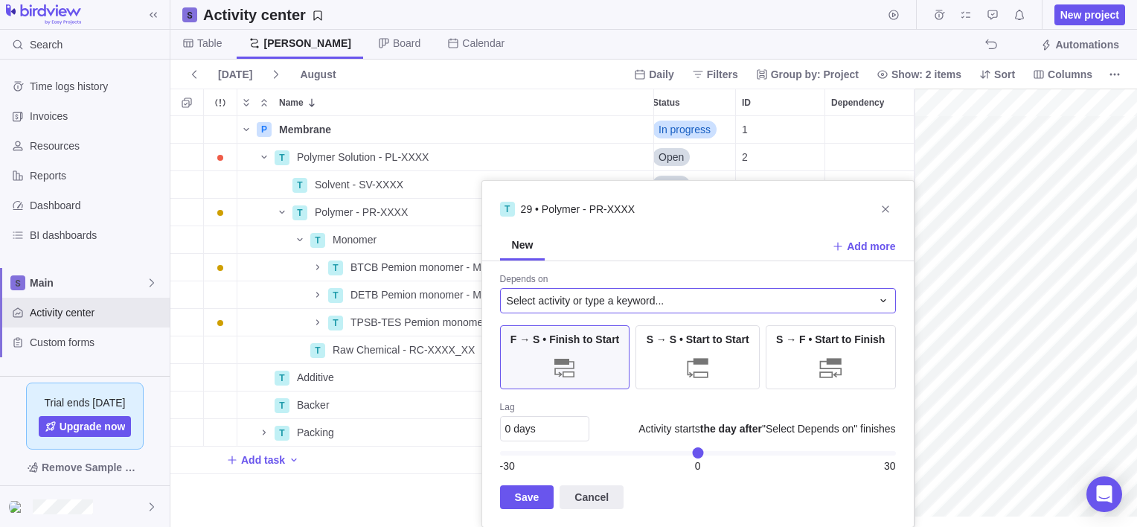
click at [576, 299] on span "Select activity or type a keyword..." at bounding box center [586, 300] width 158 height 15
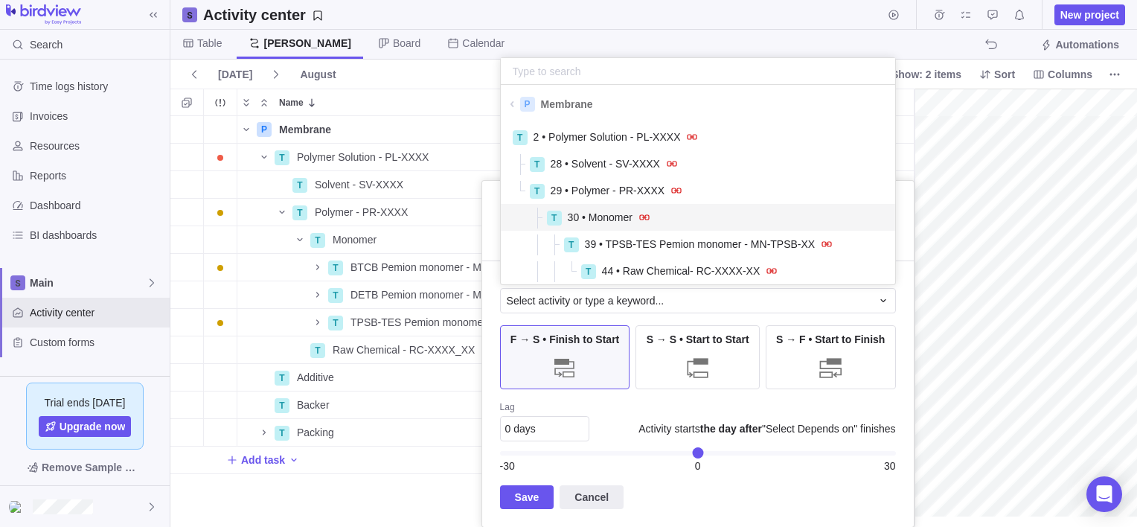
click at [602, 220] on span "30 • Monomer" at bounding box center [600, 217] width 65 height 15
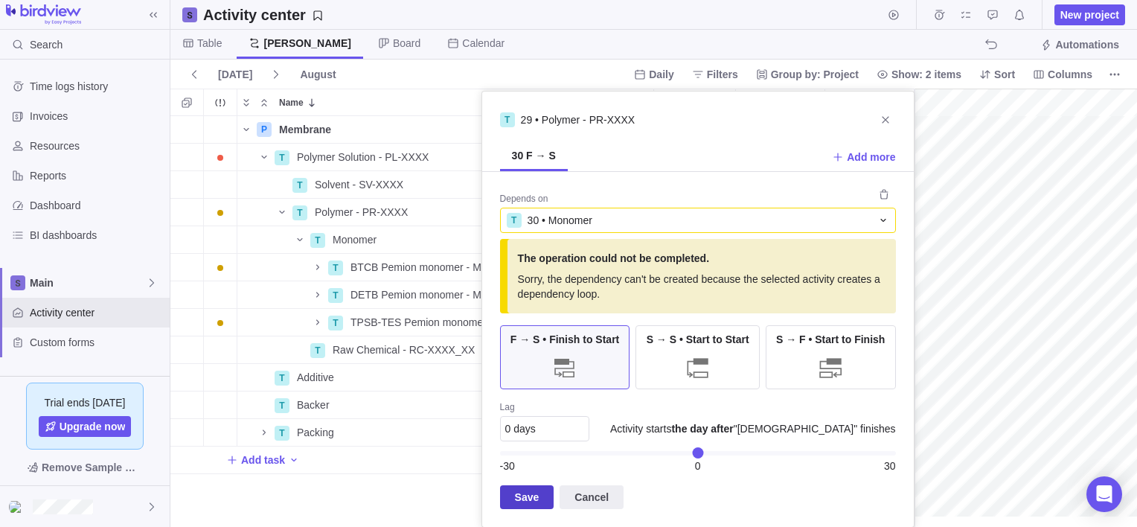
click at [524, 500] on span "Save" at bounding box center [527, 497] width 25 height 18
click at [515, 493] on span "Save" at bounding box center [527, 497] width 25 height 18
click at [515, 494] on span "Save" at bounding box center [527, 497] width 25 height 18
click at [879, 118] on icon "Close" at bounding box center [885, 120] width 12 height 12
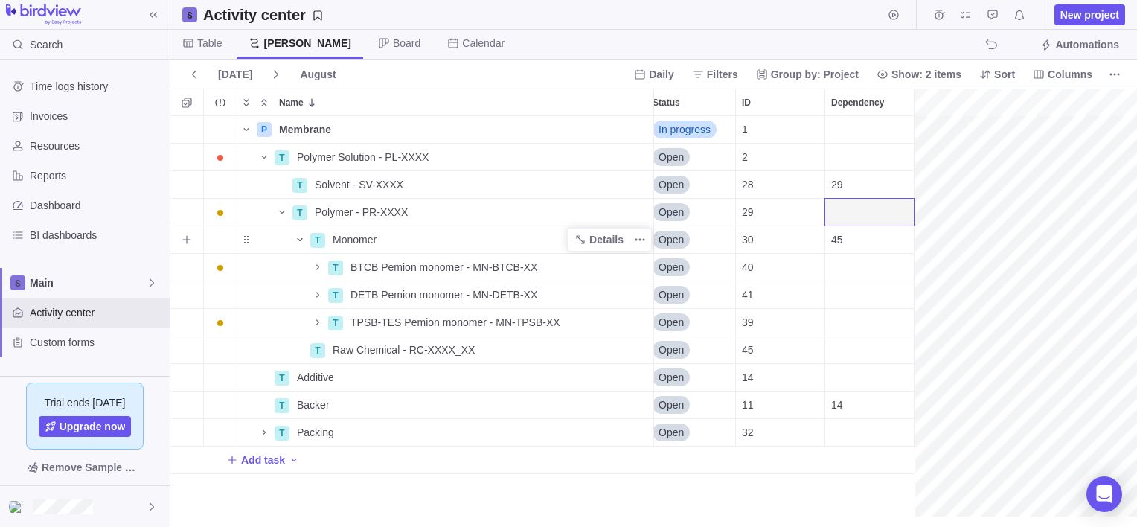
click at [297, 243] on icon "Name" at bounding box center [300, 240] width 12 height 12
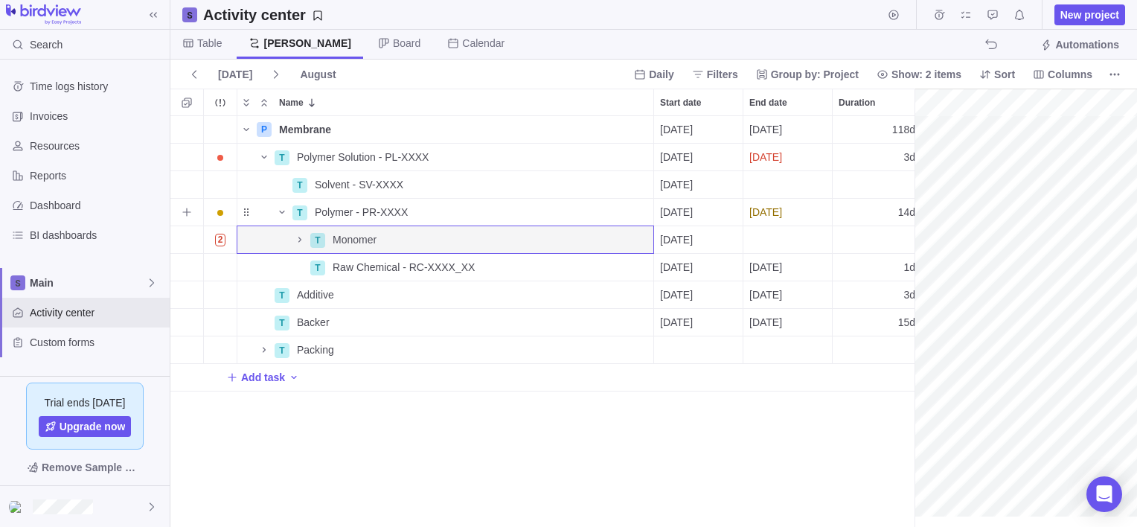
click at [693, 208] on span "[DATE]" at bounding box center [676, 212] width 33 height 15
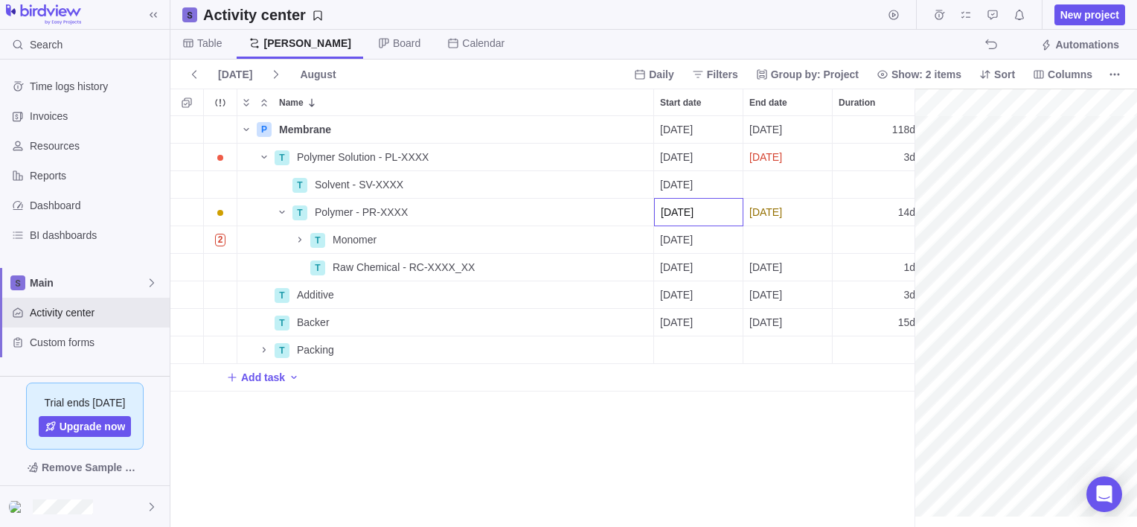
click at [604, 222] on div "P Membrane Details [DATE] [DATE] 118d In progress 1 T Polymer Solution - PL-XXX…" at bounding box center [542, 321] width 744 height 411
click at [689, 214] on span "[DATE]" at bounding box center [676, 212] width 33 height 15
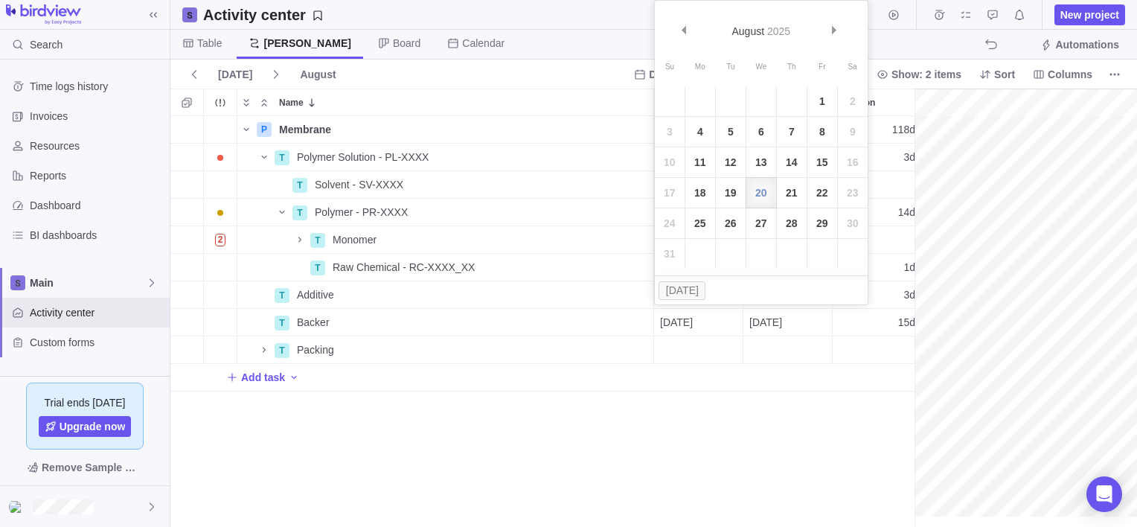
click at [543, 227] on div "P Membrane Details [DATE] [DATE] 118d In progress 1 T Polymer Solution - PL-XXX…" at bounding box center [542, 321] width 744 height 411
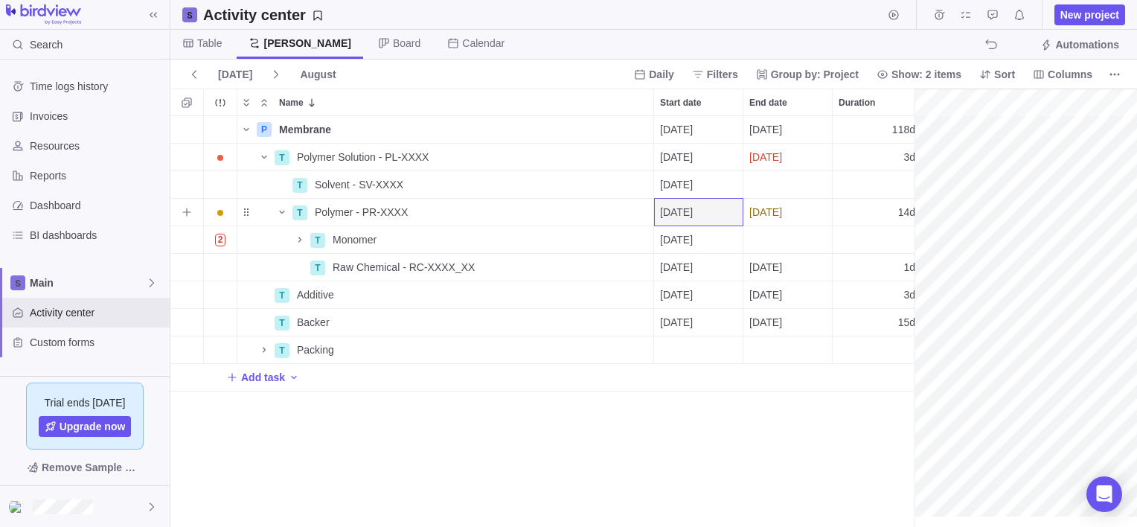
drag, startPoint x: 846, startPoint y: 208, endPoint x: 813, endPoint y: 202, distance: 33.1
click at [818, 207] on div "T Polymer - PR-XXXX Details [DATE] [DATE] 14d Open 29" at bounding box center [754, 213] width 1168 height 28
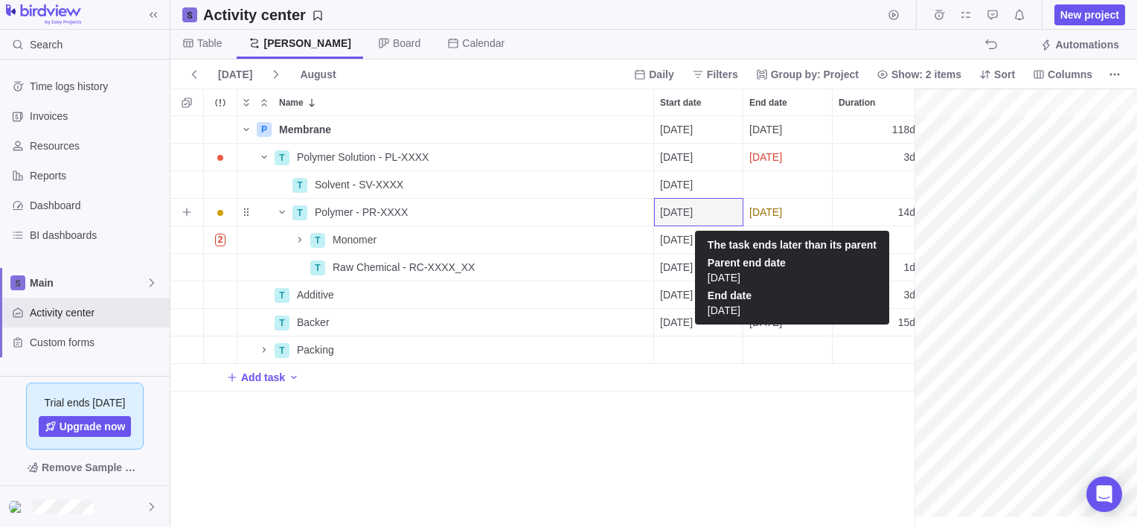
click at [818, 212] on div "[DATE]" at bounding box center [787, 212] width 89 height 27
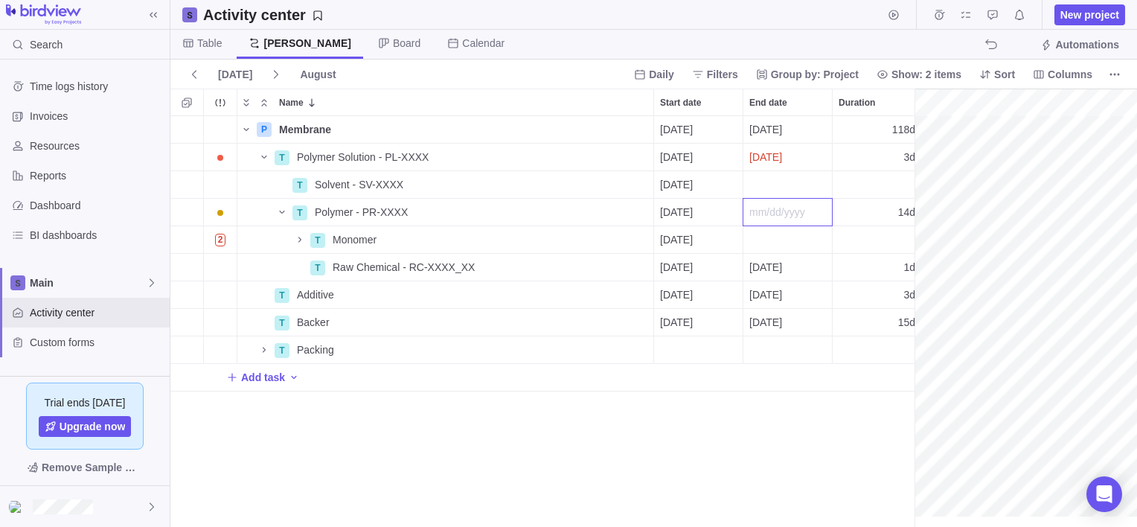
click at [719, 211] on div "P Membrane Details [DATE] [DATE] 118d In progress 1 T Polymer Solution - PL-XXX…" at bounding box center [542, 321] width 744 height 411
click at [693, 211] on span "[DATE]" at bounding box center [676, 212] width 33 height 15
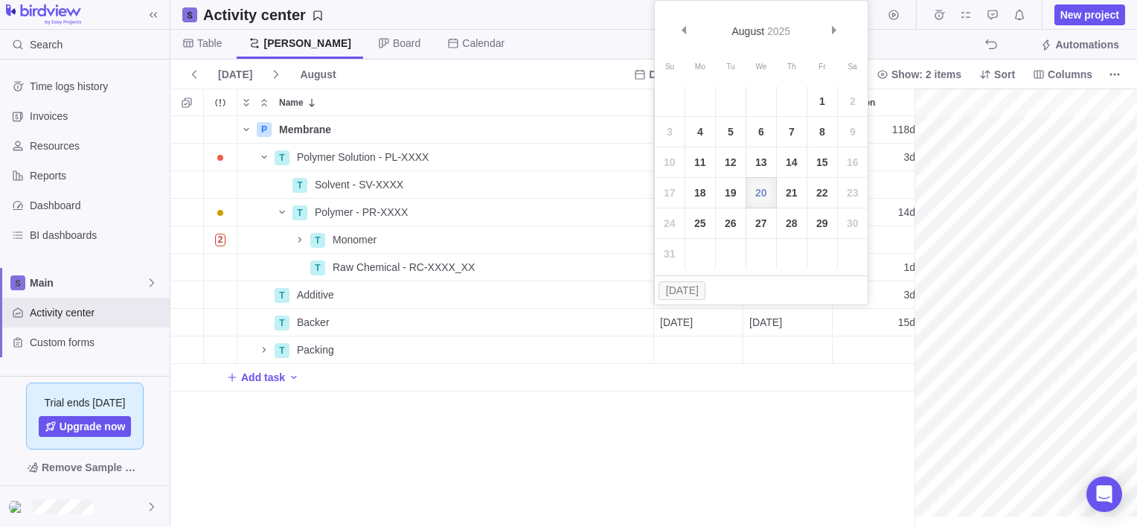
click at [614, 214] on div "P Membrane Details [DATE] [DATE] 118d In progress 1 T Polymer Solution - PL-XXX…" at bounding box center [542, 321] width 744 height 411
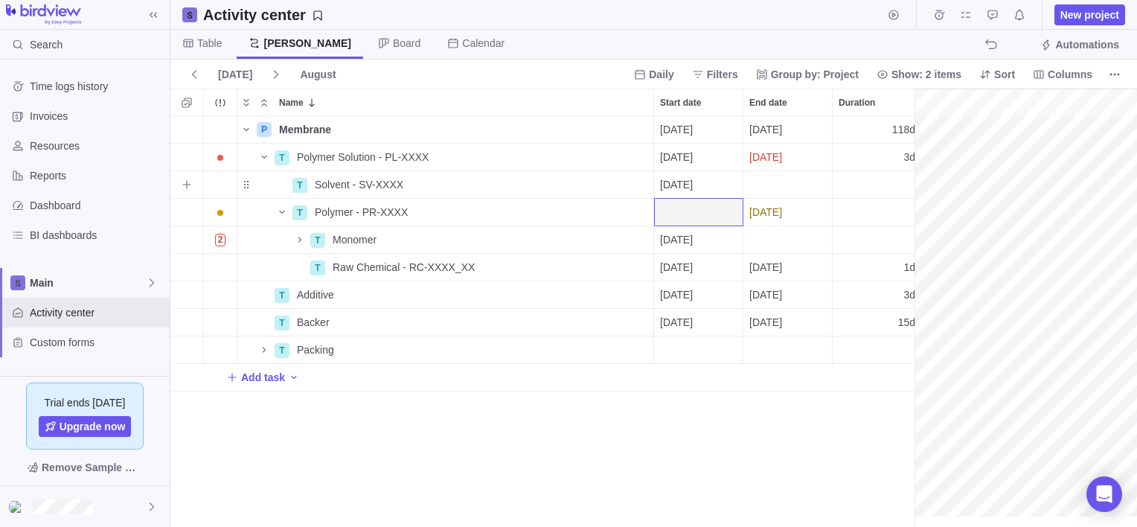
click at [721, 182] on div "[DATE]" at bounding box center [698, 184] width 89 height 27
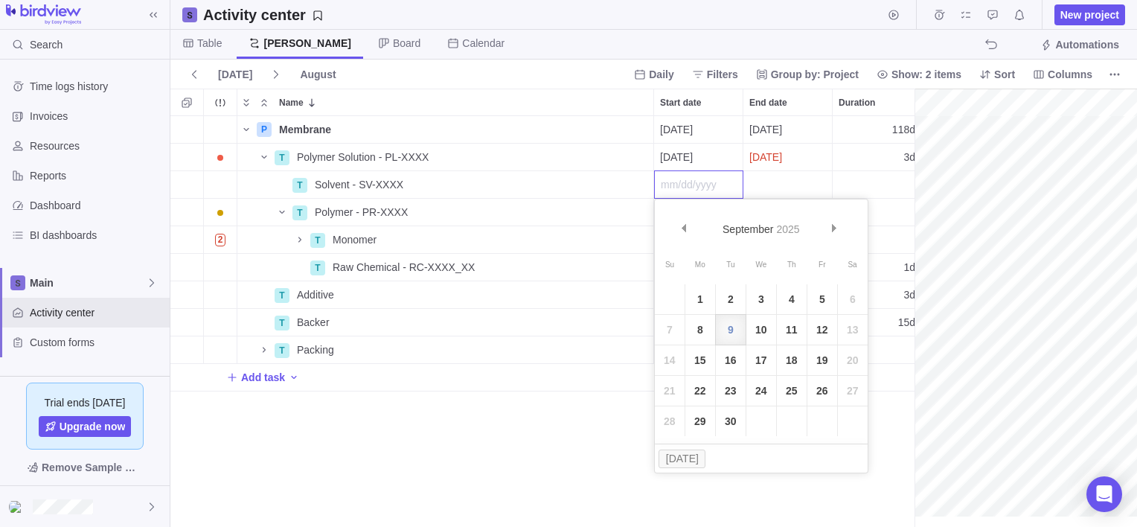
click at [618, 185] on div "P Membrane Details [DATE] [DATE] 118d In progress 1 T Polymer Solution - PL-XXX…" at bounding box center [542, 321] width 744 height 411
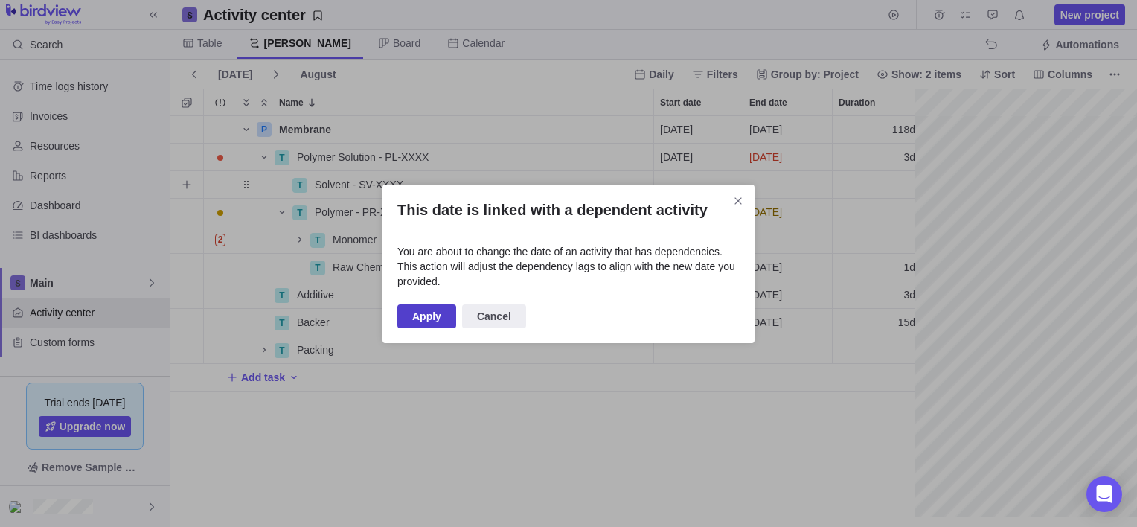
click at [432, 312] on span "Apply" at bounding box center [426, 316] width 29 height 18
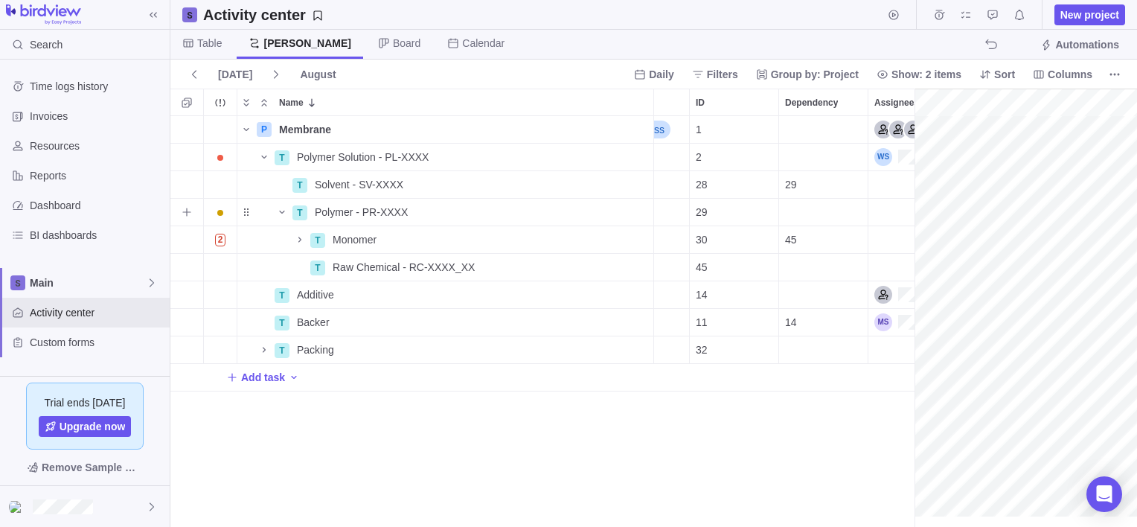
click at [809, 215] on div "Dependency" at bounding box center [823, 212] width 89 height 27
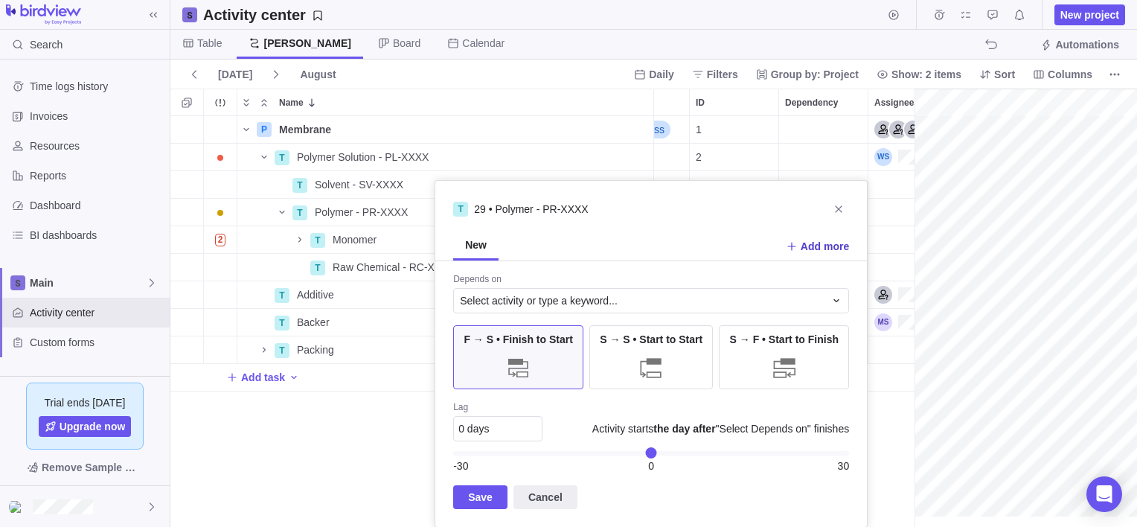
click at [796, 244] on icon at bounding box center [792, 246] width 12 height 12
click at [479, 238] on span "New" at bounding box center [475, 235] width 21 height 15
click at [490, 295] on span "Select activity or type a keyword..." at bounding box center [539, 300] width 158 height 15
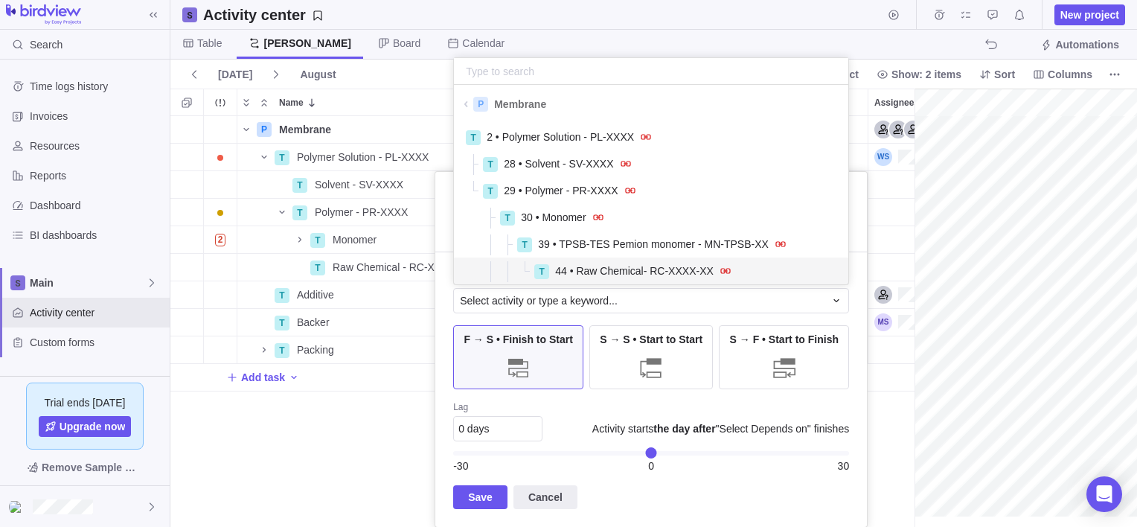
click at [547, 499] on div "T 29 • Polymer - PR-XXXX New New Add more Depends on Select activity or type a …" at bounding box center [651, 349] width 433 height 356
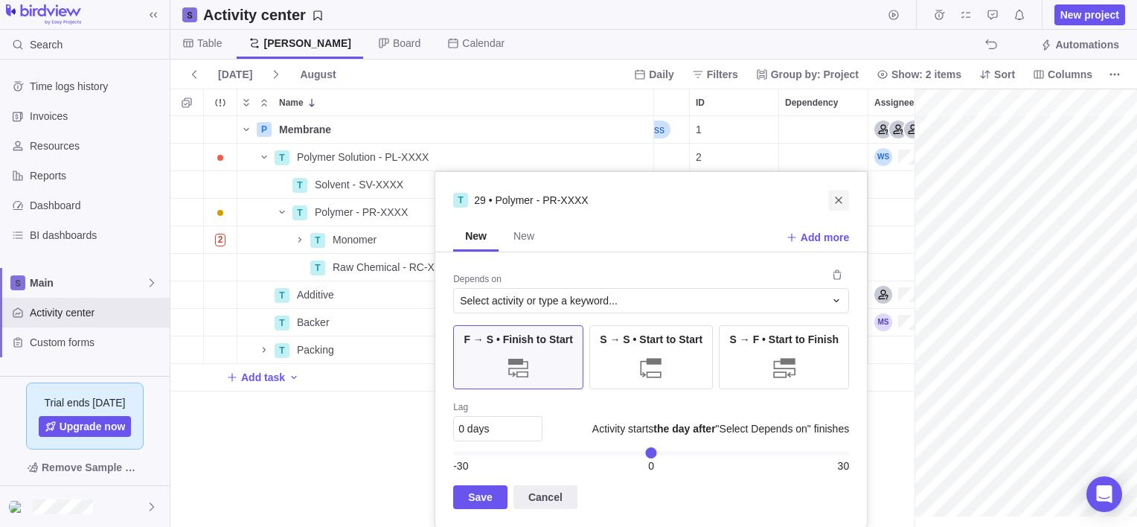
click at [842, 193] on span "Close" at bounding box center [838, 200] width 21 height 21
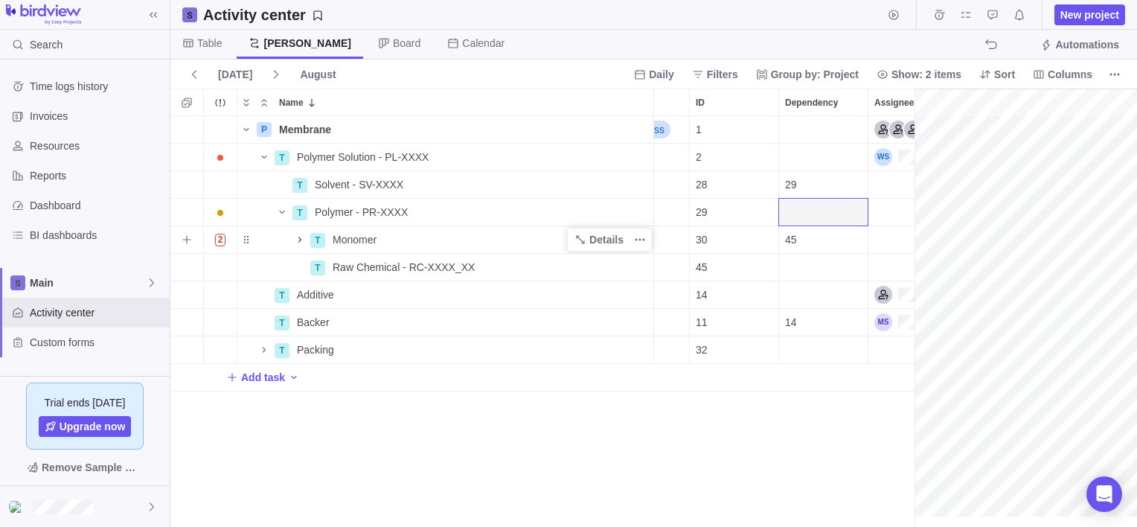
click at [298, 238] on icon "Name" at bounding box center [300, 240] width 12 height 12
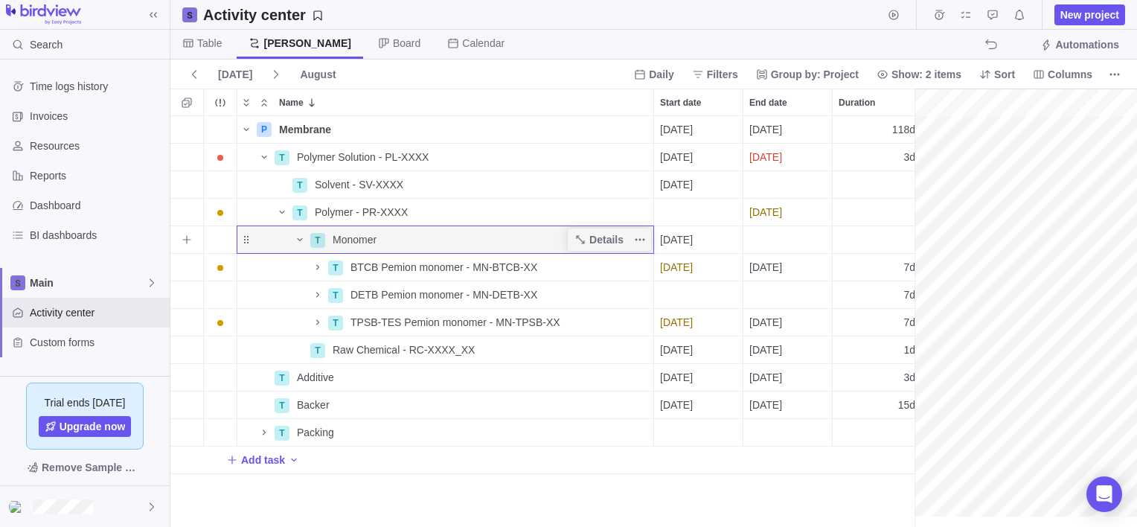
drag, startPoint x: 295, startPoint y: 239, endPoint x: 318, endPoint y: 234, distance: 23.6
click at [296, 238] on icon "Name" at bounding box center [300, 240] width 12 height 12
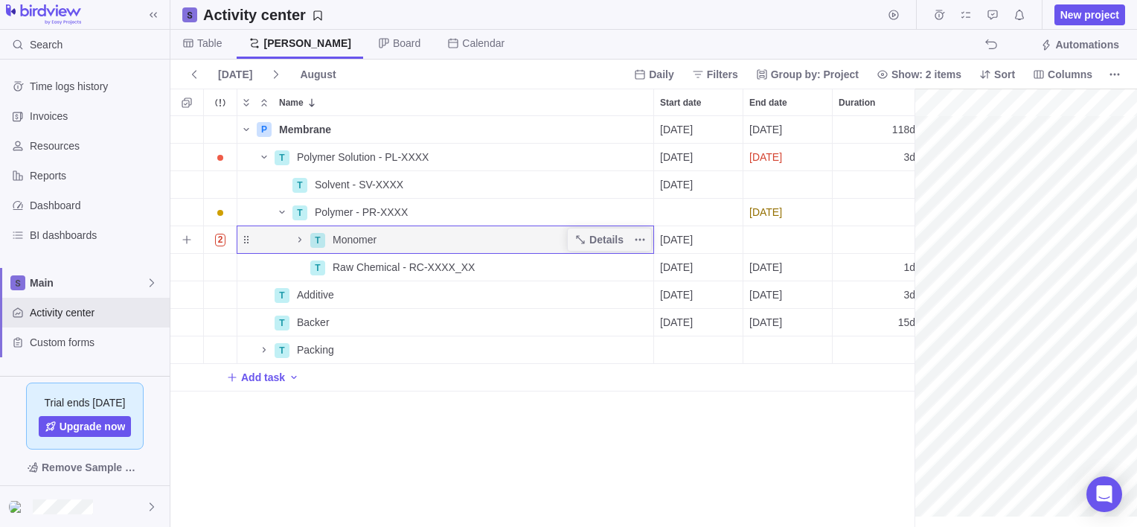
click at [414, 236] on div "Monomer" at bounding box center [490, 239] width 327 height 27
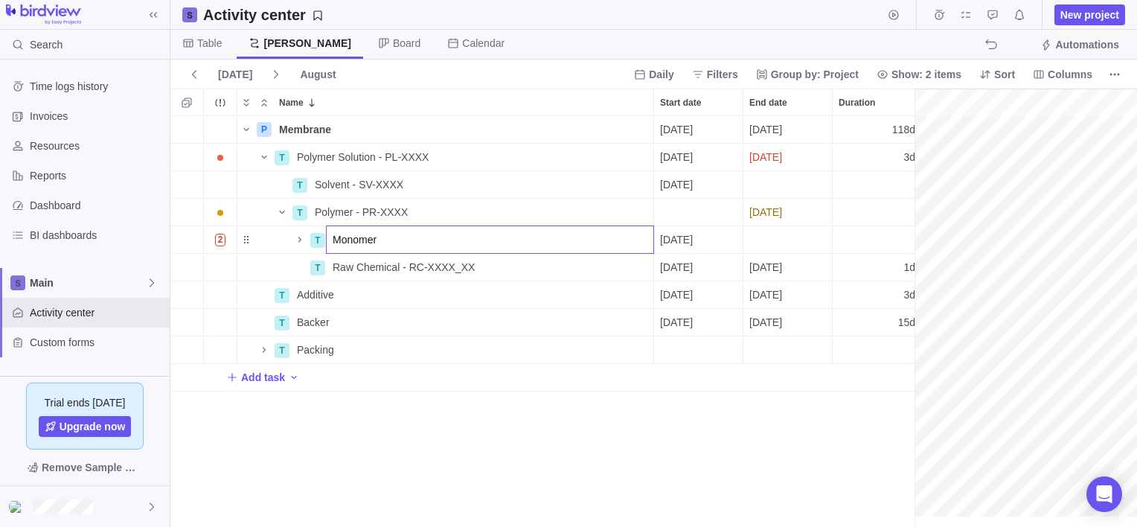
click at [414, 236] on input "Monomer" at bounding box center [490, 239] width 328 height 28
click at [419, 237] on input "Monomer" at bounding box center [490, 239] width 328 height 28
type input "Monomer - MN_XXXX_XX"
click at [417, 208] on div "P Membrane Details [DATE] [DATE] 118d In progress 1 T Polymer Solution - PL-XXX…" at bounding box center [542, 321] width 744 height 411
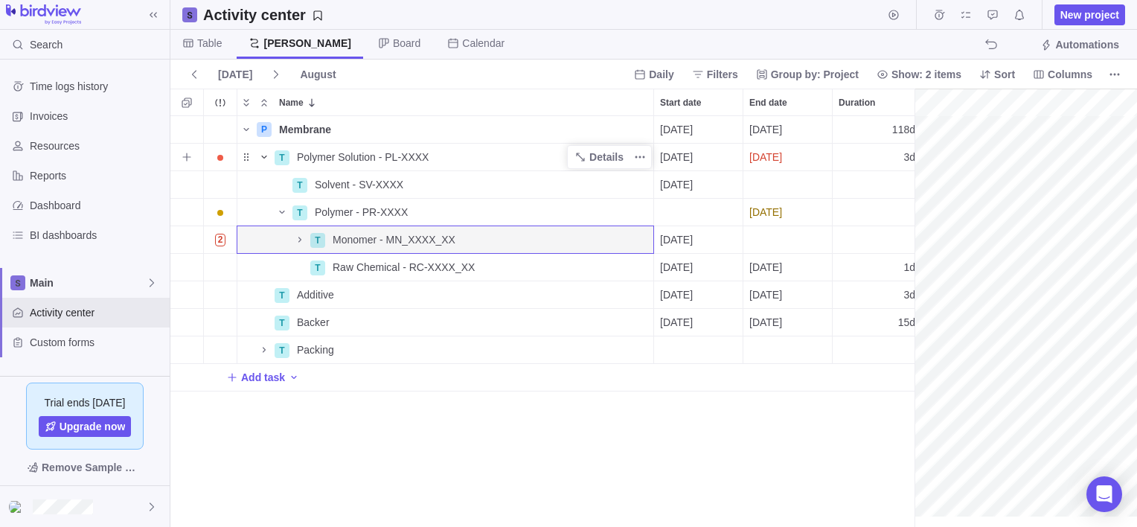
click at [260, 156] on icon "Name" at bounding box center [264, 157] width 12 height 12
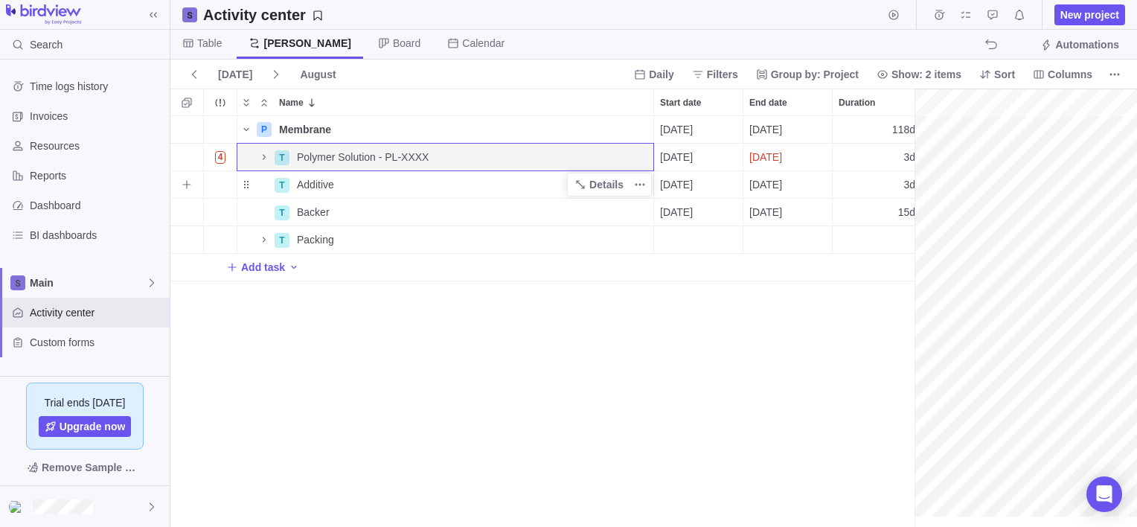
click at [356, 185] on div "Additive" at bounding box center [472, 184] width 362 height 27
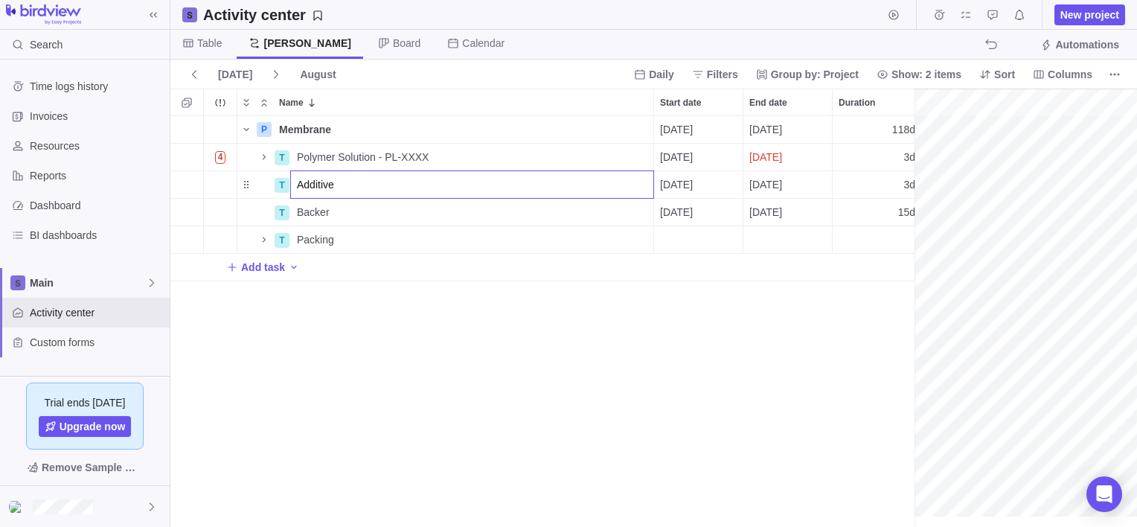
click at [356, 185] on input "Additive" at bounding box center [472, 184] width 364 height 28
click at [336, 180] on input "Additive" at bounding box center [472, 184] width 364 height 28
click at [342, 182] on input "Additive" at bounding box center [472, 184] width 364 height 28
type input "Additive - AD-XXXX"
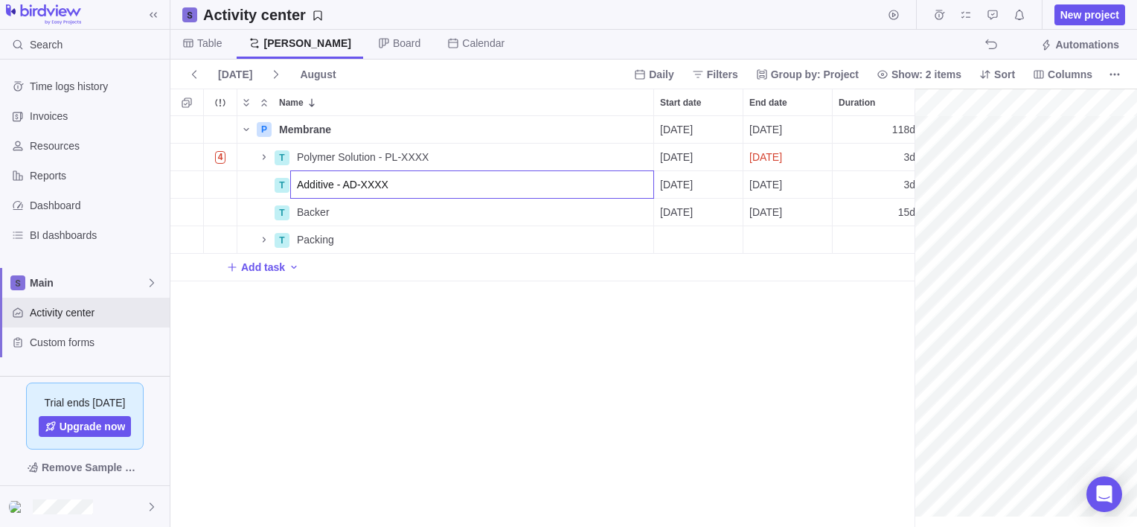
click at [353, 211] on div "P Membrane Details [DATE] [DATE] 118d In progress 1 4 T Polymer Solution - PL-X…" at bounding box center [542, 321] width 744 height 411
click at [353, 211] on div "Backer" at bounding box center [472, 212] width 362 height 27
click at [351, 210] on input "Backer" at bounding box center [472, 212] width 364 height 28
type input "Backer - BC-XXXX"
click at [349, 240] on div "P Membrane Details [DATE] [DATE] 118d In progress 1 4 T Polymer Solution - PL-X…" at bounding box center [542, 321] width 744 height 411
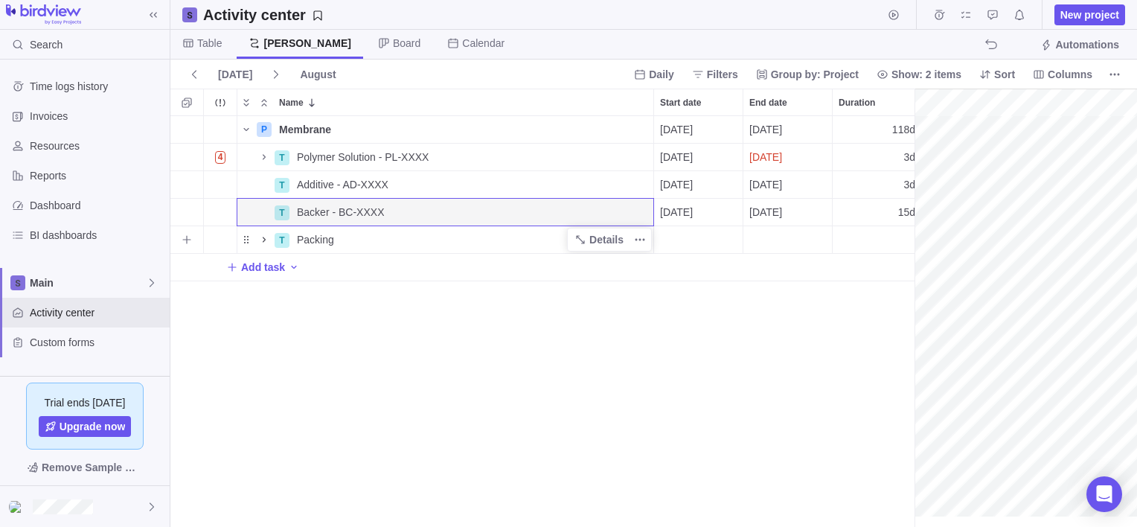
click at [262, 239] on icon "Name" at bounding box center [264, 240] width 12 height 12
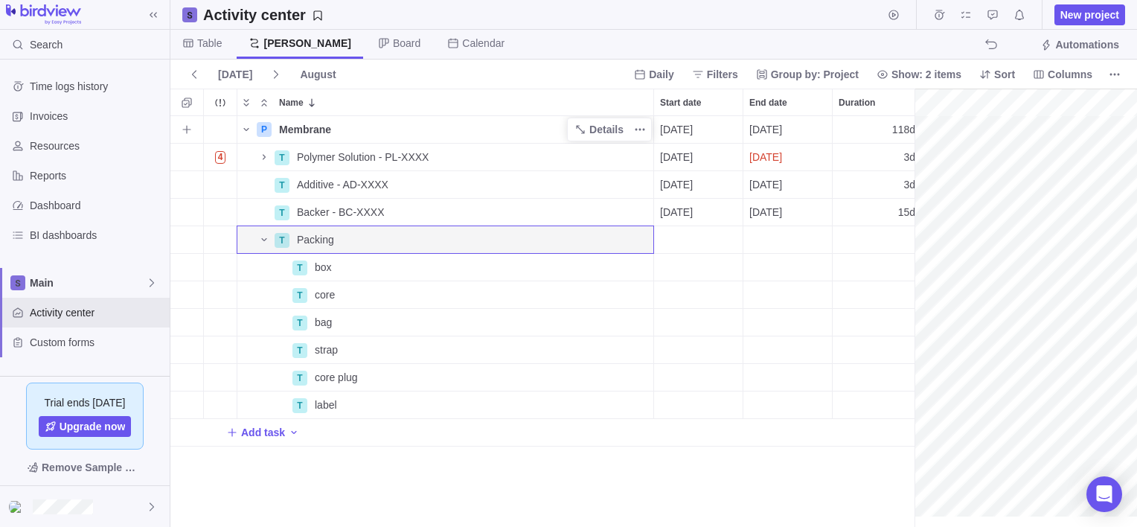
click at [347, 129] on div "Membrane" at bounding box center [463, 129] width 380 height 27
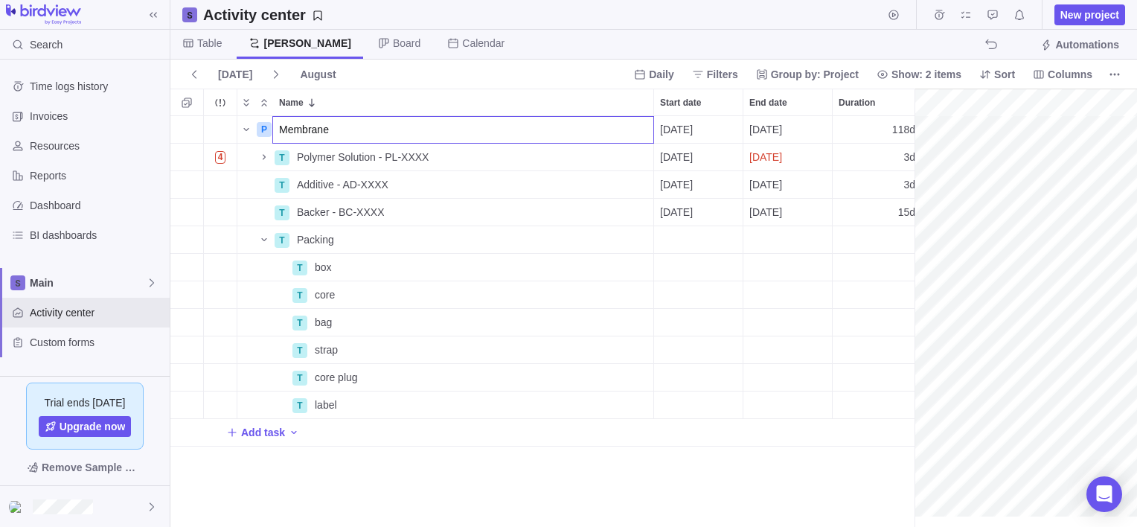
click at [347, 129] on input "Membrane" at bounding box center [463, 130] width 382 height 28
click at [339, 128] on input "Membrane" at bounding box center [463, 130] width 382 height 28
click at [339, 129] on input "Membrane" at bounding box center [463, 130] width 382 height 28
type input "Membrane - PF1-XXXX"
click at [423, 423] on div "P Membrane - PF1-XXXX [DATE] [DATE] 118d In progress 1 4 T Polymer Solution - P…" at bounding box center [542, 321] width 744 height 411
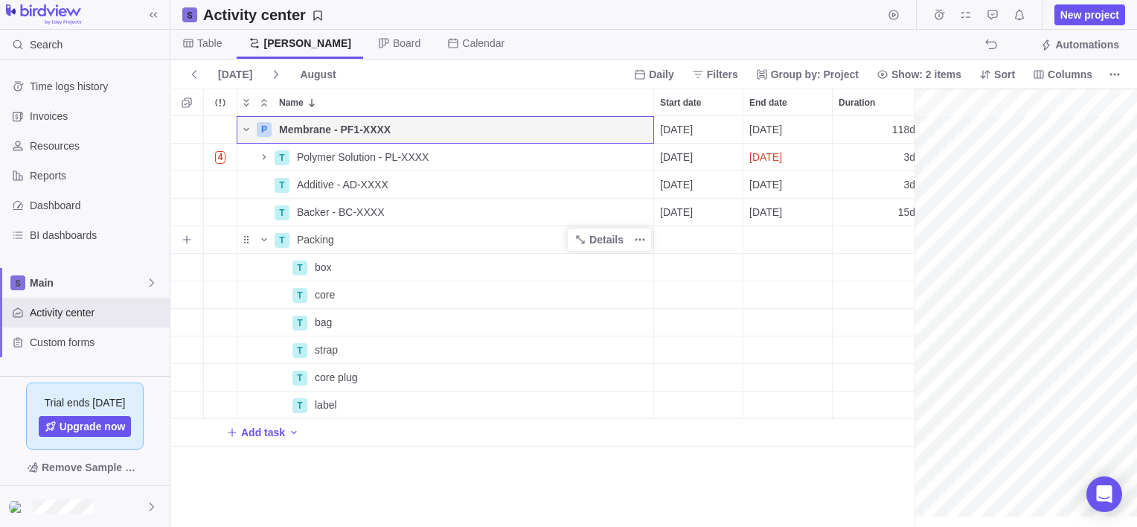
click at [341, 237] on div "Packing" at bounding box center [472, 239] width 362 height 27
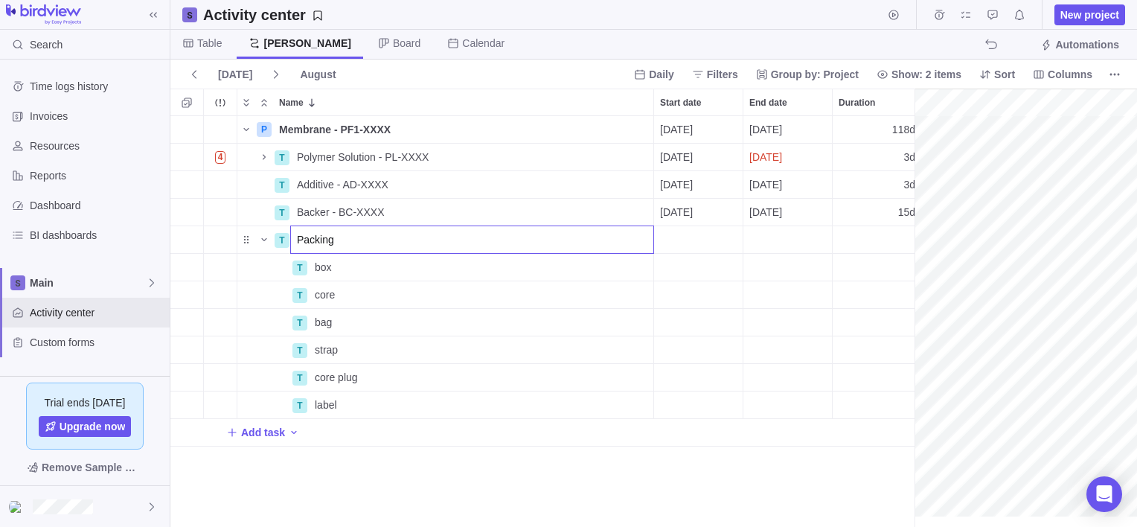
click at [341, 237] on input "Packing" at bounding box center [472, 239] width 364 height 28
type input "Packing - PC-XXXX"
click at [343, 458] on div "P Membrane - PF1-XXXX Details [DATE] [DATE] 118d In progress 1 4 T Polymer Solu…" at bounding box center [542, 321] width 744 height 411
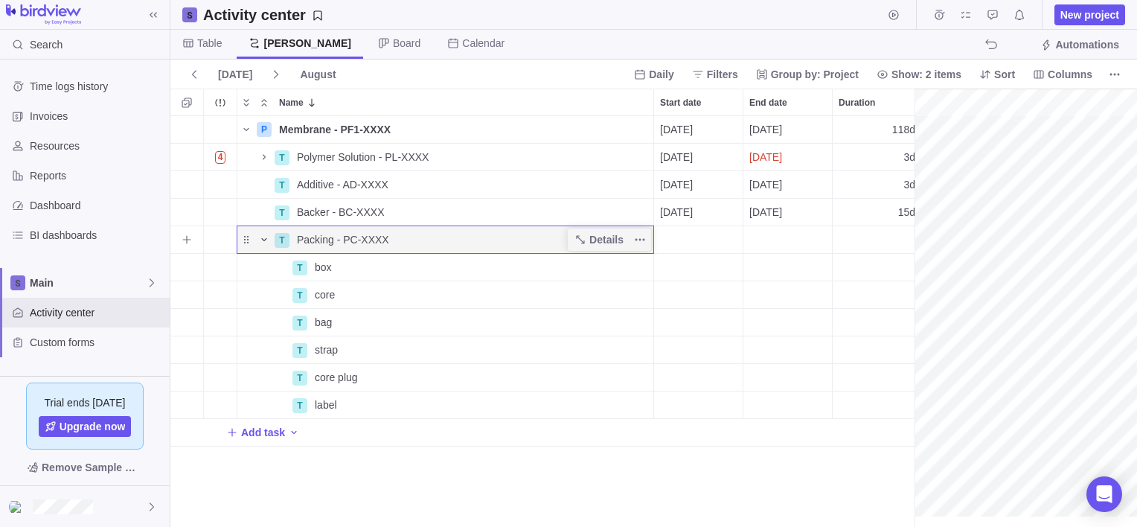
click at [262, 240] on icon "Name" at bounding box center [264, 240] width 12 height 12
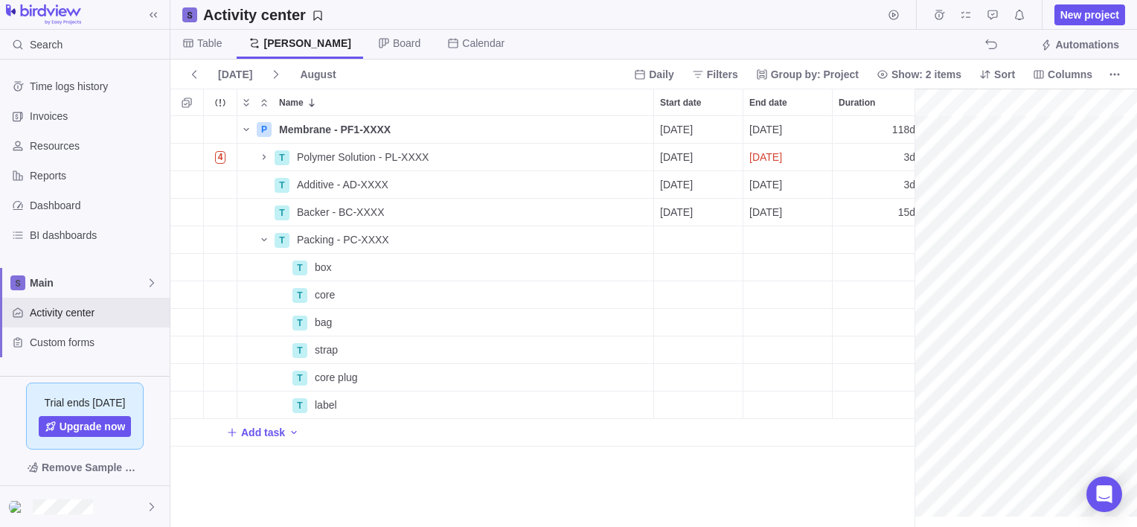
click at [278, 45] on span "[PERSON_NAME]" at bounding box center [306, 43] width 87 height 15
click at [378, 42] on icon at bounding box center [384, 43] width 12 height 12
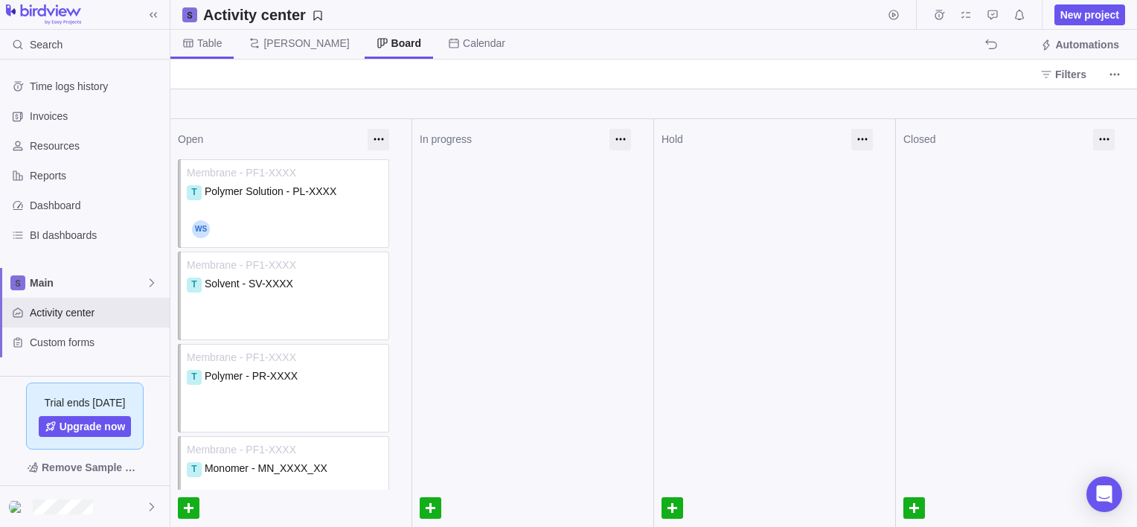
click at [183, 42] on icon at bounding box center [188, 43] width 10 height 8
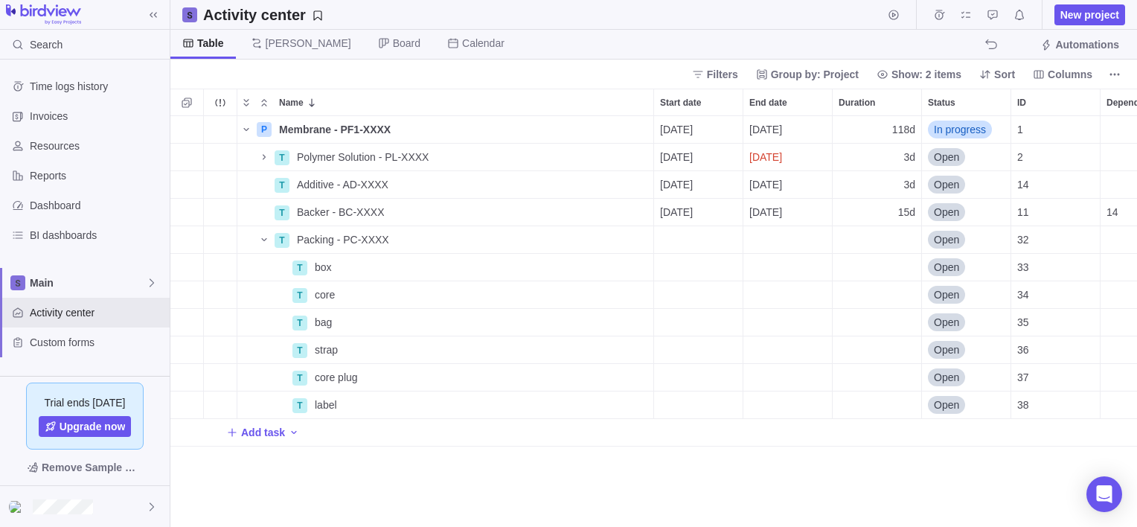
scroll to position [399, 955]
click at [33, 176] on span "Reports" at bounding box center [97, 175] width 134 height 15
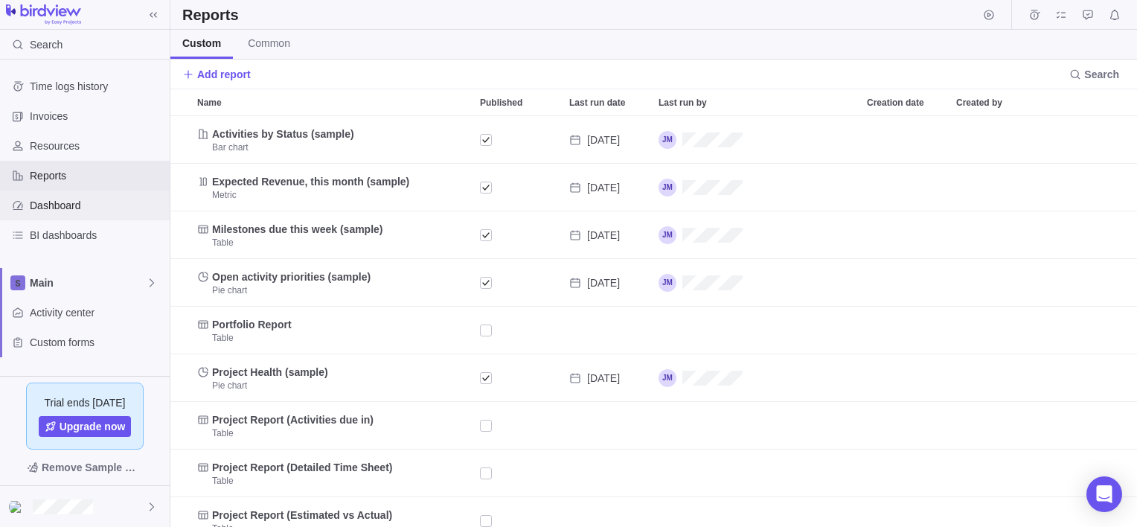
click at [45, 204] on span "Dashboard" at bounding box center [97, 205] width 134 height 15
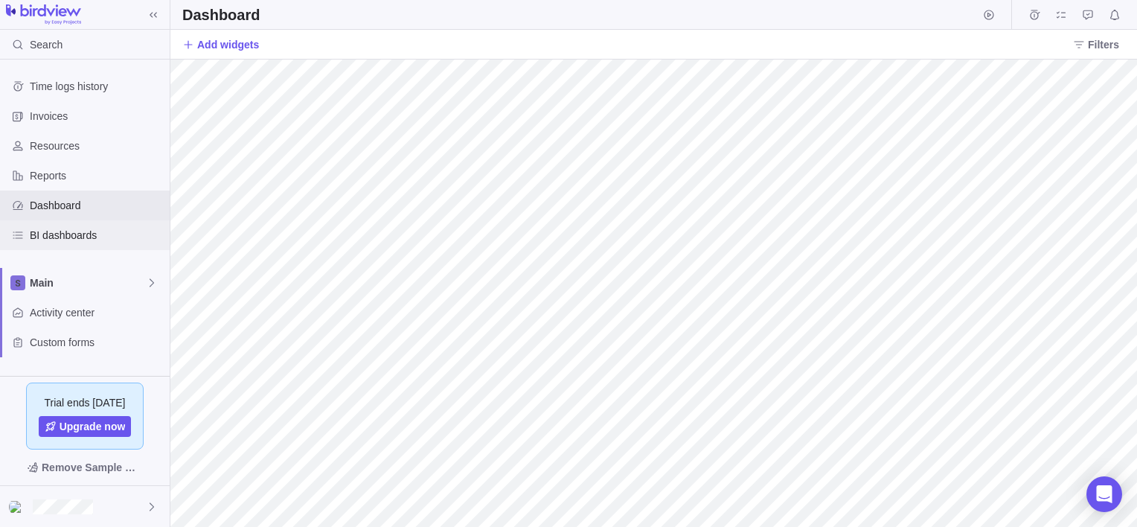
click at [56, 231] on span "BI dashboards" at bounding box center [97, 235] width 134 height 15
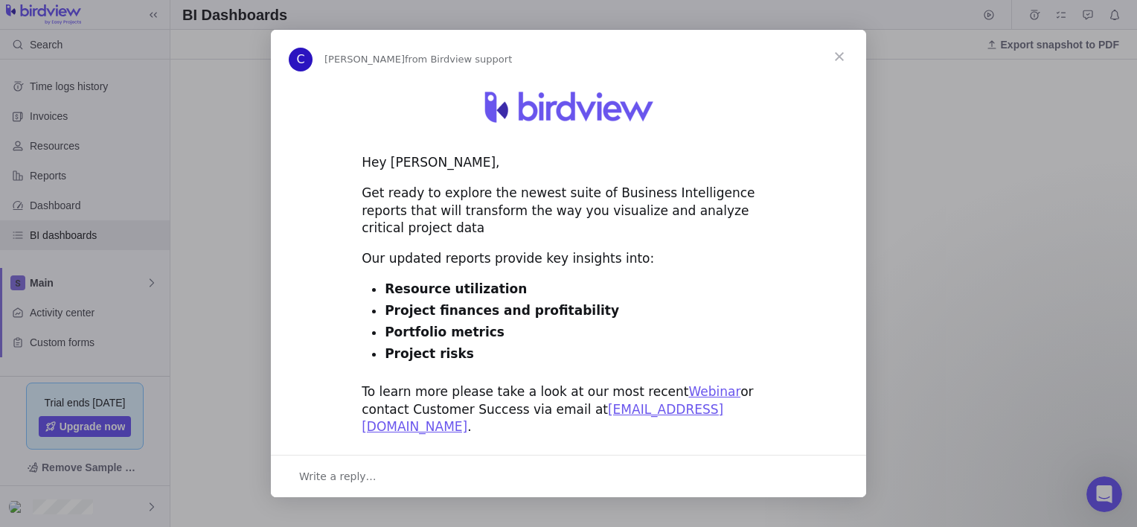
scroll to position [25, 0]
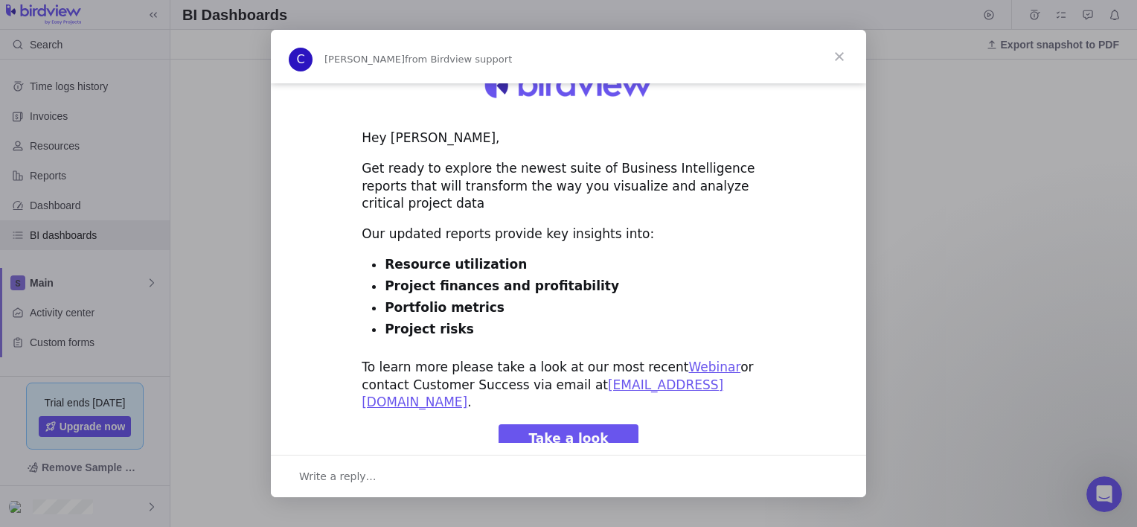
click at [842, 53] on span "Close" at bounding box center [839, 57] width 54 height 54
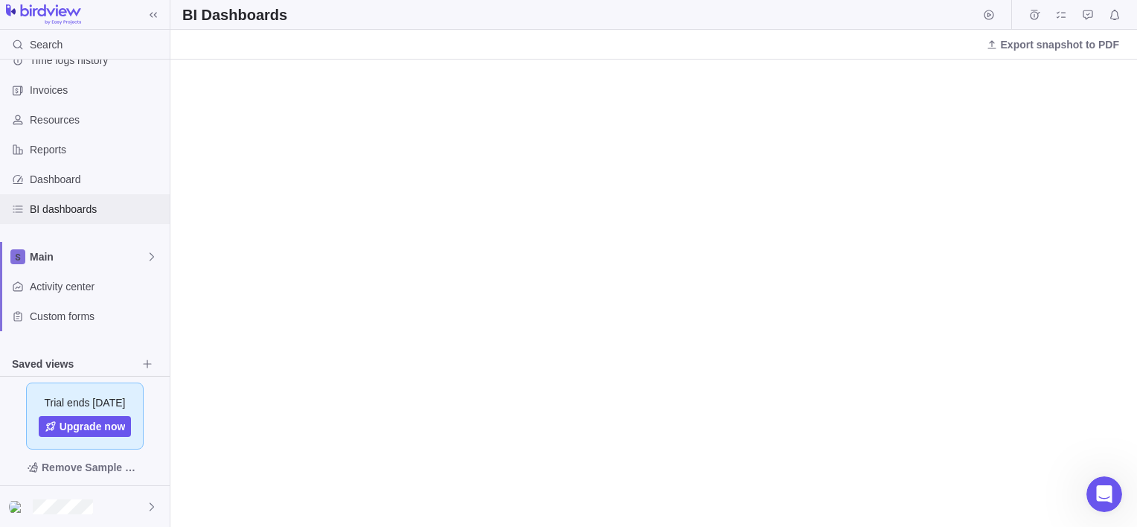
scroll to position [0, 0]
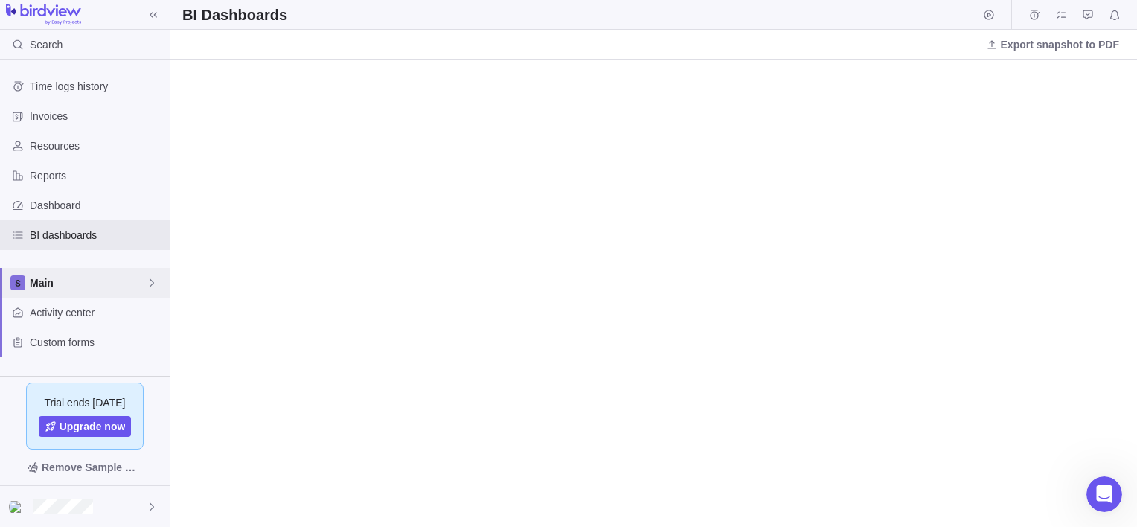
click at [62, 283] on span "Main" at bounding box center [88, 282] width 116 height 15
click at [65, 317] on span "Main" at bounding box center [84, 317] width 91 height 15
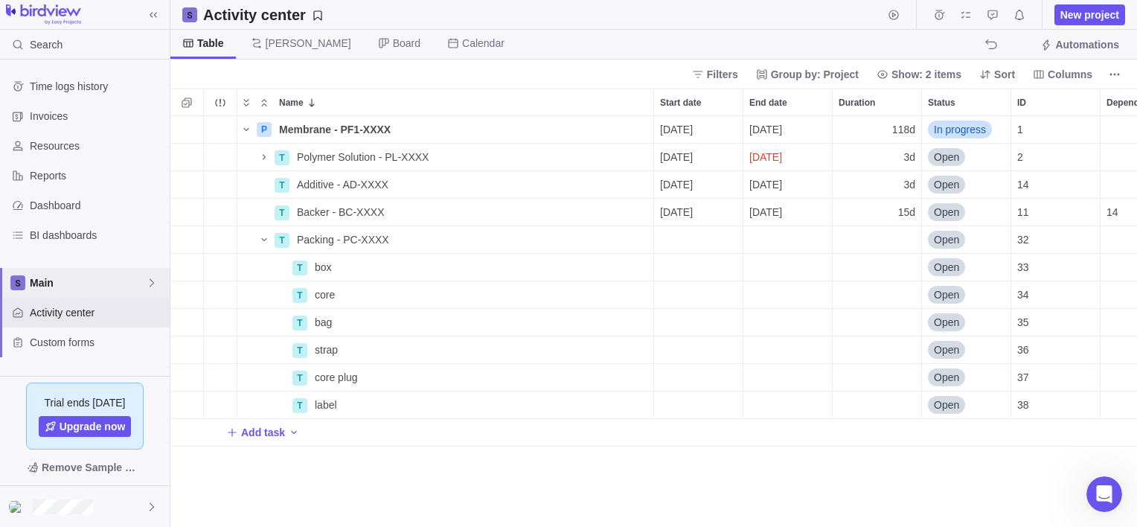
scroll to position [399, 955]
click at [1071, 42] on span "Automations" at bounding box center [1087, 44] width 64 height 15
click at [47, 310] on span "Activity center" at bounding box center [97, 312] width 134 height 15
click at [265, 157] on icon "Name" at bounding box center [264, 156] width 3 height 5
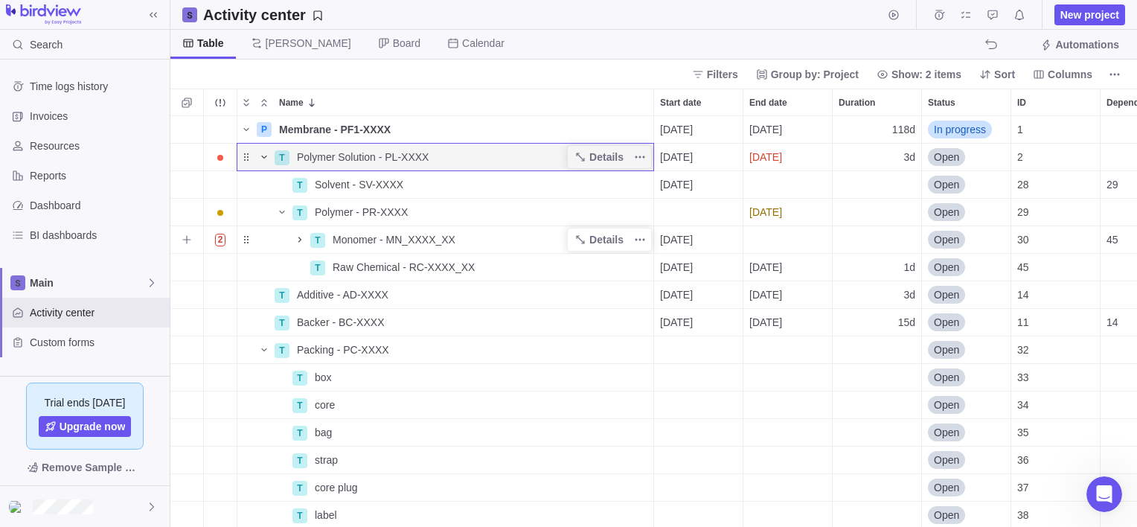
click at [295, 240] on icon "Name" at bounding box center [300, 240] width 12 height 12
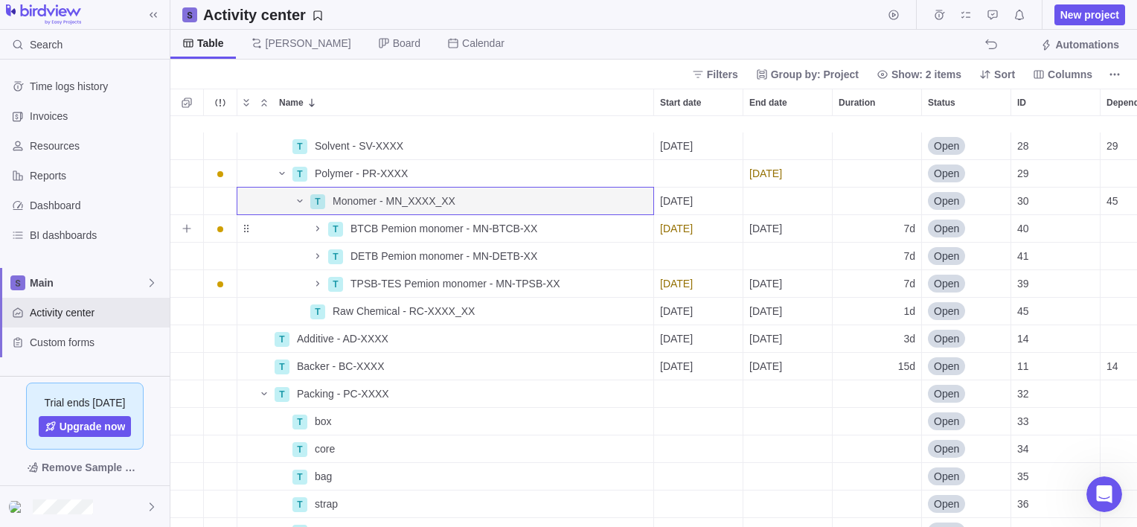
scroll to position [74, 0]
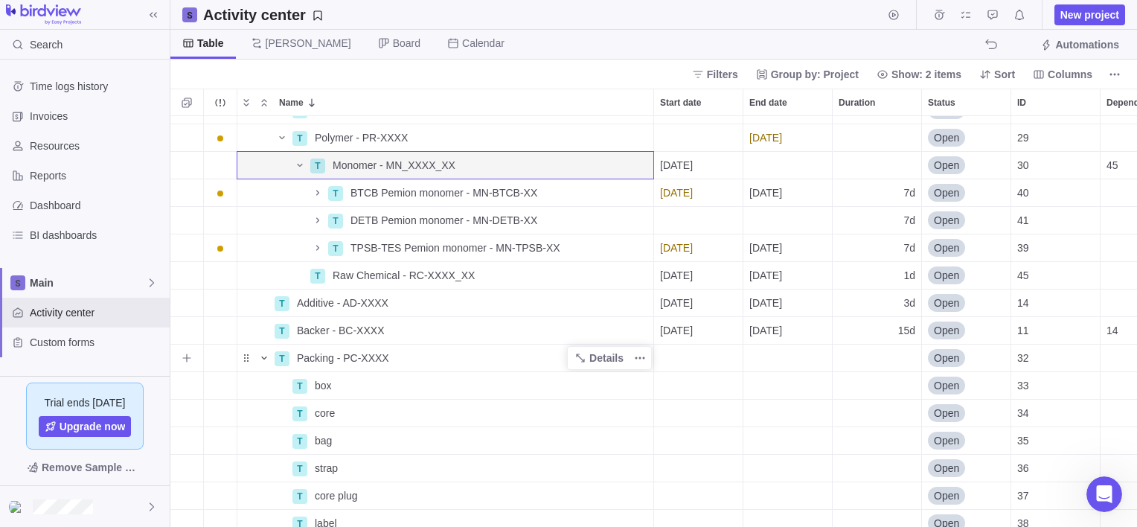
click at [265, 359] on icon "Name" at bounding box center [264, 358] width 12 height 12
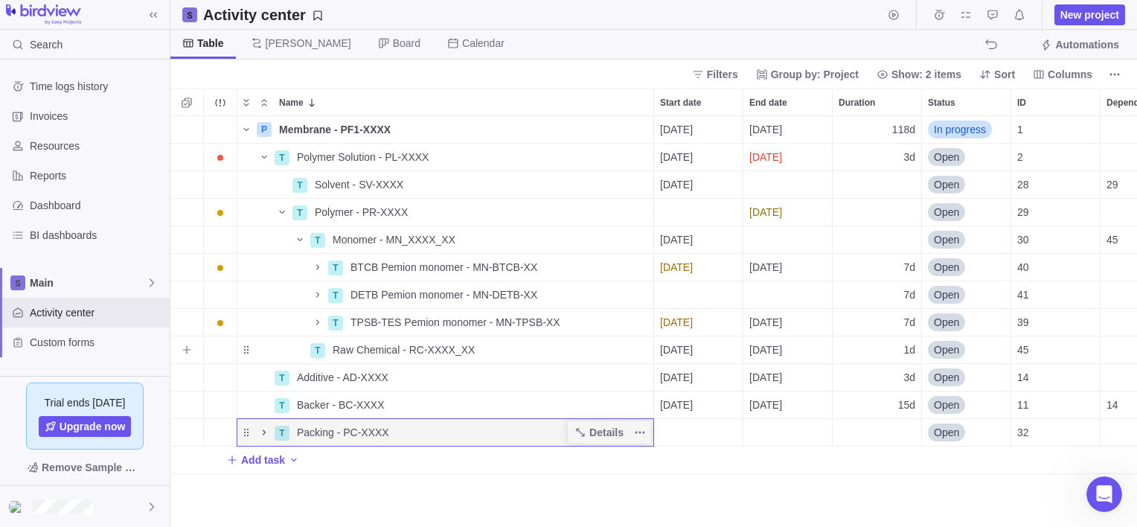
scroll to position [0, 0]
click at [263, 433] on icon "Name" at bounding box center [264, 432] width 12 height 12
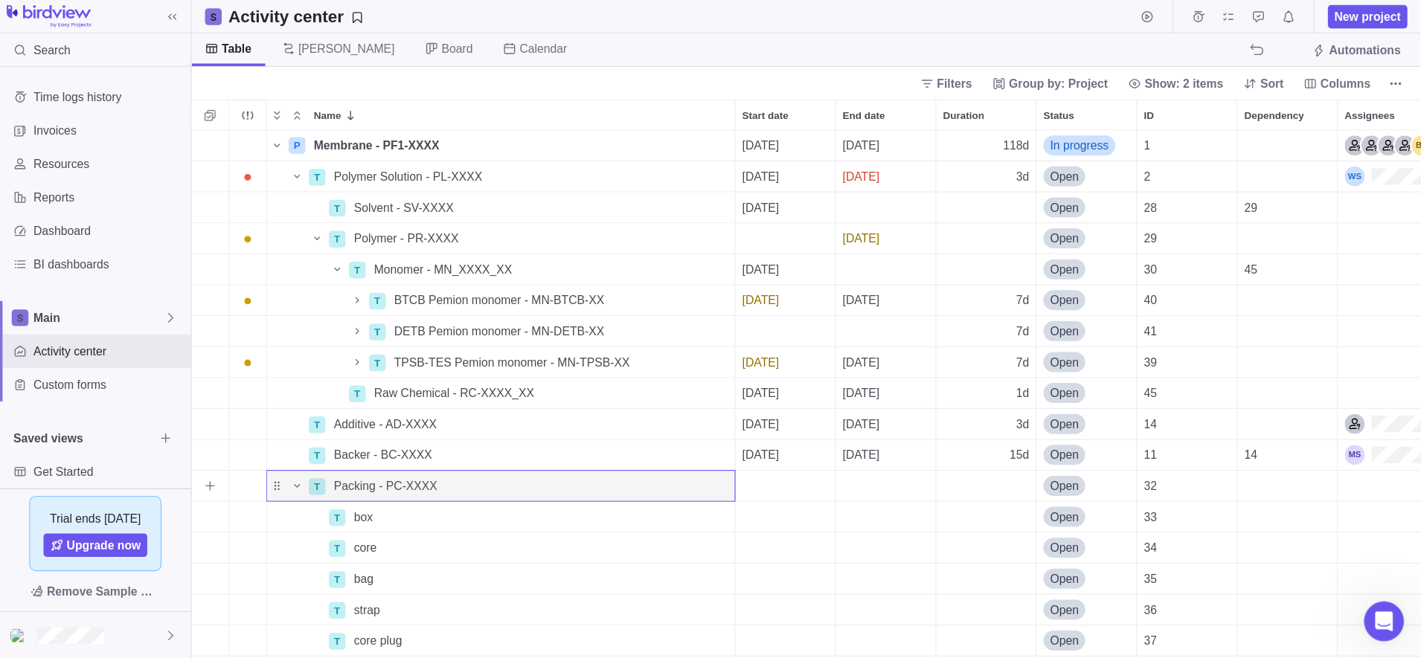
scroll to position [528, 1237]
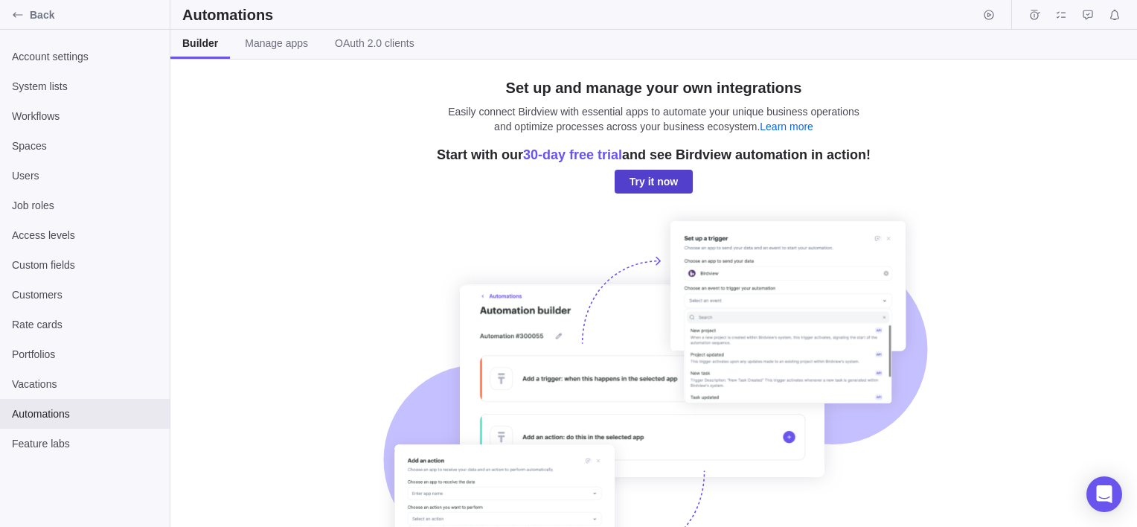
click at [646, 175] on span "Try it now" at bounding box center [653, 182] width 48 height 18
